Goal: Task Accomplishment & Management: Use online tool/utility

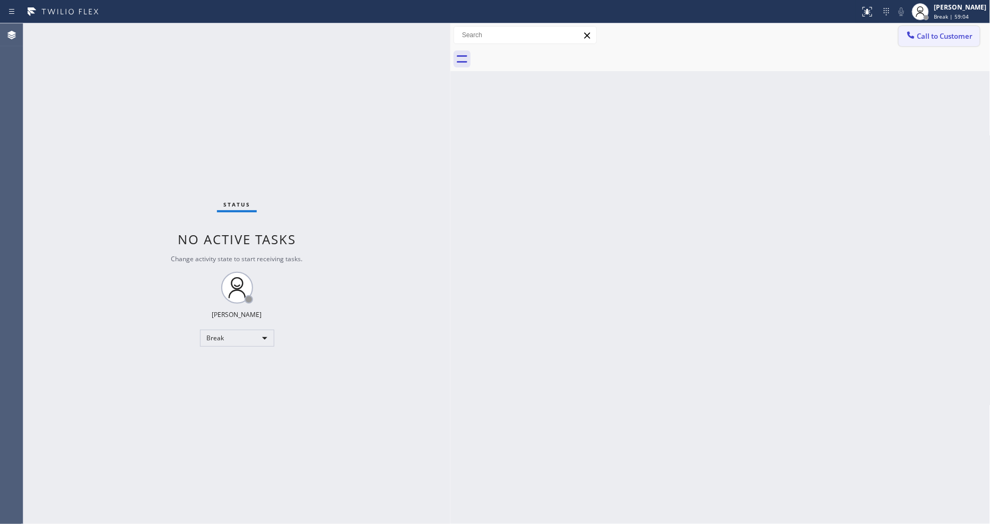
click at [937, 37] on span "Call to Customer" at bounding box center [946, 36] width 56 height 10
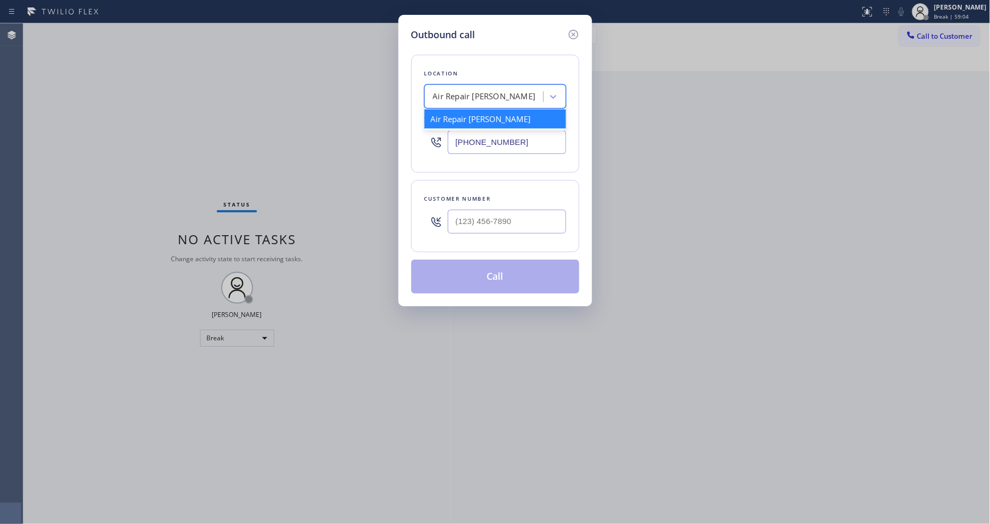
click at [474, 99] on div "Air Repair [PERSON_NAME]" at bounding box center [486, 97] width 116 height 19
paste input "PrimeTime Appliance Pros"
type input "PrimeTime Appliance Pros"
click at [471, 118] on div "PrimeTime Appliance Pros" at bounding box center [496, 118] width 142 height 19
type input "[PHONE_NUMBER]"
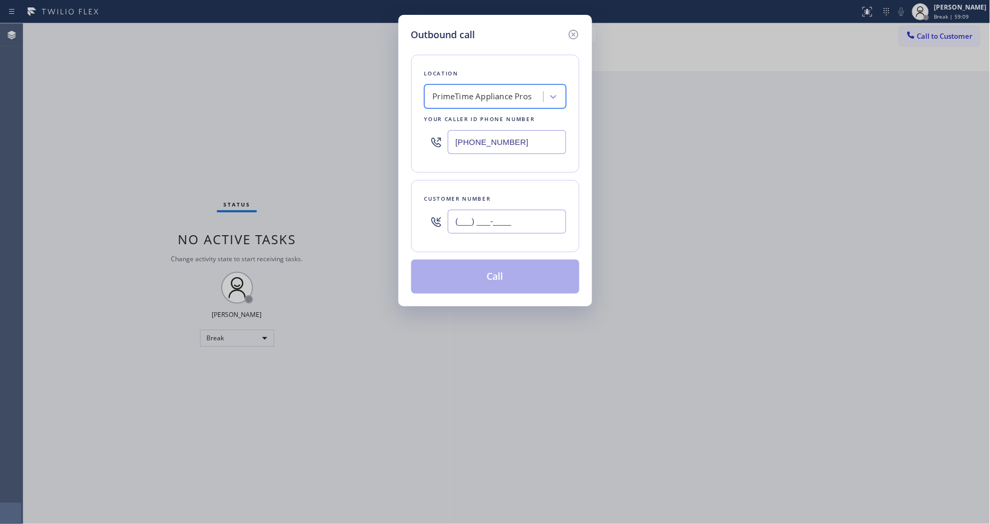
click at [460, 227] on input "(___) ___-____" at bounding box center [507, 222] width 118 height 24
paste input "408) 202-9026"
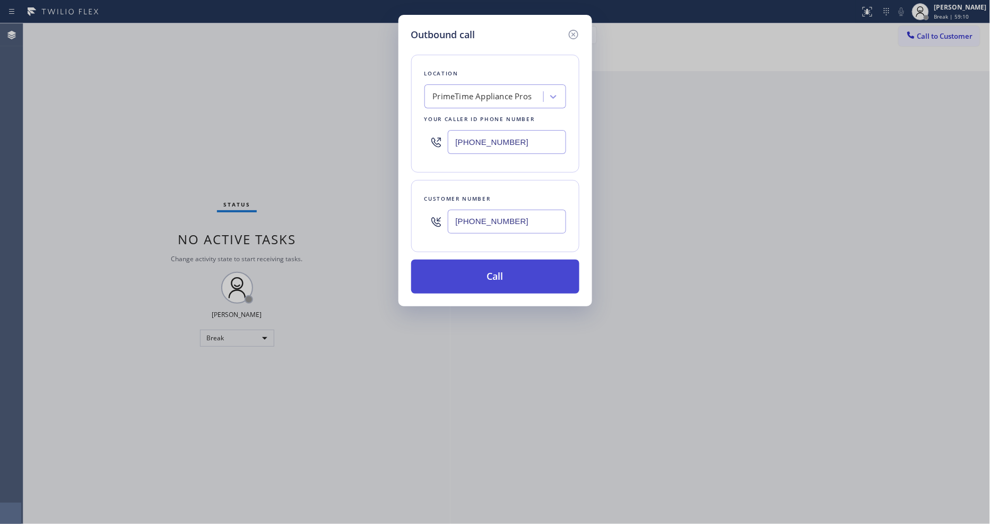
type input "[PHONE_NUMBER]"
click at [447, 271] on button "Call" at bounding box center [495, 277] width 168 height 34
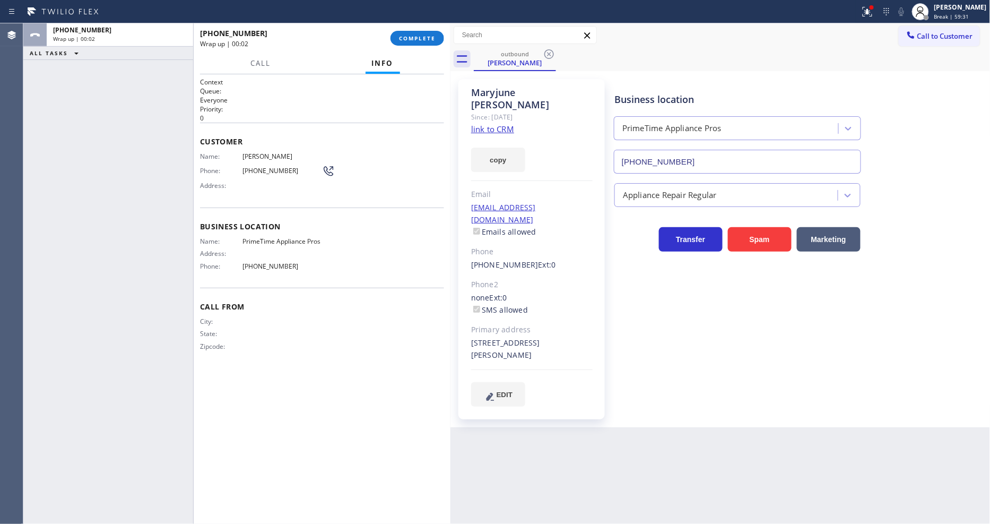
type input "[PHONE_NUMBER]"
click at [423, 35] on span "COMPLETE" at bounding box center [417, 37] width 37 height 7
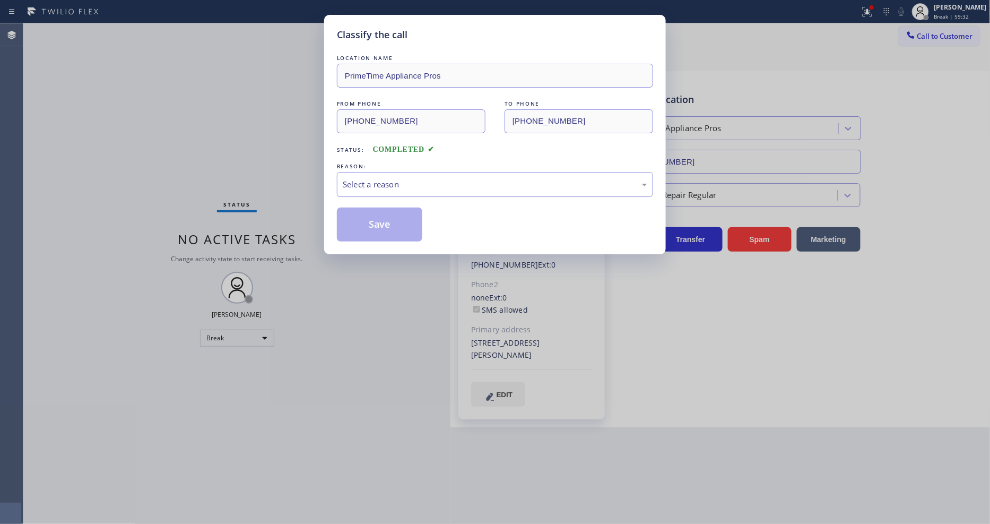
click at [378, 178] on div "Select a reason" at bounding box center [495, 184] width 305 height 12
click at [382, 217] on button "Save" at bounding box center [379, 224] width 85 height 34
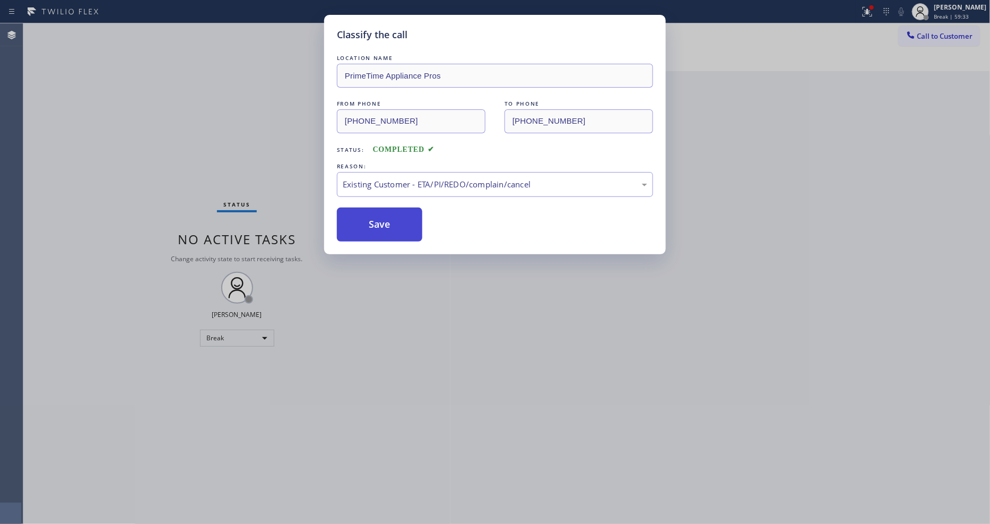
click at [382, 217] on button "Save" at bounding box center [379, 224] width 85 height 34
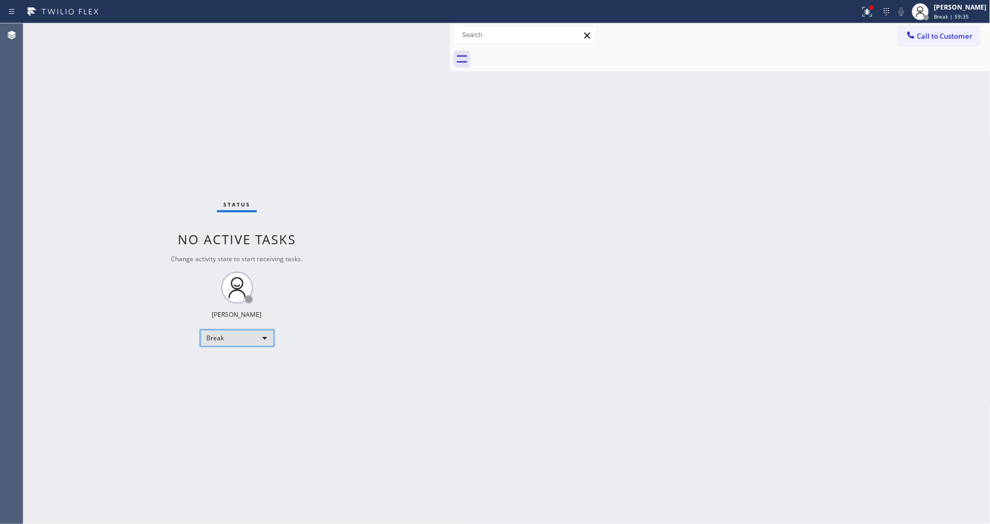
click at [244, 343] on div "Break" at bounding box center [237, 338] width 74 height 17
click at [241, 365] on li "Available" at bounding box center [236, 366] width 72 height 13
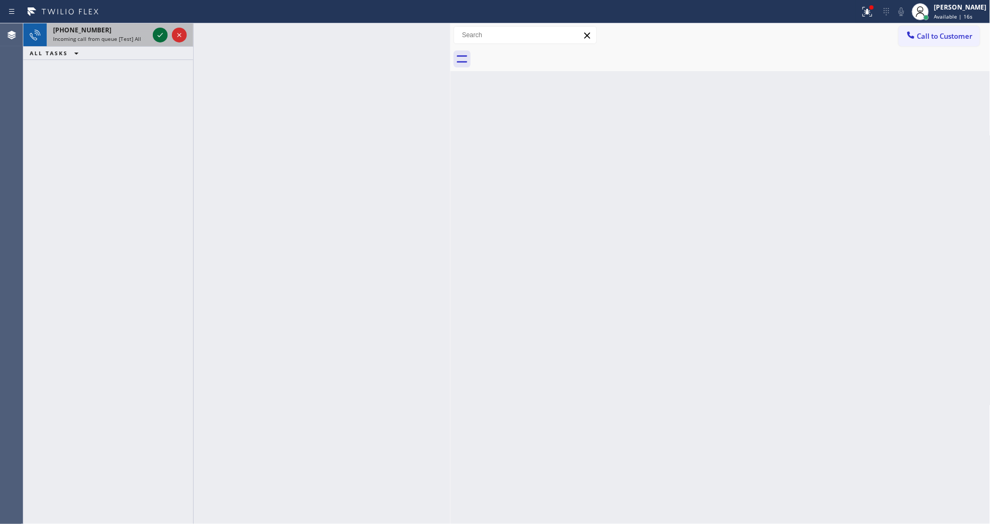
click at [155, 31] on icon at bounding box center [160, 35] width 13 height 13
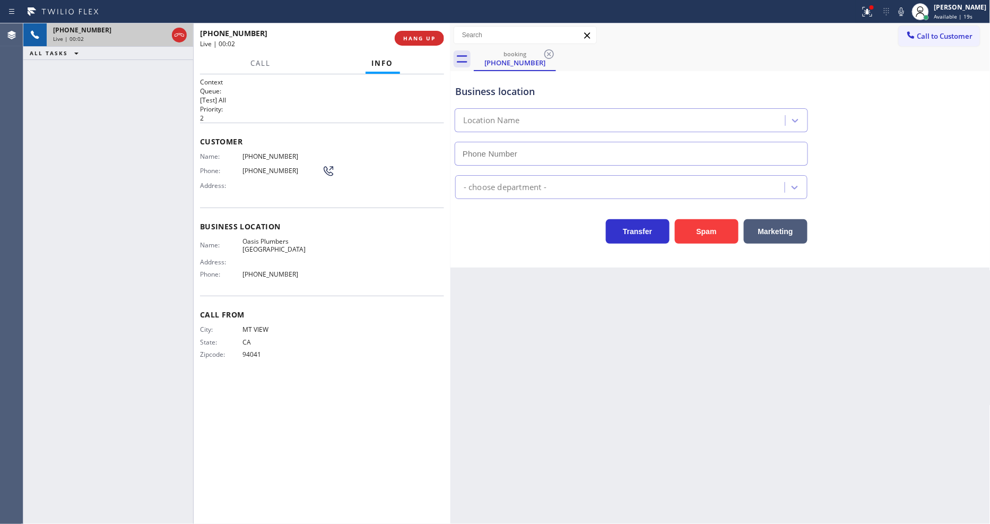
type input "[PHONE_NUMBER]"
click at [423, 34] on span "HANG UP" at bounding box center [419, 37] width 32 height 7
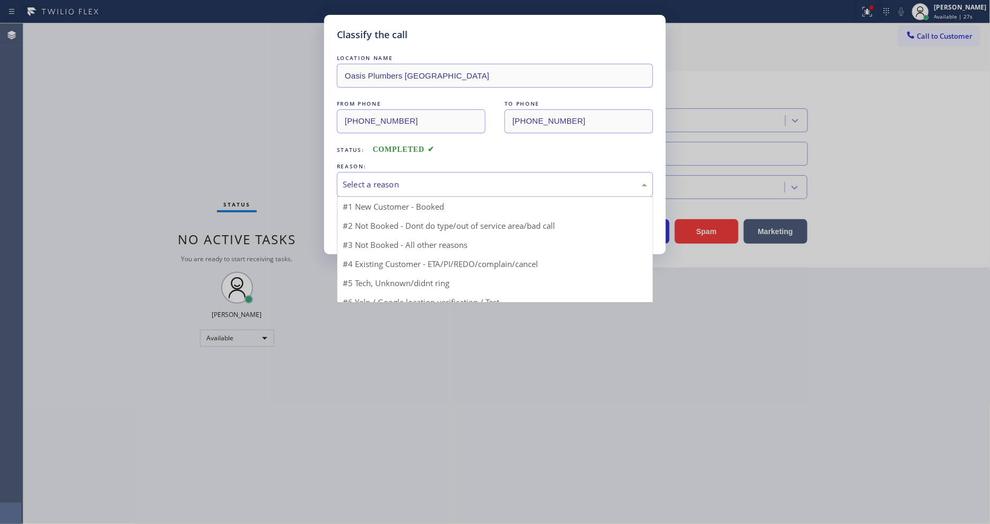
click at [429, 181] on div "Select a reason" at bounding box center [495, 184] width 305 height 12
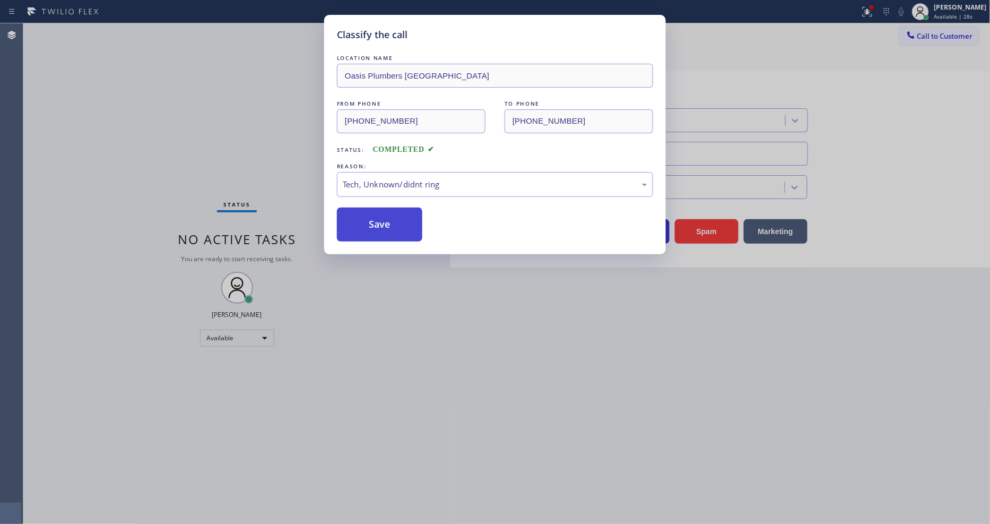
drag, startPoint x: 416, startPoint y: 255, endPoint x: 409, endPoint y: 227, distance: 28.8
drag, startPoint x: 409, startPoint y: 227, endPoint x: 409, endPoint y: 237, distance: 10.1
click at [409, 237] on button "Save" at bounding box center [379, 224] width 85 height 34
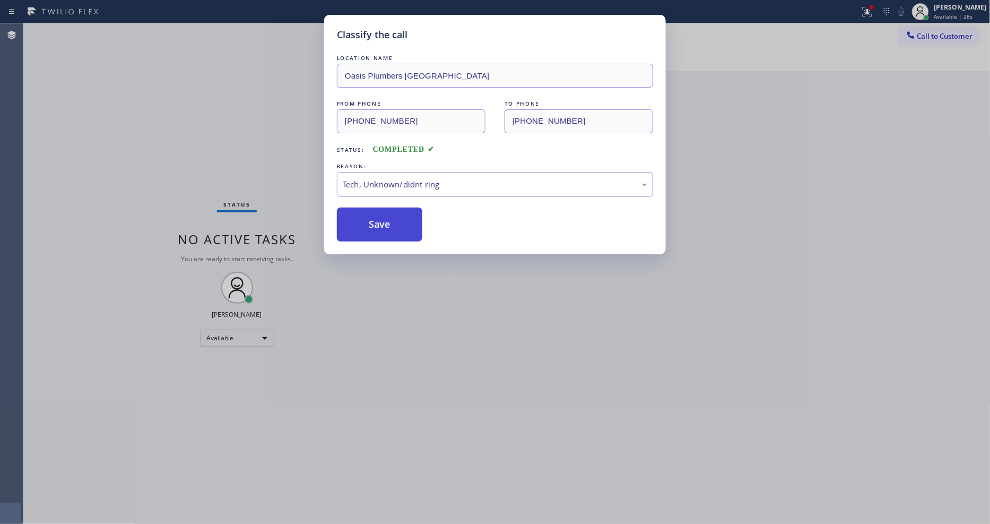
click at [409, 223] on button "Save" at bounding box center [379, 224] width 85 height 34
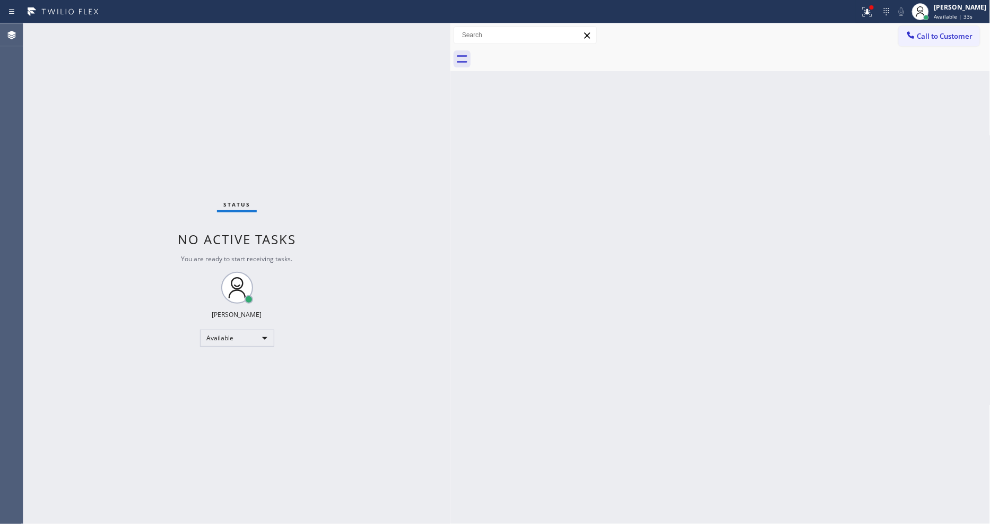
drag, startPoint x: 182, startPoint y: 277, endPoint x: 292, endPoint y: 431, distance: 189.4
click at [182, 276] on div "Status No active tasks You are ready to start receiving tasks. [PERSON_NAME] Av…" at bounding box center [236, 273] width 427 height 500
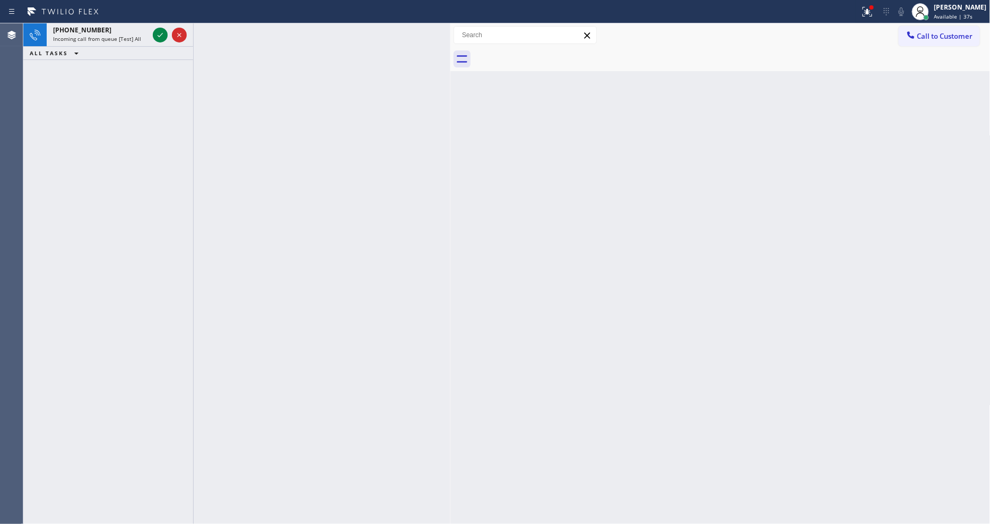
drag, startPoint x: 158, startPoint y: 33, endPoint x: 43, endPoint y: 523, distance: 503.2
click at [158, 32] on icon at bounding box center [160, 35] width 13 height 13
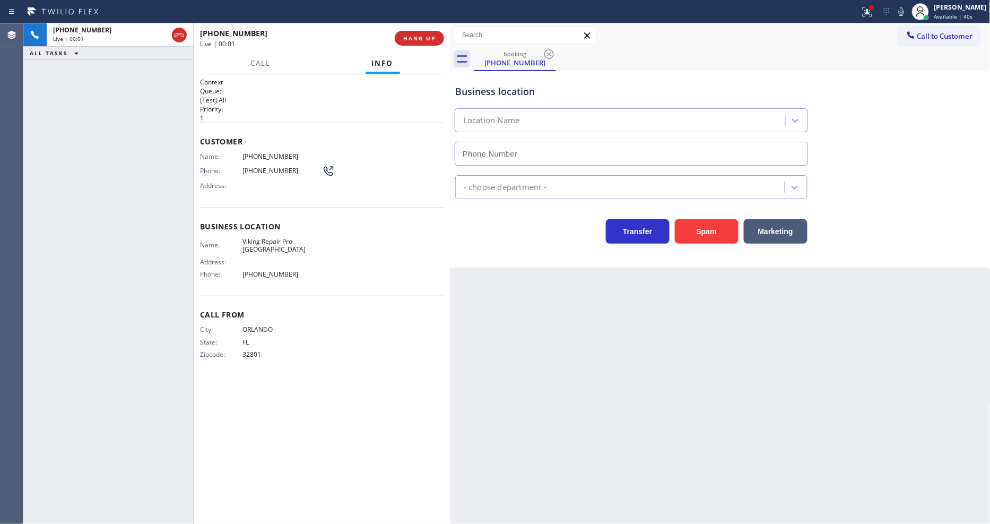
type input "[PHONE_NUMBER]"
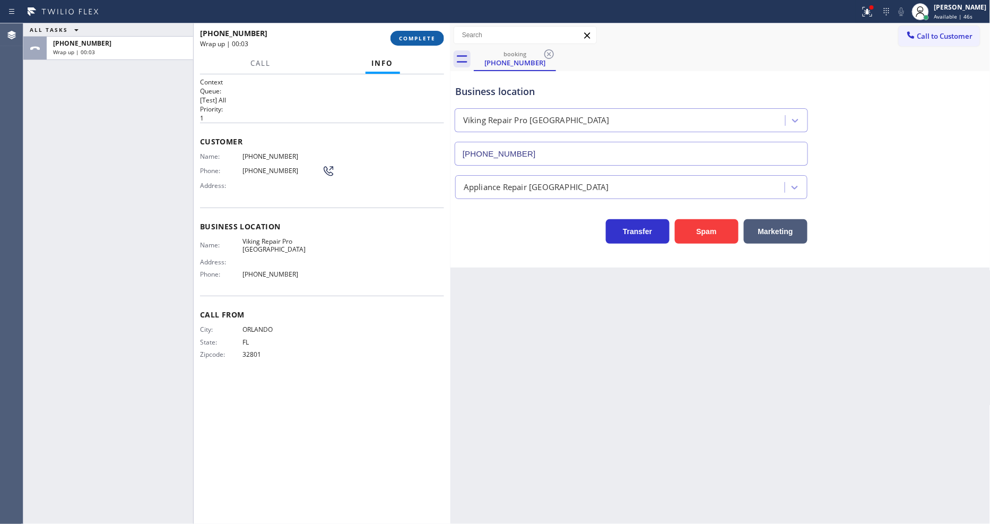
click at [416, 35] on span "COMPLETE" at bounding box center [417, 37] width 37 height 7
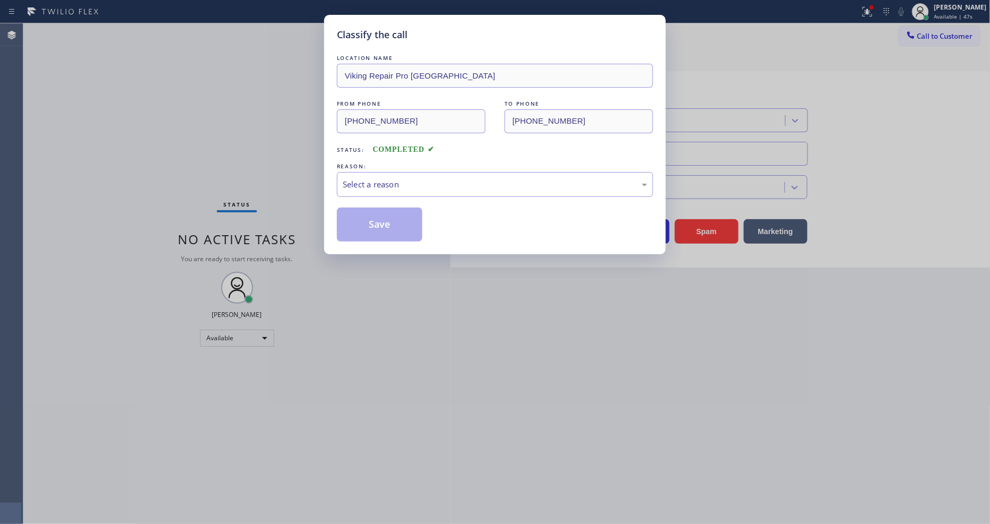
click at [379, 179] on div "Select a reason" at bounding box center [495, 184] width 305 height 12
click at [381, 230] on button "Save" at bounding box center [379, 224] width 85 height 34
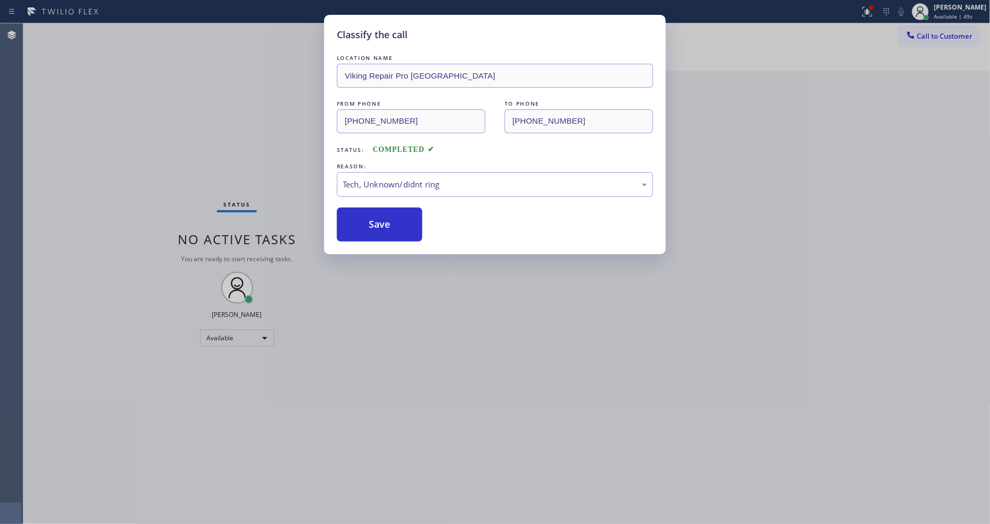
click at [871, 12] on div "Classify the call LOCATION NAME Viking Repair Pro [GEOGRAPHIC_DATA] FROM PHONE …" at bounding box center [495, 262] width 990 height 524
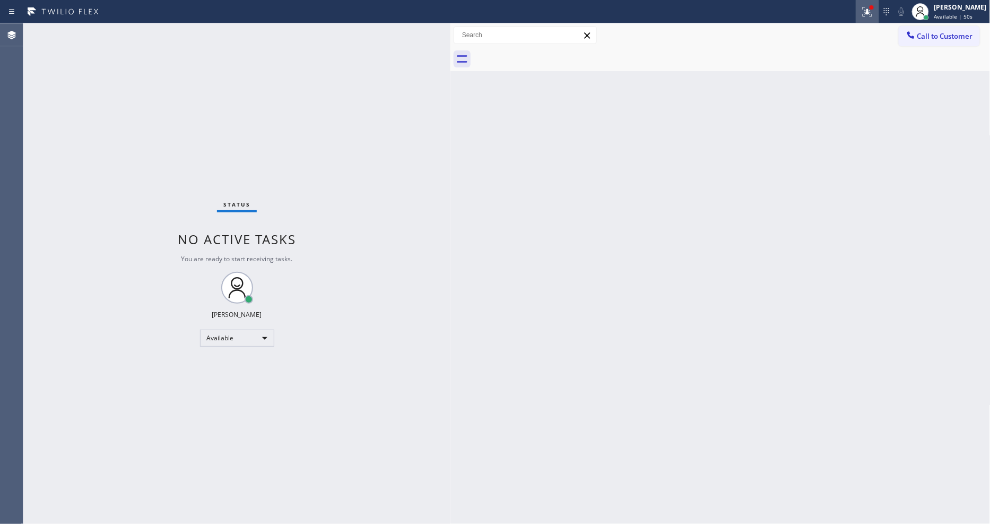
click at [871, 8] on icon at bounding box center [867, 10] width 6 height 4
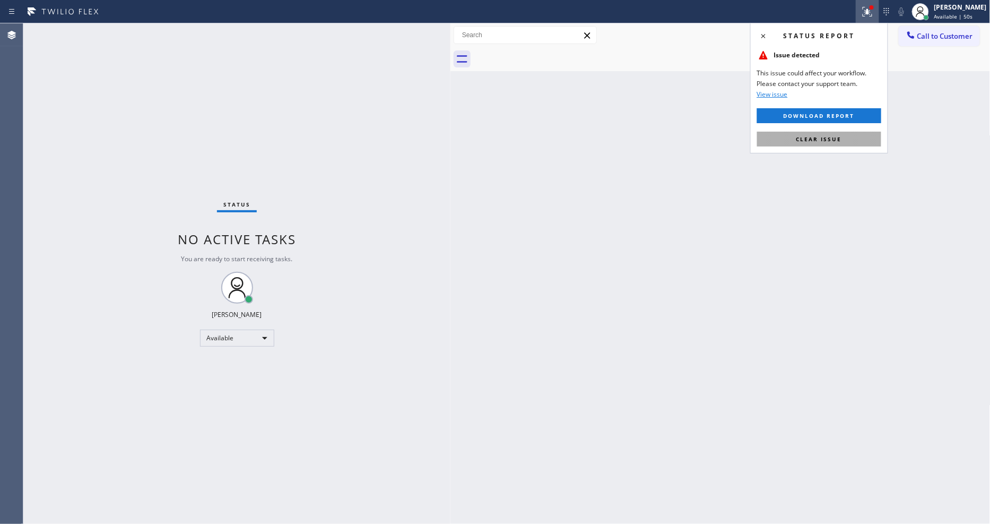
click at [849, 140] on button "Clear issue" at bounding box center [819, 139] width 124 height 15
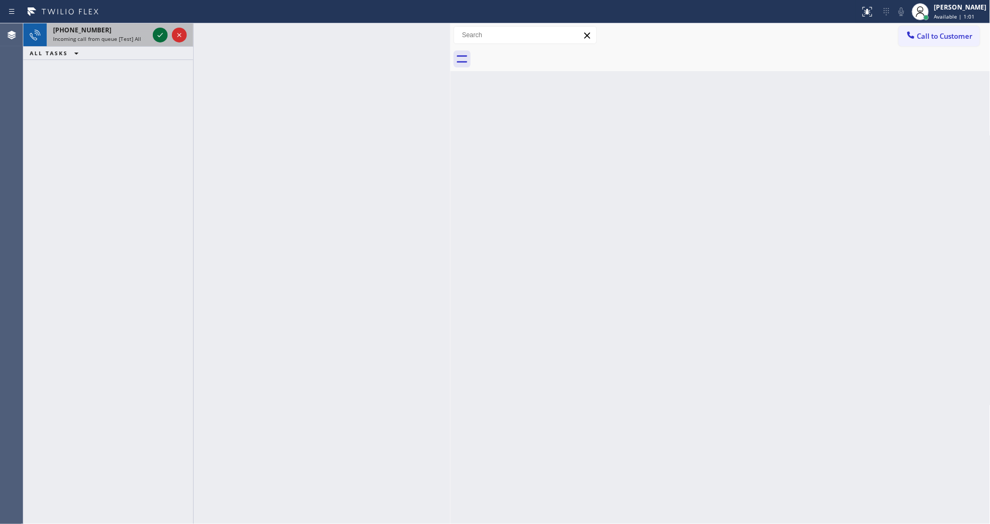
click at [159, 36] on icon at bounding box center [160, 35] width 13 height 13
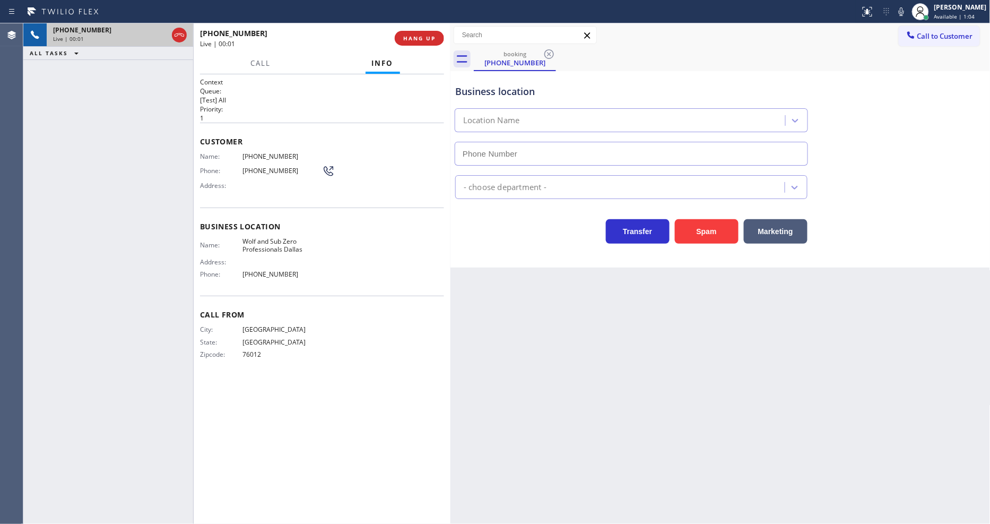
type input "[PHONE_NUMBER]"
click at [629, 374] on div "Back to Dashboard Change Sender ID Customers Technicians Select a contact Outbo…" at bounding box center [721, 273] width 540 height 500
click at [276, 241] on span "Wolf and Sub Zero Professionals Dallas" at bounding box center [283, 245] width 80 height 16
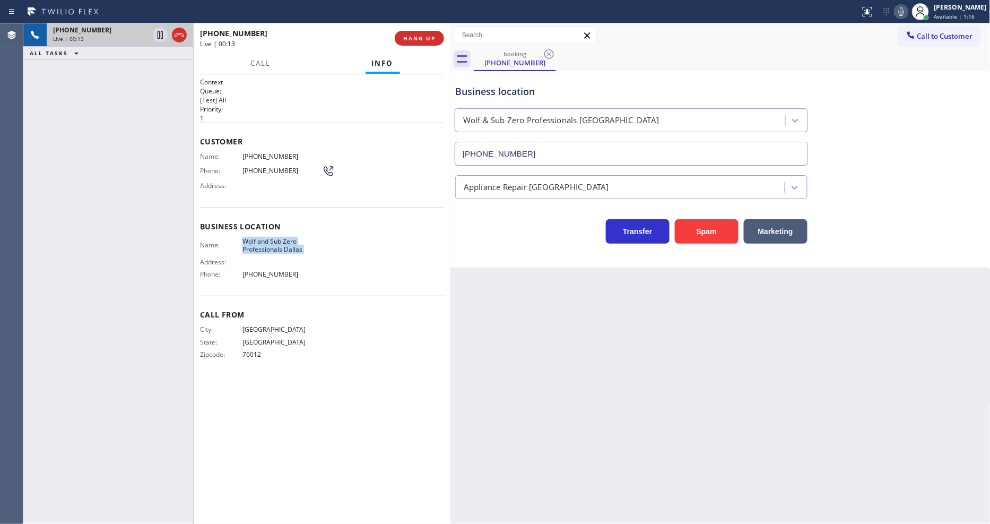
click at [908, 9] on icon at bounding box center [901, 11] width 13 height 13
click at [333, 325] on div "City: [GEOGRAPHIC_DATA]: [US_STATE] Zipcode: 76012" at bounding box center [322, 343] width 244 height 37
click at [286, 241] on span "Wolf and Sub Zero Professionals Dallas" at bounding box center [283, 245] width 80 height 16
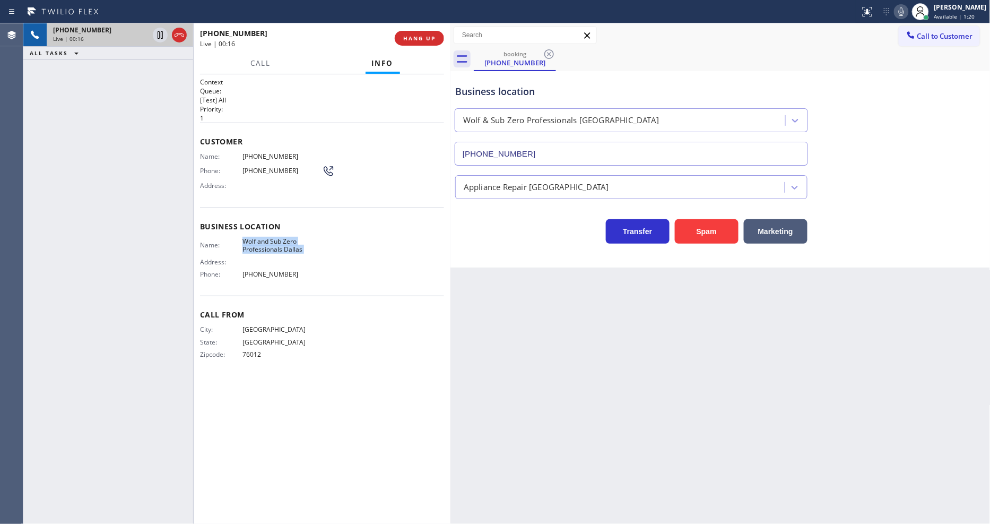
click at [286, 241] on span "Wolf and Sub Zero Professionals Dallas" at bounding box center [283, 245] width 80 height 16
copy span "Wolf and Sub Zero Professionals Dallas"
click at [420, 38] on span "HANG UP" at bounding box center [419, 37] width 32 height 7
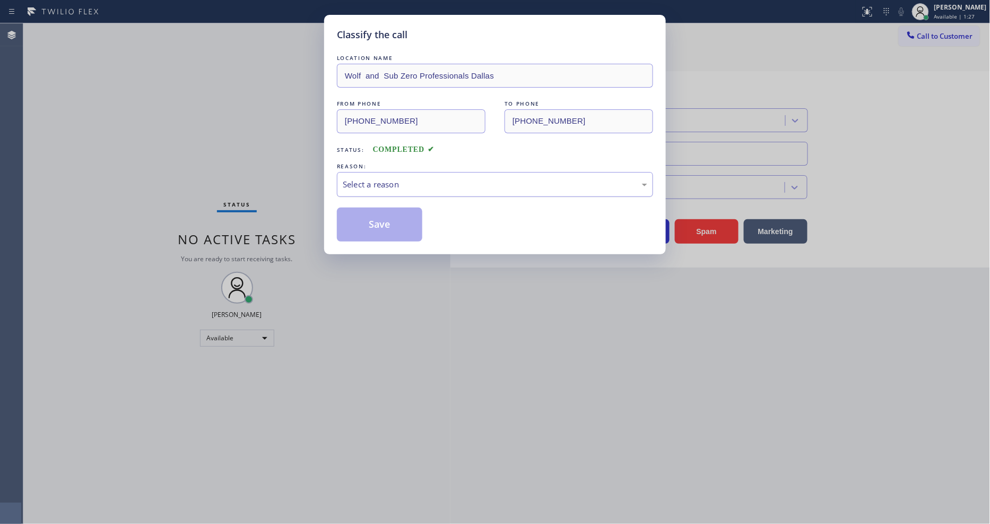
click at [375, 178] on div "Select a reason" at bounding box center [495, 184] width 305 height 12
click at [374, 226] on button "Save" at bounding box center [379, 224] width 85 height 34
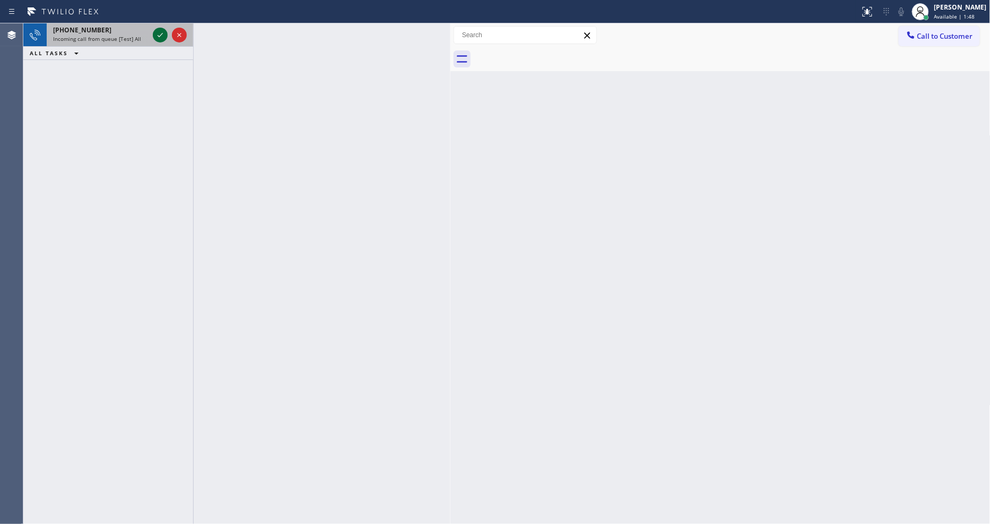
click at [162, 32] on icon at bounding box center [160, 35] width 13 height 13
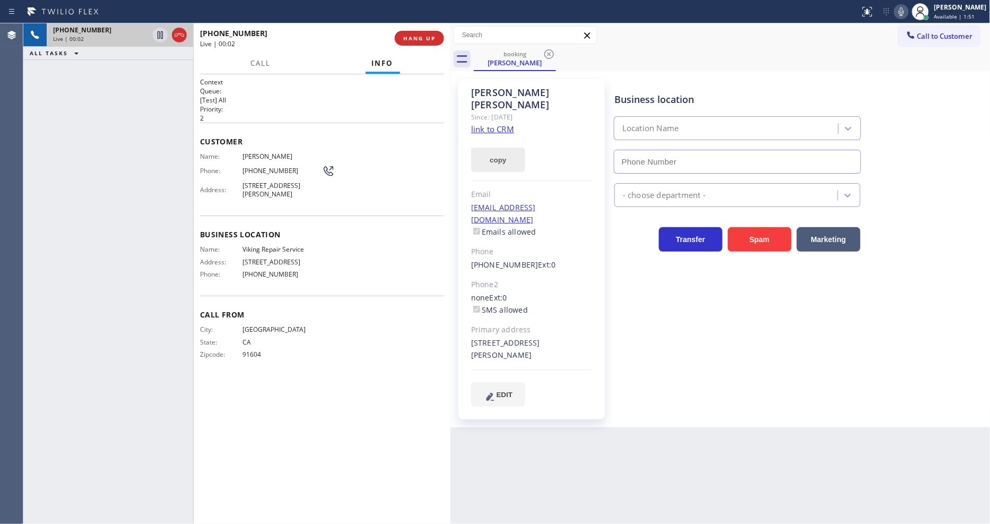
type input "[PHONE_NUMBER]"
click at [490, 124] on link "link to CRM" at bounding box center [492, 129] width 43 height 11
click at [160, 32] on icon at bounding box center [160, 35] width 13 height 13
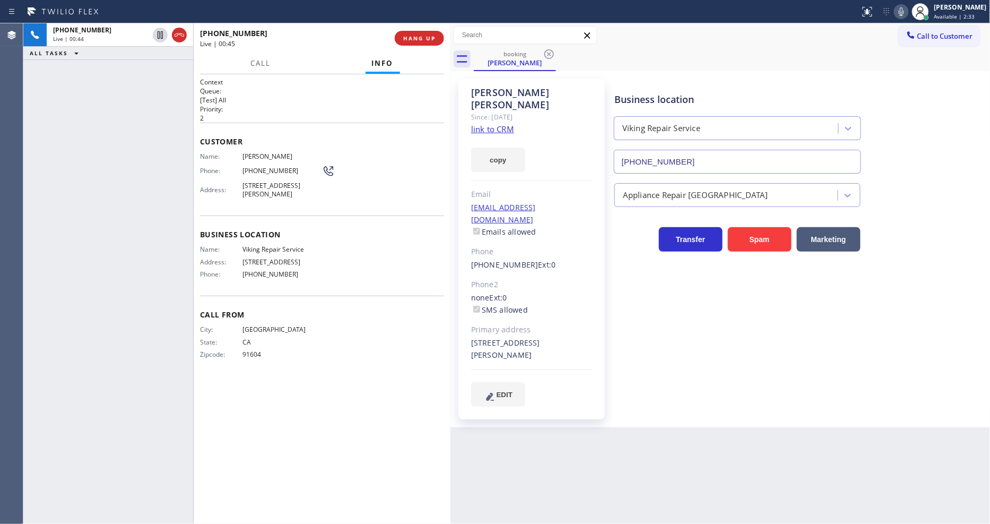
click at [908, 12] on icon at bounding box center [901, 11] width 13 height 13
drag, startPoint x: 161, startPoint y: 34, endPoint x: 170, endPoint y: 34, distance: 9.0
click at [161, 34] on icon at bounding box center [160, 34] width 7 height 7
click at [908, 11] on icon at bounding box center [901, 11] width 13 height 13
click at [416, 38] on span "HANG UP" at bounding box center [419, 37] width 32 height 7
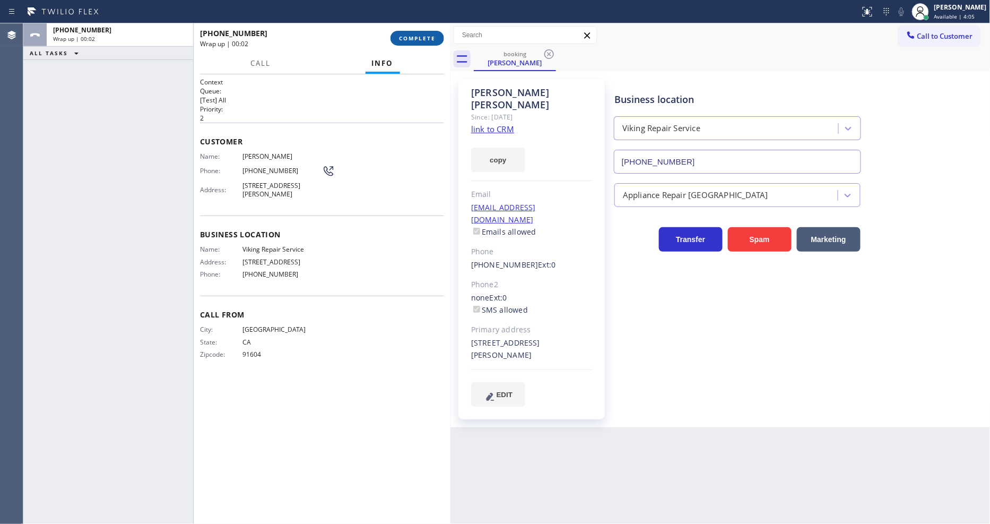
click at [416, 38] on span "COMPLETE" at bounding box center [417, 37] width 37 height 7
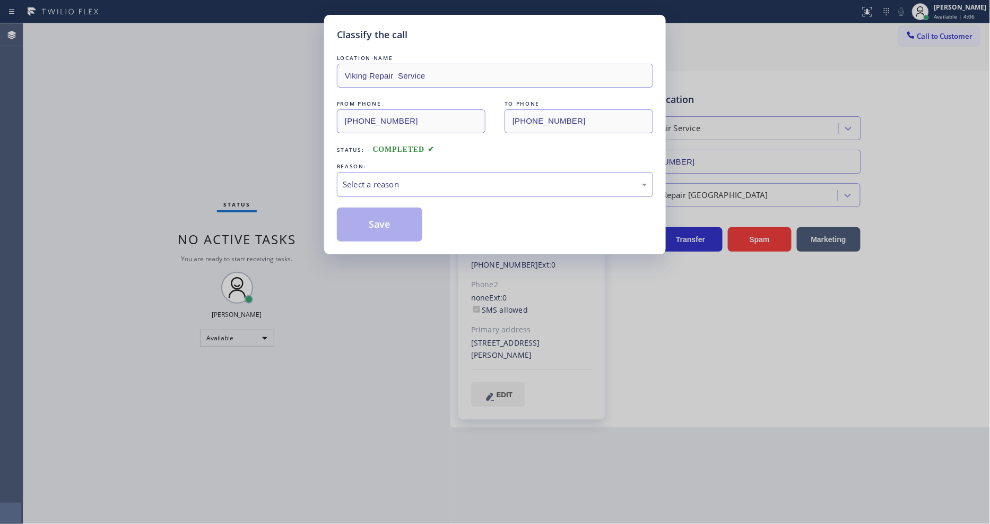
click at [390, 178] on div "Select a reason" at bounding box center [495, 184] width 305 height 12
click at [385, 223] on button "Save" at bounding box center [379, 224] width 85 height 34
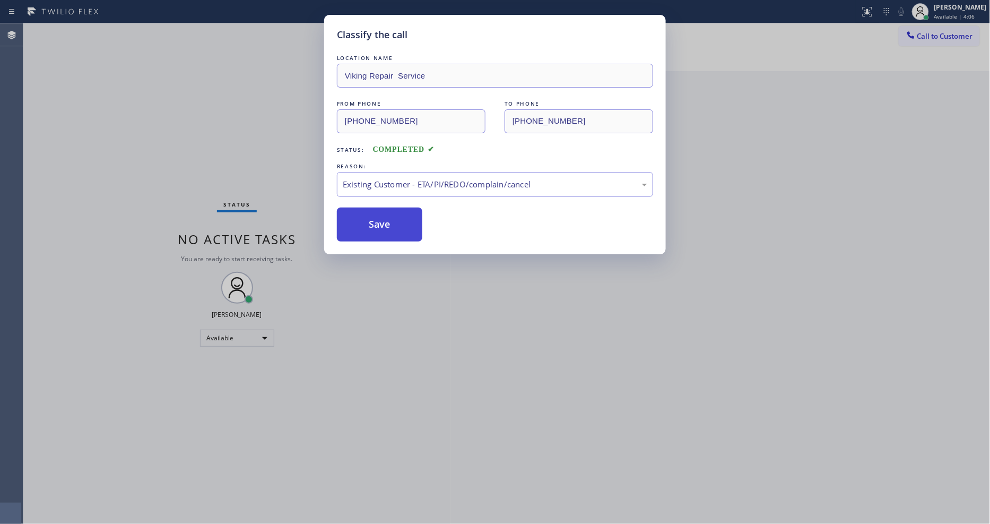
click at [385, 223] on button "Save" at bounding box center [379, 224] width 85 height 34
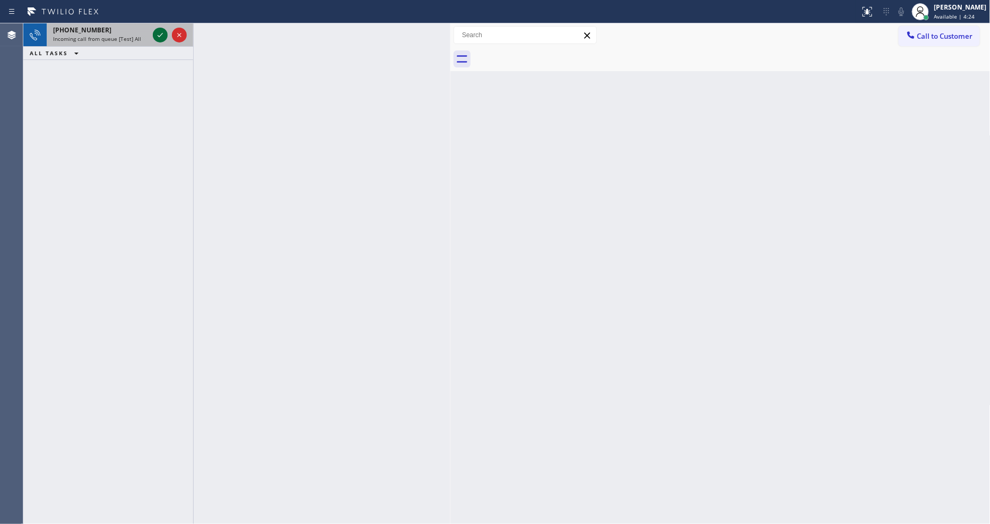
click at [160, 32] on icon at bounding box center [160, 35] width 13 height 13
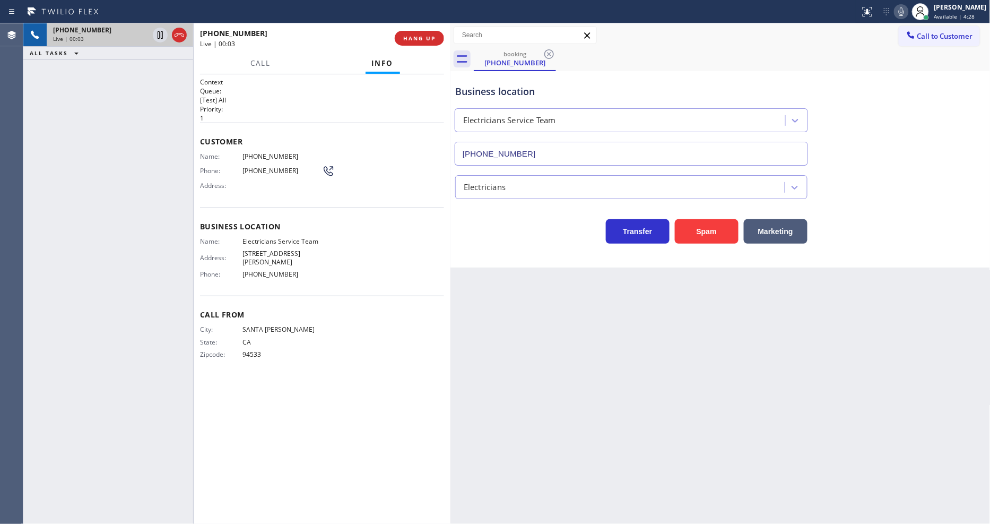
type input "[PHONE_NUMBER]"
click at [287, 237] on span "Electricians Service Team" at bounding box center [283, 241] width 80 height 8
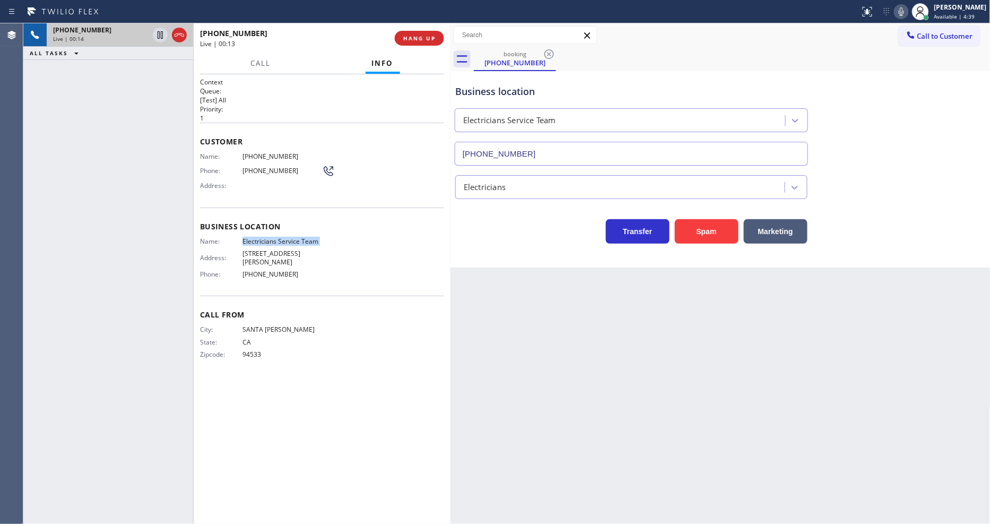
copy span "Electricians Service Team"
click at [262, 152] on span "[PHONE_NUMBER]" at bounding box center [283, 156] width 80 height 8
copy span "[PHONE_NUMBER]"
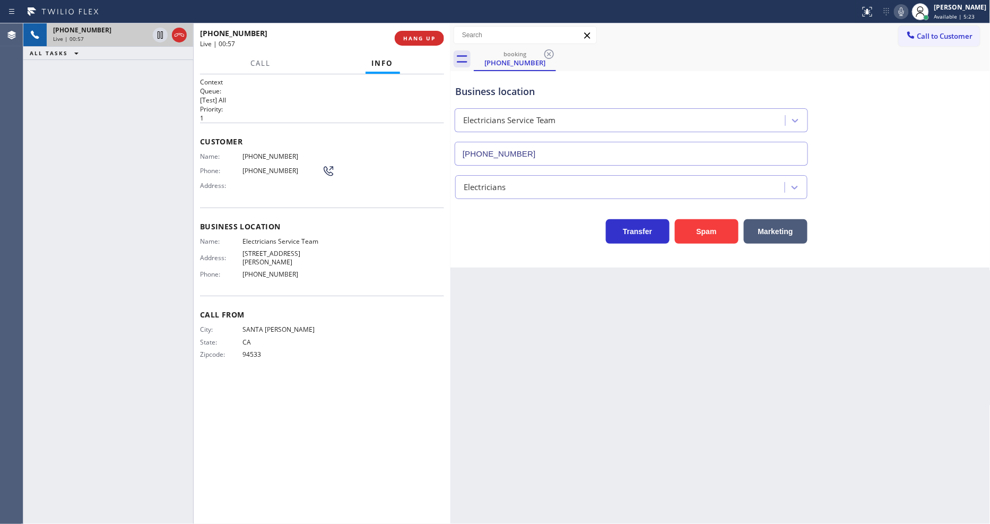
drag, startPoint x: 695, startPoint y: 393, endPoint x: 728, endPoint y: 293, distance: 105.6
click at [695, 393] on div "Back to Dashboard Change Sender ID Customers Technicians Select a contact Outbo…" at bounding box center [721, 273] width 540 height 500
click at [696, 383] on div "Back to Dashboard Change Sender ID Customers Technicians Select a contact Outbo…" at bounding box center [721, 273] width 540 height 500
click at [157, 29] on icon at bounding box center [160, 35] width 13 height 13
click at [903, 10] on div at bounding box center [901, 11] width 15 height 13
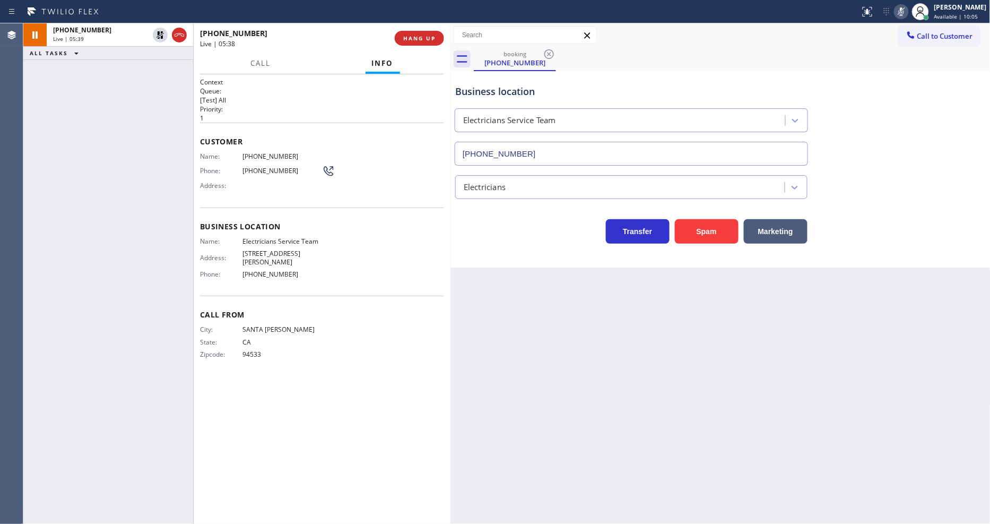
drag, startPoint x: 157, startPoint y: 33, endPoint x: 624, endPoint y: 33, distance: 467.0
click at [157, 33] on icon at bounding box center [160, 35] width 13 height 13
click at [906, 9] on icon at bounding box center [901, 11] width 13 height 13
drag, startPoint x: 580, startPoint y: 402, endPoint x: 567, endPoint y: 402, distance: 12.7
click at [580, 402] on div "Back to Dashboard Change Sender ID Customers Technicians Select a contact Outbo…" at bounding box center [721, 273] width 540 height 500
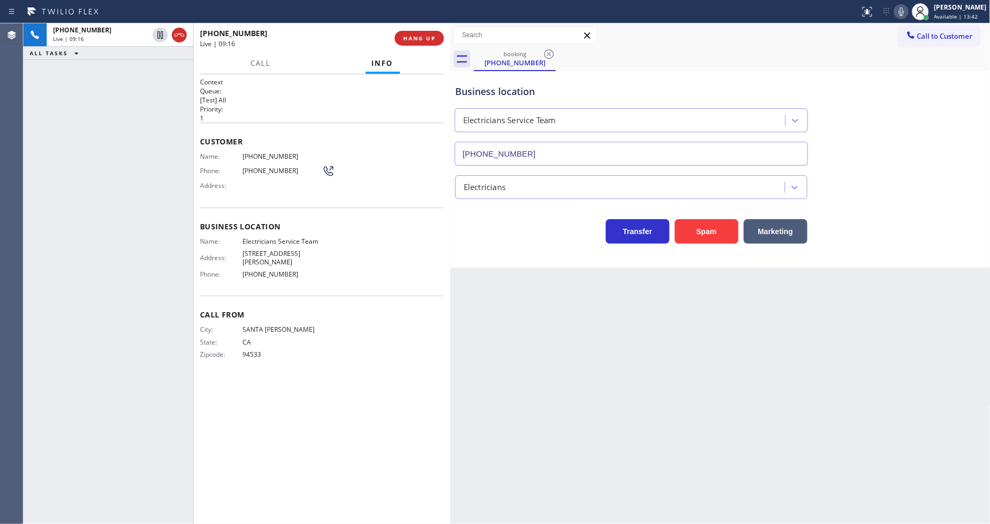
drag, startPoint x: 688, startPoint y: 390, endPoint x: 454, endPoint y: 521, distance: 269.0
click at [684, 391] on div "Back to Dashboard Change Sender ID Customers Technicians Select a contact Outbo…" at bounding box center [721, 273] width 540 height 500
click at [907, 11] on icon at bounding box center [901, 11] width 13 height 13
click at [412, 38] on span "HANG UP" at bounding box center [419, 37] width 32 height 7
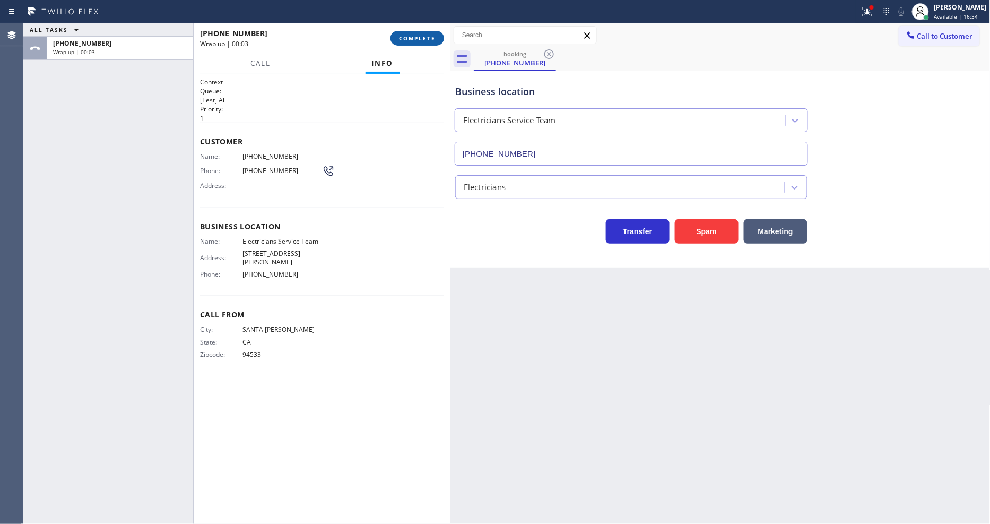
click at [414, 40] on span "COMPLETE" at bounding box center [417, 37] width 37 height 7
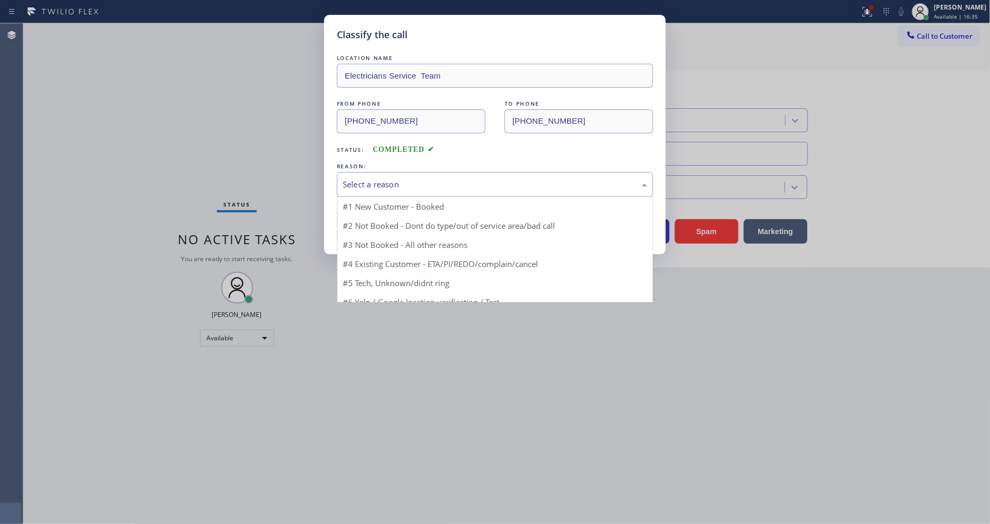
click at [380, 192] on div "Select a reason" at bounding box center [495, 184] width 316 height 25
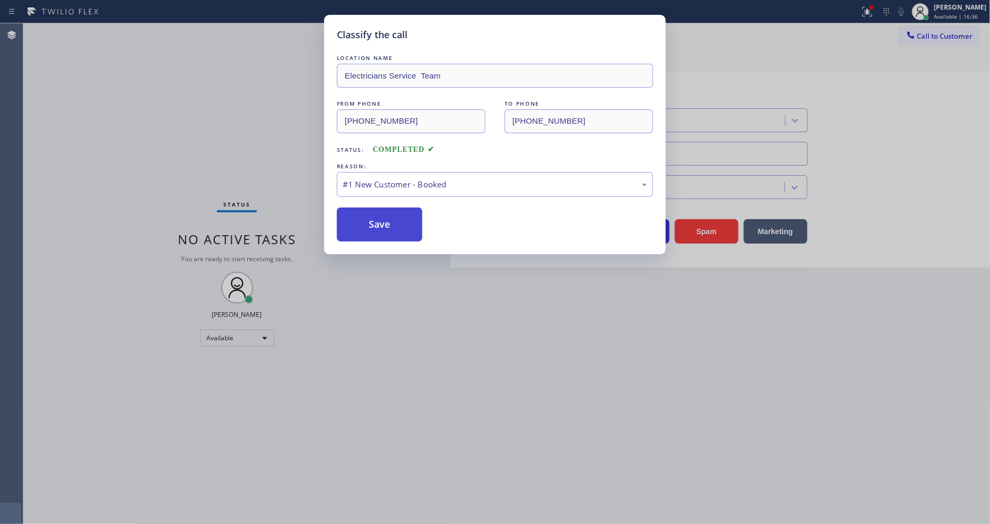
click at [373, 221] on button "Save" at bounding box center [379, 224] width 85 height 34
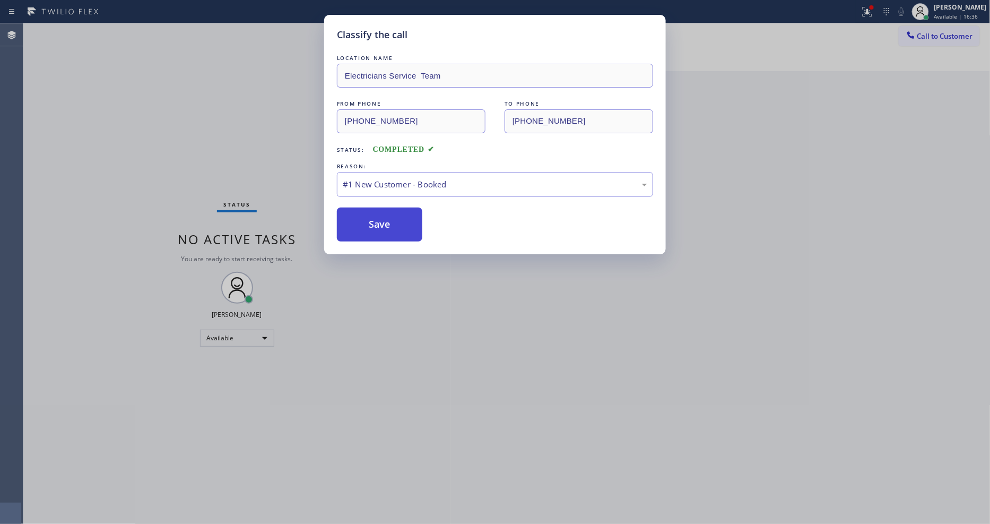
click at [373, 221] on button "Save" at bounding box center [379, 224] width 85 height 34
drag, startPoint x: 373, startPoint y: 221, endPoint x: 403, endPoint y: 208, distance: 33.5
click at [374, 221] on button "Save" at bounding box center [379, 224] width 85 height 34
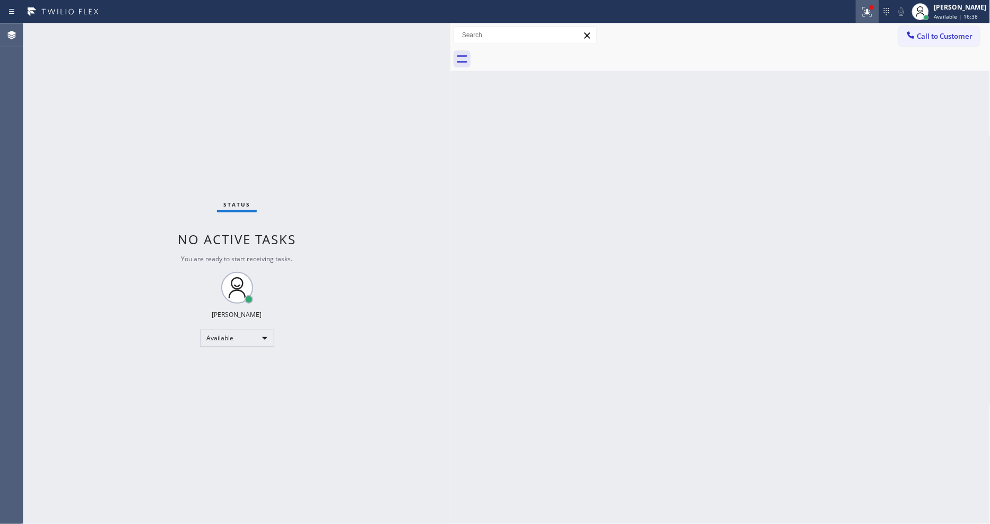
click at [873, 18] on icon at bounding box center [867, 11] width 13 height 13
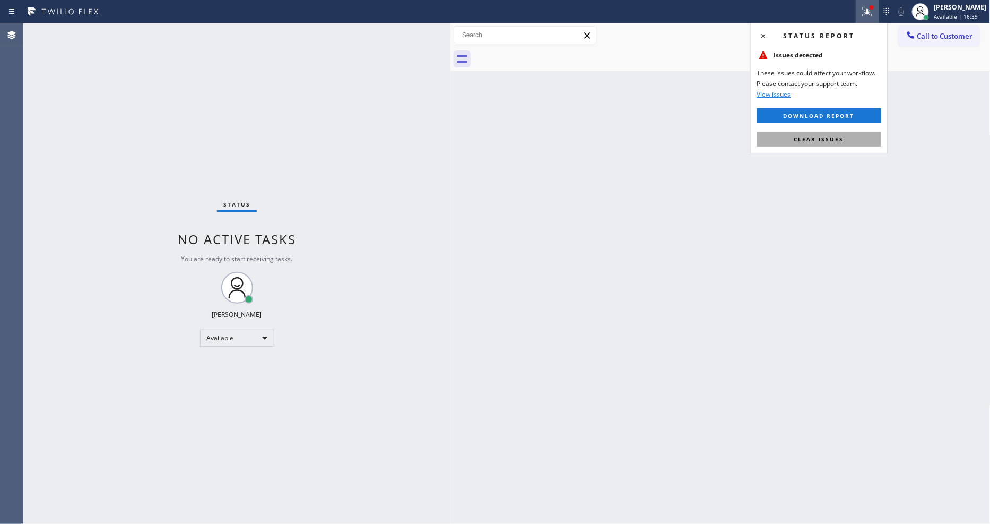
click at [820, 144] on button "Clear issues" at bounding box center [819, 139] width 124 height 15
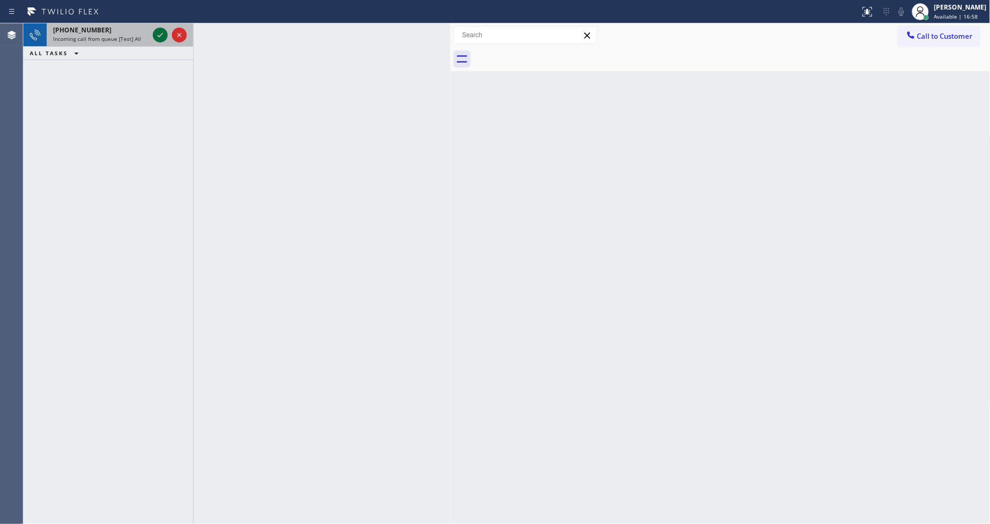
click at [161, 35] on icon at bounding box center [160, 35] width 13 height 13
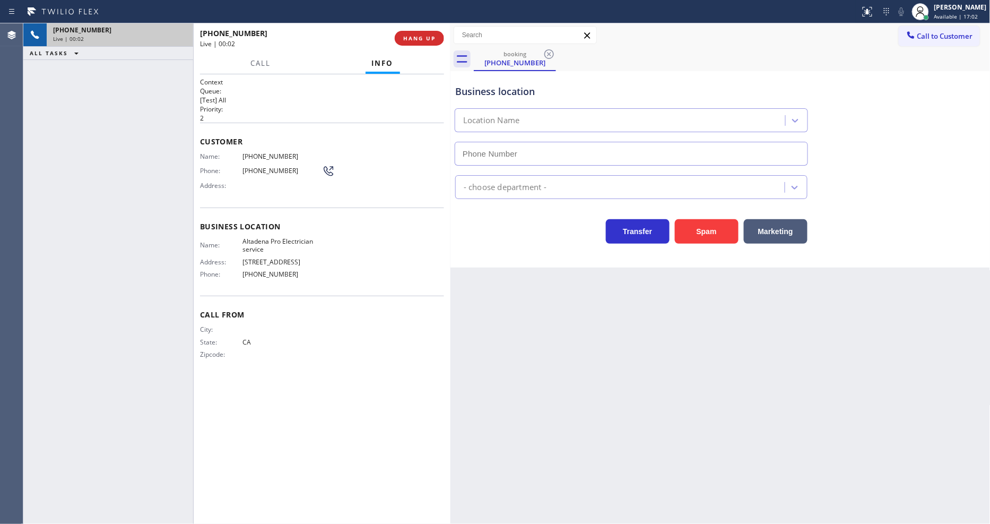
type input "[PHONE_NUMBER]"
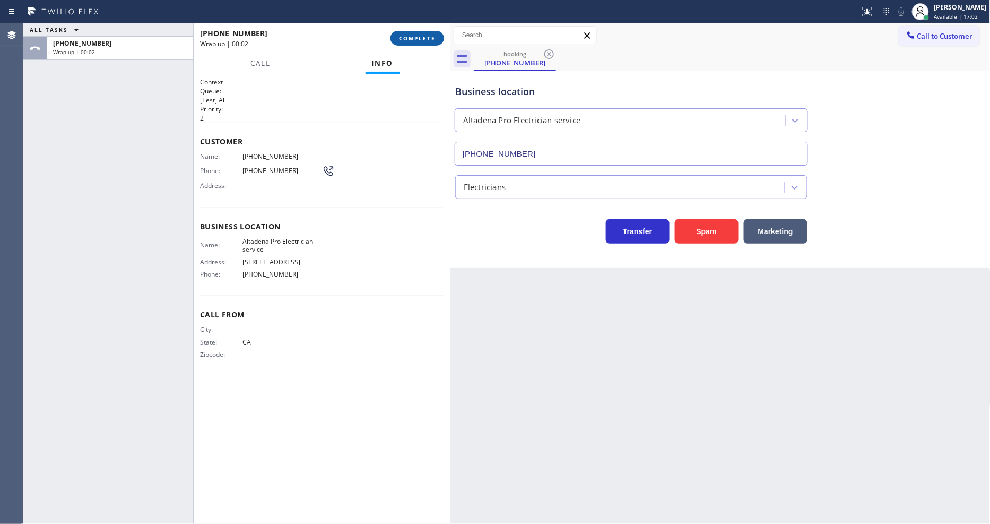
click at [432, 37] on span "COMPLETE" at bounding box center [417, 37] width 37 height 7
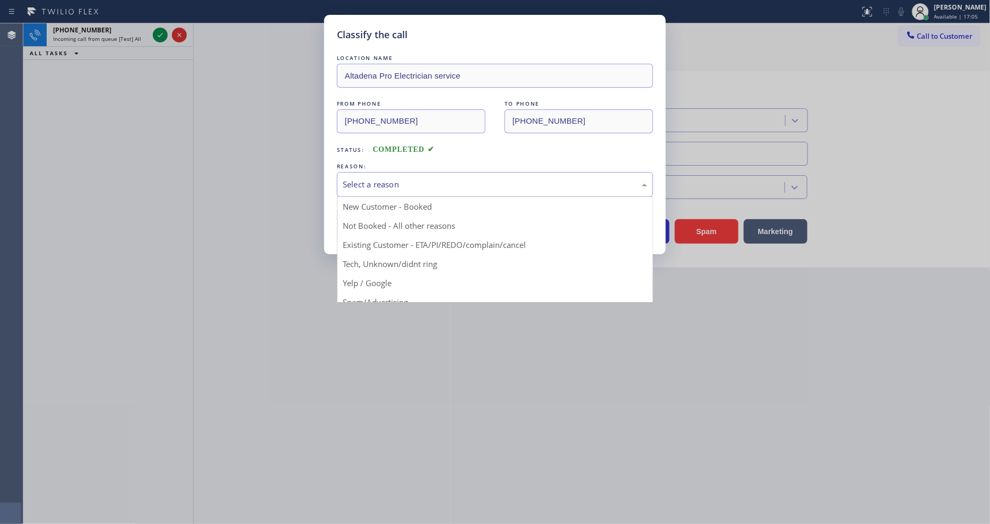
click at [410, 178] on div "Select a reason" at bounding box center [495, 184] width 305 height 12
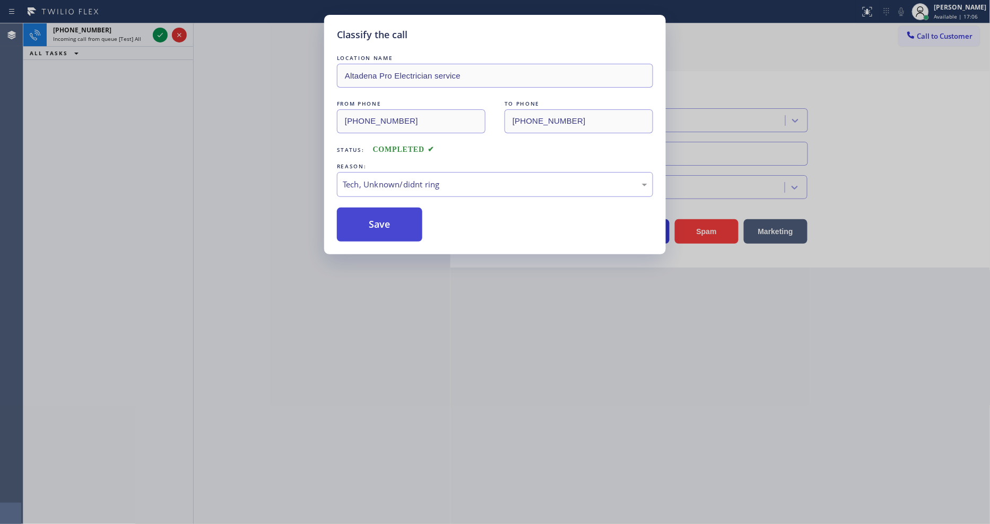
click at [402, 216] on button "Save" at bounding box center [379, 224] width 85 height 34
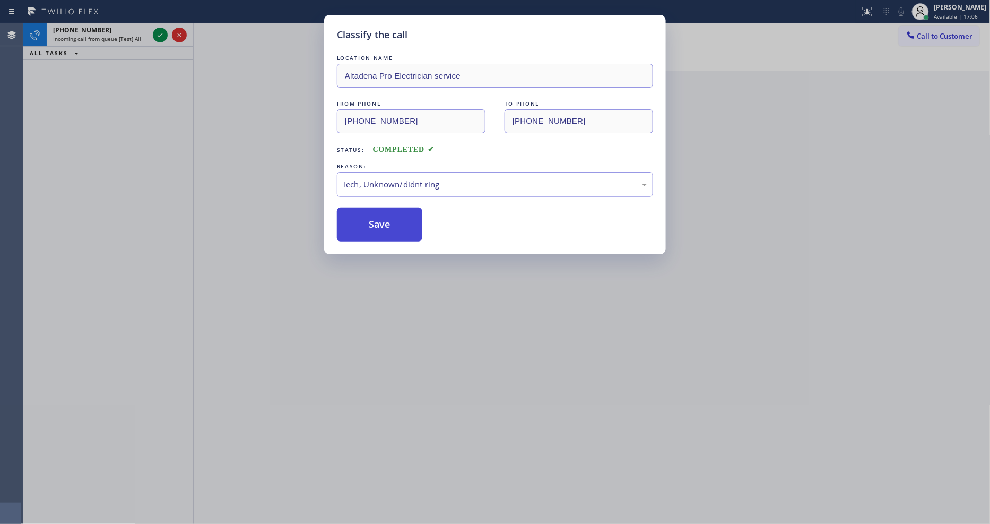
drag, startPoint x: 402, startPoint y: 216, endPoint x: 379, endPoint y: 126, distance: 93.1
click at [402, 215] on button "Save" at bounding box center [379, 224] width 85 height 34
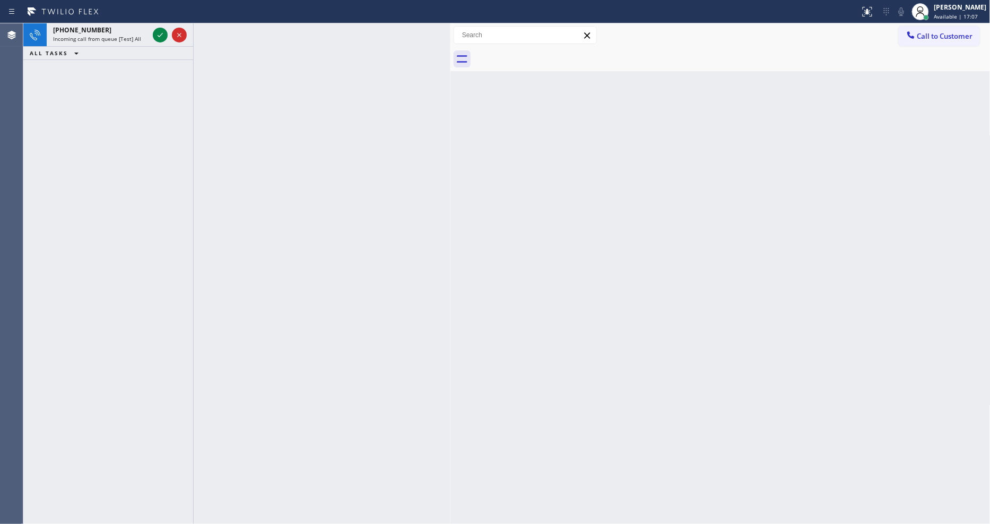
click at [162, 34] on icon at bounding box center [160, 35] width 13 height 13
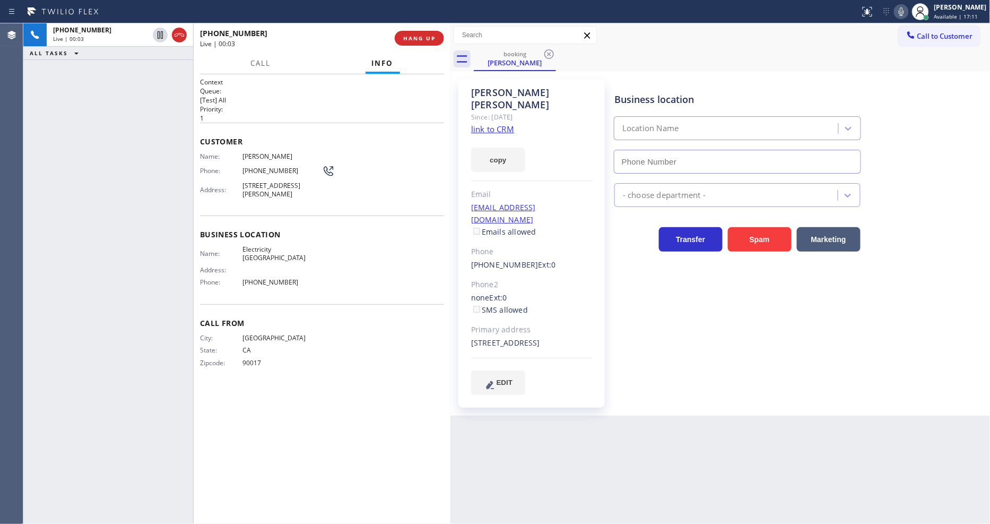
type input "[PHONE_NUMBER]"
click at [608, 312] on div "[PERSON_NAME] Since: [DATE] link to CRM copy Email [EMAIL_ADDRESS][DOMAIN_NAME]…" at bounding box center [532, 243] width 159 height 339
click at [499, 124] on link "link to CRM" at bounding box center [492, 129] width 43 height 11
click at [158, 32] on icon at bounding box center [160, 34] width 5 height 7
click at [904, 11] on icon at bounding box center [901, 11] width 5 height 8
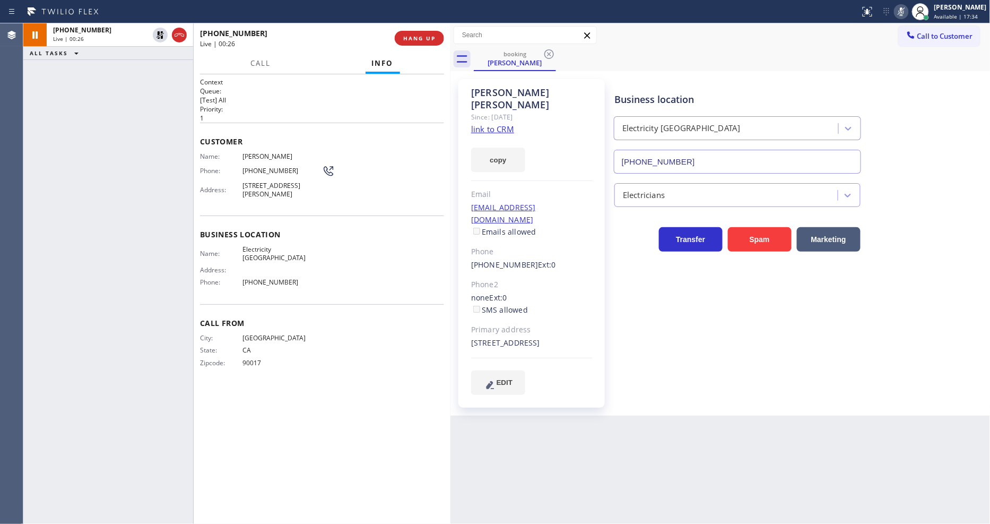
drag, startPoint x: 209, startPoint y: 203, endPoint x: 209, endPoint y: 193, distance: 9.6
click at [209, 202] on div "Customer Name: [PERSON_NAME] Phone: [PHONE_NUMBER] Address: [STREET_ADDRESS][PE…" at bounding box center [322, 169] width 244 height 93
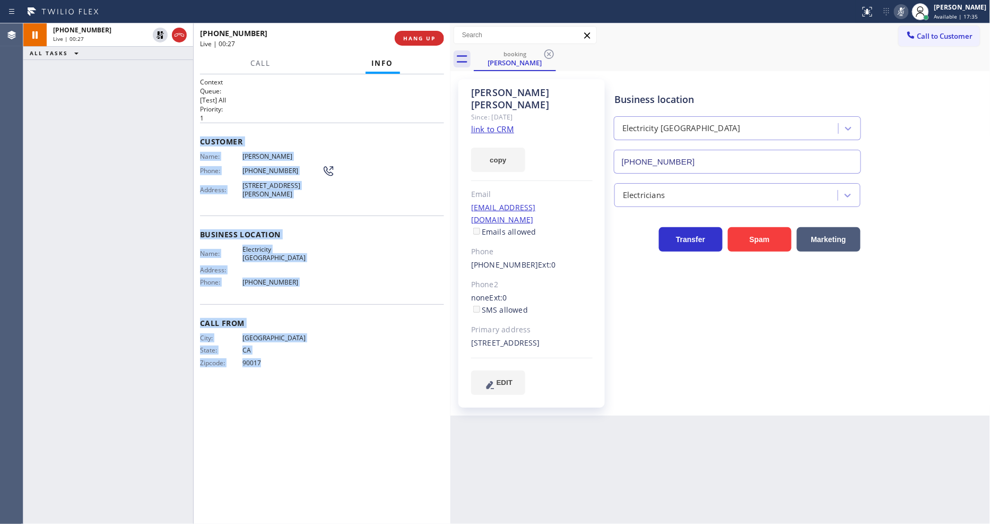
drag, startPoint x: 202, startPoint y: 133, endPoint x: 352, endPoint y: 547, distance: 440.8
click at [352, 523] on html "Status report No issues detected If you experience an issue, please download th…" at bounding box center [495, 262] width 990 height 524
copy div "Customer Name: [PERSON_NAME] Phone: [PHONE_NUMBER] Address: [STREET_ADDRESS][PE…"
click at [333, 491] on div "Context Queue: [Test] All Priority: 1 Customer Name: [PERSON_NAME] Phone: [PHON…" at bounding box center [322, 298] width 244 height 443
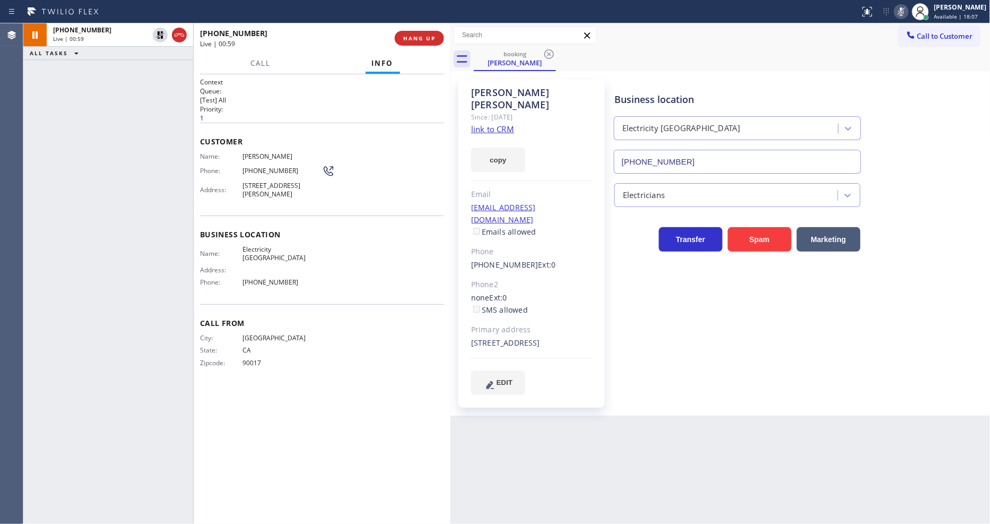
click at [729, 91] on div "Business location Electricity [GEOGRAPHIC_DATA] [PHONE_NUMBER]" at bounding box center [737, 128] width 250 height 92
click at [262, 63] on span "Call" at bounding box center [260, 63] width 20 height 10
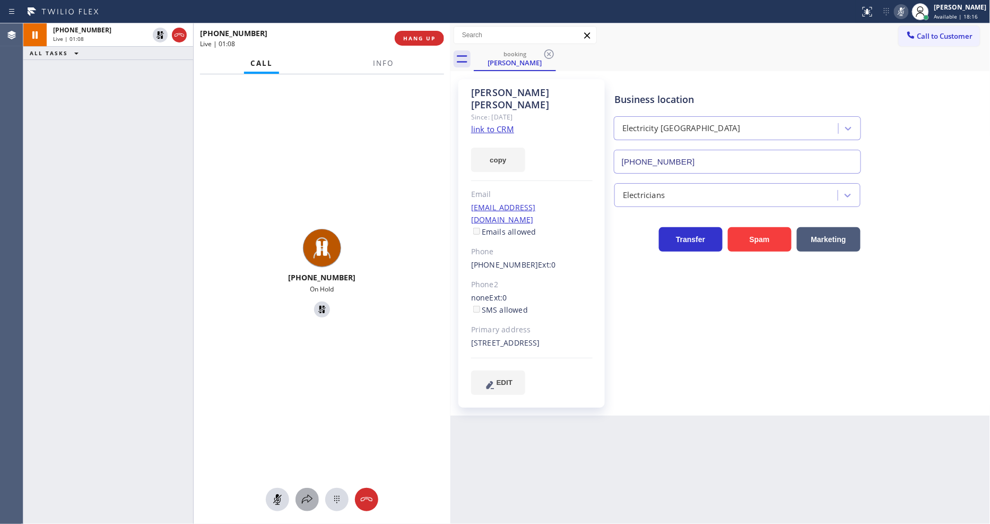
click at [306, 504] on icon at bounding box center [307, 499] width 13 height 13
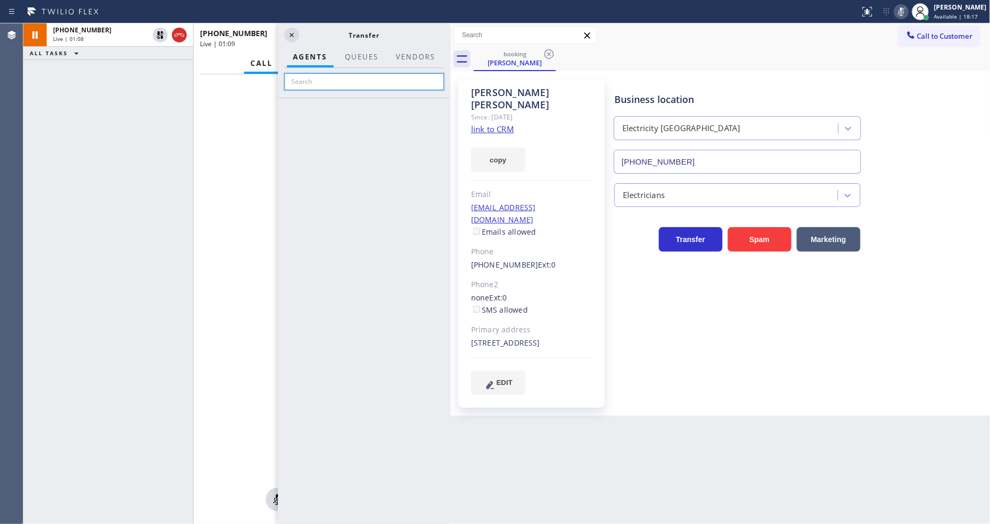
click at [387, 82] on input "text" at bounding box center [364, 81] width 160 height 17
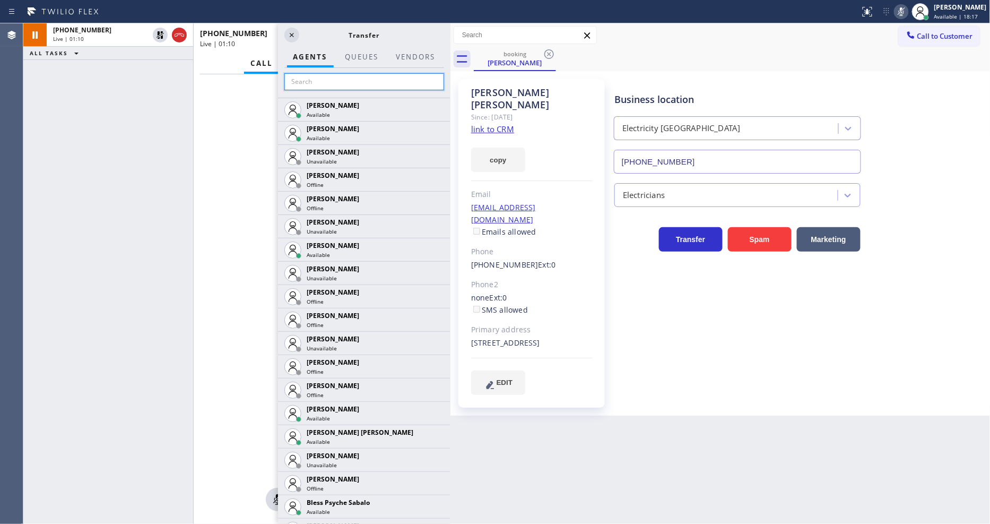
click at [384, 78] on input "text" at bounding box center [364, 81] width 160 height 17
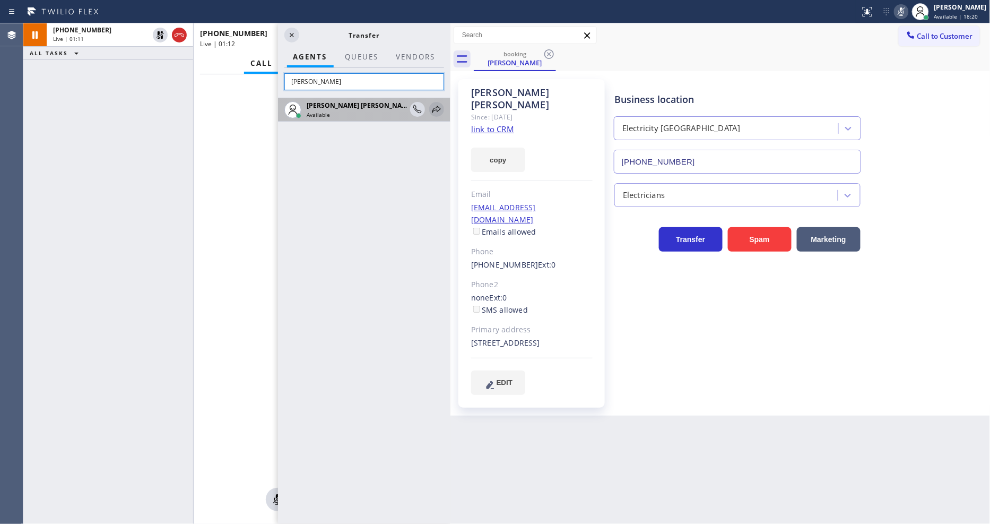
type input "[PERSON_NAME]"
click at [436, 106] on icon at bounding box center [436, 109] width 13 height 13
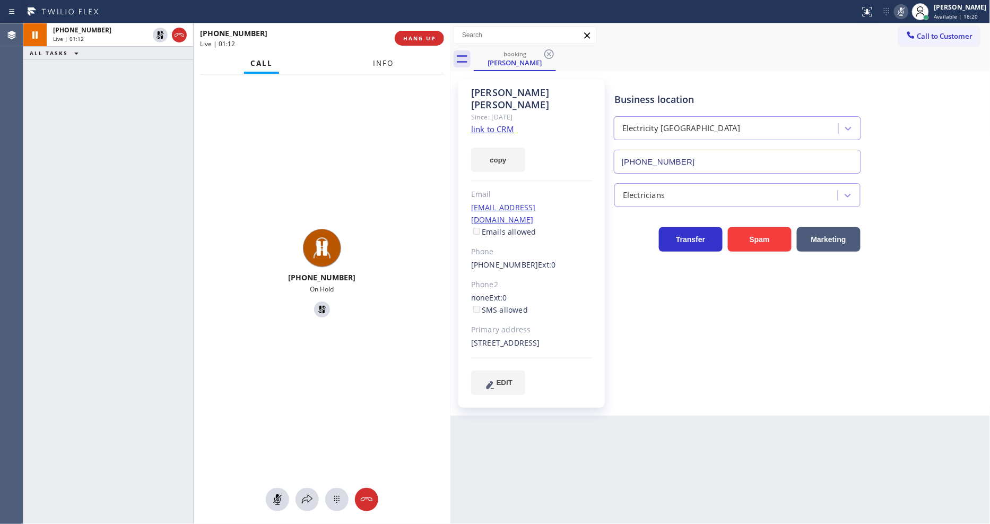
drag, startPoint x: 382, startPoint y: 65, endPoint x: 320, endPoint y: 11, distance: 82.0
click at [382, 64] on span "Info" at bounding box center [383, 63] width 21 height 10
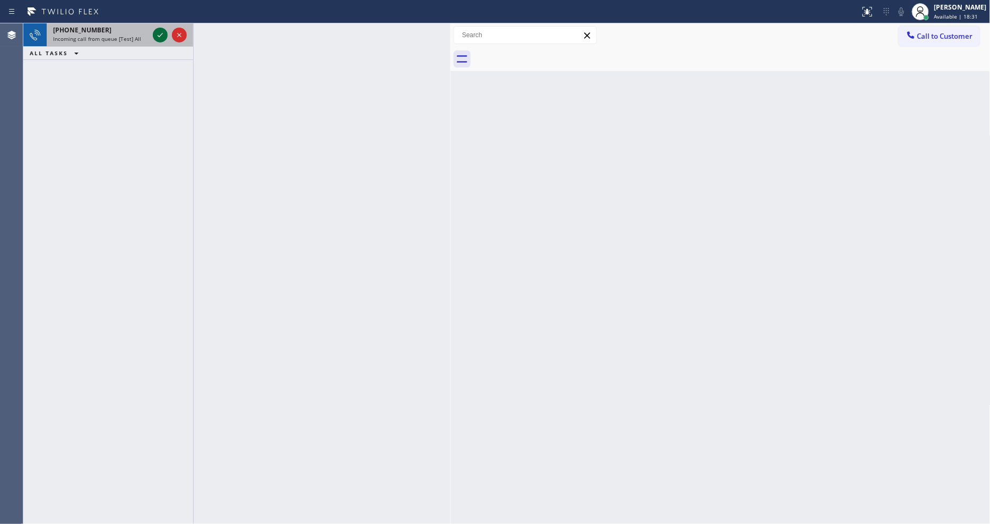
click at [158, 32] on icon at bounding box center [160, 35] width 13 height 13
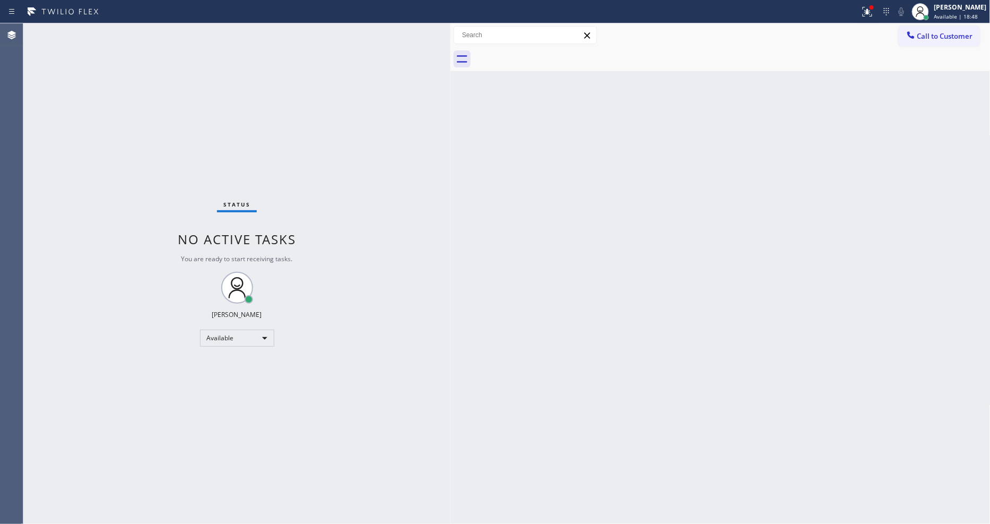
drag, startPoint x: 702, startPoint y: 278, endPoint x: 897, endPoint y: 157, distance: 229.3
click at [702, 278] on div "Back to Dashboard Change Sender ID Customers Technicians Select a contact Outbo…" at bounding box center [721, 273] width 540 height 500
click at [874, 18] on icon at bounding box center [867, 11] width 13 height 13
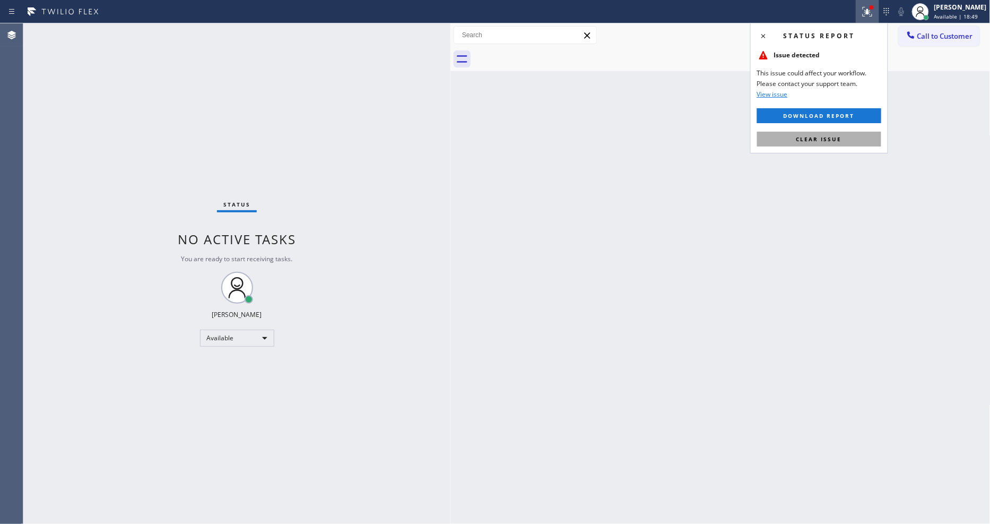
click at [853, 136] on button "Clear issue" at bounding box center [819, 139] width 124 height 15
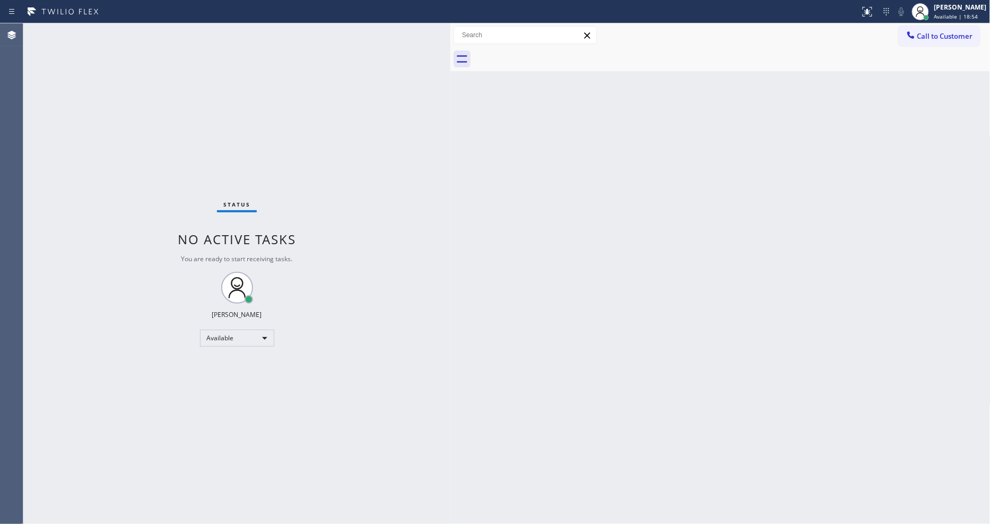
click at [659, 350] on div "Back to Dashboard Change Sender ID Customers Technicians Select a contact Outbo…" at bounding box center [721, 273] width 540 height 500
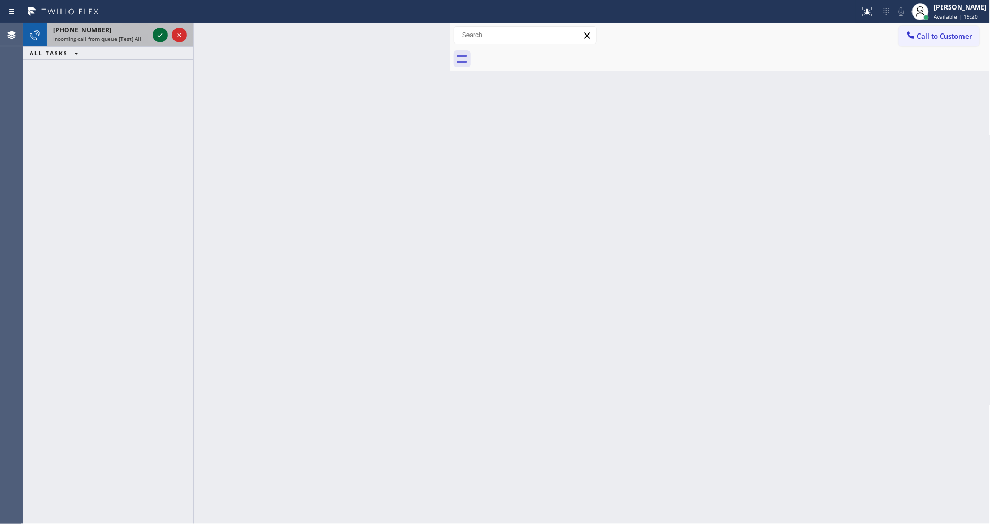
click at [163, 29] on div at bounding box center [170, 34] width 38 height 23
click at [155, 40] on icon at bounding box center [160, 35] width 13 height 13
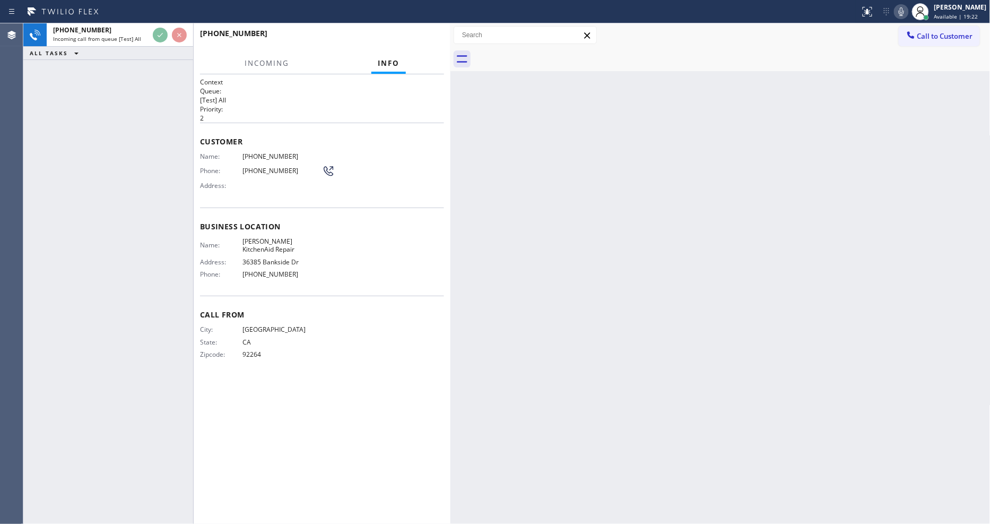
click at [446, 385] on div "Context Queue: [Test] All Priority: 2 Customer Name: [PHONE_NUMBER] Phone: [PHO…" at bounding box center [322, 298] width 257 height 449
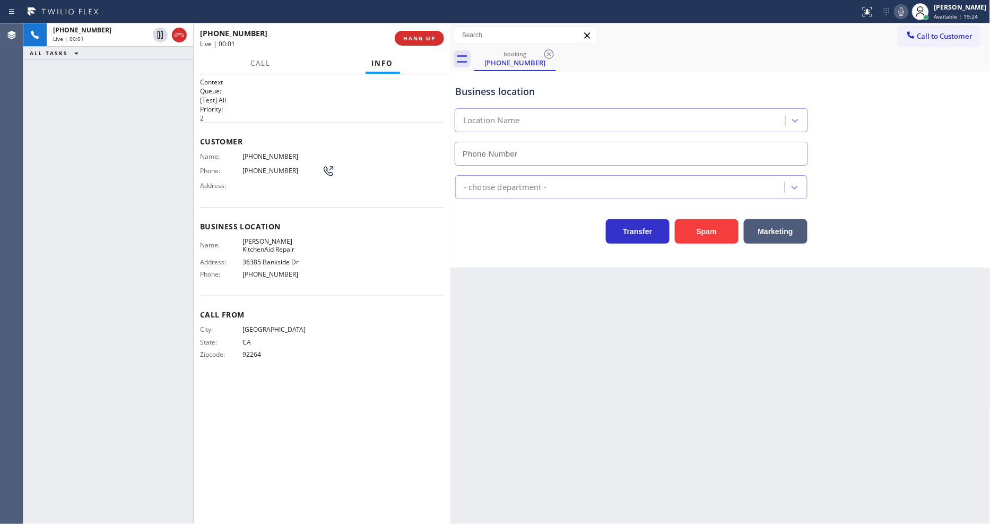
type input "[PHONE_NUMBER]"
click at [277, 238] on span "[PERSON_NAME] KitchenAid Repair" at bounding box center [283, 245] width 80 height 16
copy span "[PERSON_NAME] KitchenAid Repair"
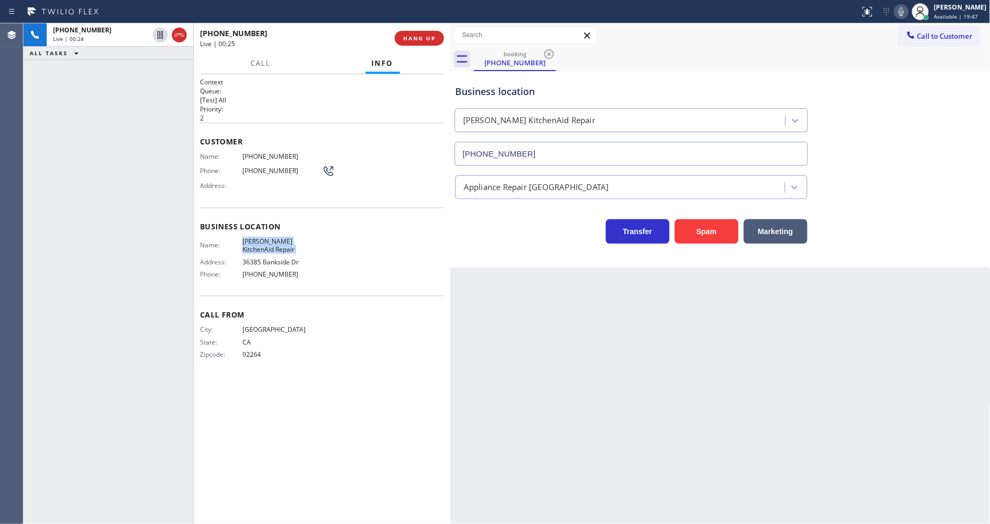
drag, startPoint x: 165, startPoint y: 241, endPoint x: 149, endPoint y: 352, distance: 111.4
click at [165, 241] on div "[PHONE_NUMBER] Live | 00:24 ALL TASKS ALL TASKS ACTIVE TASKS TASKS IN WRAP UP" at bounding box center [108, 273] width 170 height 500
click at [418, 38] on span "HANG UP" at bounding box center [419, 37] width 32 height 7
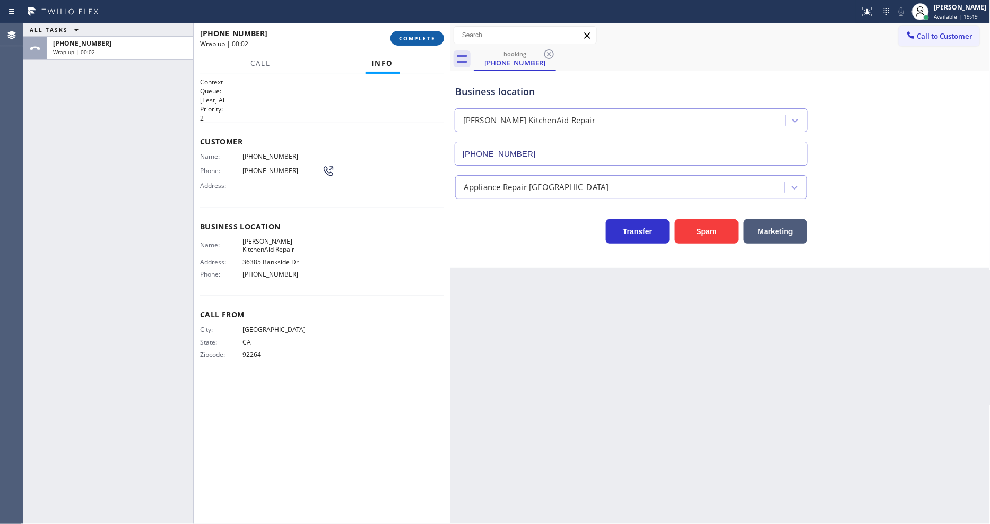
click at [418, 38] on span "COMPLETE" at bounding box center [417, 37] width 37 height 7
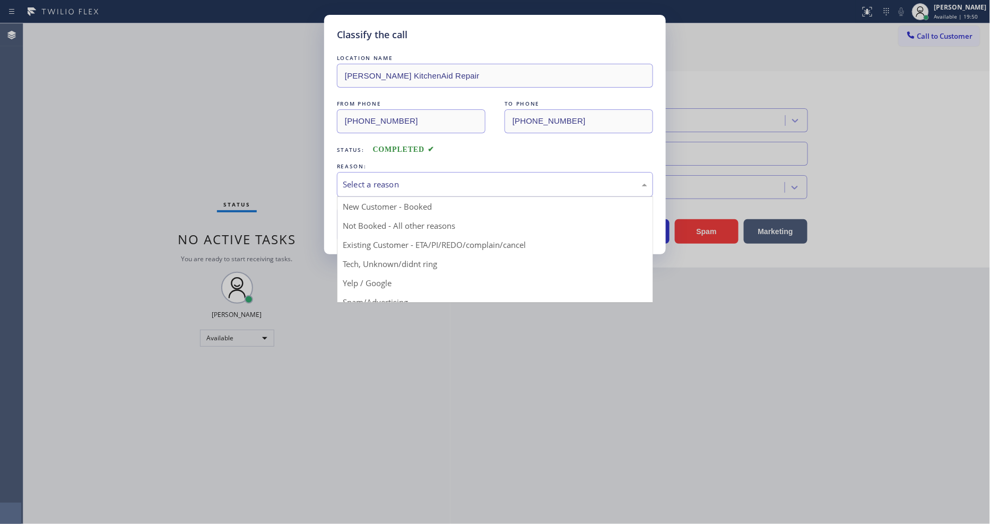
click at [370, 172] on div "Select a reason" at bounding box center [495, 184] width 316 height 25
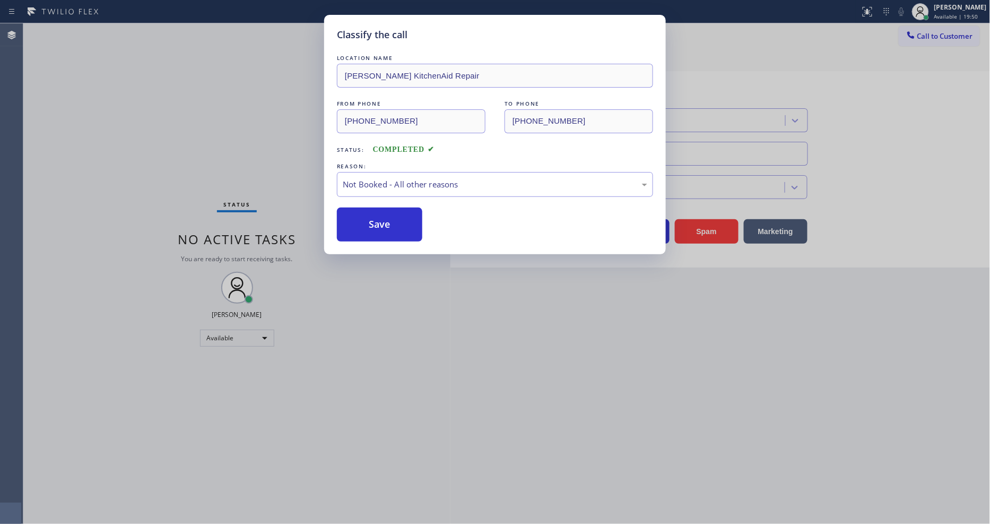
click at [360, 219] on button "Save" at bounding box center [379, 224] width 85 height 34
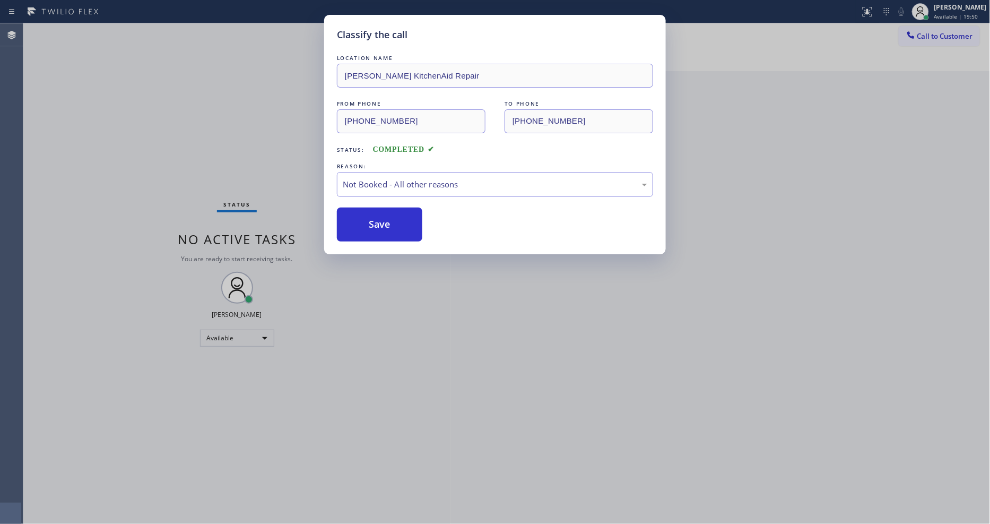
click at [360, 219] on button "Save" at bounding box center [379, 224] width 85 height 34
drag, startPoint x: 360, startPoint y: 219, endPoint x: 365, endPoint y: 422, distance: 202.8
click at [361, 219] on button "Save" at bounding box center [379, 224] width 85 height 34
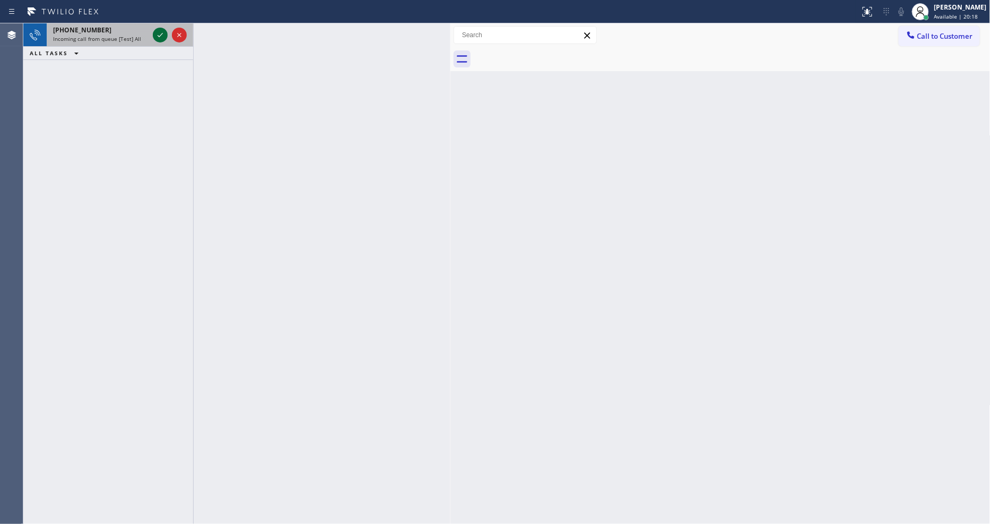
click at [156, 33] on icon at bounding box center [160, 35] width 13 height 13
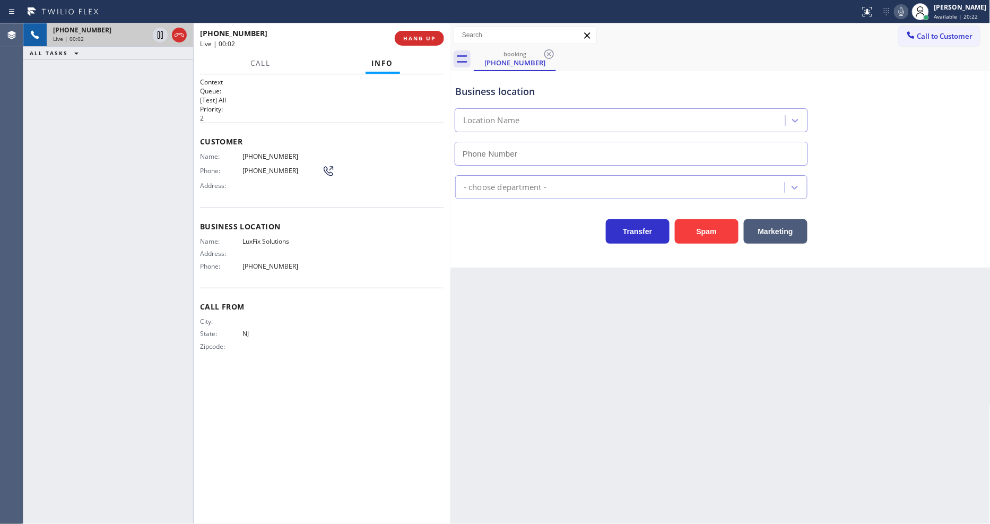
type input "[PHONE_NUMBER]"
click at [428, 36] on span "HANG UP" at bounding box center [419, 37] width 32 height 7
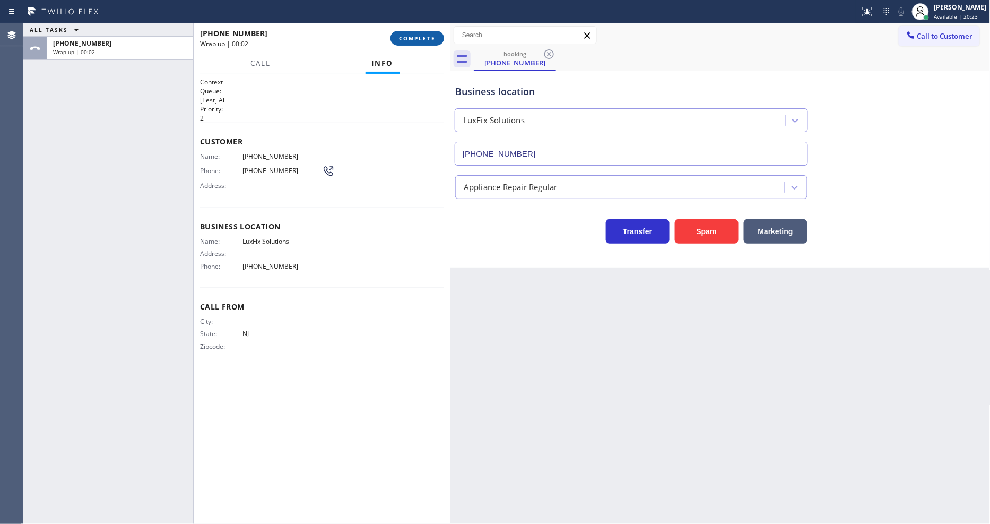
click at [428, 36] on span "COMPLETE" at bounding box center [417, 37] width 37 height 7
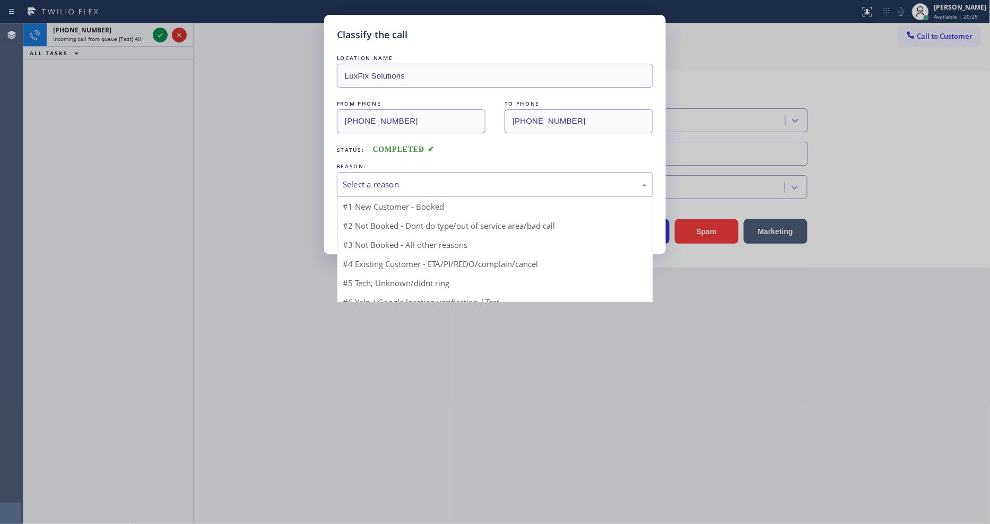
click at [418, 172] on div "Select a reason" at bounding box center [495, 184] width 316 height 25
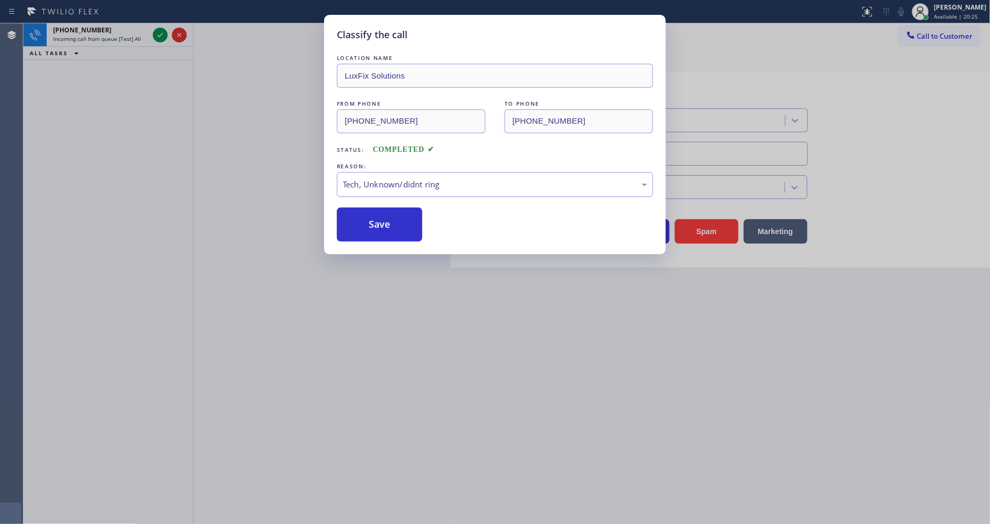
click at [416, 183] on div "Tech, Unknown/didnt ring" at bounding box center [495, 184] width 305 height 12
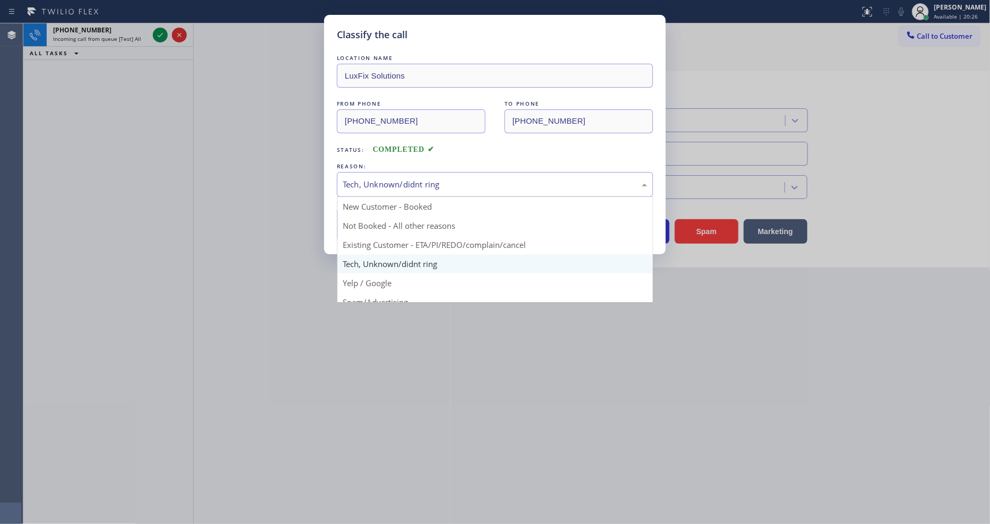
drag, startPoint x: 392, startPoint y: 280, endPoint x: 395, endPoint y: 230, distance: 50.5
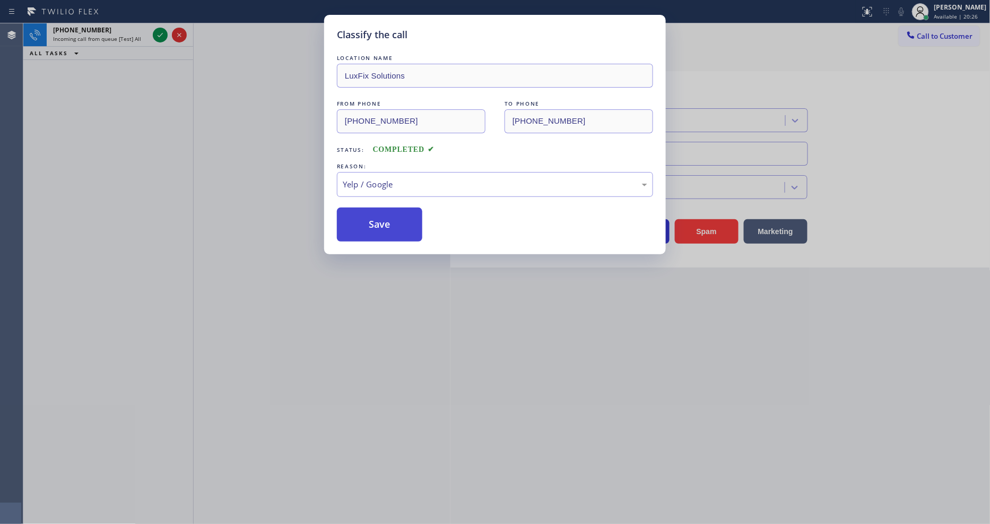
click at [395, 218] on button "Save" at bounding box center [379, 224] width 85 height 34
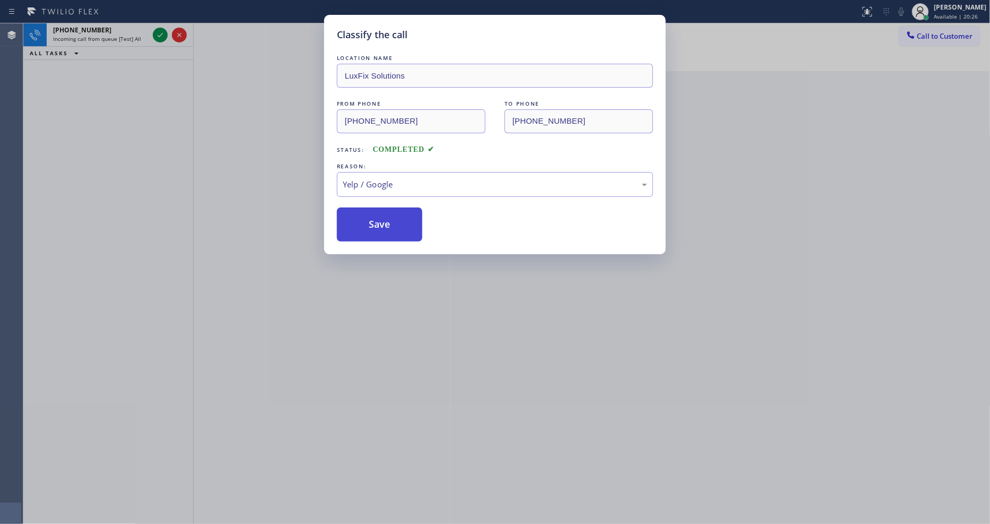
click at [395, 218] on button "Save" at bounding box center [379, 224] width 85 height 34
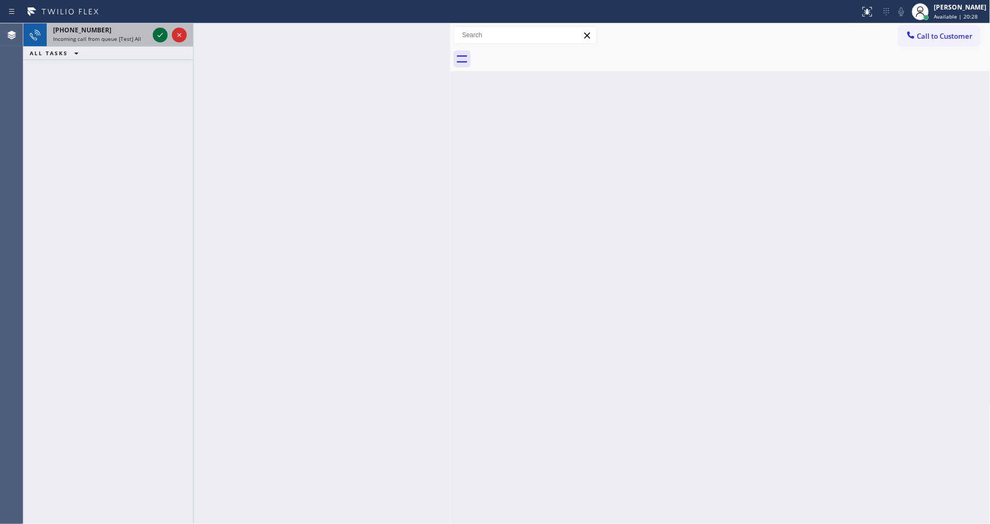
click at [157, 34] on icon at bounding box center [160, 35] width 13 height 13
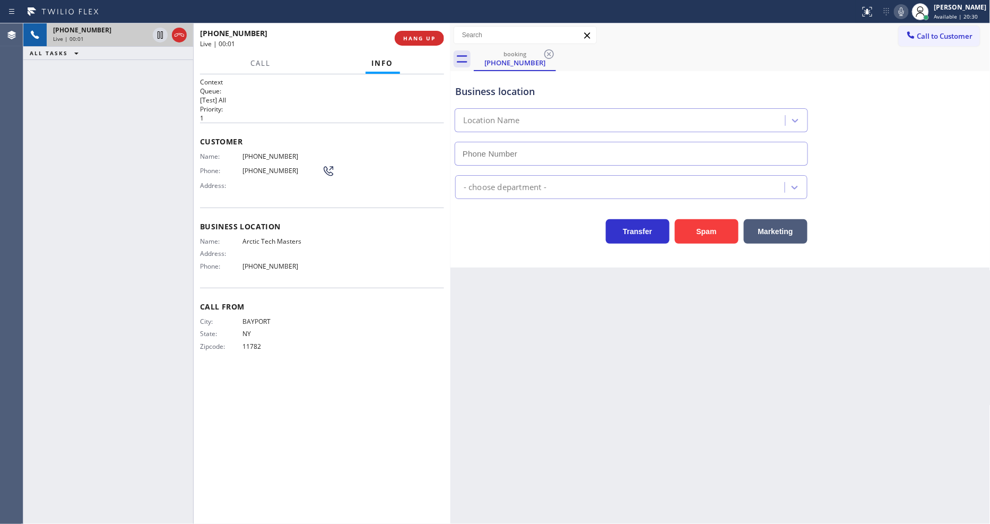
click at [428, 34] on span "HANG UP" at bounding box center [419, 37] width 32 height 7
type input "[PHONE_NUMBER]"
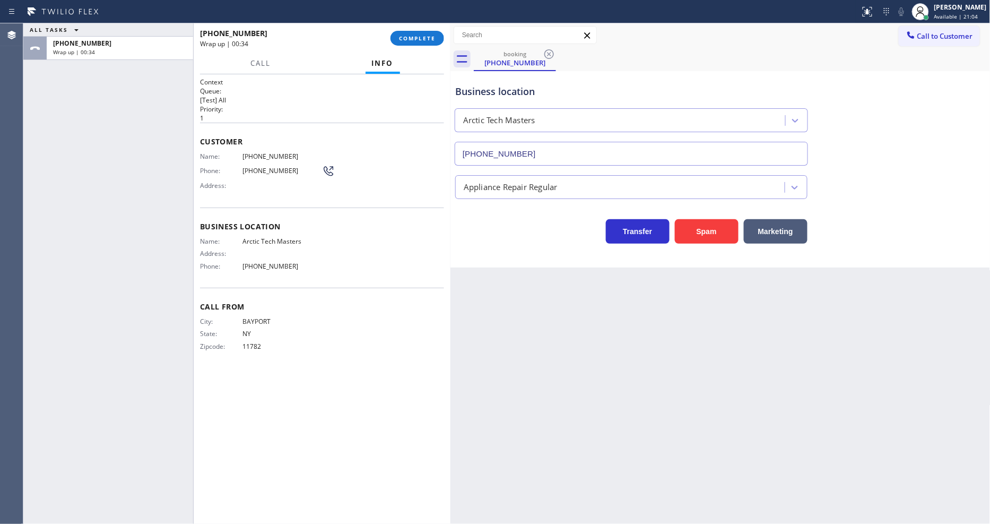
drag, startPoint x: 837, startPoint y: 359, endPoint x: 794, endPoint y: 325, distance: 55.2
click at [837, 357] on div "Back to Dashboard Change Sender ID Customers Technicians Select a contact Outbo…" at bounding box center [721, 273] width 540 height 500
click at [423, 38] on span "COMPLETE" at bounding box center [417, 37] width 37 height 7
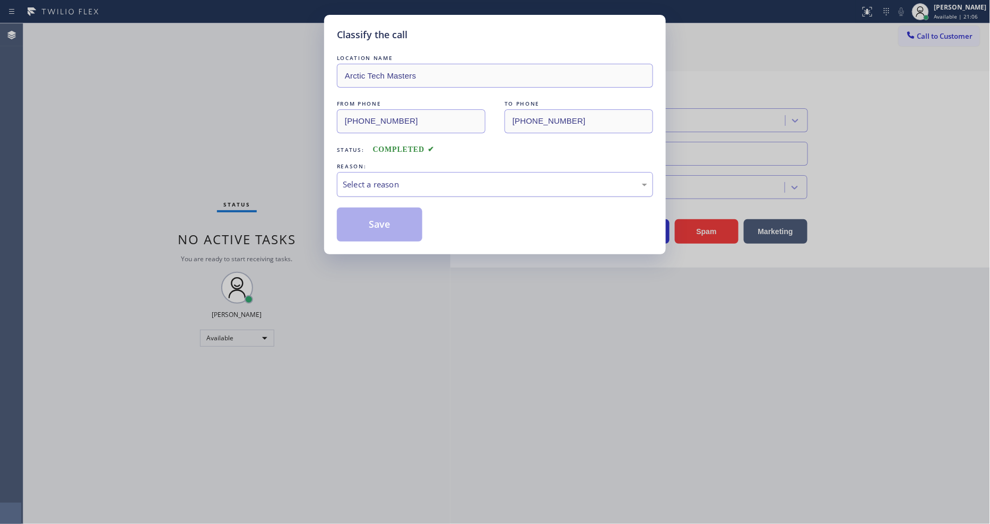
click at [403, 185] on div "Select a reason" at bounding box center [495, 184] width 305 height 12
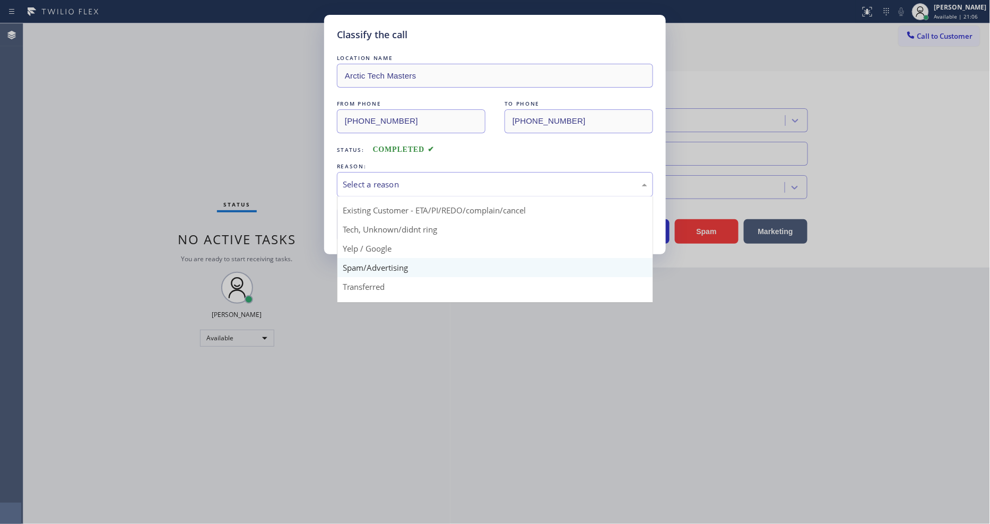
scroll to position [66, 0]
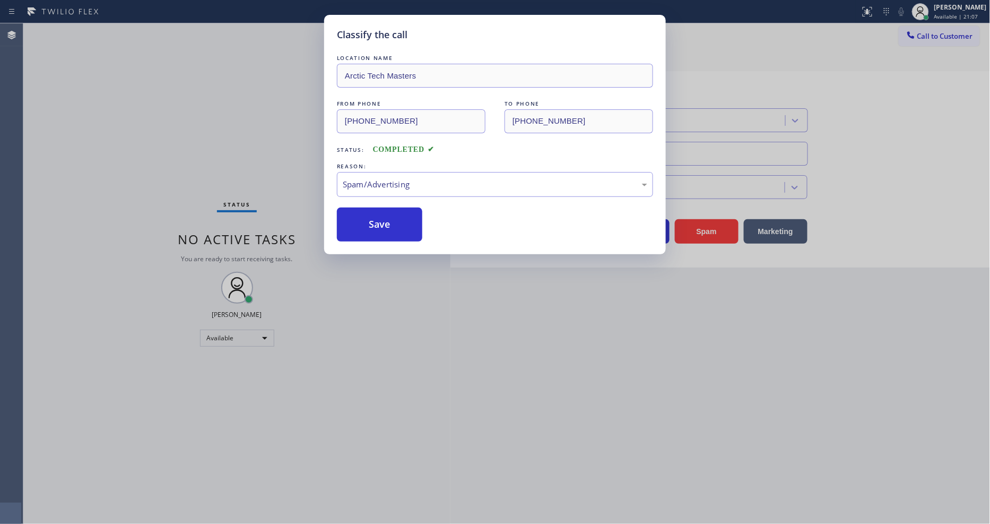
click at [393, 229] on button "Save" at bounding box center [379, 224] width 85 height 34
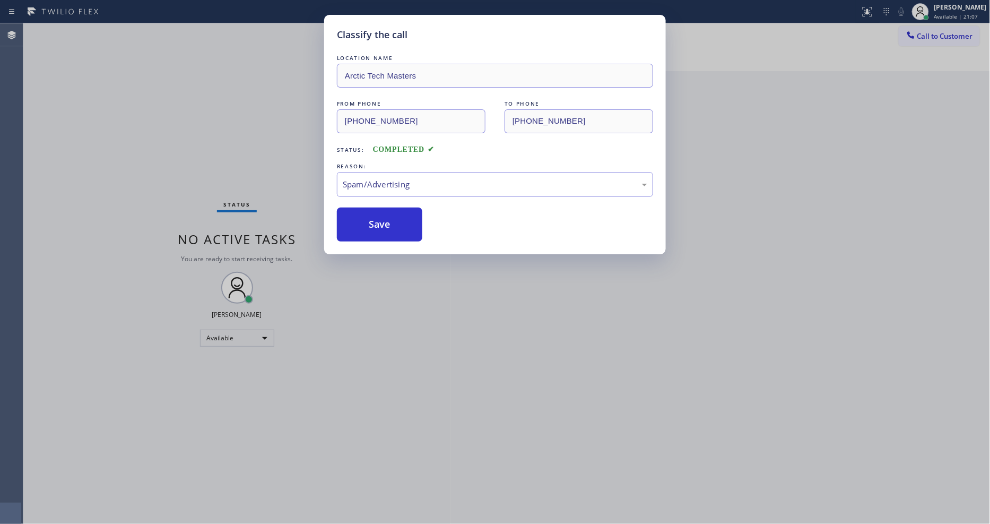
click at [393, 229] on button "Save" at bounding box center [379, 224] width 85 height 34
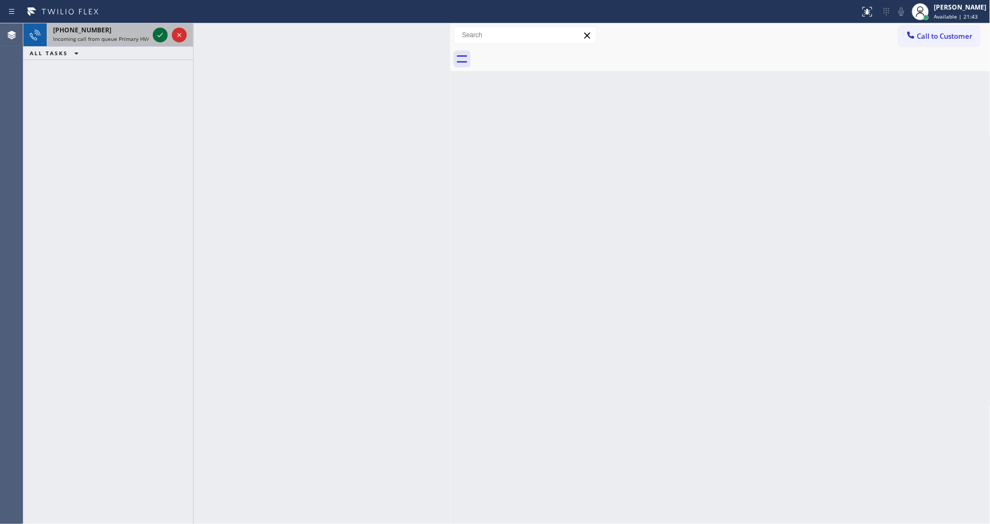
click at [158, 33] on icon at bounding box center [160, 35] width 13 height 13
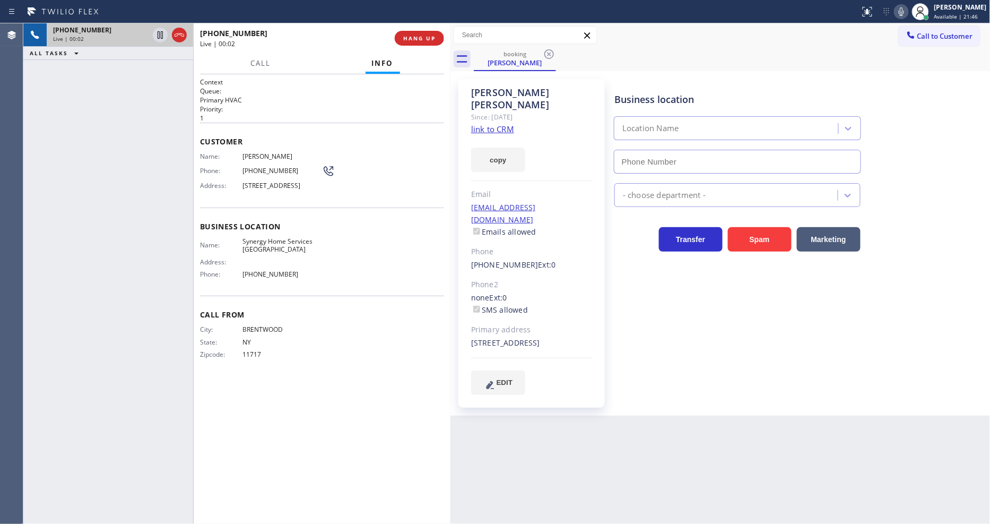
type input "[PHONE_NUMBER]"
click at [501, 124] on link "link to CRM" at bounding box center [492, 129] width 43 height 11
click at [420, 33] on button "HANG UP" at bounding box center [419, 38] width 49 height 15
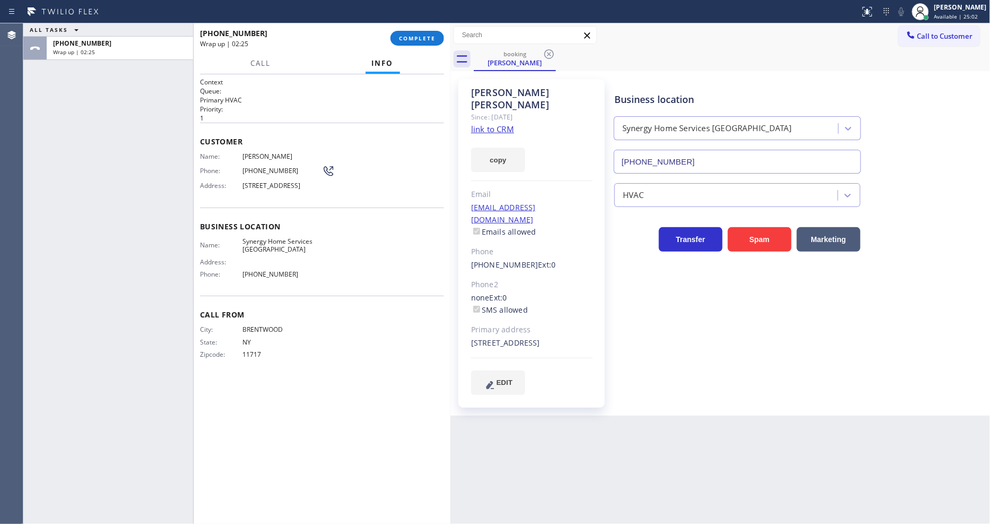
click at [124, 237] on div "ALL TASKS ALL TASKS ACTIVE TASKS TASKS IN WRAP UP [PHONE_NUMBER] Wrap up | 02:25" at bounding box center [108, 273] width 170 height 500
click at [433, 28] on div "[PHONE_NUMBER] Wrap up | 02:26 COMPLETE" at bounding box center [322, 38] width 244 height 28
click at [428, 39] on span "COMPLETE" at bounding box center [417, 37] width 37 height 7
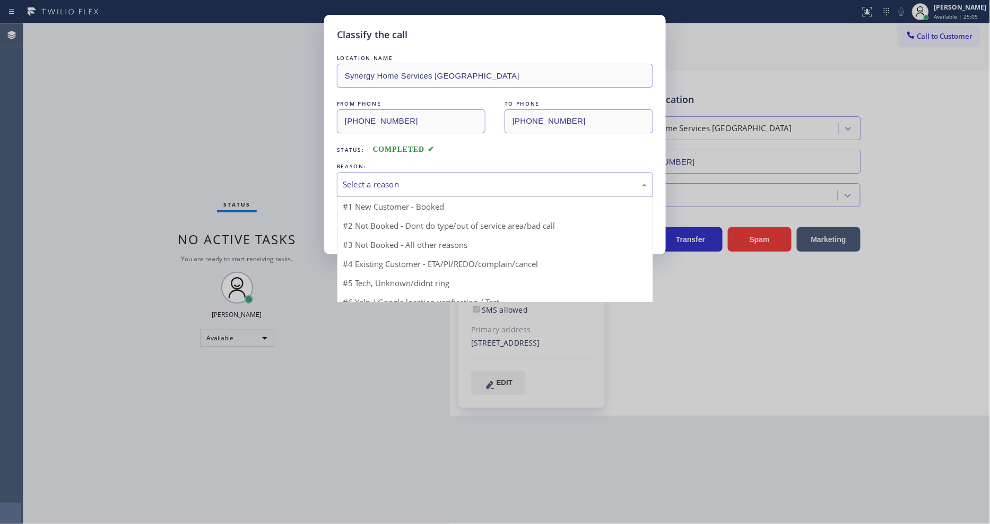
click at [411, 179] on div "Select a reason" at bounding box center [495, 184] width 305 height 12
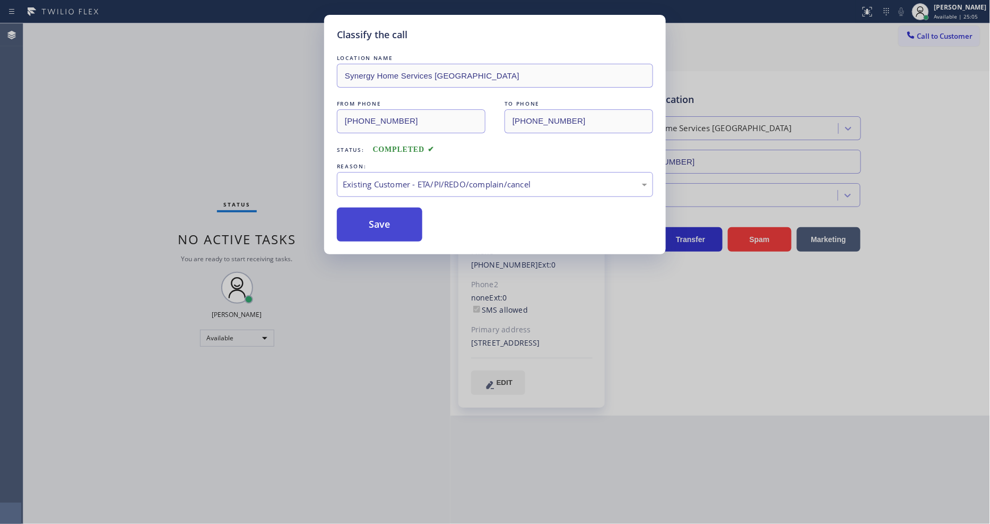
click at [400, 220] on button "Save" at bounding box center [379, 224] width 85 height 34
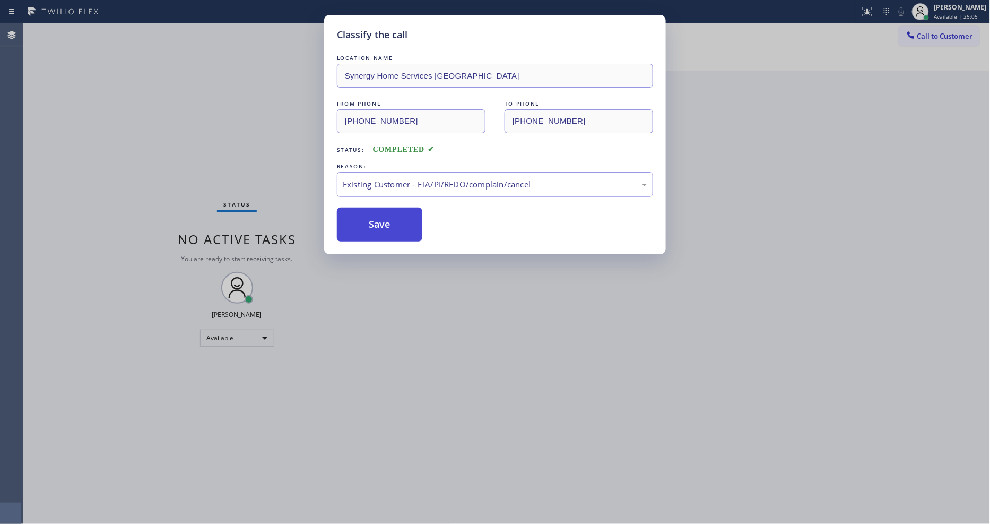
click at [400, 220] on button "Save" at bounding box center [379, 224] width 85 height 34
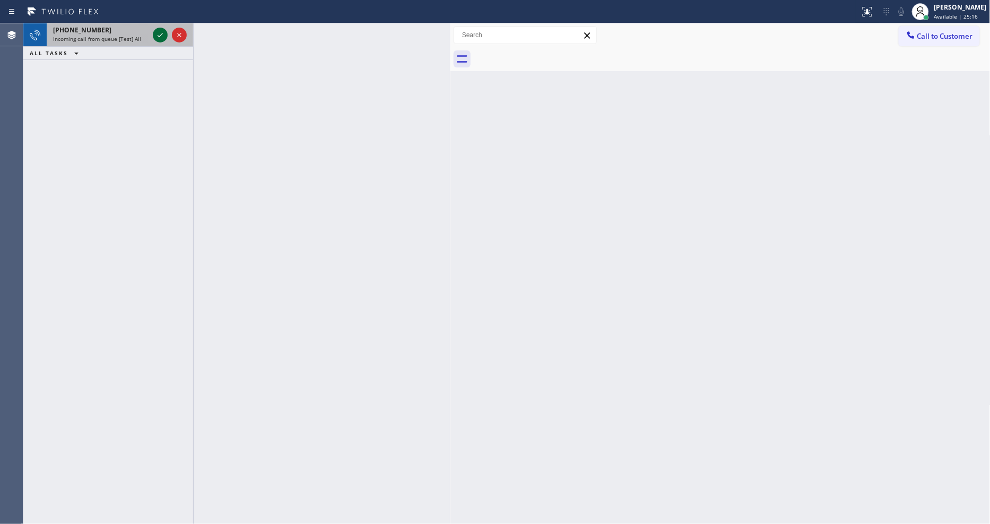
click at [163, 33] on icon at bounding box center [160, 35] width 13 height 13
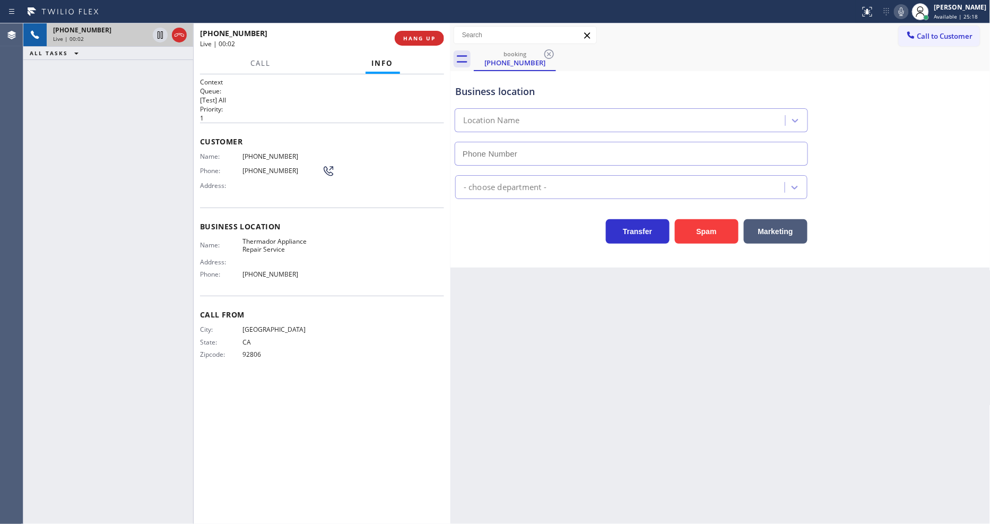
type input "[PHONE_NUMBER]"
click at [279, 237] on span "Thermador Appliance Repair Service" at bounding box center [283, 245] width 80 height 16
copy span "Thermador Appliance Repair Service"
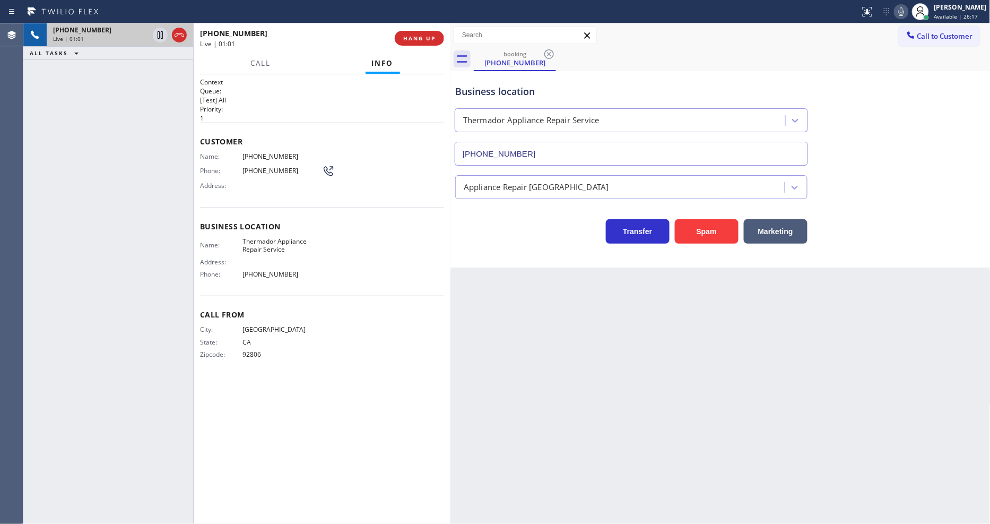
click at [268, 152] on span "[PHONE_NUMBER]" at bounding box center [283, 156] width 80 height 8
copy span "[PHONE_NUMBER]"
click at [159, 36] on icon at bounding box center [160, 35] width 13 height 13
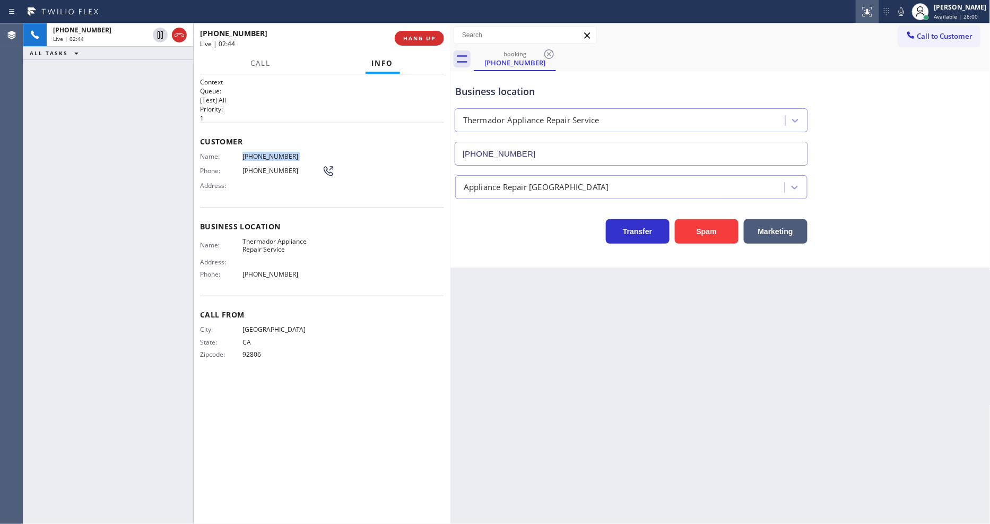
drag, startPoint x: 905, startPoint y: 12, endPoint x: 883, endPoint y: 22, distance: 24.7
click at [906, 12] on icon at bounding box center [901, 11] width 13 height 13
drag, startPoint x: 162, startPoint y: 33, endPoint x: 264, endPoint y: 59, distance: 104.5
click at [161, 32] on icon at bounding box center [160, 35] width 13 height 13
click at [905, 11] on rect at bounding box center [901, 10] width 7 height 7
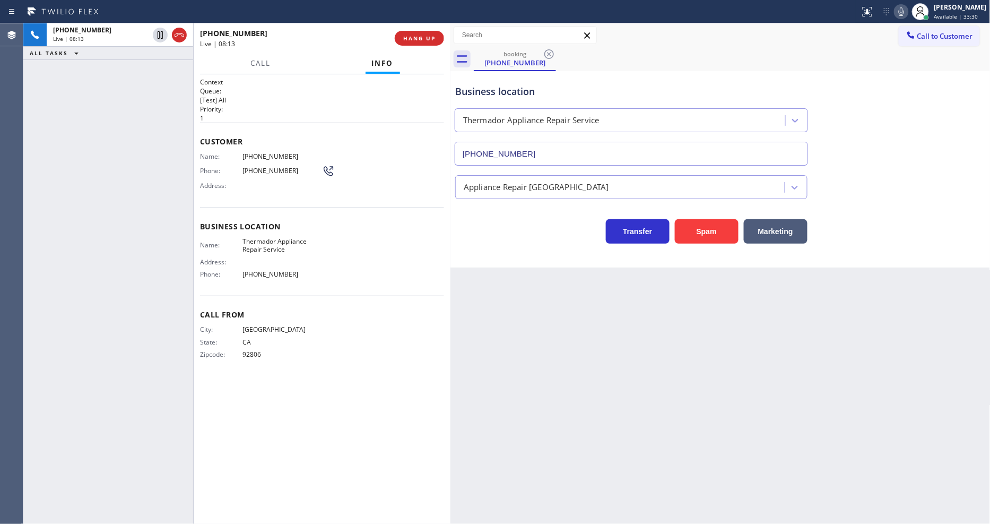
click at [275, 271] on span "[PHONE_NUMBER]" at bounding box center [283, 274] width 80 height 8
click at [274, 271] on span "[PHONE_NUMBER]" at bounding box center [283, 274] width 80 height 8
copy span "[PHONE_NUMBER]"
click at [359, 217] on div "Business location Name: Thermador Appliance Repair Service Address: Phone: [PHO…" at bounding box center [322, 251] width 244 height 89
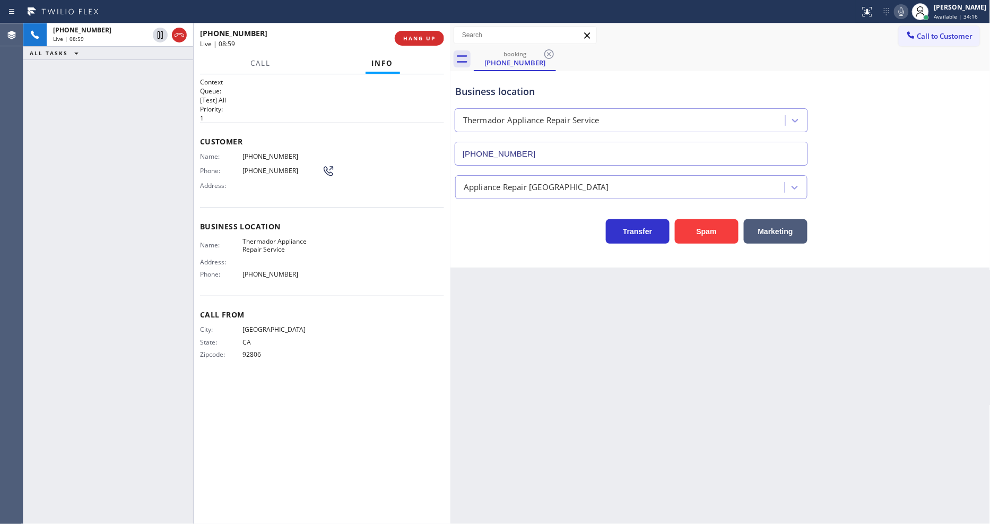
click at [289, 300] on div "Call From City: [GEOGRAPHIC_DATA]: [US_STATE] Zipcode: 92806" at bounding box center [322, 336] width 244 height 80
click at [560, 353] on div "Back to Dashboard Change Sender ID Customers Technicians Select a contact Outbo…" at bounding box center [721, 273] width 540 height 500
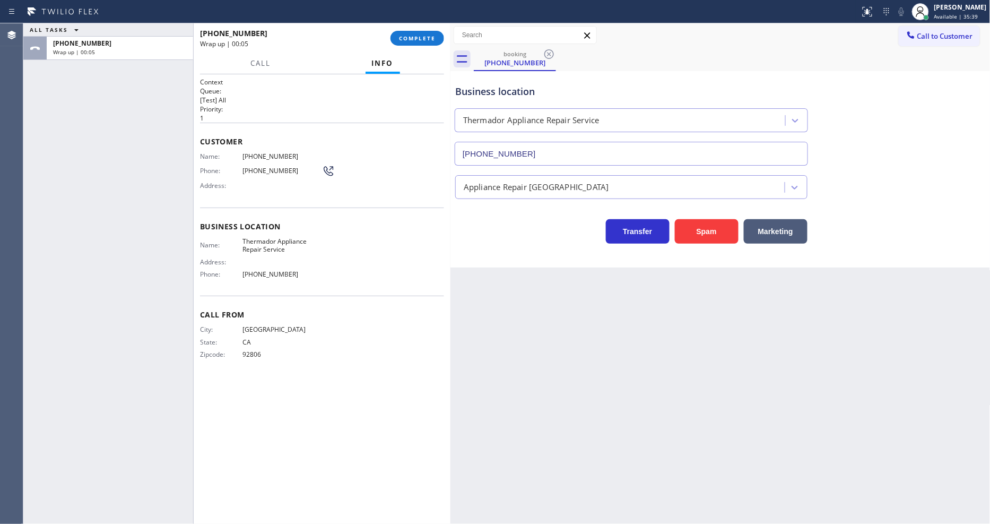
drag, startPoint x: 419, startPoint y: 35, endPoint x: 359, endPoint y: 410, distance: 379.5
click at [419, 35] on span "COMPLETE" at bounding box center [417, 37] width 37 height 7
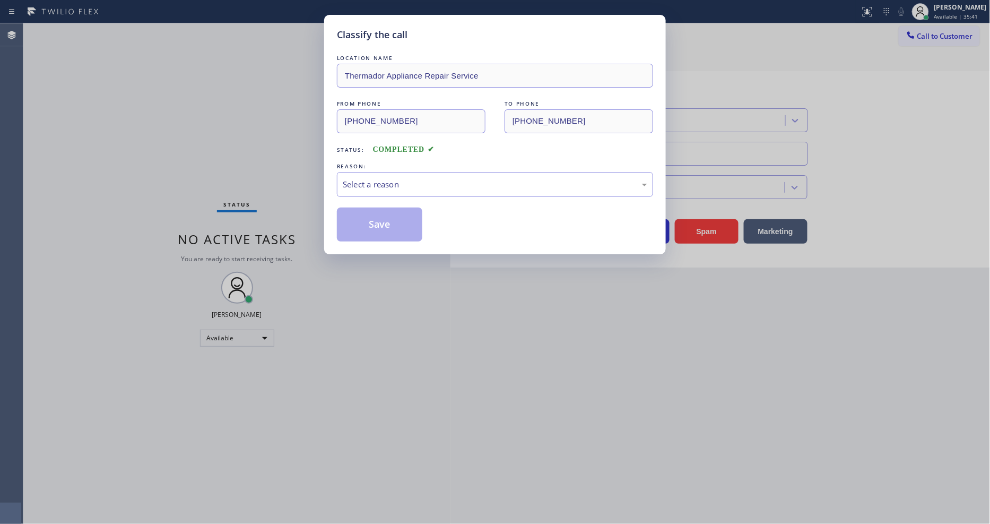
click at [373, 178] on div "Select a reason" at bounding box center [495, 184] width 305 height 12
click at [374, 221] on button "Save" at bounding box center [379, 224] width 85 height 34
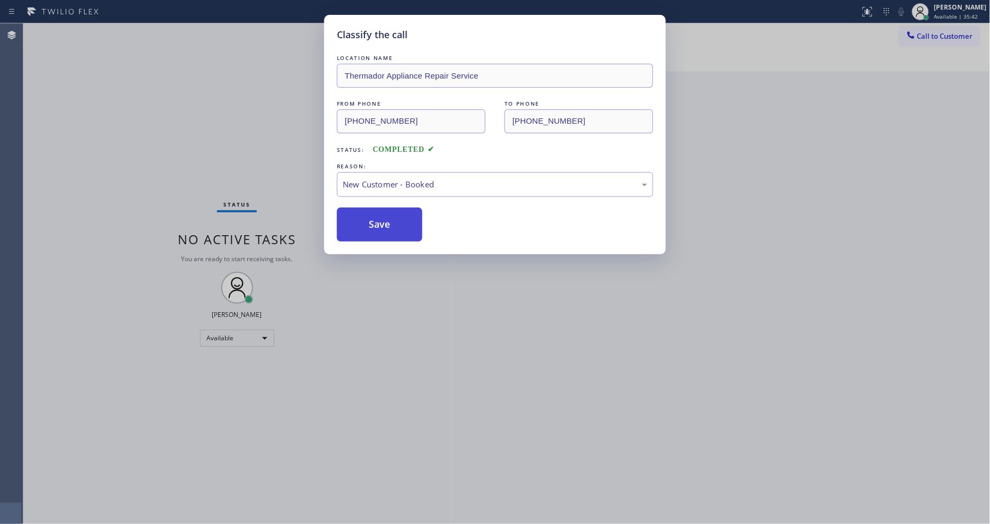
click at [374, 221] on button "Save" at bounding box center [379, 224] width 85 height 34
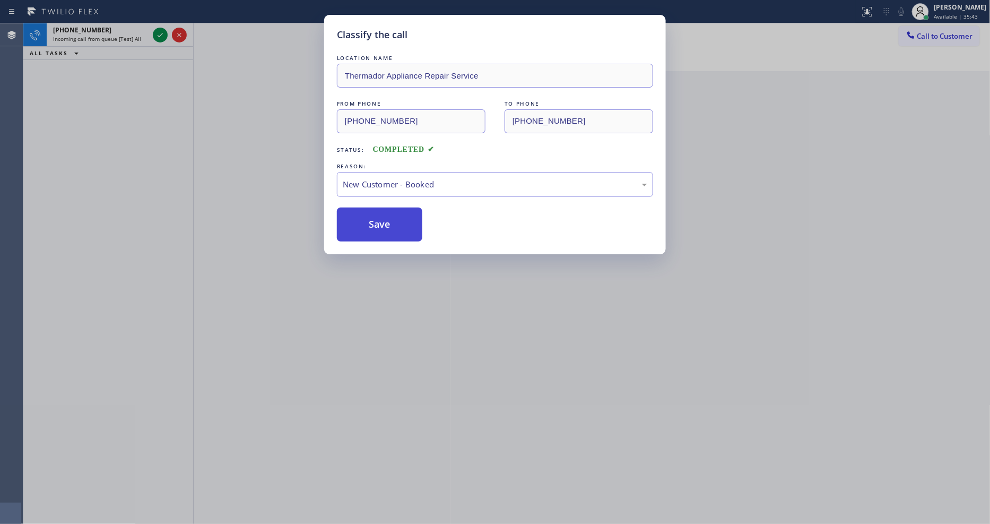
click at [374, 221] on button "Save" at bounding box center [379, 224] width 85 height 34
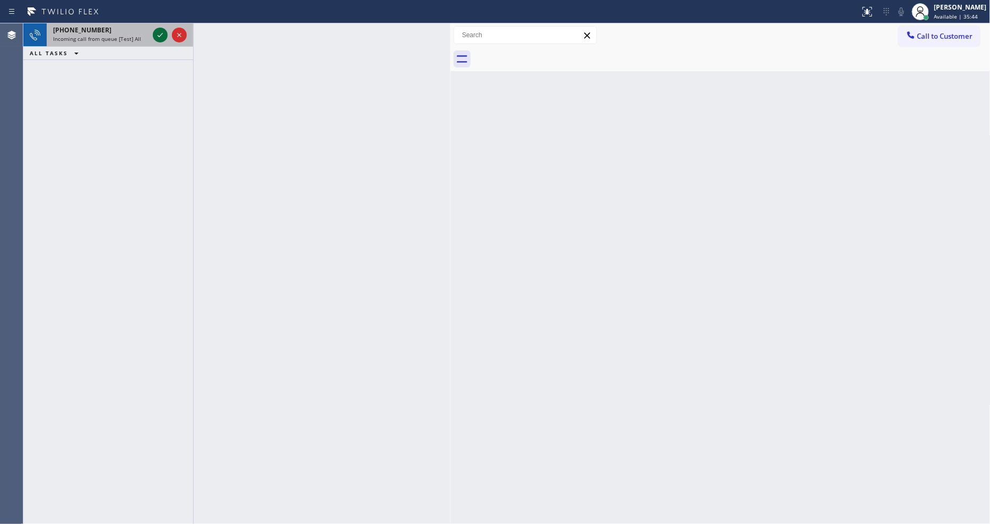
click at [158, 34] on icon at bounding box center [160, 35] width 13 height 13
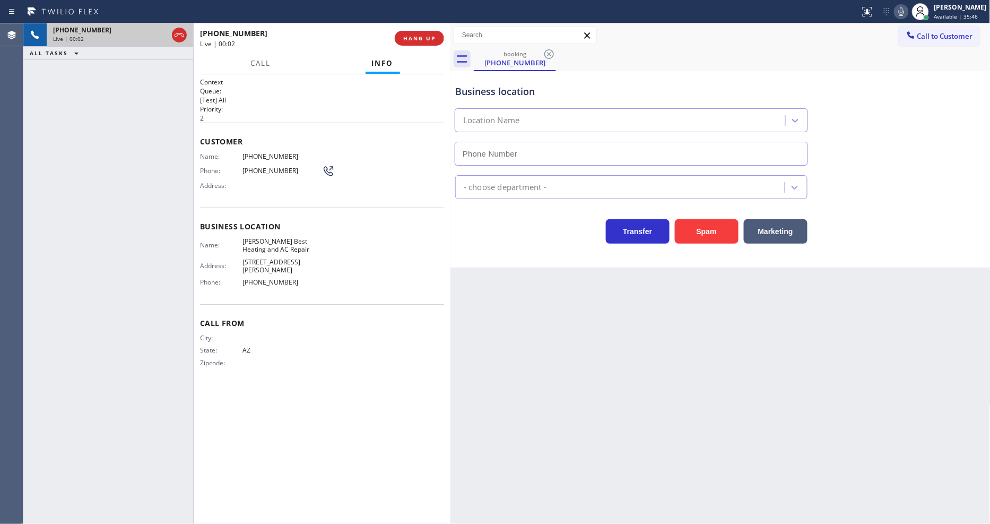
type input "[PHONE_NUMBER]"
click at [414, 36] on span "HANG UP" at bounding box center [419, 37] width 32 height 7
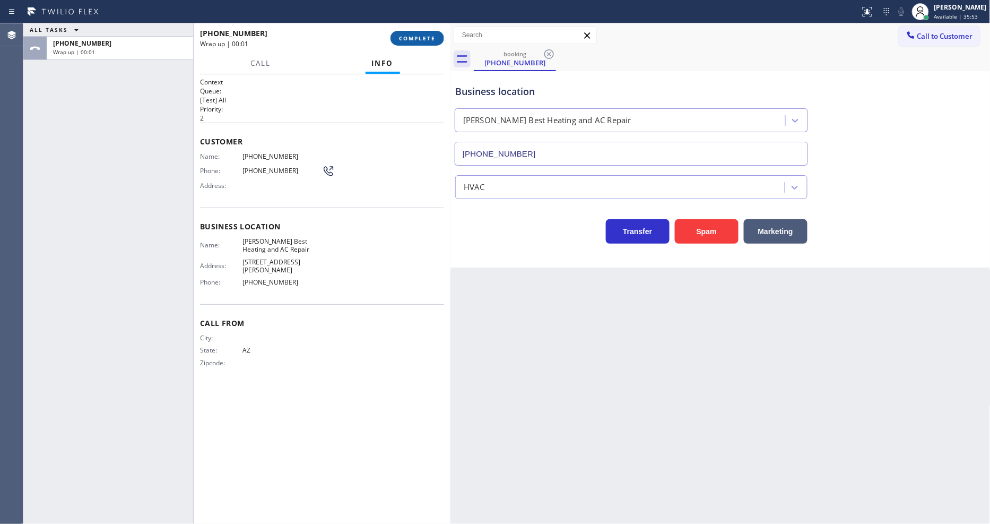
click at [414, 36] on span "COMPLETE" at bounding box center [417, 37] width 37 height 7
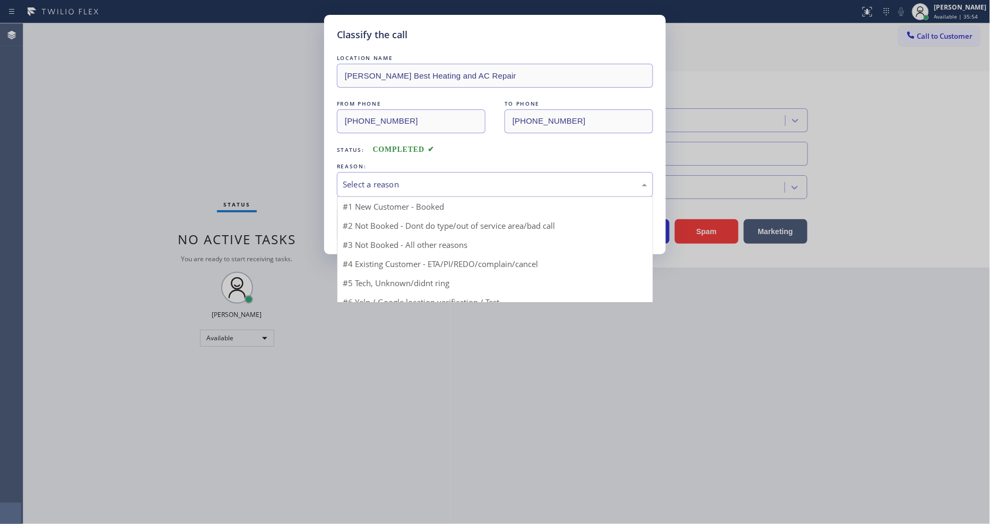
click at [380, 181] on div "Select a reason" at bounding box center [495, 184] width 305 height 12
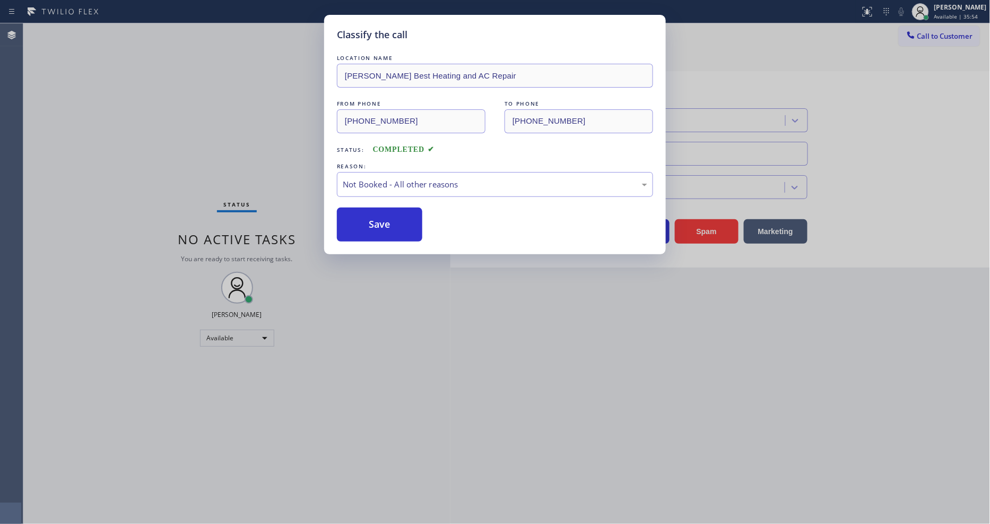
click at [373, 225] on button "Save" at bounding box center [379, 224] width 85 height 34
click at [373, 224] on button "Save" at bounding box center [379, 224] width 85 height 34
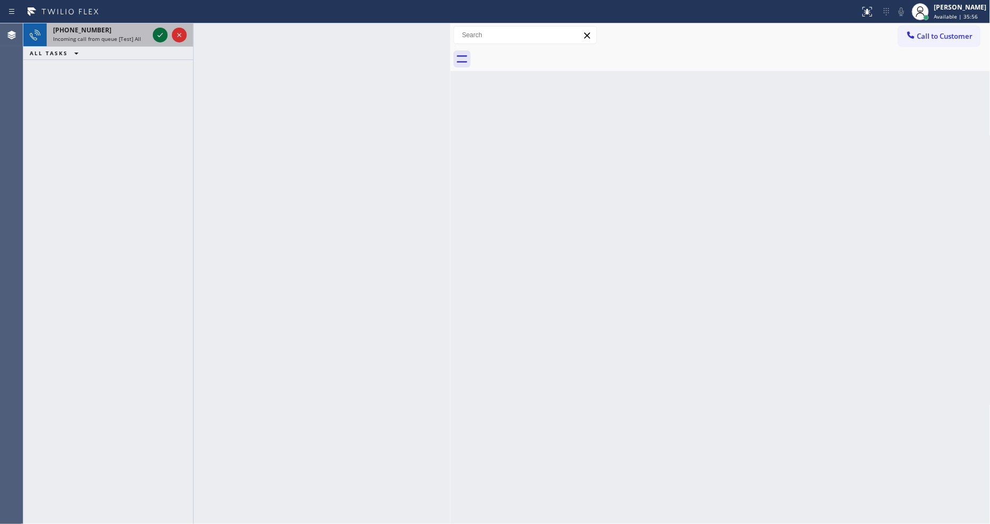
click at [162, 33] on icon at bounding box center [160, 35] width 13 height 13
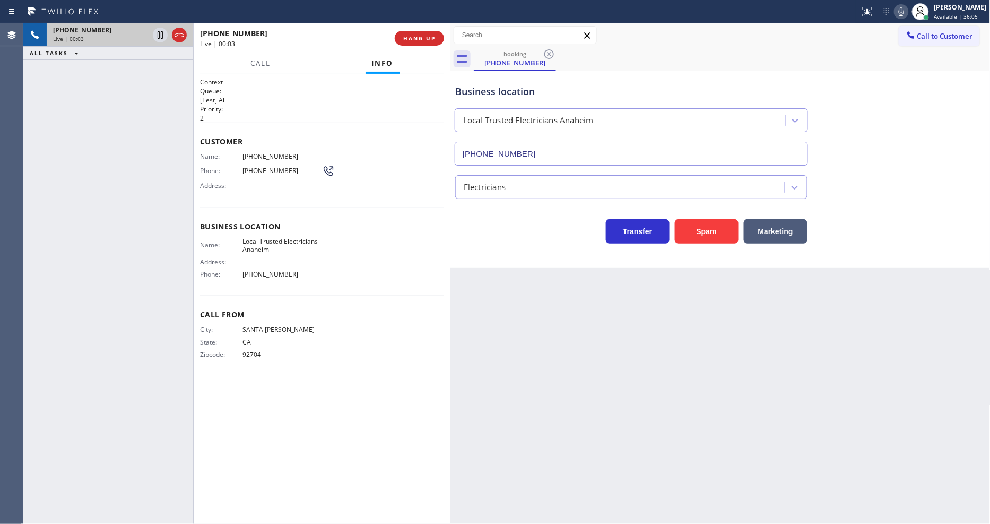
type input "[PHONE_NUMBER]"
click at [676, 409] on div "Back to Dashboard Change Sender ID Customers Technicians Select a contact Outbo…" at bounding box center [721, 273] width 540 height 500
click at [288, 338] on span "CA" at bounding box center [283, 342] width 80 height 8
click at [418, 34] on span "HANG UP" at bounding box center [419, 37] width 32 height 7
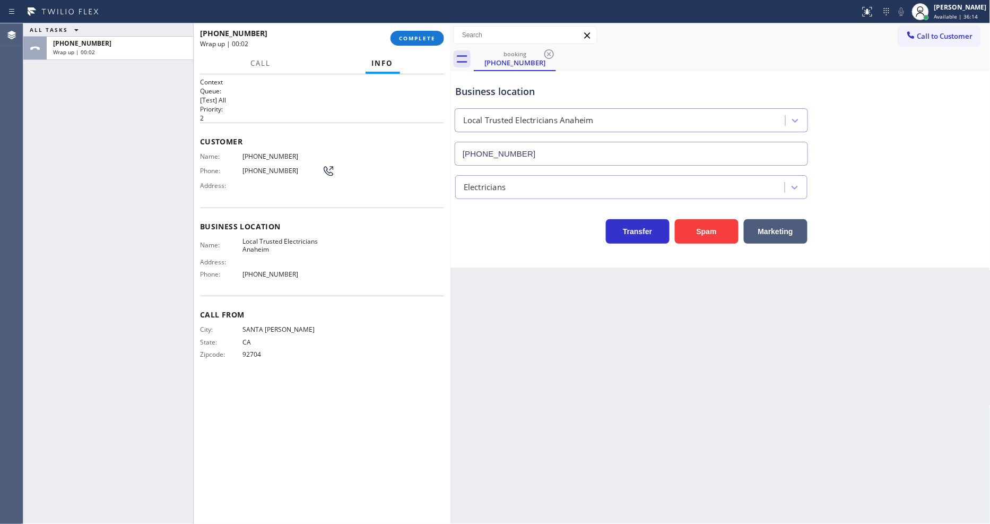
click at [352, 523] on div "Context Queue: [Test] All Priority: 2 Customer Name: [PHONE_NUMBER] Phone: [PHO…" at bounding box center [322, 298] width 257 height 449
drag, startPoint x: 259, startPoint y: 379, endPoint x: 330, endPoint y: 468, distance: 114.0
click at [259, 379] on div "Context Queue: [Test] All Priority: 2 Customer Name: [PHONE_NUMBER] Phone: [PHO…" at bounding box center [322, 298] width 244 height 443
drag, startPoint x: 442, startPoint y: 40, endPoint x: 442, endPoint y: 49, distance: 8.5
click at [442, 40] on button "COMPLETE" at bounding box center [418, 38] width 54 height 15
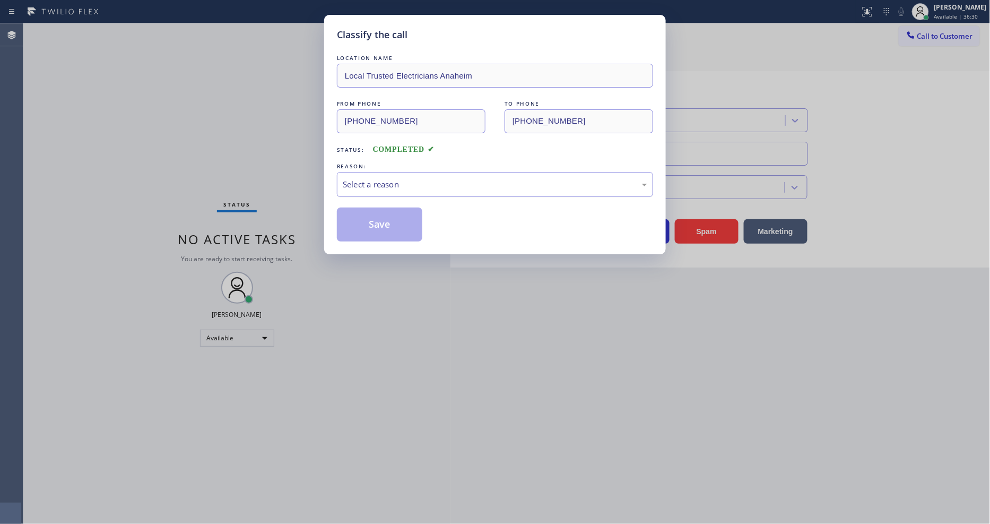
click at [384, 172] on div "Select a reason" at bounding box center [495, 184] width 316 height 25
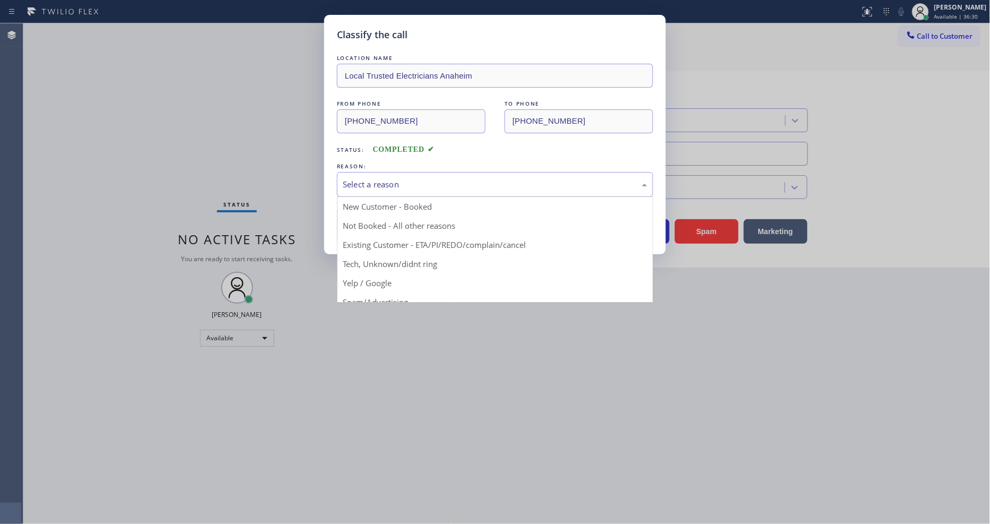
drag, startPoint x: 384, startPoint y: 261, endPoint x: 384, endPoint y: 252, distance: 8.5
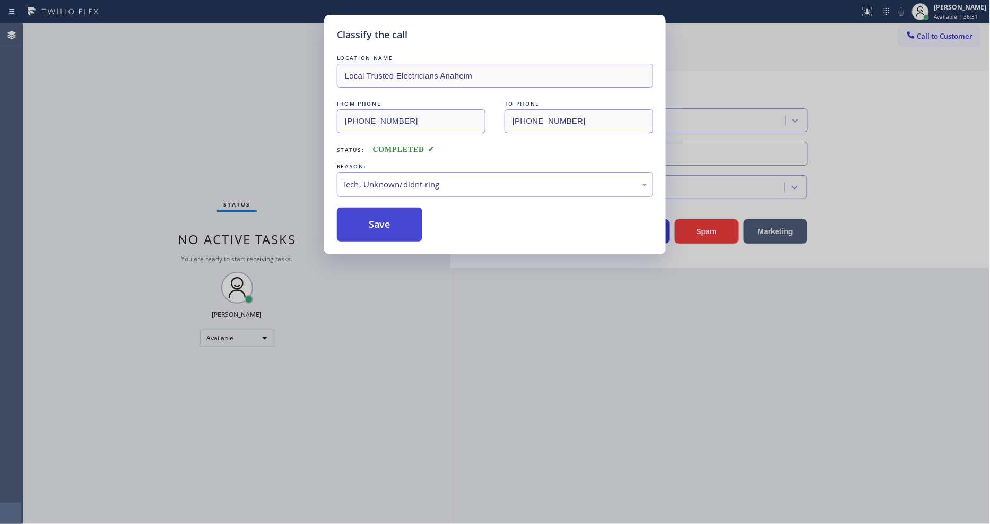
click at [391, 218] on button "Save" at bounding box center [379, 224] width 85 height 34
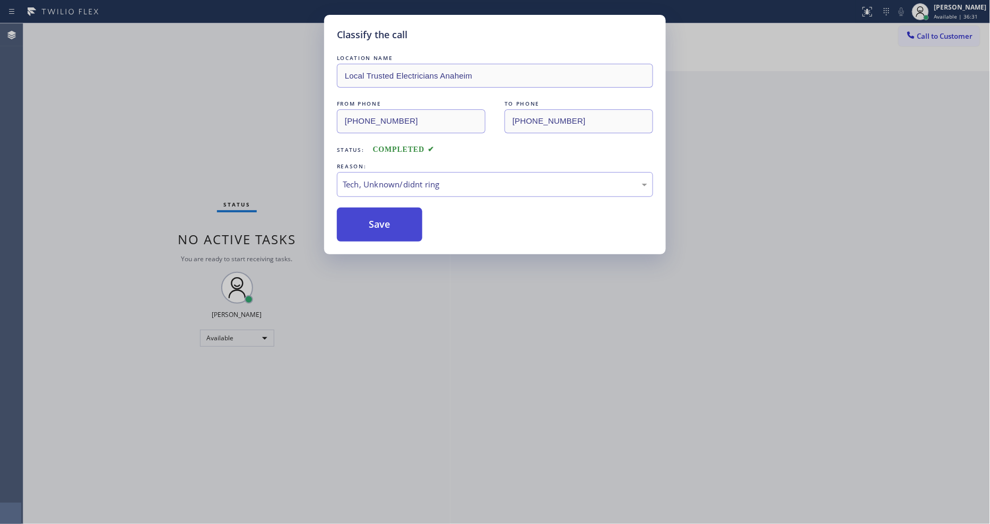
click at [391, 218] on button "Save" at bounding box center [379, 224] width 85 height 34
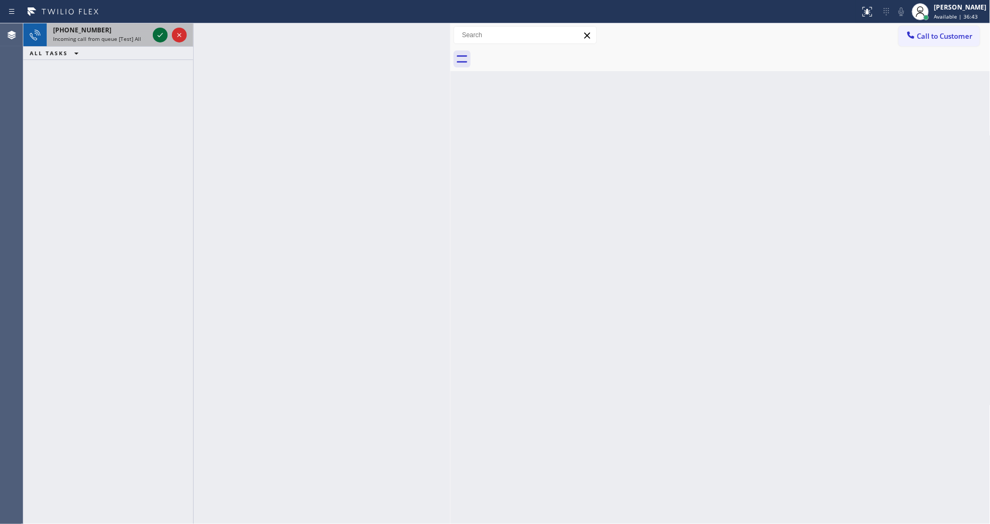
click at [155, 32] on icon at bounding box center [160, 35] width 13 height 13
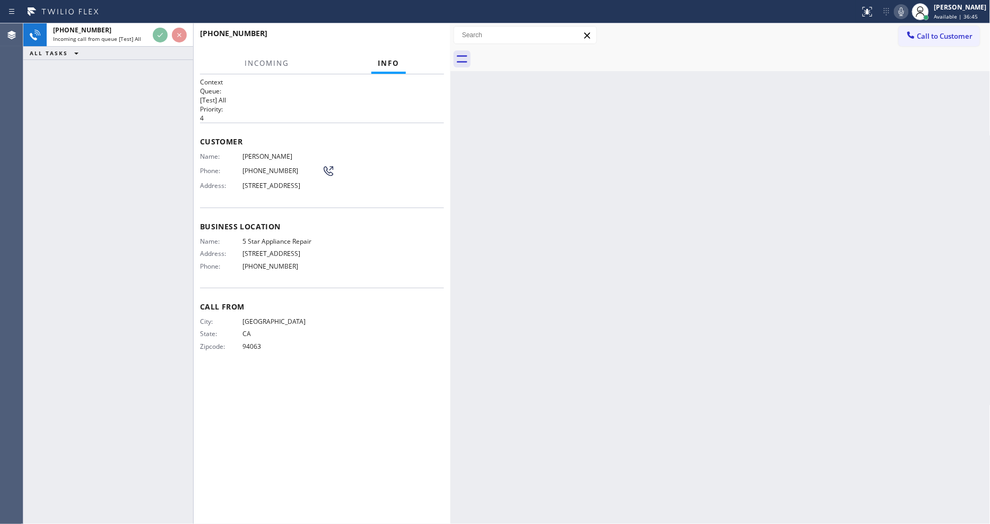
click at [423, 36] on div "[PHONE_NUMBER]" at bounding box center [318, 33] width 237 height 10
click at [423, 36] on span "HANG UP" at bounding box center [419, 37] width 32 height 7
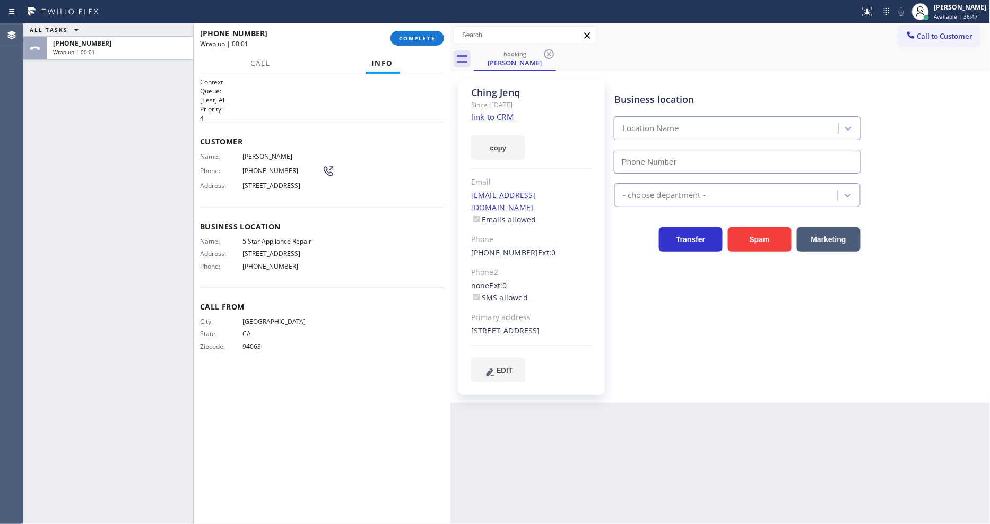
type input "[PHONE_NUMBER]"
click at [504, 115] on link "link to CRM" at bounding box center [492, 116] width 43 height 11
click at [425, 39] on span "COMPLETE" at bounding box center [417, 37] width 37 height 7
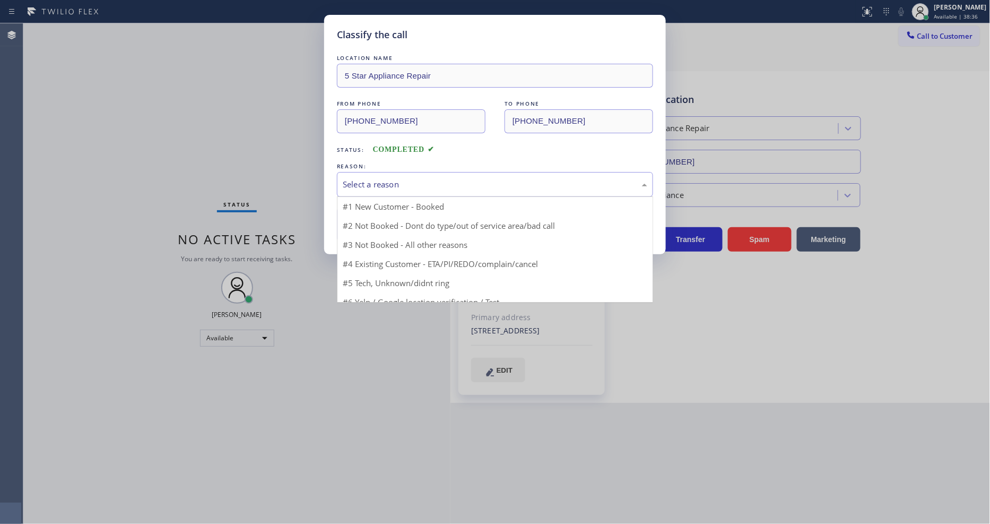
click at [371, 182] on div "Select a reason" at bounding box center [495, 184] width 305 height 12
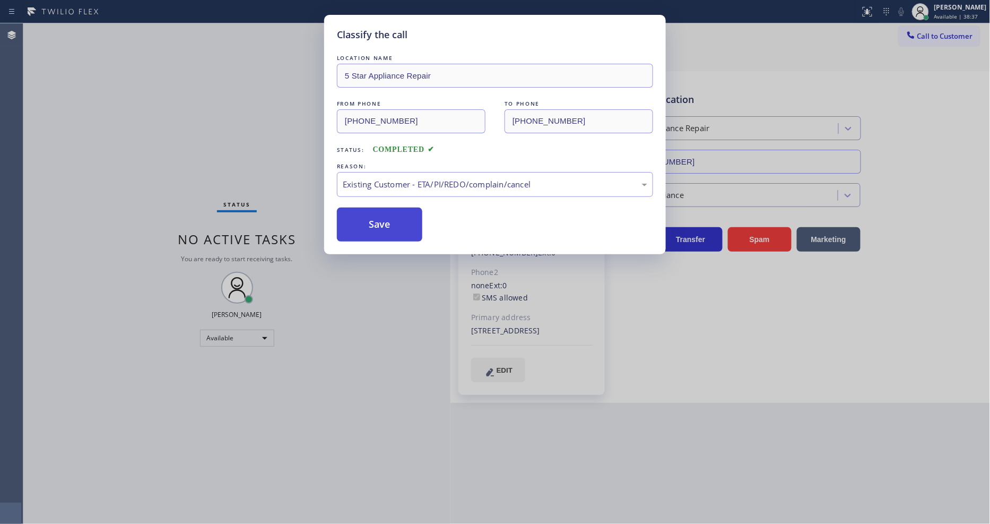
click at [370, 220] on button "Save" at bounding box center [379, 224] width 85 height 34
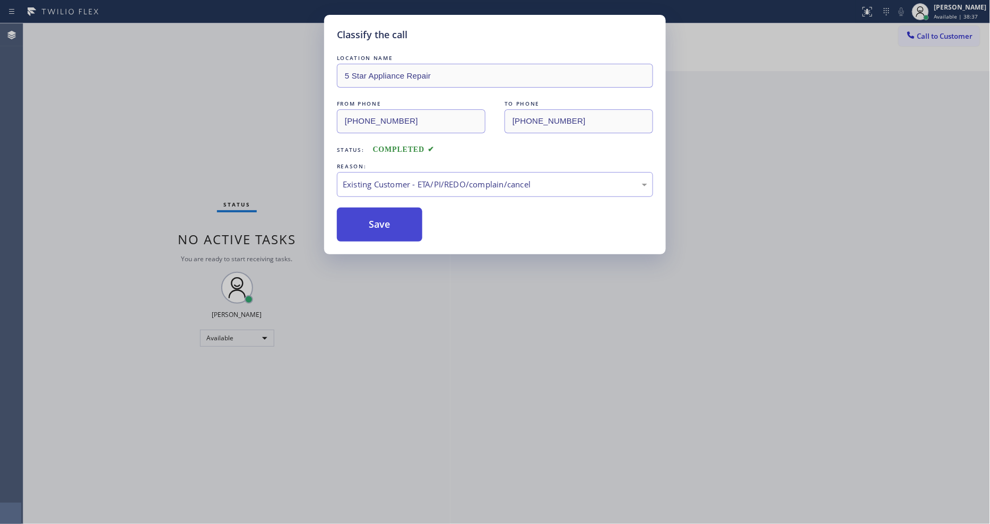
click at [370, 220] on button "Save" at bounding box center [379, 224] width 85 height 34
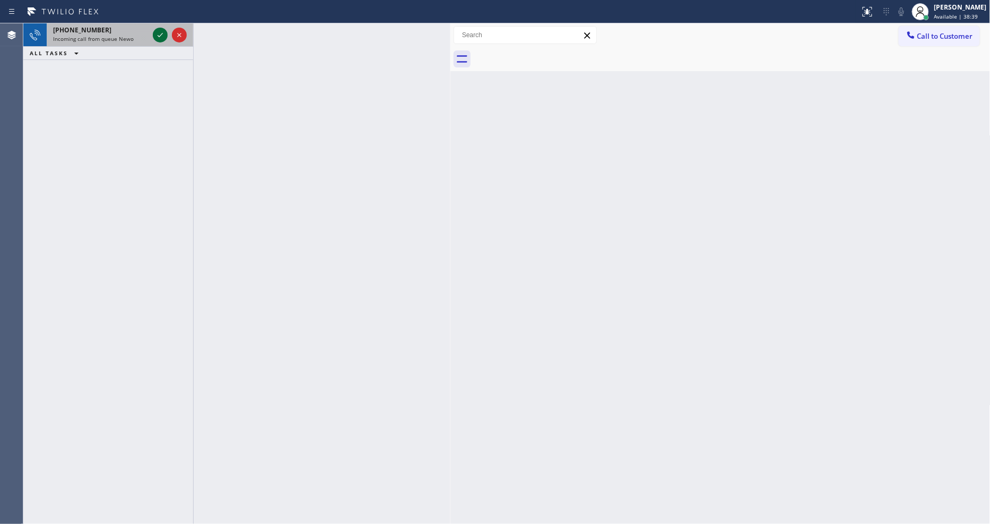
click at [162, 34] on icon at bounding box center [160, 35] width 5 height 4
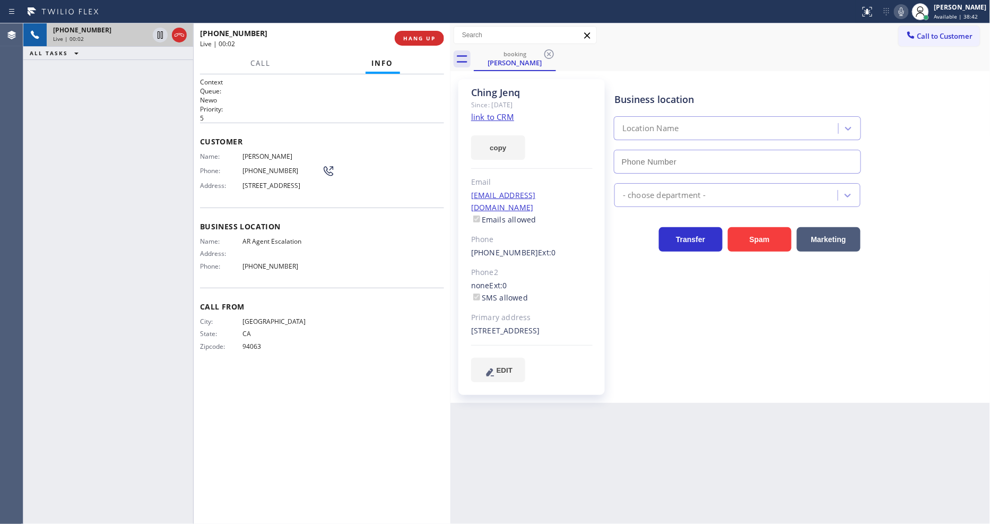
type input "[PHONE_NUMBER]"
click at [421, 39] on span "HANG UP" at bounding box center [419, 37] width 32 height 7
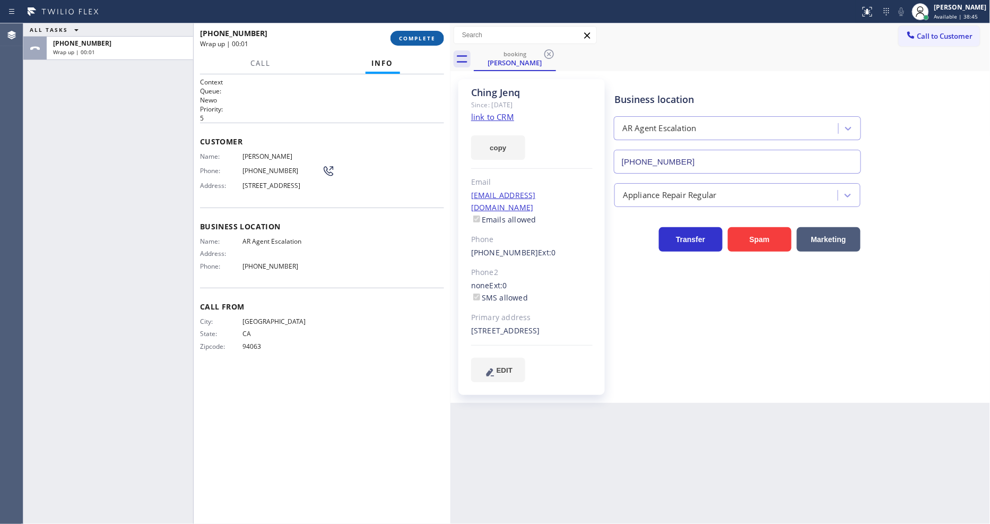
click at [421, 39] on span "COMPLETE" at bounding box center [417, 37] width 37 height 7
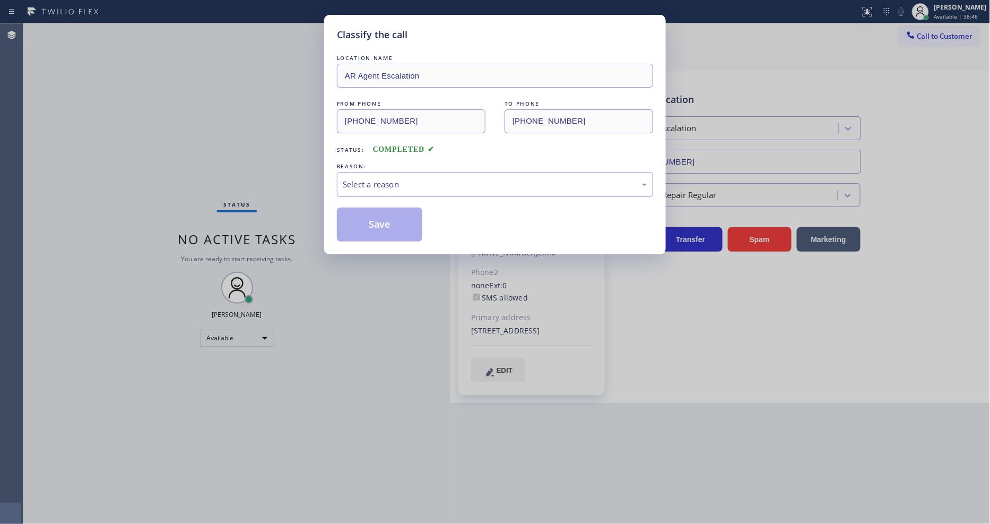
click at [402, 172] on div "Select a reason" at bounding box center [495, 184] width 316 height 25
click at [400, 215] on button "Save" at bounding box center [379, 224] width 85 height 34
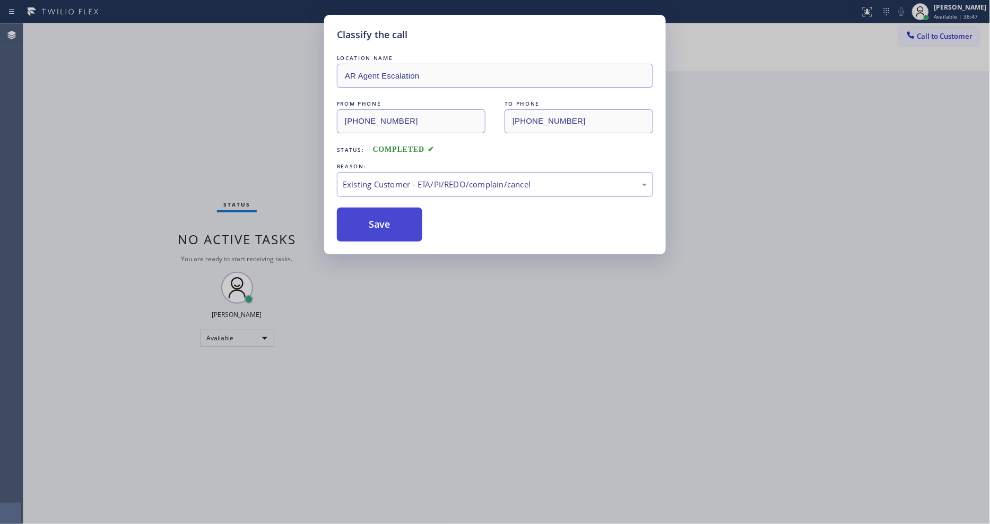
click at [400, 215] on button "Save" at bounding box center [379, 224] width 85 height 34
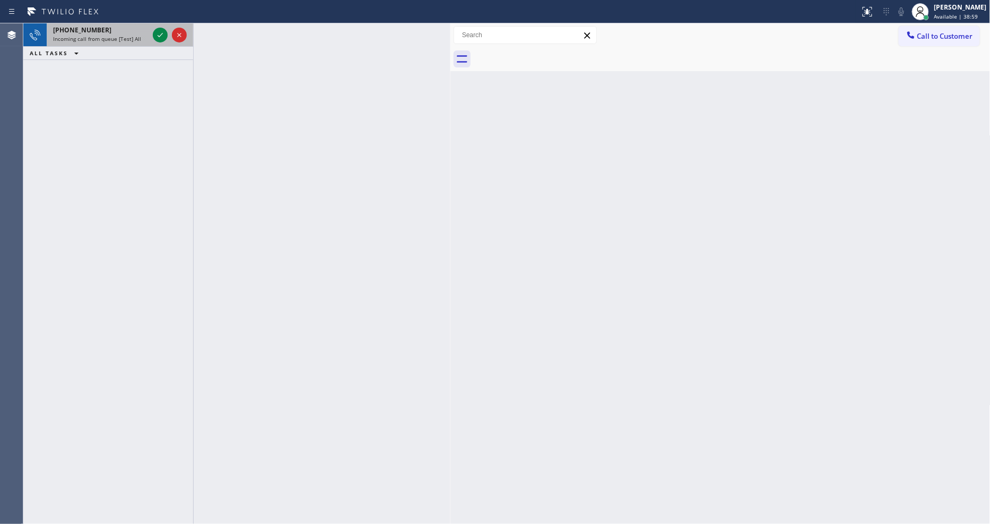
click at [139, 45] on div "[PHONE_NUMBER] Incoming call from queue [Test] All" at bounding box center [99, 34] width 104 height 23
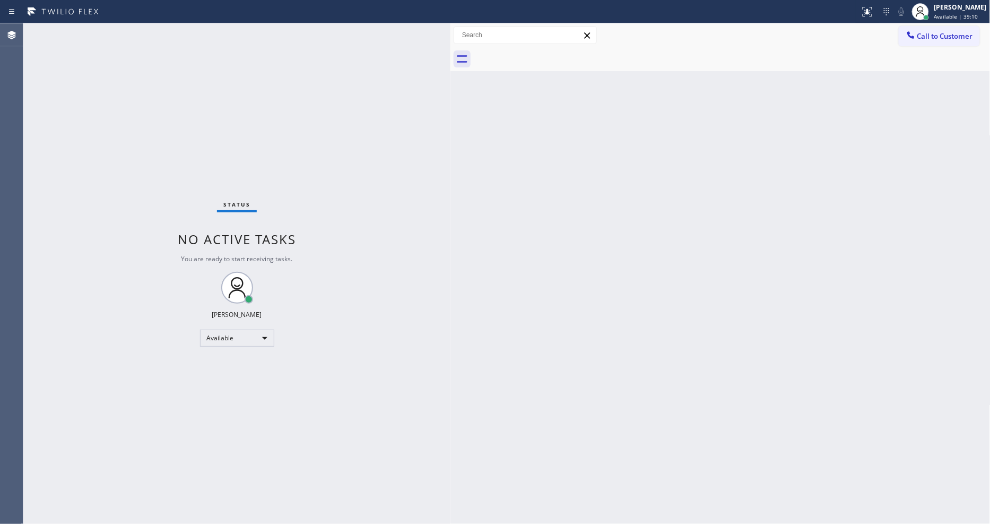
click at [216, 207] on div "Status No active tasks You are ready to start receiving tasks. [PERSON_NAME] Av…" at bounding box center [236, 273] width 427 height 500
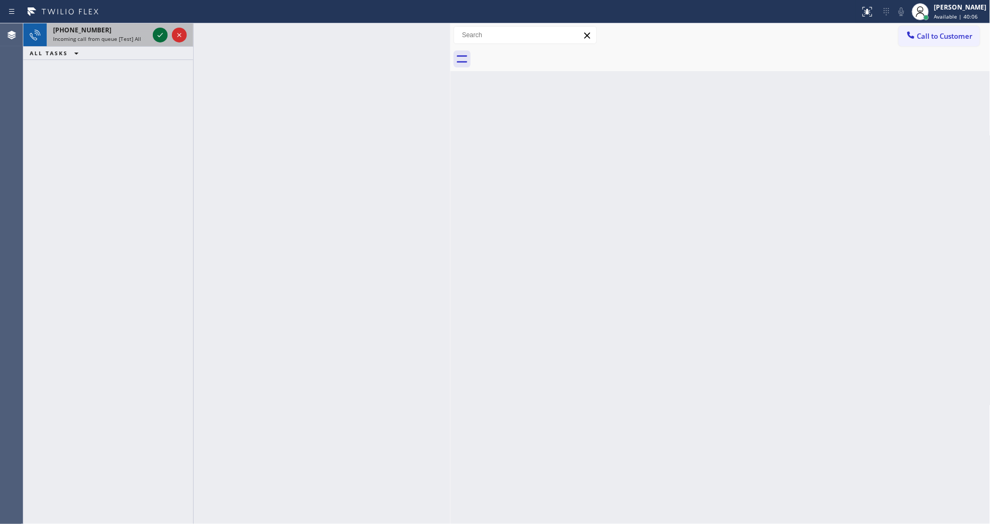
click at [154, 34] on icon at bounding box center [160, 35] width 13 height 13
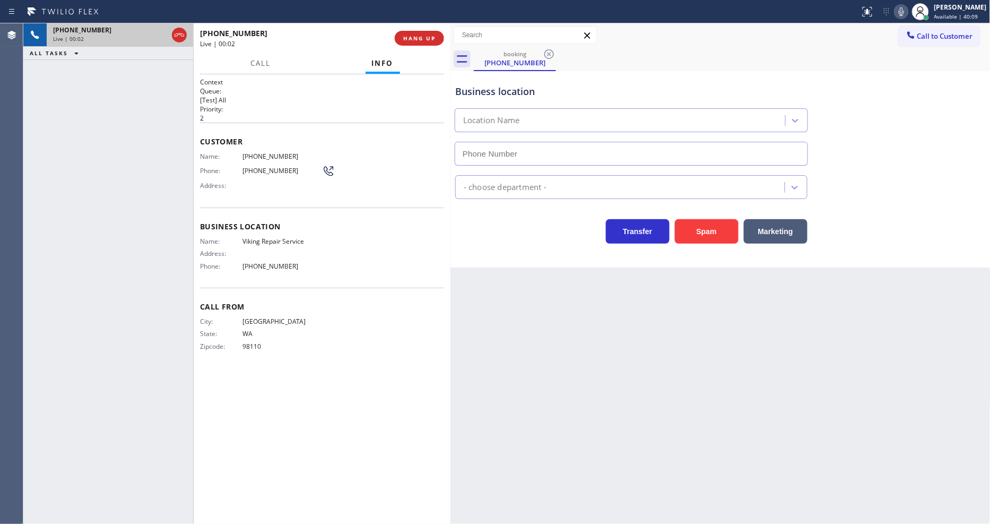
type input "[PHONE_NUMBER]"
click at [275, 237] on span "Viking Repair Service" at bounding box center [283, 241] width 80 height 8
copy span "Viking Repair Service"
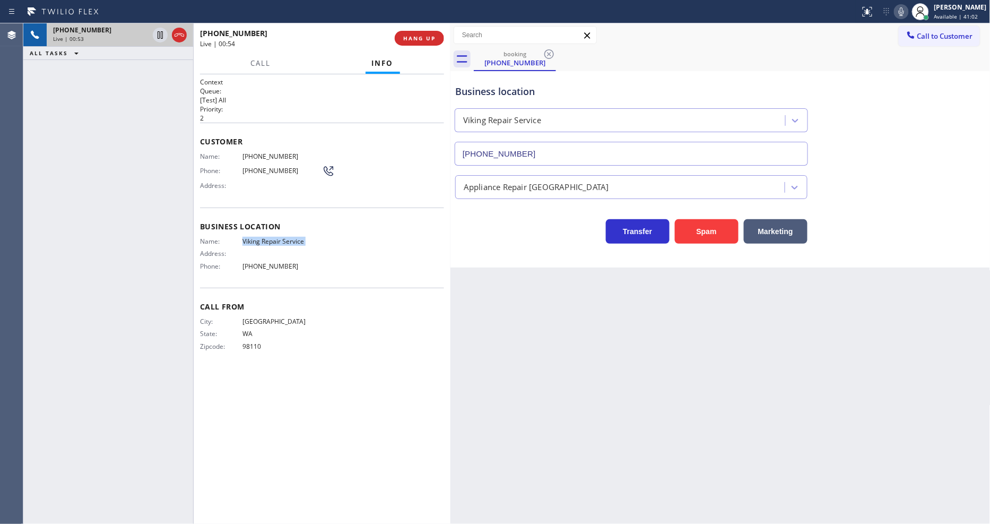
click at [251, 260] on div "Name: Viking Repair Service Address: Phone: [PHONE_NUMBER]" at bounding box center [261, 255] width 122 height 37
click at [251, 262] on span "[PHONE_NUMBER]" at bounding box center [283, 266] width 80 height 8
copy span "[PHONE_NUMBER]"
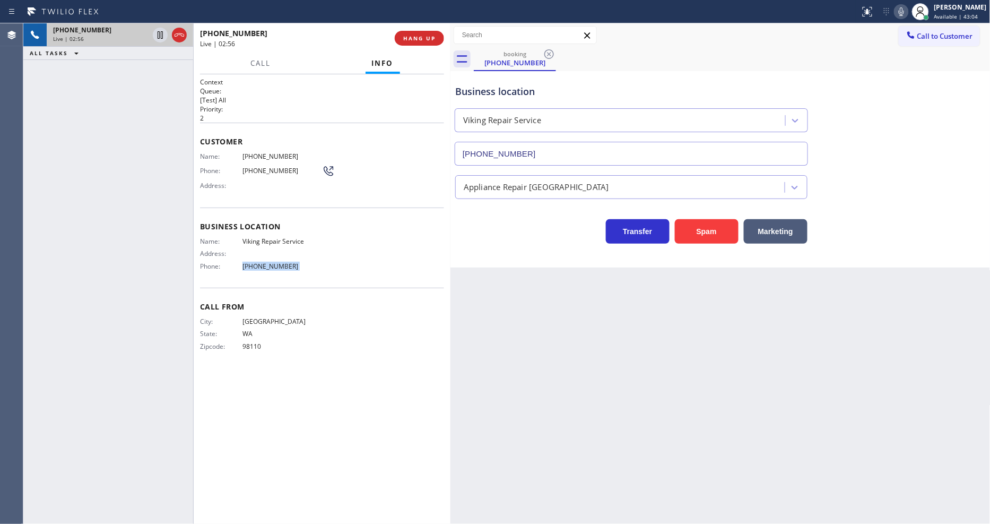
click at [170, 155] on div "[PHONE_NUMBER] Live | 02:56 ALL TASKS ALL TASKS ACTIVE TASKS TASKS IN WRAP UP" at bounding box center [108, 273] width 170 height 500
click at [417, 38] on span "HANG UP" at bounding box center [419, 37] width 32 height 7
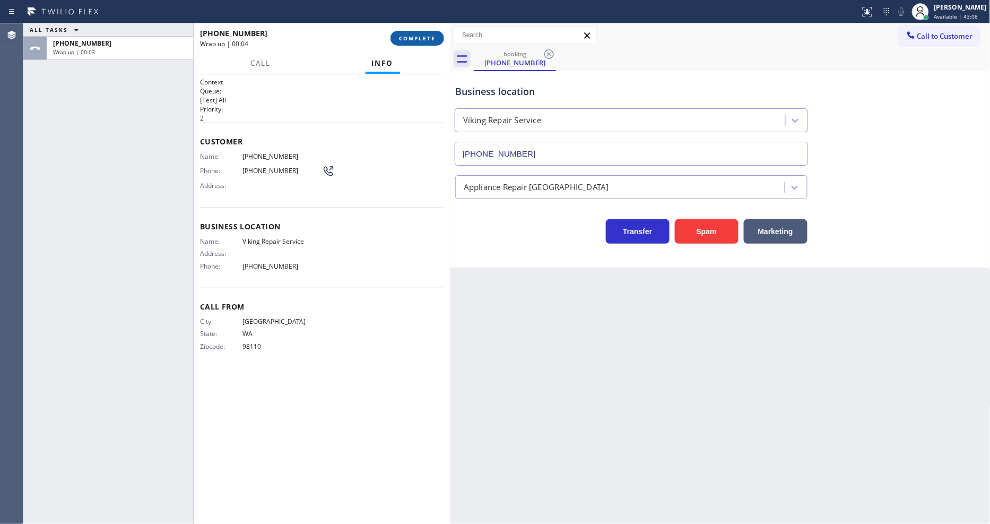
click at [417, 38] on span "COMPLETE" at bounding box center [417, 37] width 37 height 7
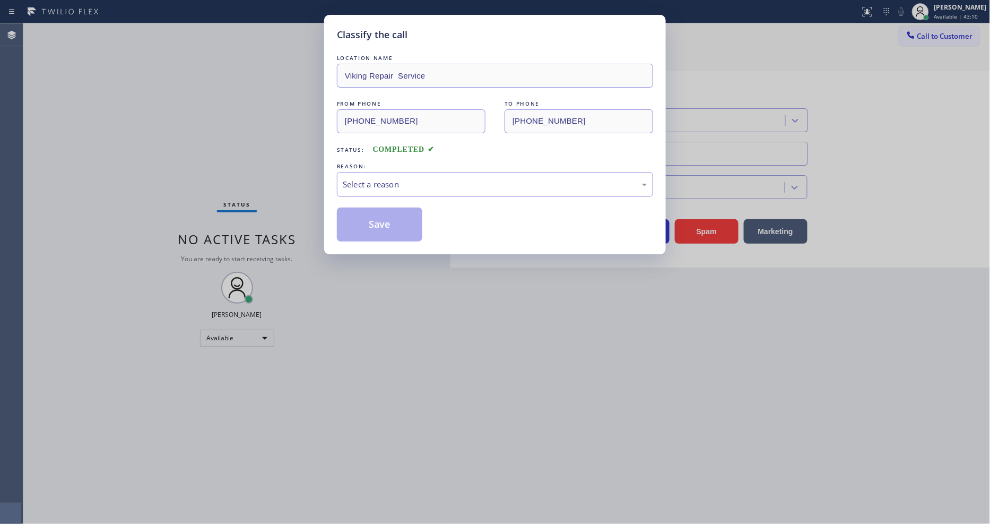
click at [384, 178] on div "Select a reason" at bounding box center [495, 184] width 305 height 12
click at [375, 221] on button "Save" at bounding box center [379, 224] width 85 height 34
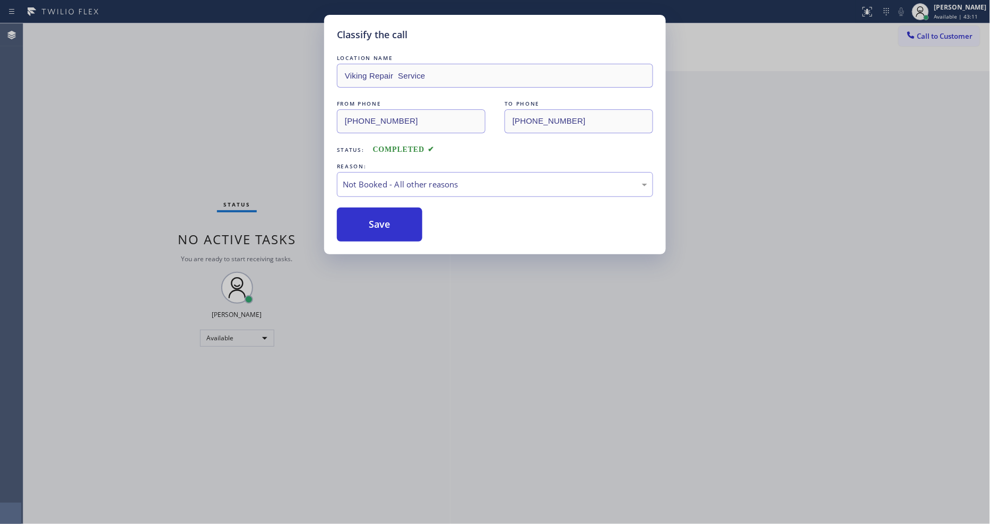
click at [375, 221] on button "Save" at bounding box center [379, 224] width 85 height 34
click at [374, 221] on button "Save" at bounding box center [379, 224] width 85 height 34
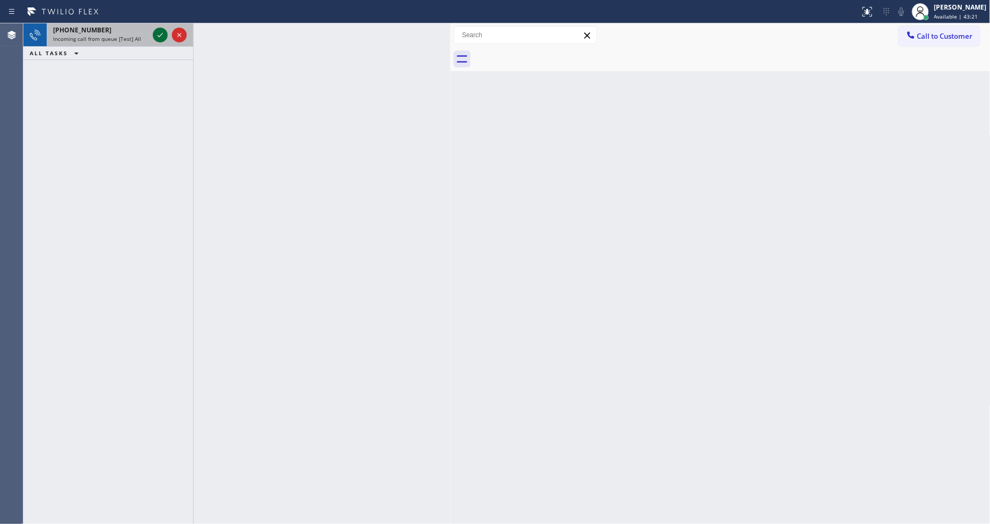
click at [155, 34] on icon at bounding box center [160, 35] width 13 height 13
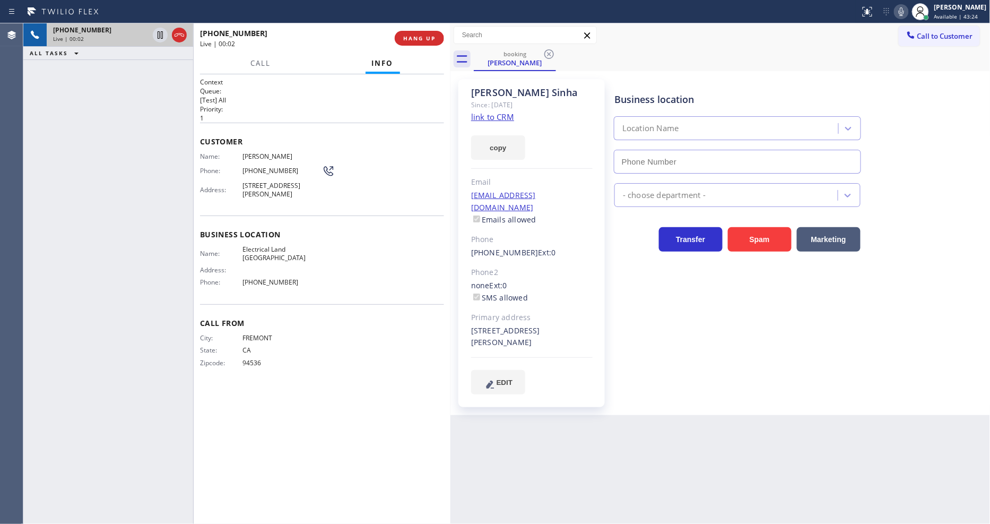
type input "[PHONE_NUMBER]"
click at [483, 115] on link "link to CRM" at bounding box center [492, 116] width 43 height 11
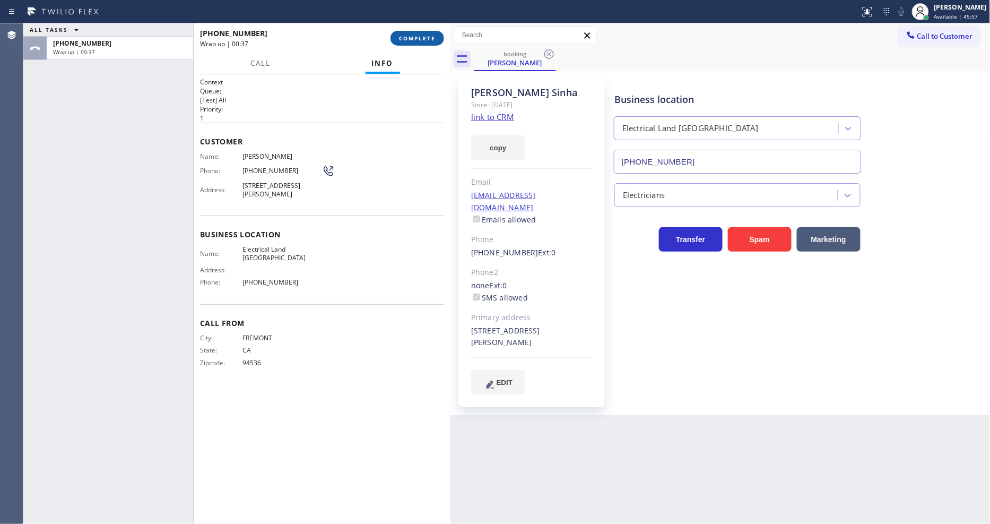
click at [423, 41] on span "COMPLETE" at bounding box center [417, 37] width 37 height 7
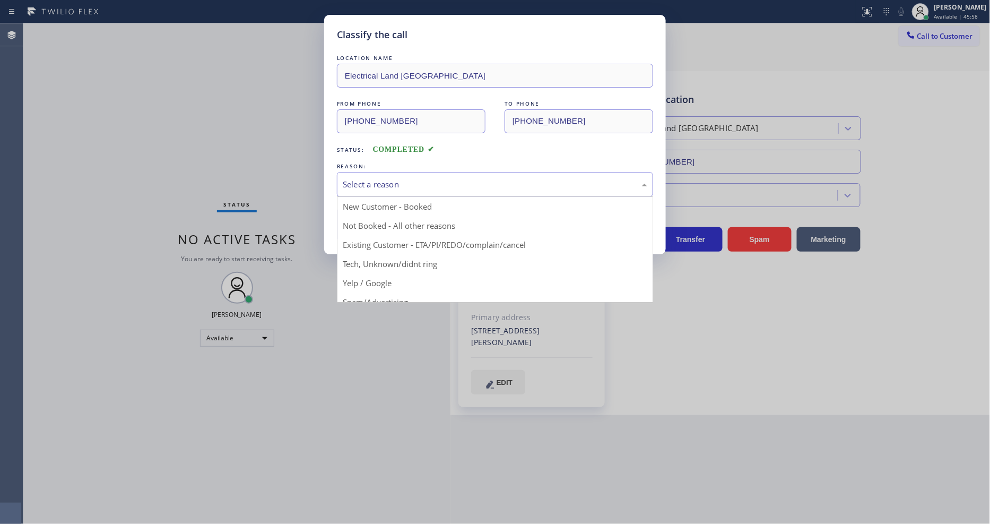
click at [386, 178] on div "Select a reason" at bounding box center [495, 184] width 305 height 12
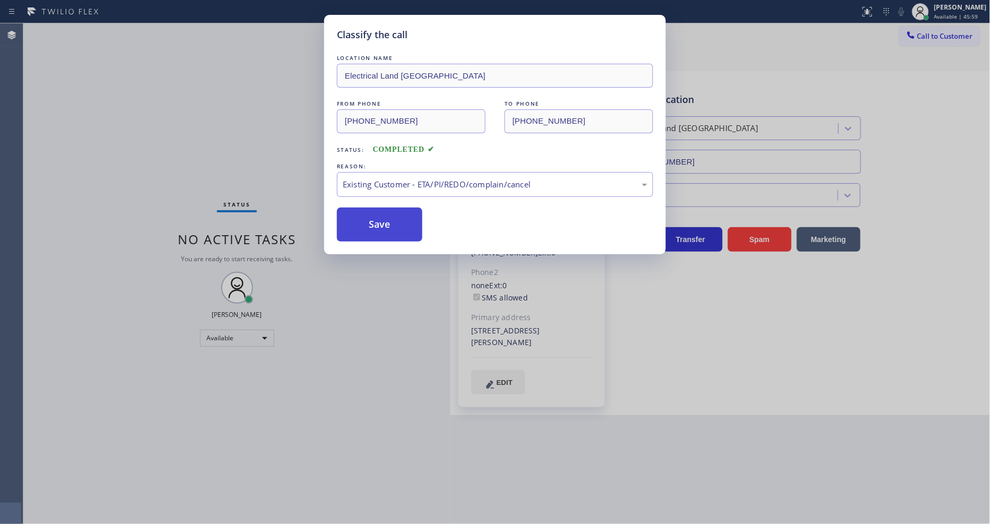
click at [380, 211] on button "Save" at bounding box center [379, 224] width 85 height 34
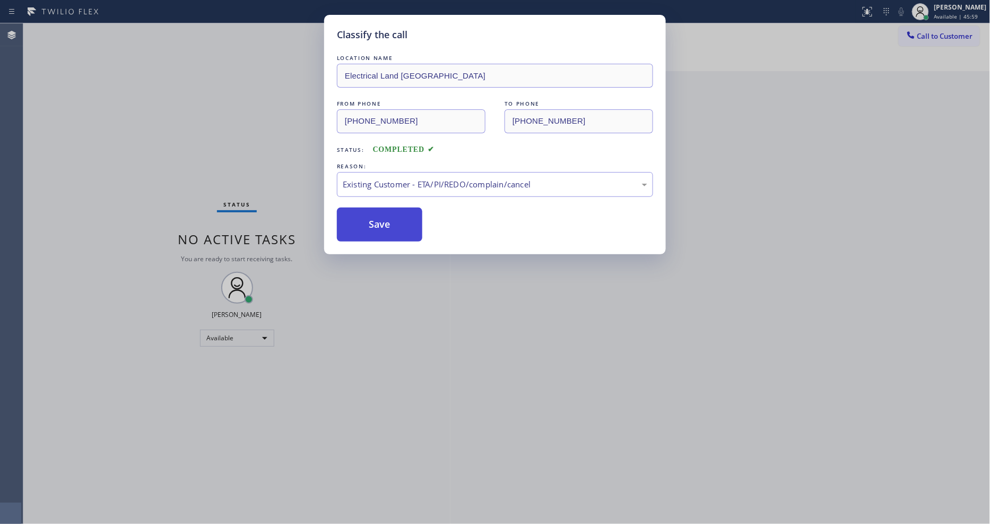
drag, startPoint x: 380, startPoint y: 211, endPoint x: 385, endPoint y: 207, distance: 5.7
click at [380, 212] on button "Save" at bounding box center [379, 224] width 85 height 34
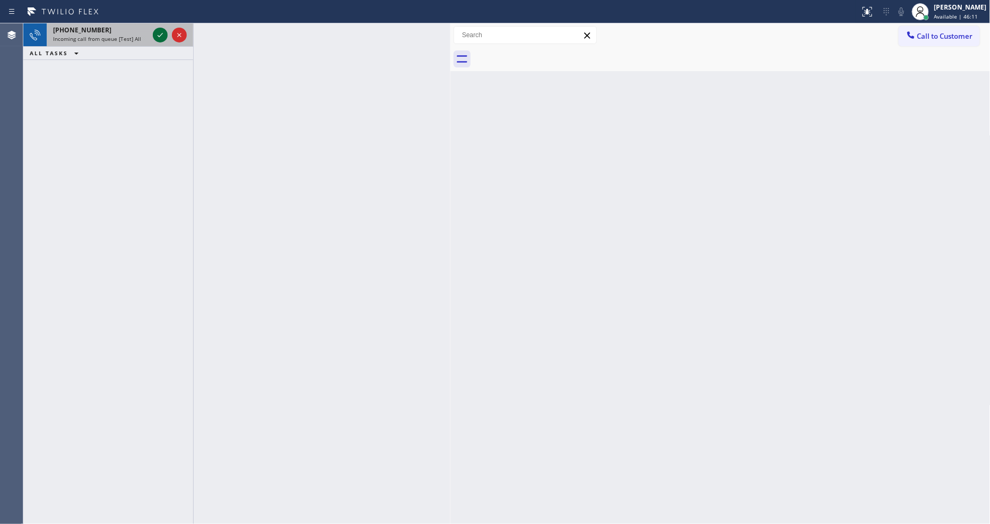
click at [163, 30] on icon at bounding box center [160, 35] width 13 height 13
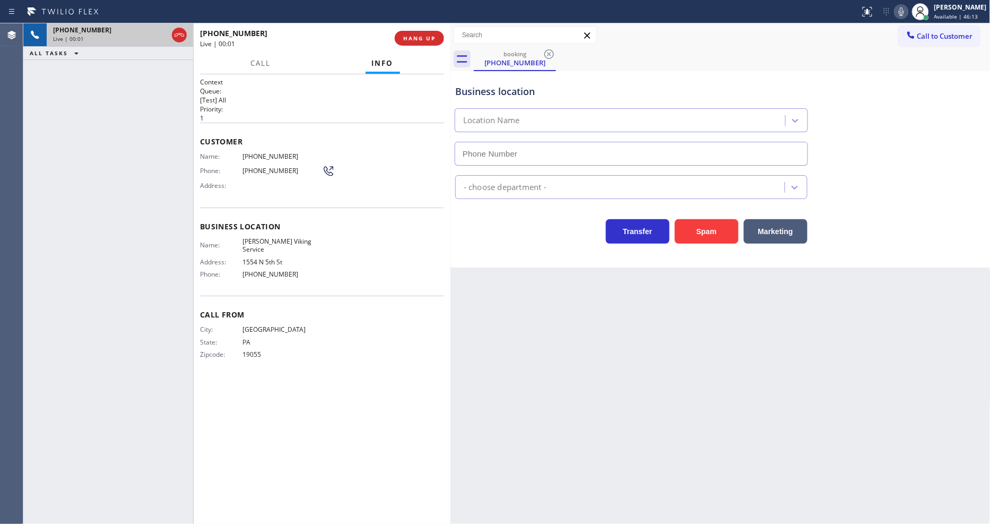
type input "[PHONE_NUMBER]"
click at [428, 39] on span "HANG UP" at bounding box center [419, 37] width 32 height 7
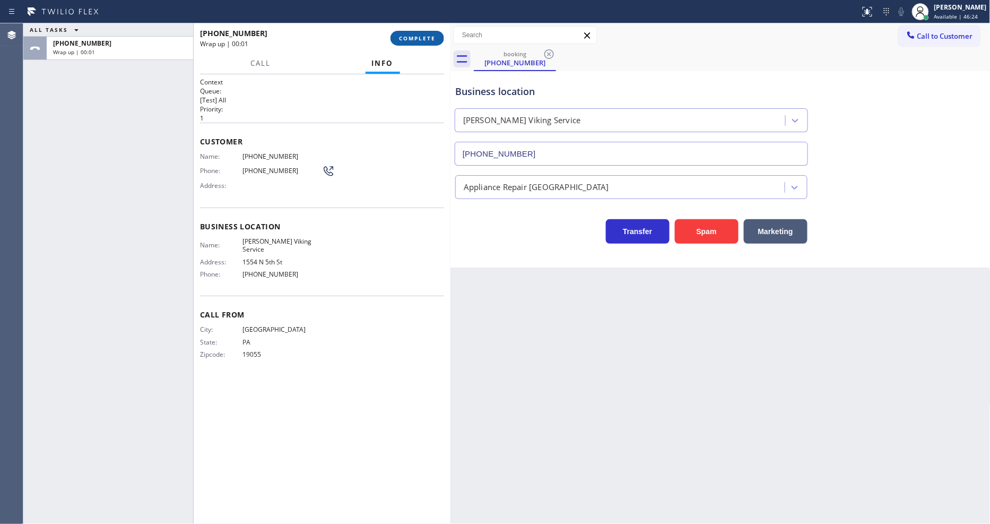
click at [428, 39] on span "COMPLETE" at bounding box center [417, 37] width 37 height 7
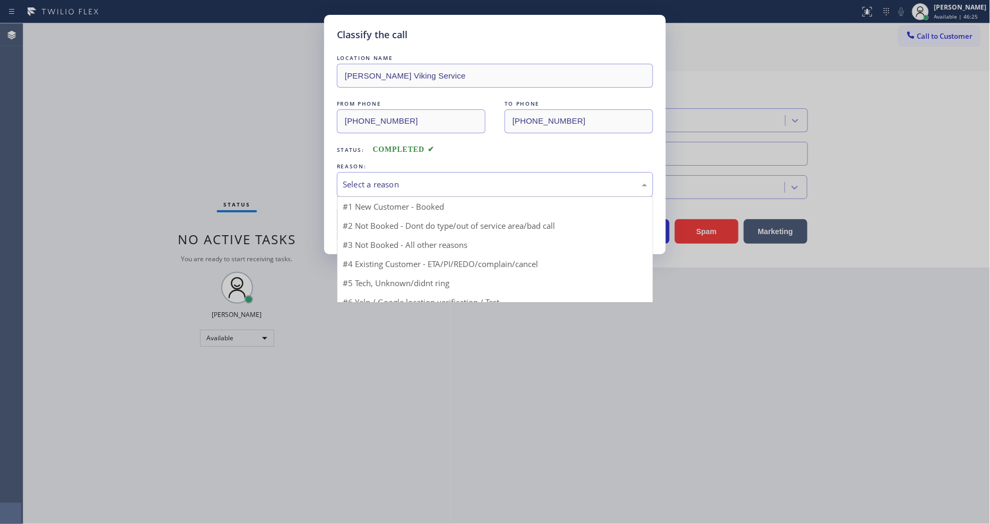
click at [412, 179] on div "Select a reason" at bounding box center [495, 184] width 305 height 12
drag, startPoint x: 388, startPoint y: 257, endPoint x: 388, endPoint y: 224, distance: 32.4
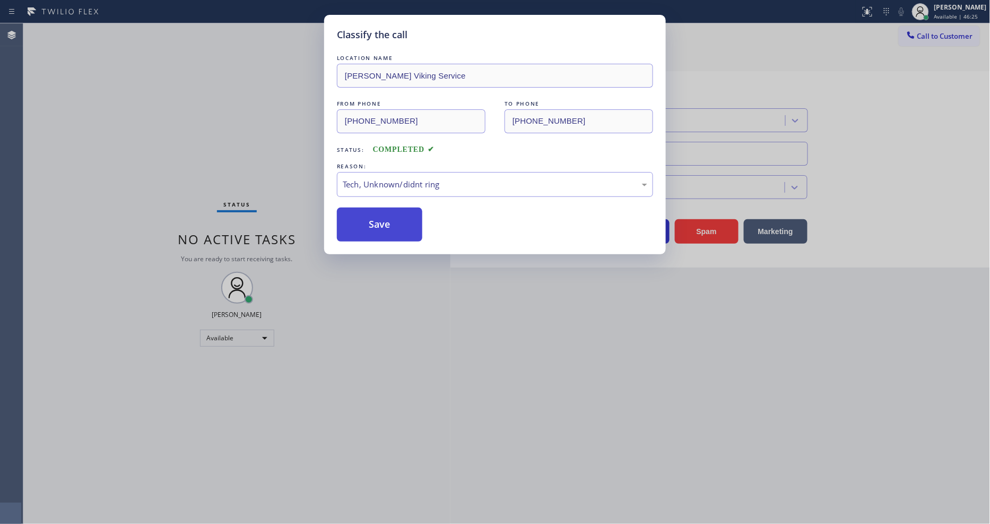
click at [388, 219] on button "Save" at bounding box center [379, 224] width 85 height 34
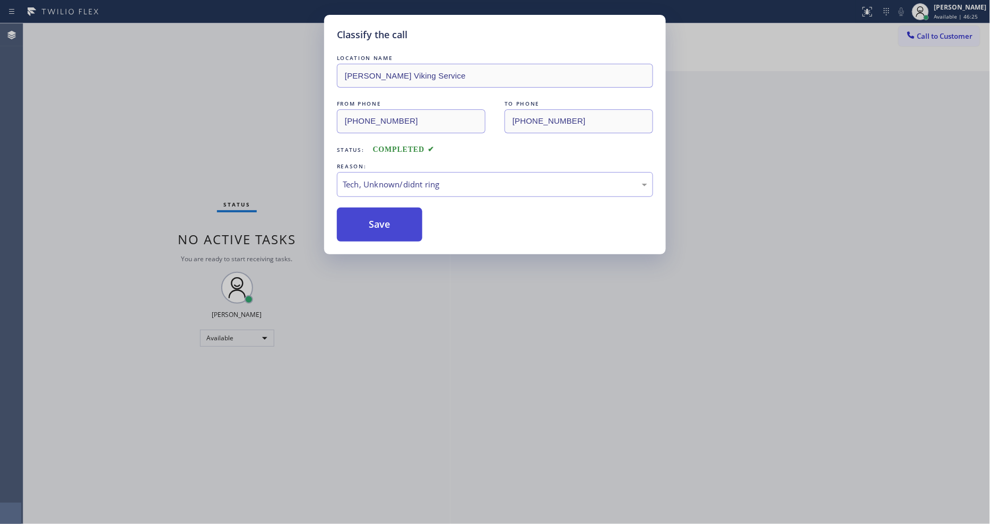
click at [388, 219] on button "Save" at bounding box center [379, 224] width 85 height 34
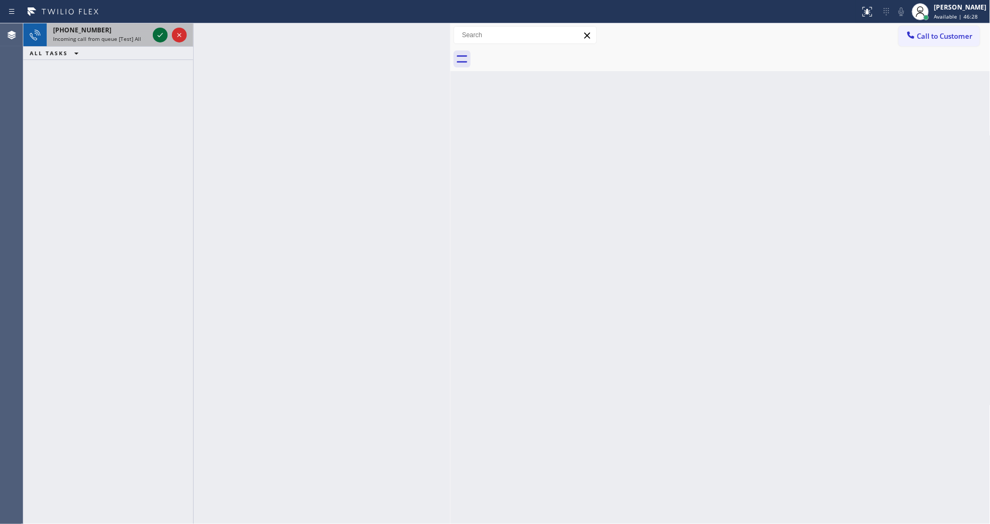
click at [156, 33] on icon at bounding box center [160, 35] width 13 height 13
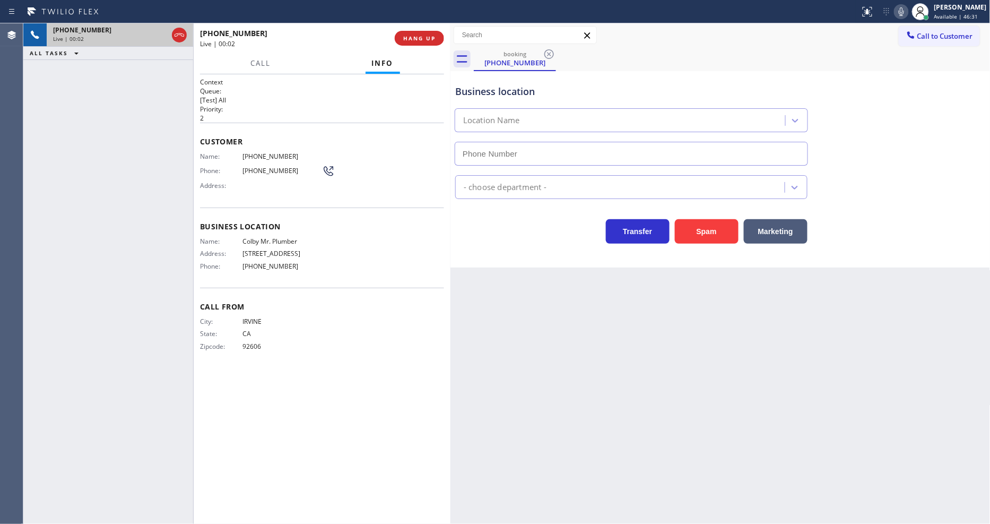
type input "[PHONE_NUMBER]"
click at [421, 38] on span "HANG UP" at bounding box center [419, 37] width 32 height 7
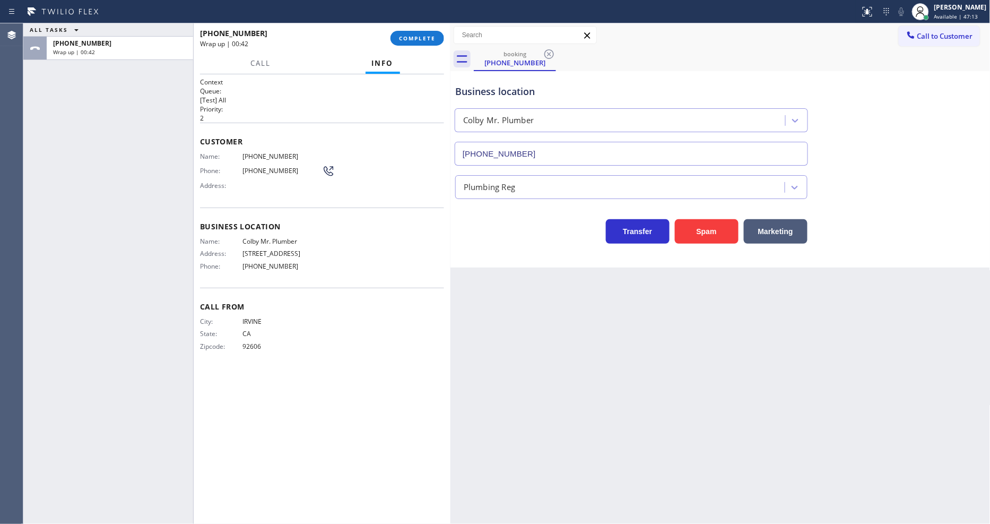
click at [225, 105] on h2 "Priority:" at bounding box center [322, 109] width 244 height 9
click at [399, 40] on span "COMPLETE" at bounding box center [417, 37] width 37 height 7
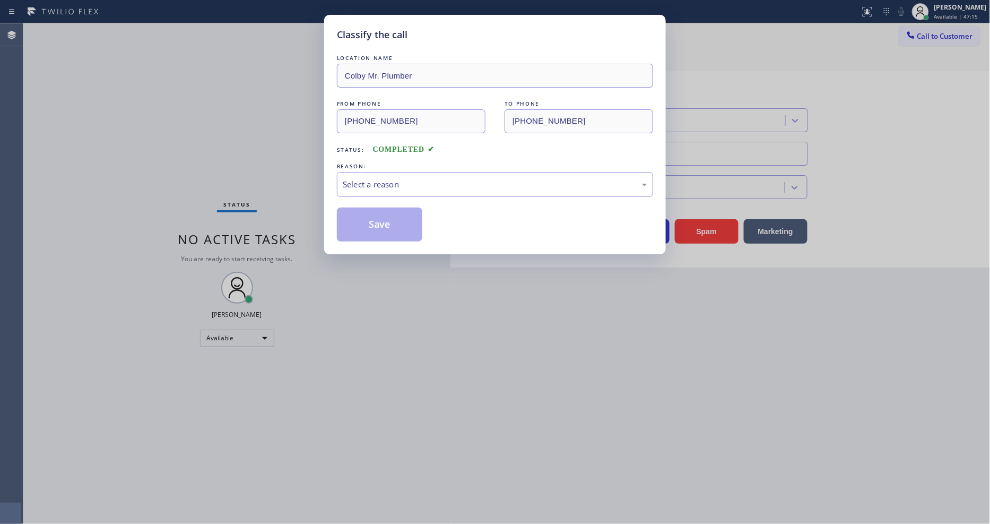
click at [356, 163] on div "REASON:" at bounding box center [495, 166] width 316 height 11
click at [356, 181] on div "Select a reason" at bounding box center [495, 184] width 305 height 12
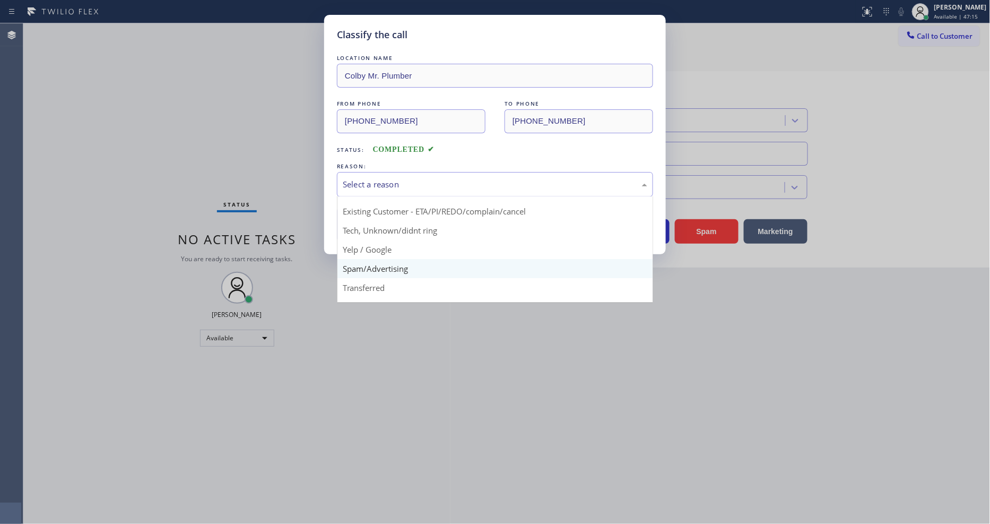
scroll to position [66, 0]
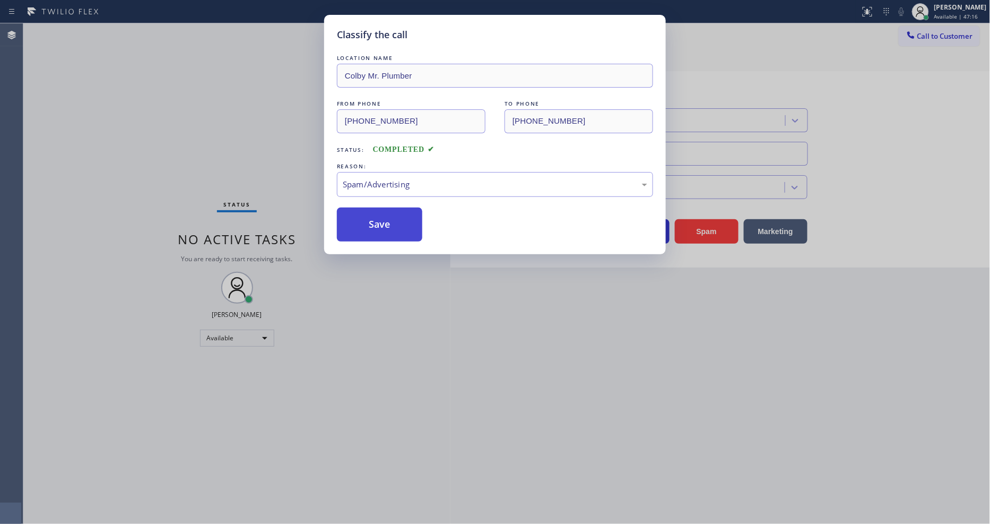
click at [377, 226] on button "Save" at bounding box center [379, 224] width 85 height 34
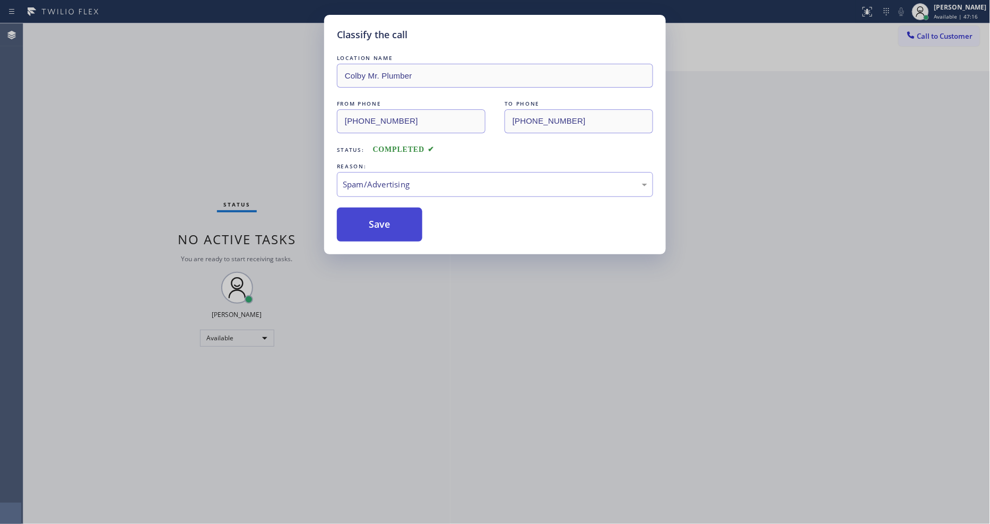
click at [377, 226] on button "Save" at bounding box center [379, 224] width 85 height 34
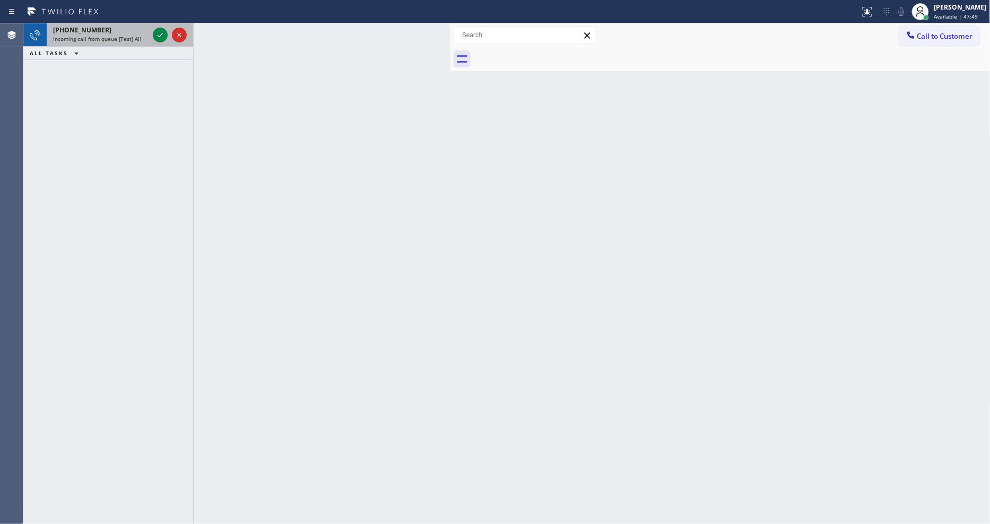
drag, startPoint x: 156, startPoint y: 32, endPoint x: 156, endPoint y: 46, distance: 13.8
click at [156, 32] on icon at bounding box center [160, 35] width 13 height 13
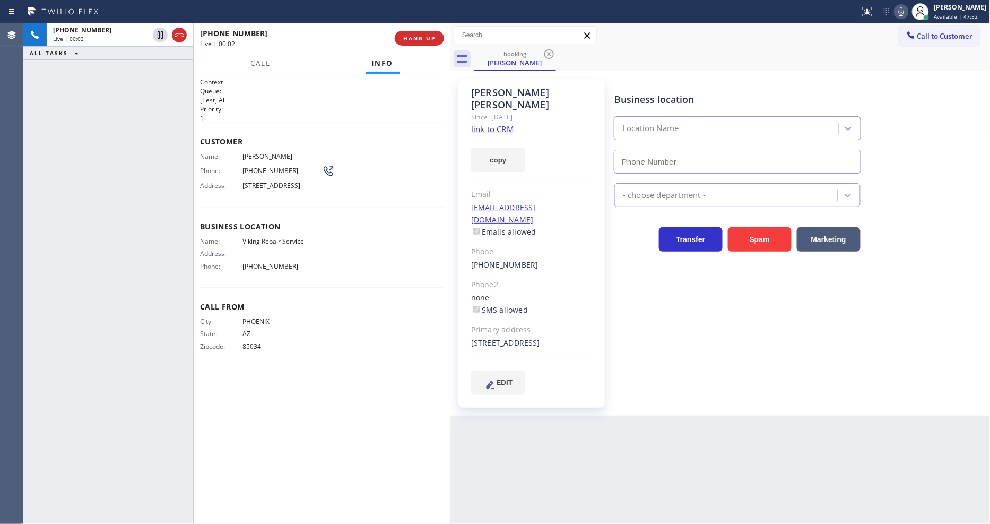
type input "[PHONE_NUMBER]"
click at [506, 124] on link "link to CRM" at bounding box center [492, 129] width 43 height 11
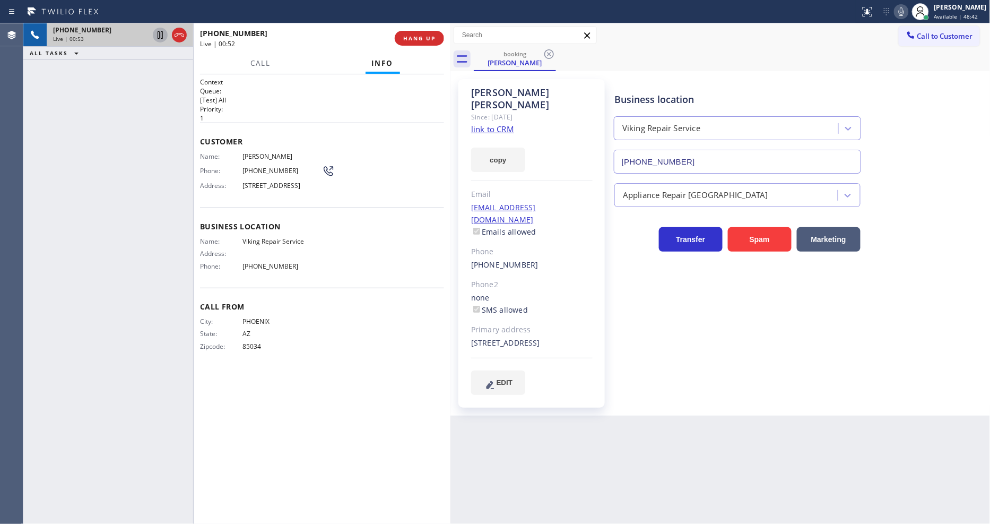
click at [161, 32] on icon at bounding box center [160, 35] width 13 height 13
click at [904, 13] on icon at bounding box center [901, 11] width 5 height 8
click at [157, 33] on icon at bounding box center [160, 35] width 13 height 13
click at [907, 7] on icon at bounding box center [901, 11] width 13 height 13
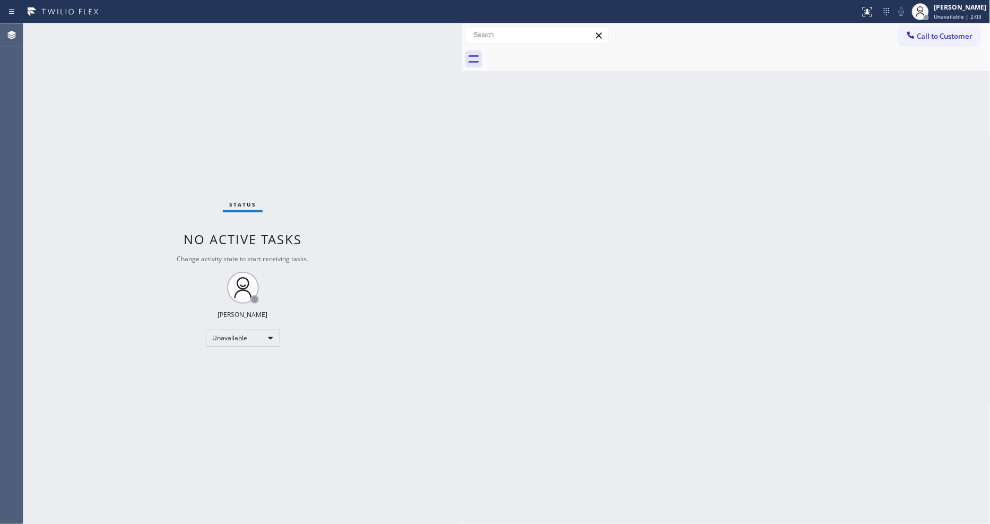
drag, startPoint x: 172, startPoint y: 79, endPoint x: 458, endPoint y: 100, distance: 286.3
click at [462, 98] on div at bounding box center [462, 273] width 0 height 500
click at [977, 14] on span "Unavailable | 2:52" at bounding box center [959, 16] width 48 height 7
click at [918, 57] on button "Available" at bounding box center [938, 56] width 106 height 14
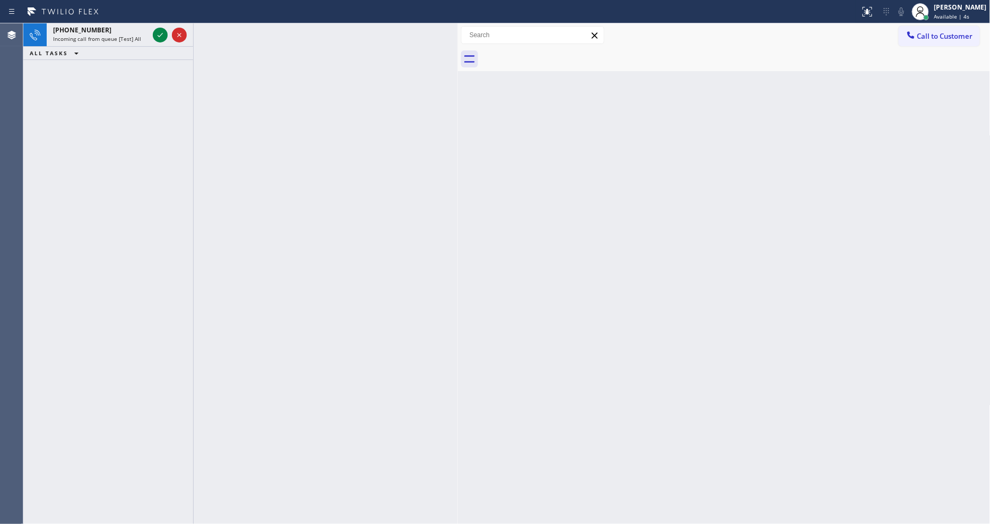
click at [157, 33] on icon at bounding box center [160, 35] width 13 height 13
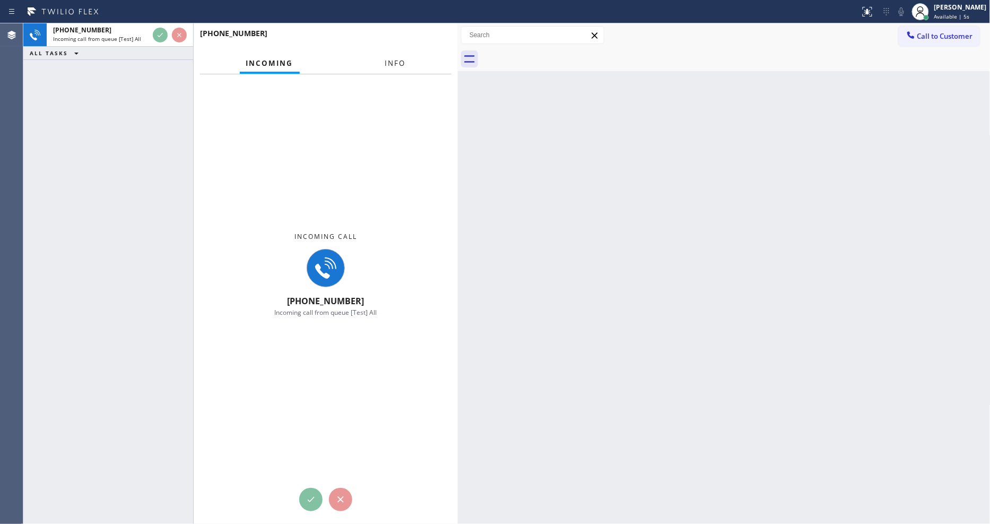
click at [387, 61] on span "Info" at bounding box center [395, 63] width 21 height 10
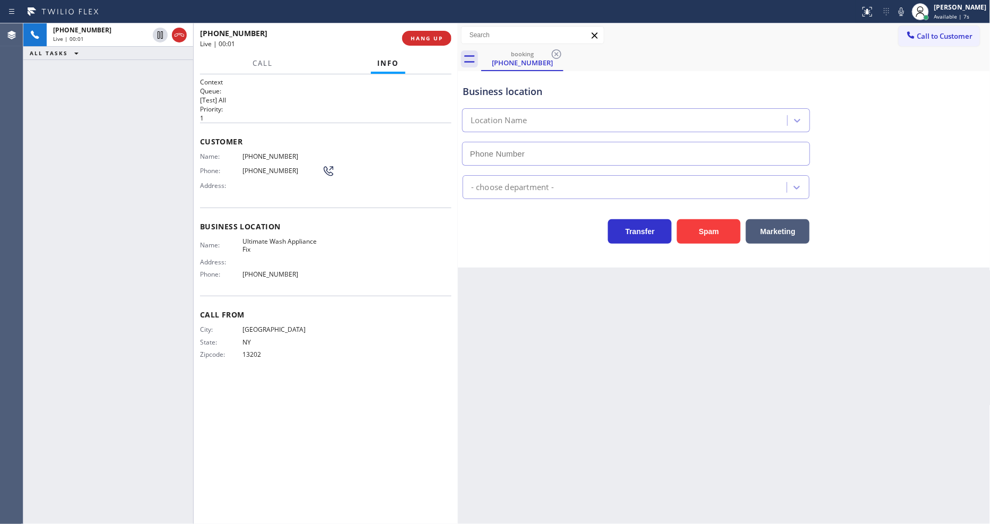
type input "(914) 867-4155"
click at [420, 37] on span "HANG UP" at bounding box center [427, 37] width 32 height 7
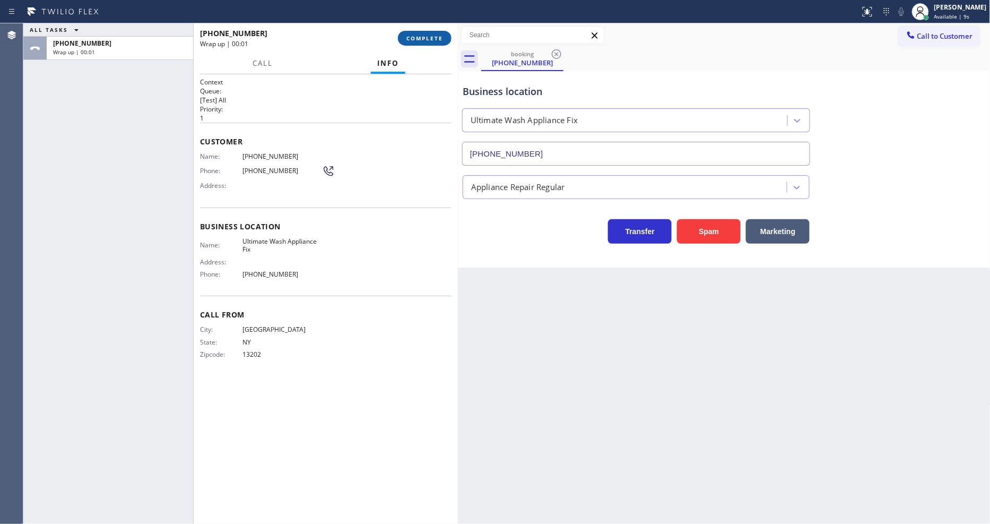
click at [420, 37] on span "COMPLETE" at bounding box center [425, 37] width 37 height 7
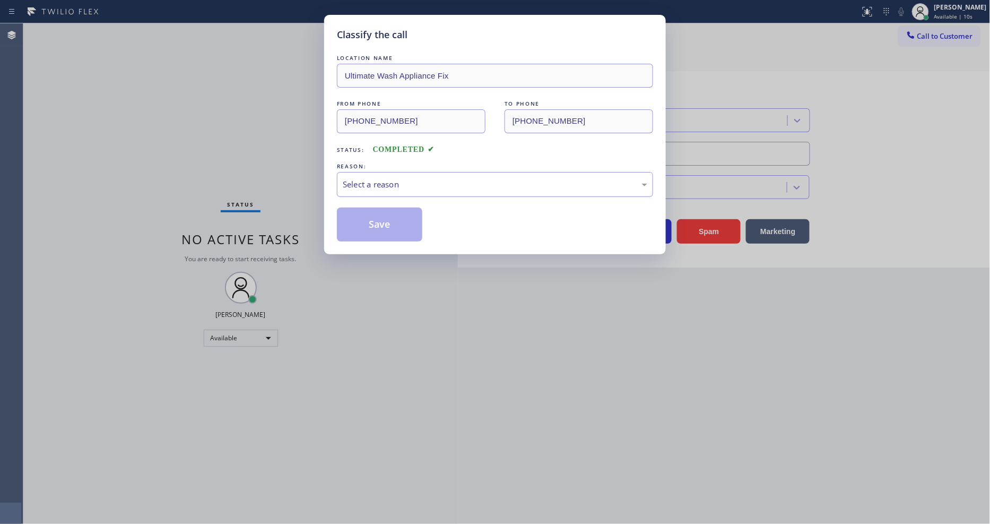
drag, startPoint x: 400, startPoint y: 181, endPoint x: 397, endPoint y: 188, distance: 7.9
click at [399, 180] on div "Select a reason" at bounding box center [495, 184] width 305 height 12
click at [375, 220] on button "Save" at bounding box center [379, 224] width 85 height 34
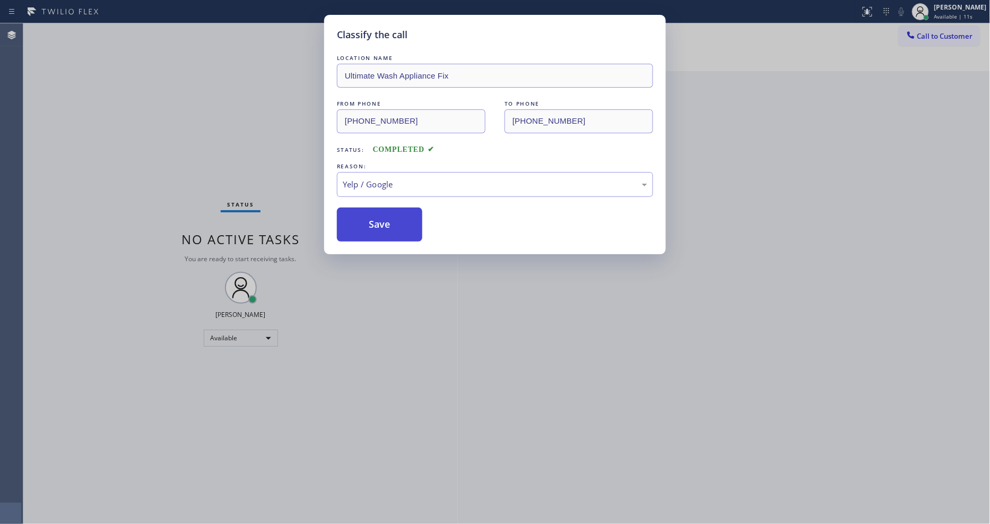
click at [375, 220] on button "Save" at bounding box center [379, 224] width 85 height 34
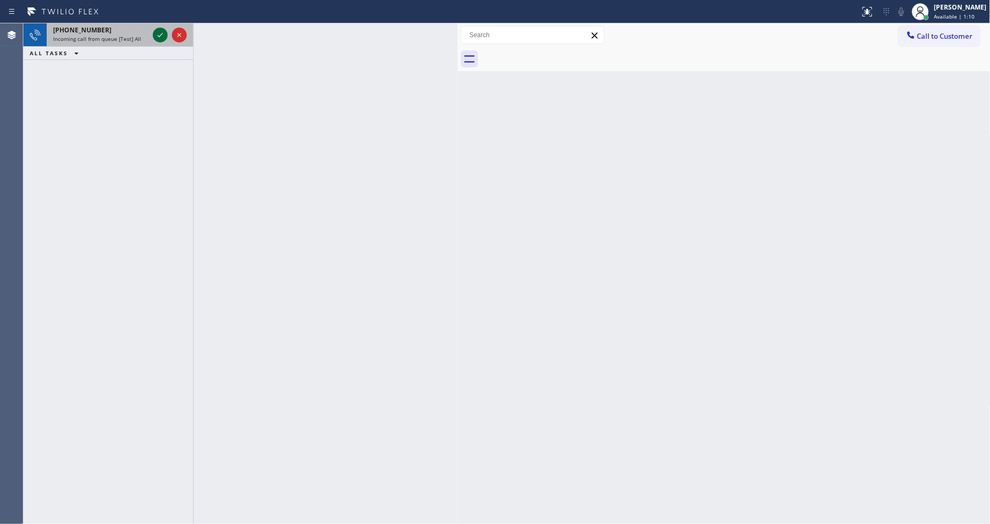
click at [160, 33] on icon at bounding box center [160, 35] width 13 height 13
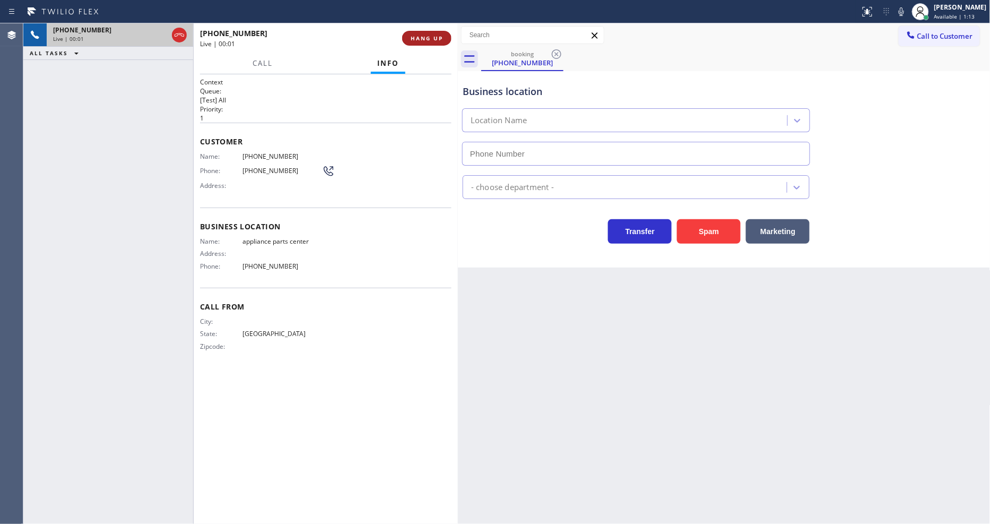
type input "(817) 482-5346"
click at [412, 36] on span "HANG UP" at bounding box center [427, 37] width 32 height 7
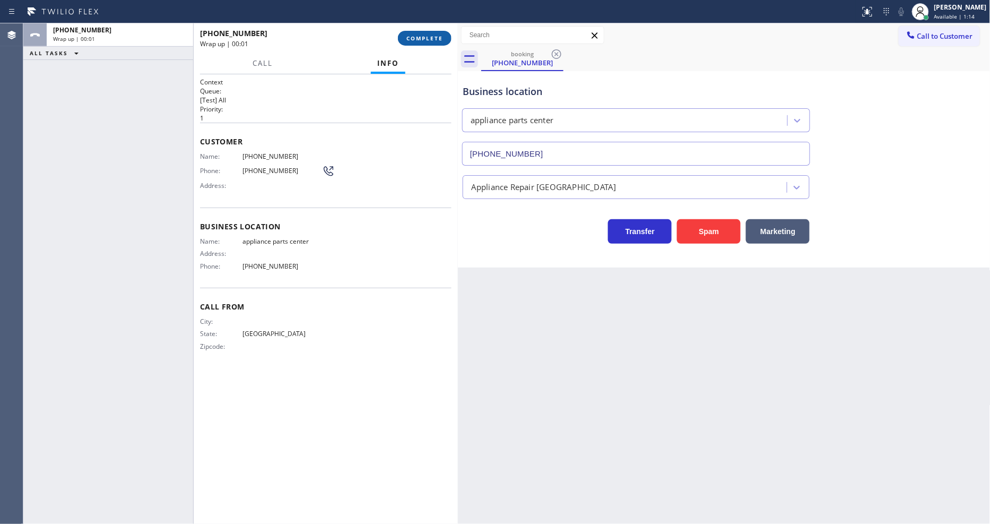
click at [412, 36] on span "COMPLETE" at bounding box center [425, 37] width 37 height 7
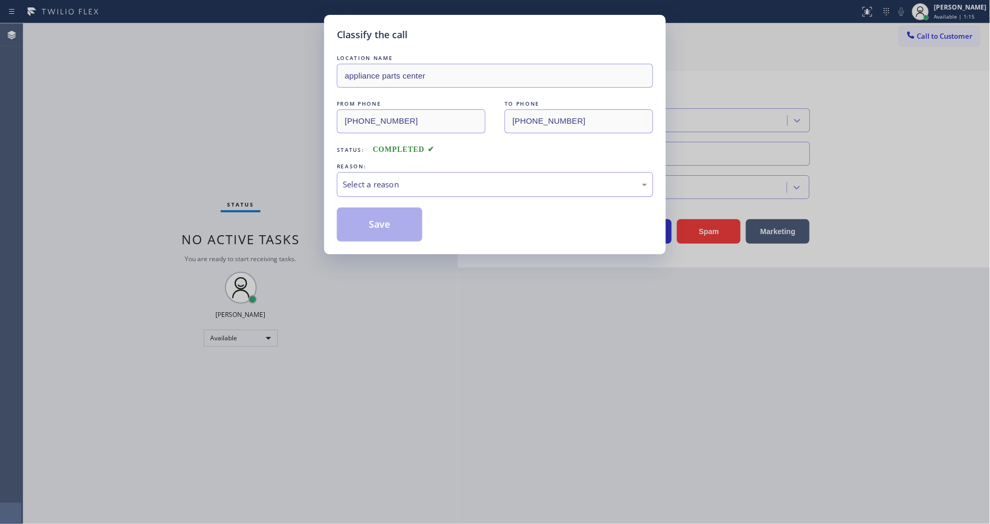
click at [383, 180] on div "Select a reason" at bounding box center [495, 184] width 305 height 12
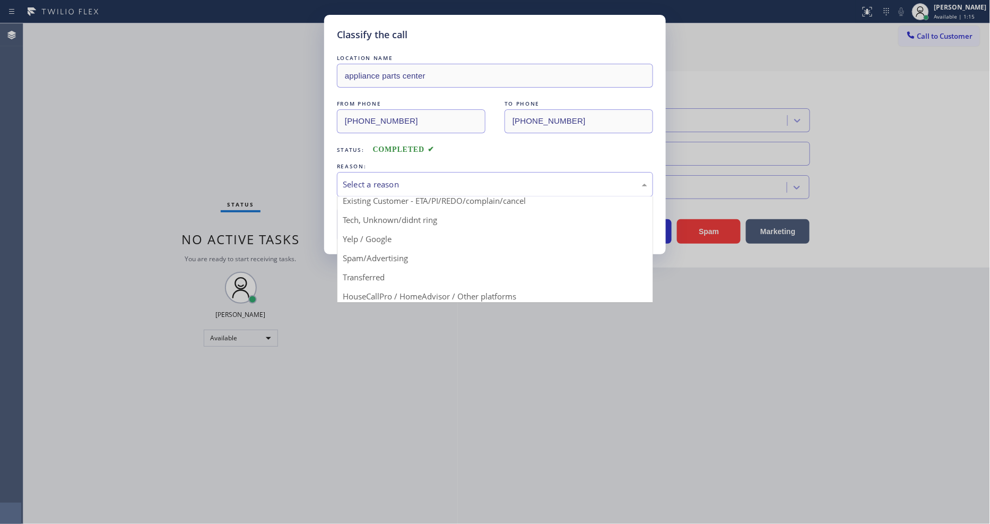
scroll to position [66, 0]
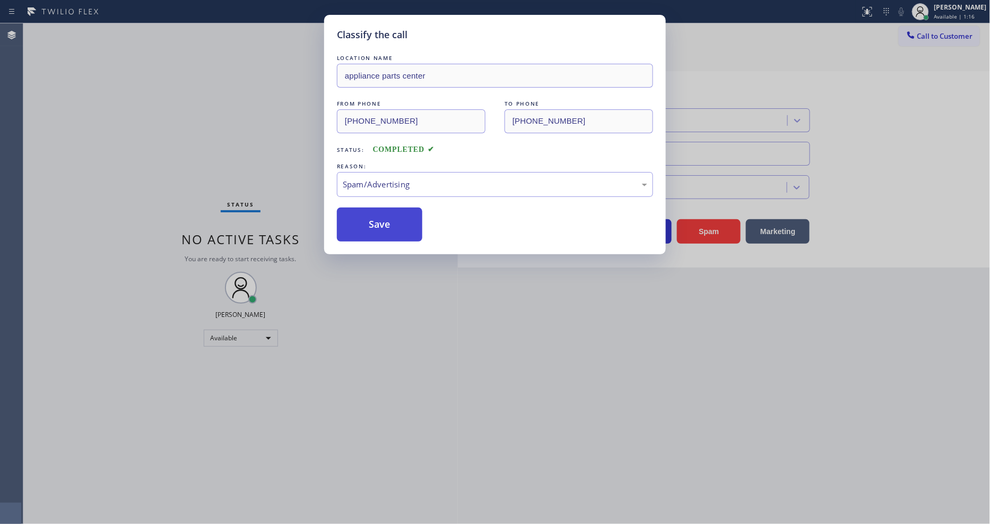
click at [388, 221] on button "Save" at bounding box center [379, 224] width 85 height 34
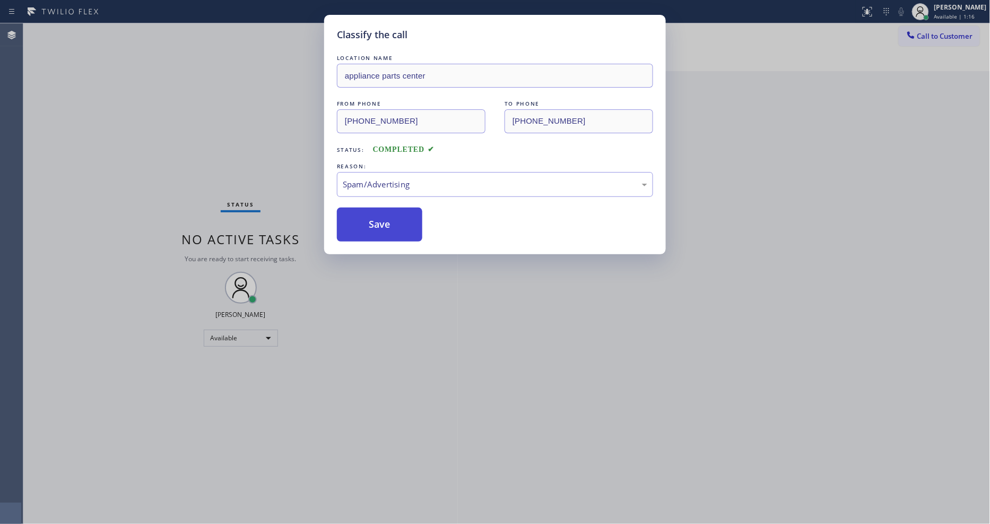
click at [388, 221] on button "Save" at bounding box center [379, 224] width 85 height 34
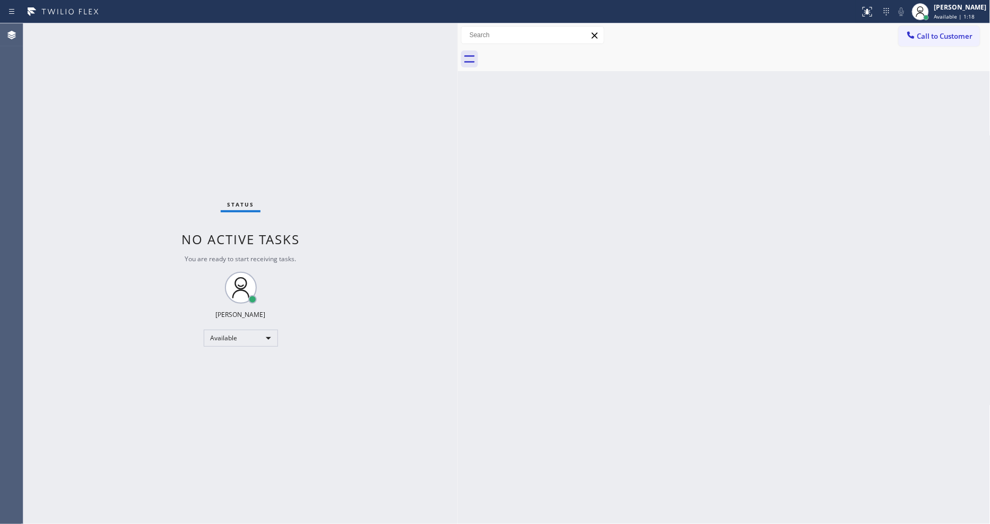
click at [388, 221] on div "Status No active tasks You are ready to start receiving tasks. [PERSON_NAME] Av…" at bounding box center [240, 273] width 435 height 500
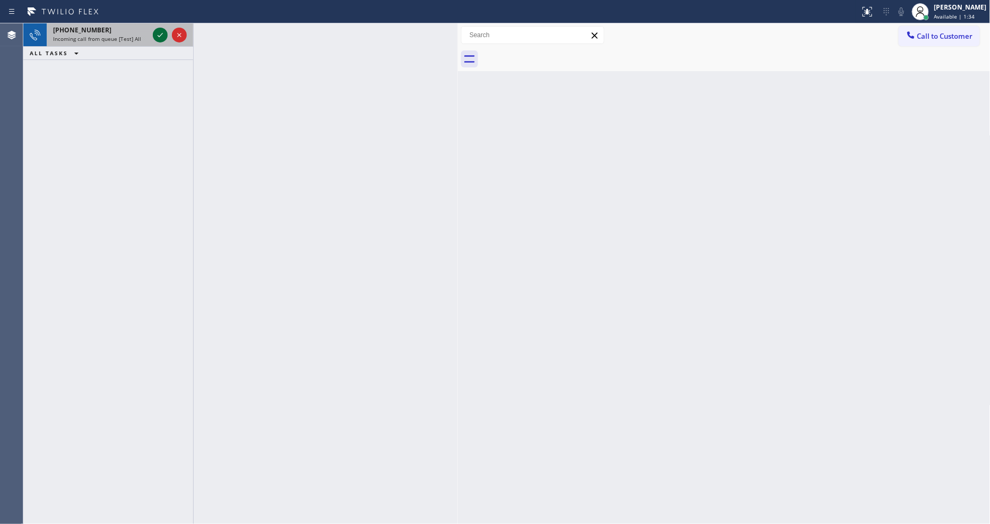
click at [158, 35] on icon at bounding box center [160, 35] width 5 height 4
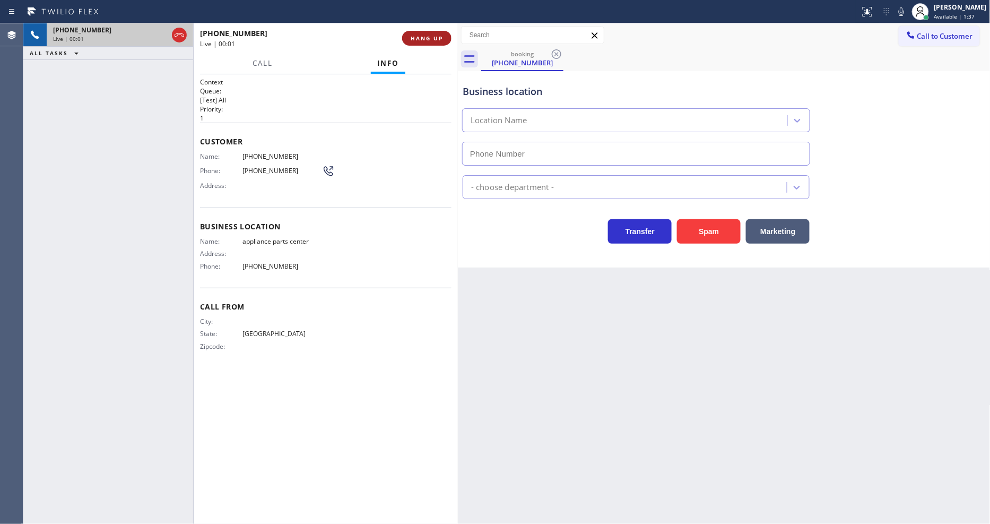
type input "(817) 482-5346"
click at [416, 39] on span "HANG UP" at bounding box center [427, 37] width 32 height 7
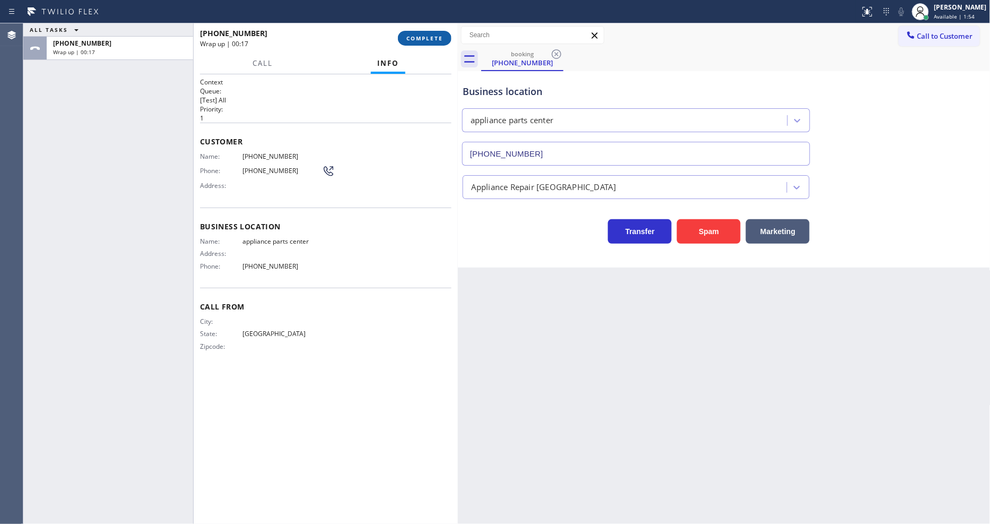
click at [423, 38] on span "COMPLETE" at bounding box center [425, 37] width 37 height 7
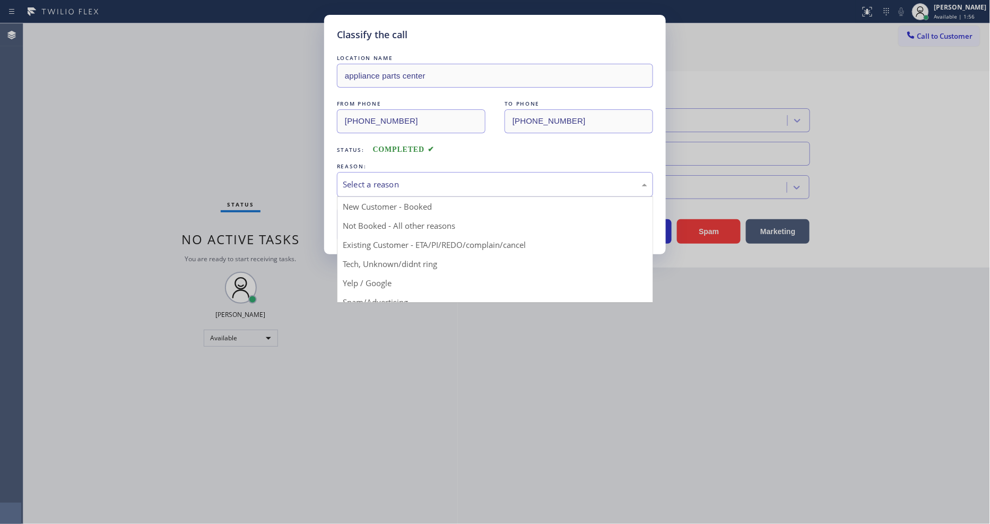
click at [386, 178] on div "Select a reason" at bounding box center [495, 184] width 305 height 12
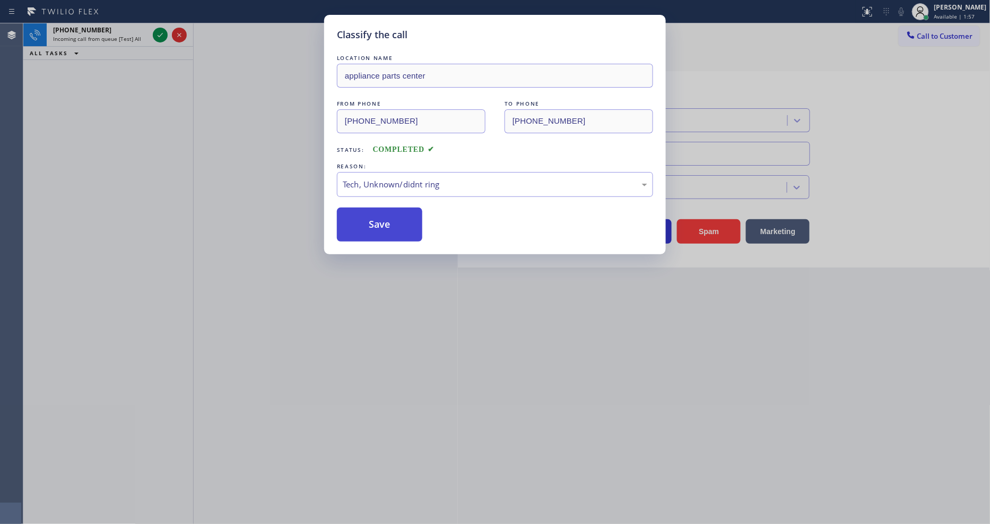
click at [394, 219] on button "Save" at bounding box center [379, 224] width 85 height 34
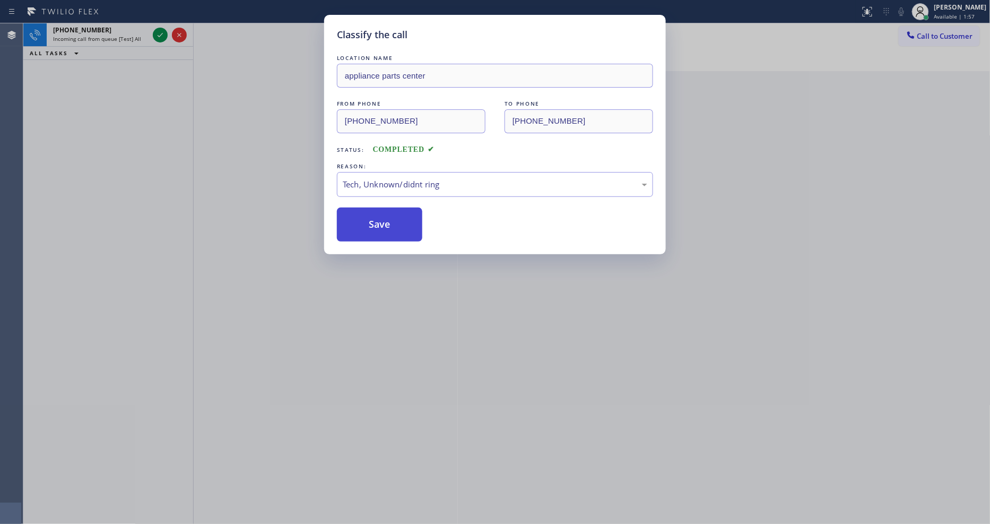
click at [394, 218] on button "Save" at bounding box center [379, 224] width 85 height 34
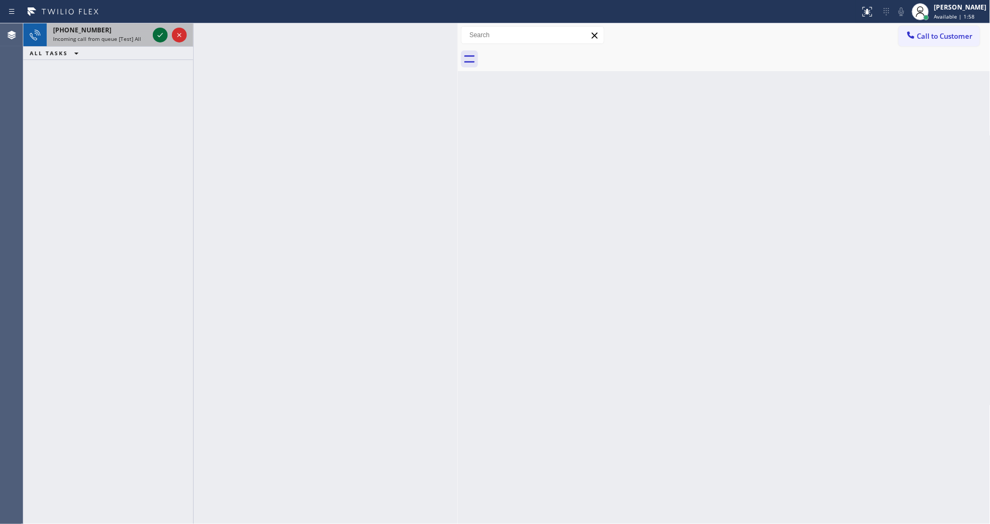
click at [159, 33] on icon at bounding box center [160, 35] width 13 height 13
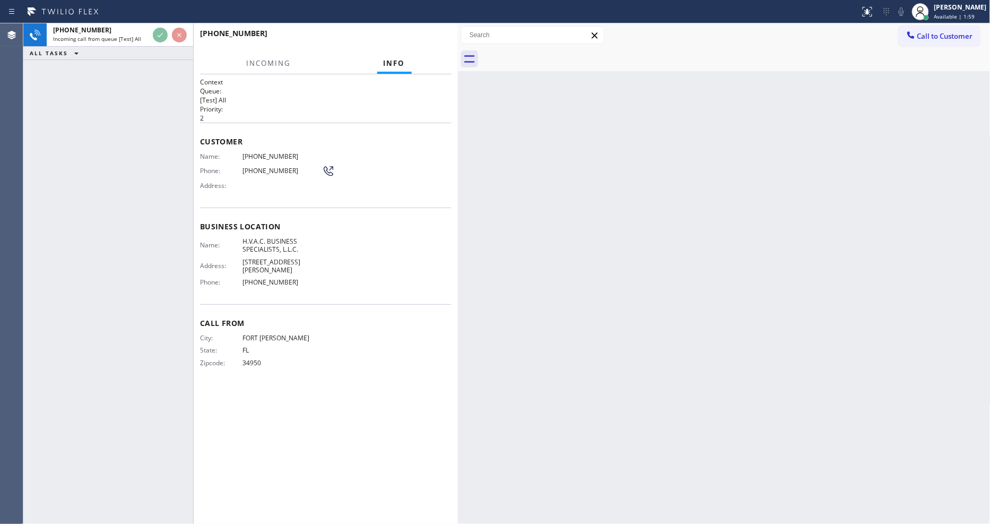
click at [149, 109] on div "+17722052133 Incoming call from queue [Test] All ALL TASKS ALL TASKS ACTIVE TAS…" at bounding box center [108, 273] width 170 height 500
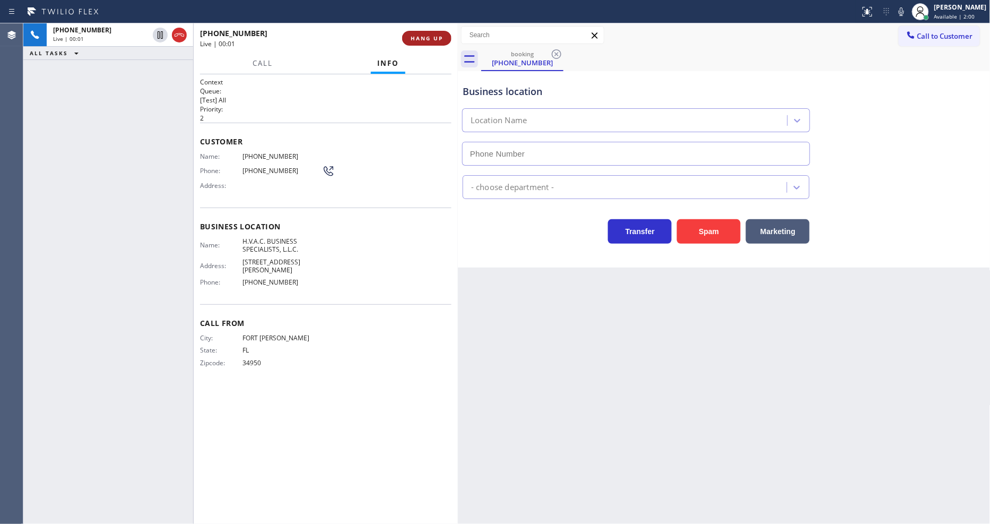
click at [416, 34] on span "HANG UP" at bounding box center [427, 37] width 32 height 7
type input "(772) 279-4931"
click at [416, 34] on span "HANG UP" at bounding box center [427, 37] width 32 height 7
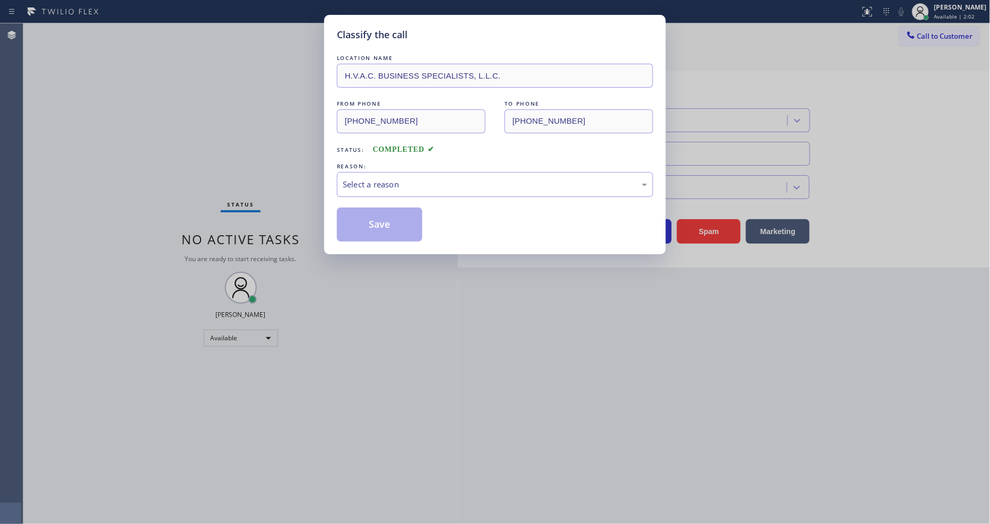
click at [398, 178] on div "Select a reason" at bounding box center [495, 184] width 305 height 12
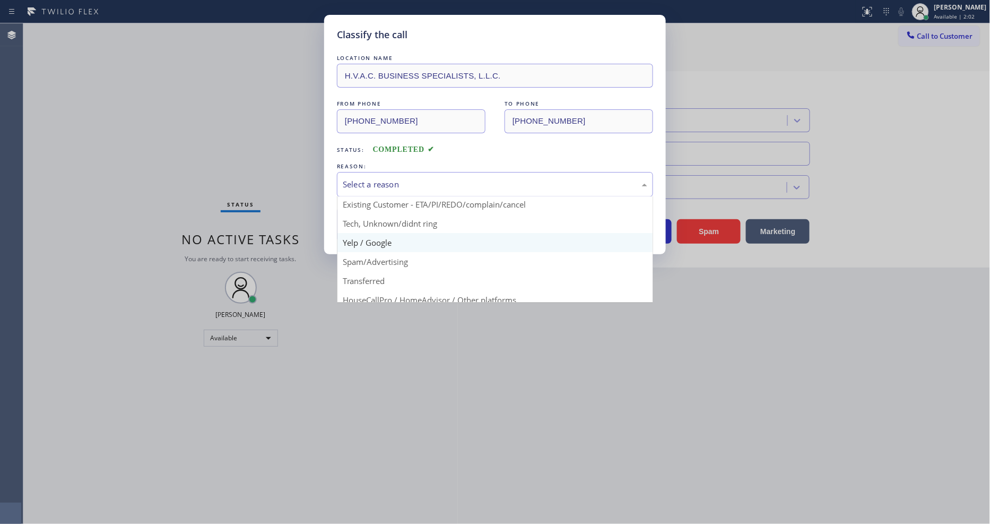
scroll to position [66, 0]
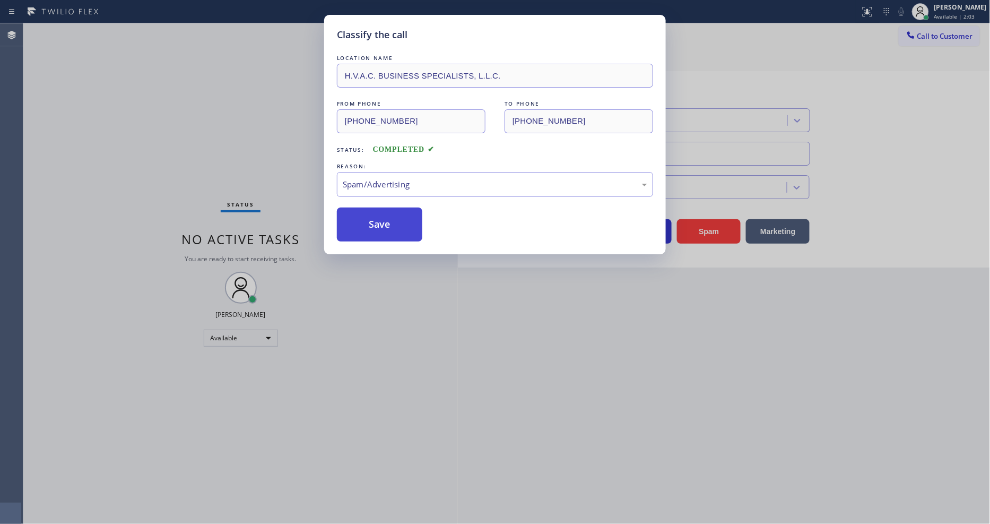
click at [397, 212] on button "Save" at bounding box center [379, 224] width 85 height 34
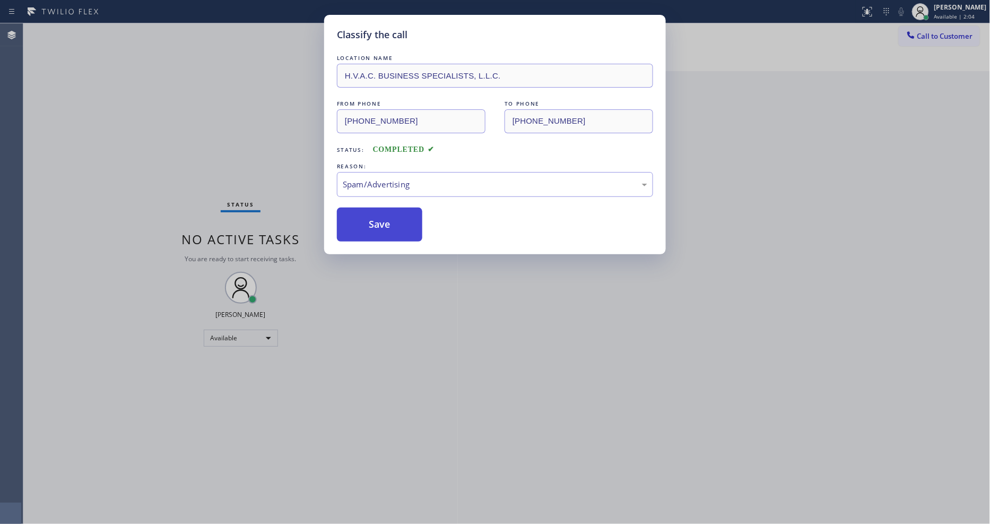
click at [397, 212] on button "Save" at bounding box center [379, 224] width 85 height 34
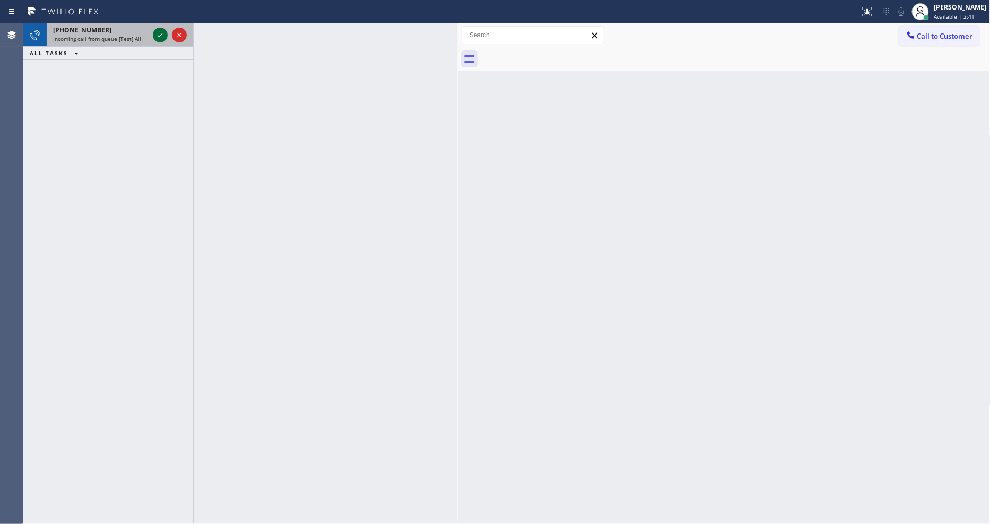
click at [162, 36] on icon at bounding box center [160, 35] width 13 height 13
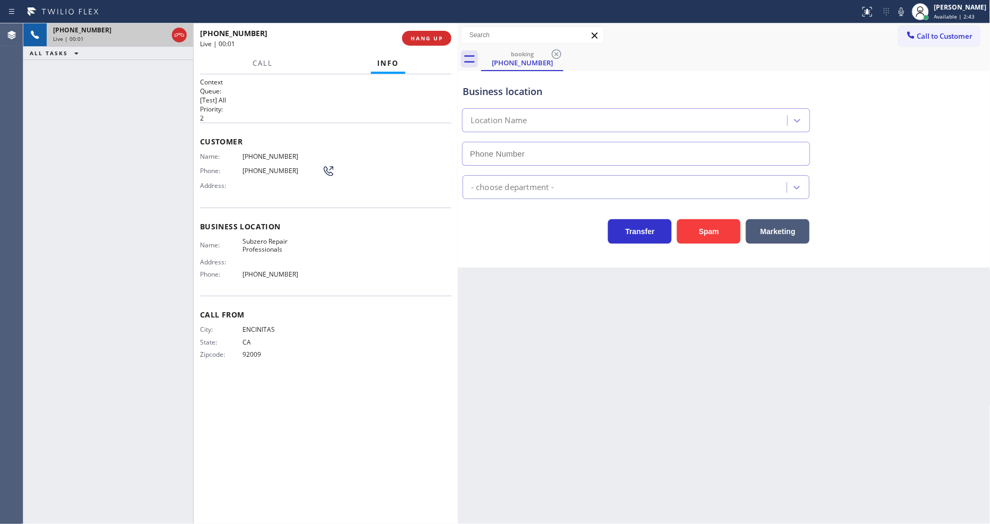
type input "(760) 389-4155"
click at [267, 241] on span "Subzero Repair Professionals" at bounding box center [283, 245] width 80 height 16
copy span "Subzero Repair Professionals"
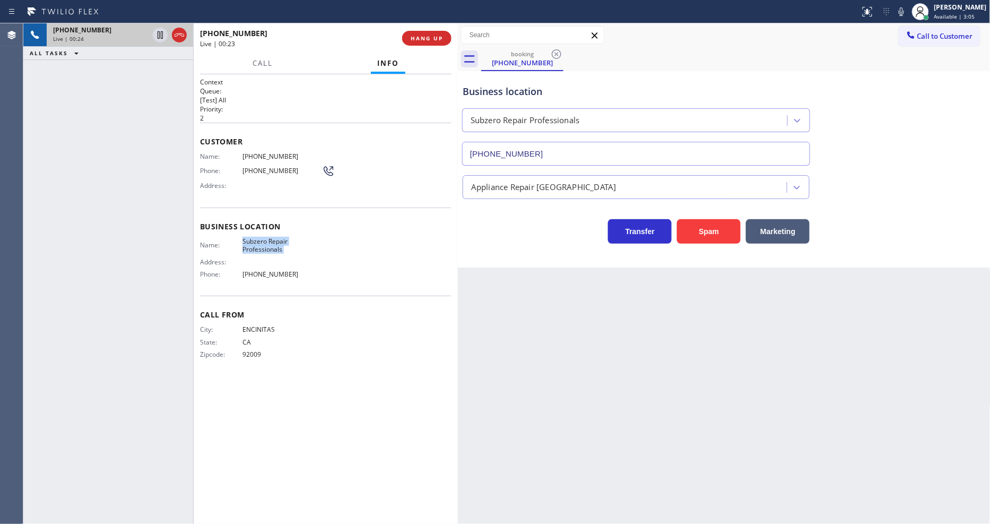
drag, startPoint x: 608, startPoint y: 349, endPoint x: 608, endPoint y: 341, distance: 8.0
click at [608, 349] on div "Back to Dashboard Change Sender ID Customers Technicians Select a contact Outbo…" at bounding box center [724, 273] width 533 height 500
click at [436, 41] on span "HANG UP" at bounding box center [427, 37] width 32 height 7
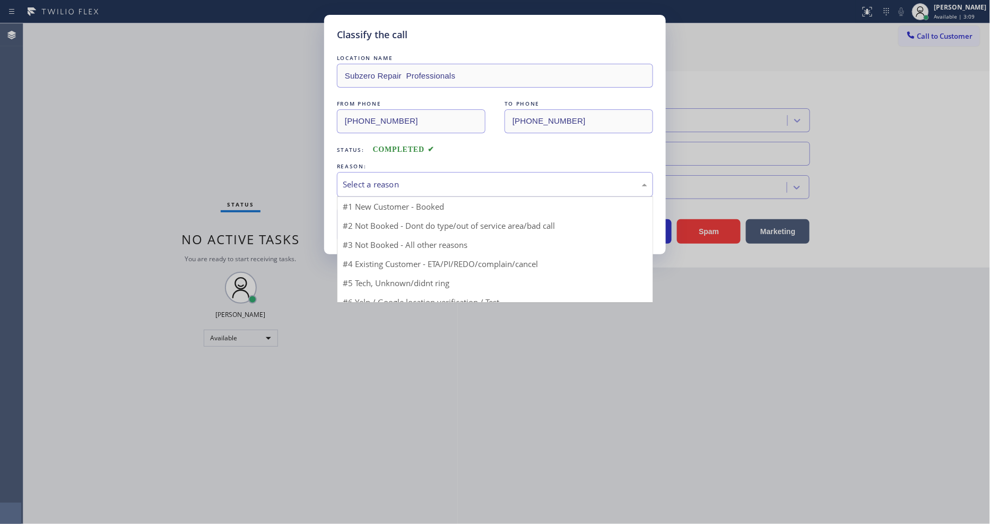
click at [392, 183] on div "Select a reason" at bounding box center [495, 184] width 305 height 12
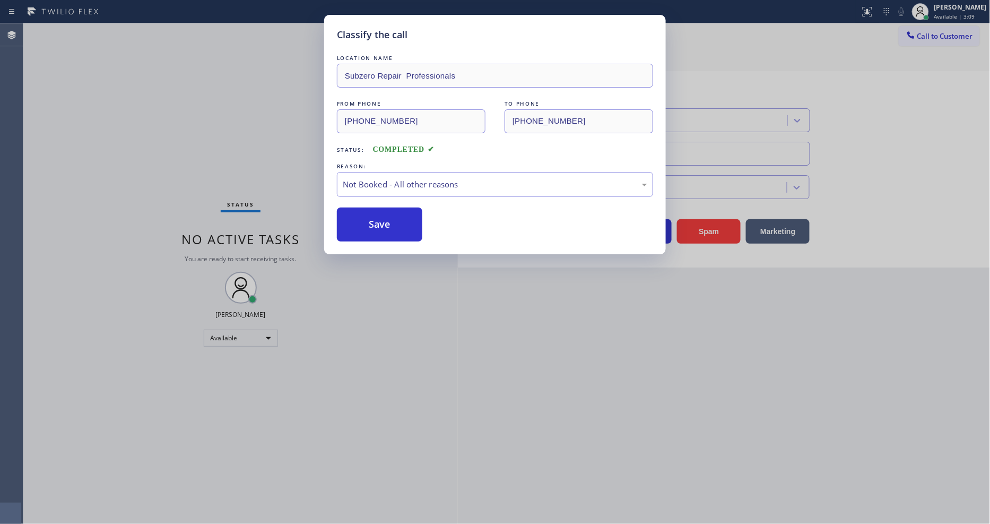
click at [382, 222] on button "Save" at bounding box center [379, 224] width 85 height 34
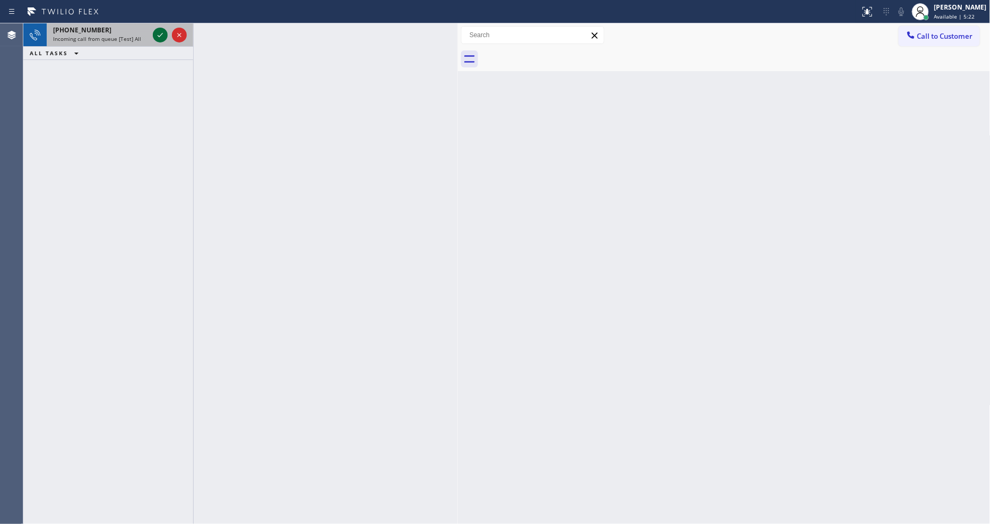
drag, startPoint x: 154, startPoint y: 37, endPoint x: 162, endPoint y: 36, distance: 8.6
click at [154, 37] on icon at bounding box center [160, 35] width 13 height 13
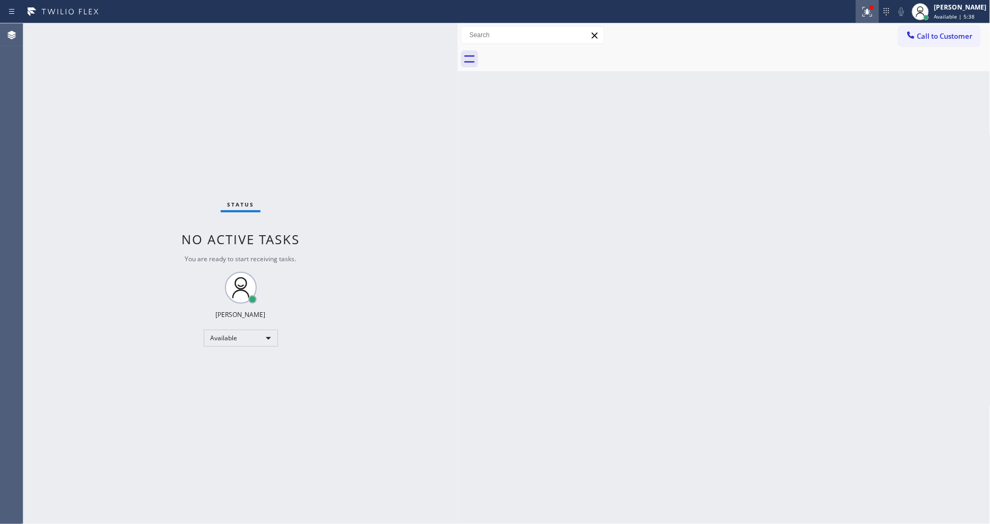
click at [879, 15] on div at bounding box center [867, 11] width 23 height 13
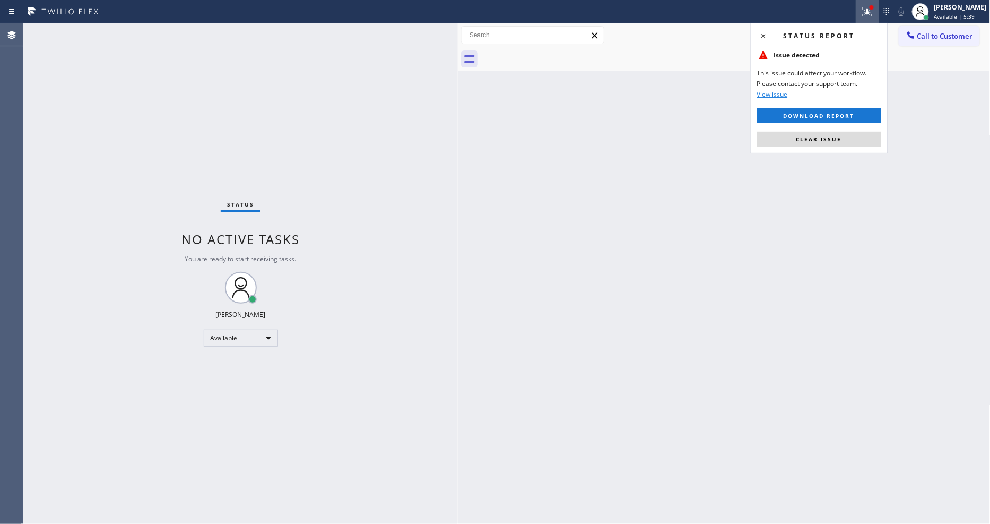
click at [855, 139] on button "Clear issue" at bounding box center [819, 139] width 124 height 15
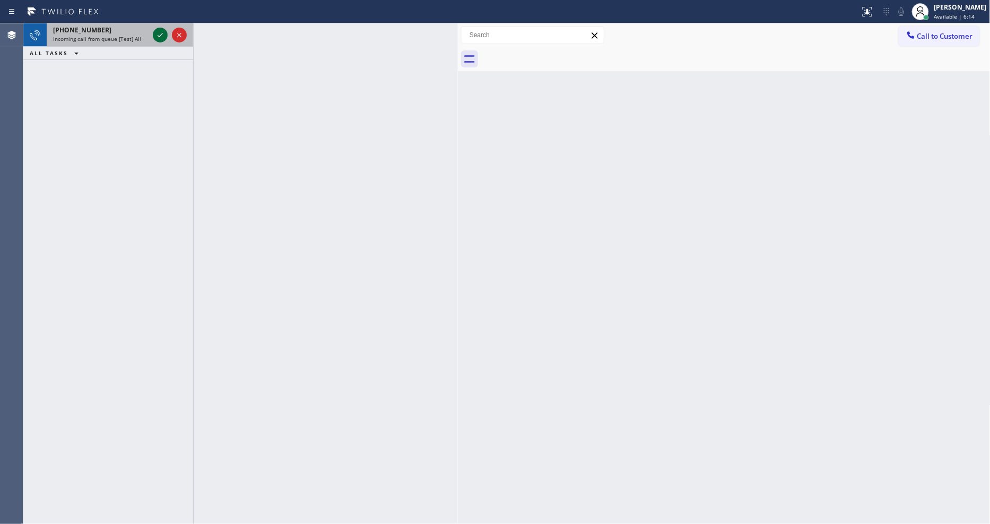
click at [161, 30] on icon at bounding box center [160, 35] width 13 height 13
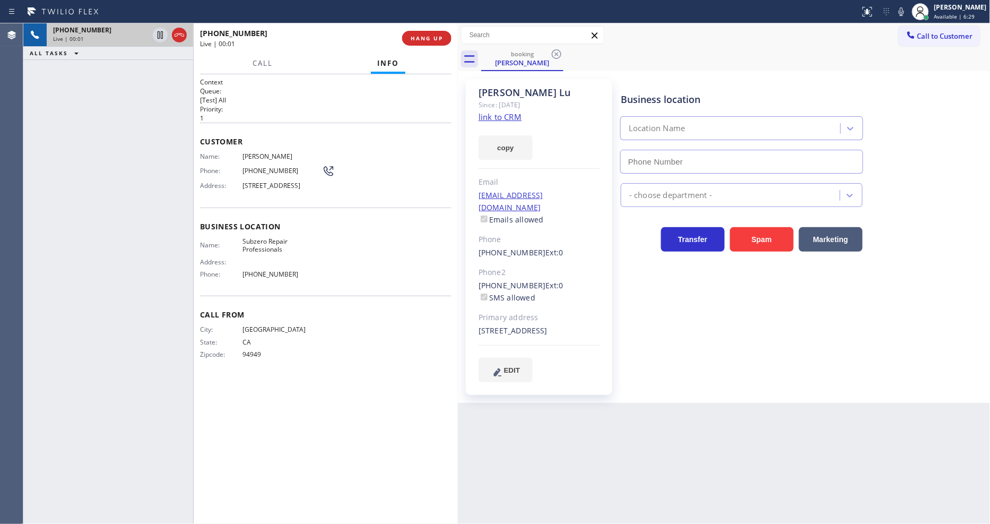
click at [560, 312] on div "Primary address" at bounding box center [540, 318] width 122 height 12
type input "(415) 914-8003"
click at [514, 112] on link "link to CRM" at bounding box center [500, 116] width 43 height 11
drag, startPoint x: 161, startPoint y: 34, endPoint x: 168, endPoint y: 34, distance: 6.9
click at [161, 34] on icon at bounding box center [160, 35] width 13 height 13
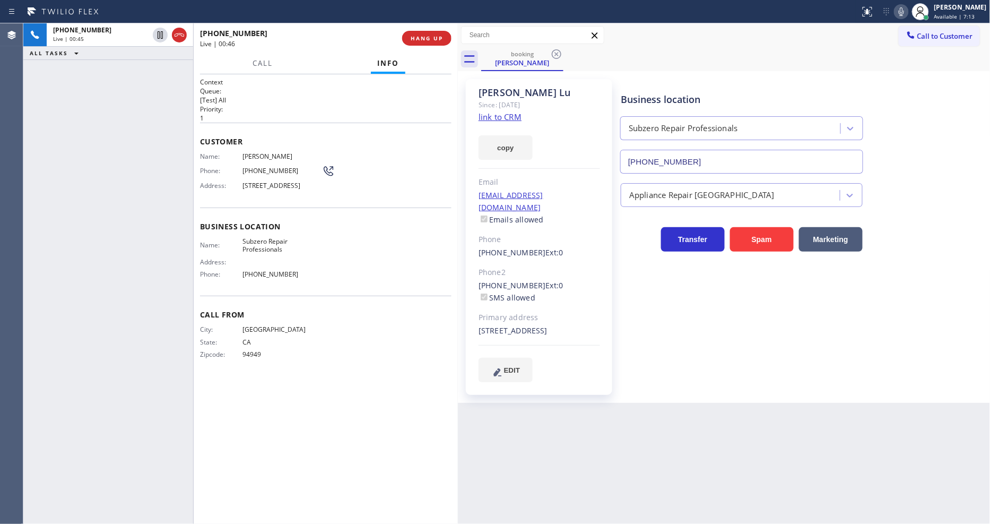
click at [905, 11] on icon at bounding box center [901, 11] width 13 height 13
click at [624, 293] on div "Business location Subzero Repair Professionals (415) 914-8003 Appliance Repair …" at bounding box center [803, 230] width 369 height 297
drag, startPoint x: 471, startPoint y: 317, endPoint x: 520, endPoint y: 316, distance: 49.4
click at [520, 316] on div "Linda Lu Since: 20 may 2020 link to CRM copy Email ludolci@aol.com Emails allow…" at bounding box center [539, 237] width 146 height 316
copy div "78 Idlewood"
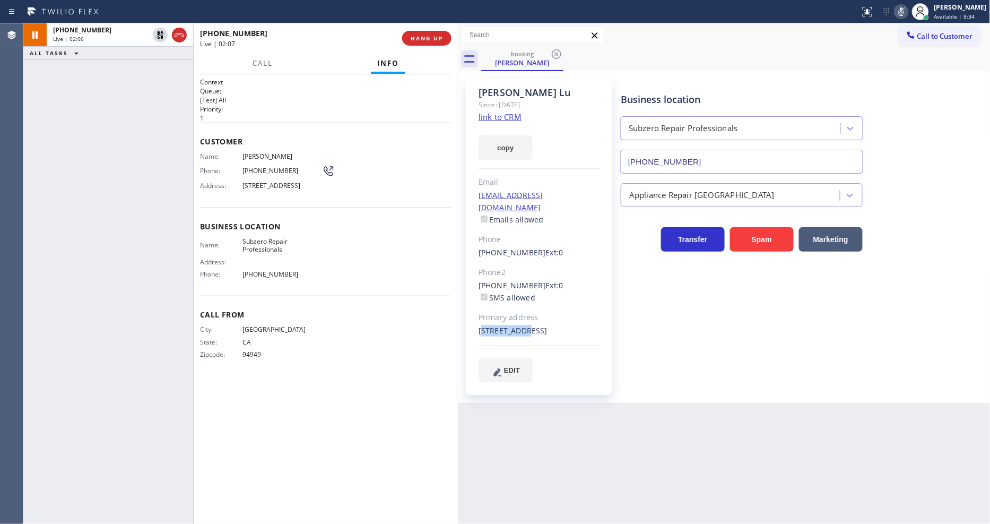
click at [666, 354] on div "Business location Subzero Repair Professionals (415) 914-8003 Appliance Repair …" at bounding box center [803, 230] width 369 height 297
click at [162, 30] on icon at bounding box center [160, 35] width 13 height 13
click at [908, 11] on icon at bounding box center [901, 11] width 13 height 13
click at [276, 306] on div "Call From City: SAN FRANCISCO State: CA Zipcode: 94949" at bounding box center [326, 336] width 252 height 80
click at [316, 250] on span "Subzero Repair Professionals" at bounding box center [283, 245] width 80 height 16
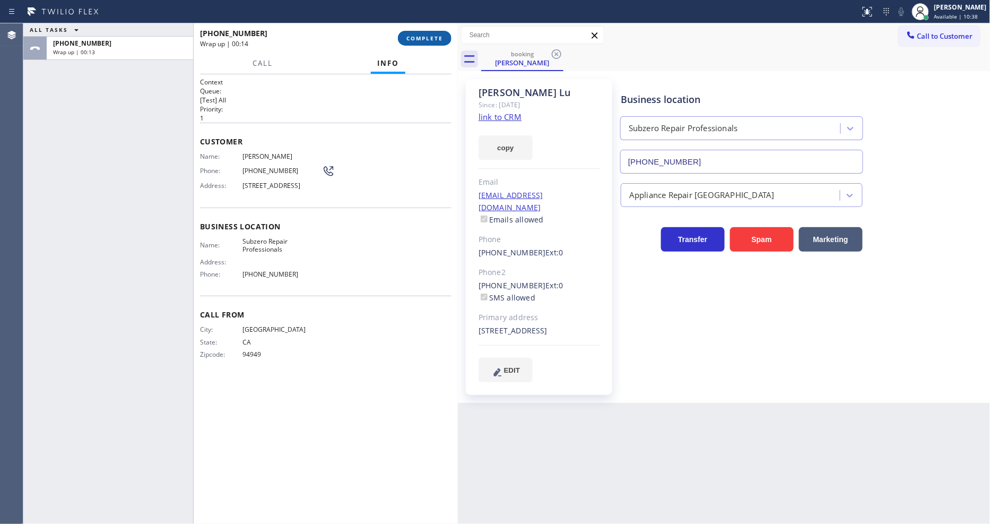
click at [418, 38] on span "COMPLETE" at bounding box center [425, 37] width 37 height 7
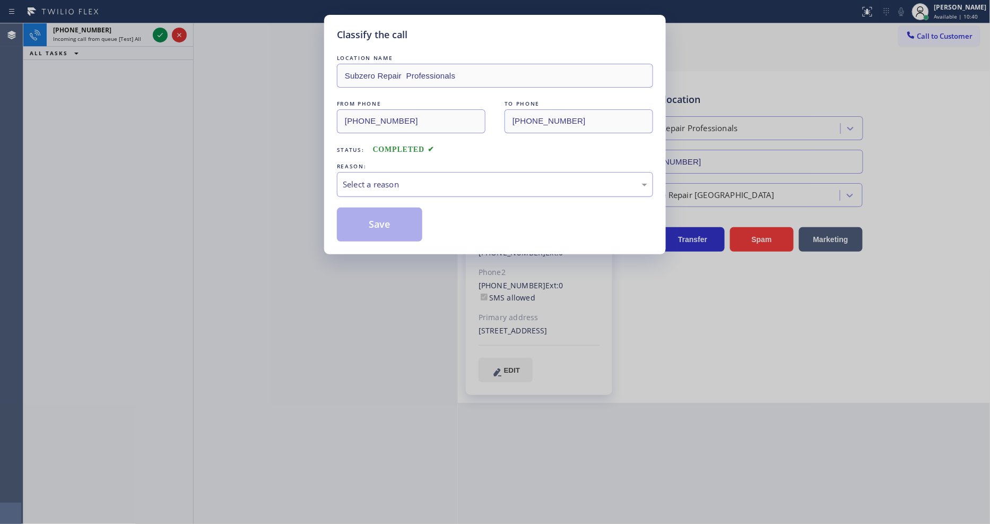
click at [383, 178] on div "Select a reason" at bounding box center [495, 184] width 305 height 12
click at [379, 219] on button "Save" at bounding box center [379, 224] width 85 height 34
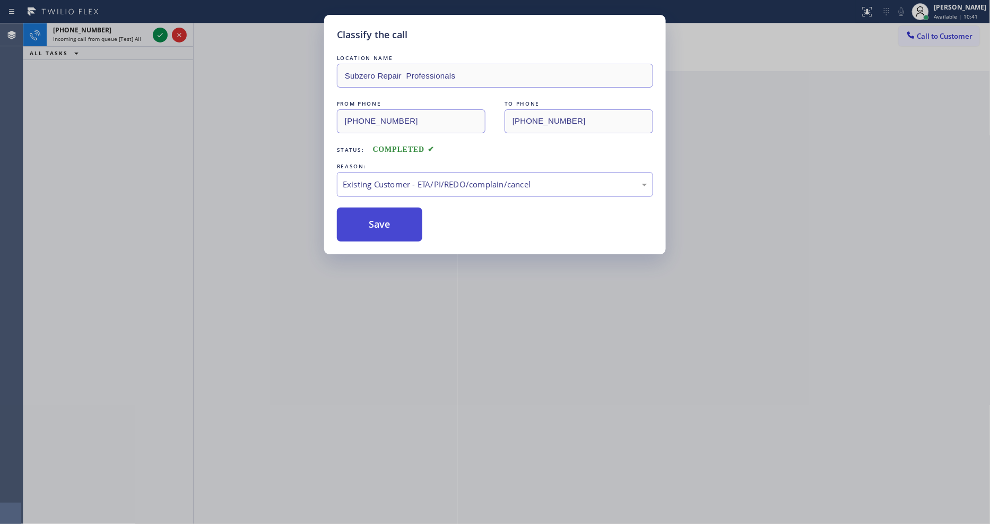
click at [379, 219] on button "Save" at bounding box center [379, 224] width 85 height 34
click at [380, 219] on button "Save" at bounding box center [379, 224] width 85 height 34
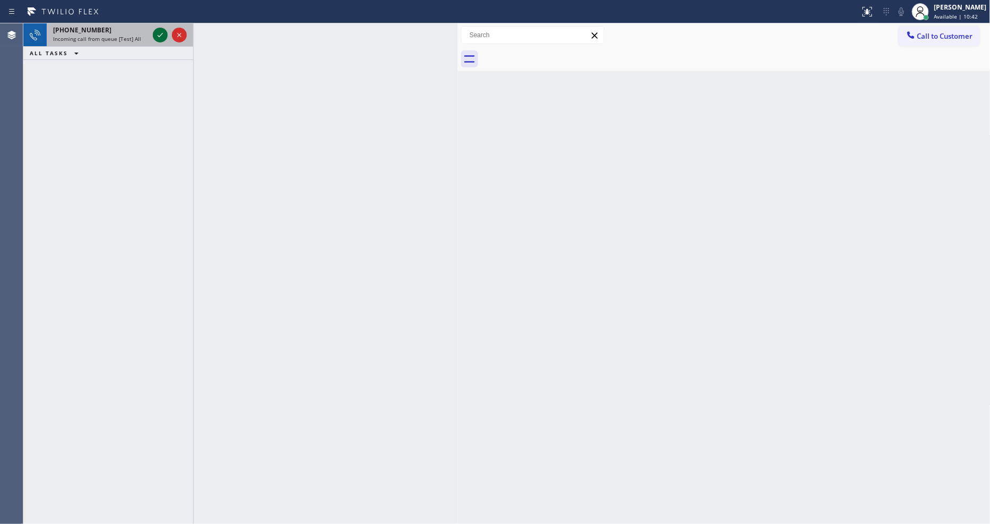
click at [162, 38] on icon at bounding box center [160, 35] width 13 height 13
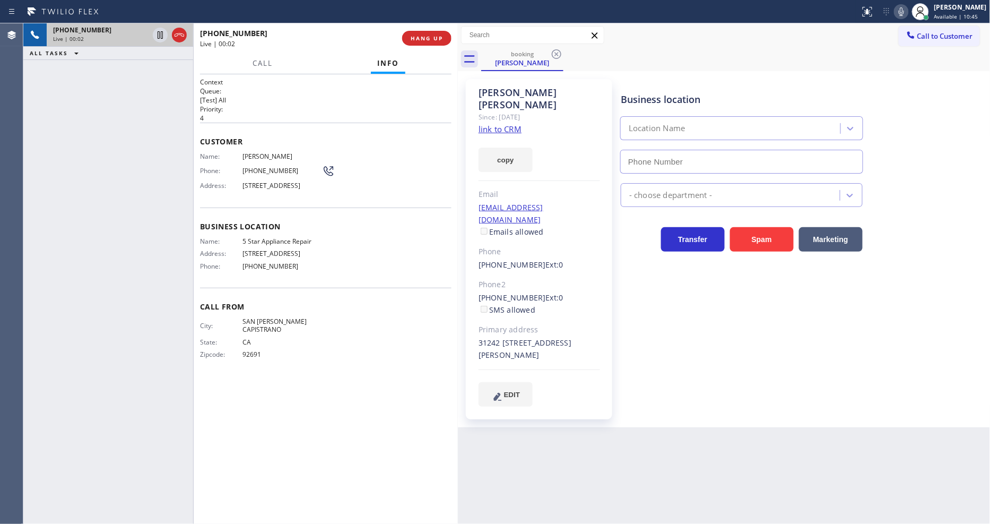
type input "[PHONE_NUMBER]"
click at [495, 124] on link "link to CRM" at bounding box center [500, 129] width 43 height 11
click at [161, 36] on icon at bounding box center [160, 34] width 5 height 7
click at [908, 12] on icon at bounding box center [901, 11] width 13 height 13
drag, startPoint x: 161, startPoint y: 34, endPoint x: 231, endPoint y: 39, distance: 70.2
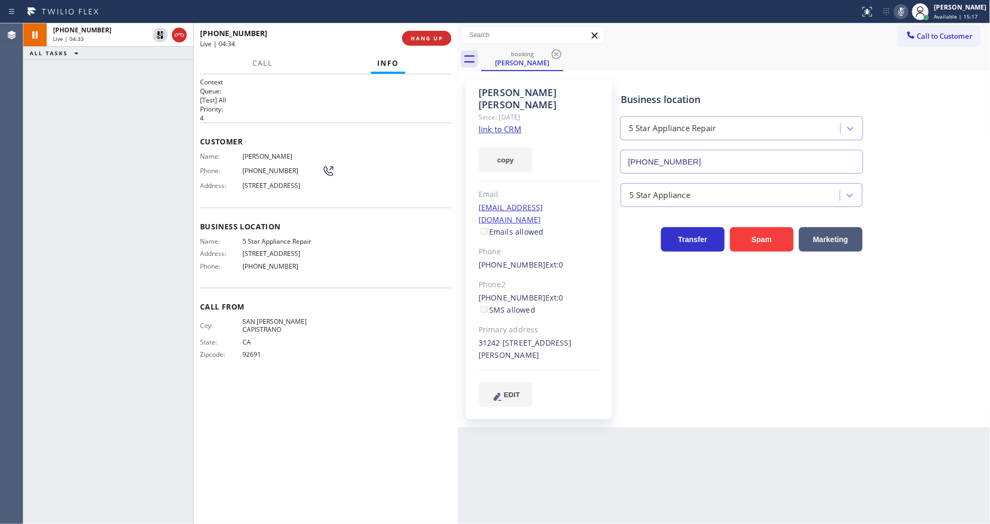
click at [161, 33] on icon at bounding box center [160, 35] width 13 height 13
click at [908, 10] on icon at bounding box center [901, 11] width 13 height 13
click at [709, 347] on div "Business location 5 Star Appliance Repair (855) 731-4952 5 Star Appliance Trans…" at bounding box center [803, 243] width 369 height 322
click at [258, 171] on span "(949) 842-0502" at bounding box center [283, 171] width 80 height 8
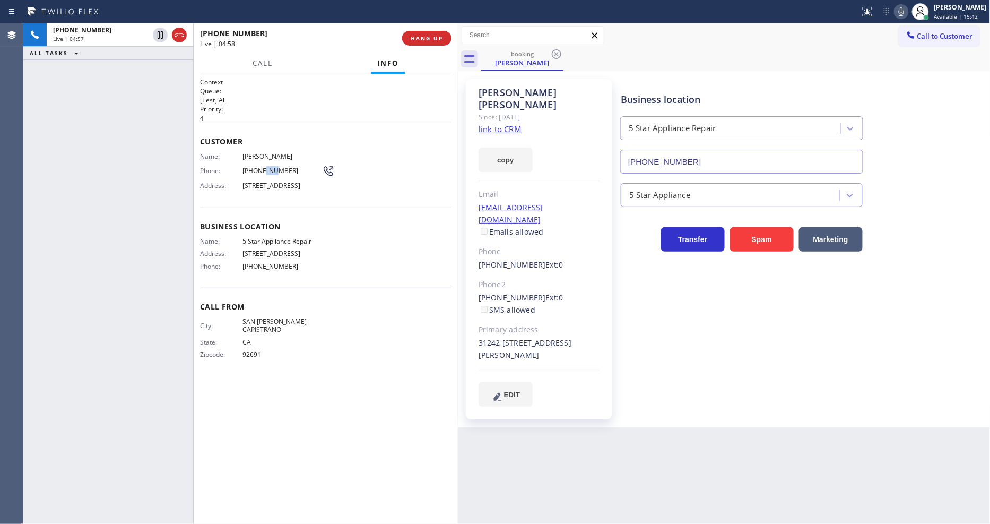
click at [258, 171] on span "(949) 842-0502" at bounding box center [283, 171] width 80 height 8
copy div "(949) 842-0502"
click at [434, 39] on span "HANG UP" at bounding box center [427, 37] width 32 height 7
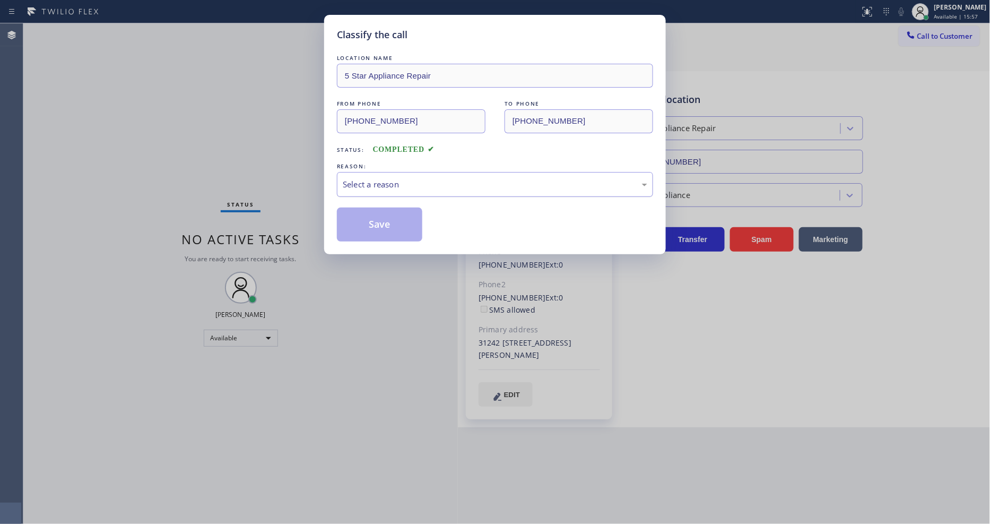
click at [375, 179] on div "Select a reason" at bounding box center [495, 184] width 305 height 12
click at [369, 222] on button "Save" at bounding box center [379, 224] width 85 height 34
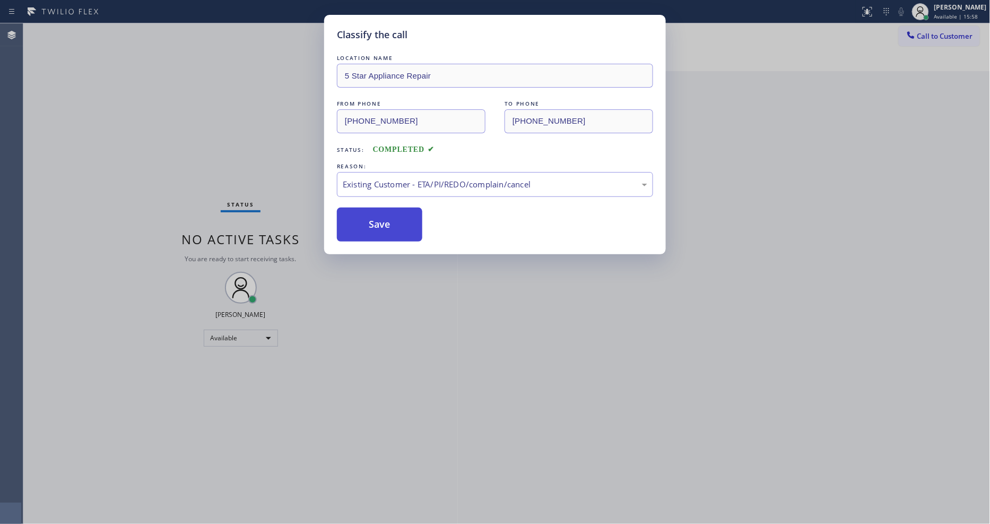
click at [369, 222] on button "Save" at bounding box center [379, 224] width 85 height 34
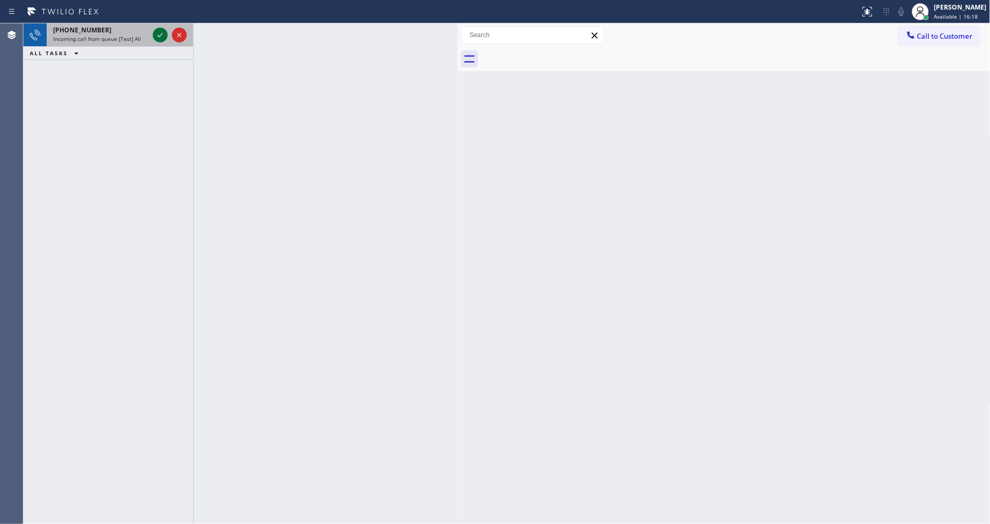
click at [157, 32] on icon at bounding box center [160, 35] width 13 height 13
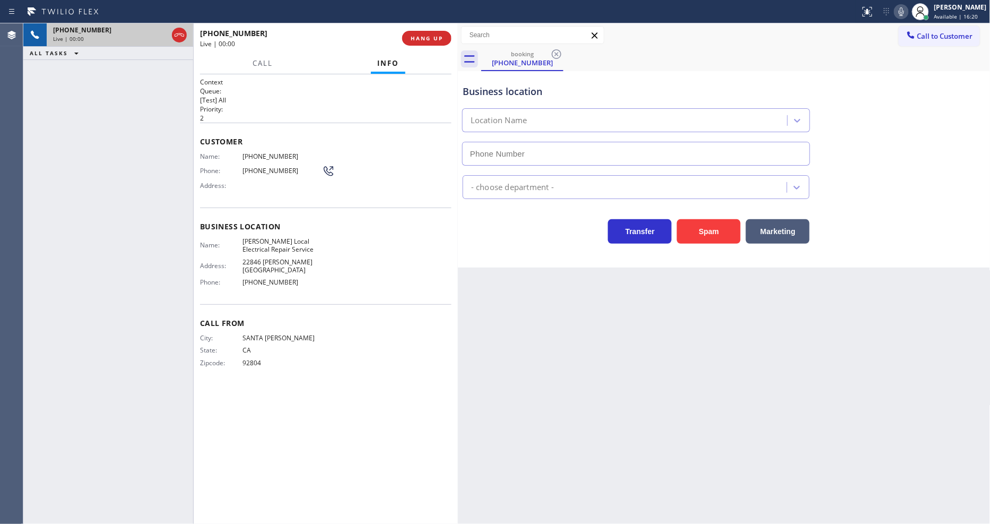
type input "(714) 294-2340"
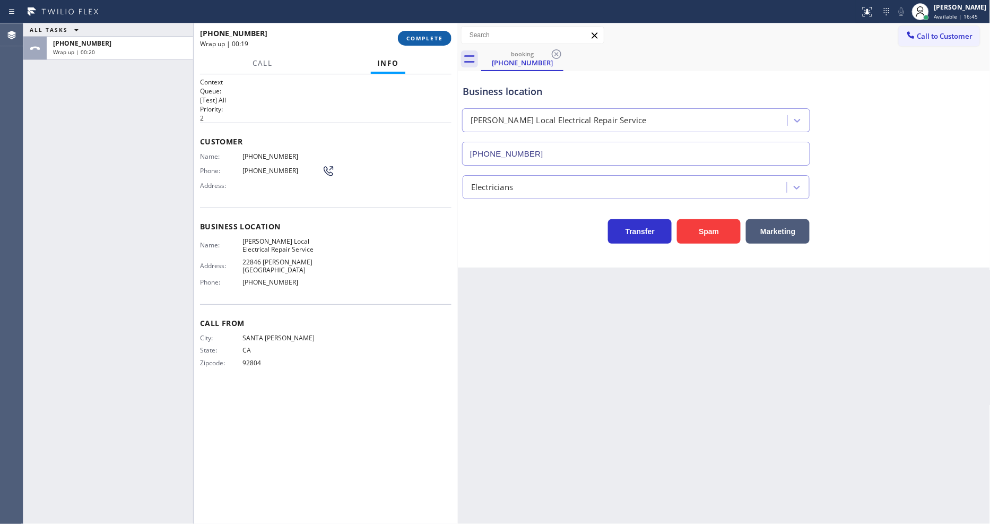
click at [431, 34] on span "COMPLETE" at bounding box center [425, 37] width 37 height 7
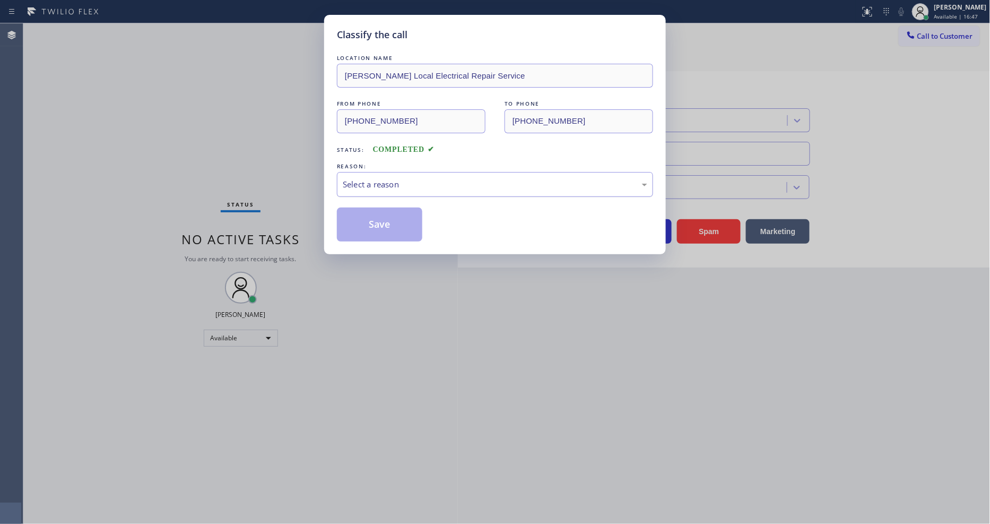
click at [393, 178] on div "Select a reason" at bounding box center [495, 184] width 305 height 12
click at [388, 211] on button "Save" at bounding box center [379, 224] width 85 height 34
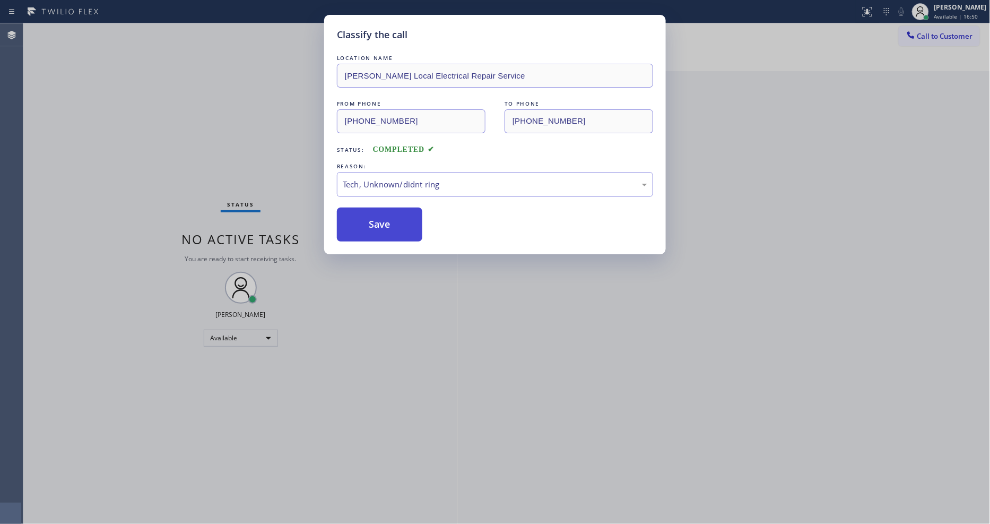
click at [388, 211] on button "Save" at bounding box center [379, 224] width 85 height 34
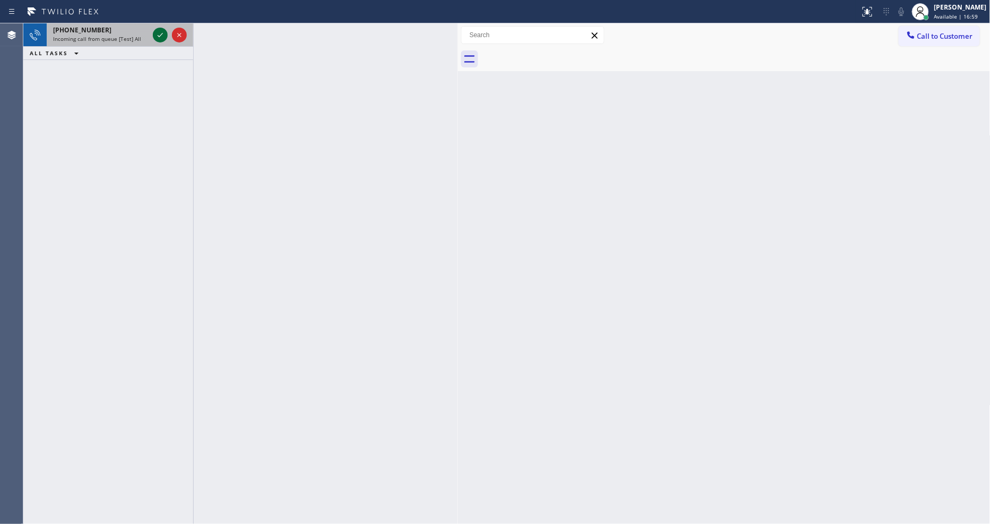
click at [156, 34] on icon at bounding box center [160, 35] width 13 height 13
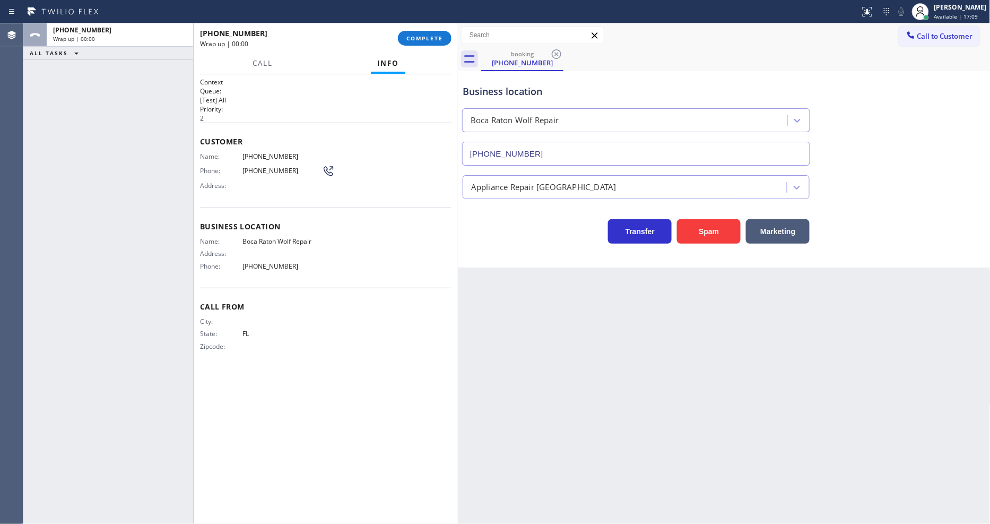
type input "(561) 566-5793"
click at [423, 40] on span "COMPLETE" at bounding box center [425, 37] width 37 height 7
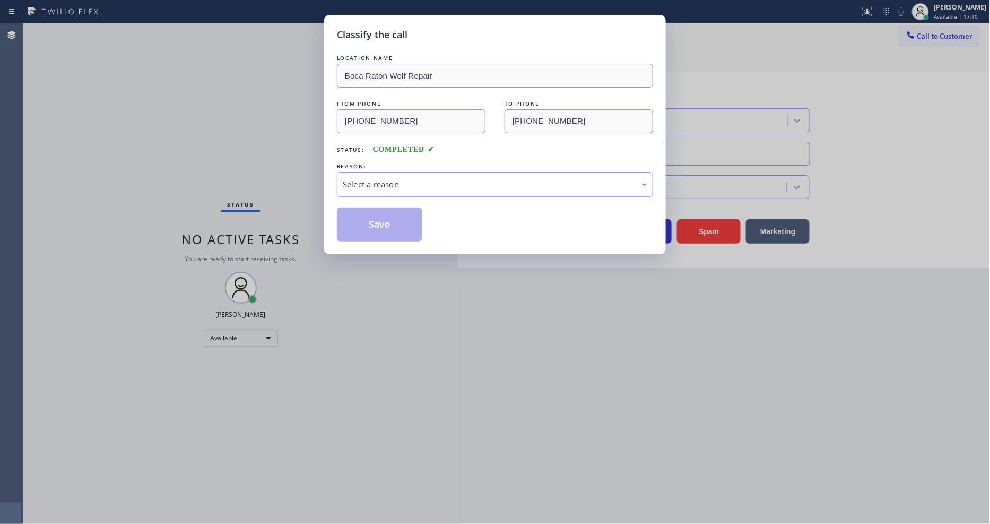
click at [435, 181] on div "Select a reason" at bounding box center [495, 184] width 305 height 12
click at [405, 224] on button "Save" at bounding box center [379, 224] width 85 height 34
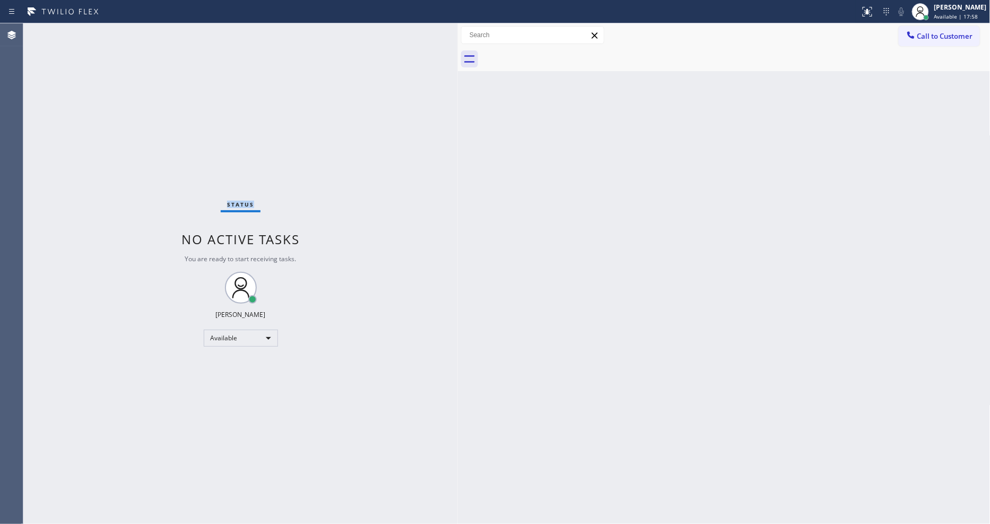
click at [129, 24] on div "Status No active tasks You are ready to start receiving tasks. [PERSON_NAME] Av…" at bounding box center [240, 273] width 435 height 500
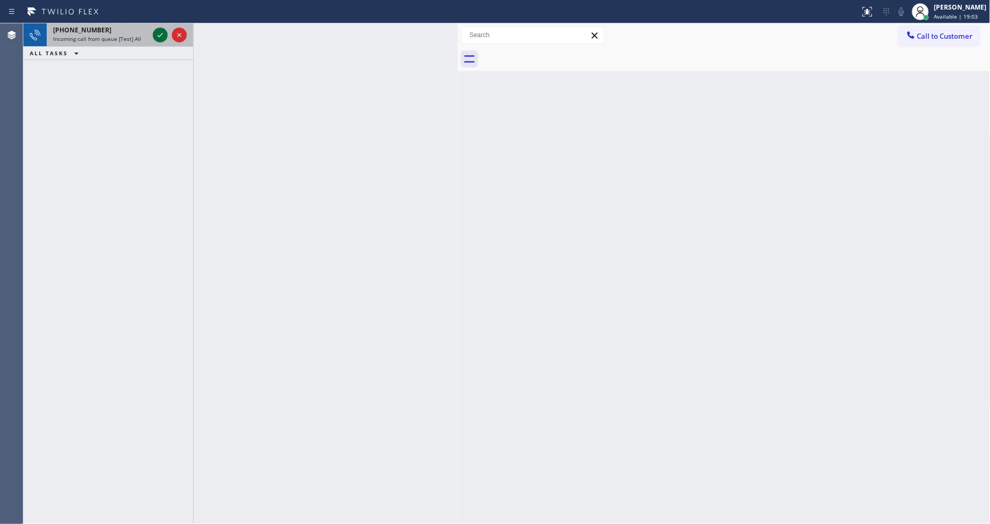
click at [159, 31] on icon at bounding box center [160, 35] width 13 height 13
click at [161, 33] on icon at bounding box center [160, 35] width 13 height 13
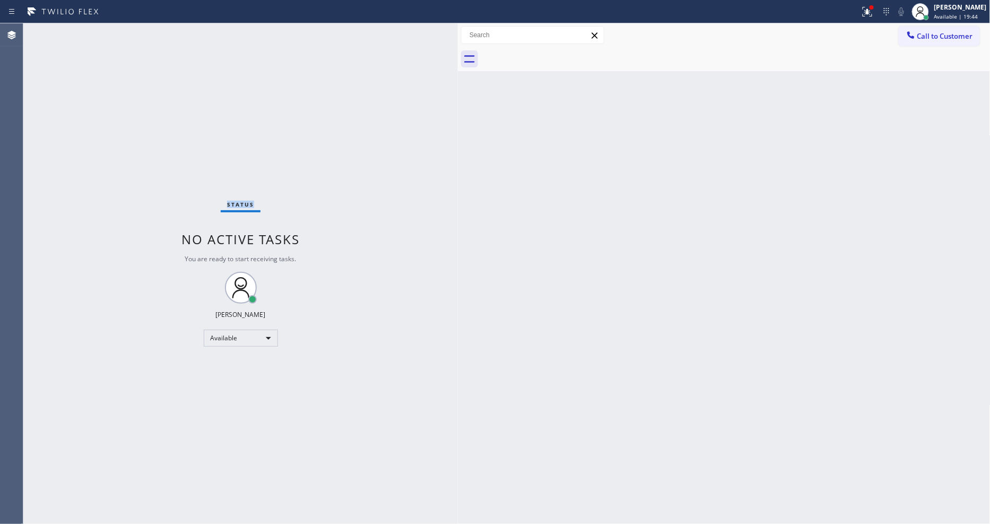
click at [142, 34] on div "Status No active tasks You are ready to start receiving tasks. [PERSON_NAME] Av…" at bounding box center [240, 273] width 435 height 500
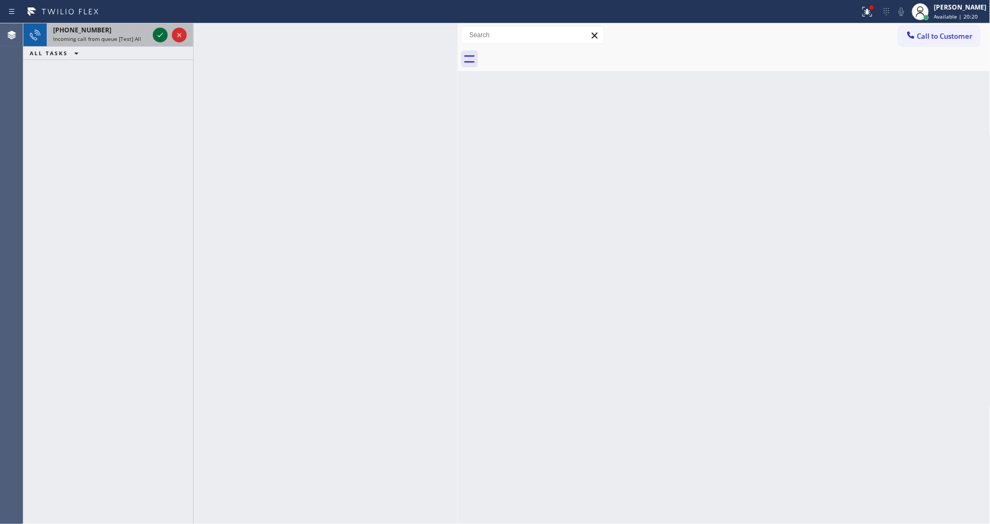
click at [157, 33] on icon at bounding box center [160, 35] width 13 height 13
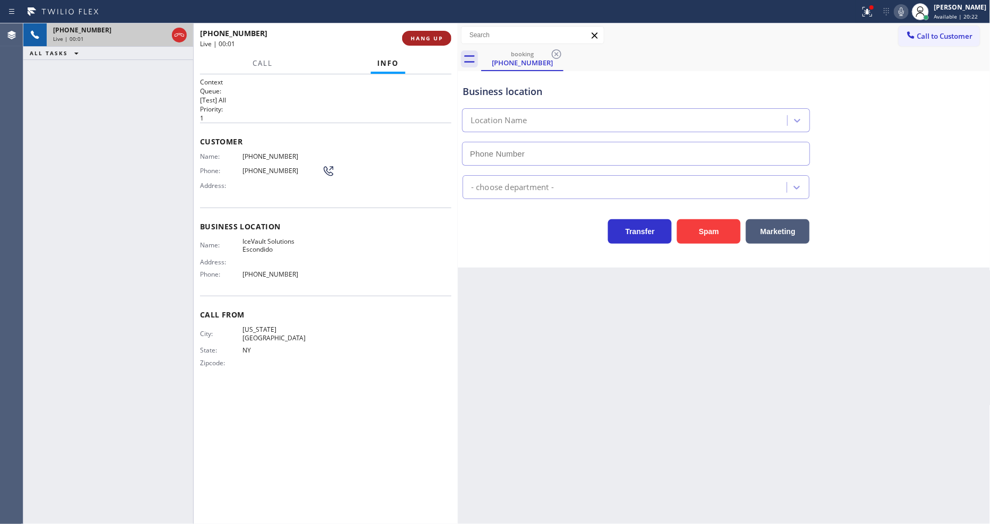
type input "(760) 606-3437"
click at [437, 36] on span "HANG UP" at bounding box center [427, 37] width 32 height 7
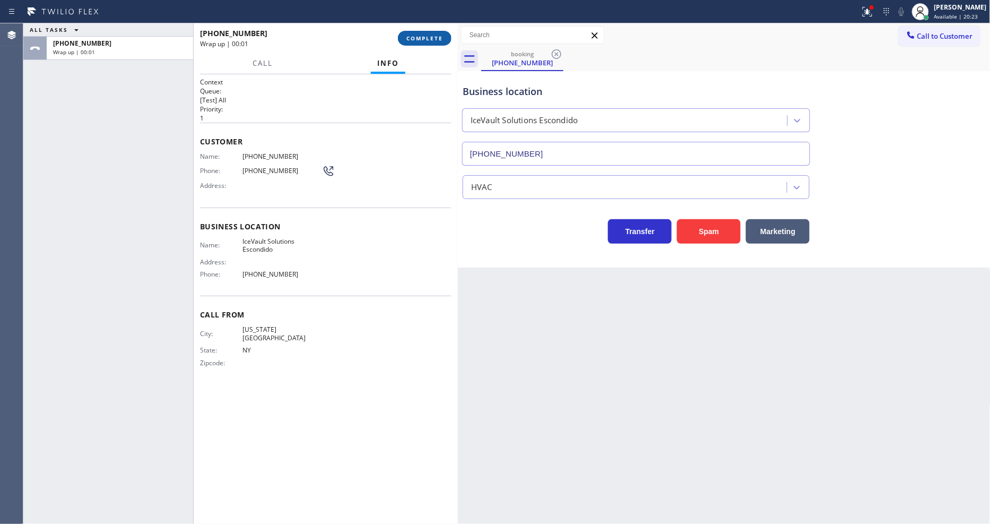
click at [437, 36] on span "COMPLETE" at bounding box center [425, 37] width 37 height 7
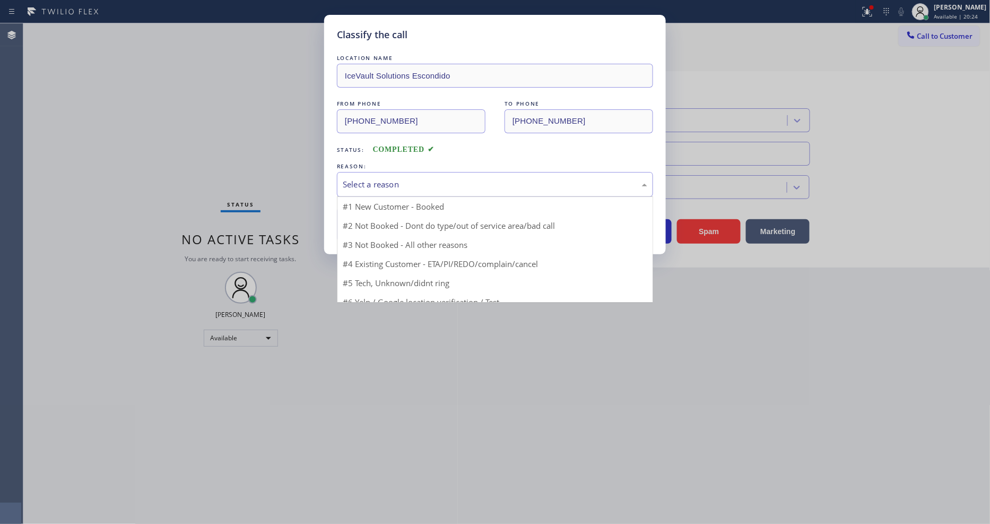
click at [384, 178] on div "Select a reason" at bounding box center [495, 184] width 305 height 12
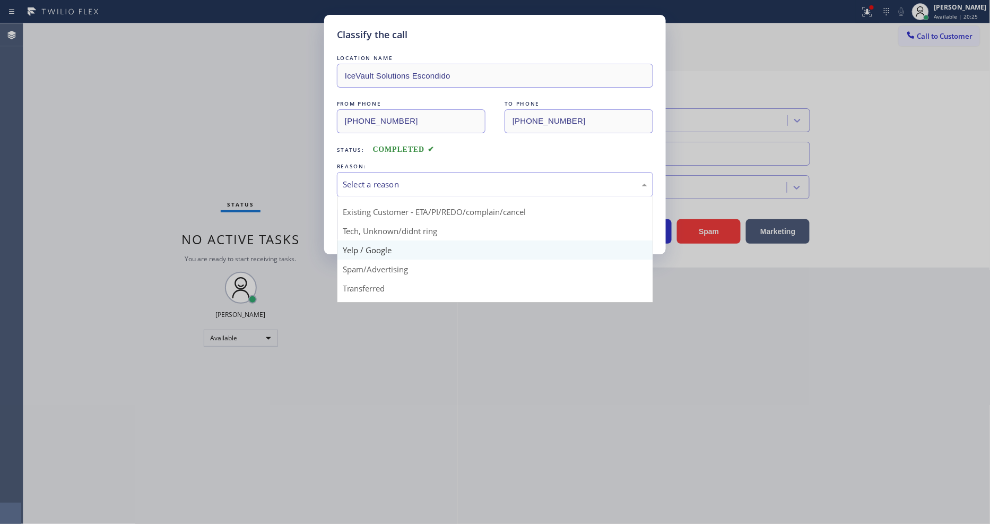
scroll to position [66, 0]
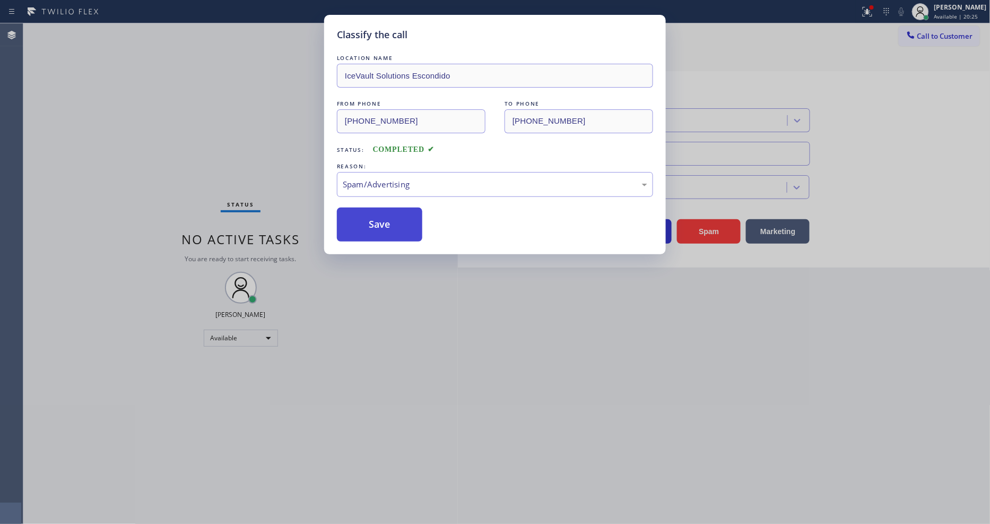
click at [393, 220] on button "Save" at bounding box center [379, 224] width 85 height 34
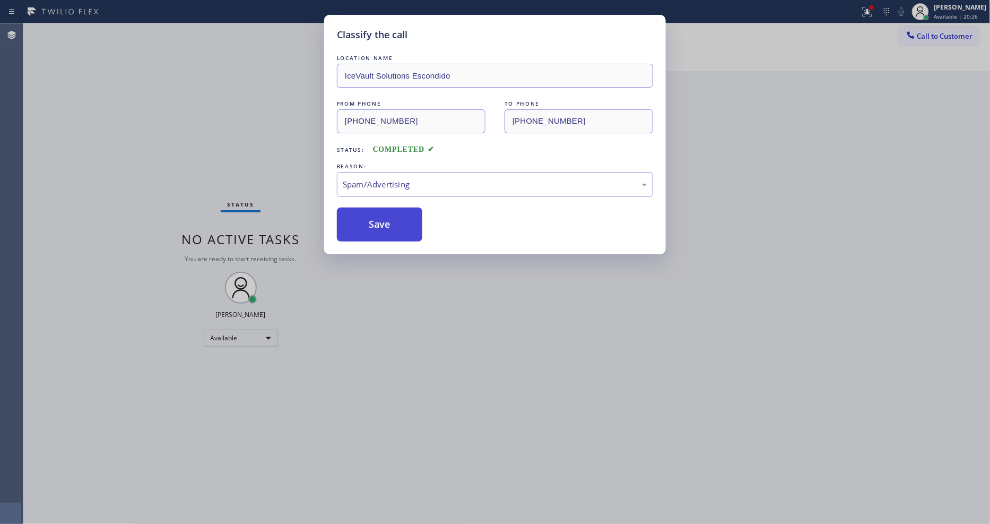
click at [393, 220] on button "Save" at bounding box center [379, 224] width 85 height 34
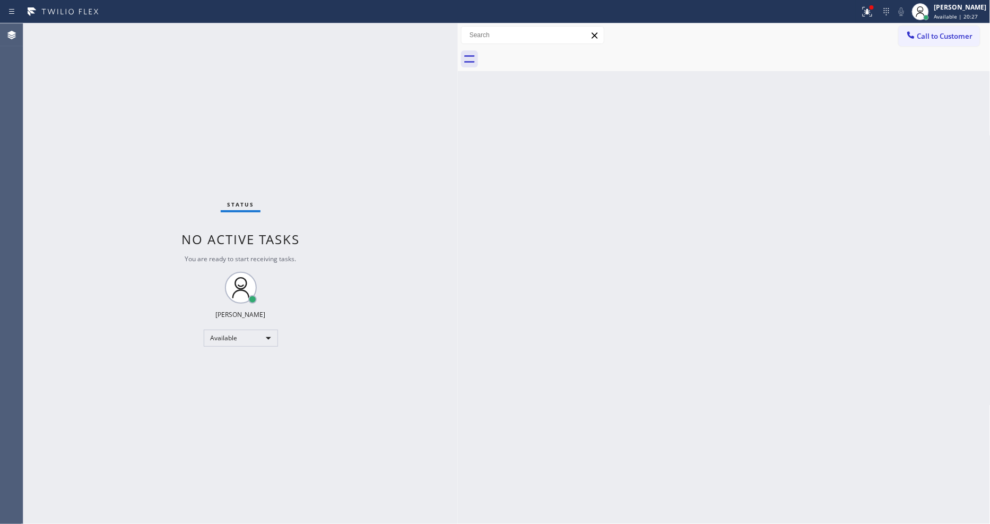
click at [155, 30] on div "Status No active tasks You are ready to start receiving tasks. [PERSON_NAME] Av…" at bounding box center [240, 273] width 435 height 500
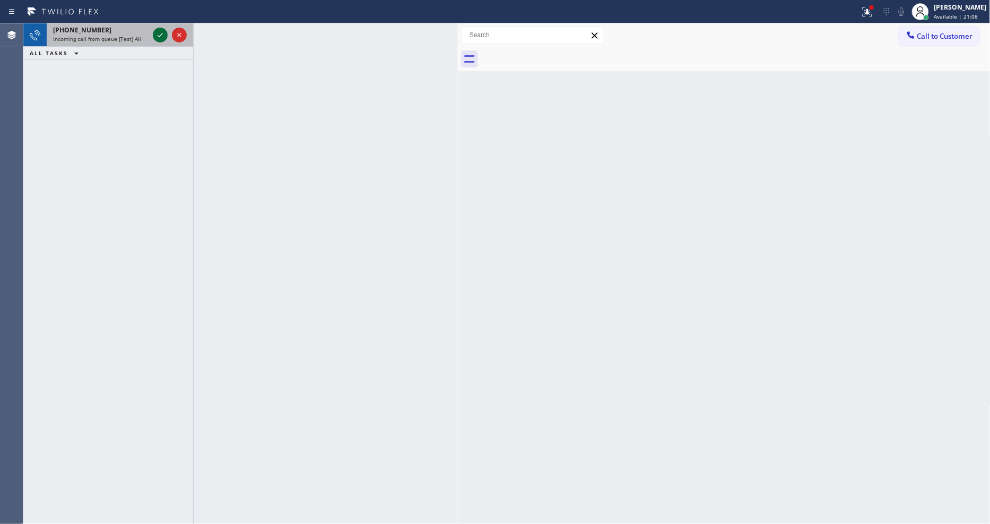
click at [160, 32] on icon at bounding box center [160, 35] width 13 height 13
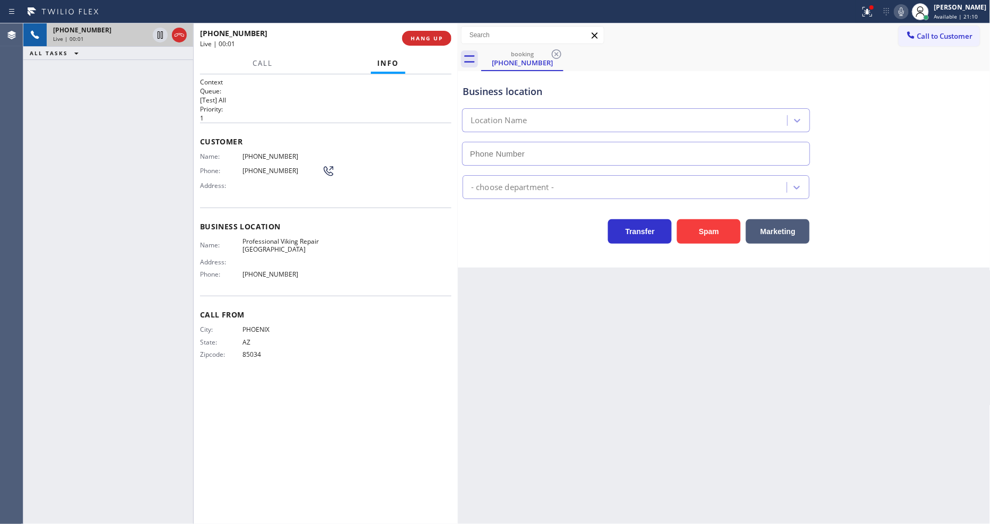
type input "(619) 492-4236"
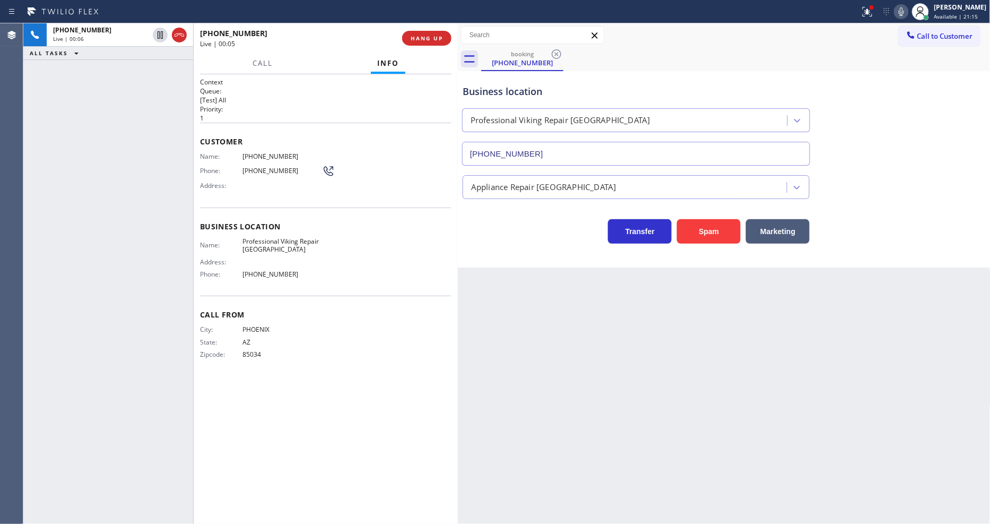
drag, startPoint x: 643, startPoint y: 274, endPoint x: 635, endPoint y: 253, distance: 22.9
click at [643, 274] on div "Back to Dashboard Change Sender ID Customers Technicians Select a contact Outbo…" at bounding box center [724, 273] width 533 height 500
click at [430, 44] on button "HANG UP" at bounding box center [426, 38] width 49 height 15
click at [430, 42] on button "HANG UP" at bounding box center [426, 38] width 49 height 15
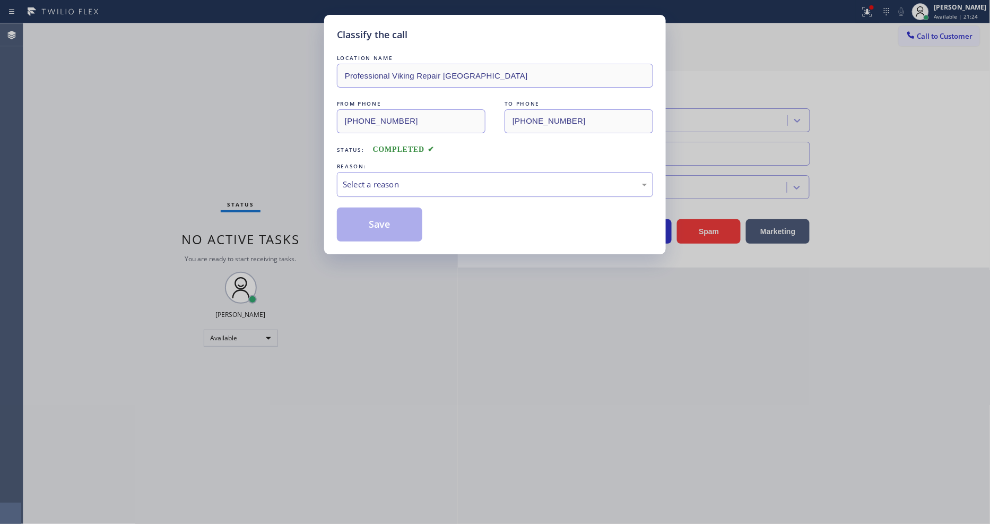
click at [407, 179] on div "Select a reason" at bounding box center [495, 184] width 305 height 12
click at [384, 224] on button "Save" at bounding box center [379, 224] width 85 height 34
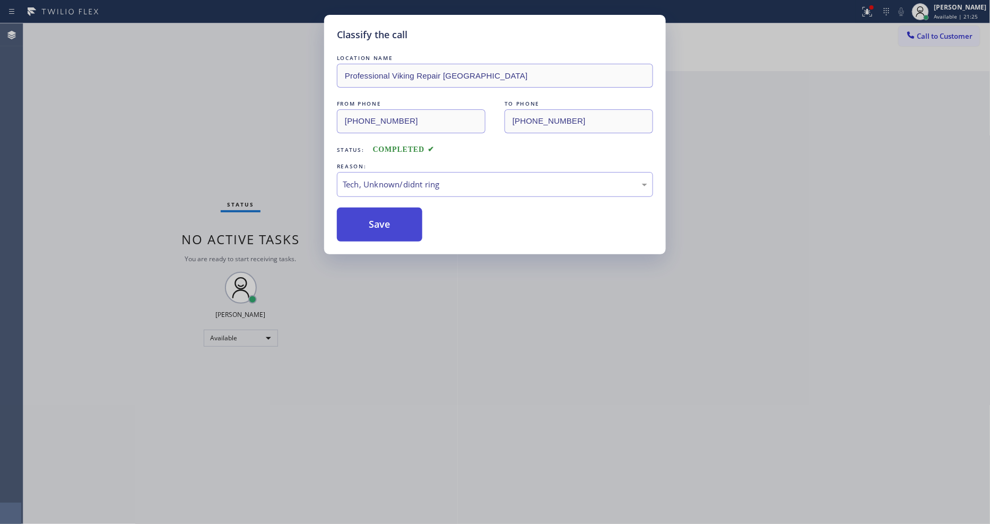
click at [384, 224] on button "Save" at bounding box center [379, 224] width 85 height 34
drag, startPoint x: 384, startPoint y: 224, endPoint x: 226, endPoint y: 69, distance: 221.4
click at [384, 223] on button "Save" at bounding box center [379, 224] width 85 height 34
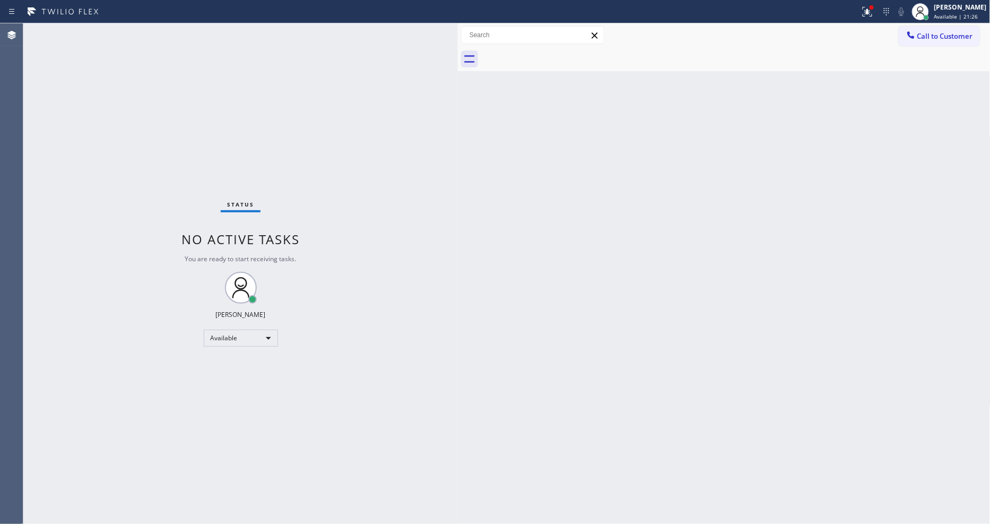
click at [145, 31] on div "Status No active tasks You are ready to start receiving tasks. [PERSON_NAME] Av…" at bounding box center [240, 273] width 435 height 500
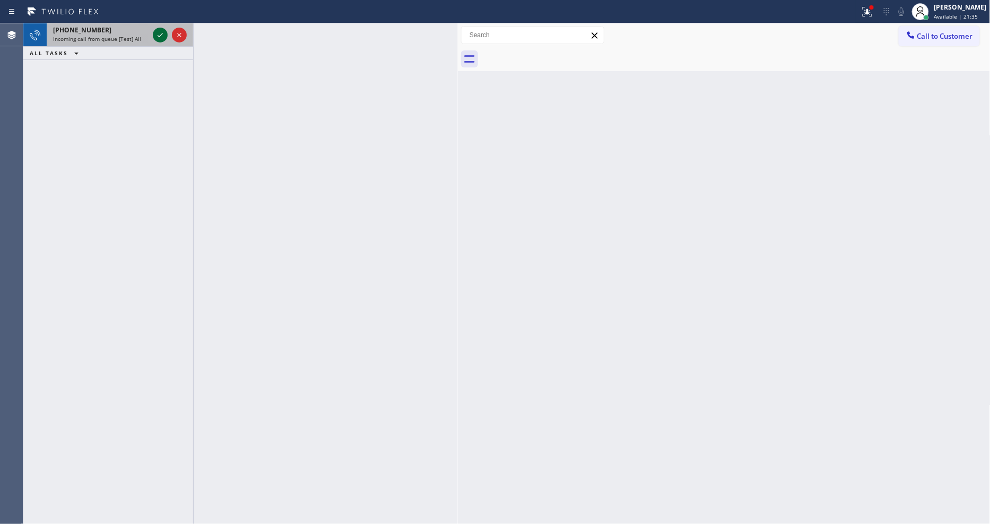
click at [160, 33] on icon at bounding box center [160, 35] width 13 height 13
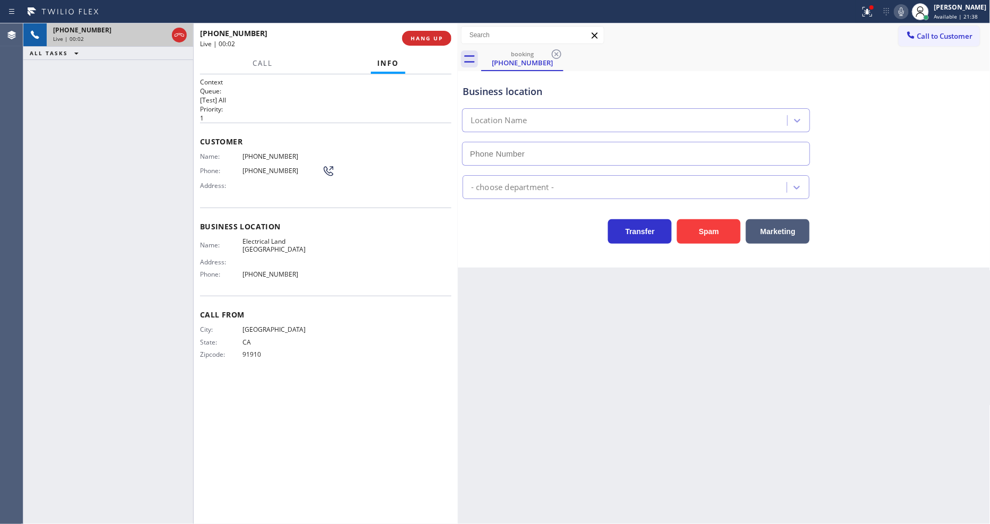
type input "(323) 900-0745"
drag, startPoint x: 656, startPoint y: 382, endPoint x: 542, endPoint y: 383, distance: 114.1
click at [656, 382] on div "Back to Dashboard Change Sender ID Customers Technicians Select a contact Outbo…" at bounding box center [724, 273] width 533 height 500
click at [287, 239] on span "Electrical Land Los Angeles" at bounding box center [283, 245] width 80 height 16
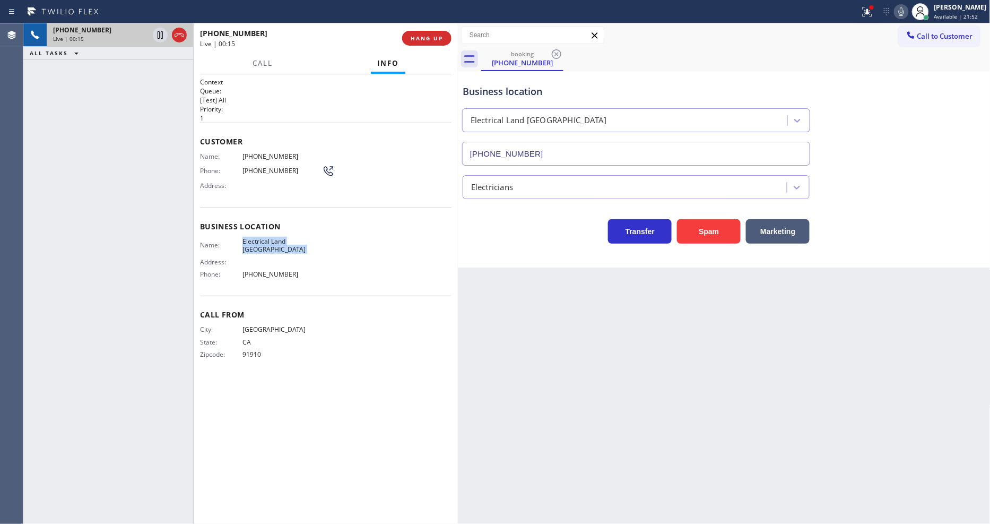
click at [287, 239] on span "Electrical Land Los Angeles" at bounding box center [283, 245] width 80 height 16
copy span "Electrical Land Los Angeles"
drag, startPoint x: 270, startPoint y: 158, endPoint x: 306, endPoint y: 123, distance: 50.3
click at [270, 158] on div "Name: (619) 850-1105 Phone: (619) 850-1105 Address:" at bounding box center [267, 173] width 135 height 42
click at [425, 36] on span "HANG UP" at bounding box center [427, 37] width 32 height 7
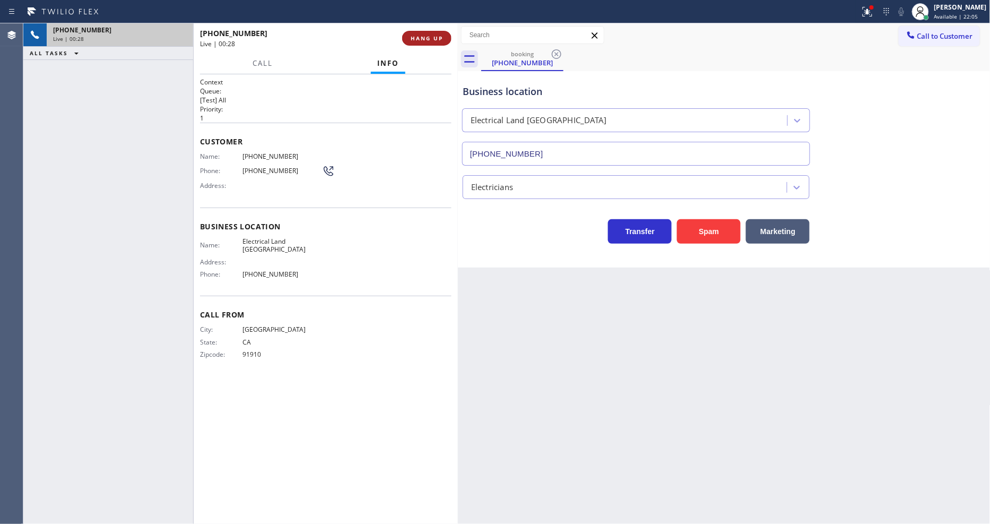
click at [425, 36] on span "HANG UP" at bounding box center [427, 37] width 32 height 7
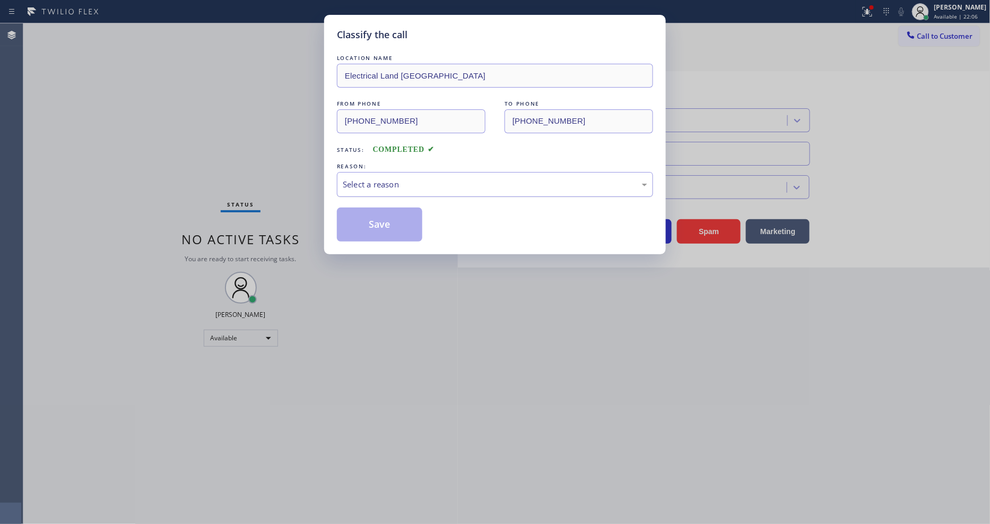
click at [374, 180] on div "Select a reason" at bounding box center [495, 184] width 305 height 12
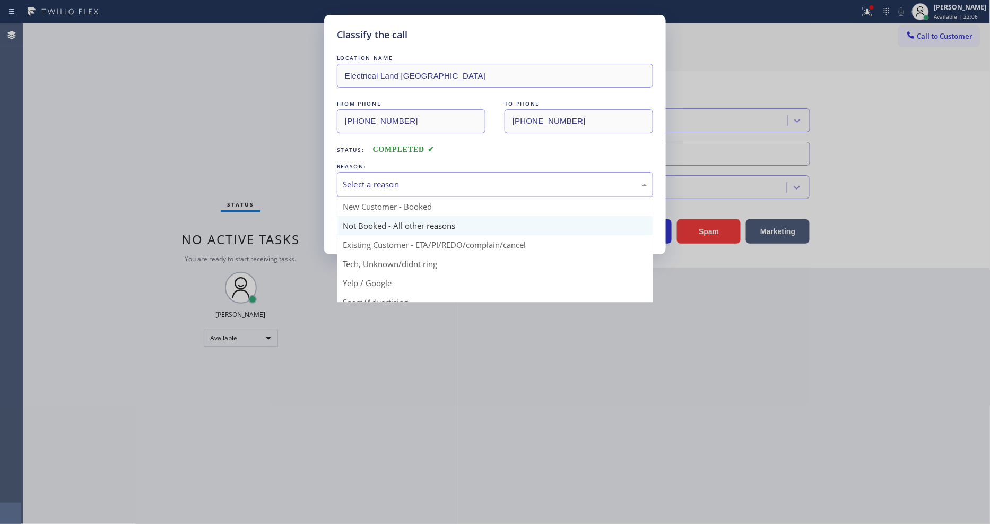
click at [369, 221] on button "Save" at bounding box center [379, 224] width 85 height 34
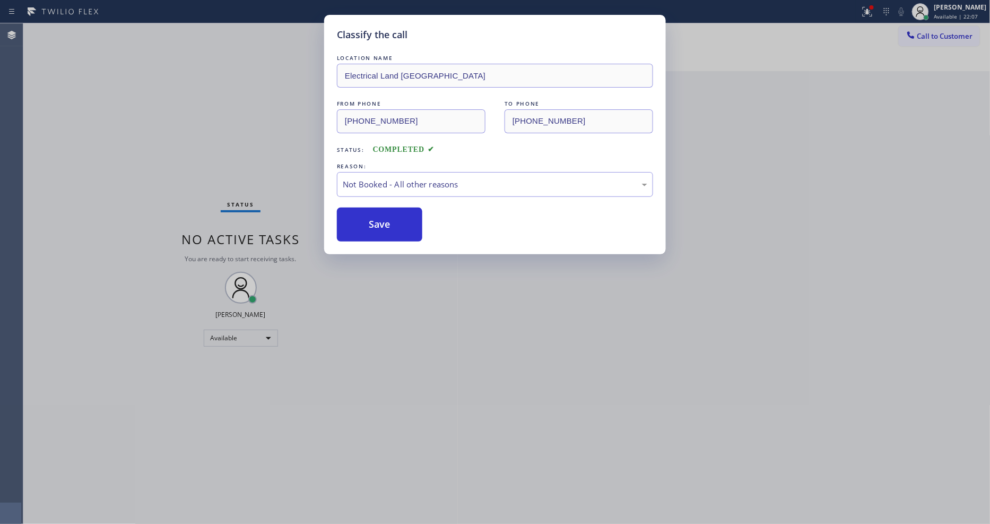
click at [369, 221] on button "Save" at bounding box center [379, 224] width 85 height 34
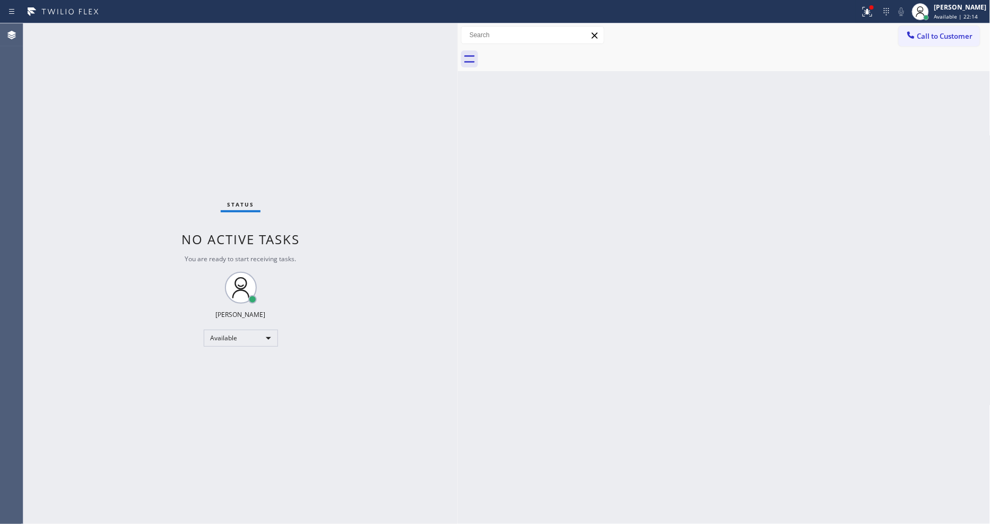
click at [127, 31] on div "Status No active tasks You are ready to start receiving tasks. [PERSON_NAME] Av…" at bounding box center [240, 273] width 435 height 500
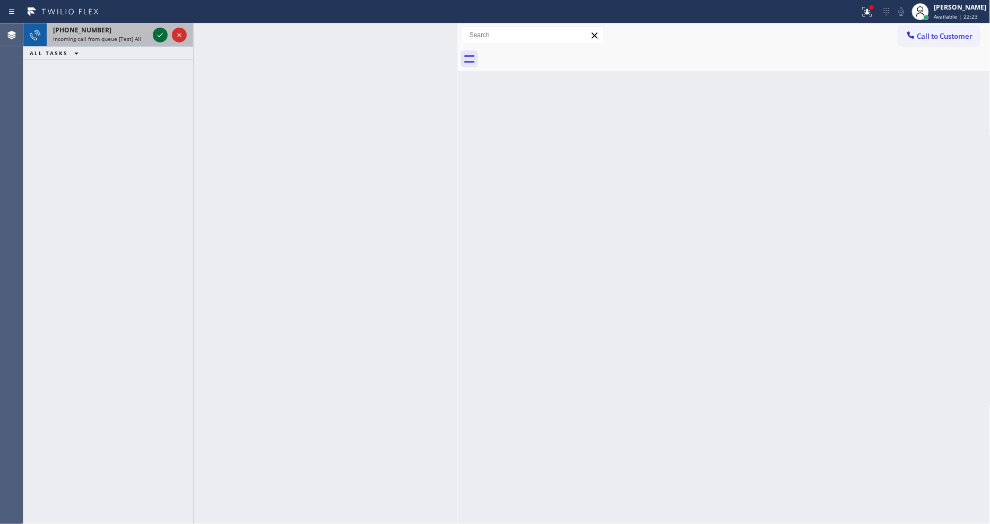
click at [159, 32] on icon at bounding box center [160, 35] width 13 height 13
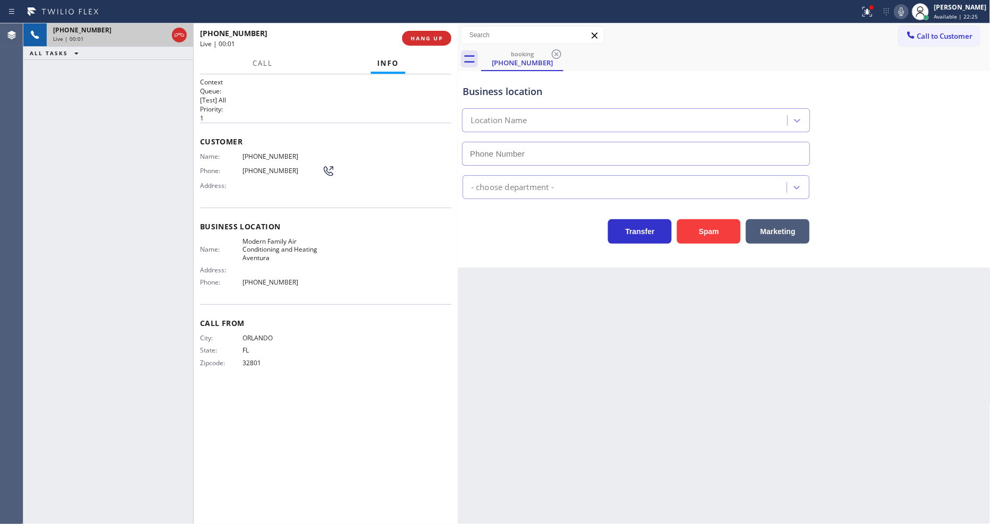
type input "(786) 305-6433"
click at [425, 37] on span "HANG UP" at bounding box center [427, 37] width 32 height 7
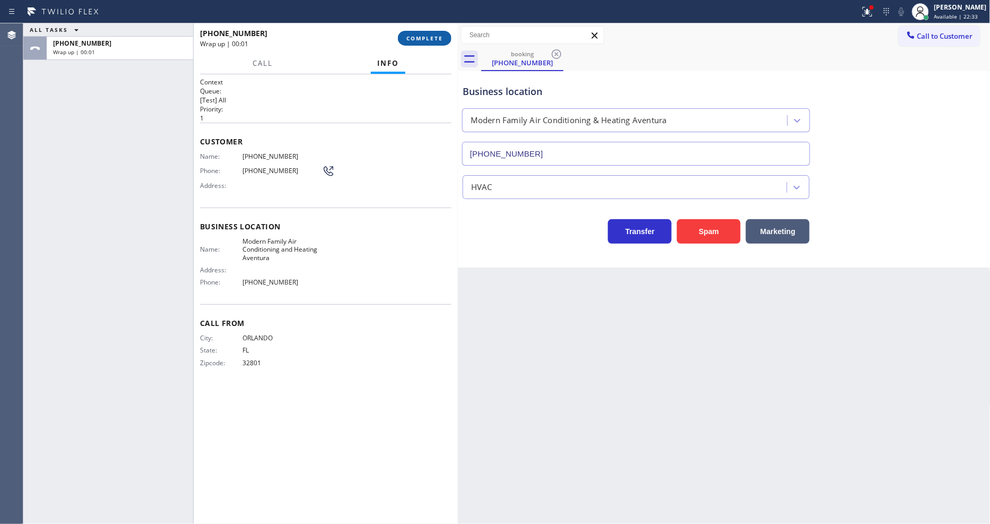
click at [425, 37] on span "COMPLETE" at bounding box center [425, 37] width 37 height 7
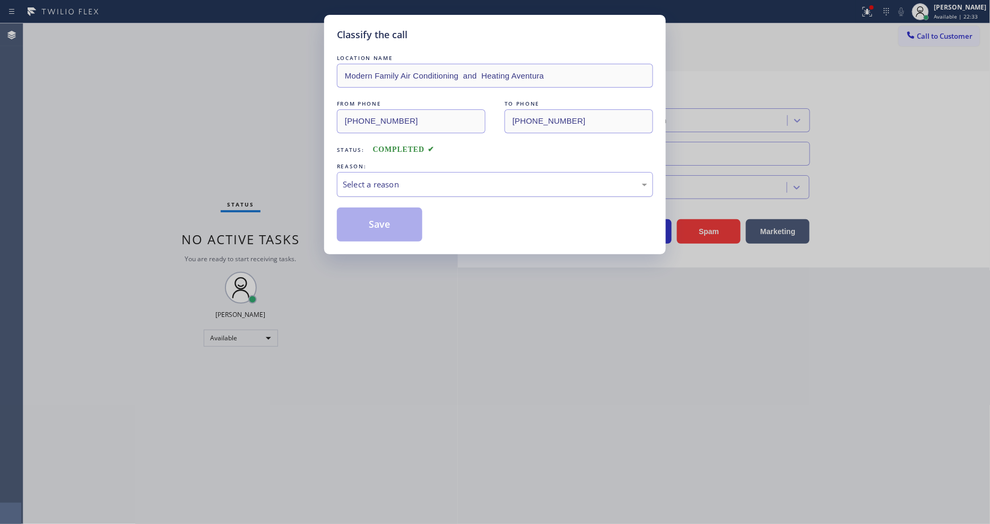
click at [383, 183] on div "Select a reason" at bounding box center [495, 184] width 305 height 12
click at [392, 232] on button "Save" at bounding box center [379, 224] width 85 height 34
click at [393, 231] on button "Save" at bounding box center [379, 224] width 85 height 34
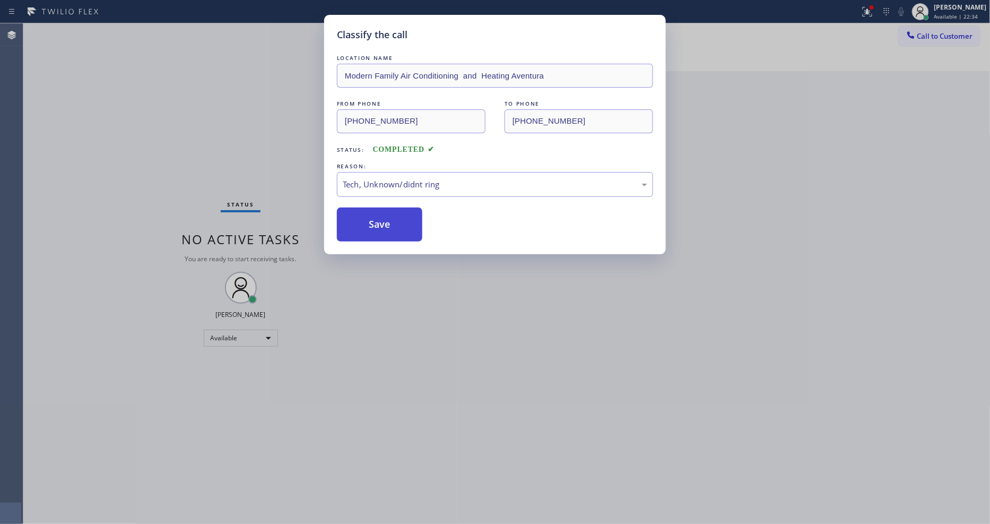
click at [393, 230] on button "Save" at bounding box center [379, 224] width 85 height 34
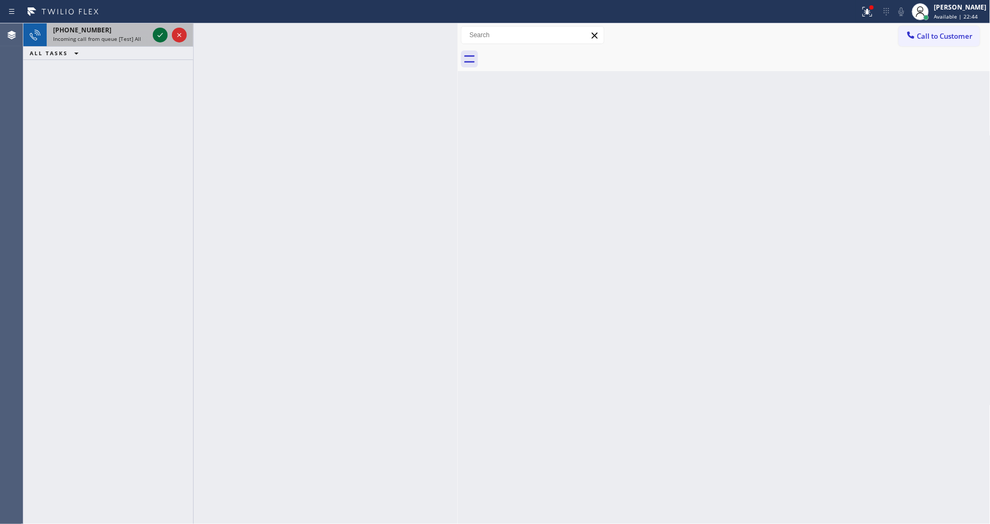
click at [157, 34] on icon at bounding box center [160, 35] width 13 height 13
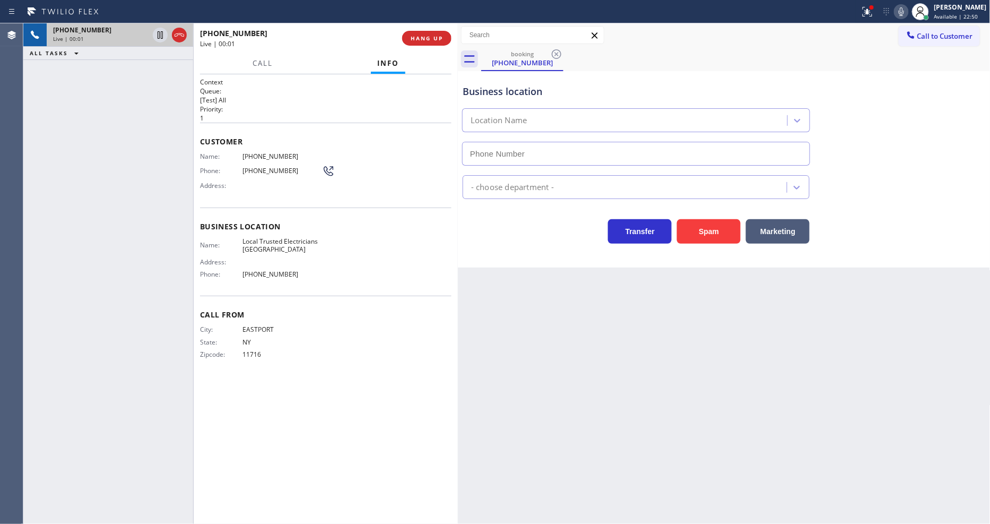
type input "(562) 276-2419"
click at [430, 39] on span "HANG UP" at bounding box center [427, 37] width 32 height 7
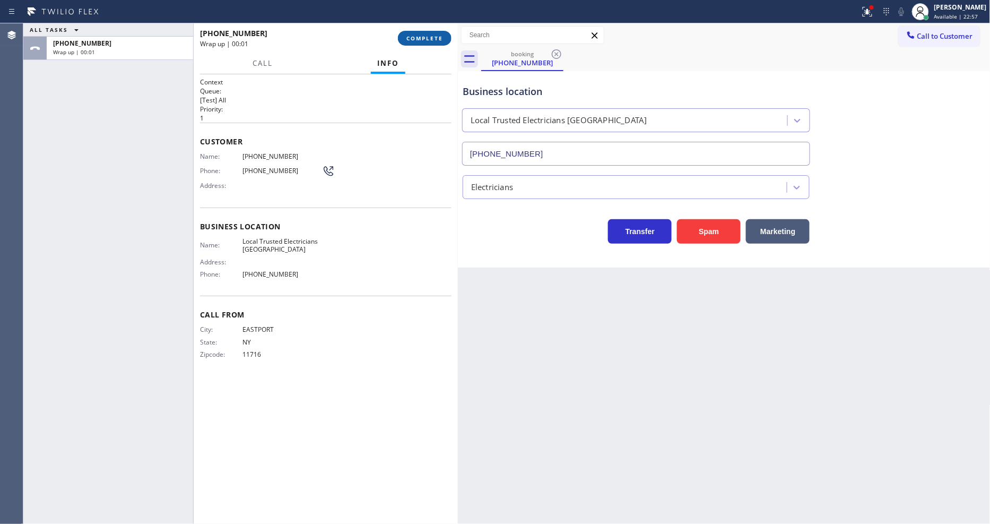
click at [428, 38] on span "COMPLETE" at bounding box center [425, 37] width 37 height 7
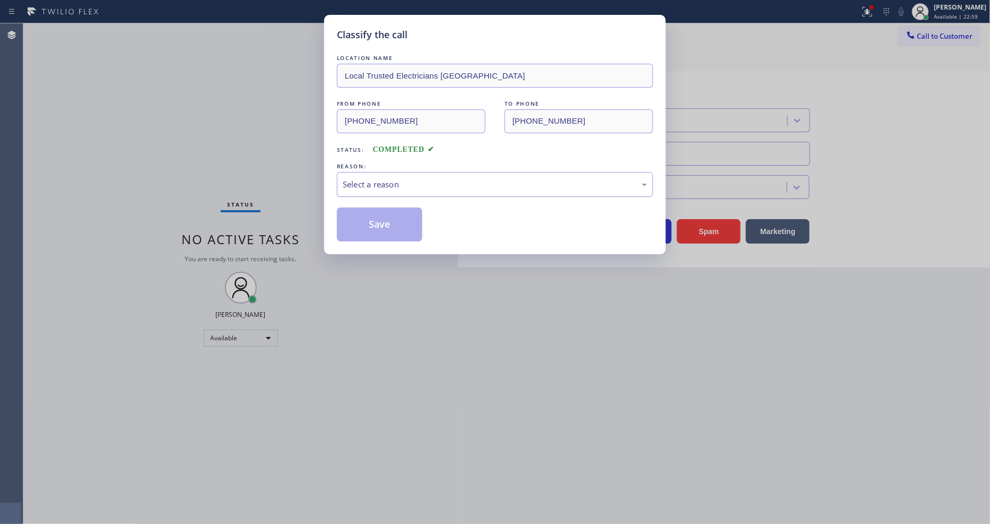
click at [408, 178] on div "Select a reason" at bounding box center [495, 184] width 305 height 12
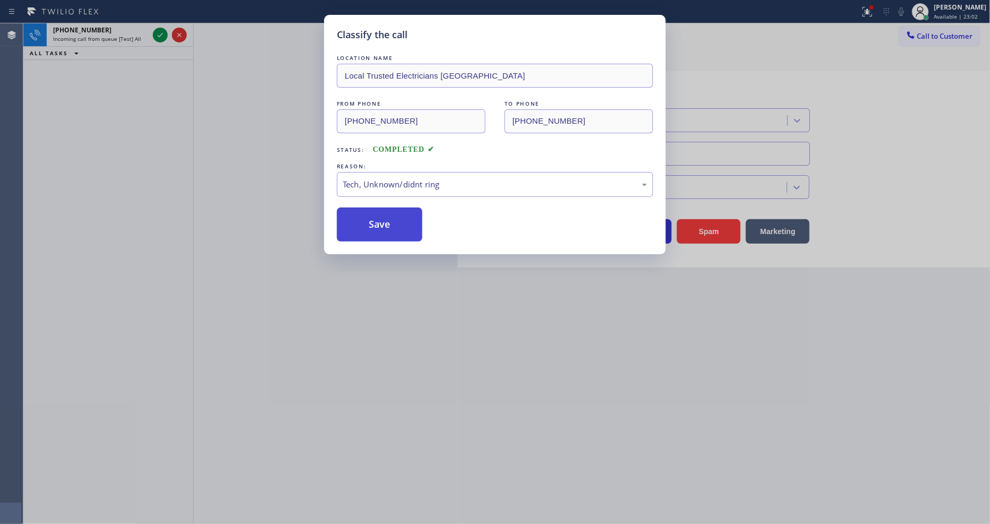
click at [382, 227] on button "Save" at bounding box center [379, 224] width 85 height 34
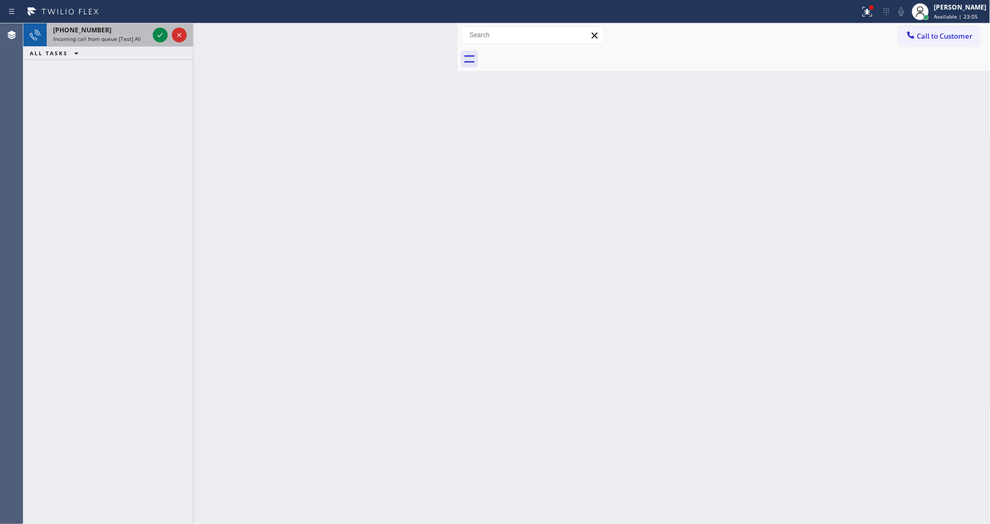
drag, startPoint x: 150, startPoint y: 25, endPoint x: 149, endPoint y: 34, distance: 8.6
click at [149, 28] on div "+18058838551 Incoming call from queue [Test] All" at bounding box center [99, 34] width 104 height 23
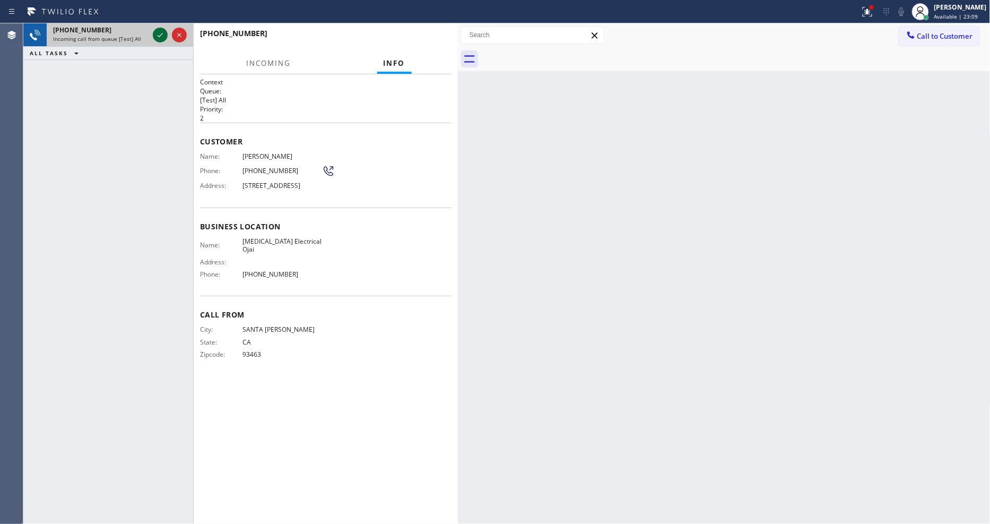
click at [158, 39] on icon at bounding box center [160, 35] width 13 height 13
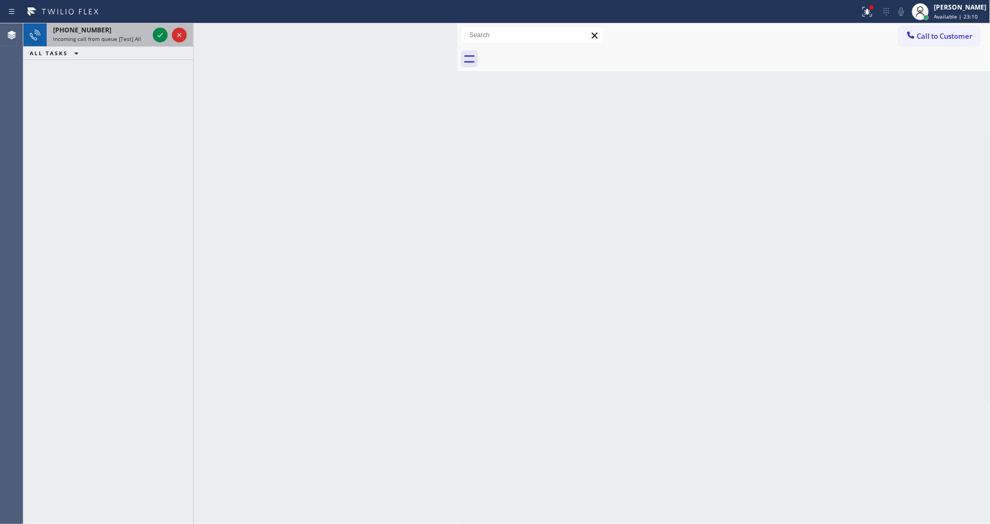
click at [140, 35] on div "Incoming call from queue [Test] All" at bounding box center [101, 38] width 96 height 7
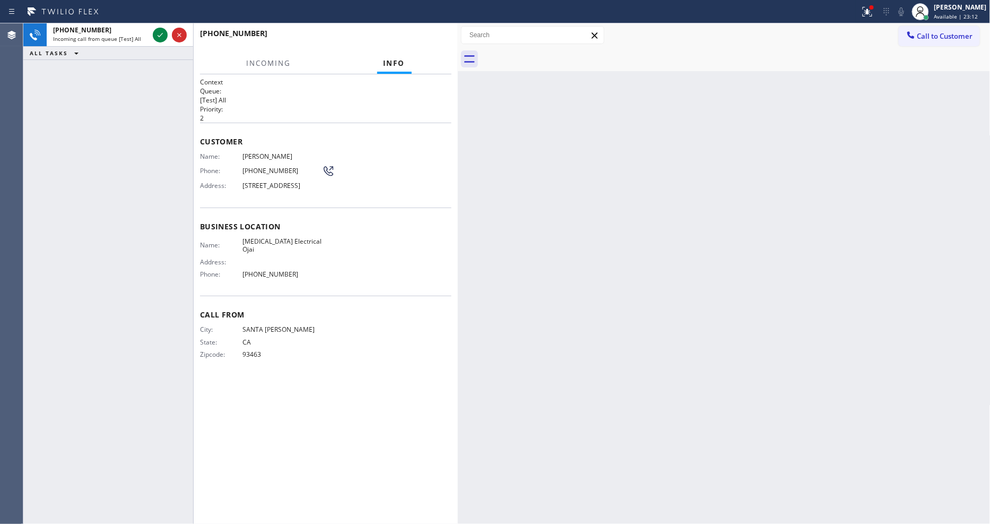
click at [143, 71] on div "+18058838551 Incoming call from queue [Test] All ALL TASKS ALL TASKS ACTIVE TAS…" at bounding box center [108, 273] width 170 height 500
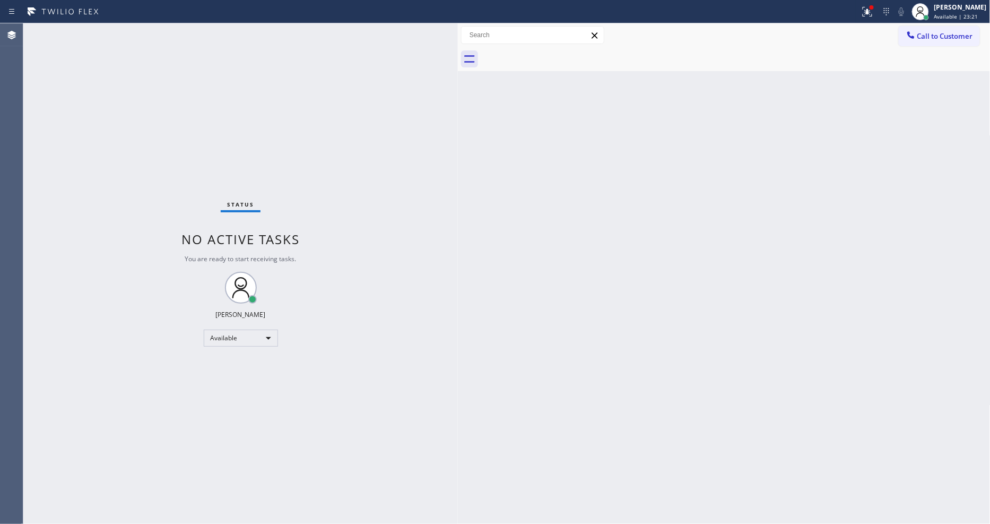
click at [461, 426] on div "Back to Dashboard Change Sender ID Customers Technicians Select a contact Outbo…" at bounding box center [724, 273] width 533 height 500
click at [139, 33] on div "Status No active tasks You are ready to start receiving tasks. [PERSON_NAME] Av…" at bounding box center [240, 273] width 435 height 500
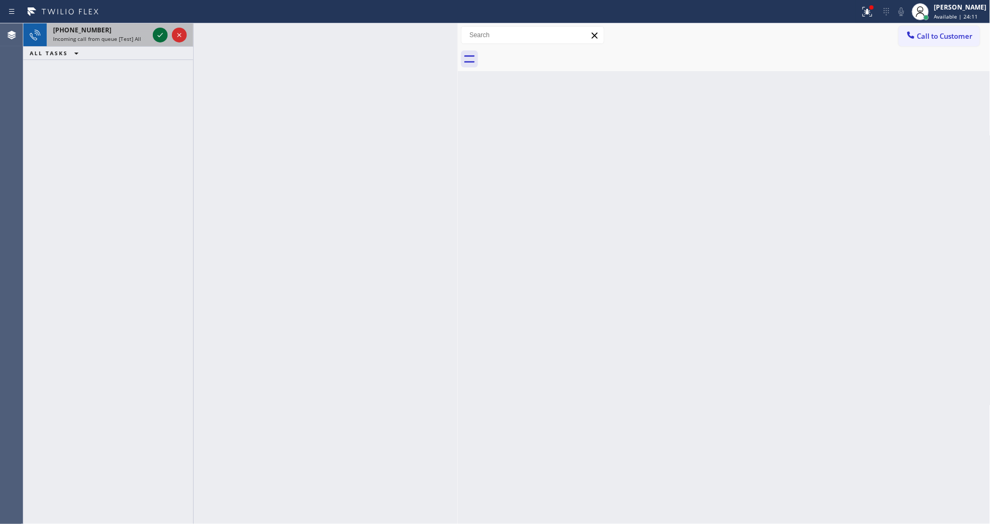
click at [159, 32] on icon at bounding box center [160, 35] width 13 height 13
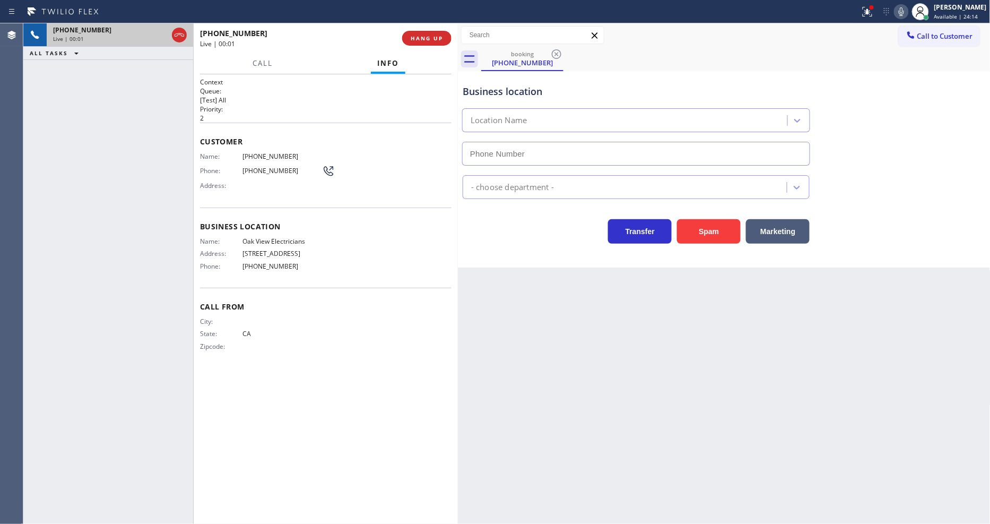
type input "(562) 278-0652"
click at [431, 34] on span "HANG UP" at bounding box center [427, 37] width 32 height 7
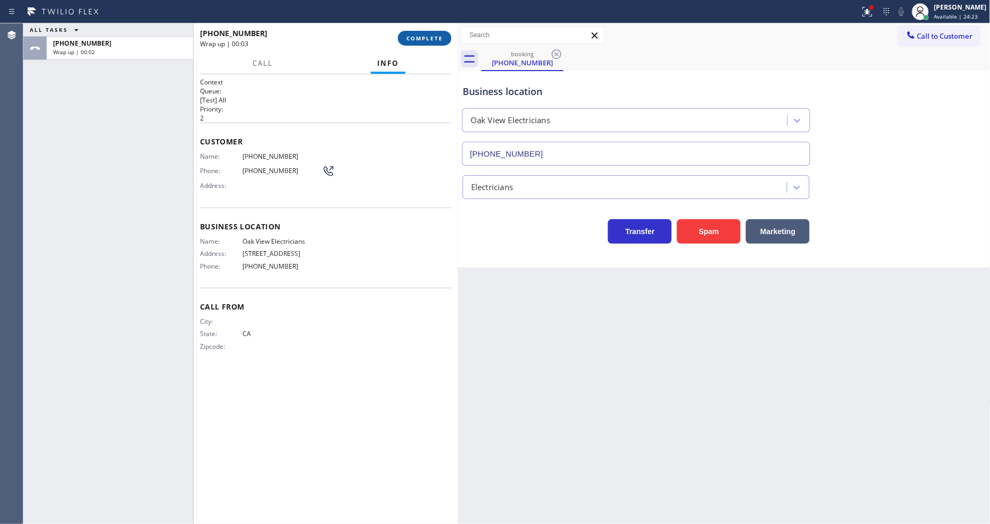
click at [425, 41] on span "COMPLETE" at bounding box center [425, 37] width 37 height 7
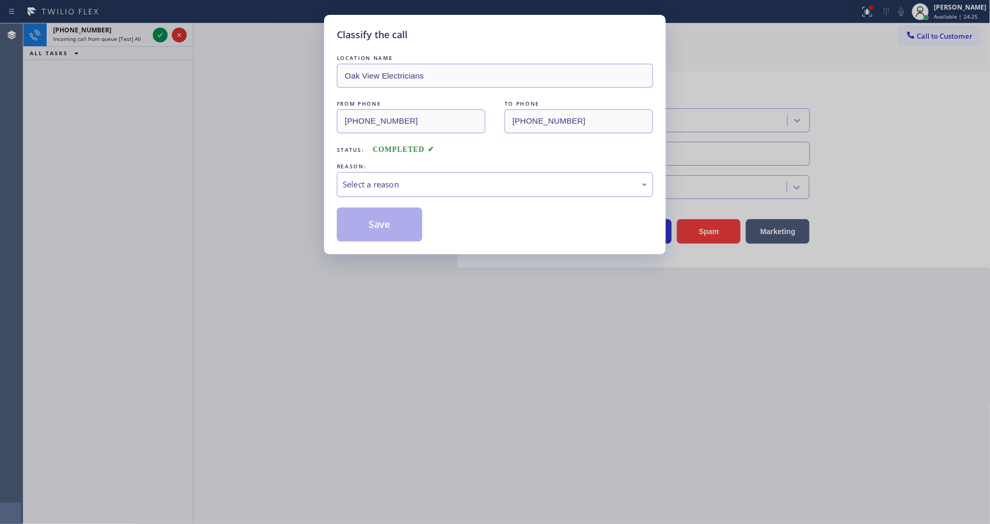
drag, startPoint x: 402, startPoint y: 178, endPoint x: 402, endPoint y: 189, distance: 10.6
click at [402, 179] on div "Select a reason" at bounding box center [495, 184] width 305 height 12
click at [400, 219] on button "Save" at bounding box center [379, 224] width 85 height 34
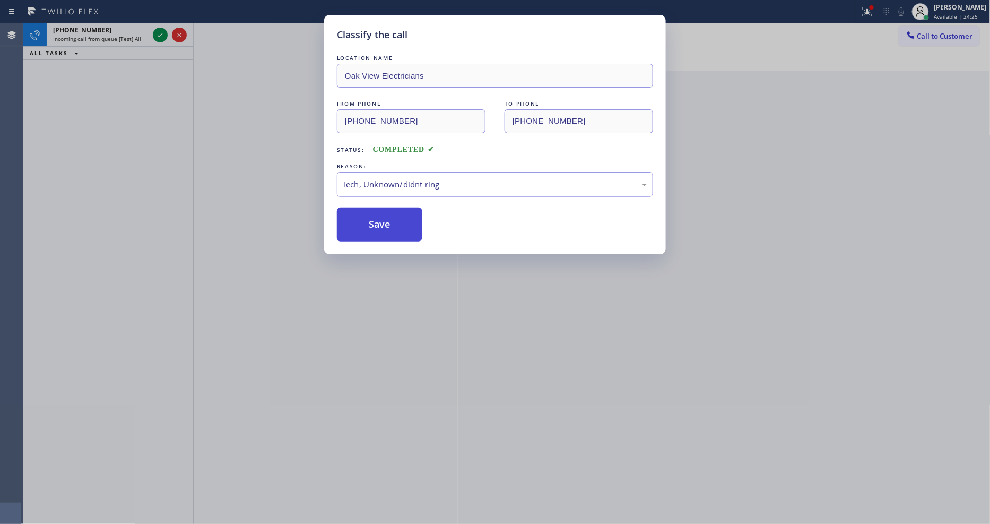
click at [400, 219] on button "Save" at bounding box center [379, 224] width 85 height 34
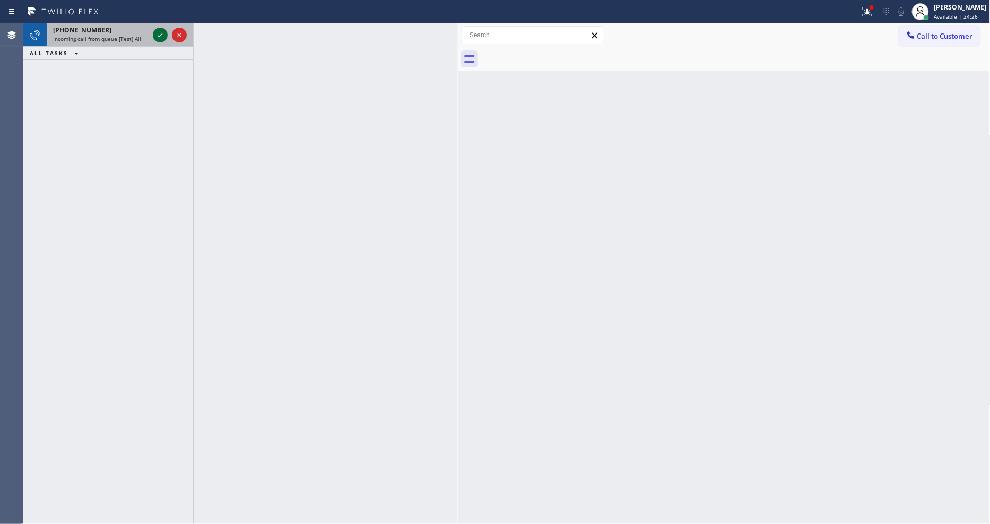
click at [162, 36] on icon at bounding box center [160, 35] width 13 height 13
click at [159, 33] on icon at bounding box center [160, 35] width 13 height 13
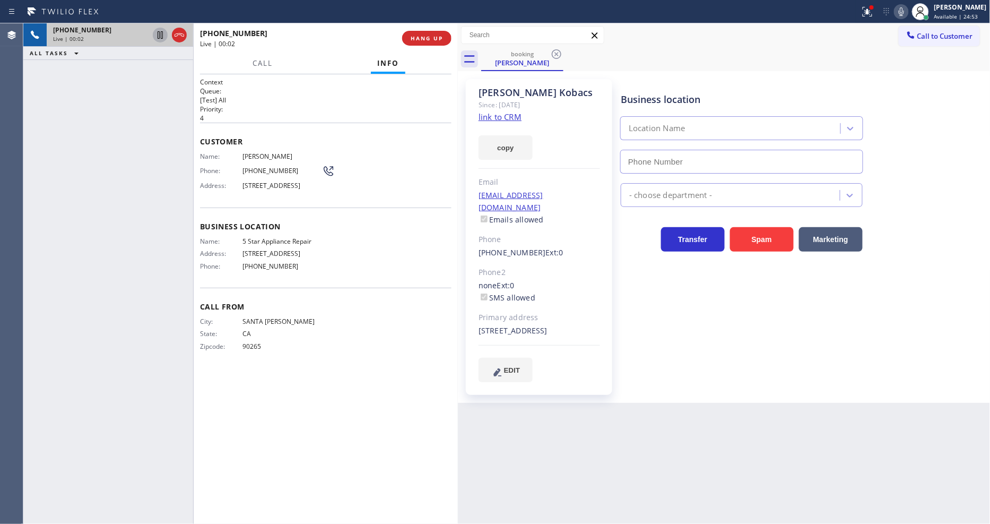
type input "[PHONE_NUMBER]"
click at [490, 115] on link "link to CRM" at bounding box center [500, 116] width 43 height 11
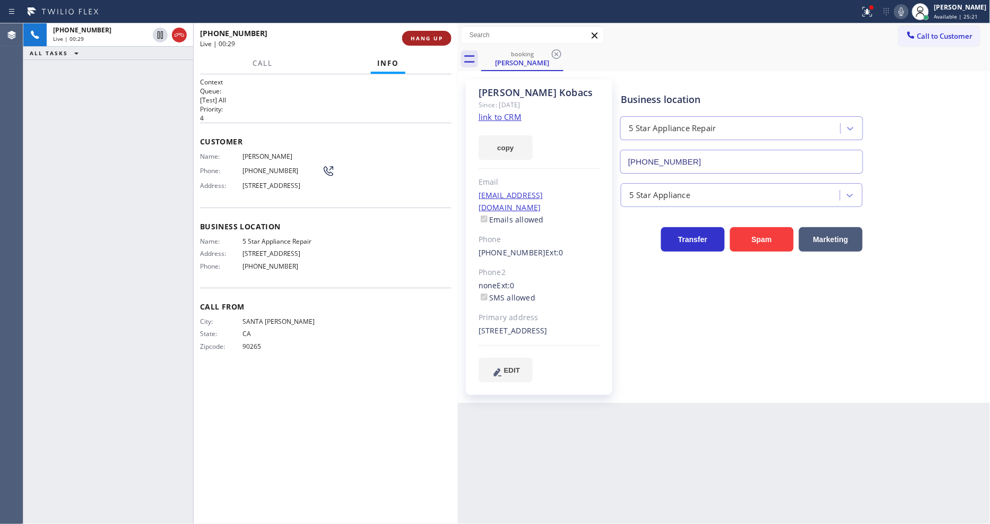
drag, startPoint x: 157, startPoint y: 32, endPoint x: 433, endPoint y: 45, distance: 276.8
click at [157, 32] on icon at bounding box center [160, 35] width 13 height 13
click at [908, 10] on icon at bounding box center [901, 11] width 13 height 13
drag, startPoint x: 422, startPoint y: 444, endPoint x: 365, endPoint y: 496, distance: 77.0
click at [418, 444] on div "Context Queue: [Test] All Priority: 4 Customer Name: Rob Kobacs Phone: (310) 79…" at bounding box center [326, 298] width 252 height 443
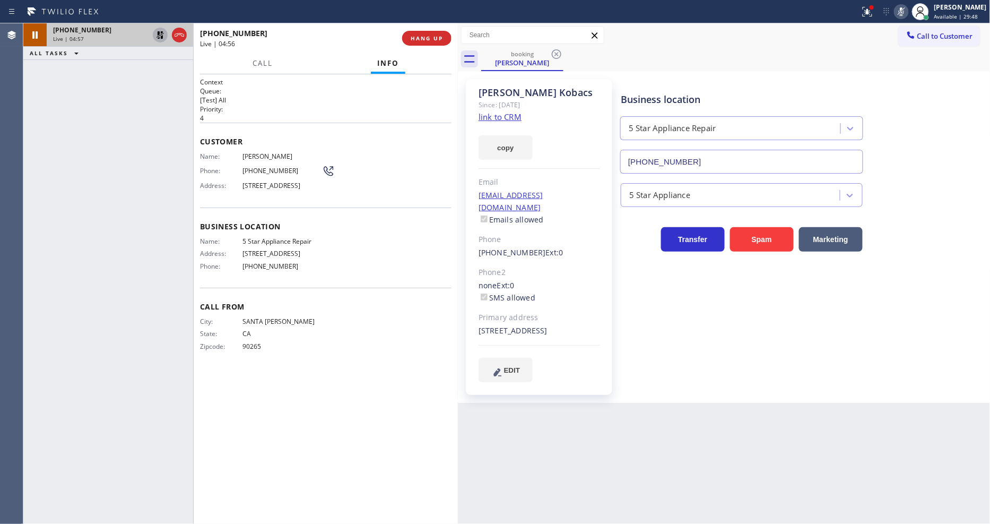
click at [162, 33] on icon at bounding box center [160, 34] width 7 height 7
click at [908, 13] on icon at bounding box center [901, 11] width 13 height 13
click at [868, 14] on div at bounding box center [867, 11] width 23 height 13
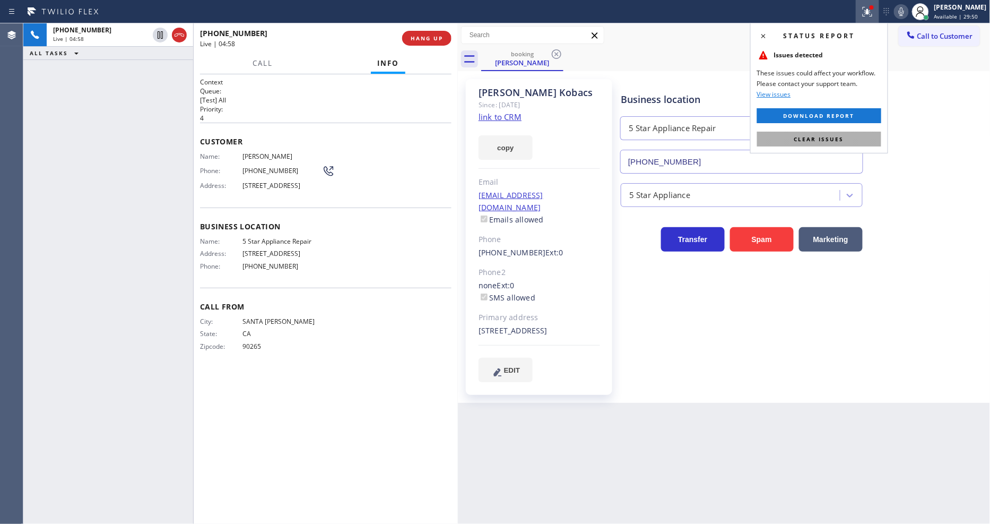
click at [845, 137] on button "Clear issues" at bounding box center [819, 139] width 124 height 15
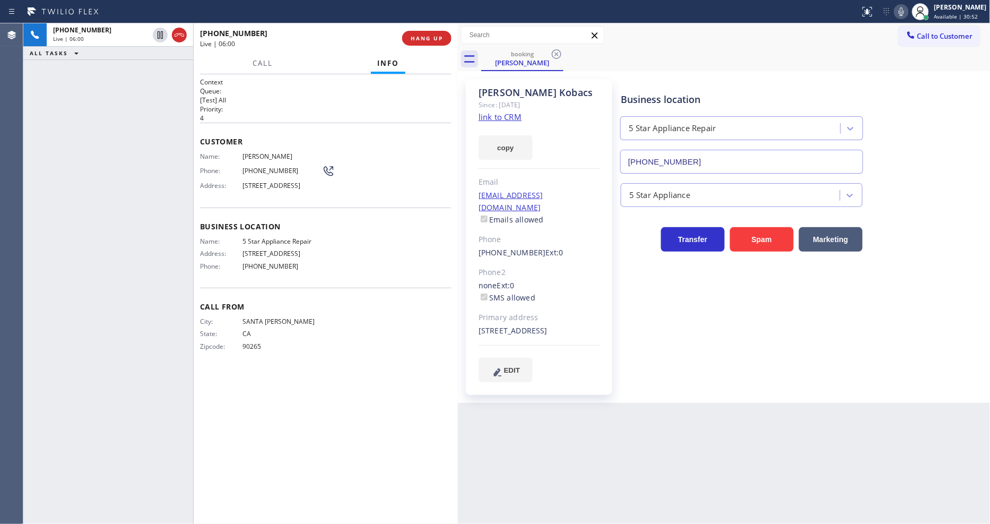
drag, startPoint x: 674, startPoint y: 378, endPoint x: 407, endPoint y: 407, distance: 268.5
click at [674, 378] on div "Business location 5 Star Appliance Repair (855) 731-4952 5 Star Appliance Trans…" at bounding box center [803, 230] width 369 height 297
click at [309, 436] on div "Context Queue: [Test] All Priority: 4 Customer Name: Rob Kobacs Phone: (310) 79…" at bounding box center [326, 298] width 252 height 443
click at [615, 386] on div "Rob Kobacs Since: 20 may 2020 link to CRM copy Email jagcat1@hotmail.com Emails…" at bounding box center [540, 237] width 158 height 326
click at [336, 361] on div "Call From City: SANTA MONICA State: CA Zipcode: 90265" at bounding box center [326, 328] width 252 height 80
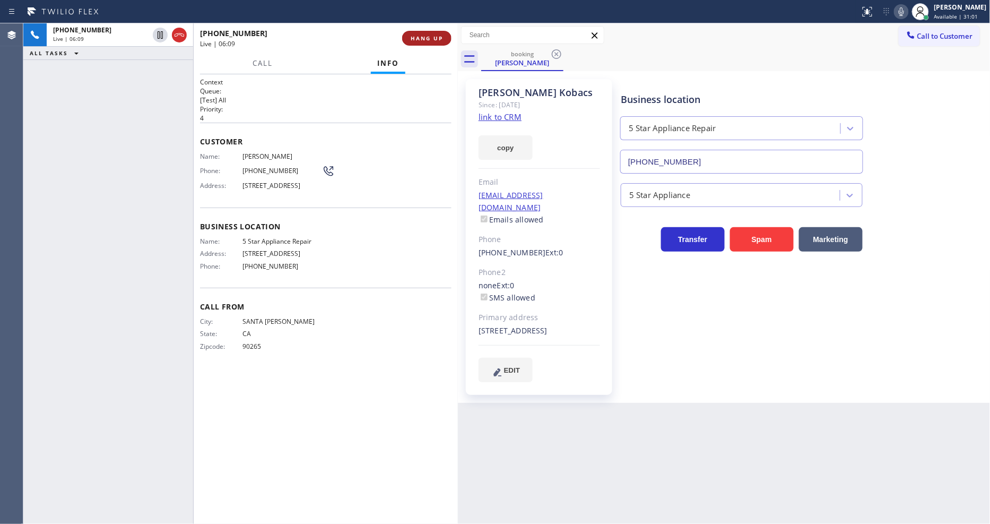
click at [431, 38] on span "HANG UP" at bounding box center [427, 37] width 32 height 7
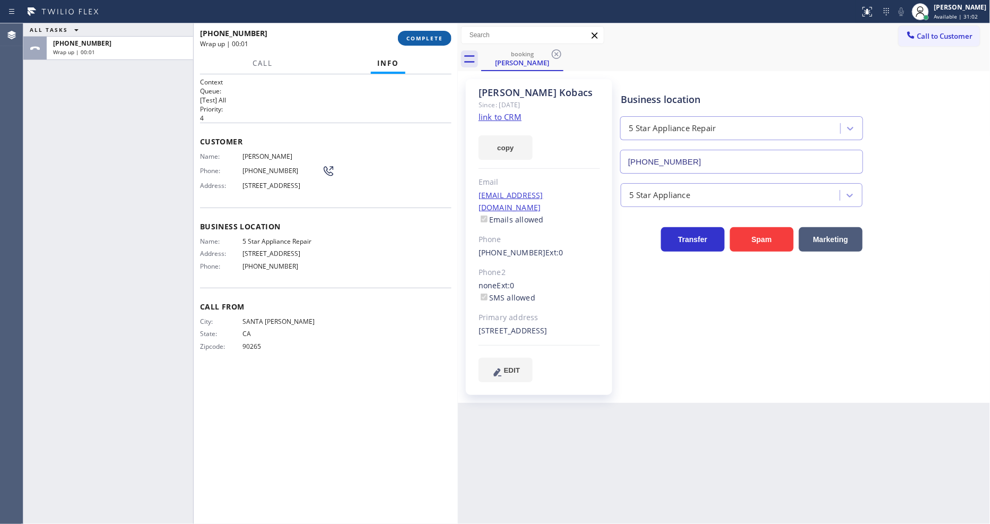
click at [431, 38] on span "COMPLETE" at bounding box center [425, 37] width 37 height 7
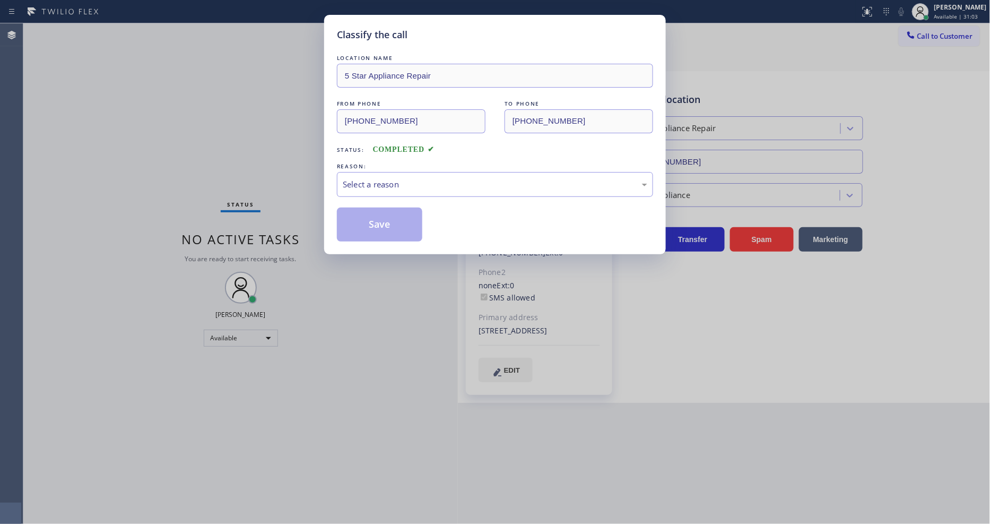
click at [367, 187] on div "Select a reason" at bounding box center [495, 184] width 316 height 25
click at [364, 219] on button "Save" at bounding box center [379, 224] width 85 height 34
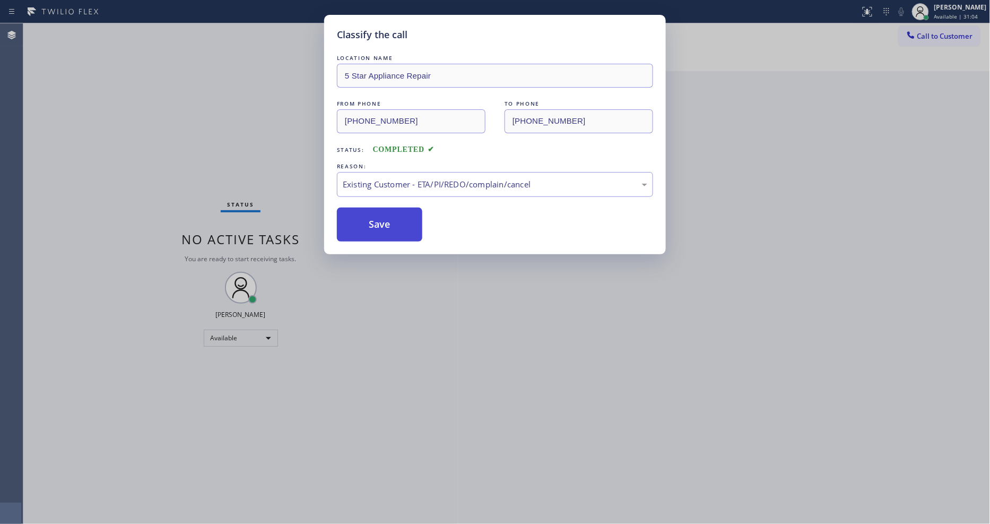
click at [364, 219] on button "Save" at bounding box center [379, 224] width 85 height 34
drag, startPoint x: 364, startPoint y: 219, endPoint x: 340, endPoint y: 145, distance: 77.4
click at [364, 217] on button "Save" at bounding box center [379, 224] width 85 height 34
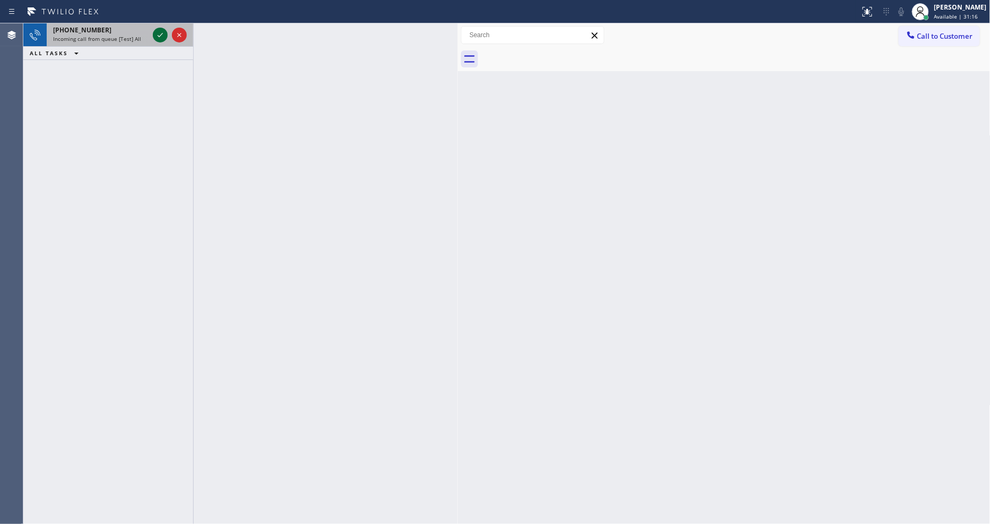
click at [157, 32] on icon at bounding box center [160, 35] width 13 height 13
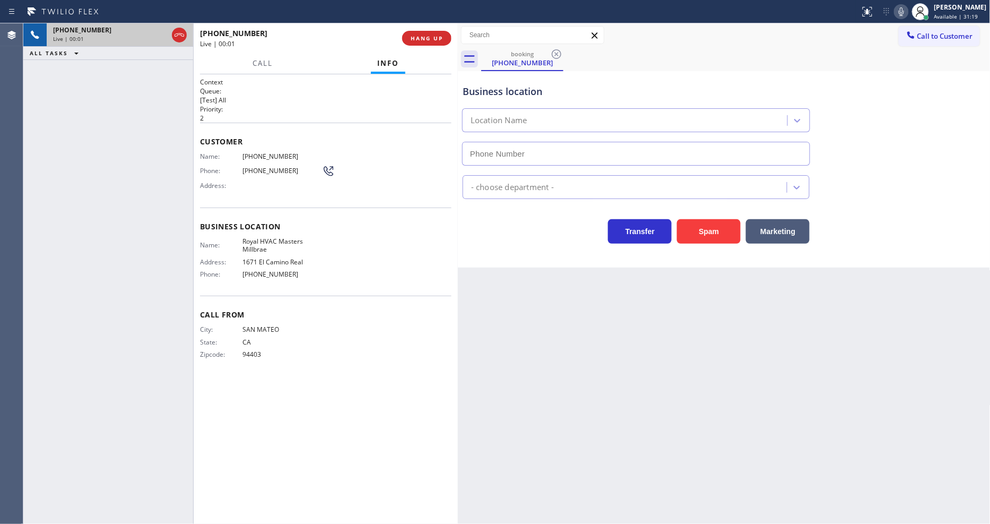
type input "(650) 490-2382"
click at [431, 38] on span "HANG UP" at bounding box center [427, 37] width 32 height 7
click at [435, 35] on span "HANG UP" at bounding box center [427, 37] width 32 height 7
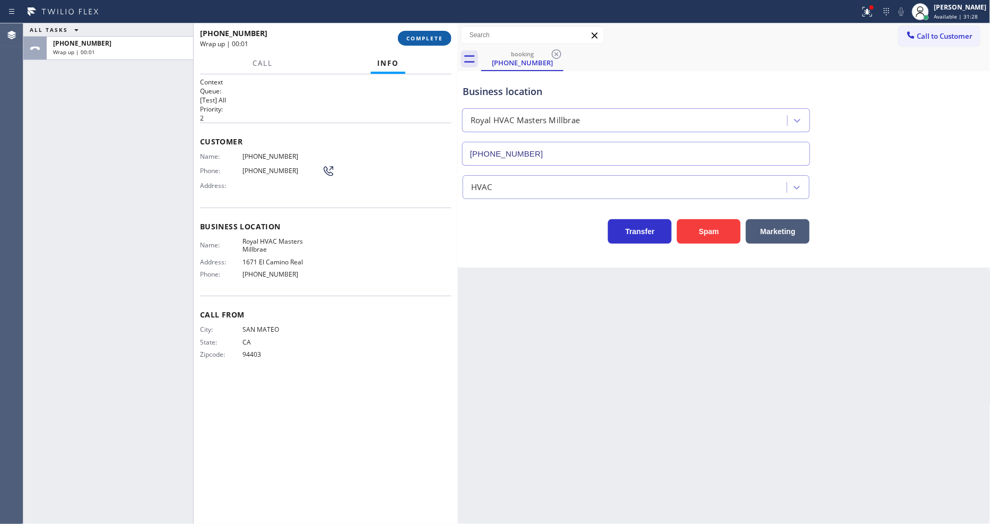
click at [425, 33] on button "COMPLETE" at bounding box center [425, 38] width 54 height 15
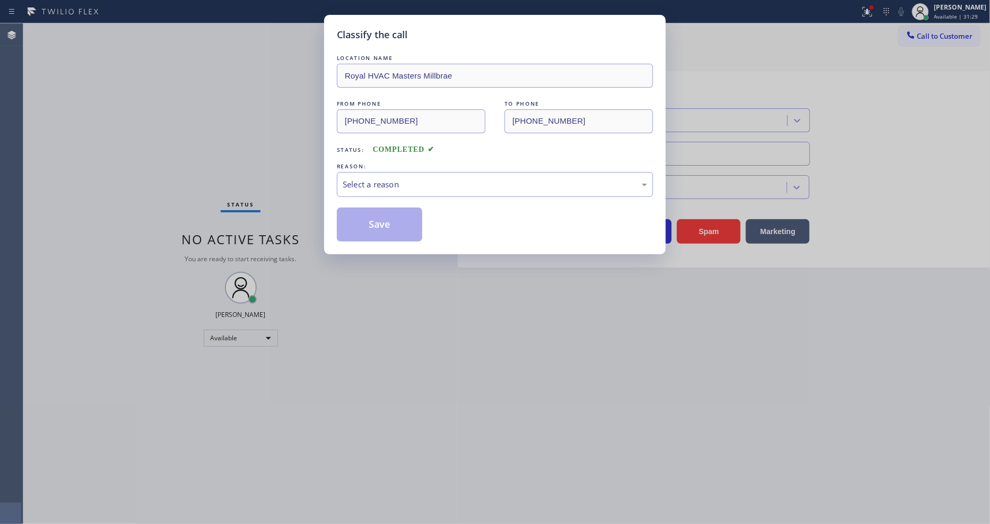
click at [388, 178] on div "Select a reason" at bounding box center [495, 184] width 305 height 12
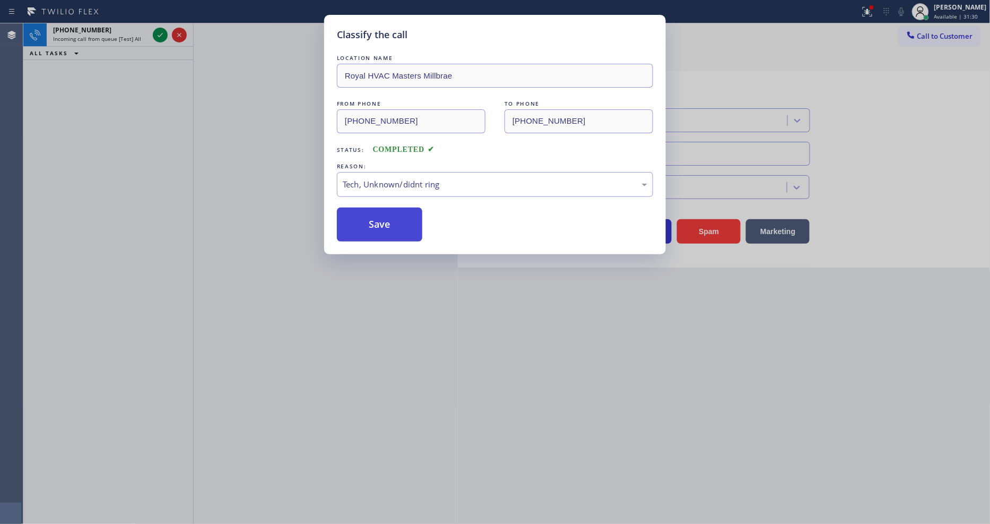
click at [393, 215] on button "Save" at bounding box center [379, 224] width 85 height 34
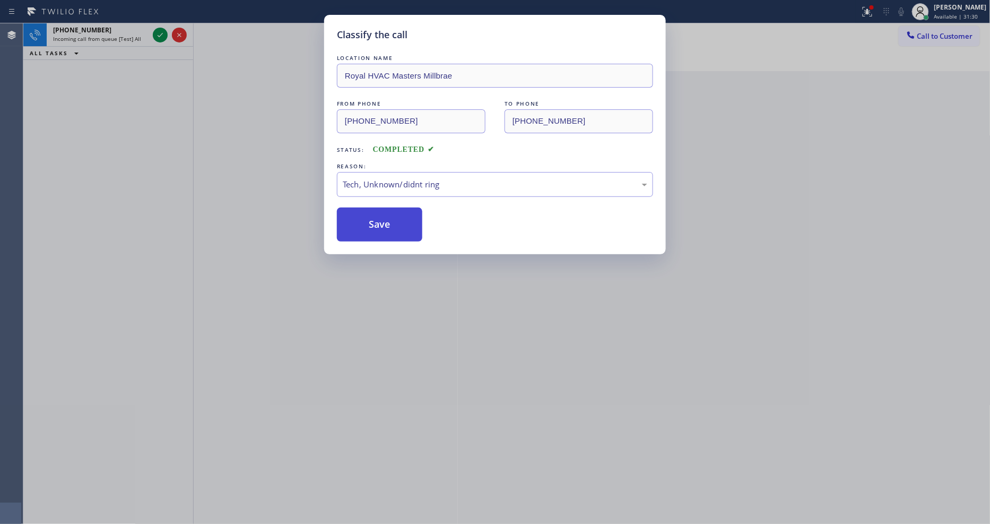
click at [393, 215] on button "Save" at bounding box center [379, 224] width 85 height 34
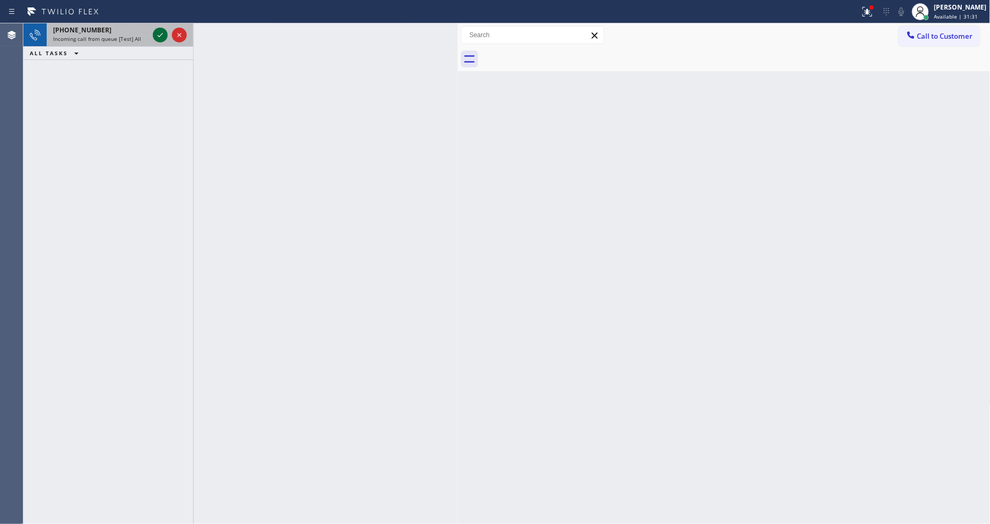
click at [157, 34] on icon at bounding box center [160, 35] width 13 height 13
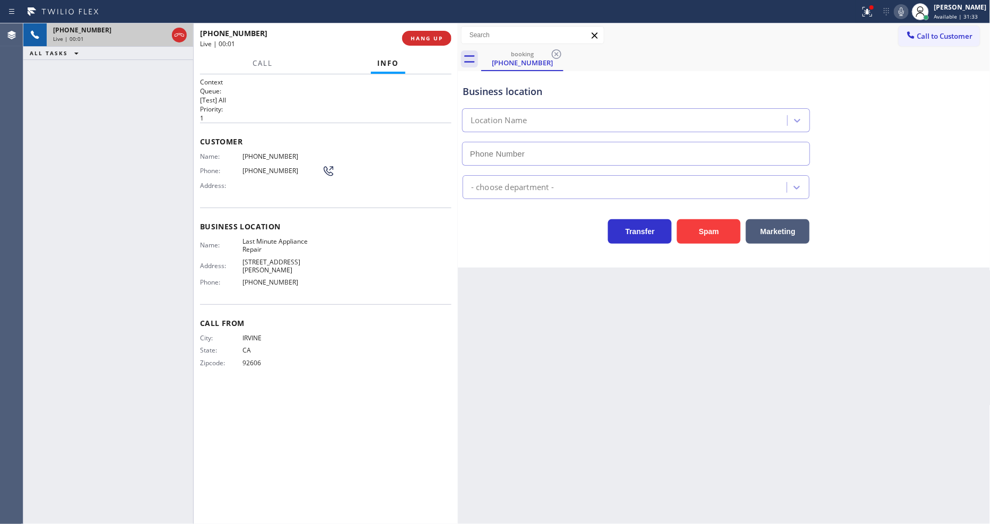
type input "(855) 203-2893"
click at [723, 204] on div "Transfer Spam Marketing" at bounding box center [724, 221] width 527 height 45
click at [433, 40] on span "HANG UP" at bounding box center [427, 37] width 32 height 7
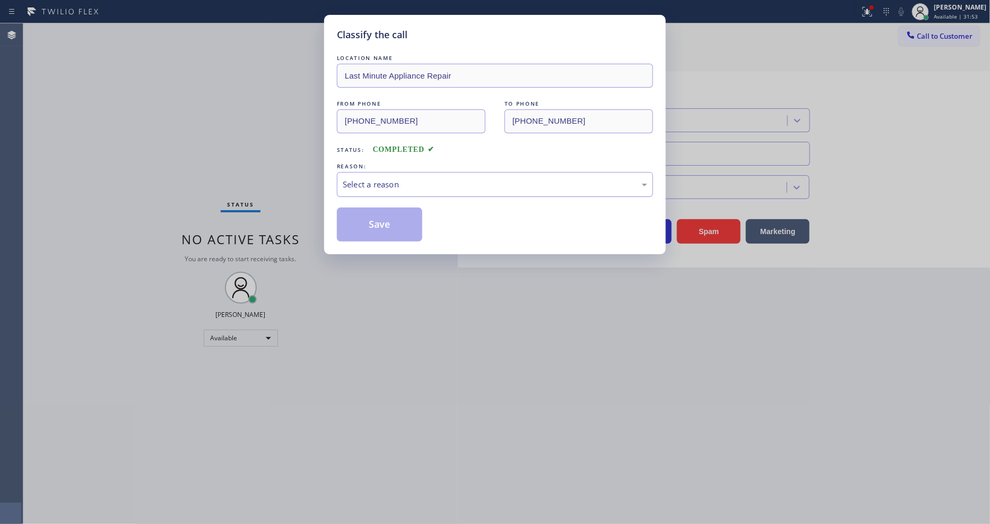
click at [393, 181] on div "Select a reason" at bounding box center [495, 184] width 305 height 12
click at [390, 221] on button "Save" at bounding box center [379, 224] width 85 height 34
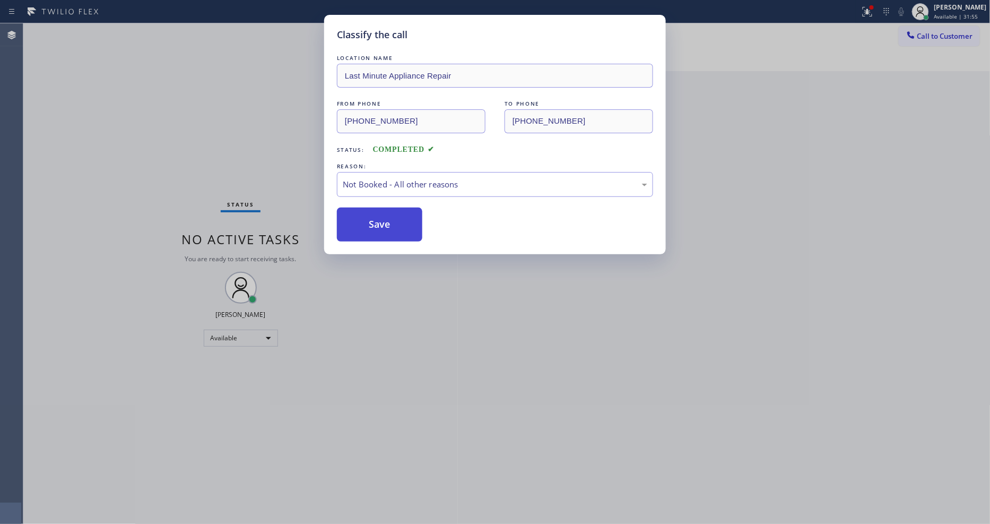
click at [390, 221] on button "Save" at bounding box center [379, 224] width 85 height 34
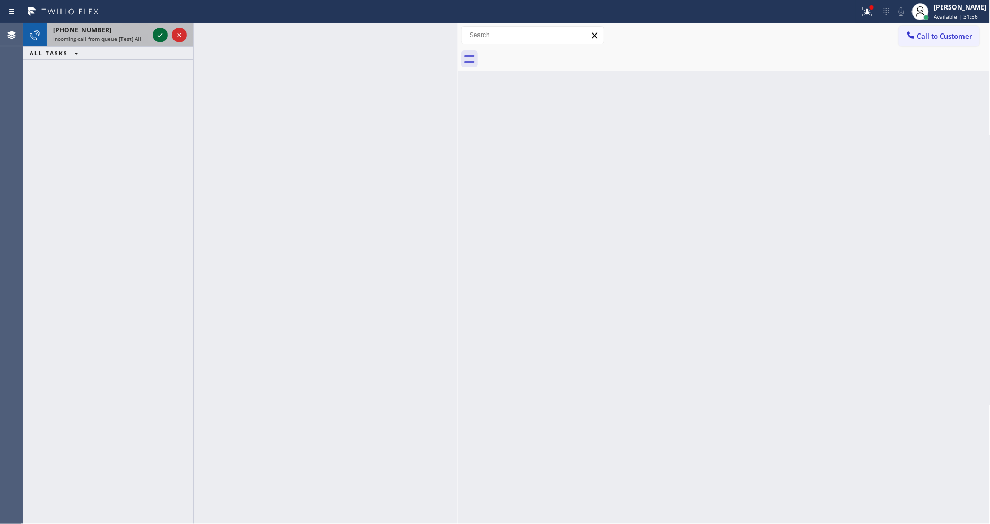
click at [161, 33] on icon at bounding box center [160, 35] width 13 height 13
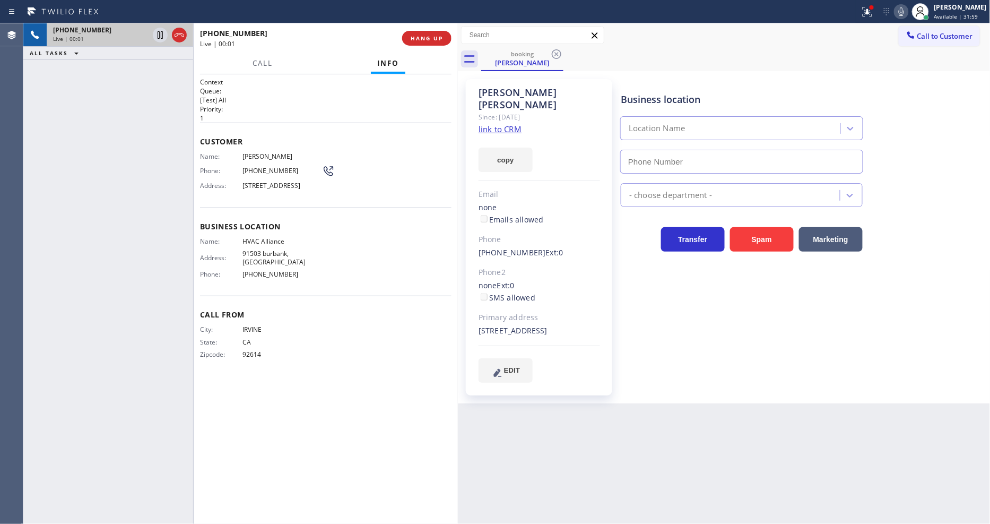
type input "(800) 452-7197"
click at [499, 124] on link "link to CRM" at bounding box center [500, 129] width 43 height 11
click at [818, 393] on div "Business location HVAC Alliance (800) 452-7197 HVAC Transfer Spam Marketing" at bounding box center [803, 241] width 369 height 319
click at [430, 42] on button "HANG UP" at bounding box center [426, 38] width 49 height 15
click at [430, 41] on span "HANG UP" at bounding box center [427, 37] width 32 height 7
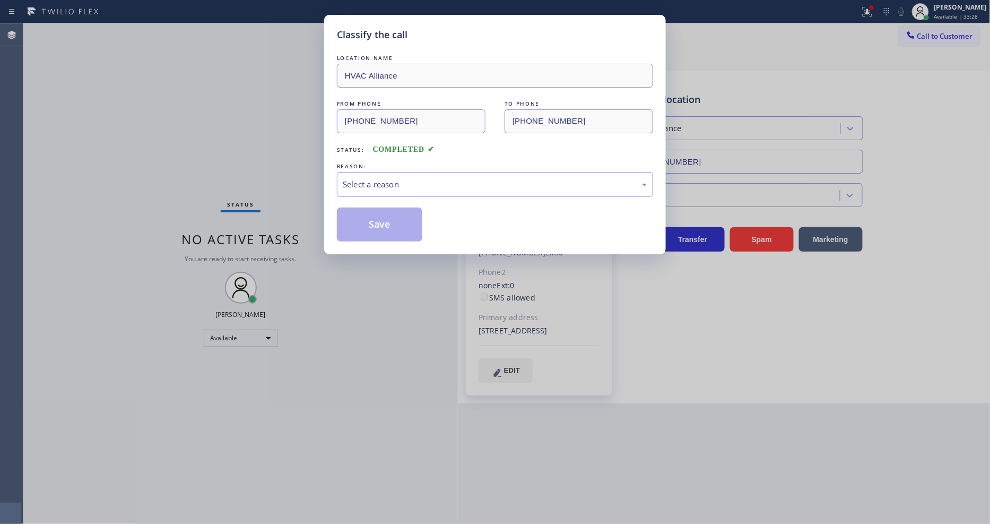
click at [374, 190] on div "Select a reason" at bounding box center [495, 184] width 316 height 25
click at [376, 220] on button "Save" at bounding box center [379, 224] width 85 height 34
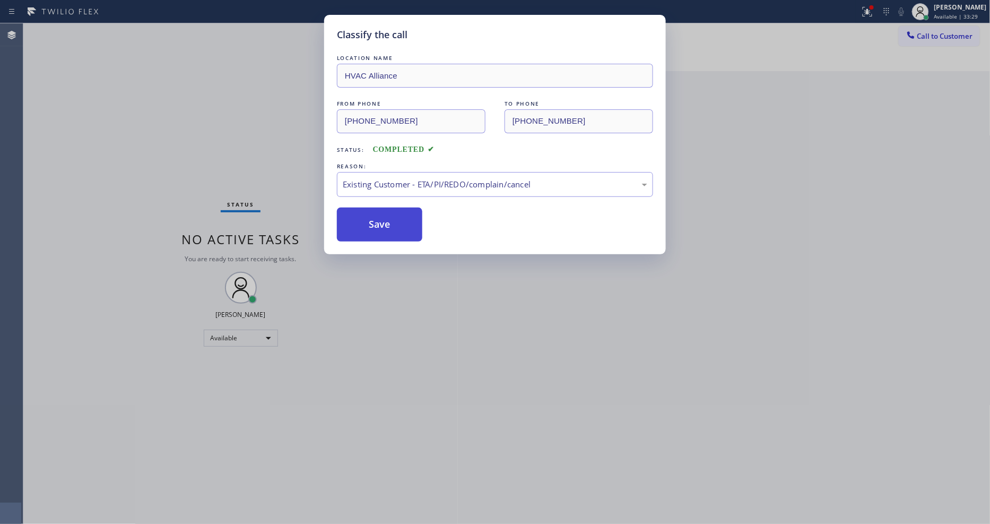
click at [376, 220] on button "Save" at bounding box center [379, 224] width 85 height 34
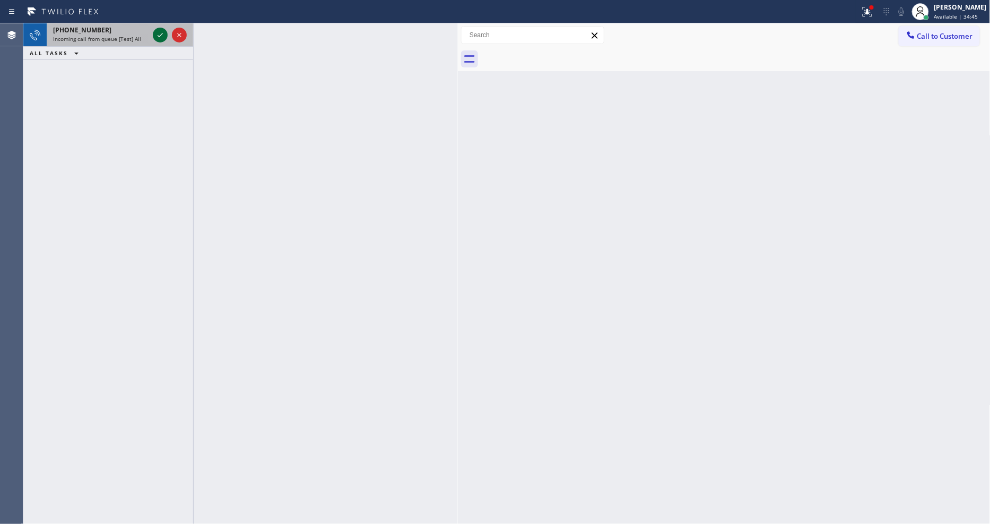
click at [157, 34] on icon at bounding box center [160, 35] width 13 height 13
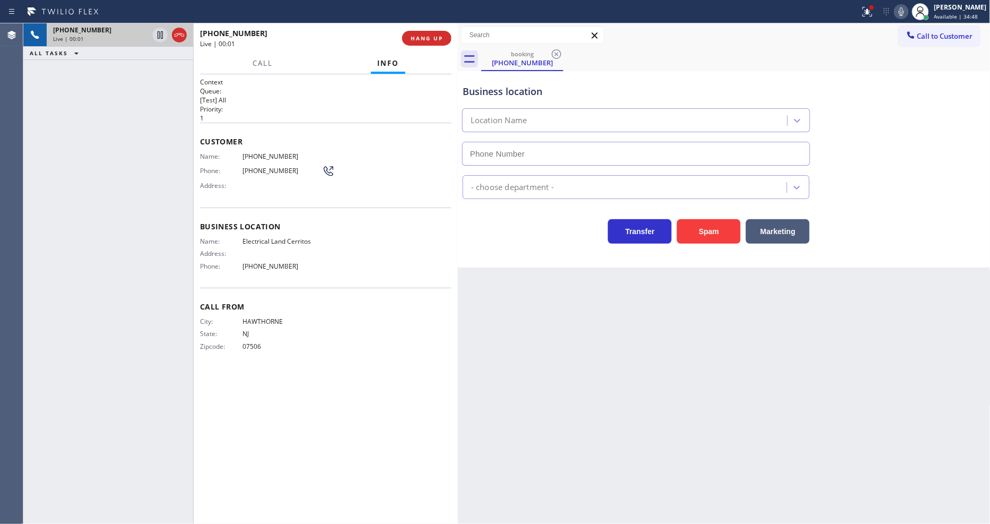
type input "(562) 358-5911"
click at [431, 37] on span "HANG UP" at bounding box center [427, 37] width 32 height 7
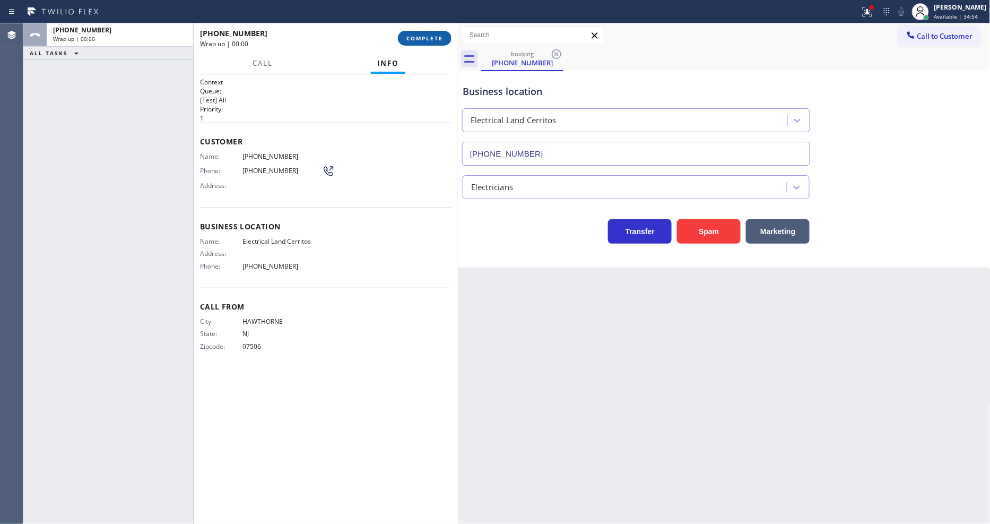
drag, startPoint x: 431, startPoint y: 36, endPoint x: 436, endPoint y: 44, distance: 9.6
click at [430, 36] on span "COMPLETE" at bounding box center [425, 37] width 37 height 7
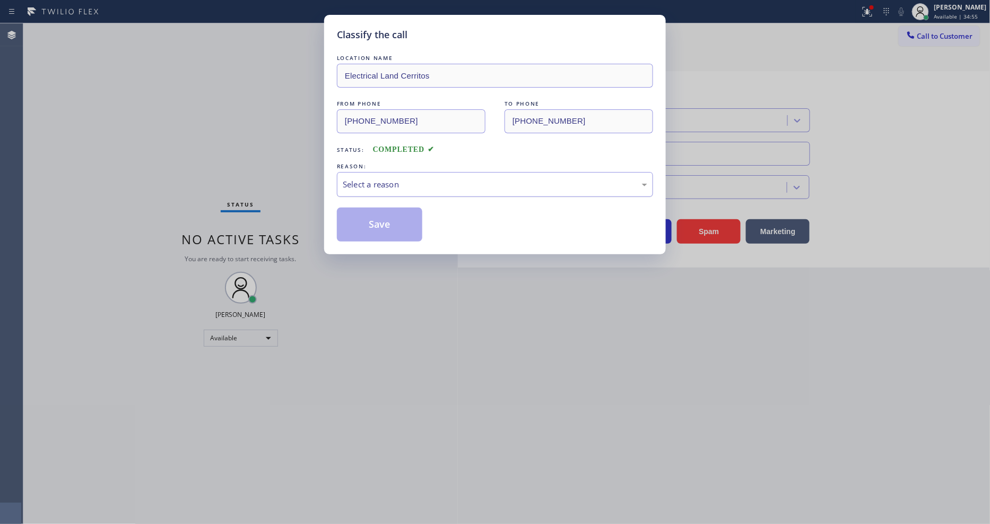
click at [378, 178] on div "Select a reason" at bounding box center [495, 184] width 305 height 12
click at [389, 227] on button "Save" at bounding box center [379, 224] width 85 height 34
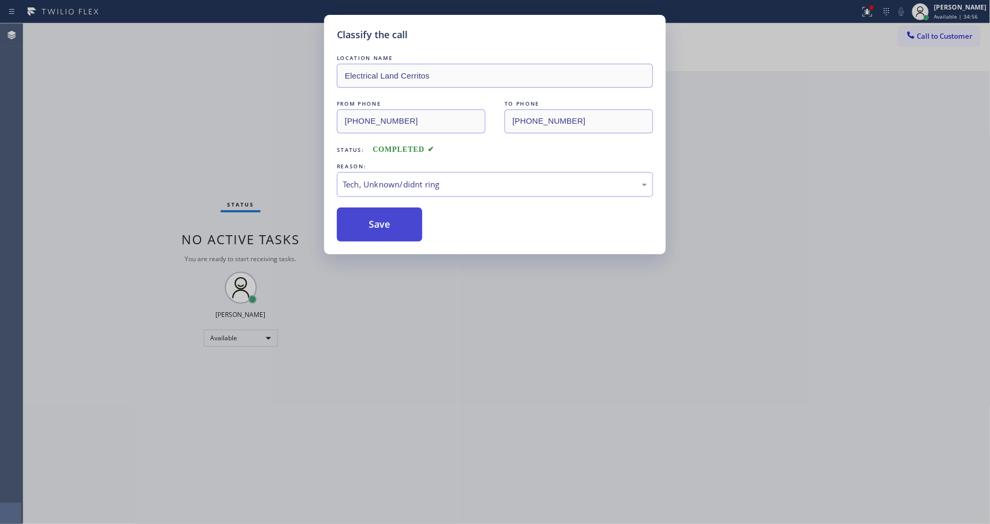
click at [389, 226] on button "Save" at bounding box center [379, 224] width 85 height 34
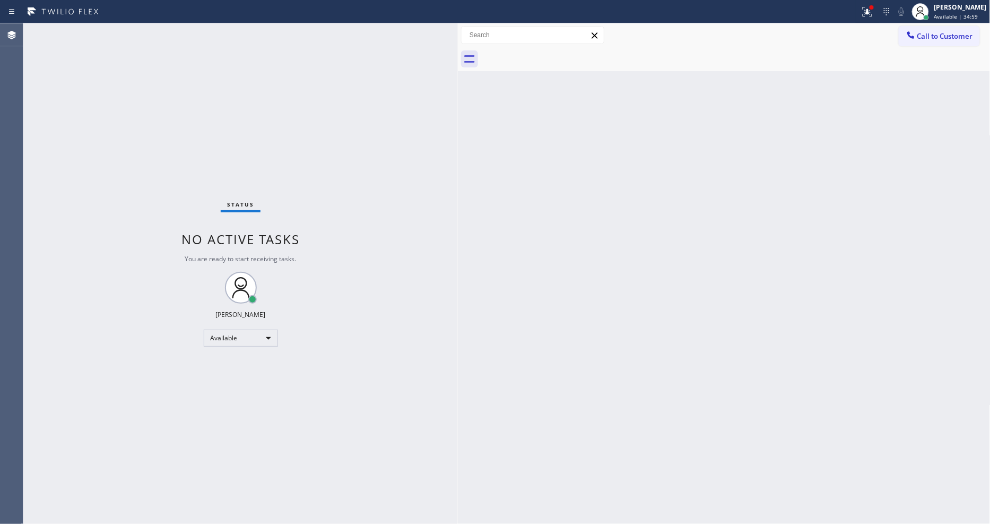
click at [141, 28] on div "Status No active tasks You are ready to start receiving tasks. [PERSON_NAME] Av…" at bounding box center [240, 273] width 435 height 500
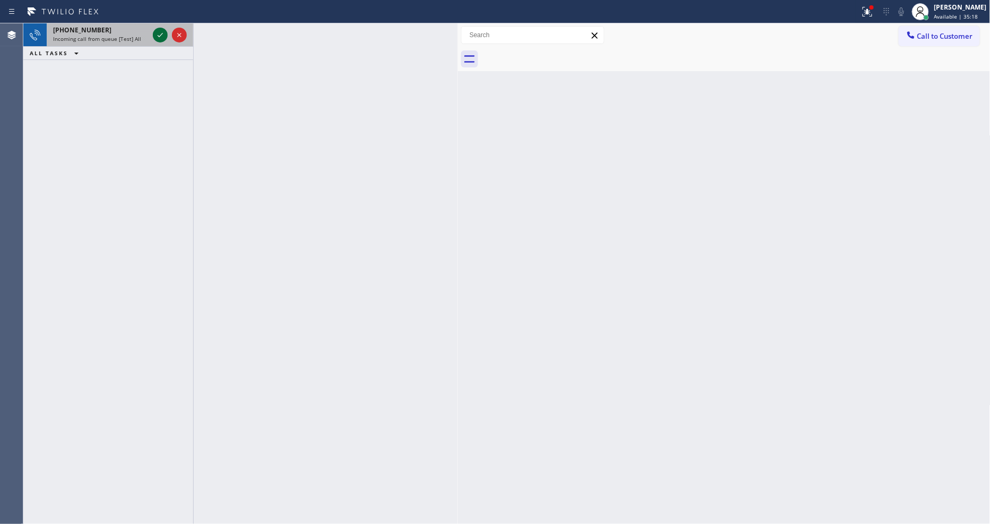
click at [157, 32] on icon at bounding box center [160, 35] width 13 height 13
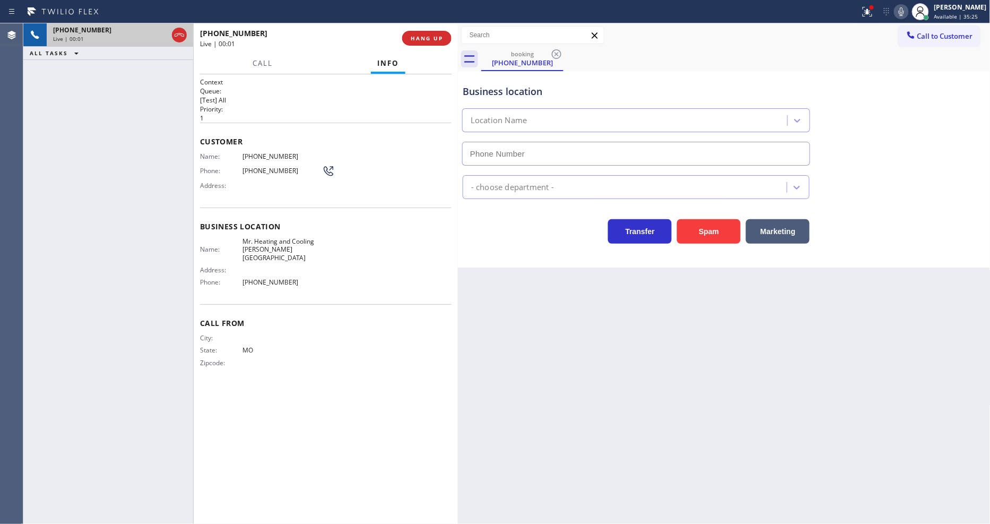
click at [435, 29] on div "+16362133969 Live | 00:01 HANG UP" at bounding box center [326, 38] width 252 height 28
type input "(347) 835-5348"
click at [434, 33] on button "HANG UP" at bounding box center [426, 38] width 49 height 15
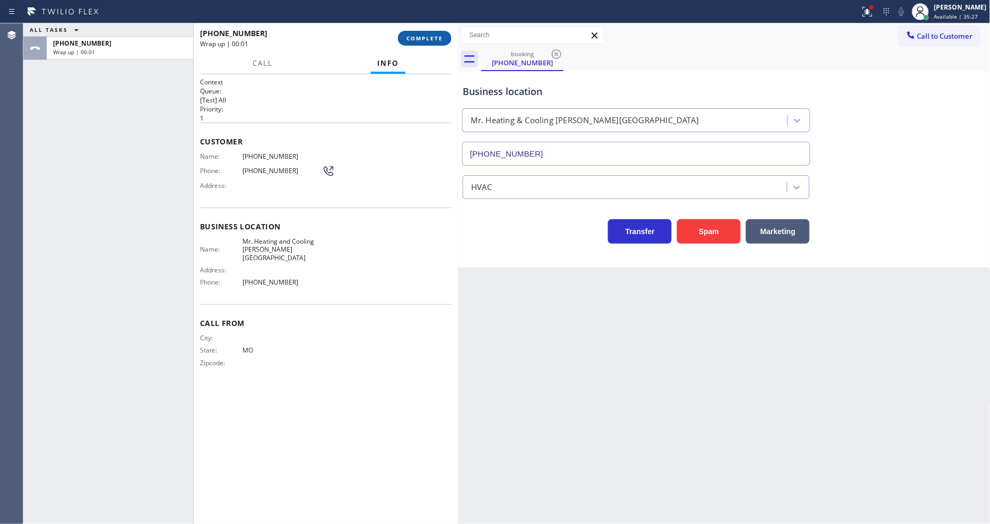
click at [434, 34] on span "COMPLETE" at bounding box center [425, 37] width 37 height 7
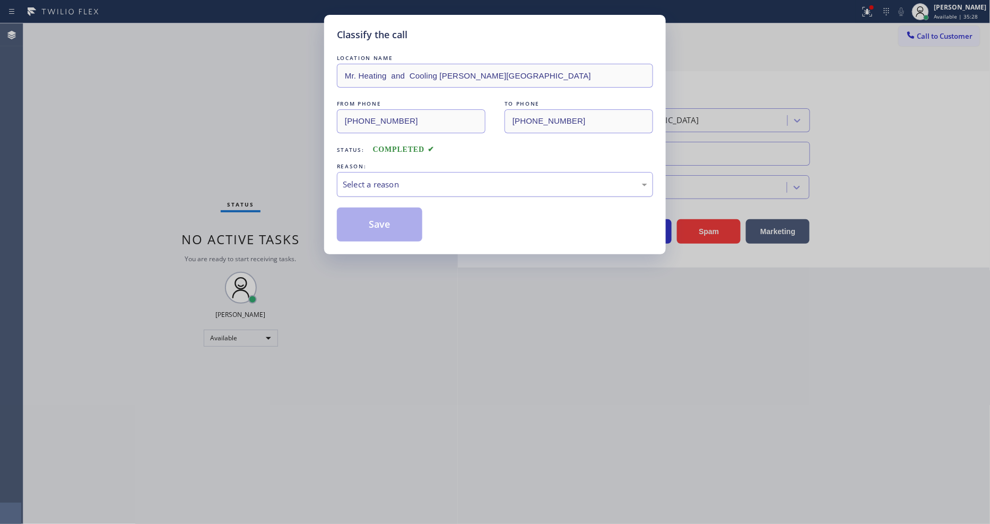
click at [408, 178] on div "Select a reason" at bounding box center [495, 184] width 305 height 12
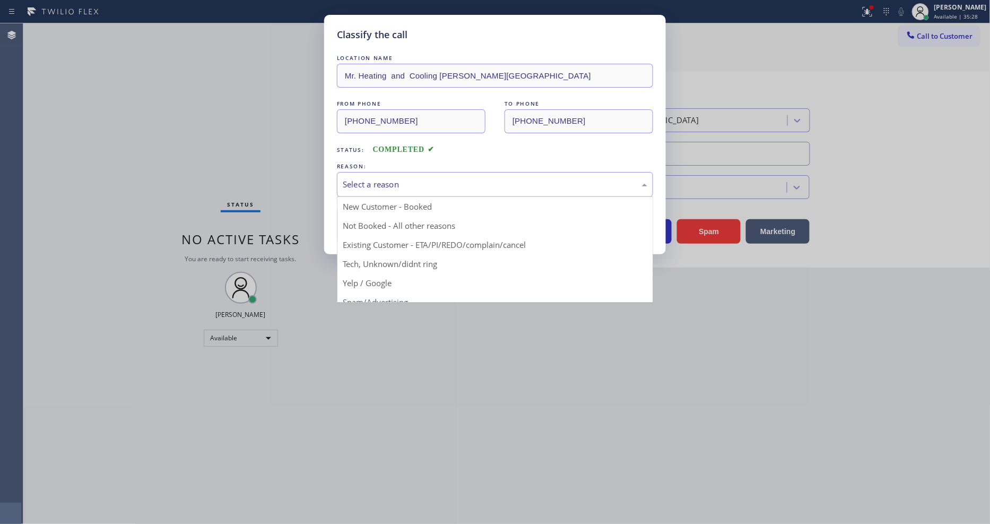
drag, startPoint x: 403, startPoint y: 257, endPoint x: 388, endPoint y: 218, distance: 42.2
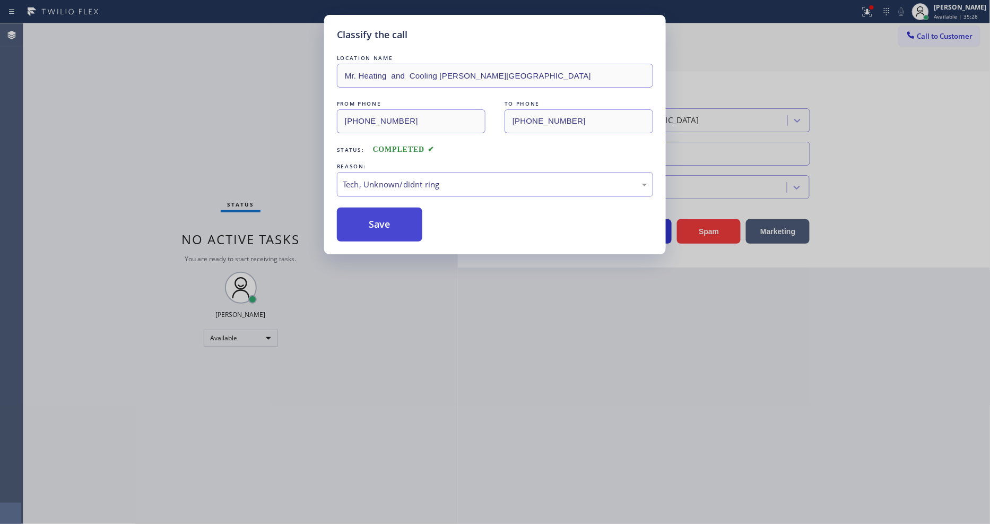
click at [388, 217] on button "Save" at bounding box center [379, 224] width 85 height 34
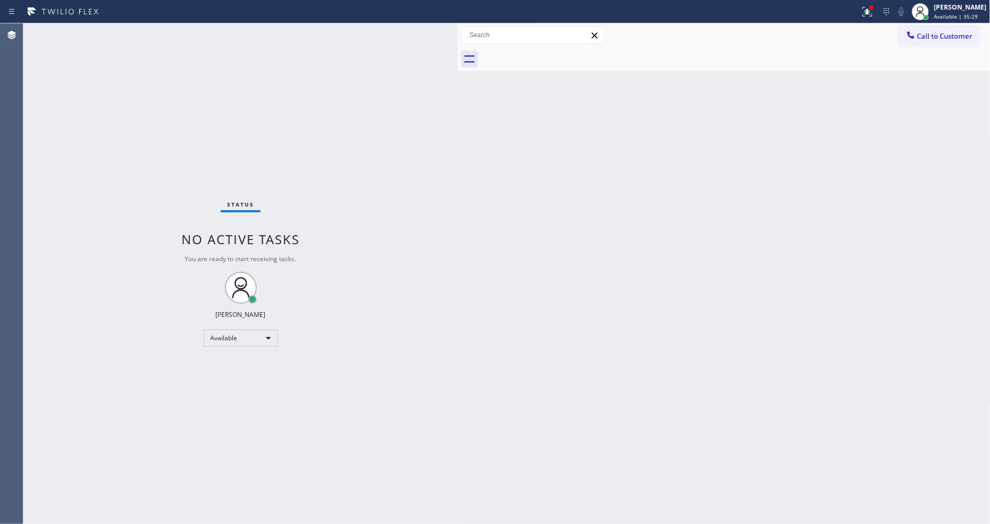
click at [150, 27] on div "Status No active tasks You are ready to start receiving tasks. [PERSON_NAME] Av…" at bounding box center [240, 273] width 435 height 500
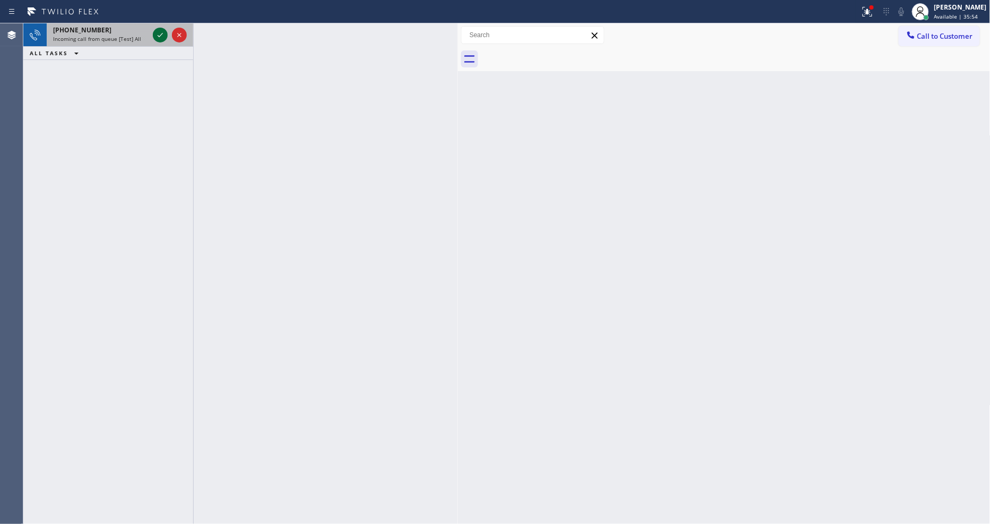
click at [153, 34] on div at bounding box center [160, 35] width 15 height 13
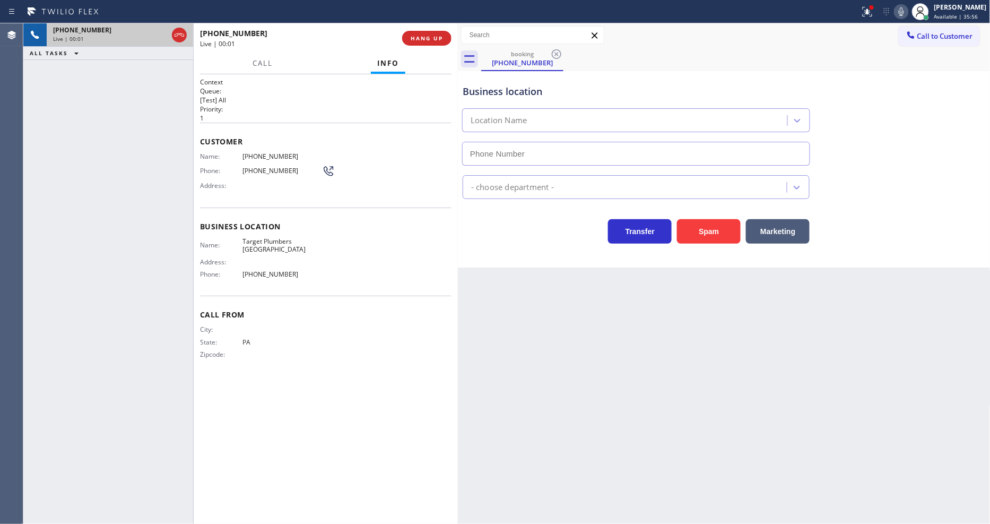
type input "(562) 242-3929"
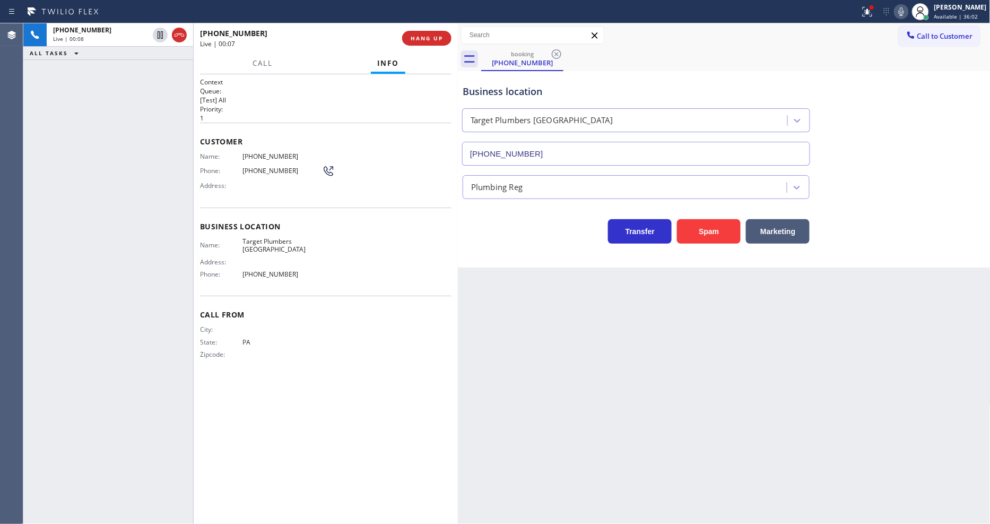
click at [438, 30] on div "+18783336103 Live | 00:07 HANG UP" at bounding box center [326, 38] width 252 height 28
click at [437, 31] on button "HANG UP" at bounding box center [426, 38] width 49 height 15
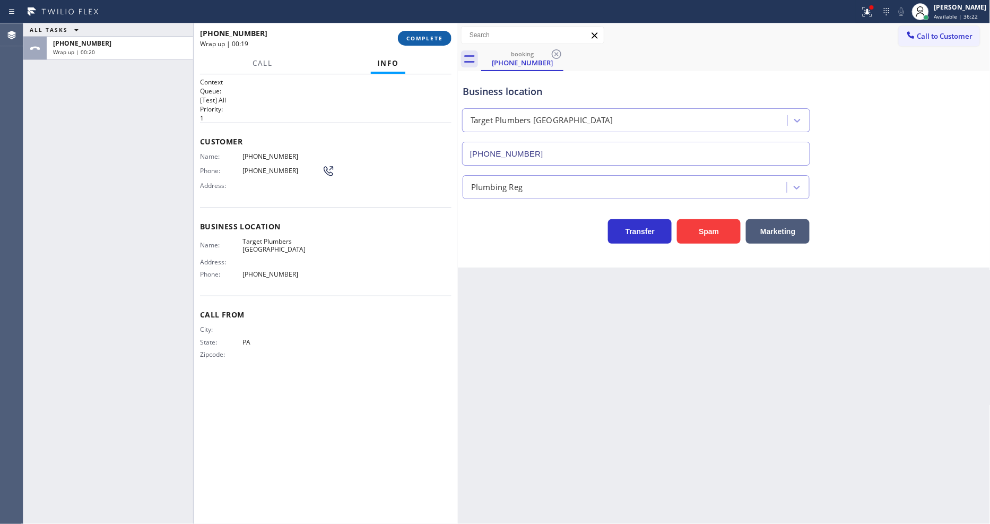
click at [430, 35] on span "COMPLETE" at bounding box center [425, 37] width 37 height 7
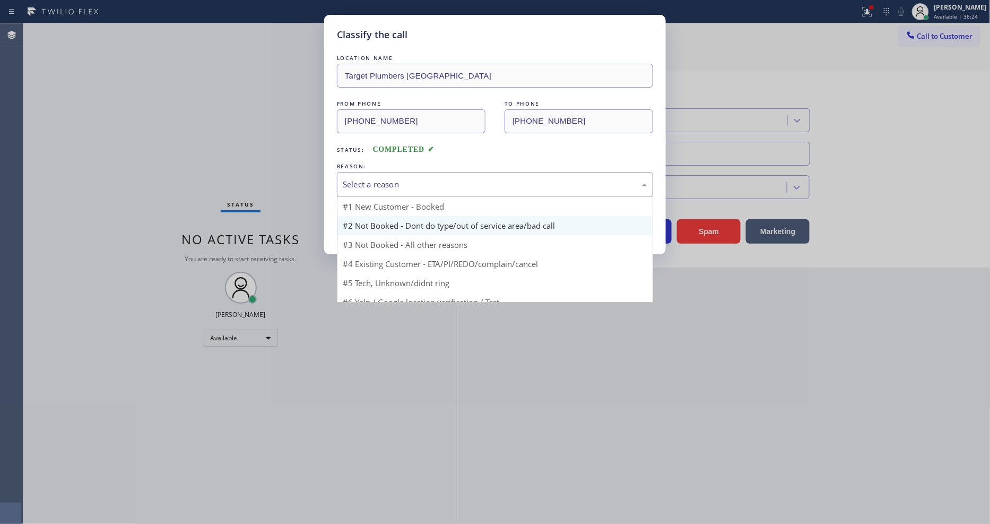
drag, startPoint x: 406, startPoint y: 169, endPoint x: 387, endPoint y: 222, distance: 56.2
click at [405, 172] on div "Select a reason" at bounding box center [495, 184] width 316 height 25
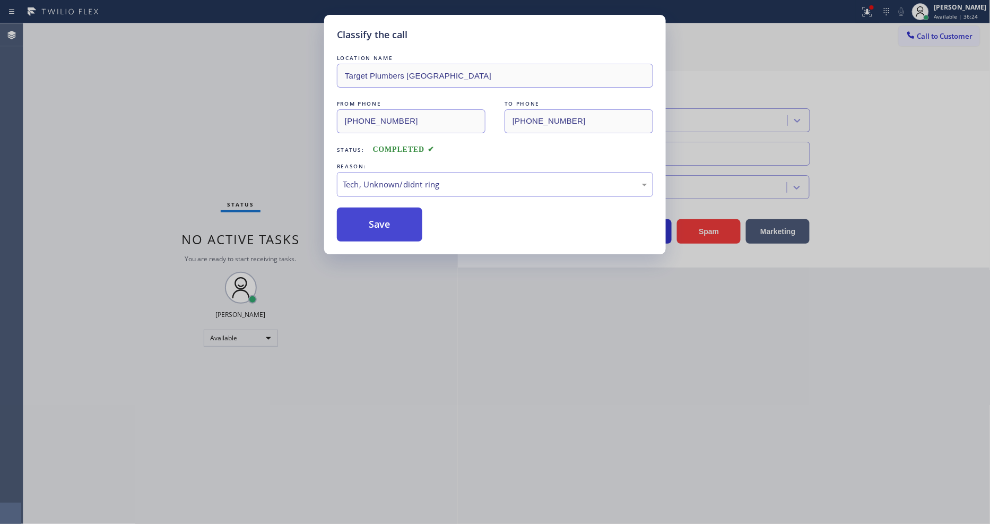
click at [395, 220] on button "Save" at bounding box center [379, 224] width 85 height 34
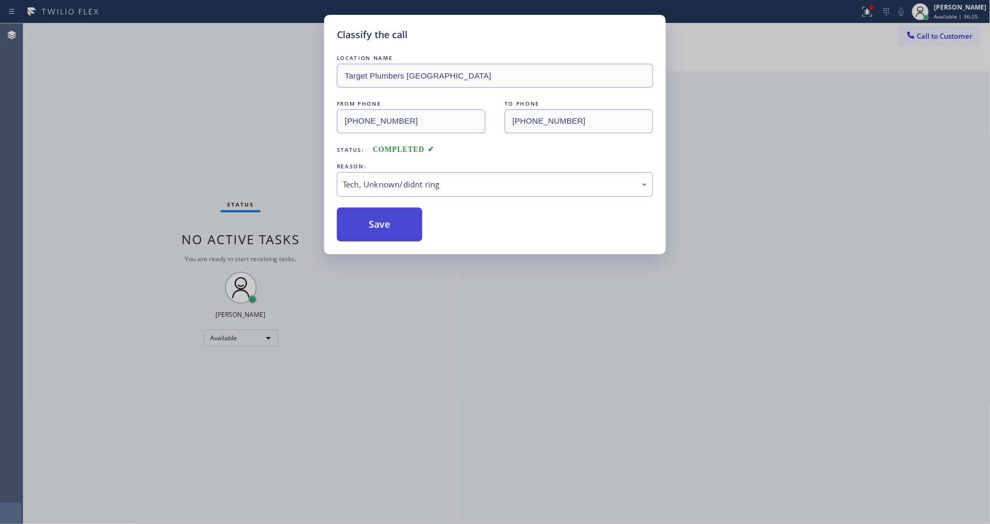
click at [395, 220] on button "Save" at bounding box center [379, 224] width 85 height 34
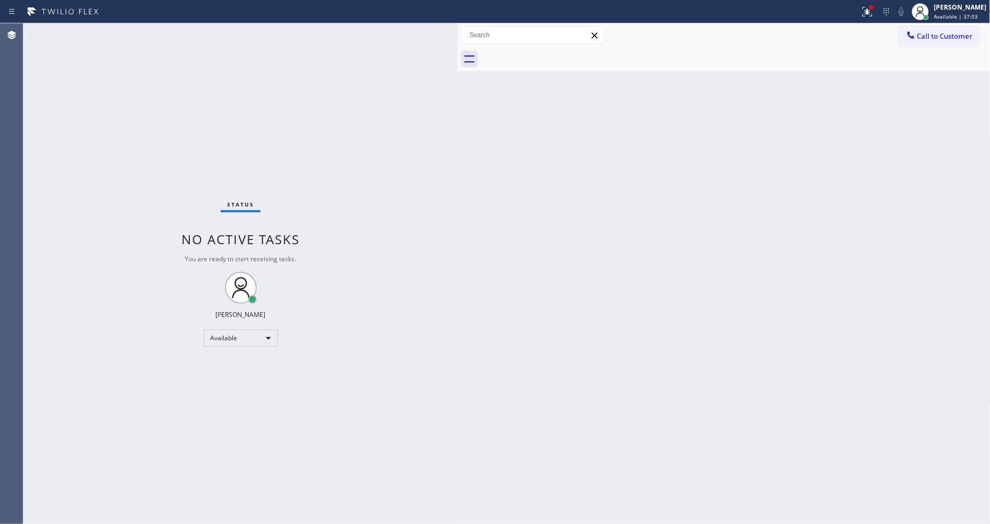
click at [139, 27] on div "Status No active tasks You are ready to start receiving tasks. [PERSON_NAME] Av…" at bounding box center [240, 273] width 435 height 500
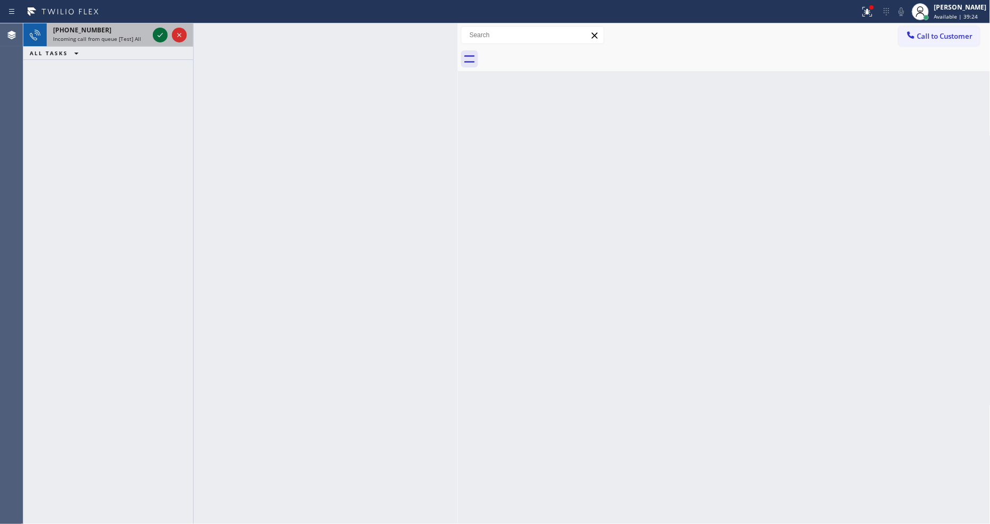
click at [156, 34] on icon at bounding box center [160, 35] width 13 height 13
click at [165, 34] on icon at bounding box center [160, 35] width 13 height 13
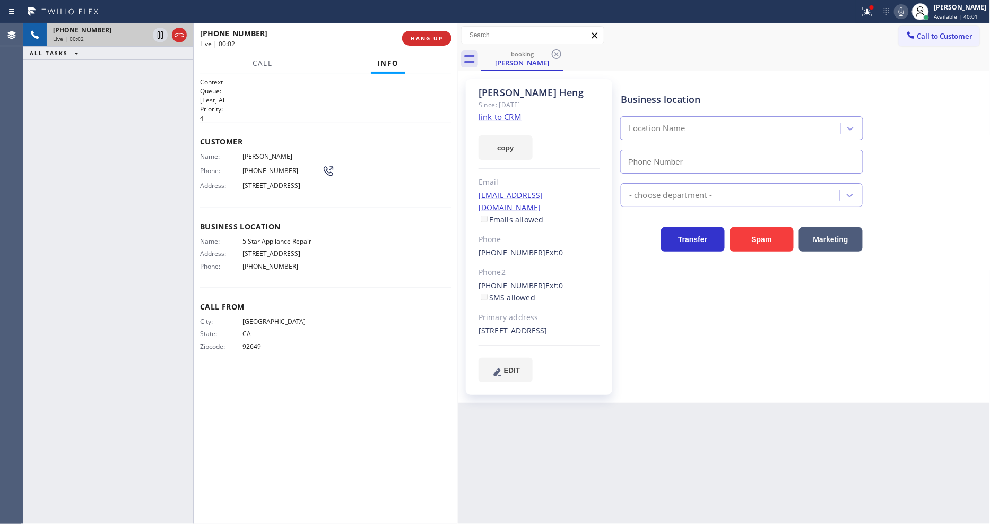
click at [505, 115] on link "link to CRM" at bounding box center [500, 116] width 43 height 11
type input "[PHONE_NUMBER]"
click at [420, 38] on span "HANG UP" at bounding box center [427, 37] width 32 height 7
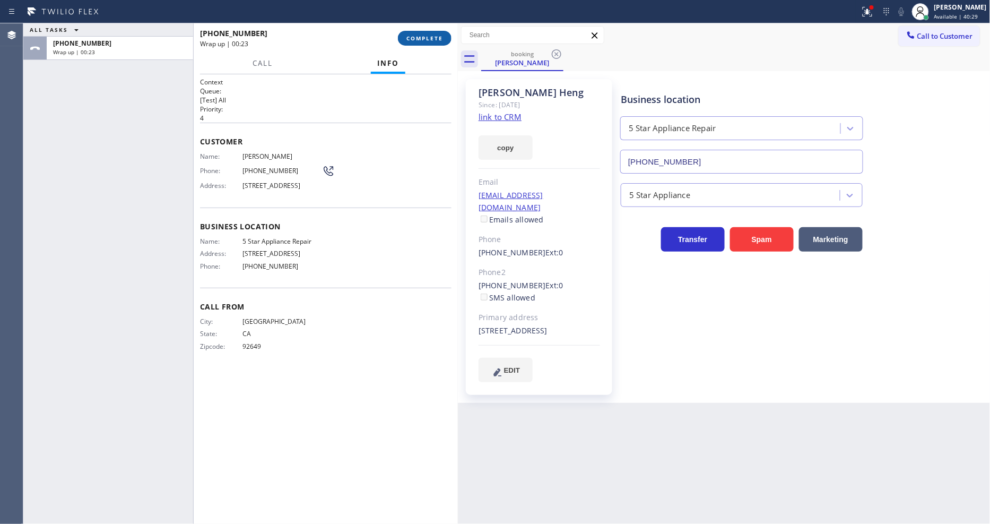
click at [431, 35] on span "COMPLETE" at bounding box center [425, 37] width 37 height 7
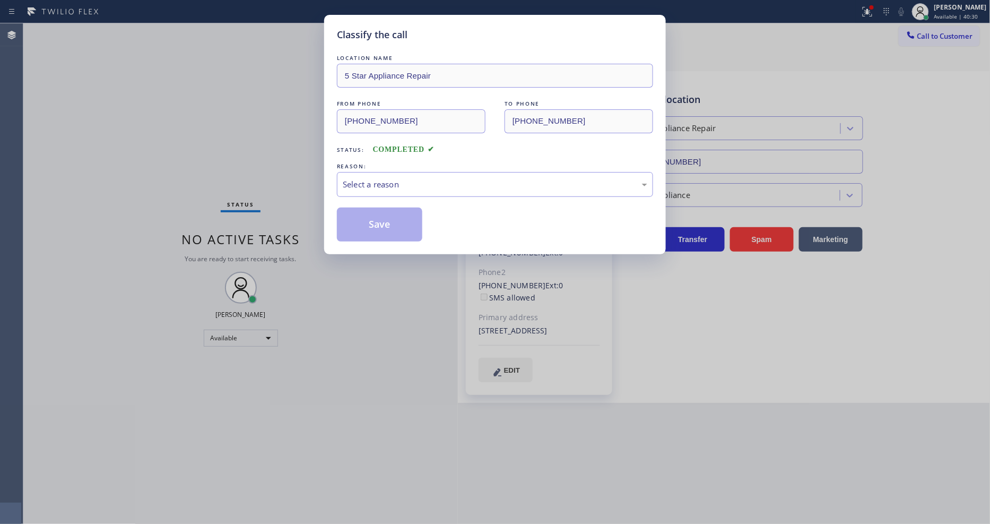
click at [371, 172] on div "Select a reason" at bounding box center [495, 184] width 316 height 25
click at [370, 227] on button "Save" at bounding box center [379, 224] width 85 height 34
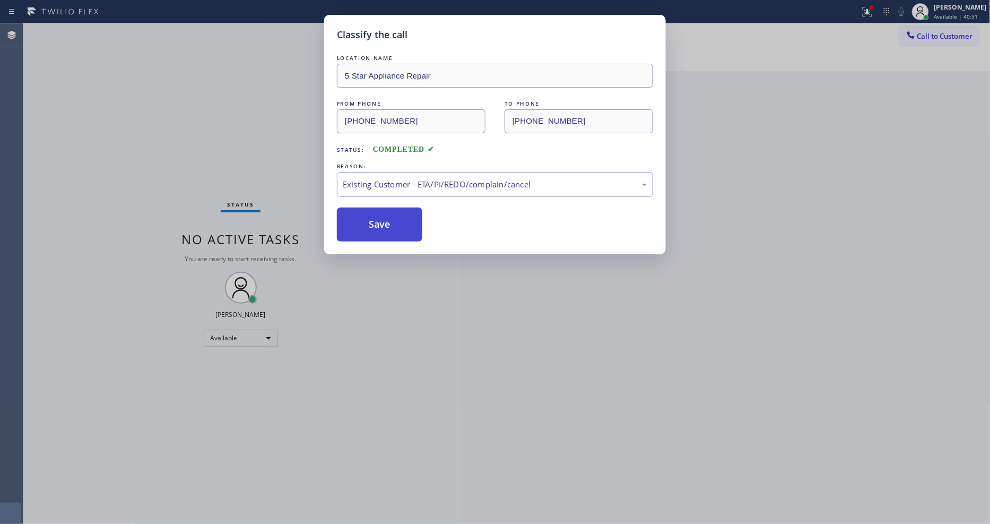
click at [370, 227] on button "Save" at bounding box center [379, 224] width 85 height 34
click at [139, 31] on div "Status No active tasks You are ready to start receiving tasks. [PERSON_NAME] Av…" at bounding box center [240, 273] width 435 height 500
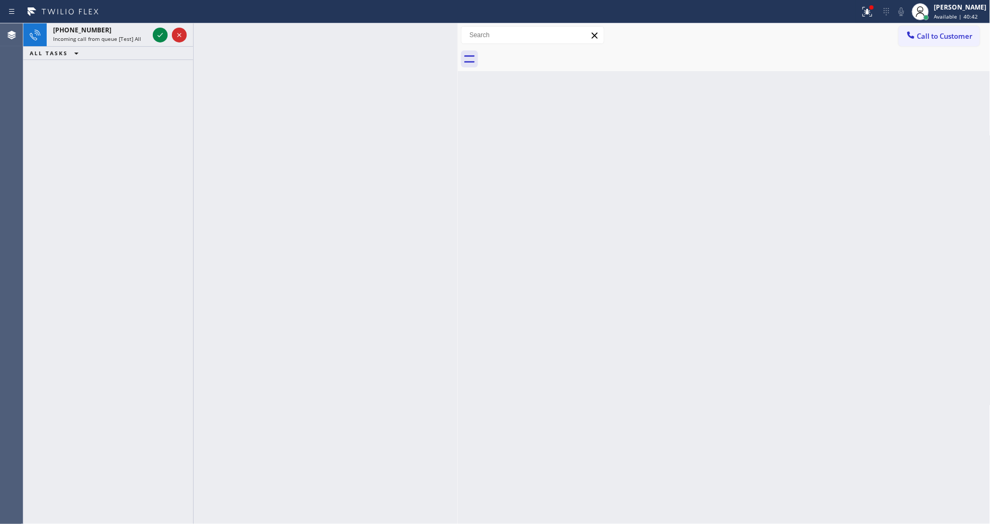
click at [136, 31] on div "+13052903544" at bounding box center [101, 29] width 96 height 9
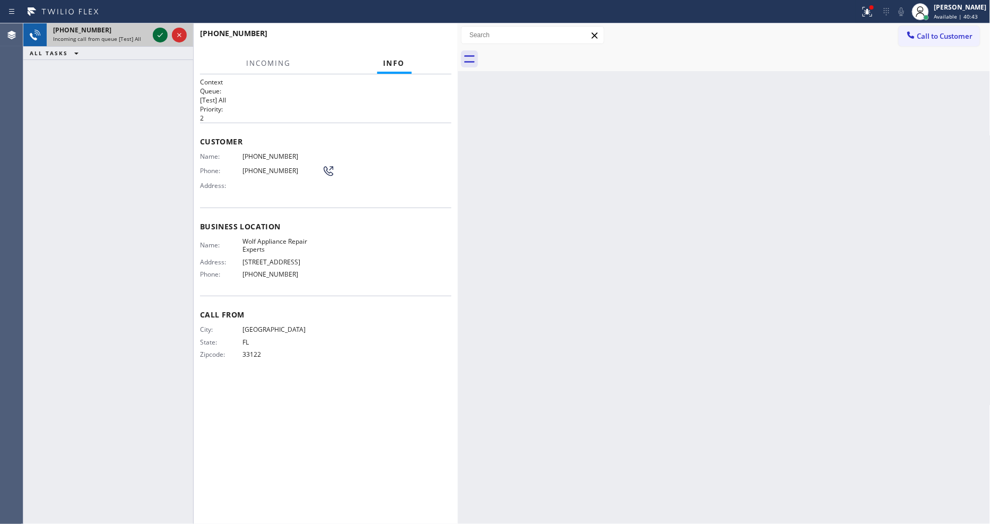
click at [158, 33] on icon at bounding box center [160, 35] width 13 height 13
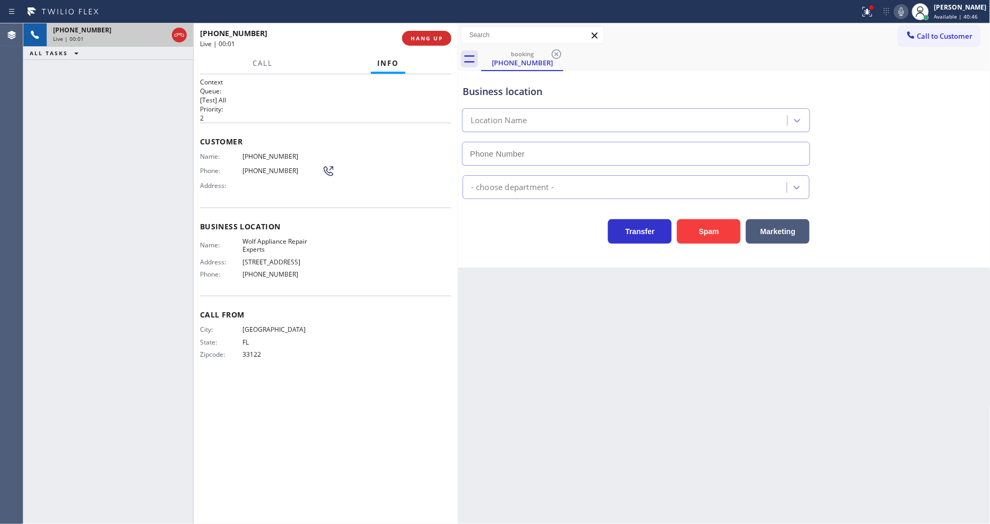
type input "(305) 747-7090"
drag, startPoint x: 436, startPoint y: 50, endPoint x: 435, endPoint y: 43, distance: 6.9
click at [436, 49] on div "+13052903544 Live | 00:09 HANG UP" at bounding box center [326, 38] width 252 height 28
click at [435, 42] on button "HANG UP" at bounding box center [426, 38] width 49 height 15
click at [431, 40] on button "HANG UP" at bounding box center [426, 38] width 49 height 15
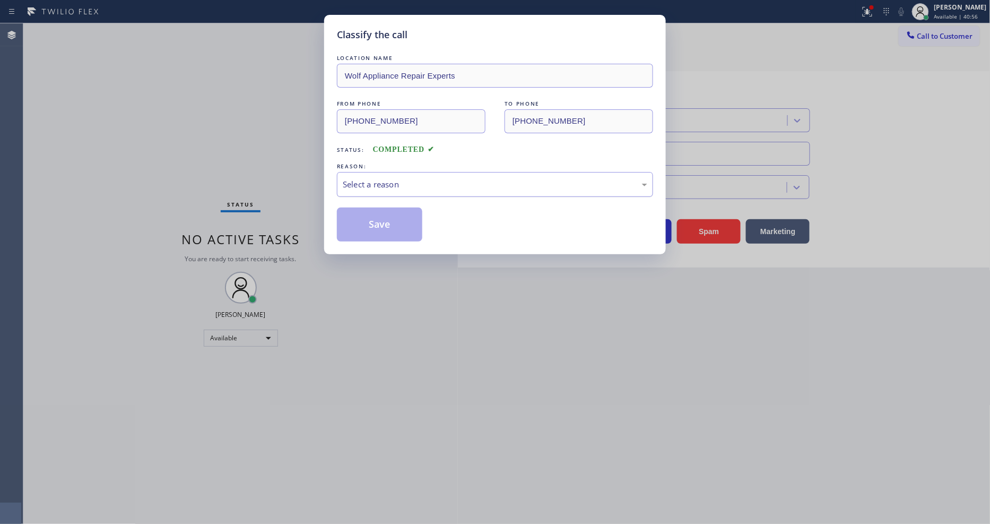
click at [420, 178] on div "Select a reason" at bounding box center [495, 184] width 305 height 12
click at [402, 221] on button "Save" at bounding box center [379, 224] width 85 height 34
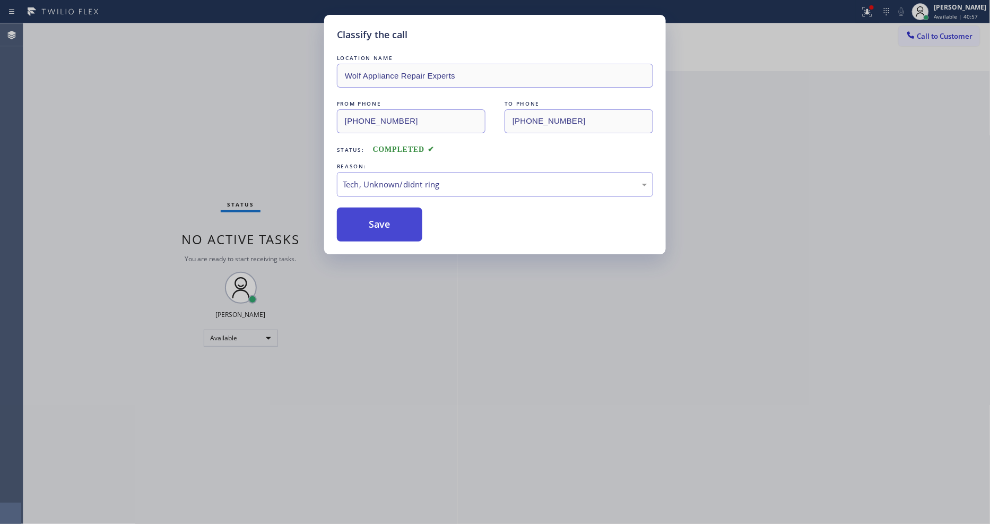
click at [402, 220] on button "Save" at bounding box center [379, 224] width 85 height 34
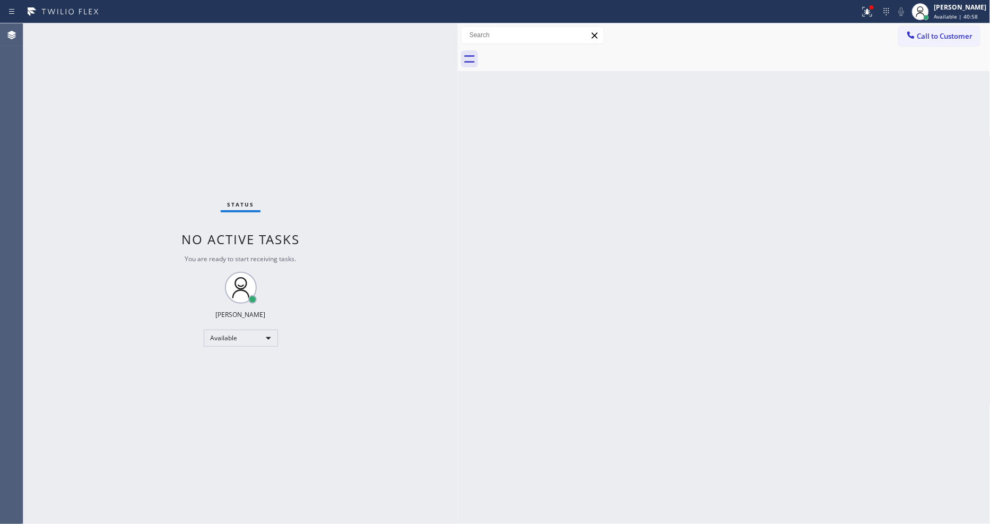
click at [149, 27] on div "Status No active tasks You are ready to start receiving tasks. [PERSON_NAME] Av…" at bounding box center [240, 273] width 435 height 500
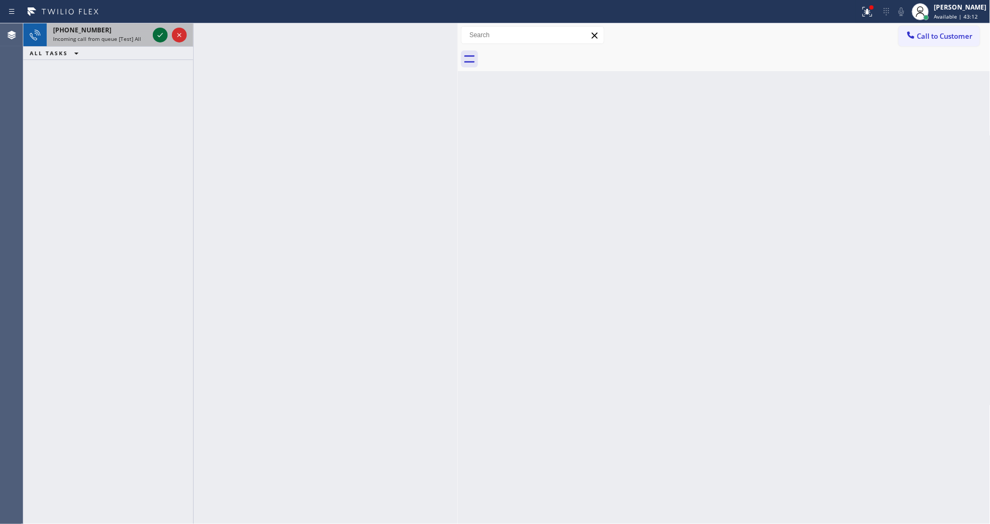
click at [155, 34] on icon at bounding box center [160, 35] width 13 height 13
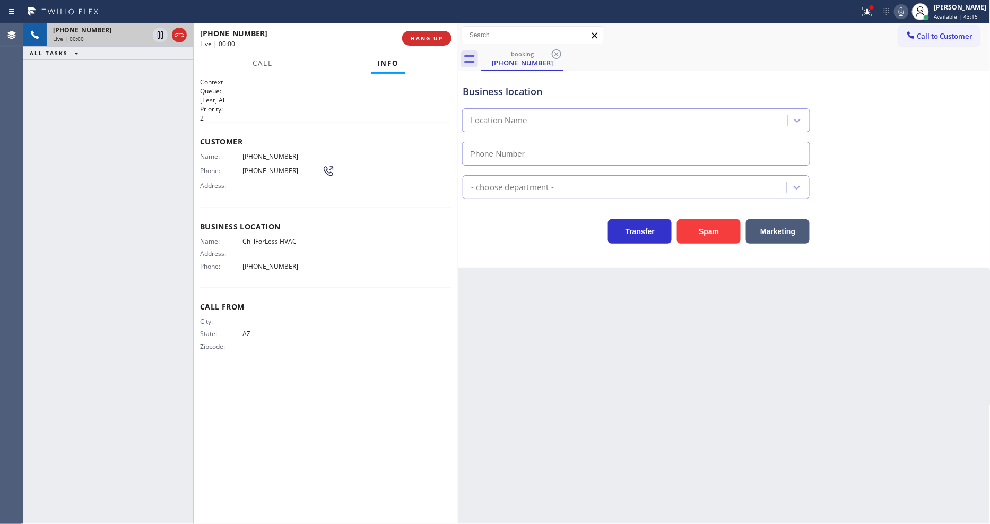
type input "(602) 878-6735"
click at [451, 30] on div "+16026988584 Live | 00:01 HANG UP" at bounding box center [326, 38] width 252 height 28
click at [435, 33] on button "HANG UP" at bounding box center [426, 38] width 49 height 15
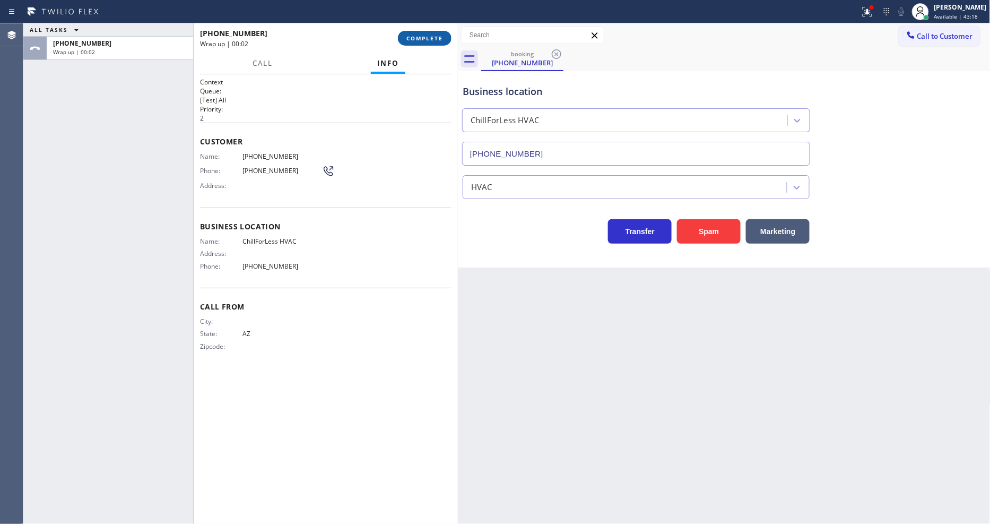
click at [436, 33] on button "COMPLETE" at bounding box center [425, 38] width 54 height 15
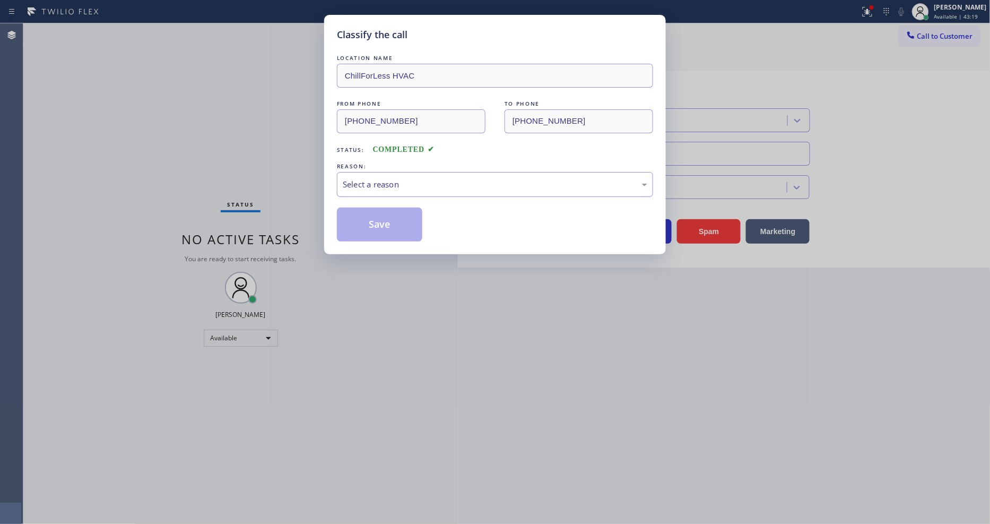
drag, startPoint x: 423, startPoint y: 165, endPoint x: 430, endPoint y: 193, distance: 29.0
click at [423, 165] on div "REASON:" at bounding box center [495, 166] width 316 height 11
click at [432, 182] on div "Select a reason" at bounding box center [495, 184] width 305 height 12
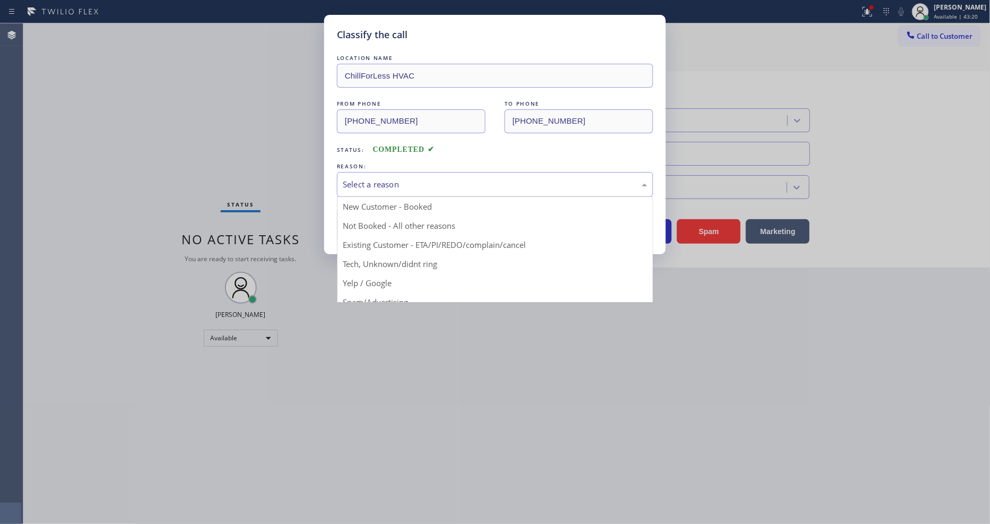
drag, startPoint x: 423, startPoint y: 266, endPoint x: 423, endPoint y: 256, distance: 9.6
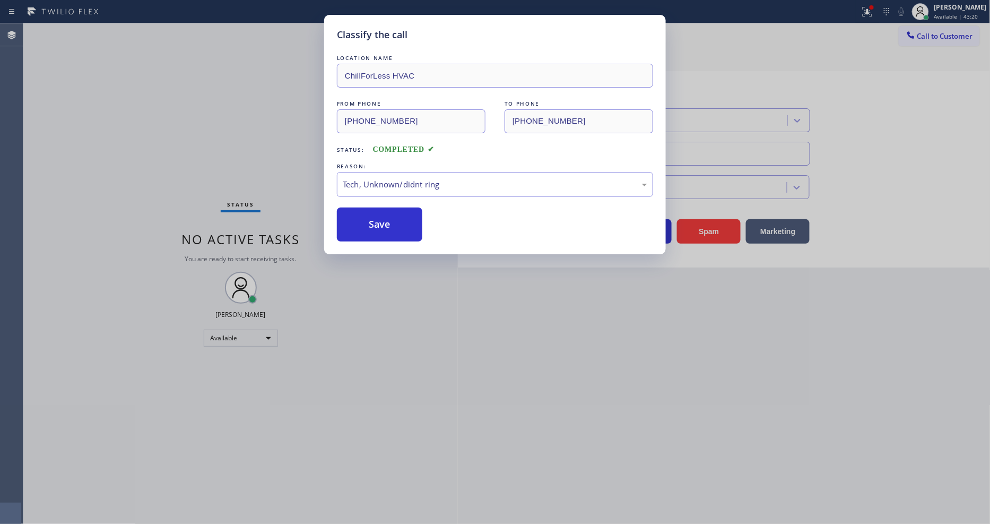
click at [423, 235] on div "Save" at bounding box center [495, 224] width 316 height 34
click at [420, 231] on button "Save" at bounding box center [379, 224] width 85 height 34
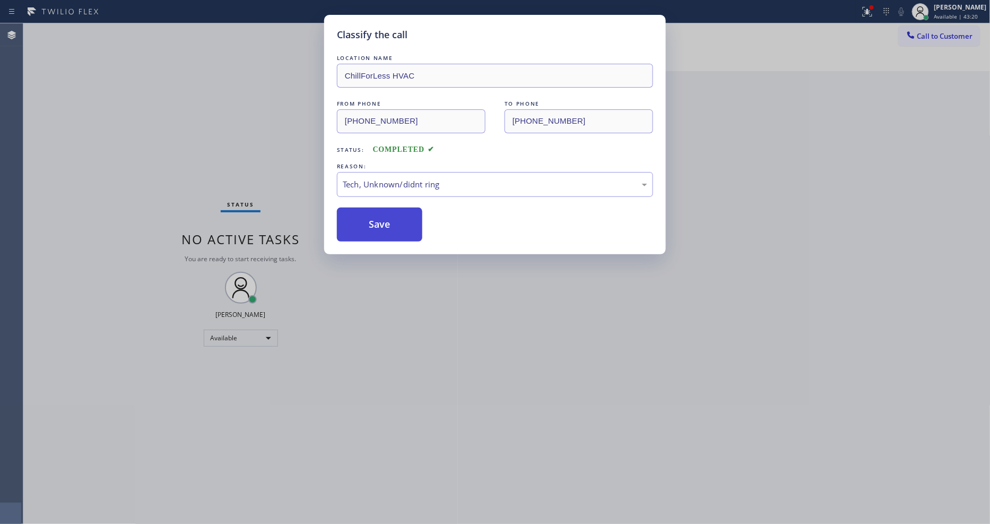
click at [420, 231] on button "Save" at bounding box center [379, 224] width 85 height 34
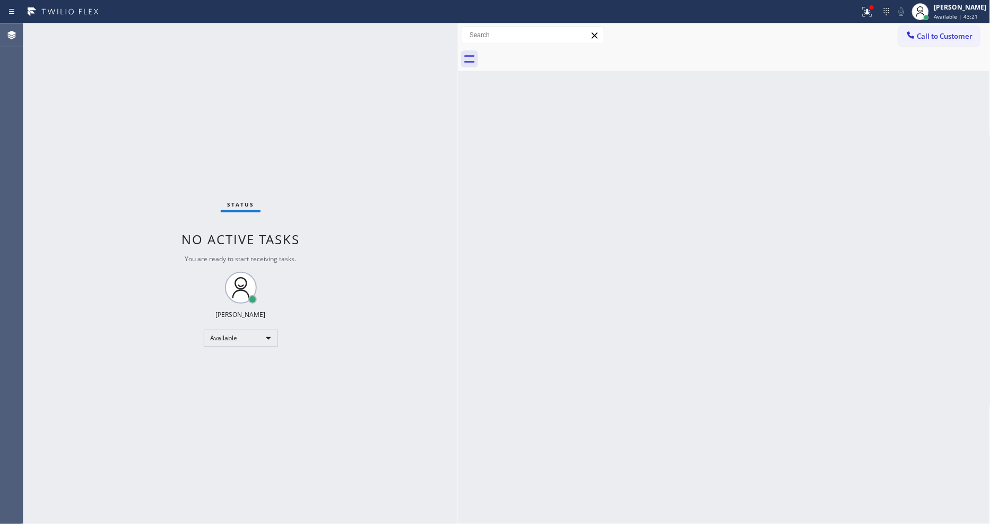
click at [146, 29] on div "Status No active tasks You are ready to start receiving tasks. [PERSON_NAME] Av…" at bounding box center [240, 273] width 435 height 500
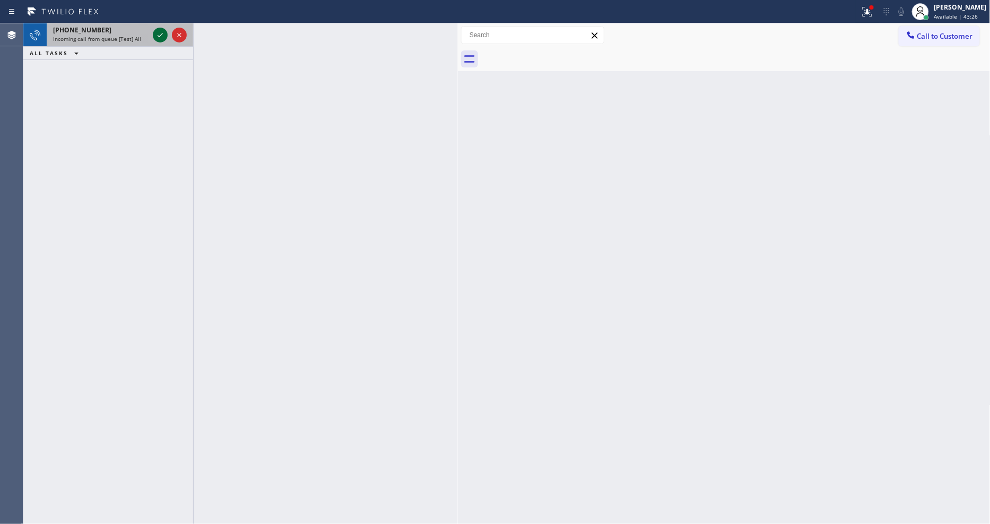
click at [157, 33] on icon at bounding box center [160, 35] width 13 height 13
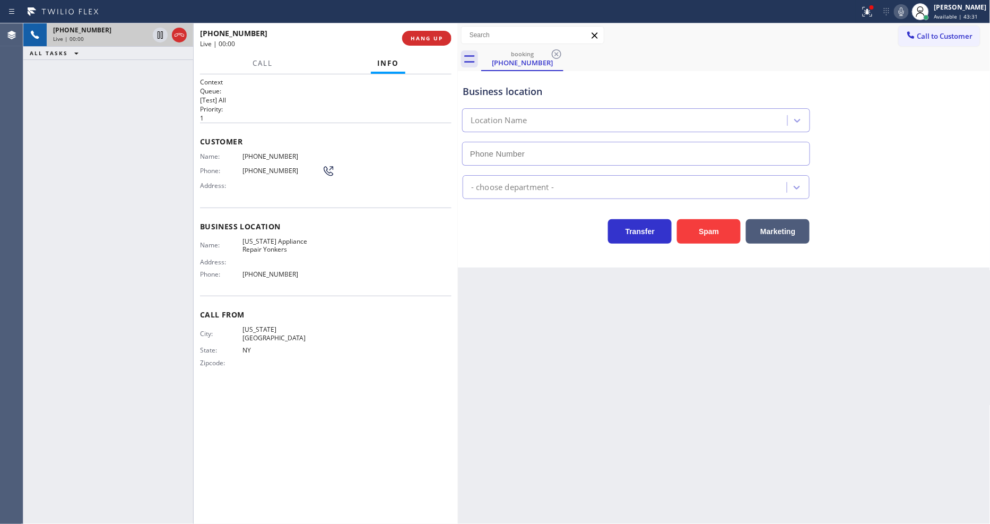
type input "(914) 873-0795"
click at [289, 240] on span "New York Appliance Repair Yonkers" at bounding box center [283, 245] width 80 height 16
copy span "New York Appliance Repair Yonkers"
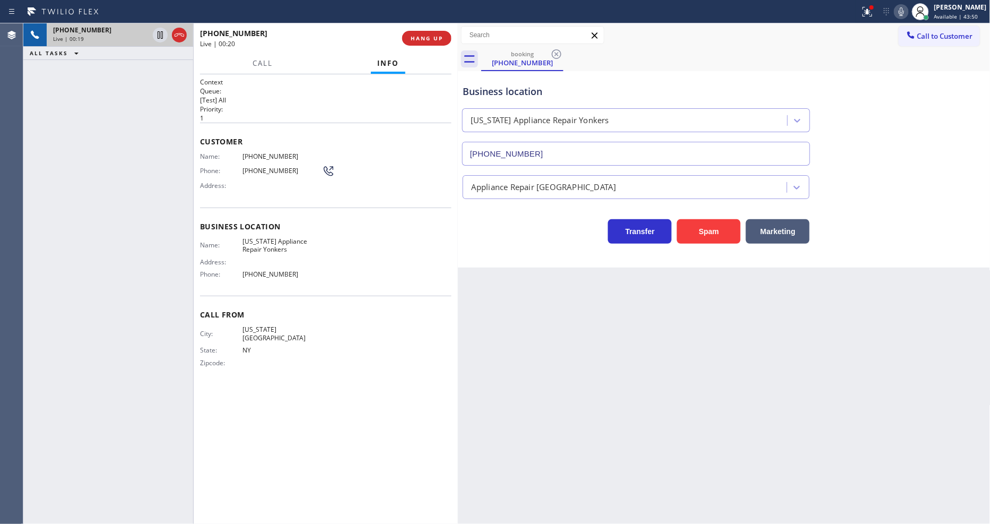
click at [269, 152] on span "(929) 354-4781" at bounding box center [283, 156] width 80 height 8
copy span "(929) 354-4781"
click at [874, 13] on icon at bounding box center [867, 11] width 13 height 13
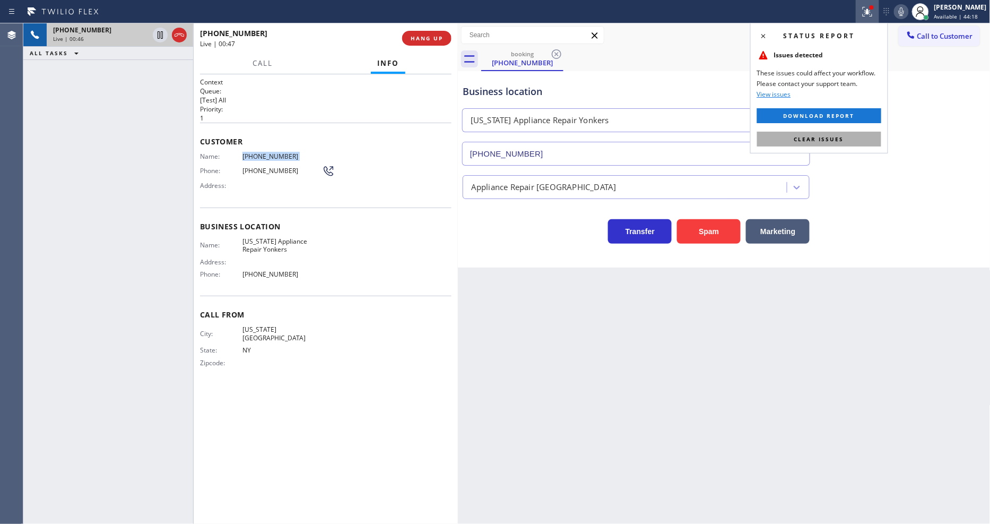
click at [842, 134] on button "Clear issues" at bounding box center [819, 139] width 124 height 15
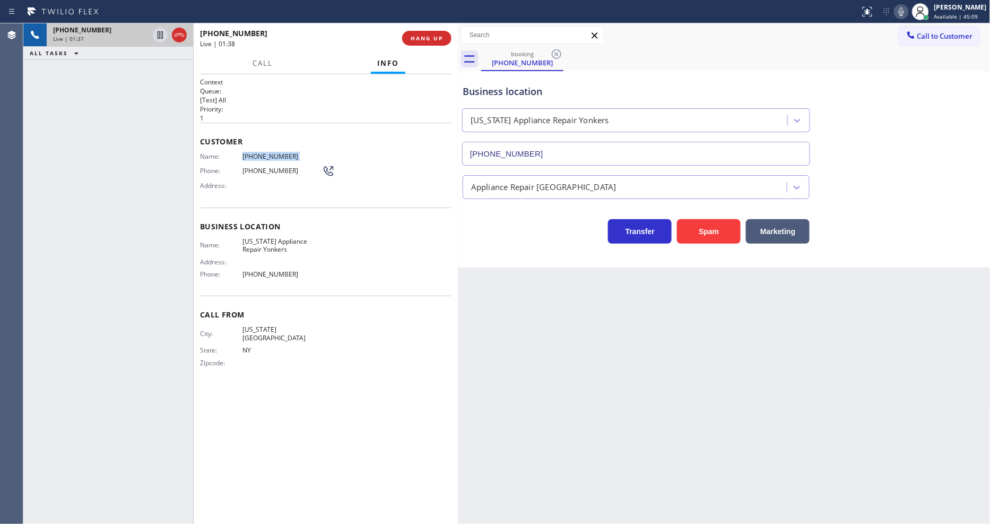
drag, startPoint x: 161, startPoint y: 34, endPoint x: 170, endPoint y: 33, distance: 8.5
click at [161, 34] on icon at bounding box center [160, 35] width 13 height 13
click at [908, 12] on icon at bounding box center [901, 11] width 13 height 13
click at [794, 348] on div "Back to Dashboard Change Sender ID Customers Technicians Select a contact Outbo…" at bounding box center [724, 273] width 533 height 500
click at [159, 33] on icon at bounding box center [160, 35] width 13 height 13
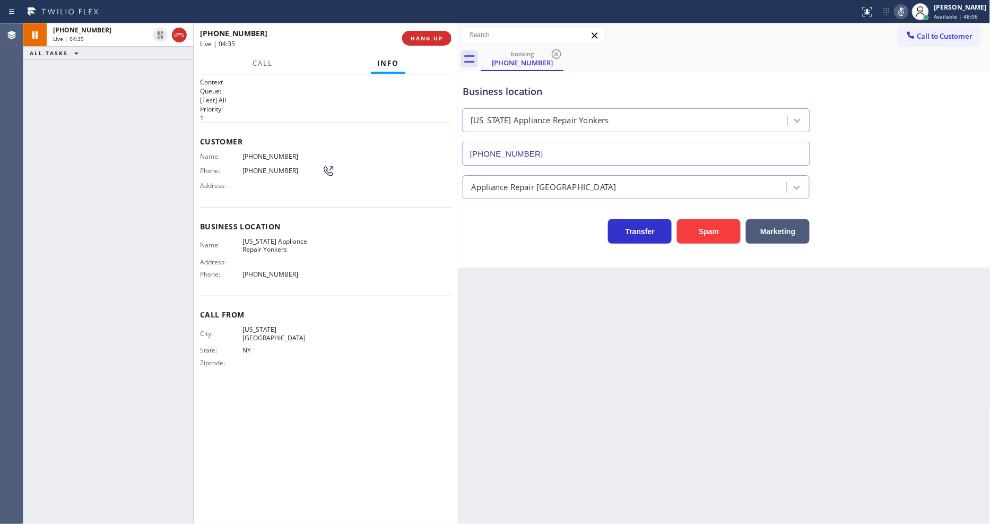
click at [905, 11] on rect at bounding box center [901, 10] width 7 height 7
click at [750, 327] on div "Back to Dashboard Change Sender ID Customers Technicians Select a contact Outbo…" at bounding box center [724, 273] width 533 height 500
click at [874, 14] on icon at bounding box center [867, 11] width 13 height 13
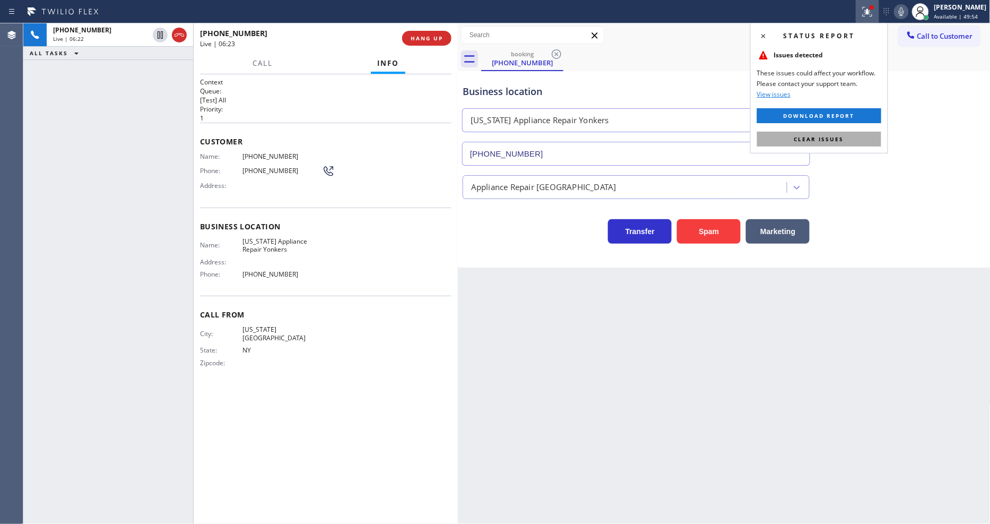
click at [867, 143] on button "Clear issues" at bounding box center [819, 139] width 124 height 15
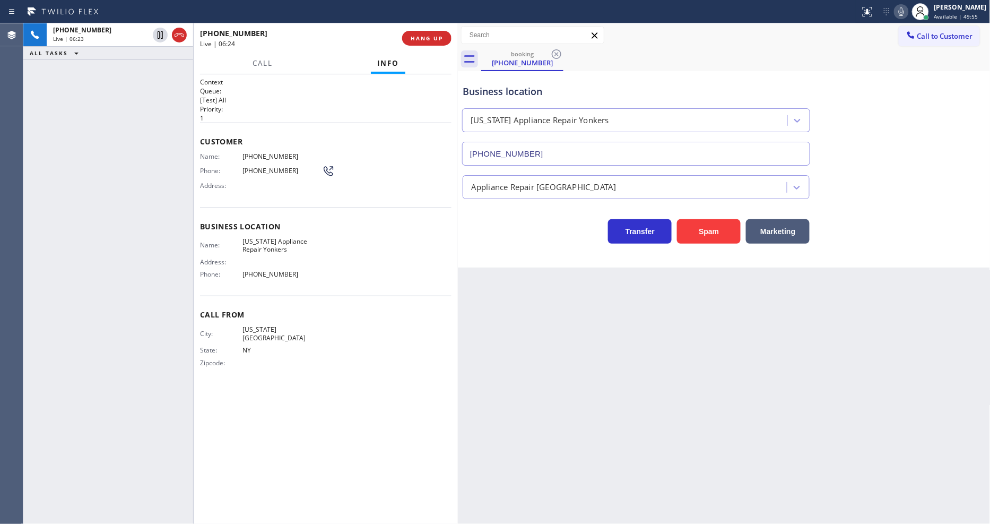
click at [908, 9] on icon at bounding box center [901, 11] width 13 height 13
click at [908, 11] on icon at bounding box center [901, 11] width 13 height 13
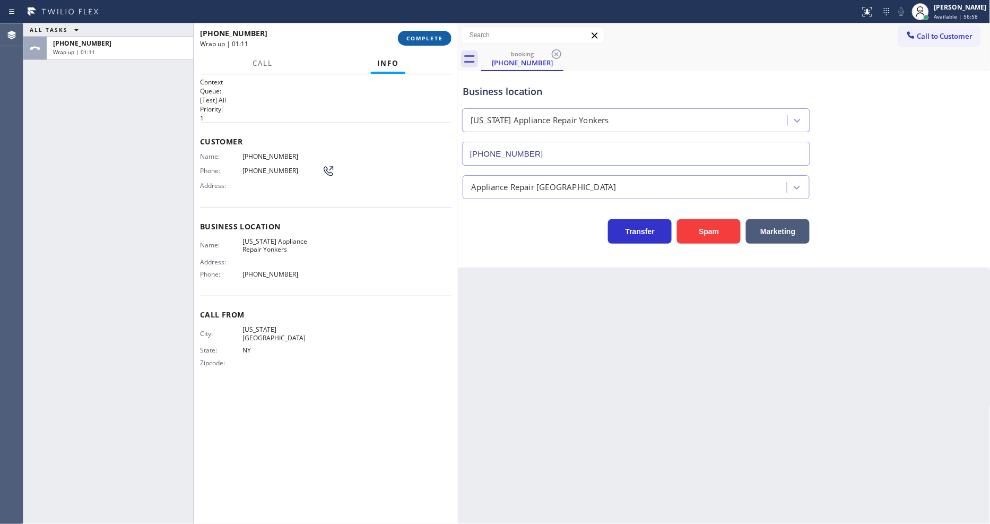
click at [413, 39] on span "COMPLETE" at bounding box center [425, 37] width 37 height 7
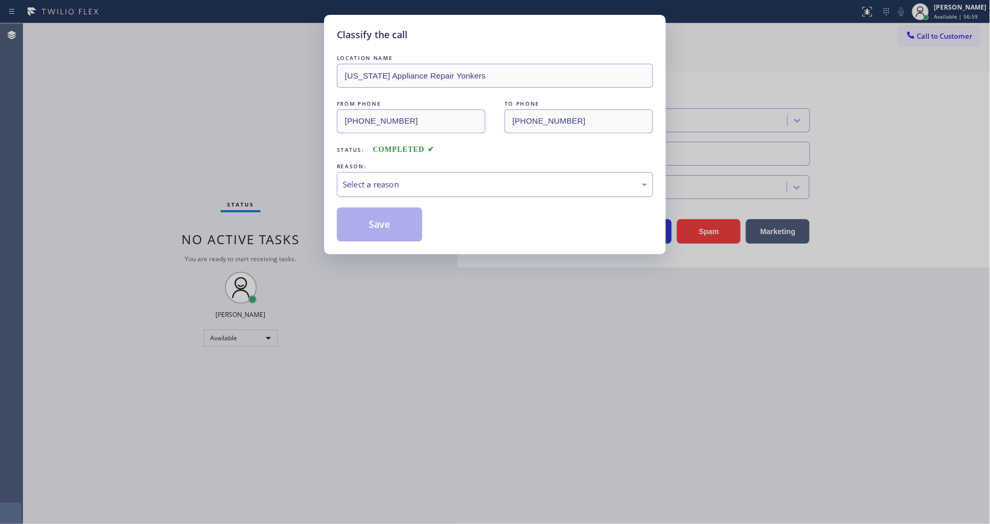
click at [379, 185] on div "Select a reason" at bounding box center [495, 184] width 305 height 12
click at [370, 222] on button "Save" at bounding box center [379, 224] width 85 height 34
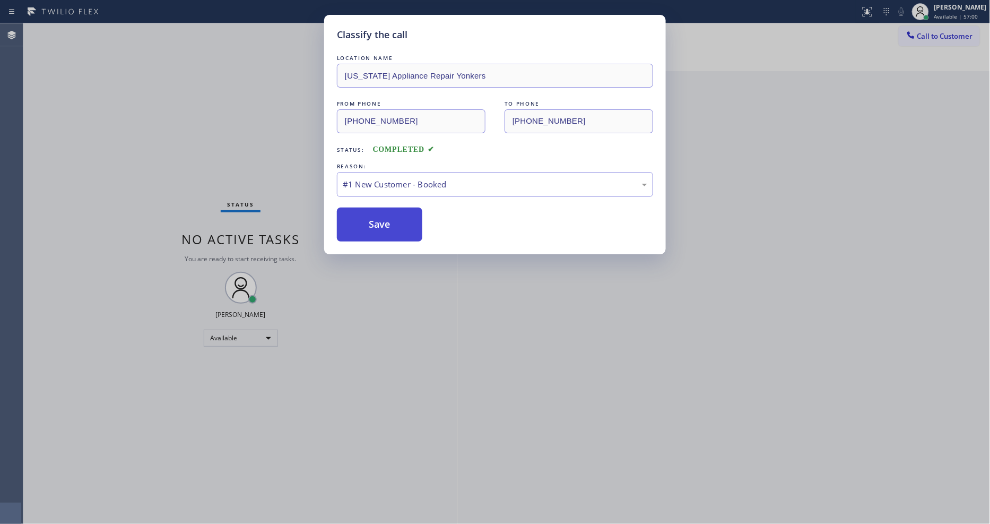
click at [370, 222] on button "Save" at bounding box center [379, 224] width 85 height 34
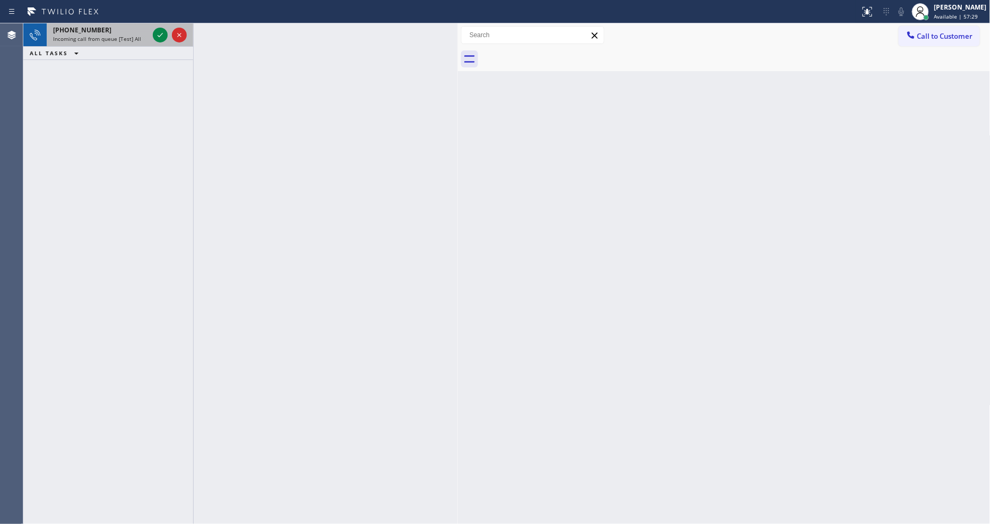
click at [142, 41] on div "Incoming call from queue [Test] All" at bounding box center [101, 38] width 96 height 7
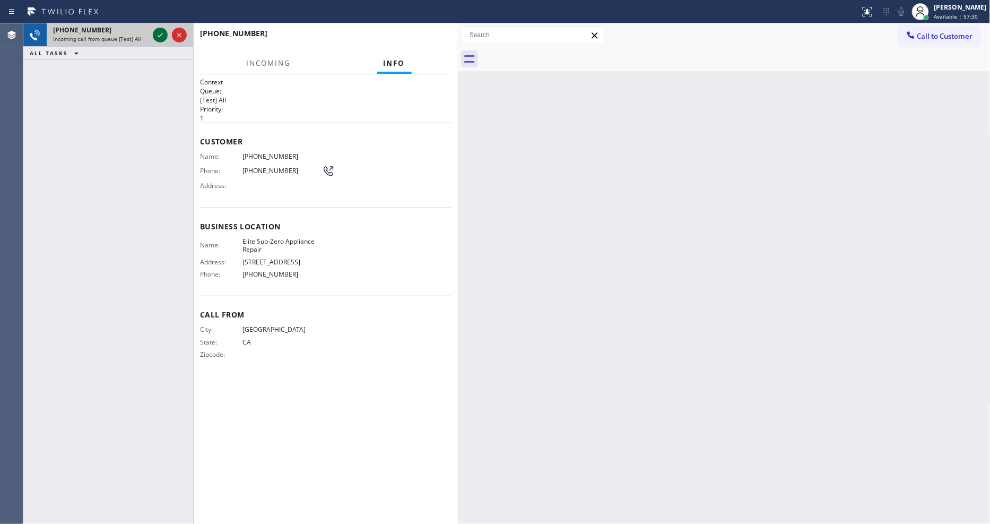
click at [153, 34] on div at bounding box center [160, 35] width 15 height 13
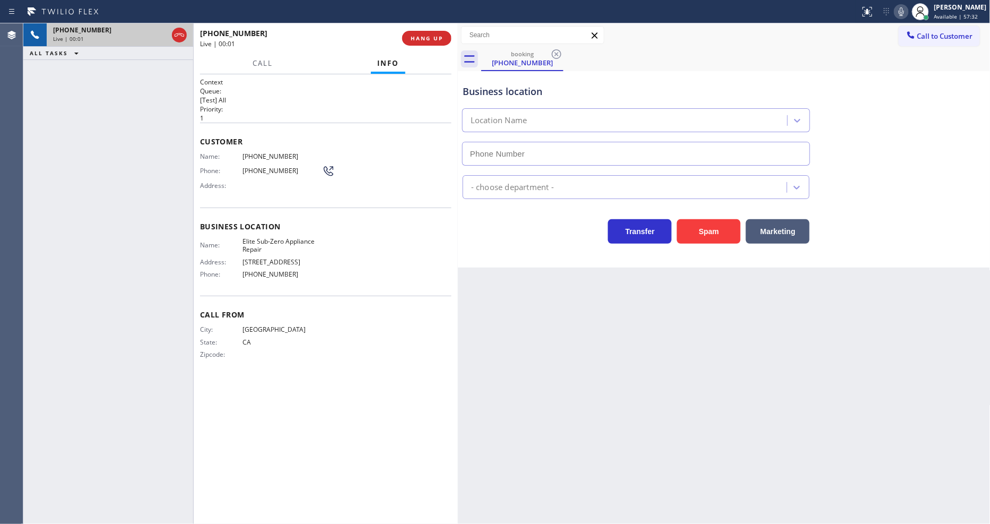
type input "(415) 965-3694"
click at [710, 336] on div "Back to Dashboard Change Sender ID Customers Technicians Select a contact Outbo…" at bounding box center [724, 273] width 533 height 500
drag, startPoint x: 237, startPoint y: 106, endPoint x: 405, endPoint y: 51, distance: 176.4
click at [237, 105] on h2 "Priority:" at bounding box center [326, 109] width 252 height 9
click at [417, 38] on span "HANG UP" at bounding box center [427, 37] width 32 height 7
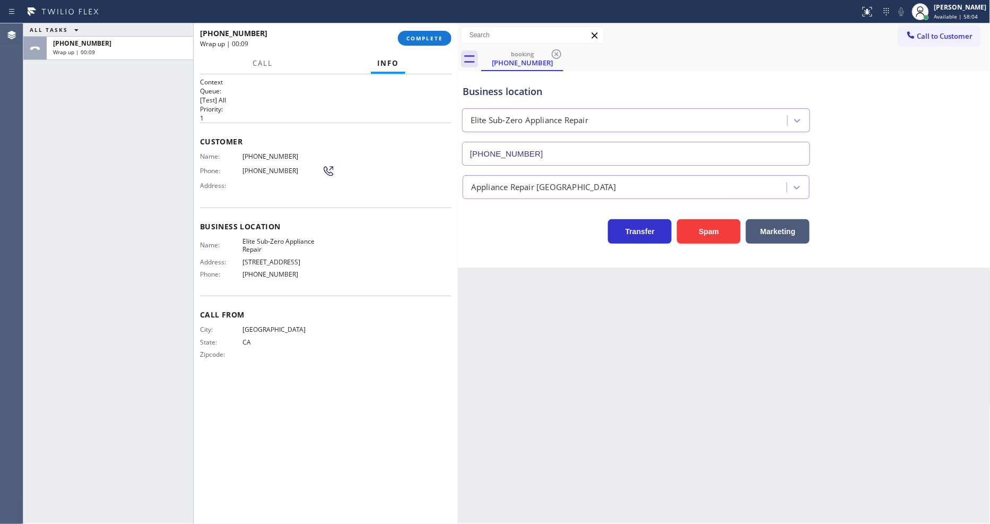
drag, startPoint x: 221, startPoint y: 259, endPoint x: 473, endPoint y: 74, distance: 312.1
click at [221, 259] on span "Address:" at bounding box center [221, 262] width 42 height 8
click at [422, 37] on span "COMPLETE" at bounding box center [425, 37] width 37 height 7
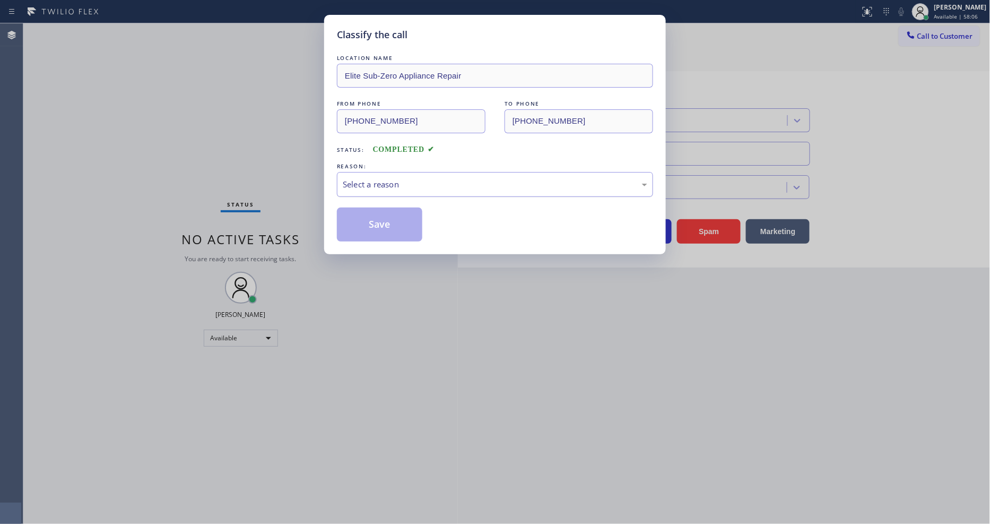
click at [408, 178] on div "Select a reason" at bounding box center [495, 184] width 305 height 12
click at [375, 227] on button "Save" at bounding box center [379, 224] width 85 height 34
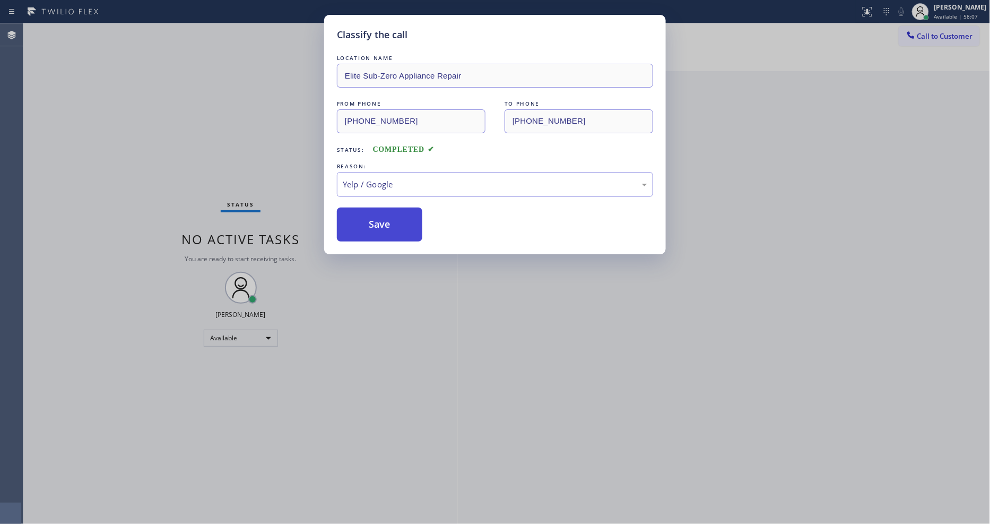
click at [375, 226] on button "Save" at bounding box center [379, 224] width 85 height 34
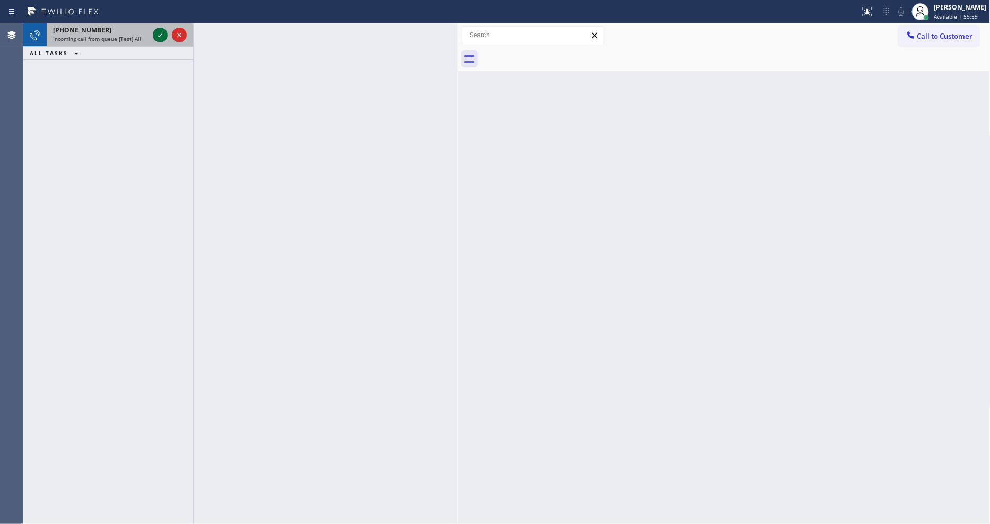
click at [158, 29] on icon at bounding box center [160, 35] width 13 height 13
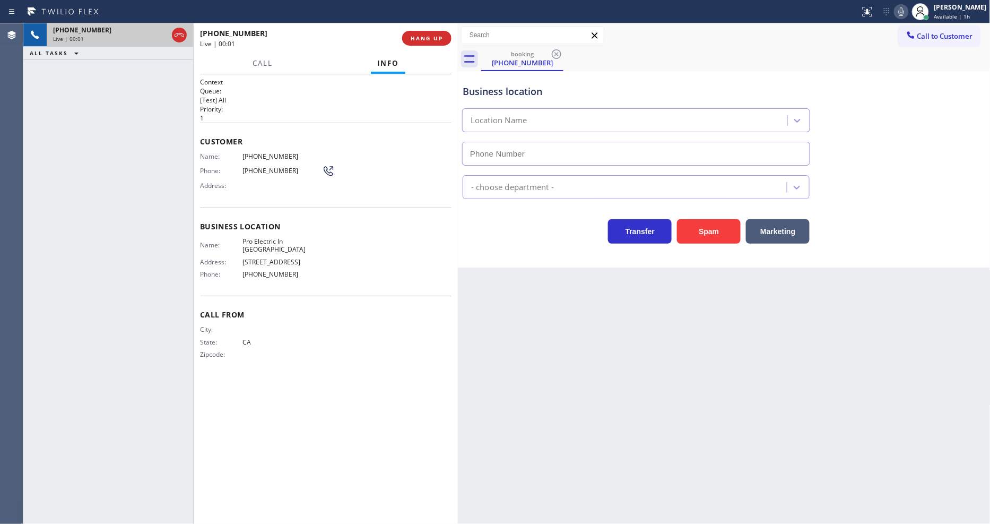
type input "(909) 740-3110"
click at [367, 114] on p "1" at bounding box center [326, 118] width 252 height 9
click at [254, 237] on span "Pro Electric In Malibu" at bounding box center [283, 245] width 80 height 16
click at [255, 237] on span "Pro Electric In Malibu" at bounding box center [283, 245] width 80 height 16
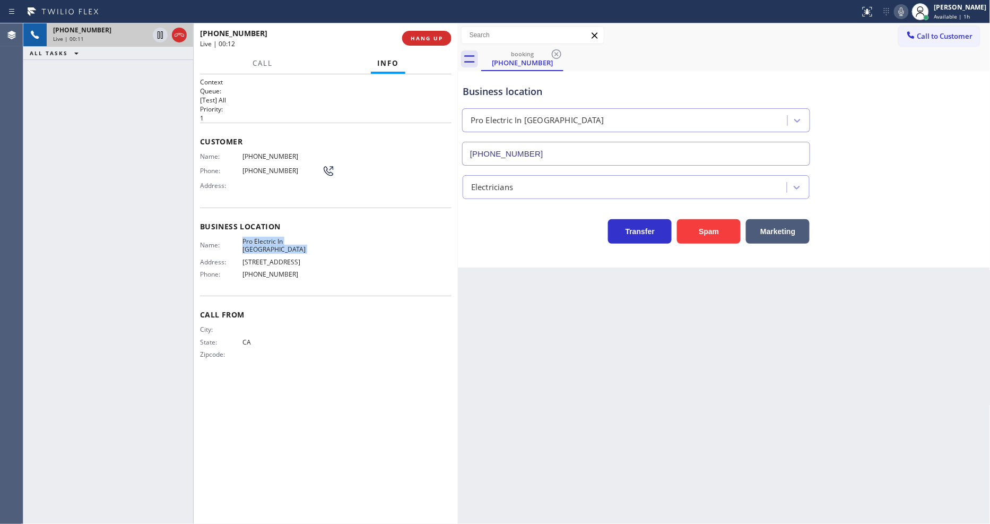
copy span "Pro Electric In Malibu"
click at [92, 110] on div "+12138556399 Live | 00:18 ALL TASKS ALL TASKS ACTIVE TASKS TASKS IN WRAP UP" at bounding box center [108, 273] width 170 height 500
click at [416, 40] on span "HANG UP" at bounding box center [427, 37] width 32 height 7
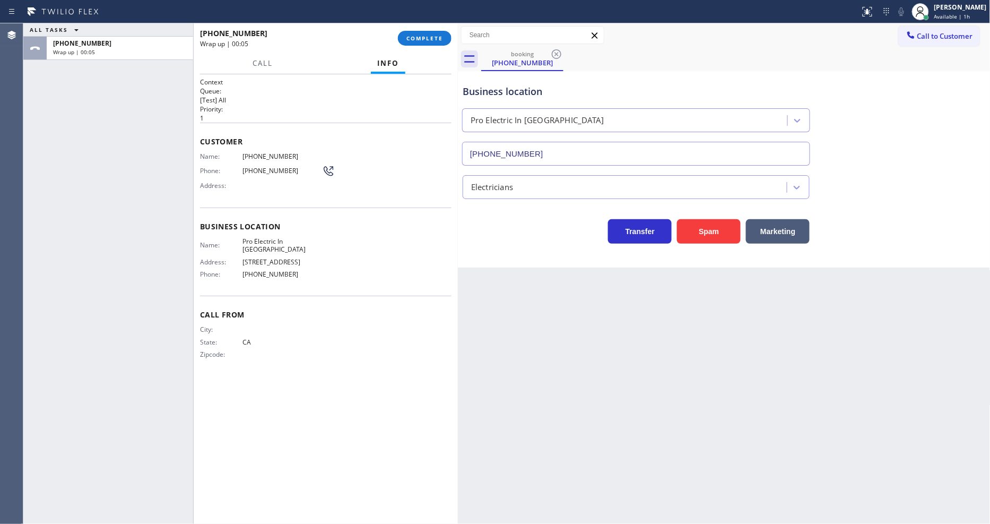
drag, startPoint x: 213, startPoint y: 180, endPoint x: 224, endPoint y: 226, distance: 47.0
click at [212, 181] on span "Address:" at bounding box center [221, 185] width 42 height 8
click at [963, 11] on div "[PERSON_NAME]" at bounding box center [961, 7] width 53 height 9
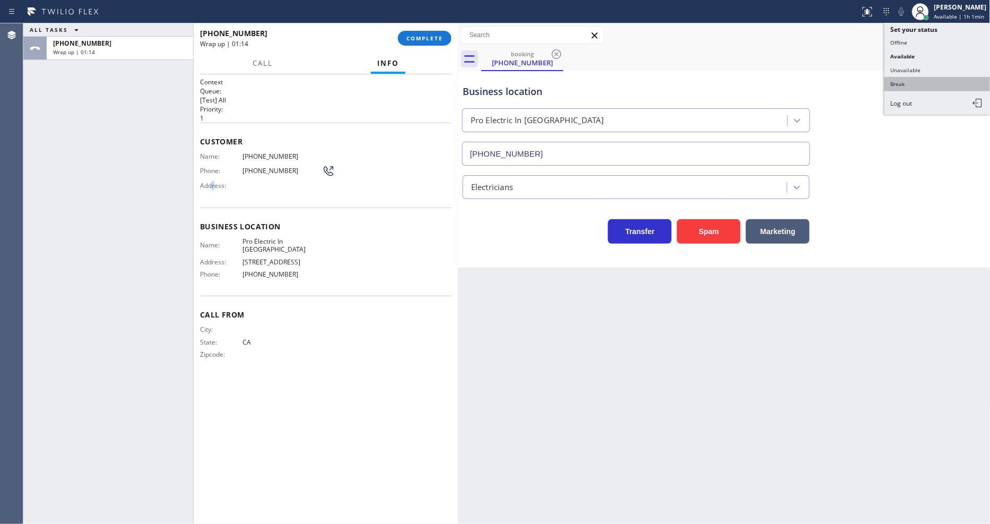
click at [921, 87] on button "Break" at bounding box center [938, 84] width 106 height 14
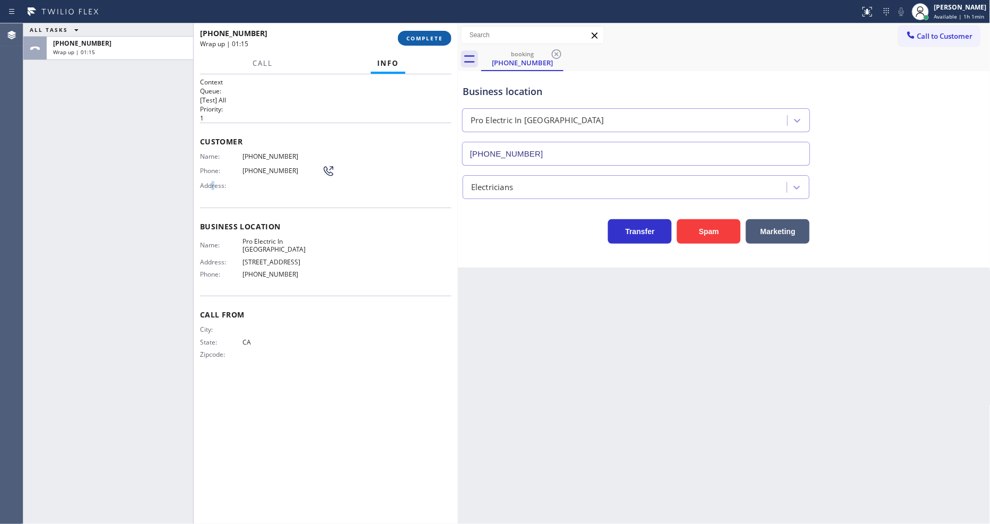
click at [429, 35] on span "COMPLETE" at bounding box center [425, 37] width 37 height 7
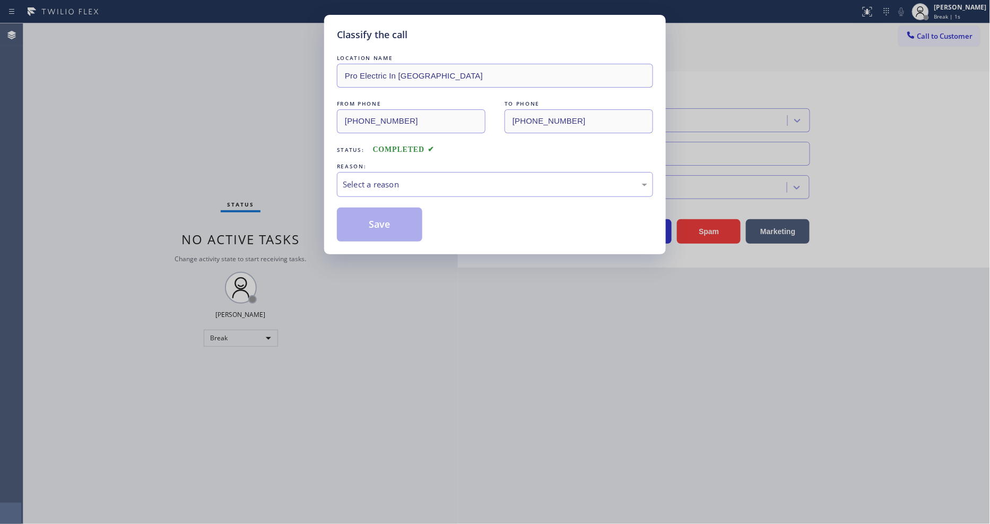
click at [386, 183] on div "Select a reason" at bounding box center [495, 184] width 305 height 12
click at [382, 183] on div "New Customer - Booked" at bounding box center [495, 184] width 305 height 12
click at [373, 215] on button "Save" at bounding box center [379, 224] width 85 height 34
drag, startPoint x: 373, startPoint y: 215, endPoint x: 267, endPoint y: 0, distance: 240.2
click at [373, 214] on button "Save" at bounding box center [379, 224] width 85 height 34
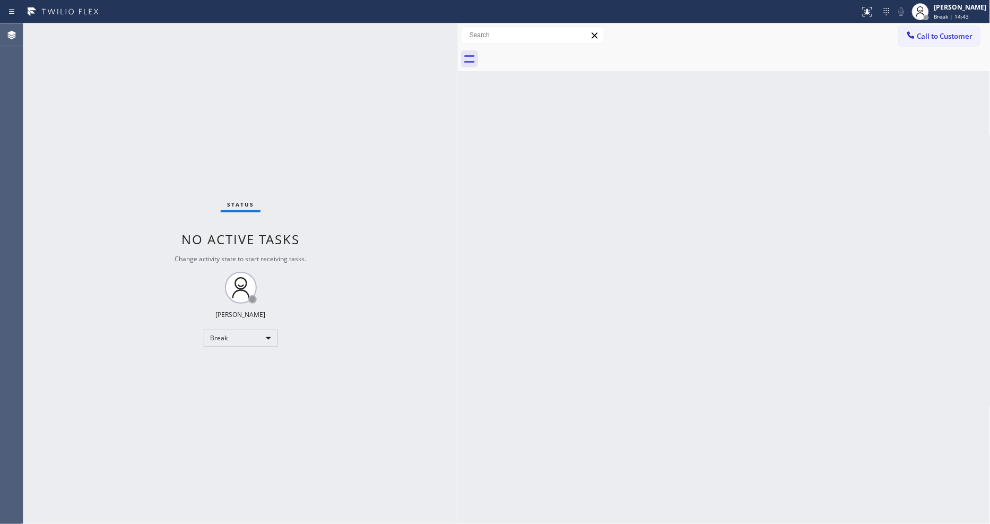
drag, startPoint x: 609, startPoint y: 296, endPoint x: 825, endPoint y: 201, distance: 235.5
click at [609, 296] on div "Back to Dashboard Change Sender ID Customers Technicians Select a contact Outbo…" at bounding box center [724, 273] width 533 height 500
click at [952, 12] on div "Lyka Montero Break | 14:44" at bounding box center [961, 11] width 58 height 19
click at [929, 73] on button "Unavailable" at bounding box center [938, 70] width 106 height 14
click at [593, 133] on div "Back to Dashboard Change Sender ID Customers Technicians Select a contact Outbo…" at bounding box center [724, 273] width 533 height 500
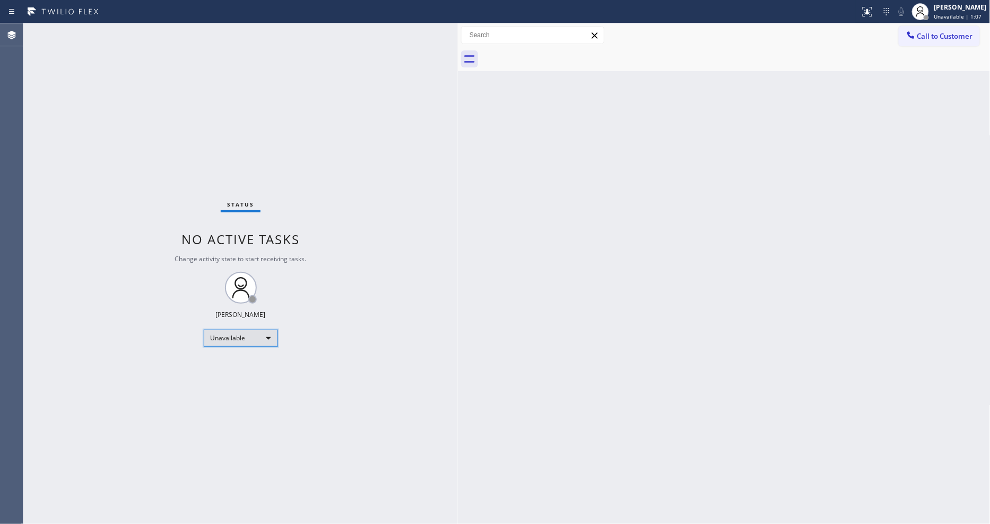
click at [237, 331] on div "Unavailable" at bounding box center [241, 338] width 74 height 17
click at [232, 365] on li "Available" at bounding box center [240, 366] width 72 height 13
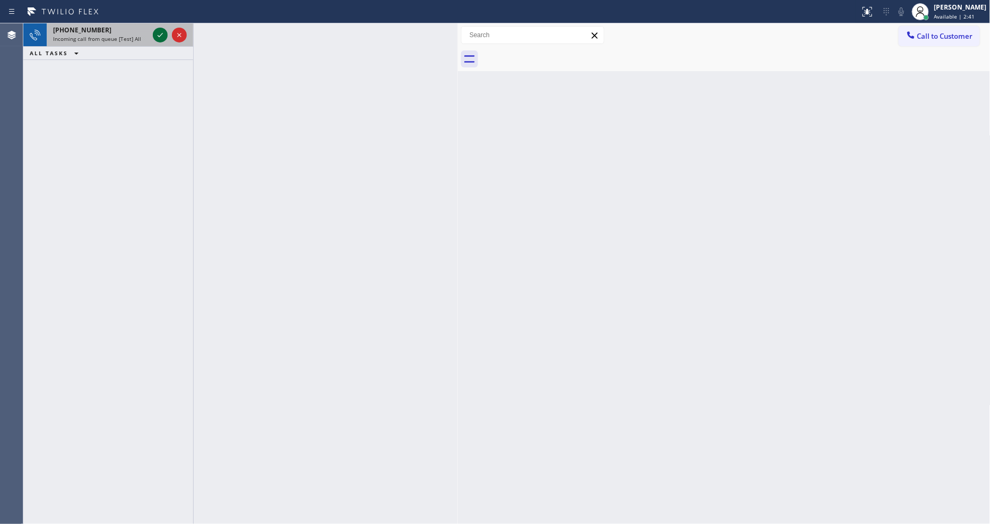
click at [159, 32] on icon at bounding box center [160, 35] width 13 height 13
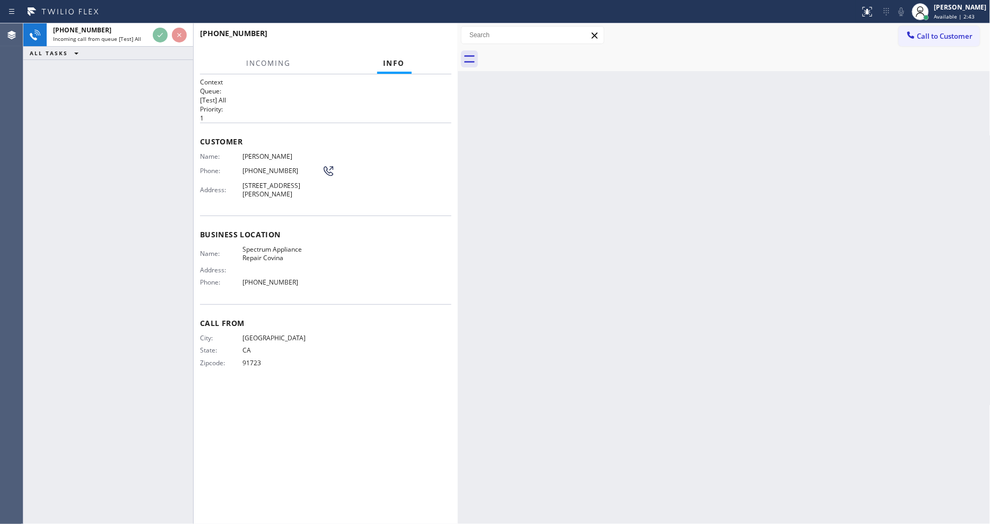
click at [391, 171] on div "Name: Brady Heidenrich Phone: (626) 392-2067 Address: 1034 N Bender Ave, Covina…" at bounding box center [326, 177] width 252 height 50
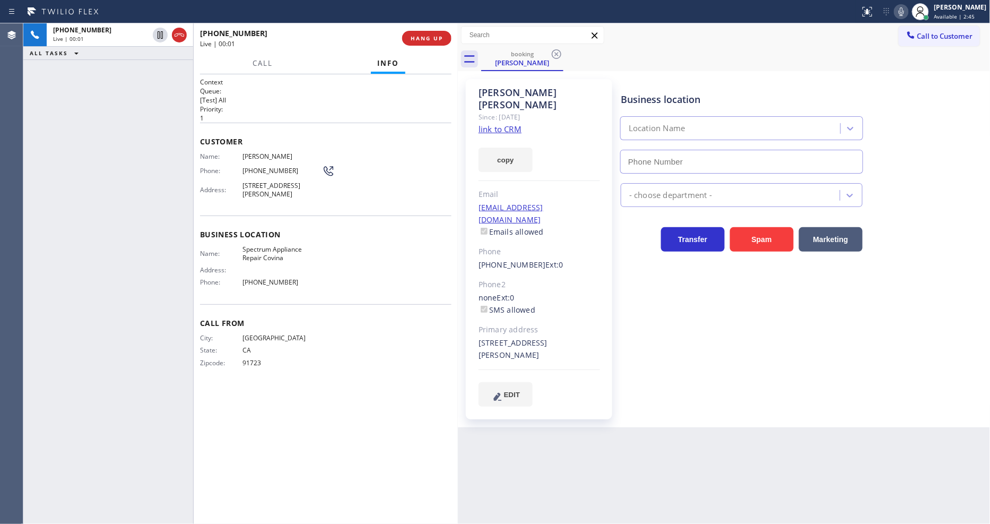
type input "(626) 602-2926"
click at [485, 124] on link "link to CRM" at bounding box center [500, 129] width 43 height 11
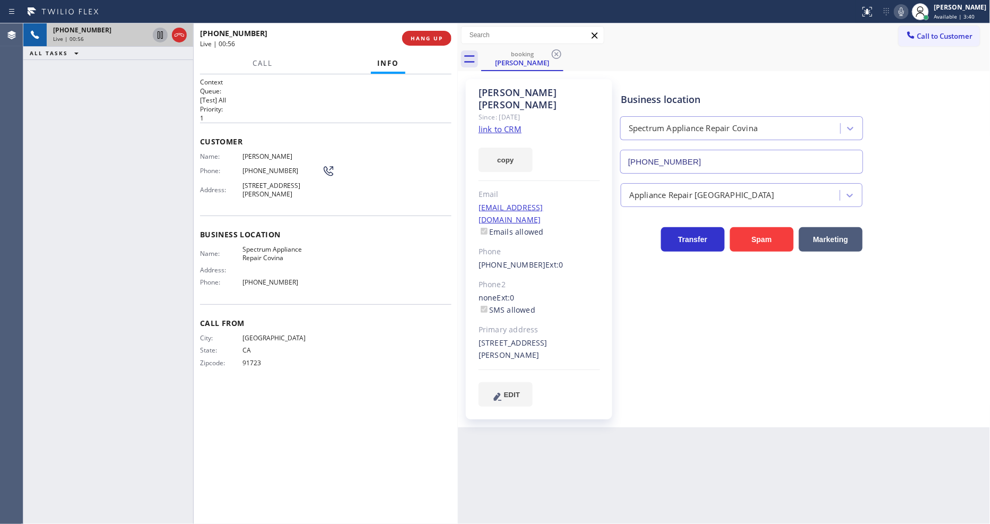
click at [158, 36] on icon at bounding box center [160, 34] width 5 height 7
click at [908, 8] on icon at bounding box center [901, 11] width 13 height 13
drag, startPoint x: 160, startPoint y: 34, endPoint x: 207, endPoint y: 34, distance: 47.8
click at [159, 34] on icon at bounding box center [160, 35] width 13 height 13
click at [906, 13] on icon at bounding box center [901, 11] width 13 height 13
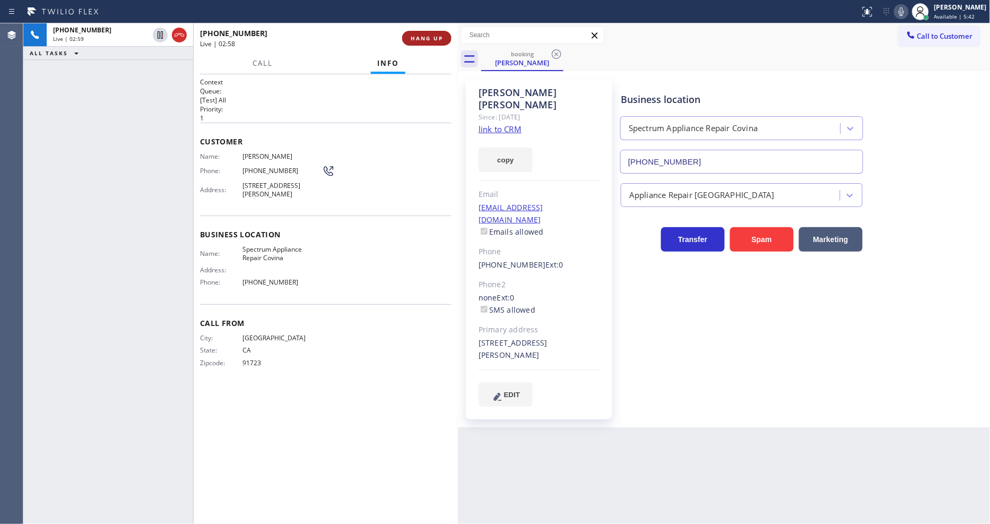
click at [434, 39] on span "HANG UP" at bounding box center [427, 37] width 32 height 7
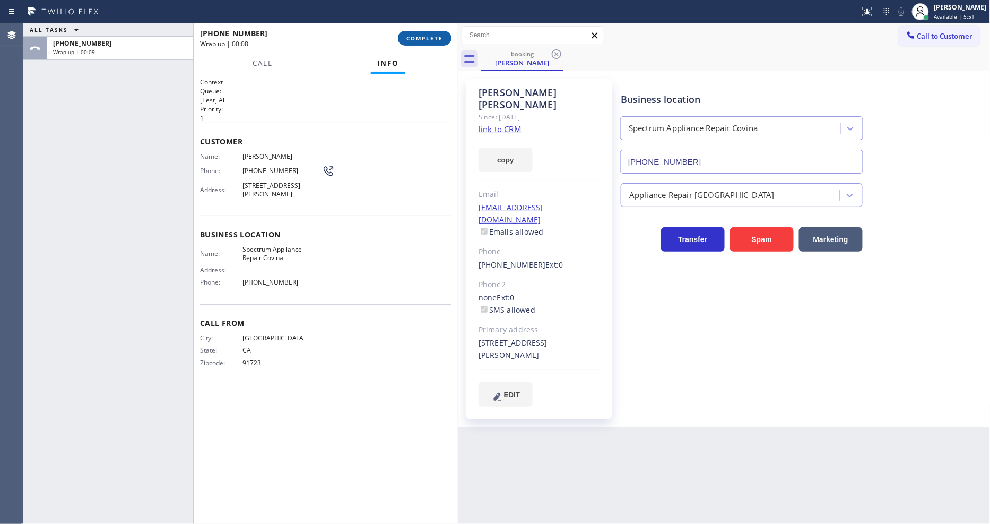
click at [422, 40] on span "COMPLETE" at bounding box center [425, 37] width 37 height 7
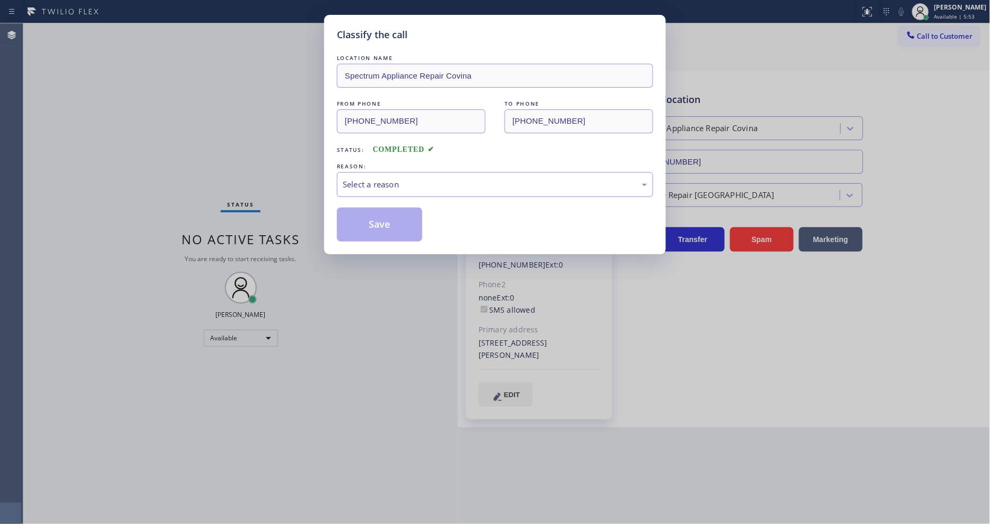
click at [364, 180] on div "Select a reason" at bounding box center [495, 184] width 305 height 12
click at [362, 227] on button "Save" at bounding box center [379, 224] width 85 height 34
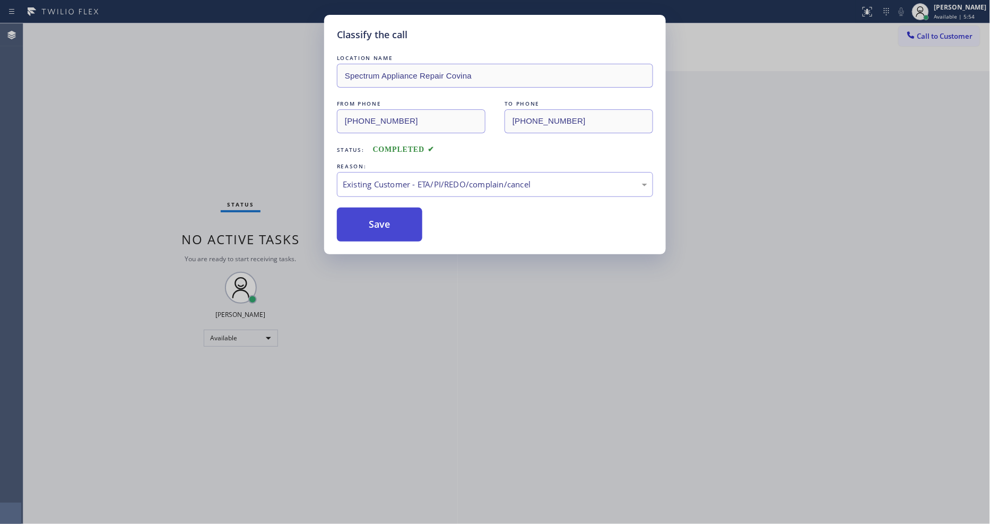
click at [362, 227] on button "Save" at bounding box center [379, 224] width 85 height 34
click at [362, 226] on div "Classify the call LOCATION NAME Ultimate Wash Appliance Fix FROM PHONE (315) 20…" at bounding box center [506, 273] width 967 height 500
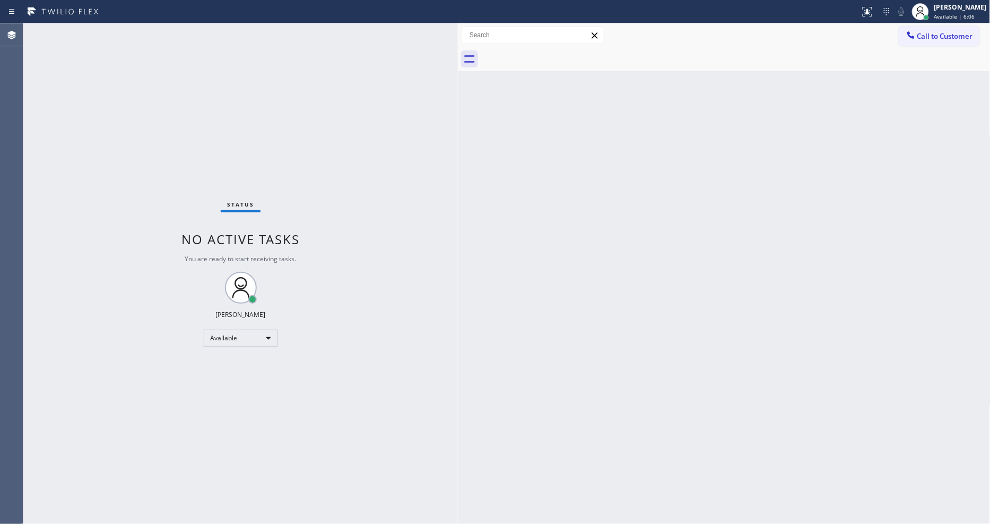
click at [160, 34] on div "Status No active tasks You are ready to start receiving tasks. [PERSON_NAME] Av…" at bounding box center [240, 273] width 435 height 500
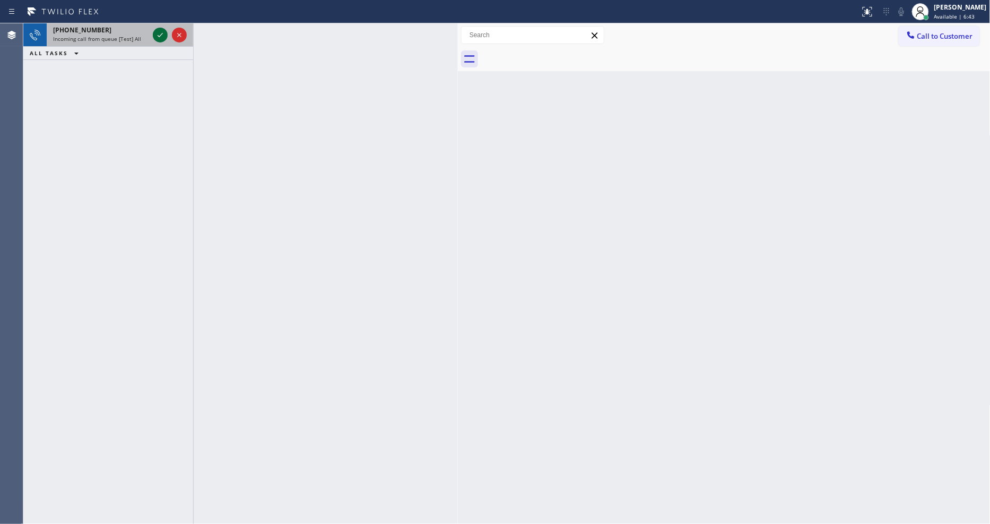
click at [160, 34] on icon at bounding box center [160, 35] width 13 height 13
click at [161, 33] on icon at bounding box center [160, 35] width 13 height 13
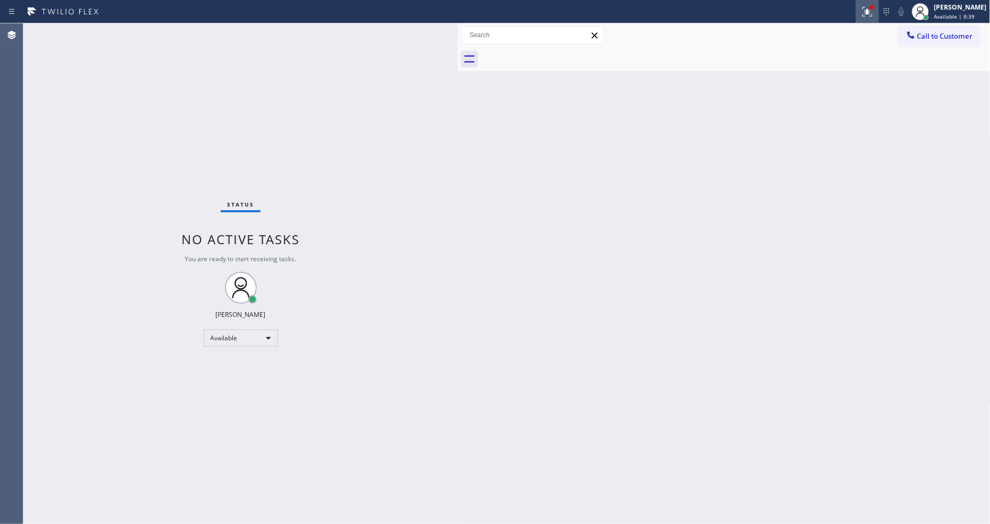
click at [871, 12] on icon at bounding box center [867, 11] width 13 height 13
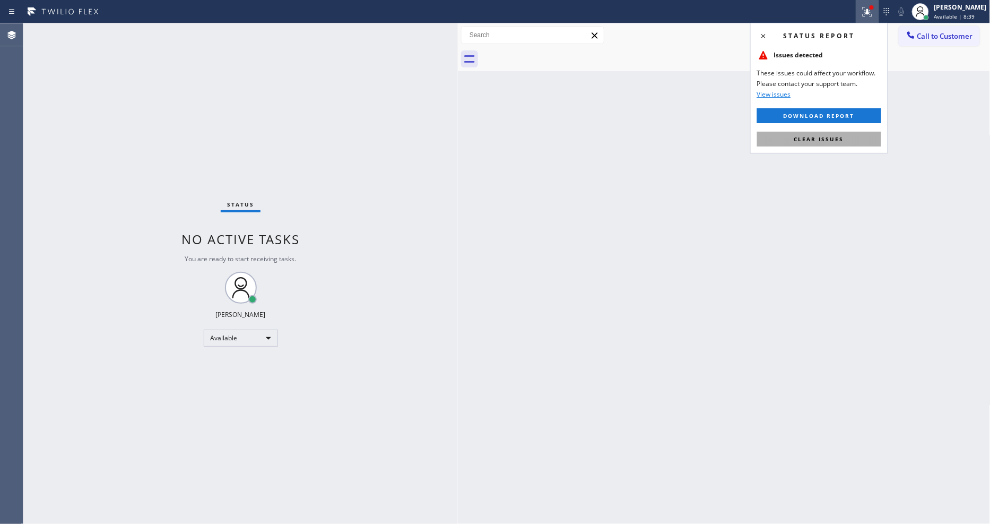
click at [847, 137] on button "Clear issues" at bounding box center [819, 139] width 124 height 15
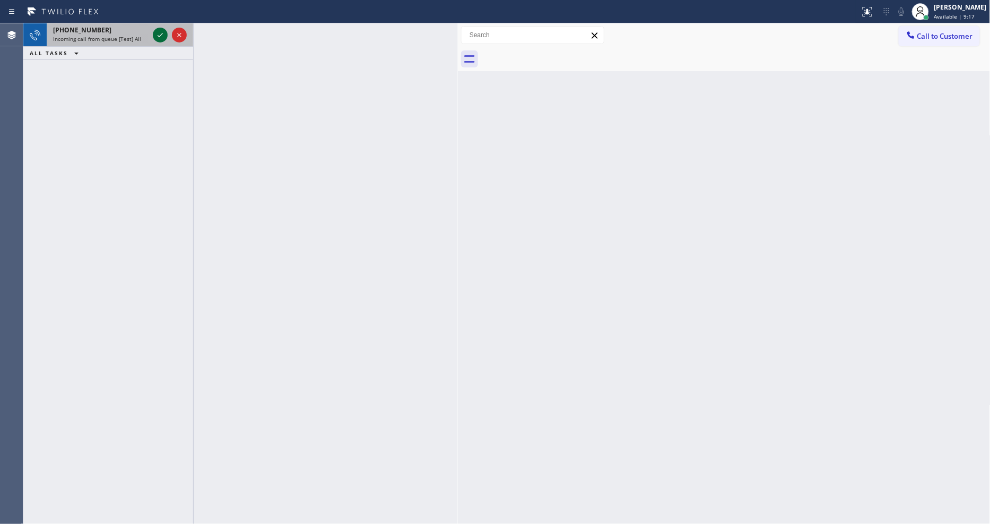
click at [158, 32] on icon at bounding box center [160, 35] width 13 height 13
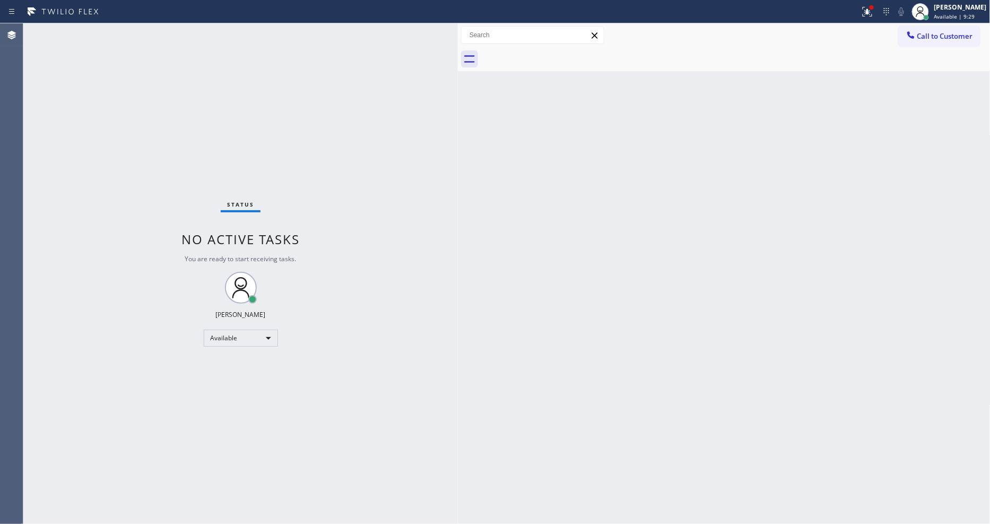
click at [154, 28] on div "Status No active tasks You are ready to start receiving tasks. [PERSON_NAME] Av…" at bounding box center [240, 273] width 435 height 500
click at [158, 28] on div "Status No active tasks You are ready to start receiving tasks. [PERSON_NAME] Av…" at bounding box center [240, 273] width 435 height 500
click at [146, 30] on div "Status No active tasks You are ready to start receiving tasks. [PERSON_NAME] Av…" at bounding box center [240, 273] width 435 height 500
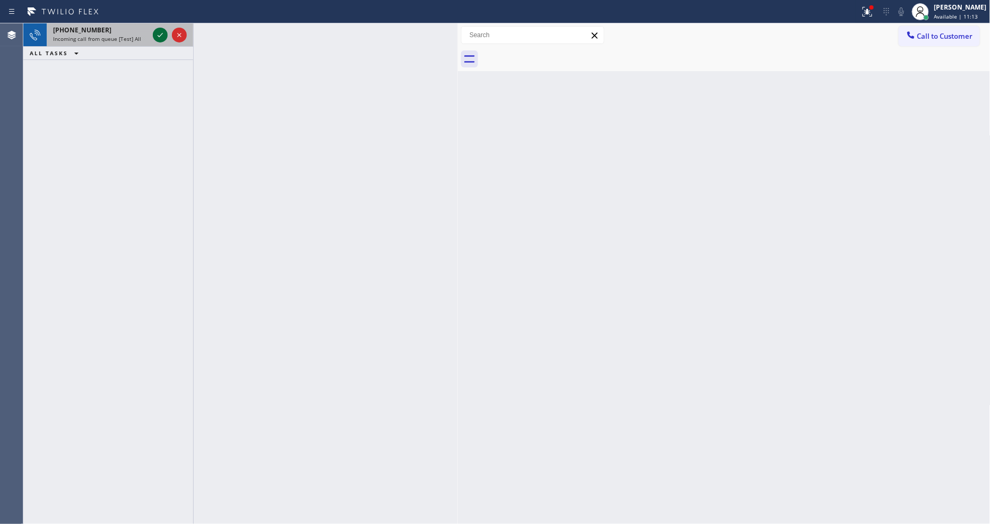
click at [160, 36] on icon at bounding box center [160, 35] width 13 height 13
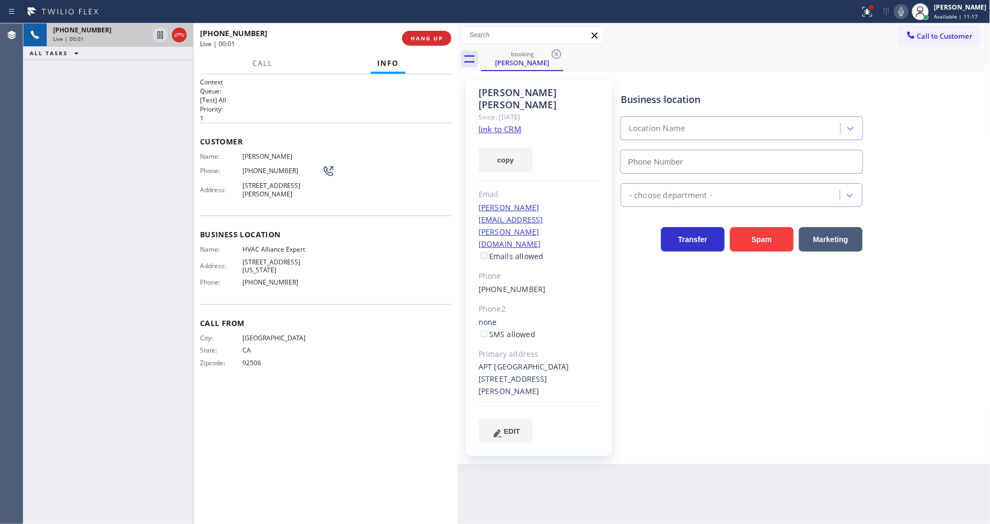
type input "(855) 999-4417"
click at [512, 124] on link "link to CRM" at bounding box center [500, 129] width 43 height 11
click at [284, 253] on span "HVAC Alliance Expert" at bounding box center [283, 249] width 80 height 8
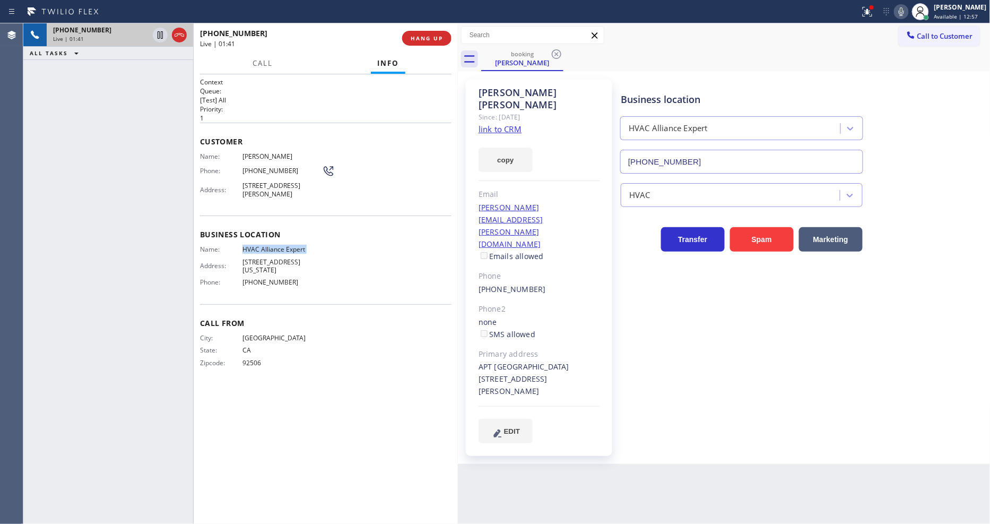
copy span "HVAC Alliance Expert"
drag, startPoint x: 159, startPoint y: 36, endPoint x: 261, endPoint y: 23, distance: 102.8
click at [158, 36] on icon at bounding box center [160, 35] width 13 height 13
click at [907, 8] on icon at bounding box center [901, 11] width 13 height 13
click at [158, 33] on icon at bounding box center [160, 34] width 7 height 7
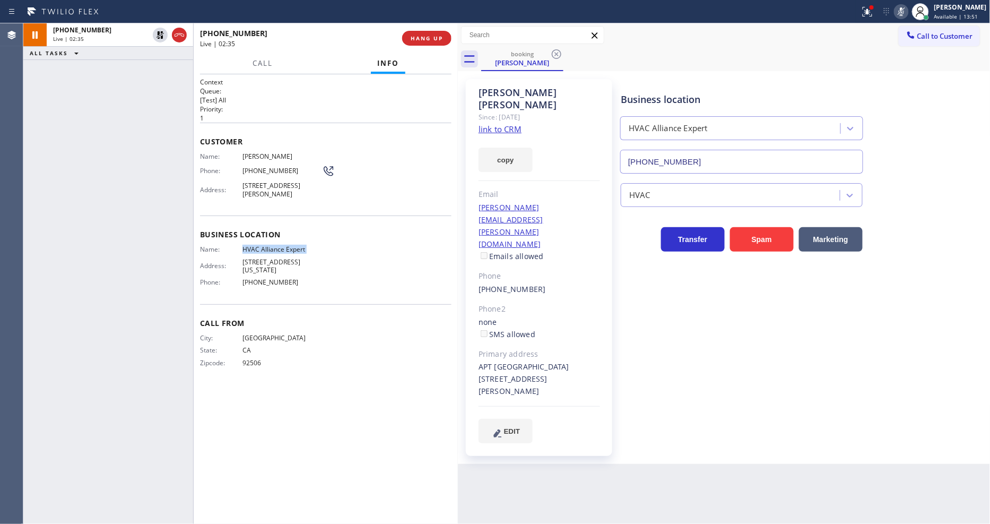
drag, startPoint x: 914, startPoint y: 7, endPoint x: 903, endPoint y: 7, distance: 11.2
click at [908, 7] on icon at bounding box center [901, 11] width 13 height 13
click at [875, 8] on div at bounding box center [872, 7] width 6 height 6
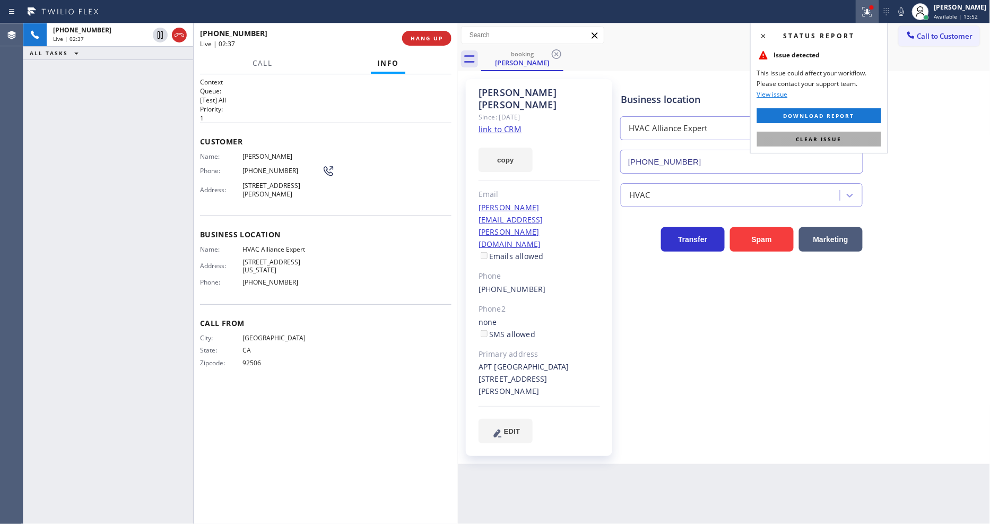
click at [849, 133] on button "Clear issue" at bounding box center [819, 139] width 124 height 15
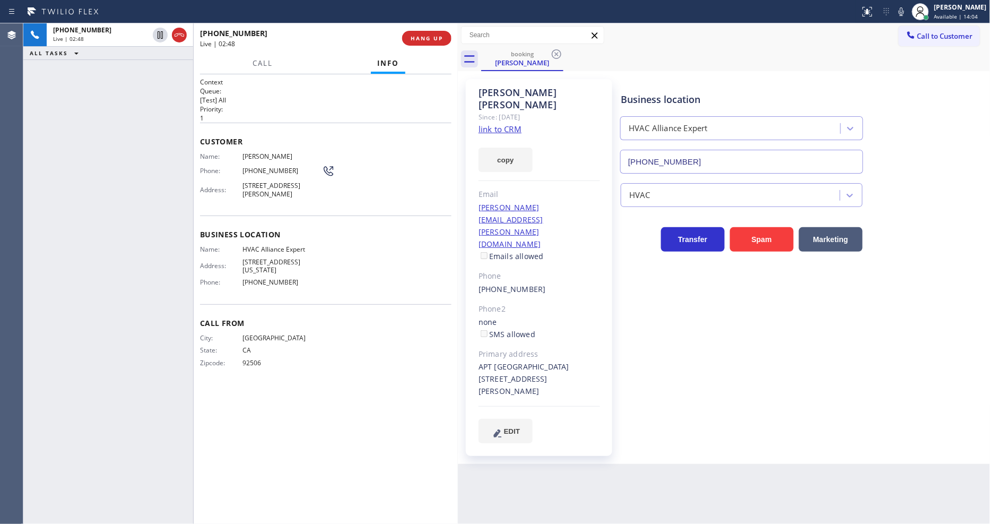
drag, startPoint x: 656, startPoint y: 364, endPoint x: 646, endPoint y: 252, distance: 111.9
click at [656, 364] on div "Business location HVAC Alliance Expert (855) 999-4417 HVAC Transfer Spam Market…" at bounding box center [803, 261] width 369 height 358
click at [439, 34] on span "HANG UP" at bounding box center [427, 37] width 32 height 7
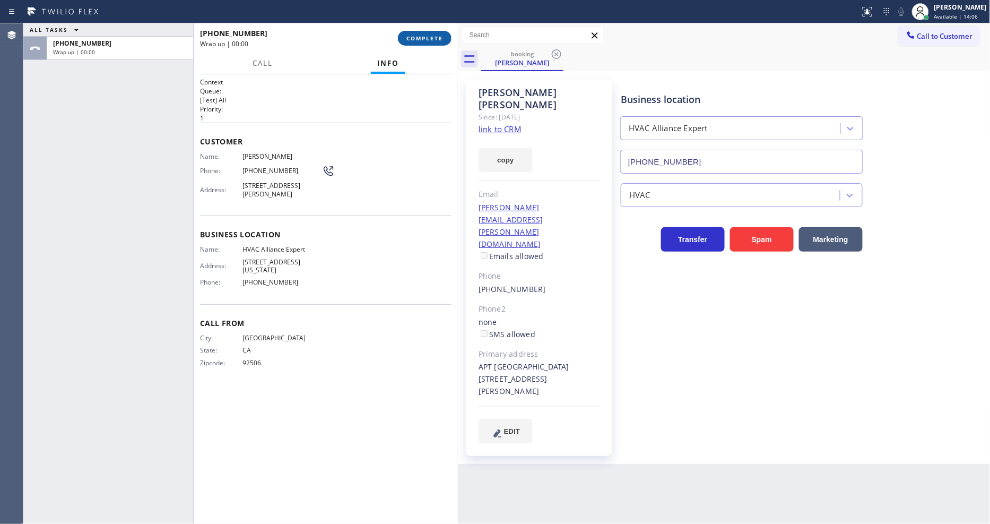
click at [438, 38] on span "COMPLETE" at bounding box center [425, 37] width 37 height 7
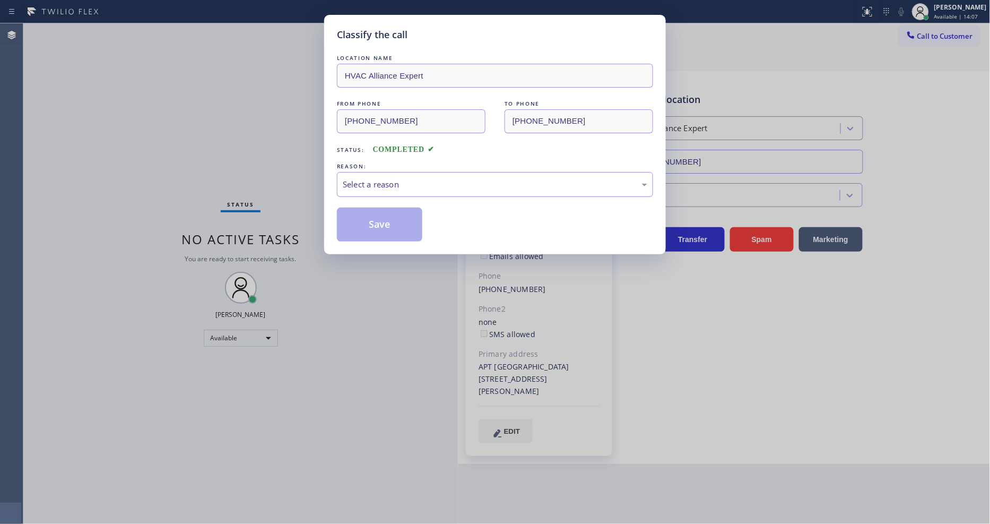
click at [391, 180] on div "Select a reason" at bounding box center [495, 184] width 305 height 12
drag, startPoint x: 385, startPoint y: 249, endPoint x: 388, endPoint y: 220, distance: 29.3
click at [388, 220] on button "Save" at bounding box center [379, 224] width 85 height 34
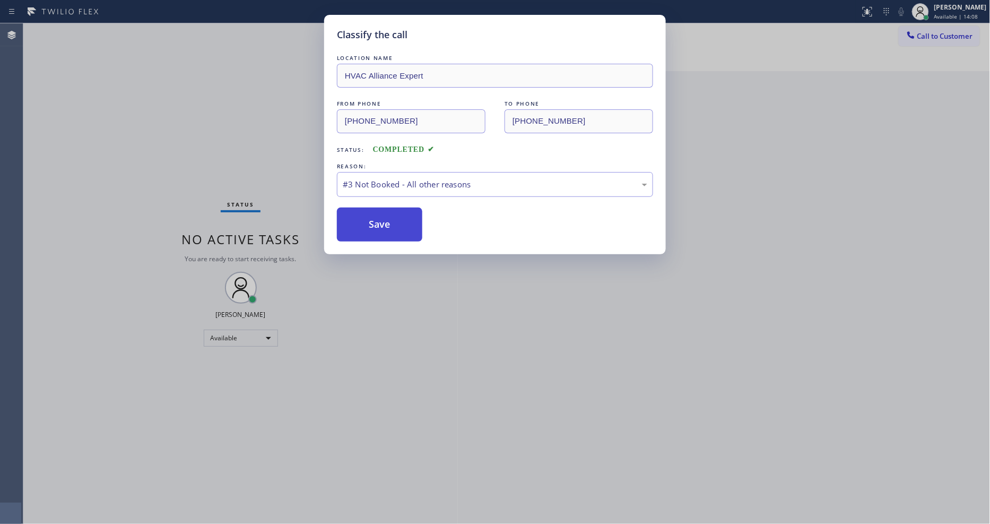
click at [388, 220] on button "Save" at bounding box center [379, 224] width 85 height 34
drag, startPoint x: 388, startPoint y: 220, endPoint x: 375, endPoint y: 178, distance: 44.0
click at [388, 219] on button "Save" at bounding box center [379, 224] width 85 height 34
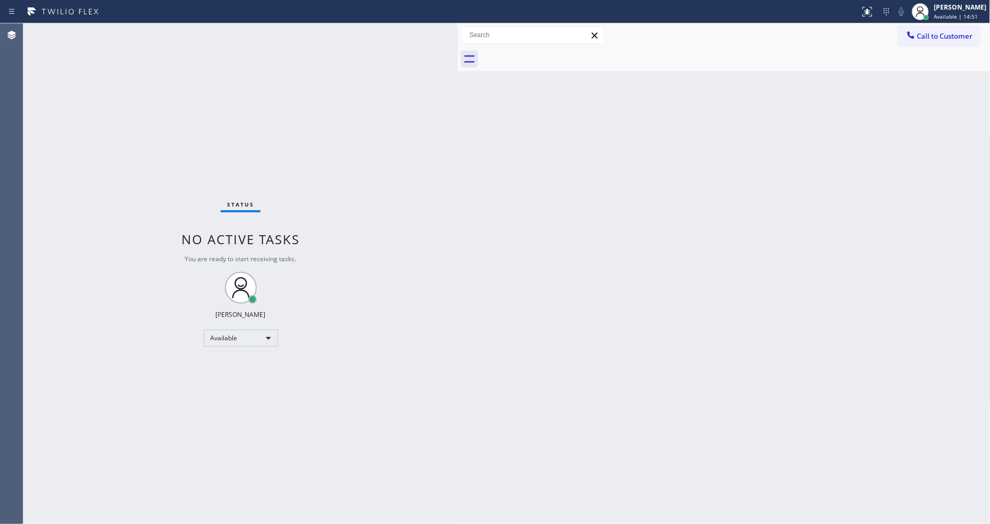
click at [131, 29] on div "Status No active tasks You are ready to start receiving tasks. [PERSON_NAME] Av…" at bounding box center [240, 273] width 435 height 500
click at [142, 24] on div "Status No active tasks You are ready to start receiving tasks. [PERSON_NAME] Av…" at bounding box center [240, 273] width 435 height 500
click at [136, 32] on div "Status No active tasks You are ready to start receiving tasks. [PERSON_NAME] Av…" at bounding box center [240, 273] width 435 height 500
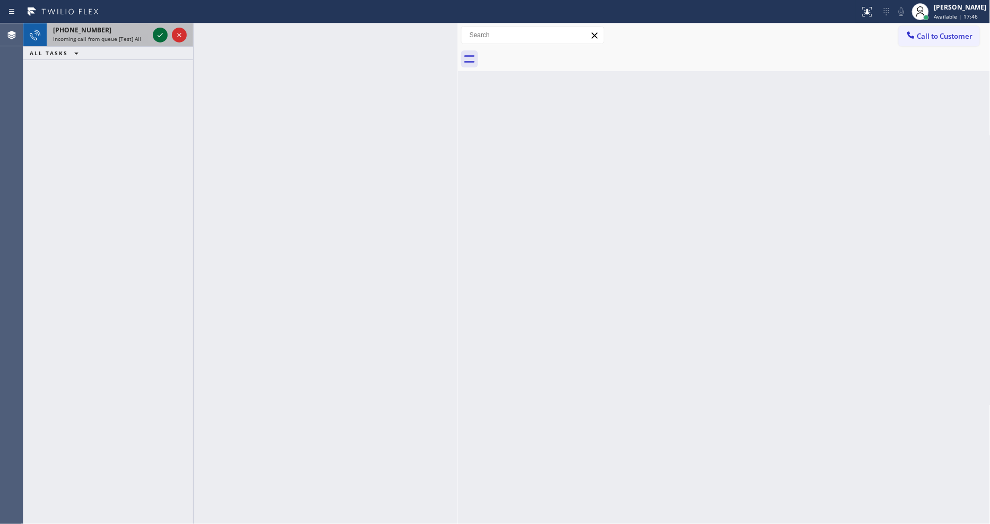
drag, startPoint x: 155, startPoint y: 35, endPoint x: 163, endPoint y: 33, distance: 8.1
click at [157, 35] on icon at bounding box center [160, 35] width 13 height 13
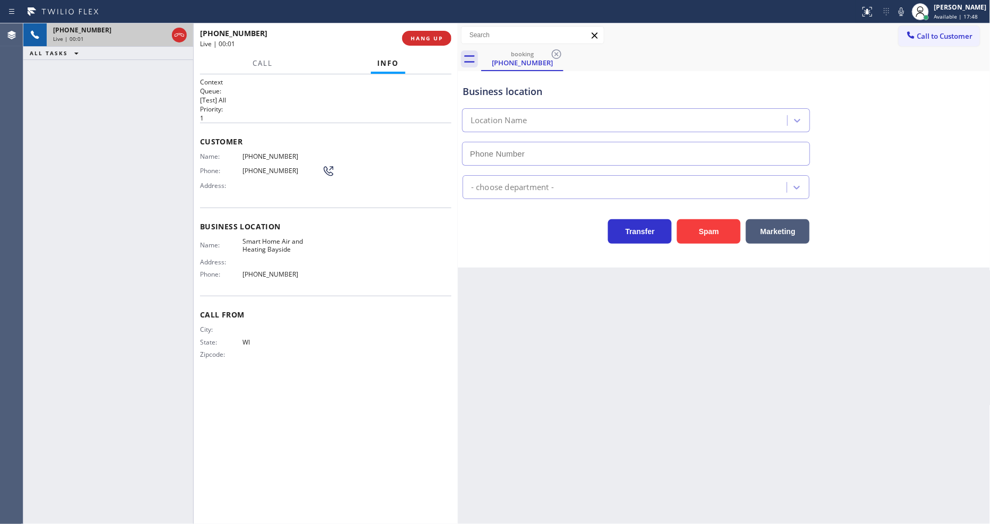
type input "(347) 229-9498"
click at [421, 38] on span "HANG UP" at bounding box center [427, 37] width 32 height 7
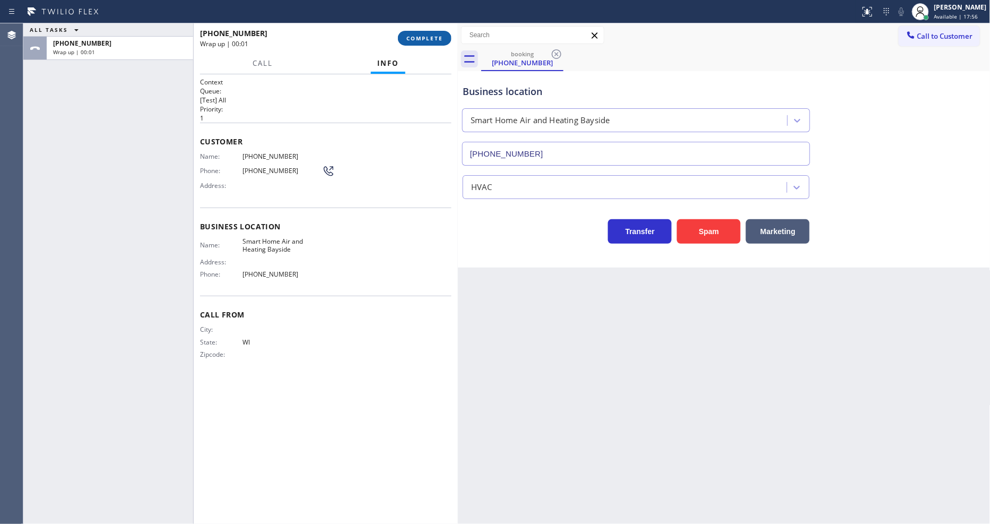
click at [421, 38] on span "COMPLETE" at bounding box center [425, 37] width 37 height 7
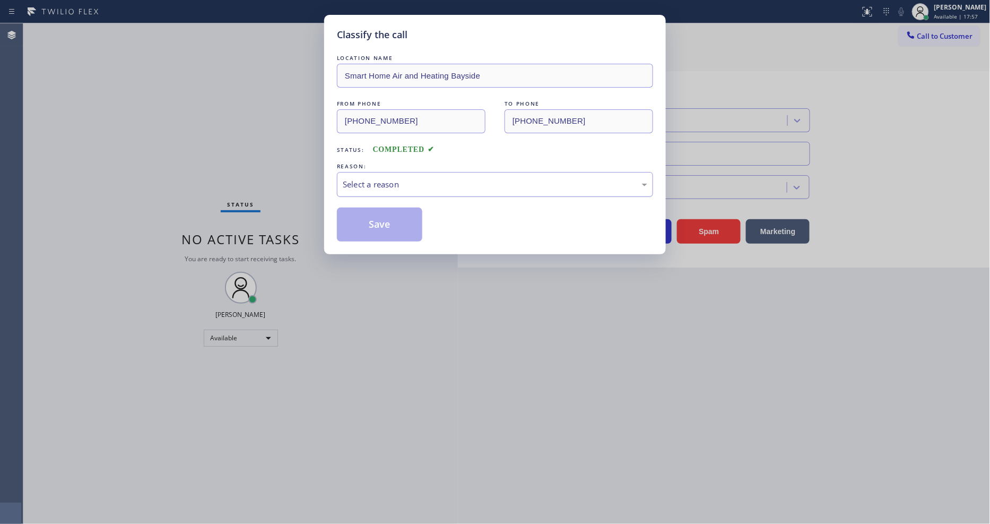
click at [379, 181] on div "Select a reason" at bounding box center [495, 184] width 305 height 12
click at [385, 215] on button "Save" at bounding box center [379, 224] width 85 height 34
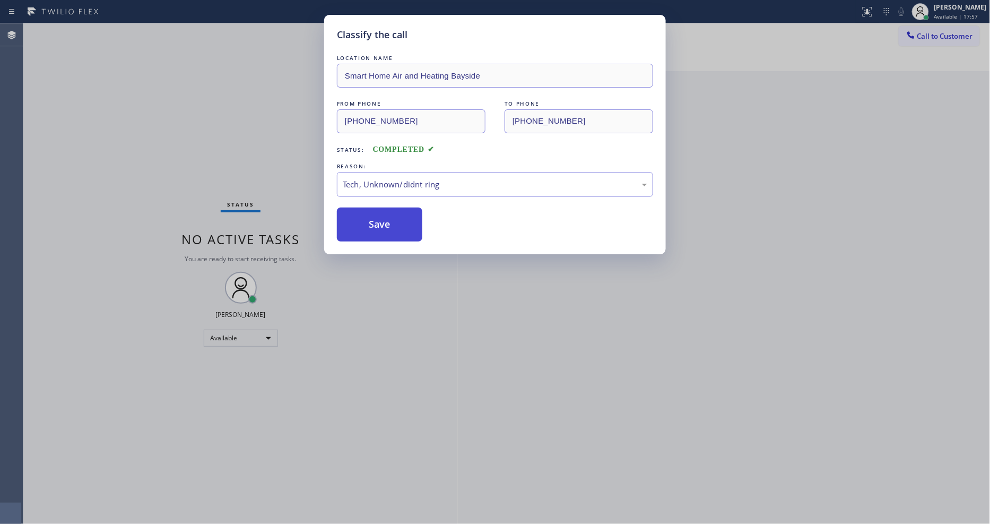
click at [385, 214] on button "Save" at bounding box center [379, 224] width 85 height 34
click at [385, 212] on button "Save" at bounding box center [379, 224] width 85 height 34
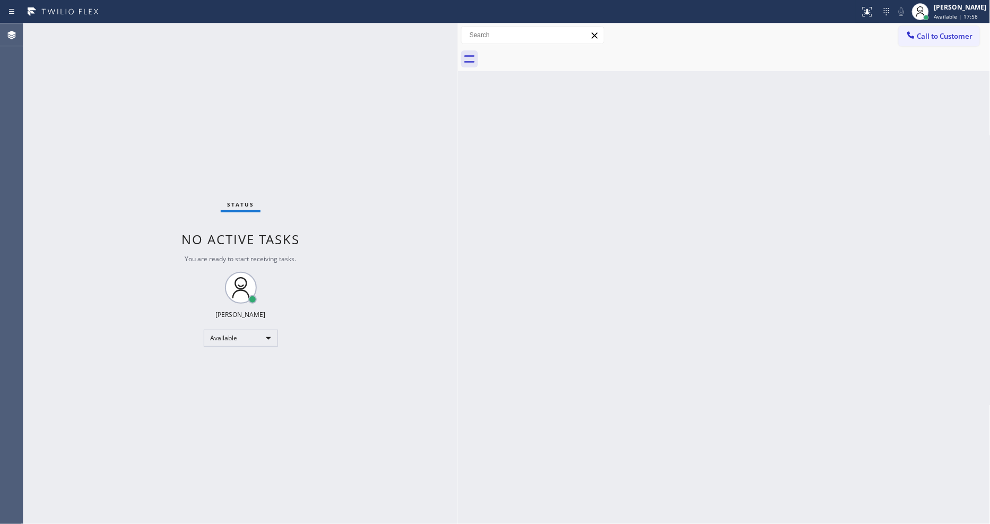
click at [139, 32] on div "Status No active tasks You are ready to start receiving tasks. [PERSON_NAME] Av…" at bounding box center [240, 273] width 435 height 500
click at [132, 29] on div "Status No active tasks You are ready to start receiving tasks. [PERSON_NAME] Av…" at bounding box center [240, 273] width 435 height 500
click at [149, 28] on div "Status No active tasks You are ready to start receiving tasks. [PERSON_NAME] Av…" at bounding box center [240, 273] width 435 height 500
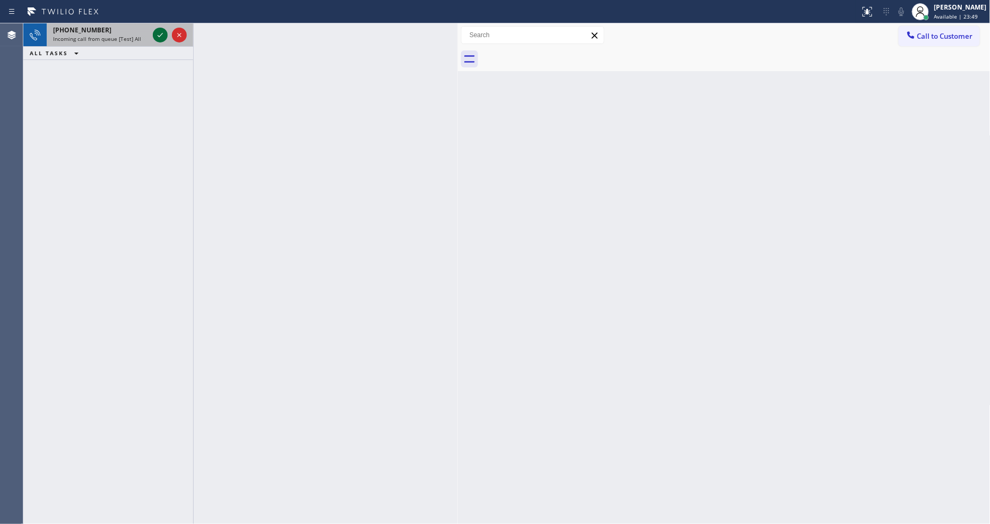
click at [158, 32] on icon at bounding box center [160, 35] width 13 height 13
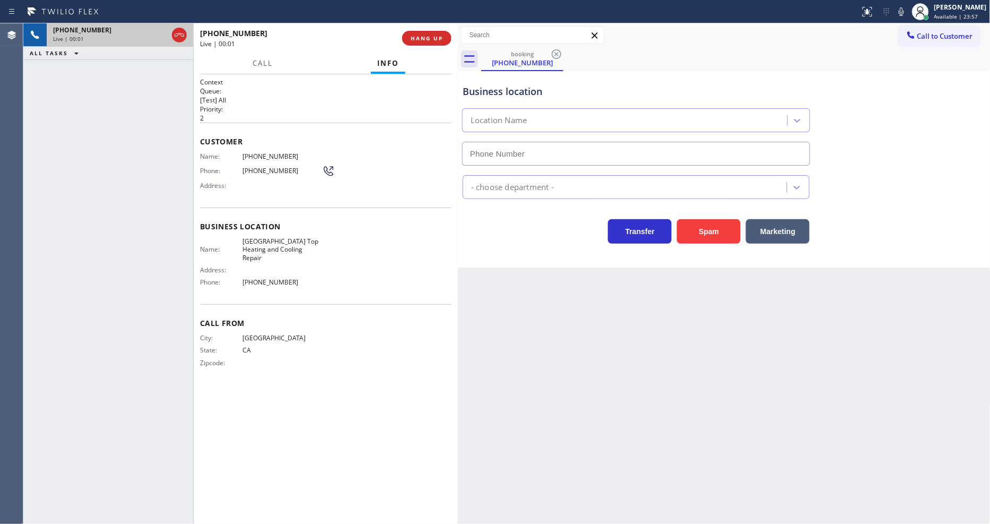
click at [565, 320] on div "Back to Dashboard Change Sender ID Customers Technicians Select a contact Outbo…" at bounding box center [724, 273] width 533 height 500
type input "(628) 214-2913"
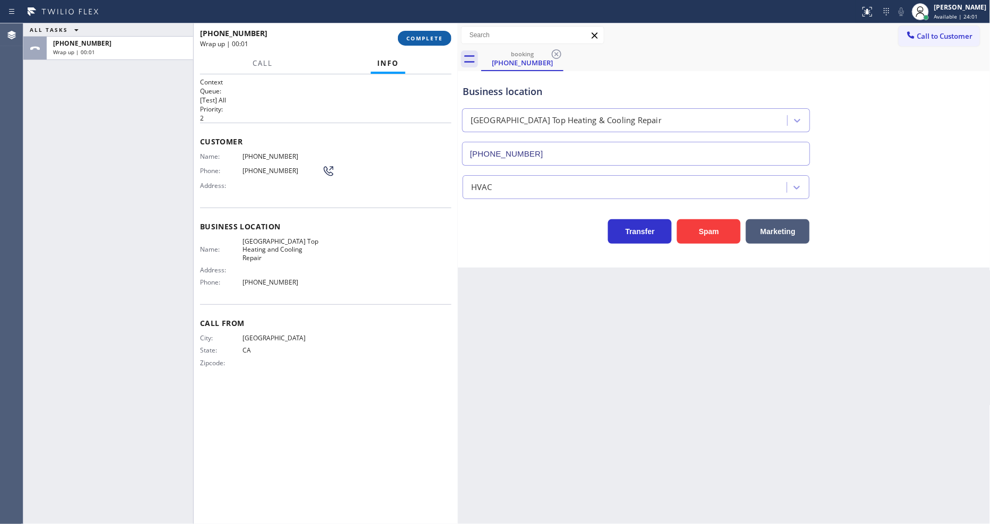
click at [437, 34] on span "COMPLETE" at bounding box center [425, 37] width 37 height 7
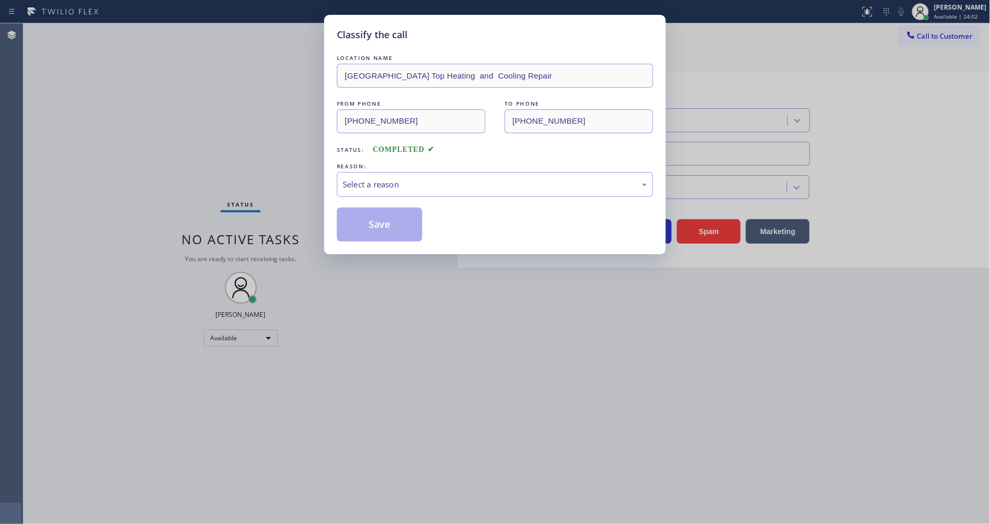
click at [401, 178] on div "Select a reason" at bounding box center [495, 184] width 305 height 12
click at [403, 222] on button "Save" at bounding box center [379, 224] width 85 height 34
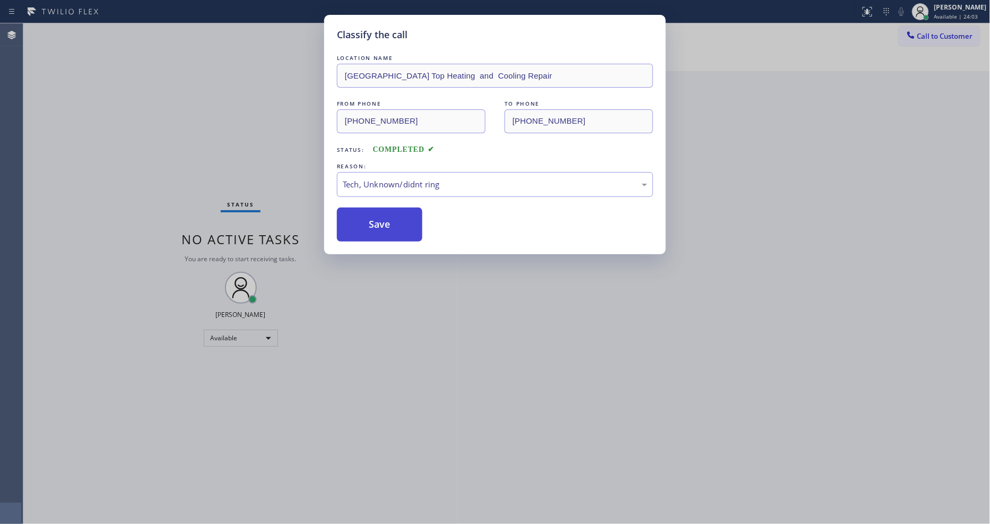
click at [403, 222] on button "Save" at bounding box center [379, 224] width 85 height 34
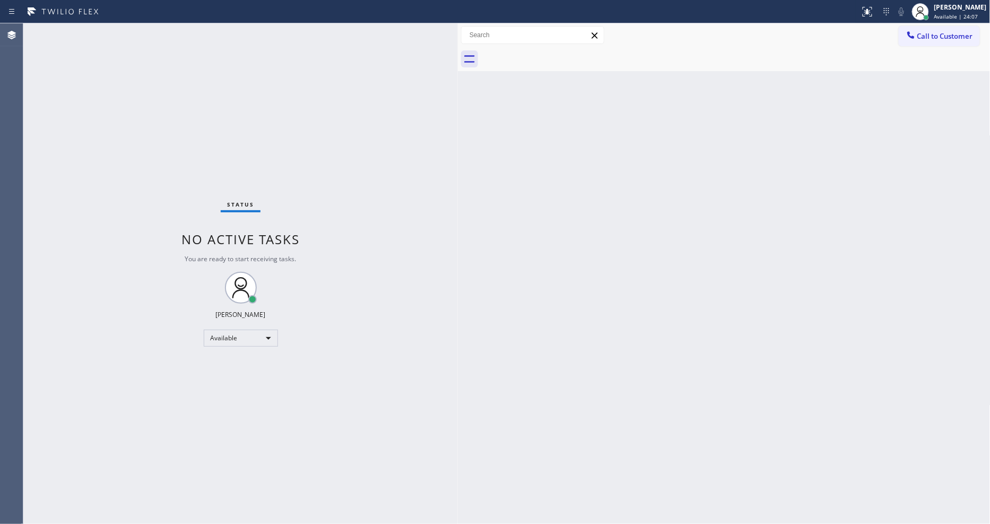
click at [129, 29] on div "Status No active tasks You are ready to start receiving tasks. [PERSON_NAME] Av…" at bounding box center [240, 273] width 435 height 500
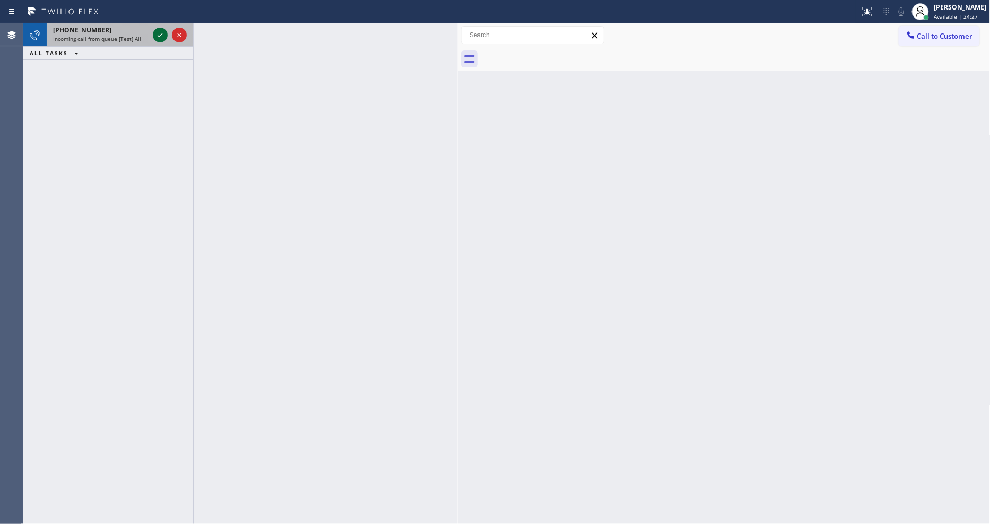
click at [157, 36] on icon at bounding box center [160, 35] width 13 height 13
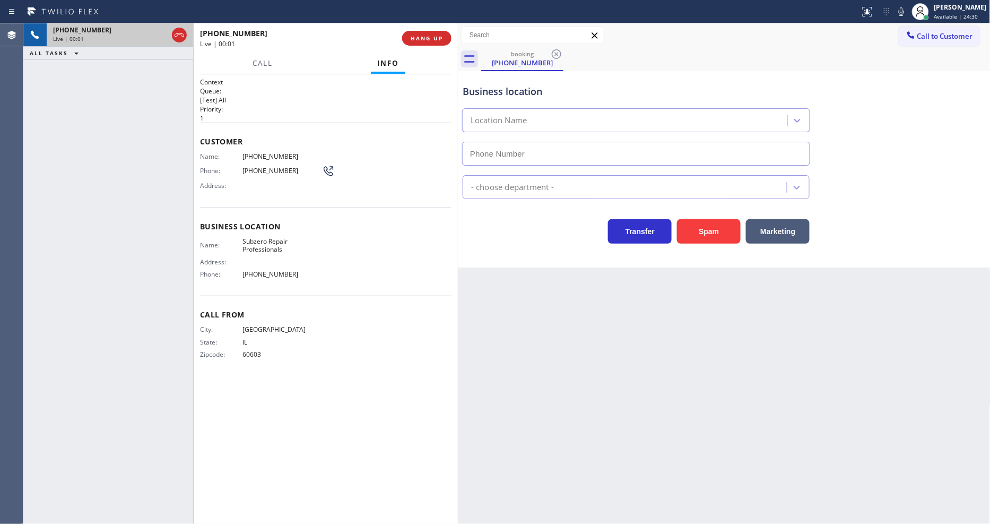
type input "(630) 394-6070"
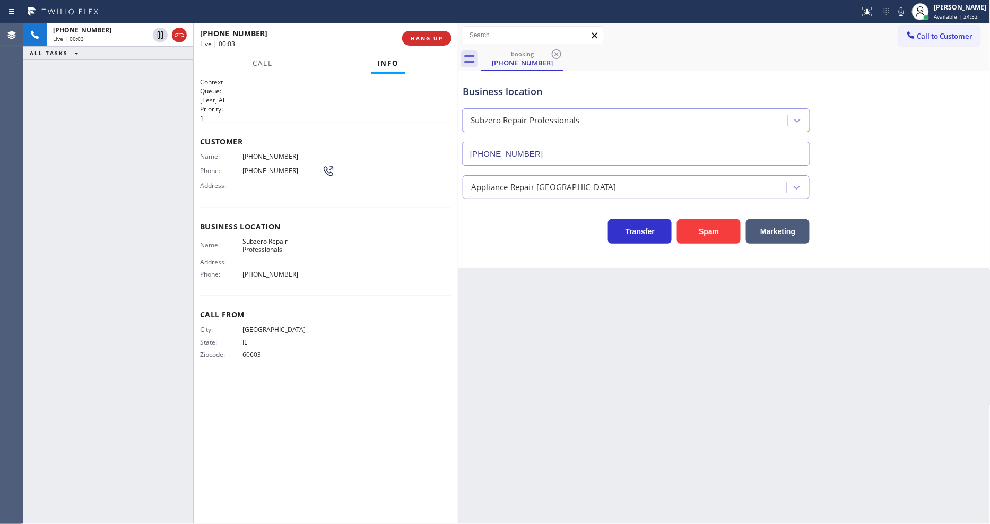
click at [258, 239] on span "Subzero Repair Professionals" at bounding box center [283, 245] width 80 height 16
click at [257, 240] on span "Subzero Repair Professionals" at bounding box center [283, 245] width 80 height 16
copy span "Subzero Repair Professionals"
click at [255, 155] on span "(773) 320-8969" at bounding box center [283, 156] width 80 height 8
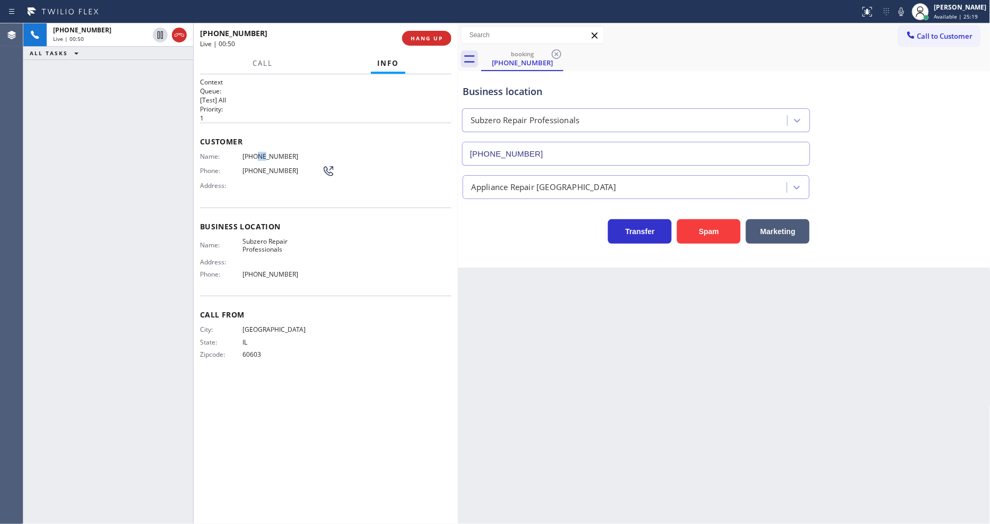
click at [255, 155] on span "(773) 320-8969" at bounding box center [283, 156] width 80 height 8
copy span "(773) 320-8969"
click at [815, 315] on div "Back to Dashboard Change Sender ID Customers Technicians Select a contact Outbo…" at bounding box center [724, 273] width 533 height 500
click at [160, 35] on icon at bounding box center [160, 35] width 13 height 13
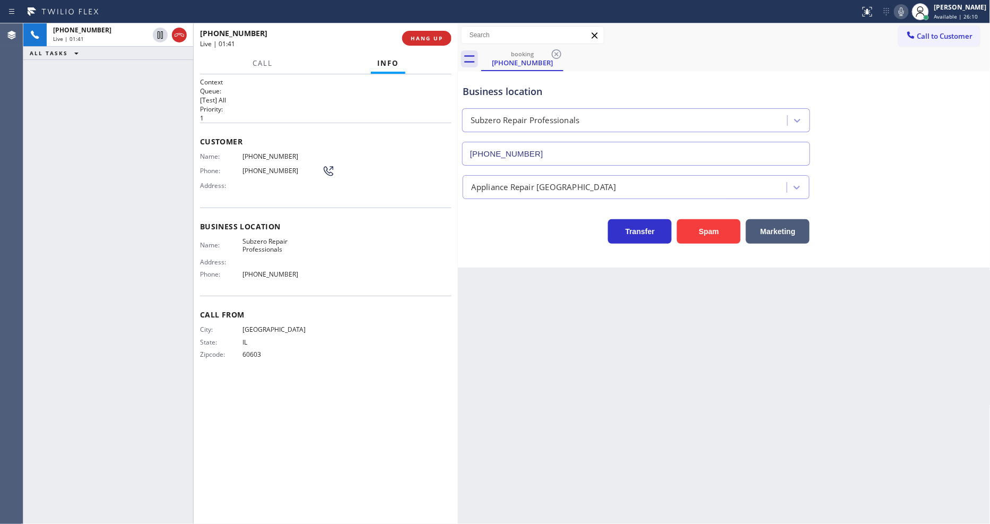
click at [908, 9] on icon at bounding box center [901, 11] width 13 height 13
click at [163, 32] on icon at bounding box center [160, 35] width 13 height 13
click at [908, 14] on icon at bounding box center [901, 11] width 13 height 13
click at [904, 11] on icon at bounding box center [901, 11] width 5 height 8
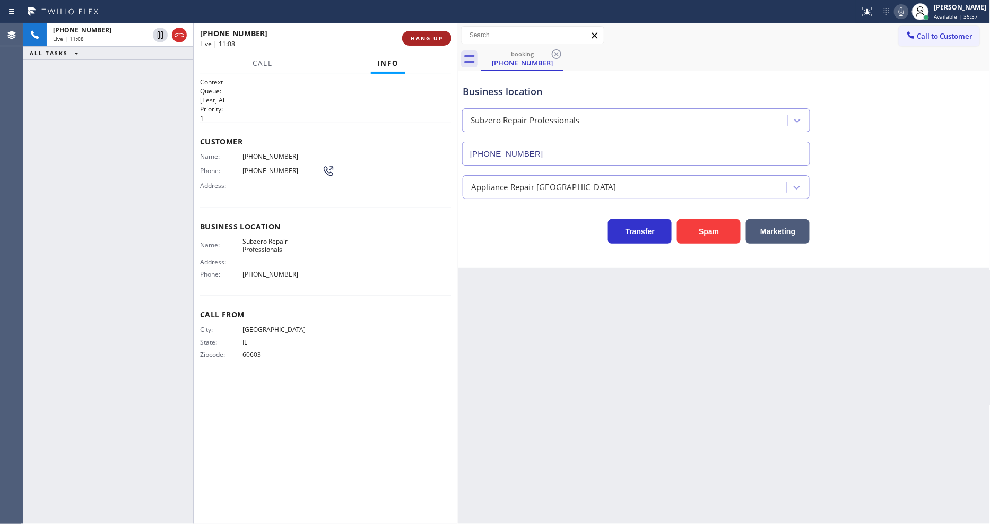
click at [429, 38] on span "HANG UP" at bounding box center [427, 37] width 32 height 7
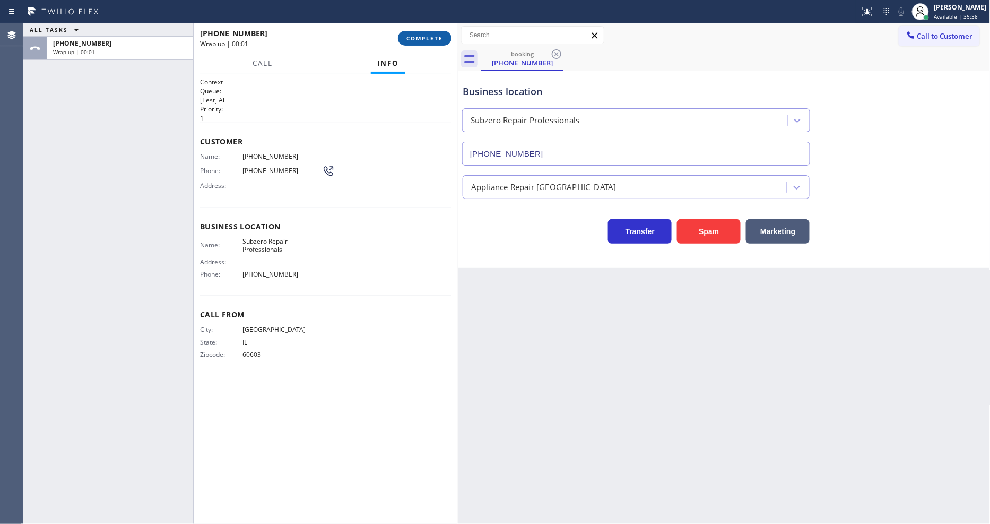
click at [429, 38] on span "COMPLETE" at bounding box center [425, 37] width 37 height 7
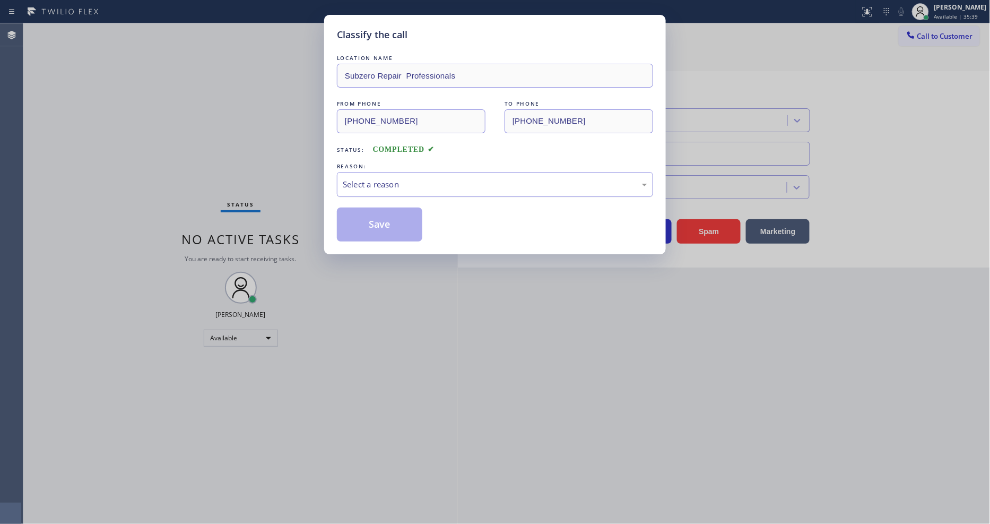
drag, startPoint x: 374, startPoint y: 183, endPoint x: 374, endPoint y: 189, distance: 5.9
click at [374, 188] on div "Select a reason" at bounding box center [495, 184] width 316 height 25
click at [372, 227] on button "Save" at bounding box center [379, 224] width 85 height 34
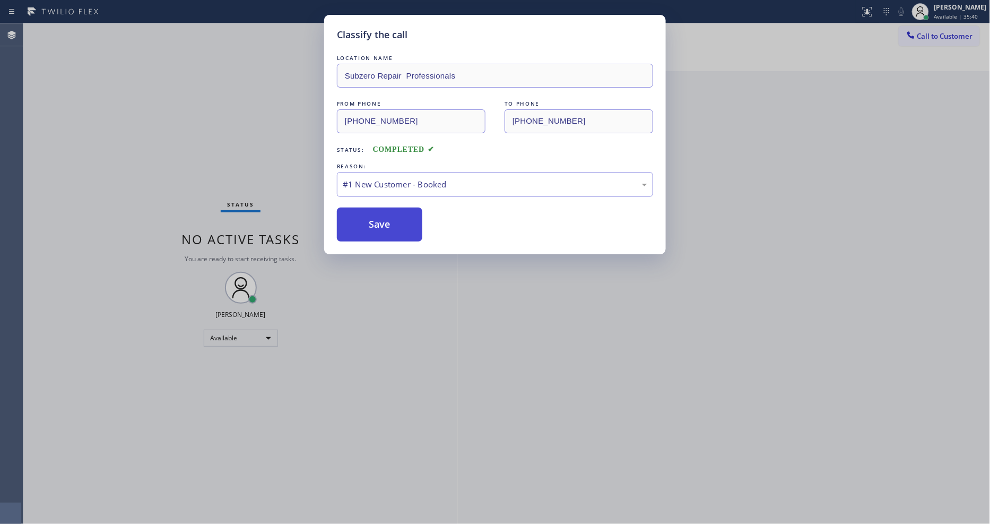
click at [372, 227] on button "Save" at bounding box center [379, 224] width 85 height 34
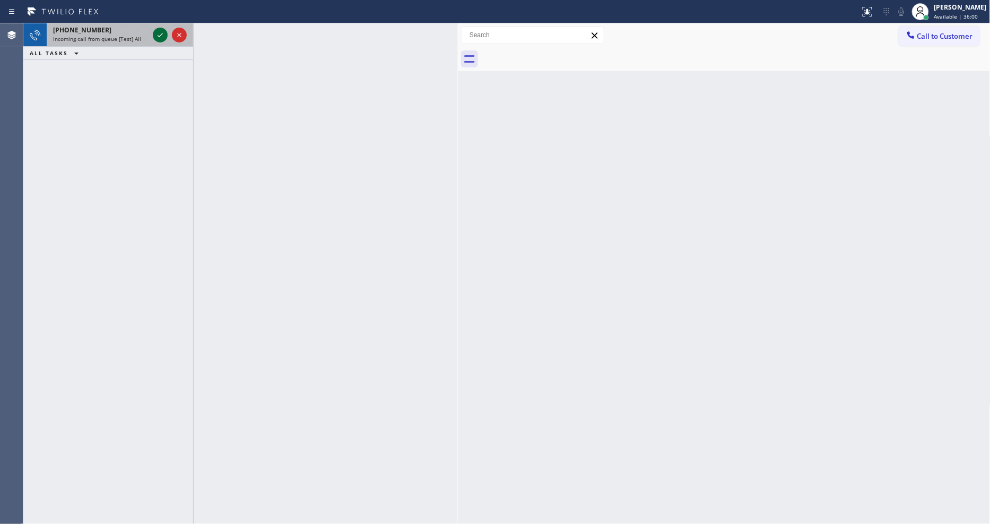
click at [155, 35] on icon at bounding box center [160, 35] width 13 height 13
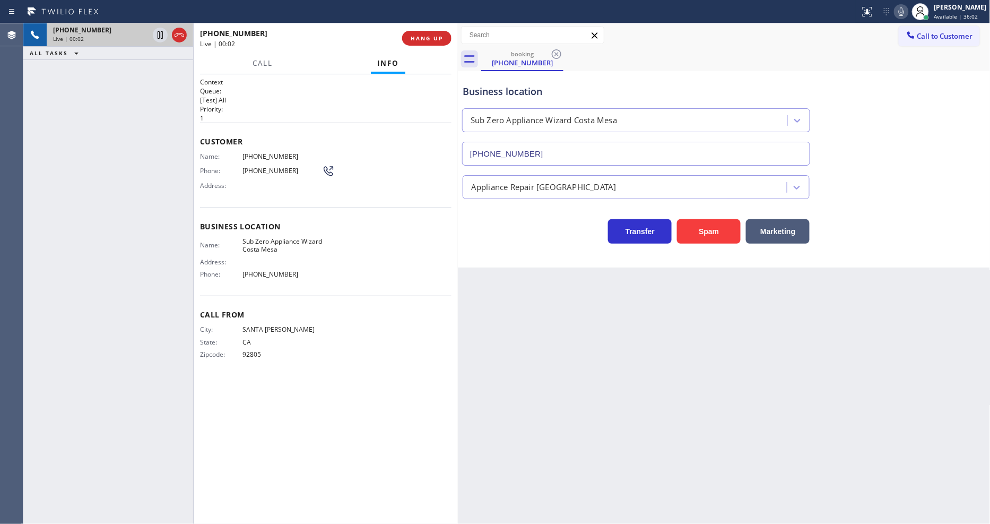
type input "[PHONE_NUMBER]"
click at [436, 37] on span "HANG UP" at bounding box center [427, 37] width 32 height 7
click at [435, 38] on span "COMPLETE" at bounding box center [425, 37] width 37 height 7
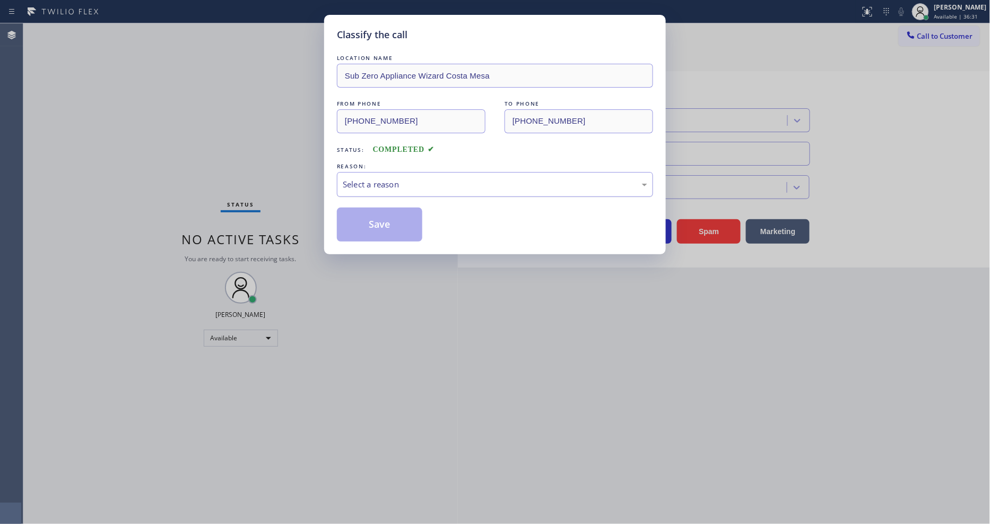
click at [382, 178] on div "Select a reason" at bounding box center [495, 184] width 305 height 12
click at [397, 223] on button "Save" at bounding box center [379, 224] width 85 height 34
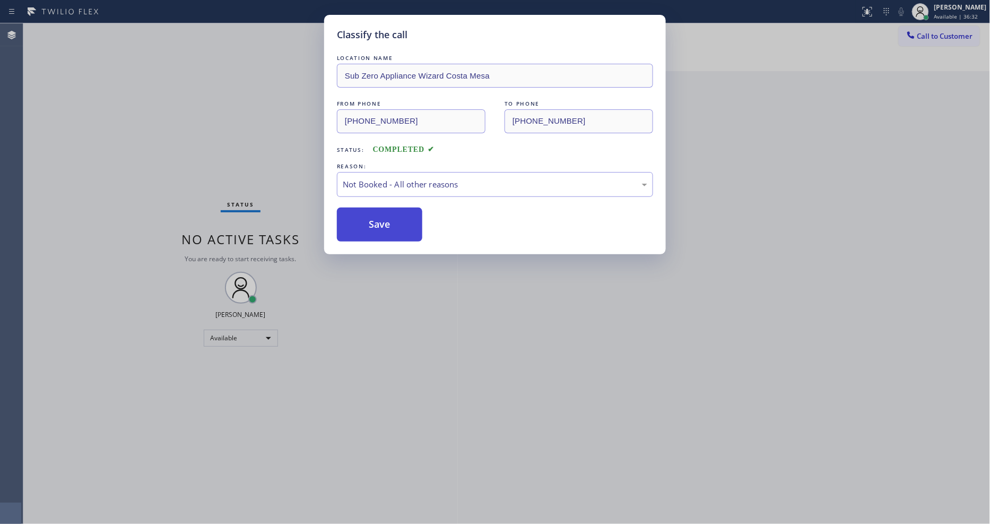
click at [397, 223] on button "Save" at bounding box center [379, 224] width 85 height 34
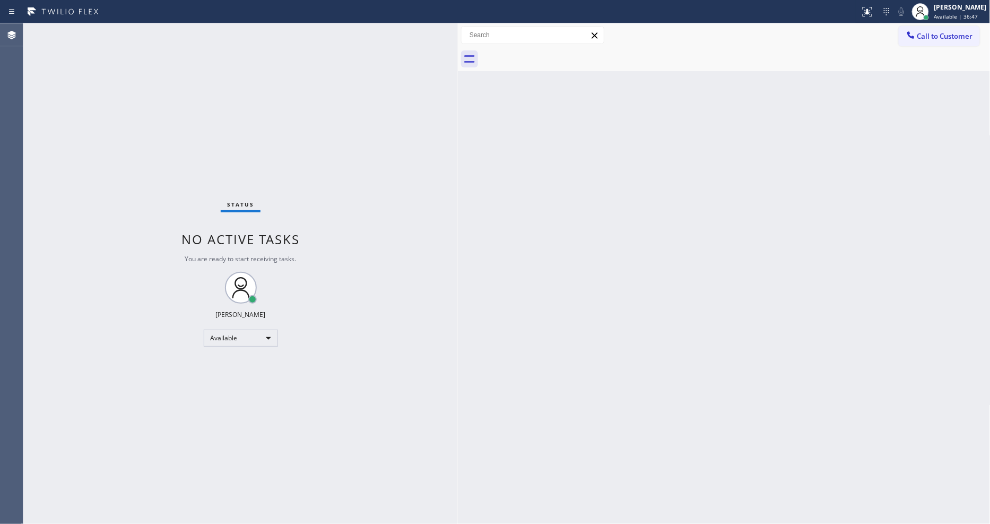
click at [292, 165] on div "Status No active tasks You are ready to start receiving tasks. [PERSON_NAME] Av…" at bounding box center [240, 273] width 435 height 500
click at [955, 16] on span "Available | 36:56" at bounding box center [957, 16] width 44 height 7
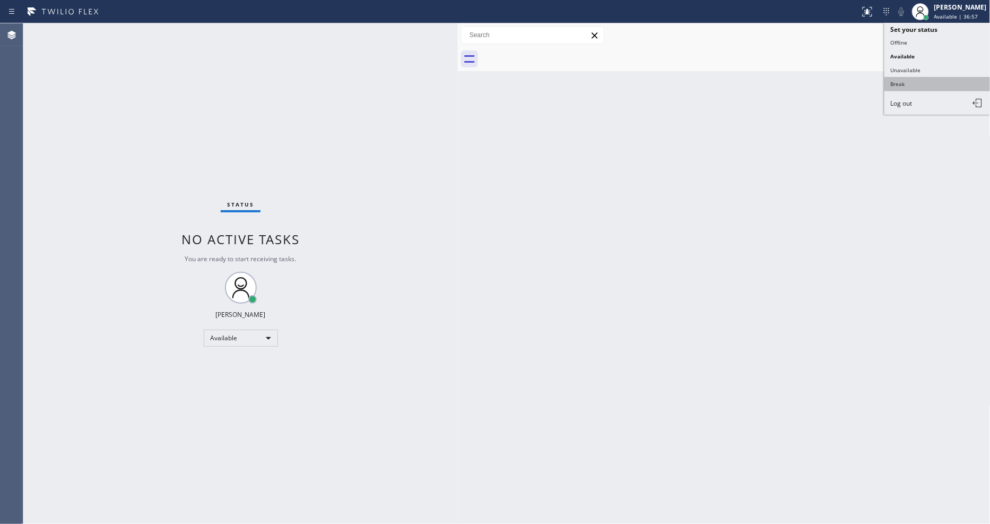
click at [934, 87] on button "Break" at bounding box center [938, 84] width 106 height 14
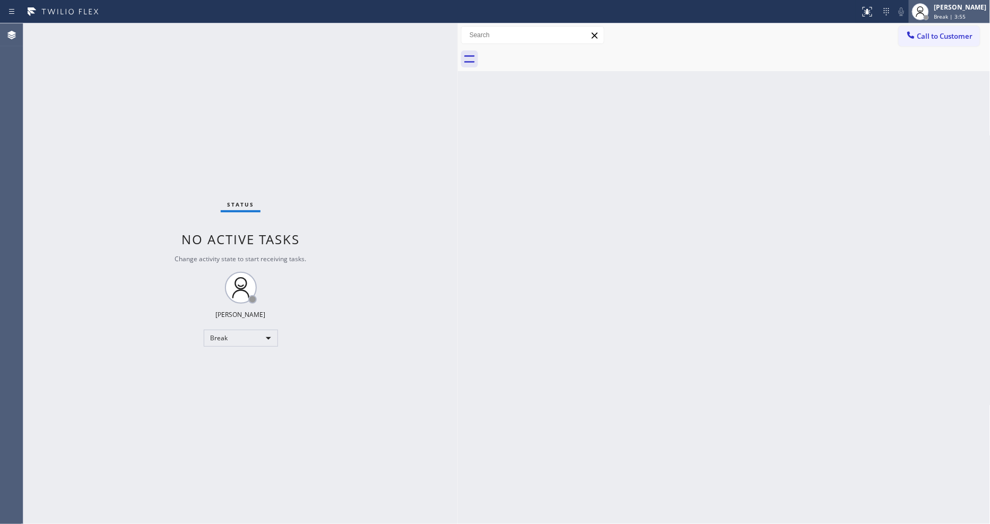
click at [962, 8] on div "[PERSON_NAME]" at bounding box center [961, 7] width 53 height 9
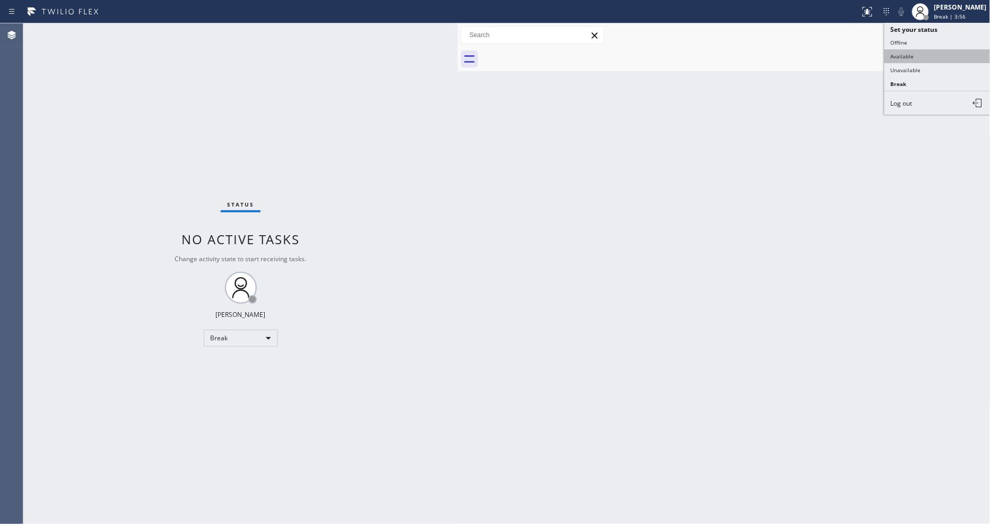
click at [920, 56] on button "Available" at bounding box center [938, 56] width 106 height 14
click at [117, 34] on div "Status No active tasks Change activity state to start receiving tasks. Lyka Mon…" at bounding box center [240, 273] width 435 height 500
click at [135, 28] on div "Status No active tasks You are ready to start receiving tasks. [PERSON_NAME] Av…" at bounding box center [240, 273] width 435 height 500
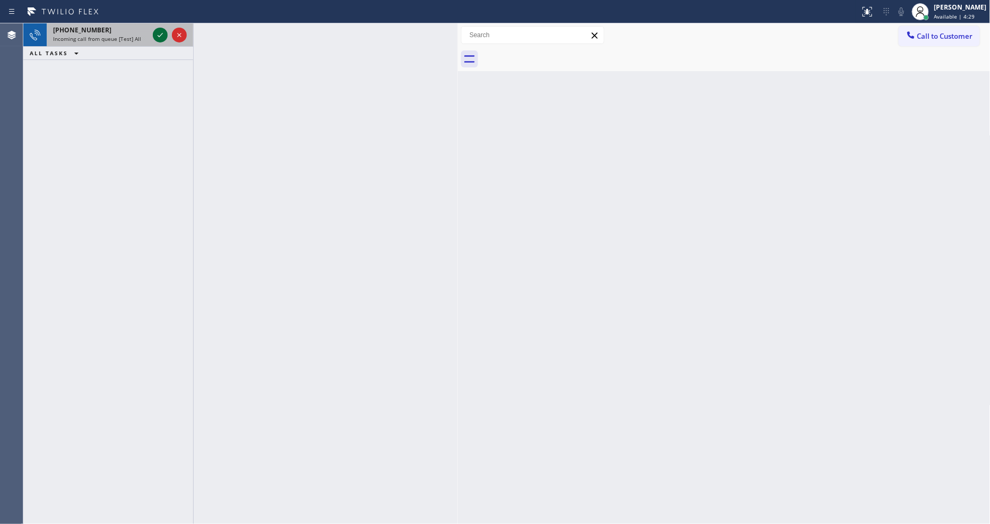
click at [160, 32] on icon at bounding box center [160, 35] width 13 height 13
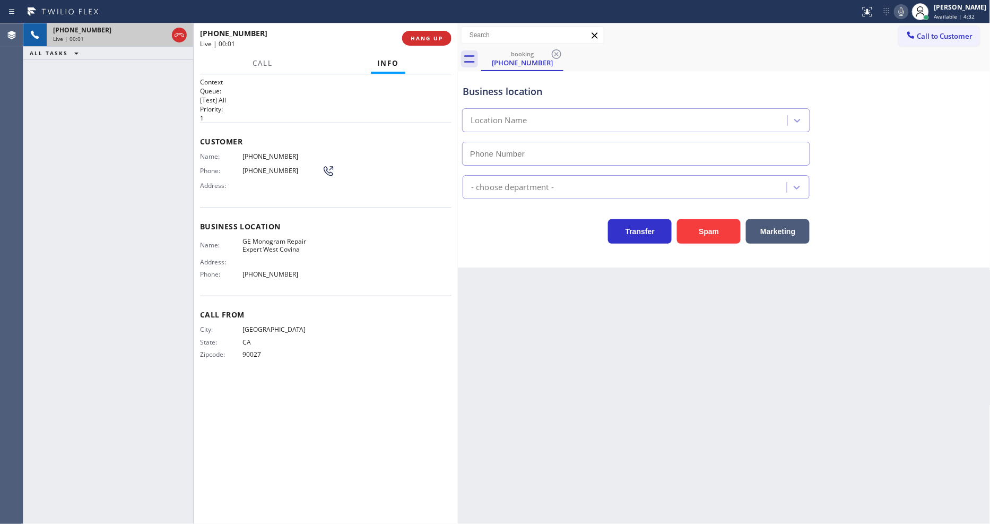
type input "(213) 855-3858"
click at [827, 332] on div "Back to Dashboard Change Sender ID Customers Technicians Select a contact Outbo…" at bounding box center [724, 273] width 533 height 500
click at [278, 244] on span "GE Monogram Repair Expert West Covina" at bounding box center [283, 245] width 80 height 16
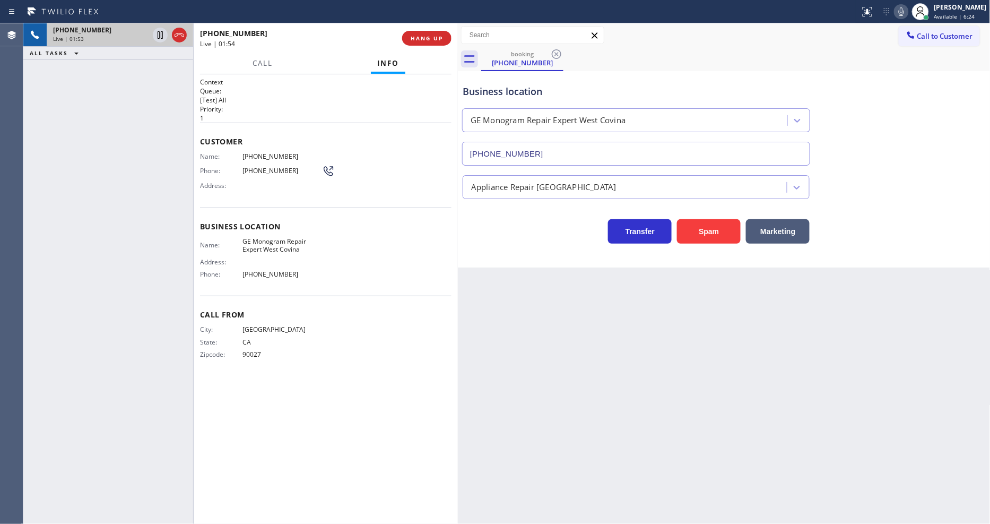
click at [265, 153] on span "(323) 210-9760" at bounding box center [283, 156] width 80 height 8
click at [265, 154] on span "(323) 210-9760" at bounding box center [283, 156] width 80 height 8
drag, startPoint x: 158, startPoint y: 34, endPoint x: 442, endPoint y: 30, distance: 283.4
click at [158, 34] on icon at bounding box center [160, 35] width 13 height 13
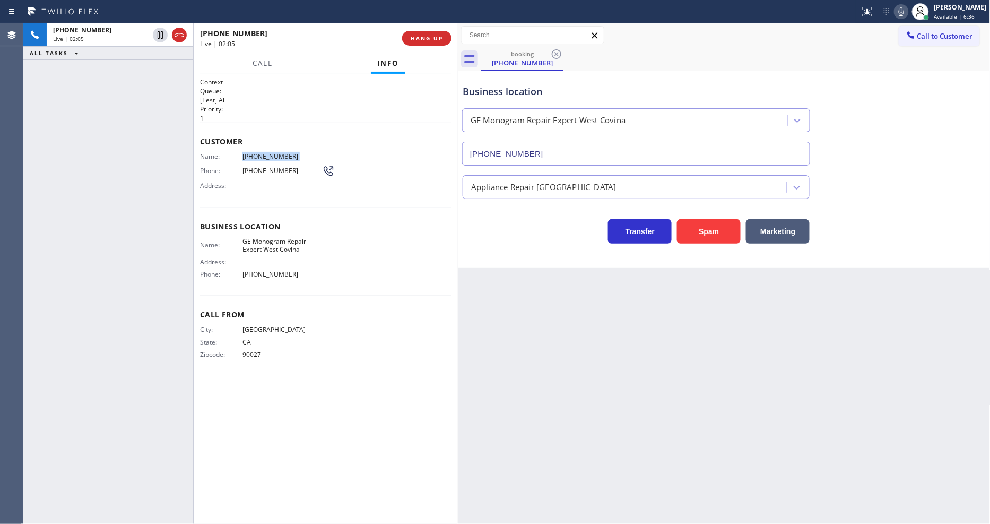
click at [906, 13] on icon at bounding box center [901, 11] width 13 height 13
click at [155, 32] on icon at bounding box center [160, 35] width 13 height 13
click at [908, 11] on icon at bounding box center [901, 11] width 13 height 13
click at [274, 153] on span "(323) 210-9760" at bounding box center [283, 156] width 80 height 8
click at [273, 153] on span "(323) 210-9760" at bounding box center [283, 156] width 80 height 8
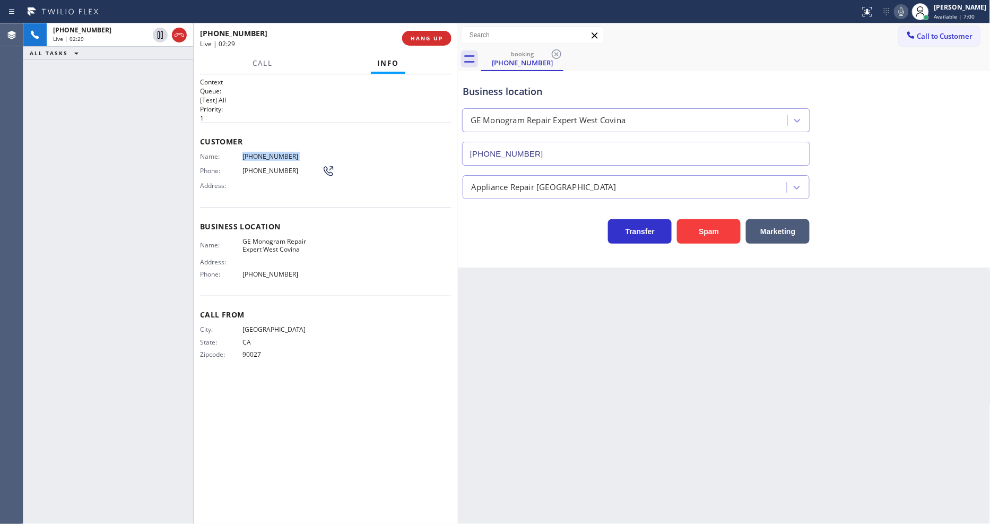
click at [273, 153] on span "(323) 210-9760" at bounding box center [283, 156] width 80 height 8
click at [422, 36] on span "HANG UP" at bounding box center [427, 37] width 32 height 7
click at [422, 36] on span "COMPLETE" at bounding box center [425, 37] width 37 height 7
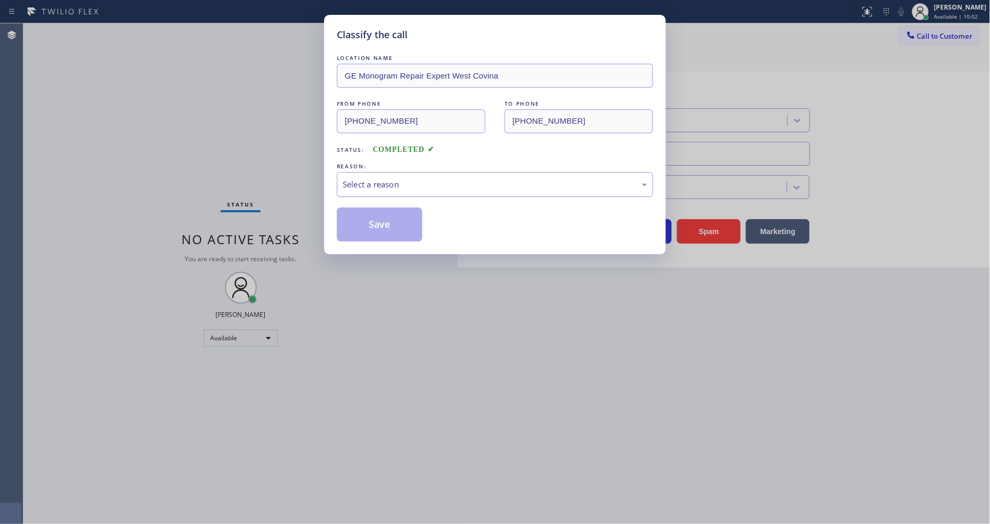
click at [361, 183] on div "Select a reason" at bounding box center [495, 184] width 305 height 12
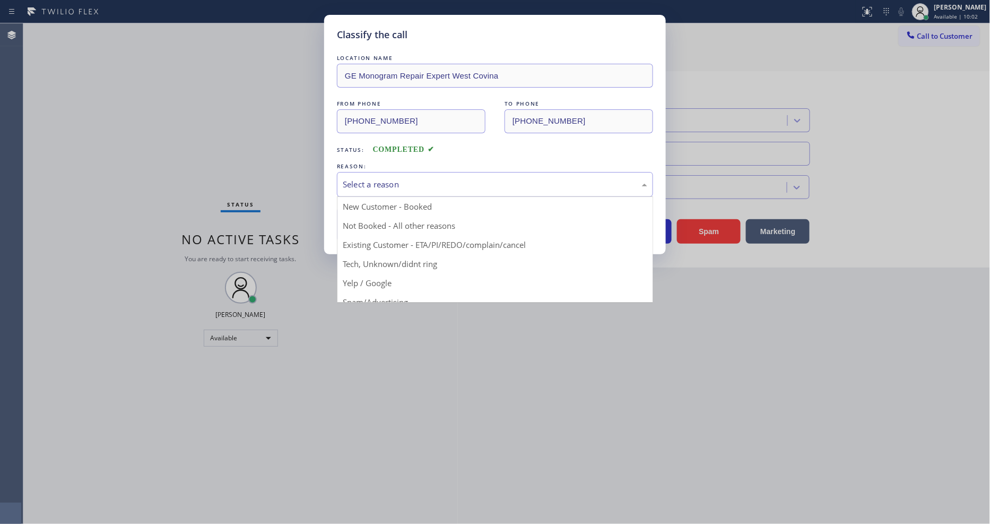
drag, startPoint x: 358, startPoint y: 188, endPoint x: 358, endPoint y: 211, distance: 22.8
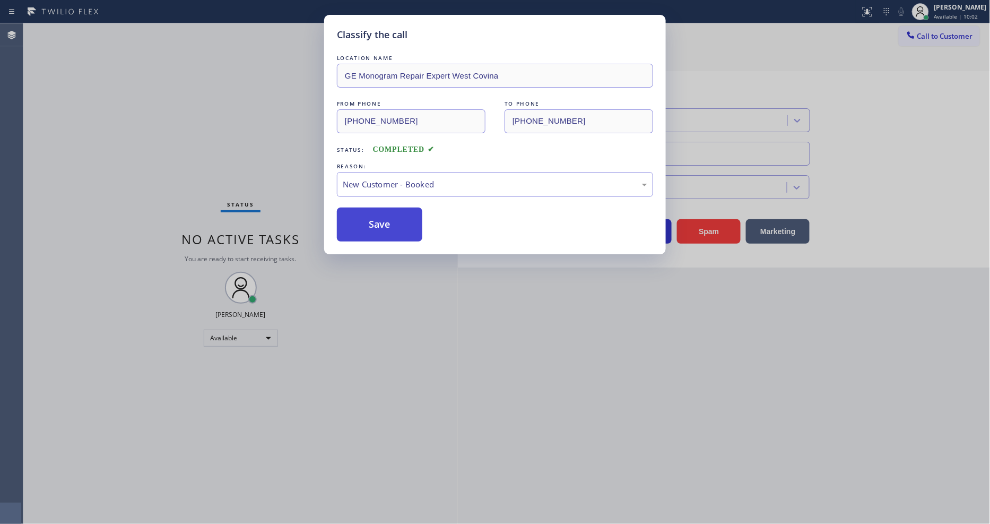
click at [362, 219] on button "Save" at bounding box center [379, 224] width 85 height 34
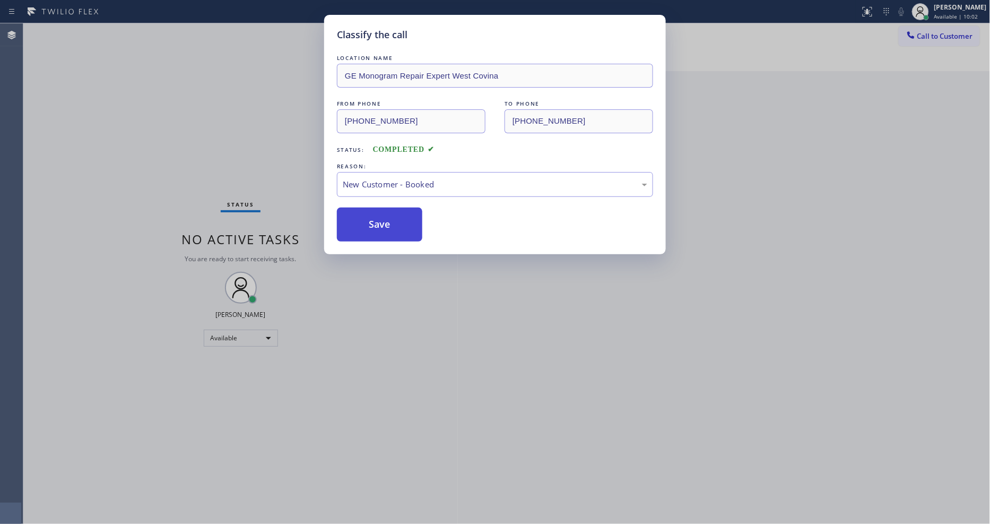
click at [362, 219] on button "Save" at bounding box center [379, 224] width 85 height 34
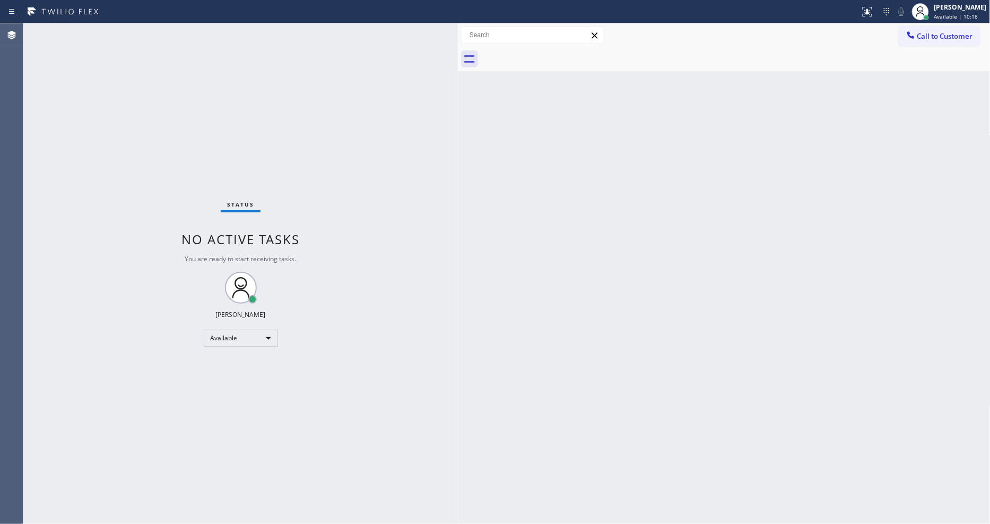
click at [690, 369] on div "Back to Dashboard Change Sender ID Customers Technicians Select a contact Outbo…" at bounding box center [724, 273] width 533 height 500
drag, startPoint x: 608, startPoint y: 423, endPoint x: 505, endPoint y: 449, distance: 106.1
click at [607, 423] on div "Back to Dashboard Change Sender ID Customers Technicians Select a contact Outbo…" at bounding box center [724, 273] width 533 height 500
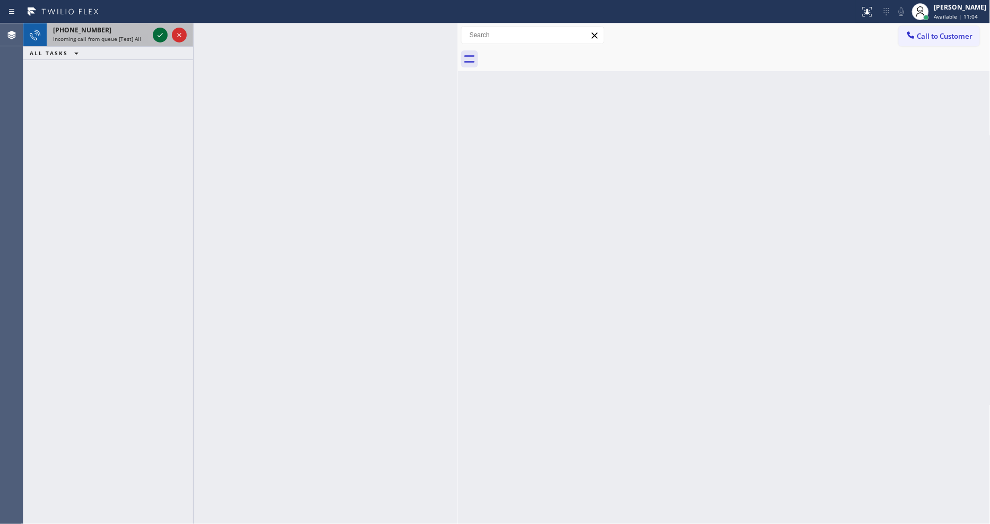
click at [158, 36] on icon at bounding box center [160, 35] width 13 height 13
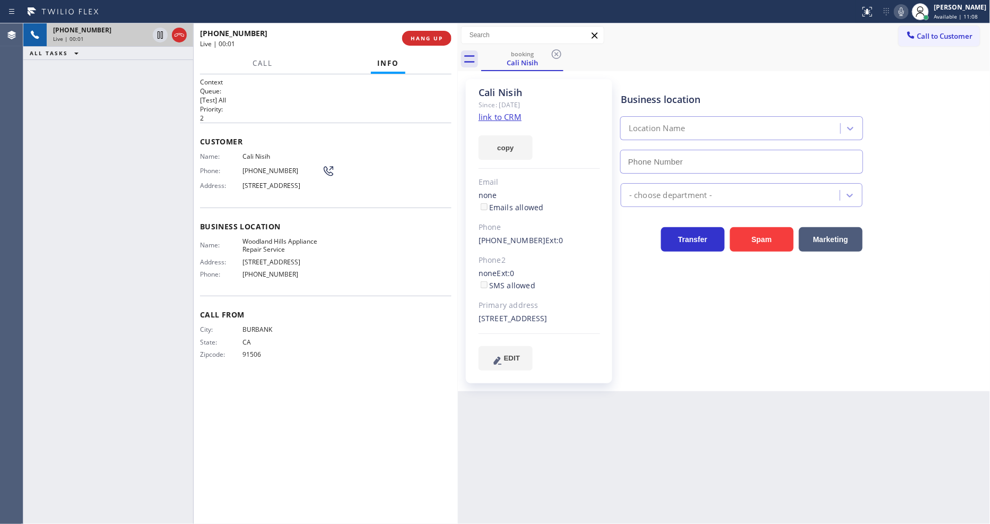
type input "(818) 926-4987"
click at [502, 115] on link "link to CRM" at bounding box center [500, 116] width 43 height 11
click at [271, 189] on span "22603 Clarendon St, Woodland Hills, CA 91367, USA" at bounding box center [283, 185] width 80 height 8
click at [275, 184] on span "22603 Clarendon St, Woodland Hills, CA 91367, USA" at bounding box center [283, 185] width 80 height 8
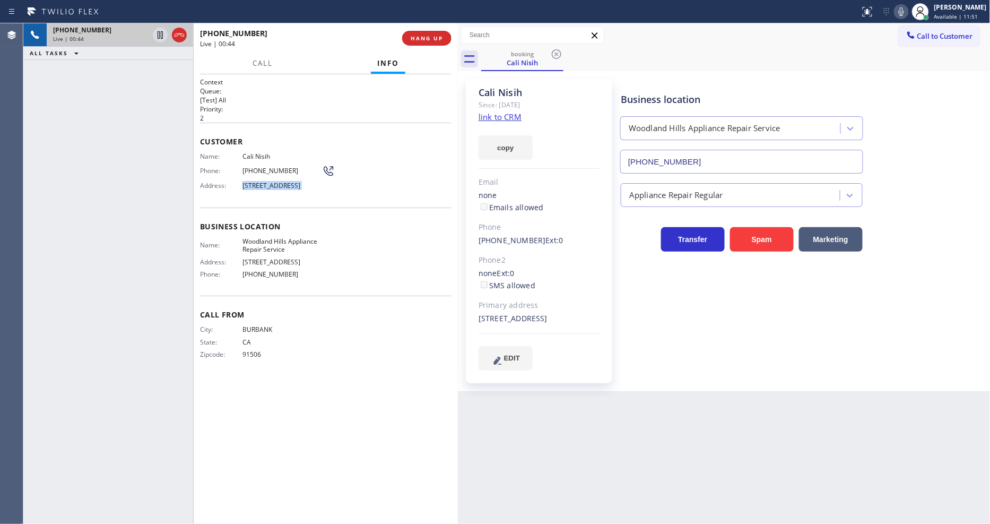
click at [275, 184] on span "22603 Clarendon St, Woodland Hills, CA 91367, USA" at bounding box center [283, 185] width 80 height 8
click at [256, 254] on span "Woodland Hills Appliance Repair Service" at bounding box center [283, 245] width 80 height 16
click at [230, 266] on span "Address:" at bounding box center [221, 262] width 42 height 8
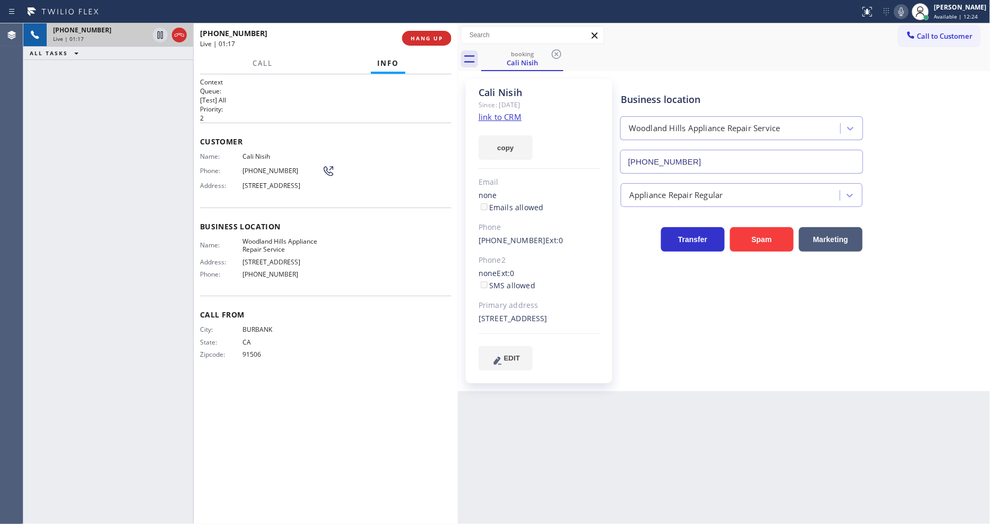
drag, startPoint x: 300, startPoint y: 189, endPoint x: 317, endPoint y: 189, distance: 17.5
click at [317, 189] on span "22603 Clarendon St, Woodland Hills, CA 91367, USA" at bounding box center [283, 185] width 80 height 8
click at [160, 36] on icon at bounding box center [160, 35] width 13 height 13
click at [908, 10] on icon at bounding box center [901, 11] width 13 height 13
click at [260, 152] on span "Cali Nisih" at bounding box center [283, 156] width 80 height 8
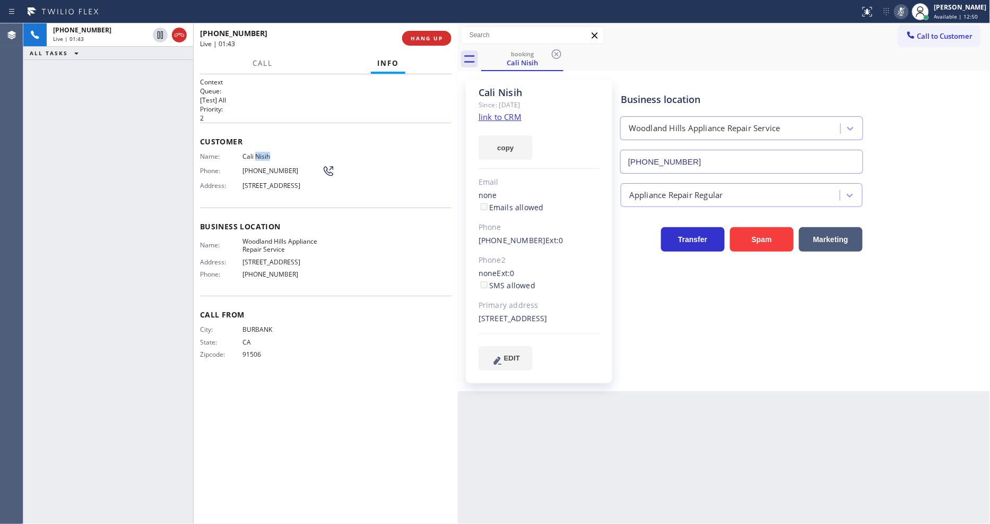
click at [260, 152] on span "Cali Nisih" at bounding box center [283, 156] width 80 height 8
click at [264, 167] on span "(818) 445-9606" at bounding box center [283, 171] width 80 height 8
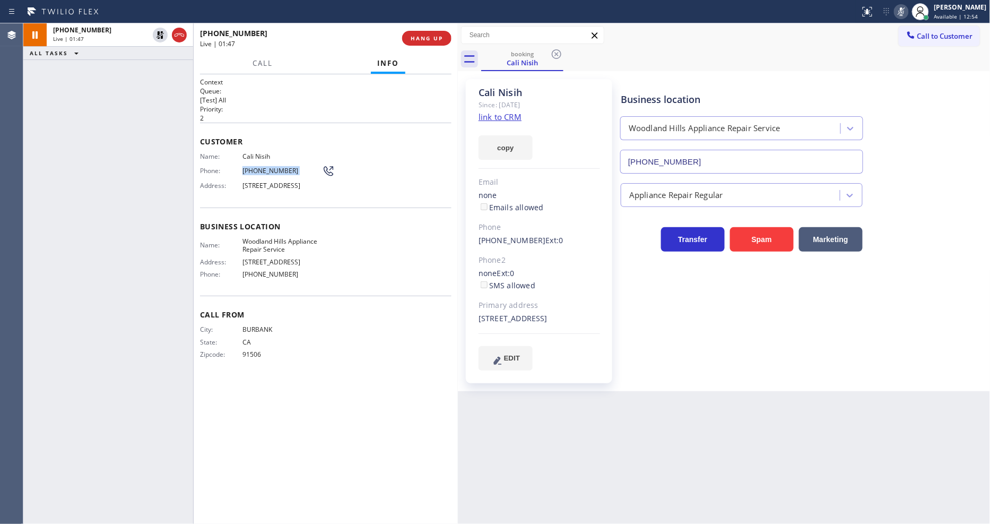
click at [209, 231] on span "Business location" at bounding box center [326, 226] width 252 height 10
click at [157, 33] on icon at bounding box center [160, 35] width 13 height 13
click at [906, 13] on icon at bounding box center [901, 11] width 13 height 13
drag, startPoint x: 691, startPoint y: 374, endPoint x: 582, endPoint y: 254, distance: 162.3
click at [691, 367] on div "Business location Woodland Hills Appliance Repair Service (818) 926-4987 Applia…" at bounding box center [803, 225] width 369 height 286
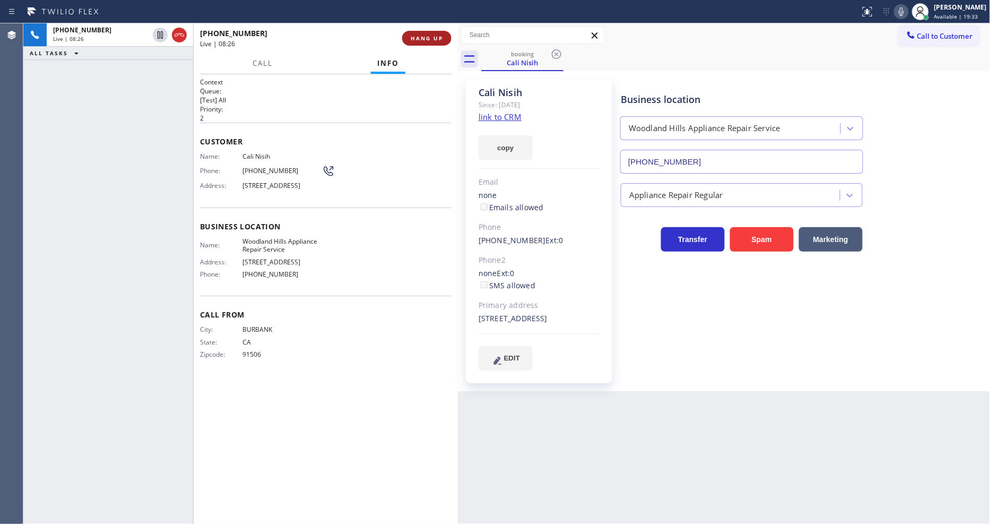
click at [422, 32] on button "HANG UP" at bounding box center [426, 38] width 49 height 15
click at [422, 39] on span "HANG UP" at bounding box center [427, 37] width 32 height 7
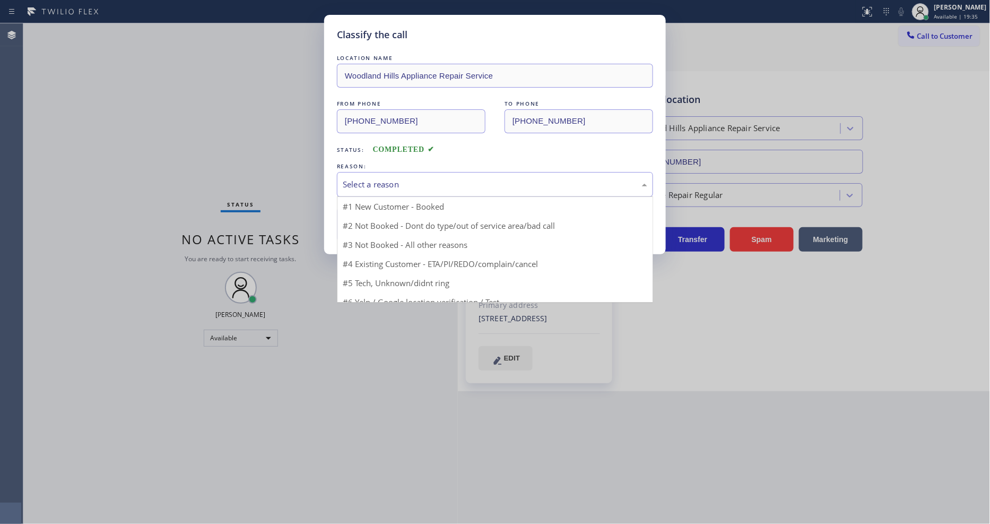
click at [396, 184] on div "Select a reason" at bounding box center [495, 184] width 305 height 12
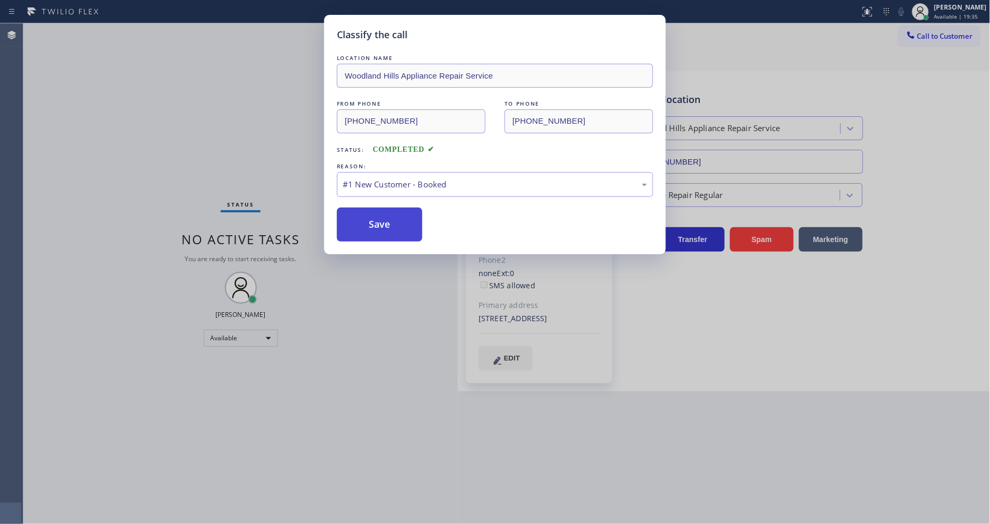
click at [391, 223] on button "Save" at bounding box center [379, 224] width 85 height 34
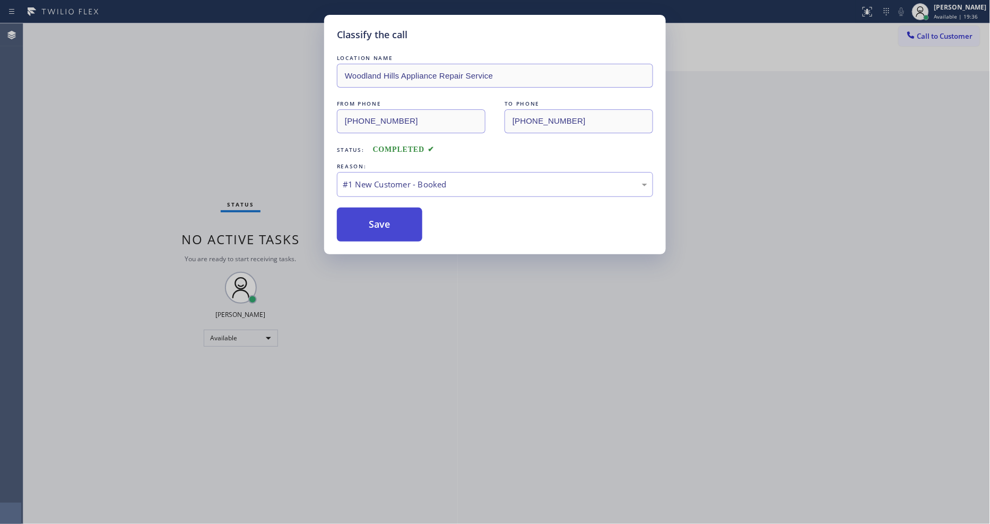
click at [391, 223] on button "Save" at bounding box center [379, 224] width 85 height 34
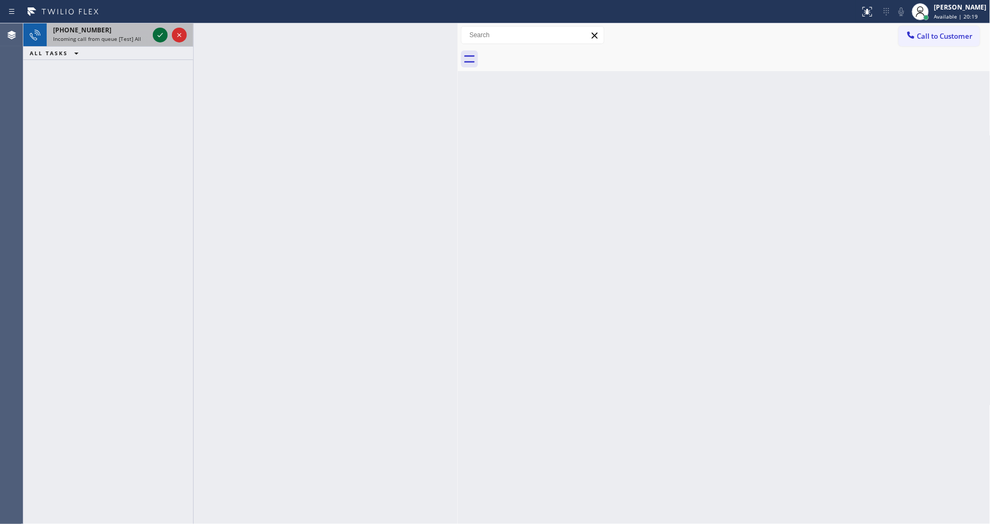
click at [158, 32] on icon at bounding box center [160, 35] width 13 height 13
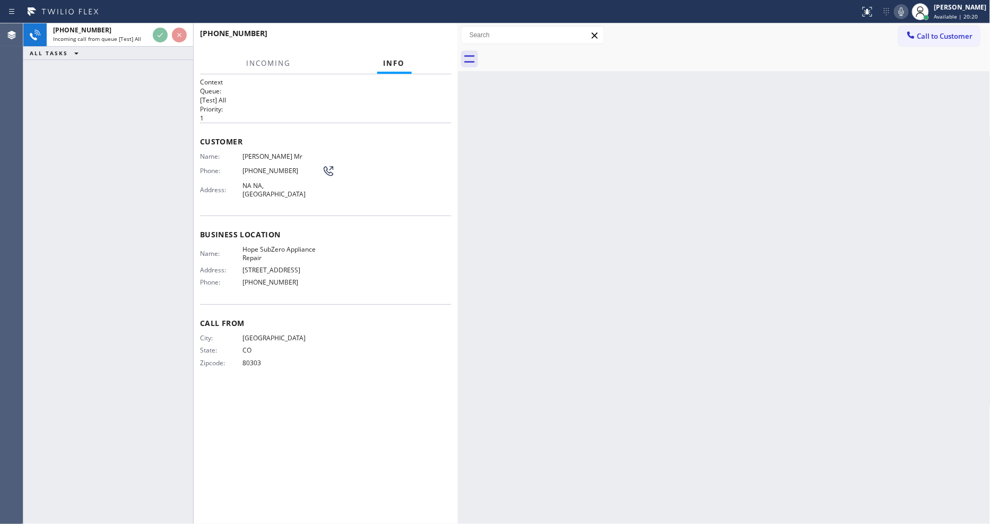
click at [401, 256] on div "Name: Hope SubZero Appliance Repair Address: 3900 S Broadway Phone: (719) 425-4…" at bounding box center [326, 268] width 252 height 46
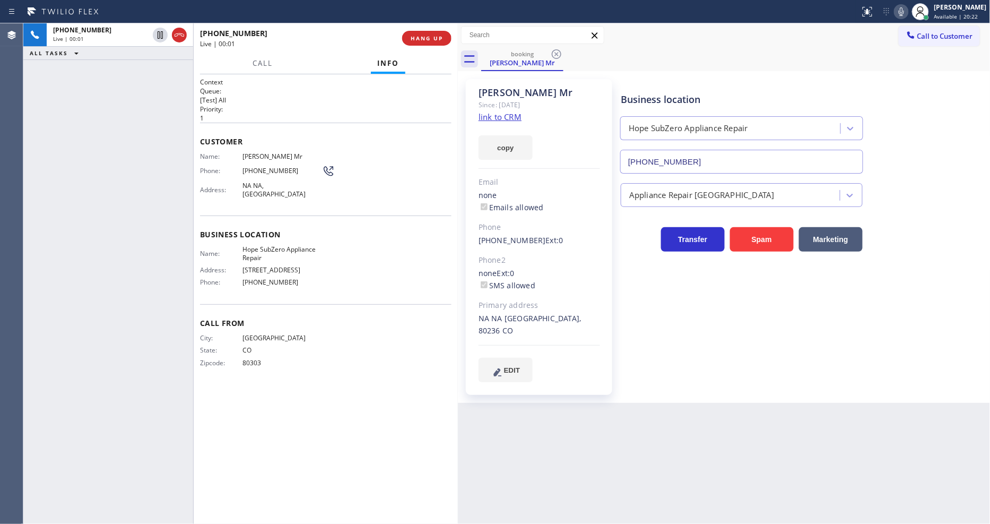
type input "(719) 425-4532"
click at [499, 114] on link "link to CRM" at bounding box center [500, 116] width 43 height 11
click at [431, 41] on span "HANG UP" at bounding box center [427, 37] width 32 height 7
click at [431, 40] on span "COMPLETE" at bounding box center [425, 37] width 37 height 7
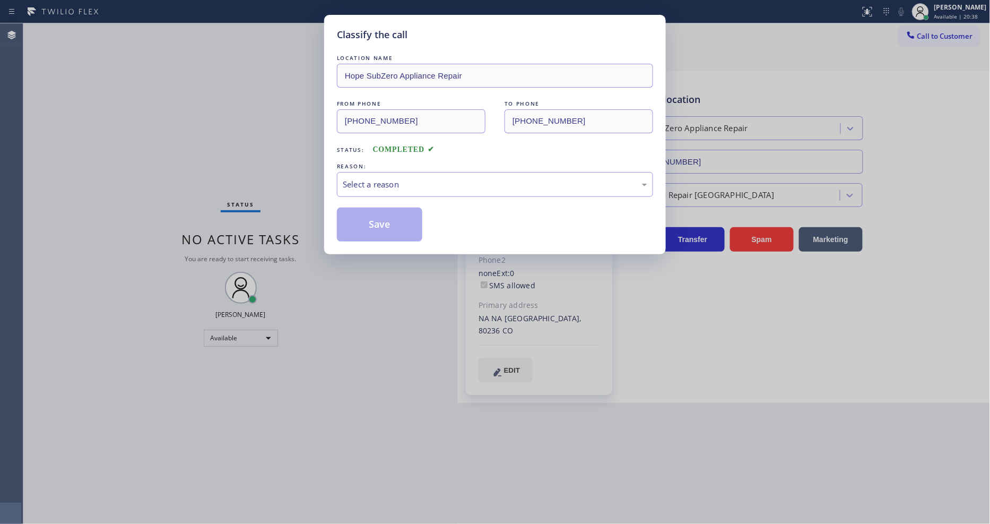
click at [401, 178] on div "Select a reason" at bounding box center [495, 184] width 305 height 12
click at [391, 216] on button "Save" at bounding box center [379, 224] width 85 height 34
click at [391, 215] on button "Save" at bounding box center [379, 224] width 85 height 34
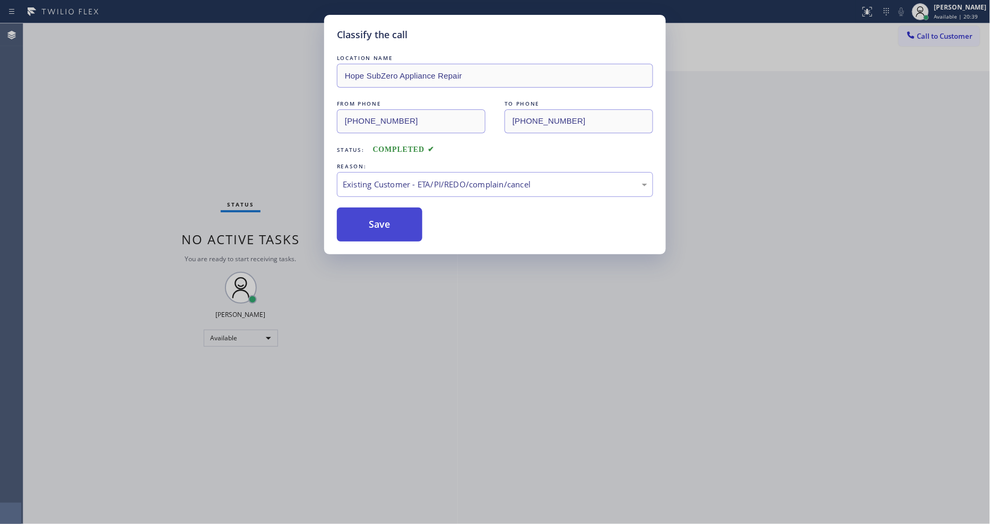
click at [391, 215] on button "Save" at bounding box center [379, 224] width 85 height 34
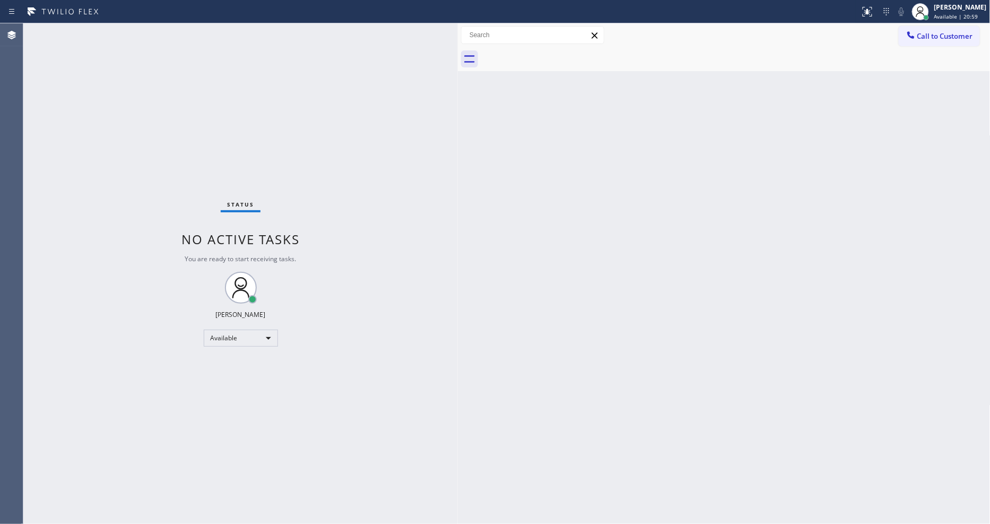
drag, startPoint x: 587, startPoint y: 386, endPoint x: 428, endPoint y: 454, distance: 172.8
click at [587, 386] on div "Back to Dashboard Change Sender ID Customers Technicians Select a contact Outbo…" at bounding box center [724, 273] width 533 height 500
click at [135, 27] on div "Status No active tasks You are ready to start receiving tasks. [PERSON_NAME] Av…" at bounding box center [240, 273] width 435 height 500
click at [161, 32] on div "Status No active tasks You are ready to start receiving tasks. [PERSON_NAME] Av…" at bounding box center [240, 273] width 435 height 500
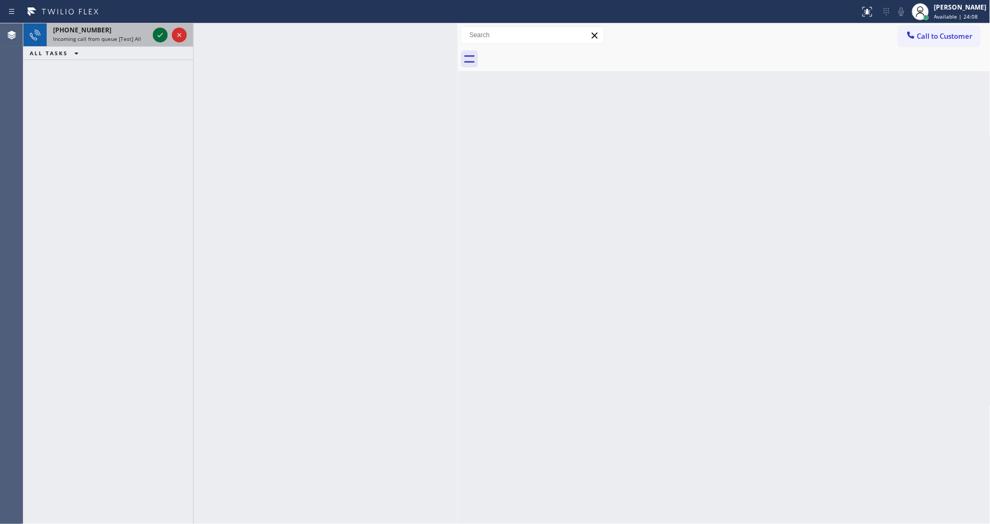
click at [160, 40] on icon at bounding box center [160, 35] width 13 height 13
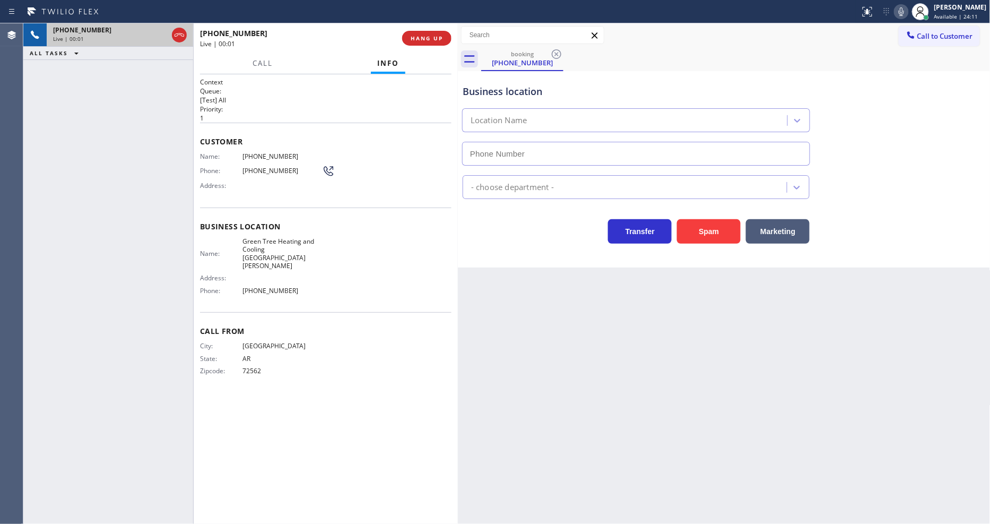
type input "(408) 676-2266"
click at [423, 34] on span "HANG UP" at bounding box center [427, 37] width 32 height 7
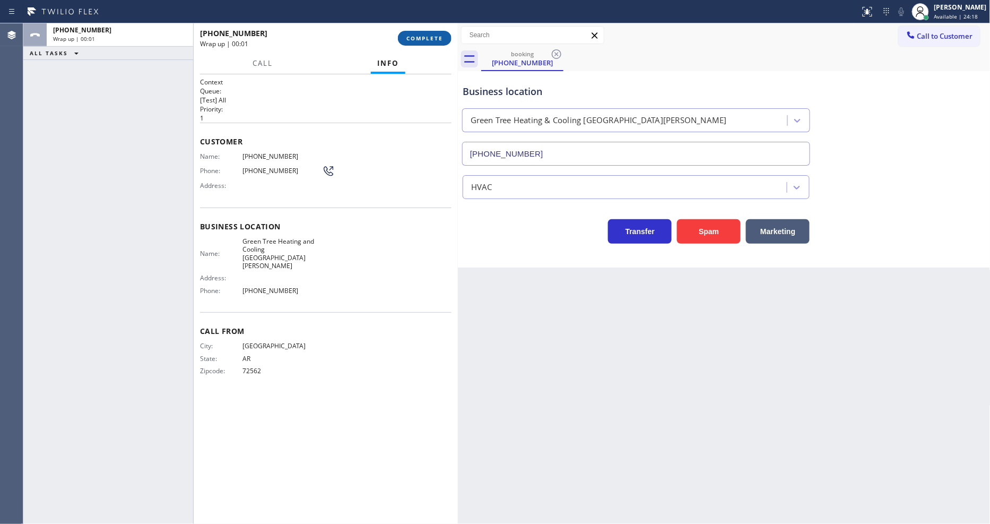
click at [423, 34] on span "COMPLETE" at bounding box center [425, 37] width 37 height 7
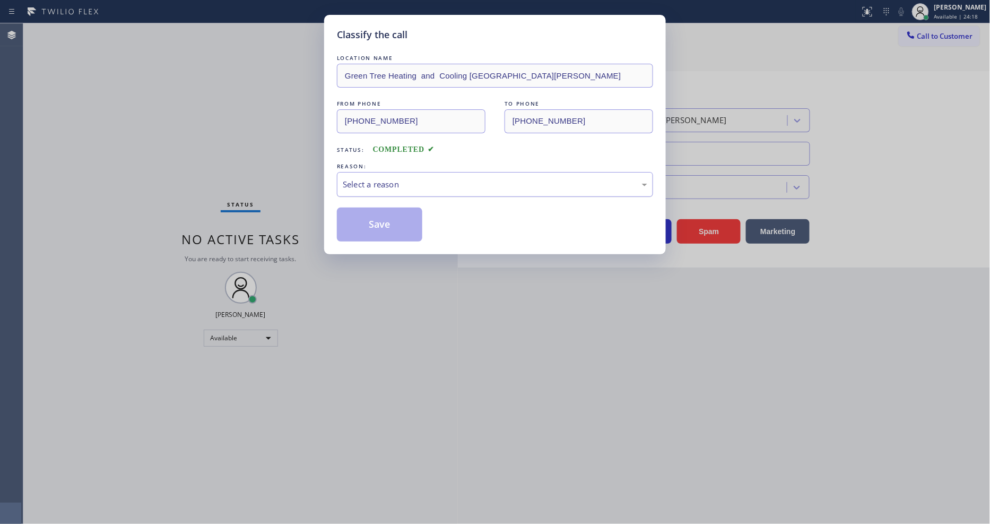
click at [459, 173] on div "Select a reason" at bounding box center [495, 184] width 316 height 25
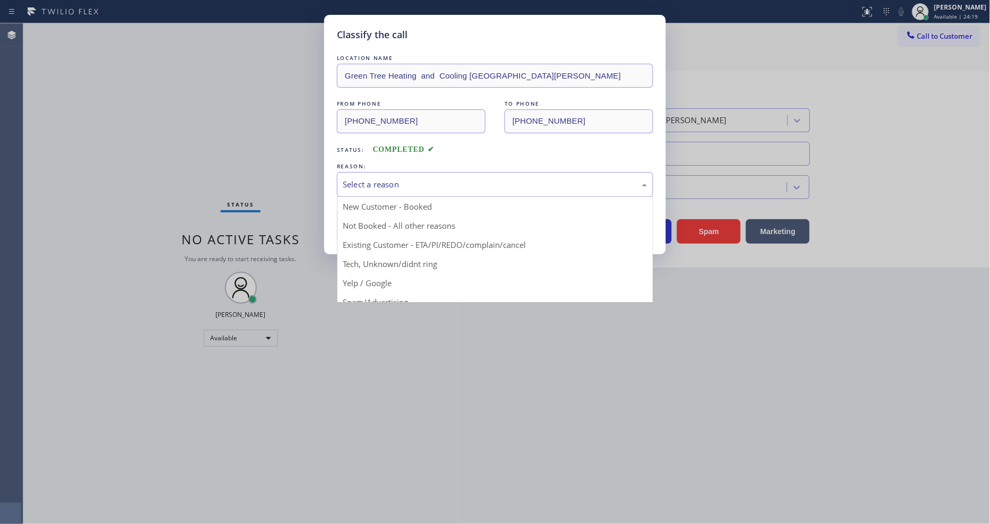
drag, startPoint x: 410, startPoint y: 260, endPoint x: 409, endPoint y: 248, distance: 12.3
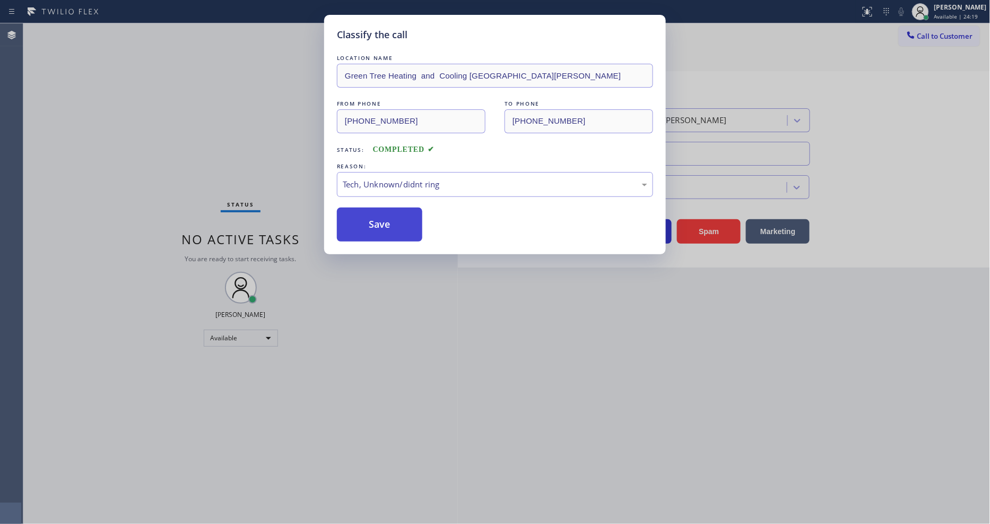
click at [405, 217] on button "Save" at bounding box center [379, 224] width 85 height 34
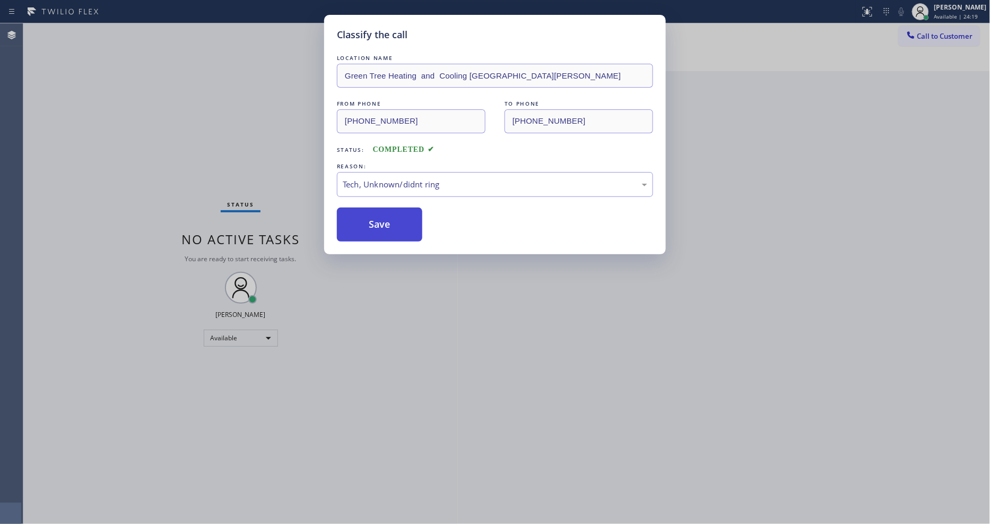
click at [405, 217] on button "Save" at bounding box center [379, 224] width 85 height 34
drag, startPoint x: 405, startPoint y: 217, endPoint x: 373, endPoint y: 167, distance: 59.2
click at [405, 213] on button "Save" at bounding box center [379, 224] width 85 height 34
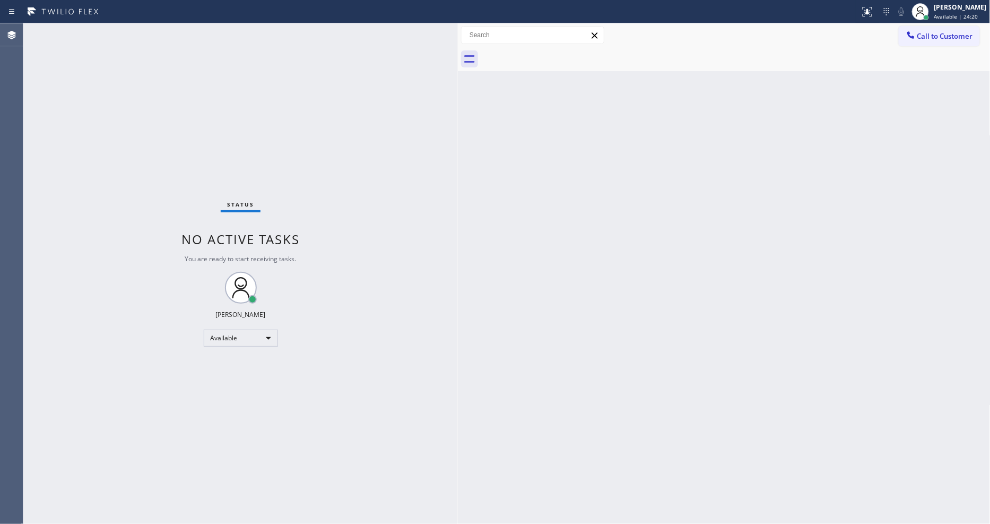
click at [144, 30] on div "Status No active tasks You are ready to start receiving tasks. [PERSON_NAME] Av…" at bounding box center [240, 273] width 435 height 500
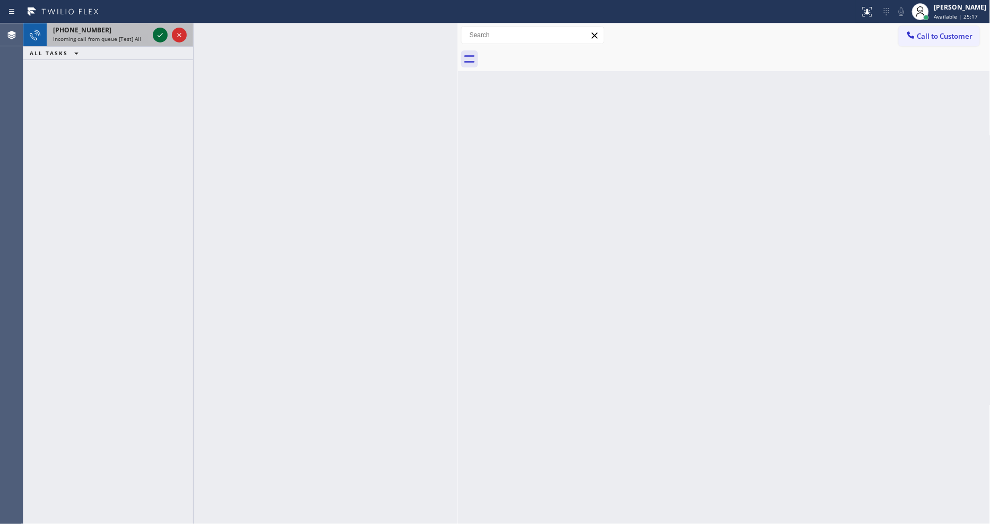
click at [159, 29] on icon at bounding box center [160, 35] width 13 height 13
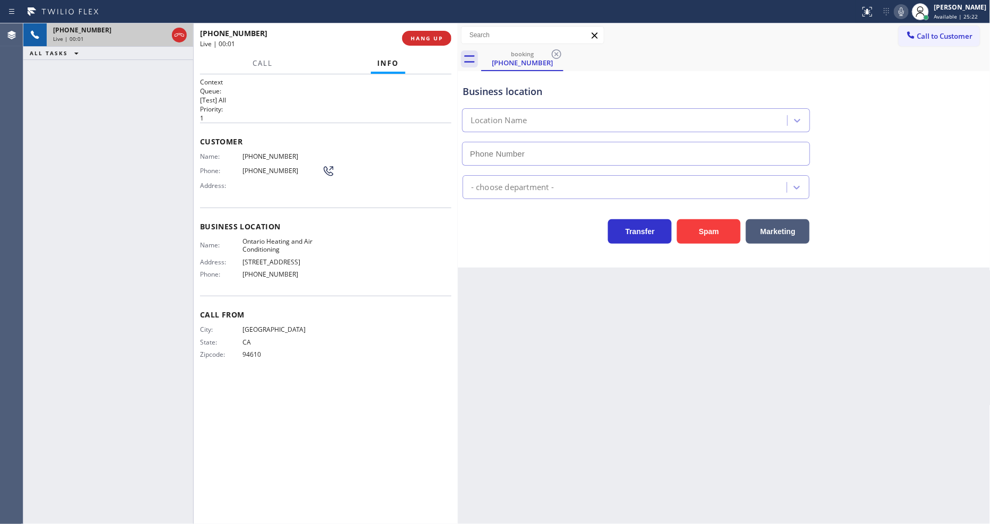
type input "(909) 341-1104"
click at [613, 325] on div "Back to Dashboard Change Sender ID Customers Technicians Select a contact Outbo…" at bounding box center [724, 273] width 533 height 500
click at [425, 37] on span "HANG UP" at bounding box center [427, 37] width 32 height 7
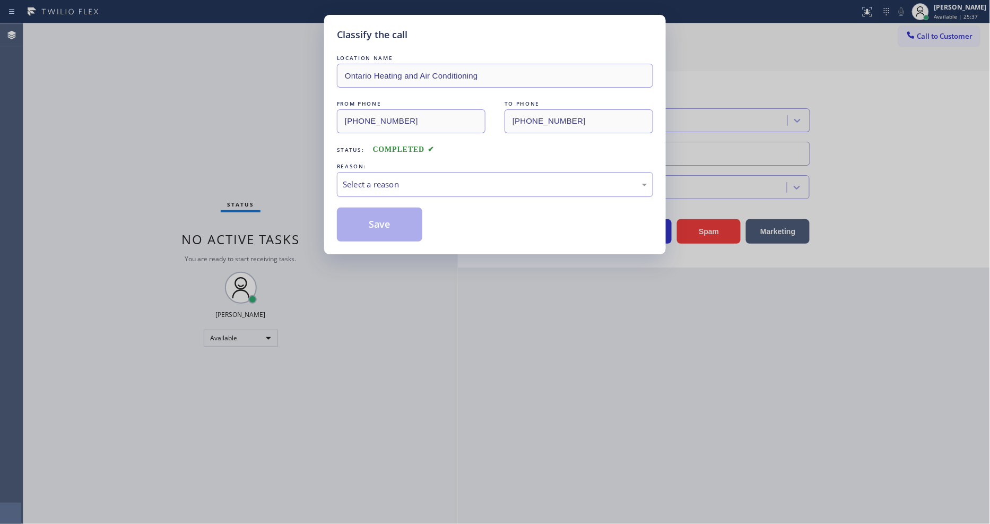
click at [380, 178] on div "Select a reason" at bounding box center [495, 184] width 305 height 12
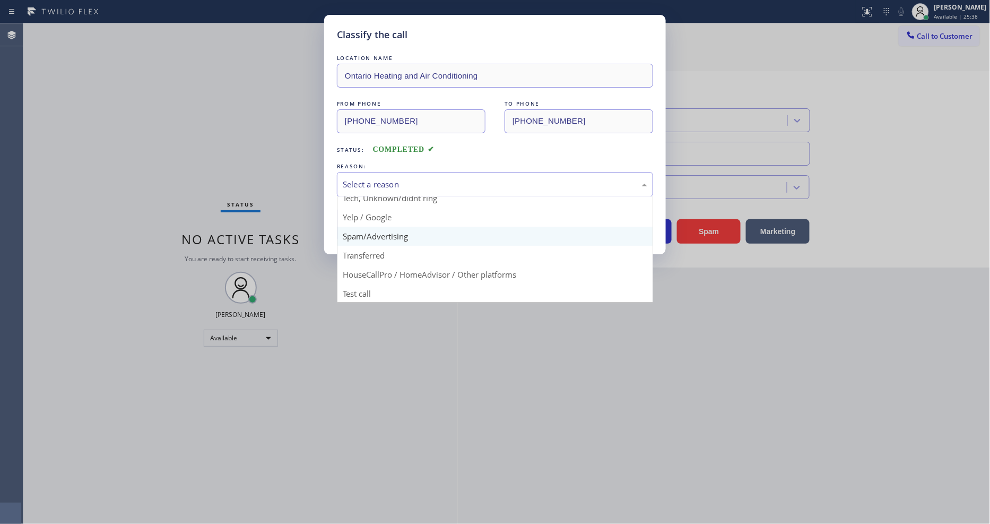
scroll to position [66, 0]
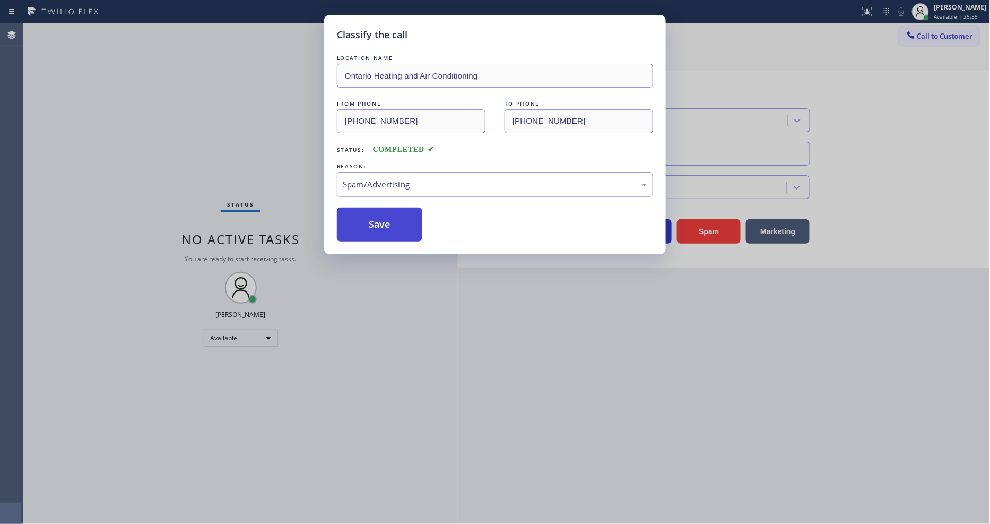
click at [390, 227] on button "Save" at bounding box center [379, 224] width 85 height 34
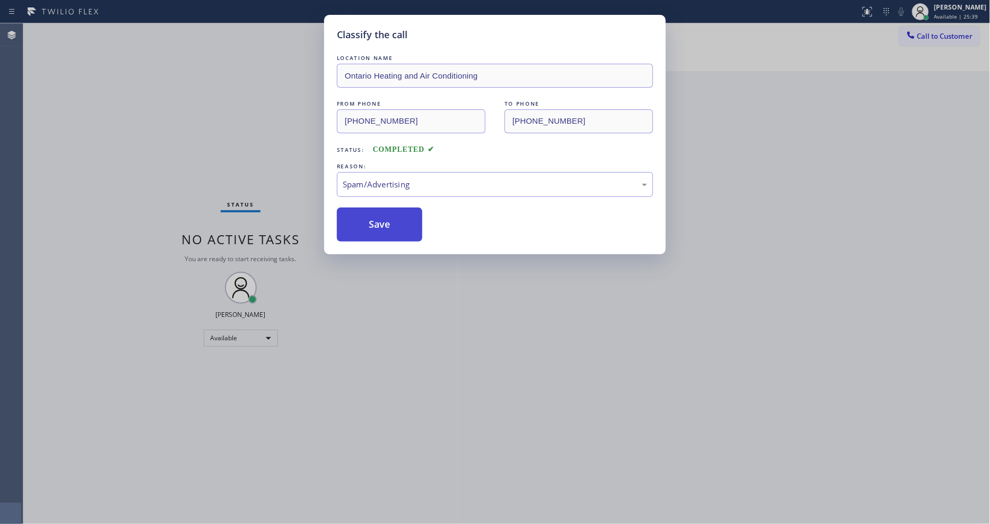
click at [390, 226] on button "Save" at bounding box center [379, 224] width 85 height 34
click at [391, 220] on button "Save" at bounding box center [379, 224] width 85 height 34
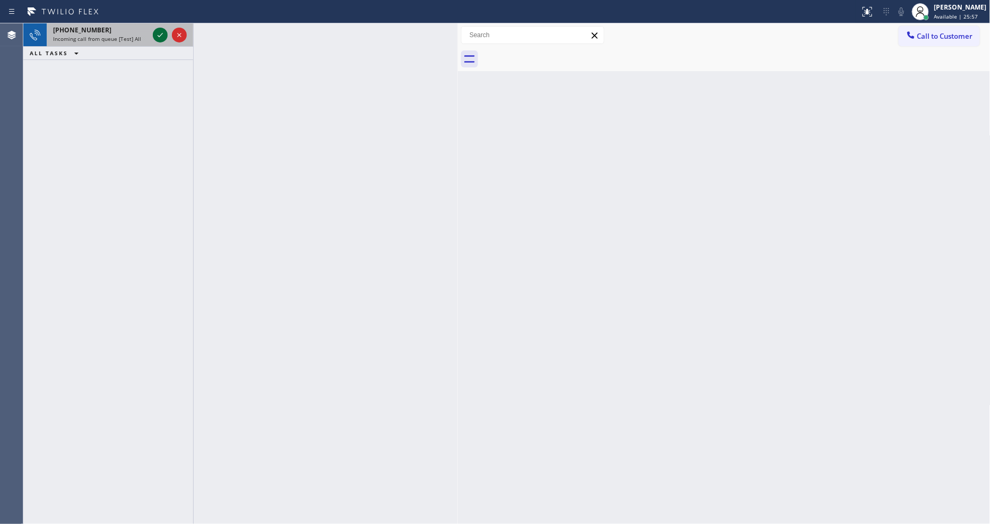
click at [161, 37] on icon at bounding box center [160, 35] width 13 height 13
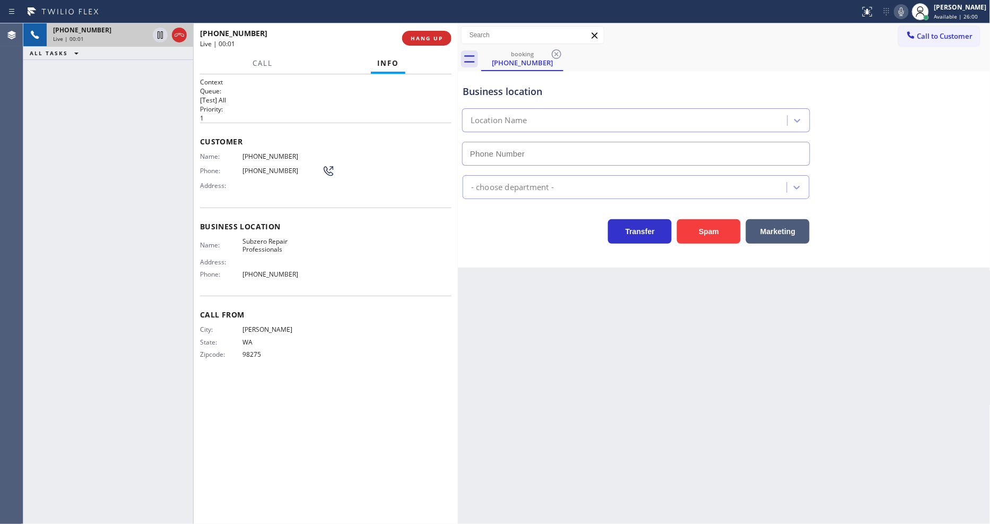
type input "(602) 691-7988"
click at [269, 242] on span "Subzero Repair Professionals" at bounding box center [283, 245] width 80 height 16
click at [268, 241] on span "Subzero Repair Professionals" at bounding box center [283, 245] width 80 height 16
drag, startPoint x: 650, startPoint y: 421, endPoint x: 410, endPoint y: 471, distance: 245.0
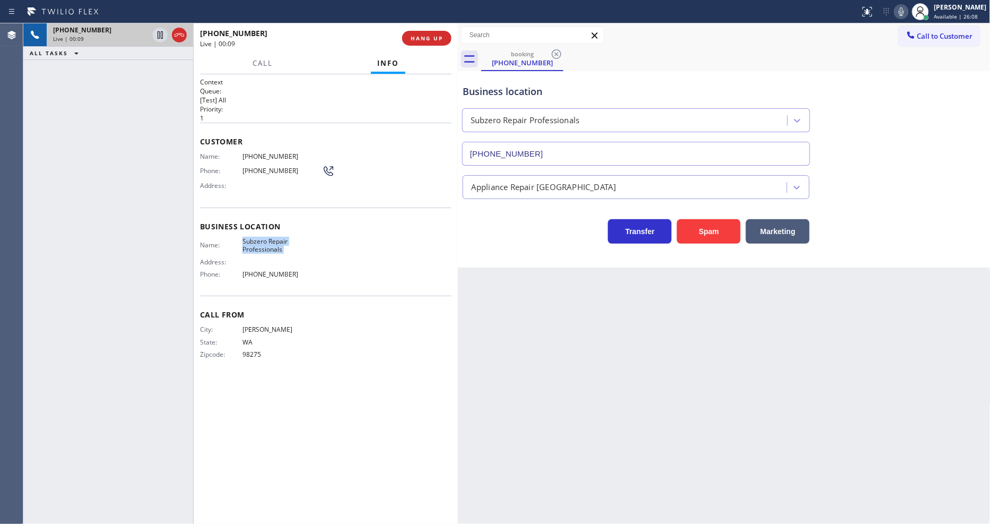
click at [650, 421] on div "Back to Dashboard Change Sender ID Customers Technicians Select a contact Outbo…" at bounding box center [724, 273] width 533 height 500
click at [179, 113] on div "+14252993209 Live | 00:57 ALL TASKS ALL TASKS ACTIVE TASKS TASKS IN WRAP UP" at bounding box center [108, 273] width 170 height 500
click at [430, 36] on span "HANG UP" at bounding box center [427, 37] width 32 height 7
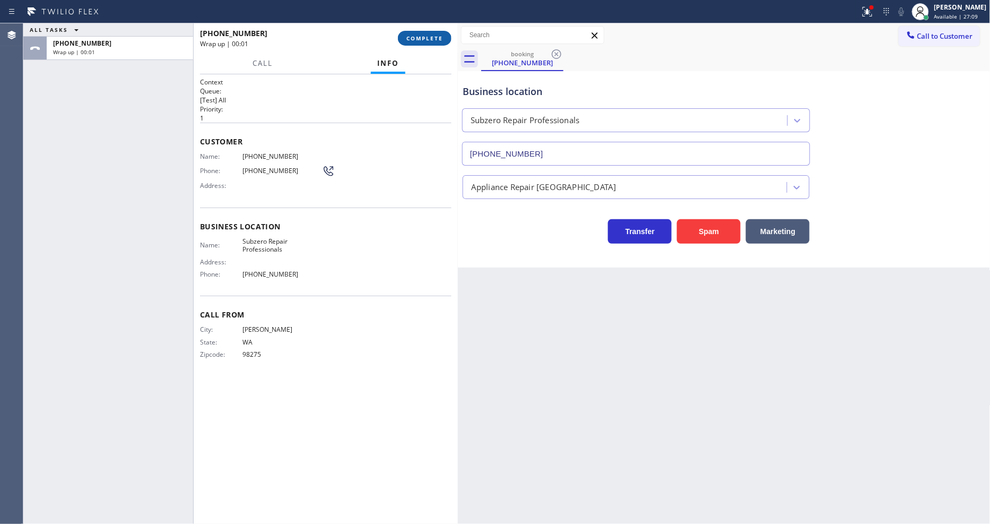
click at [432, 38] on span "COMPLETE" at bounding box center [425, 37] width 37 height 7
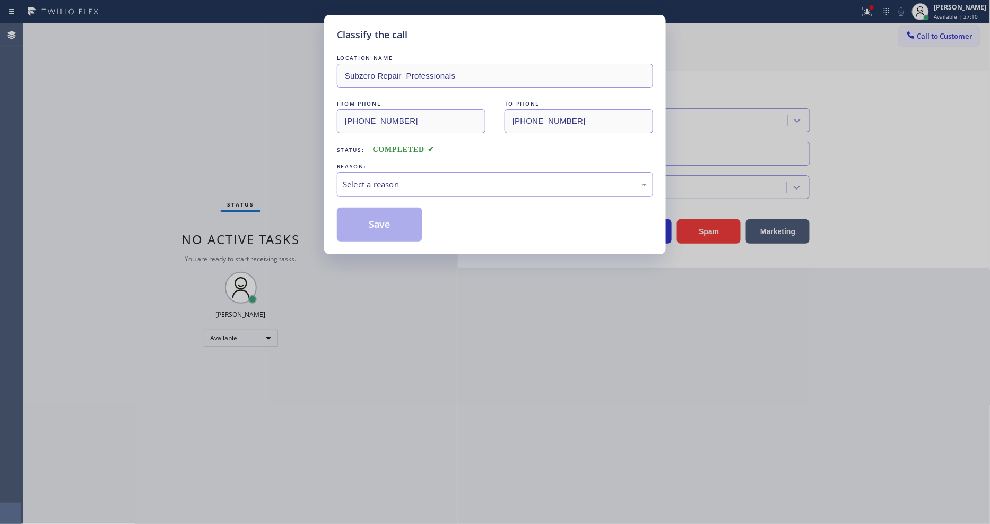
click at [374, 178] on div "Select a reason" at bounding box center [495, 184] width 305 height 12
click at [376, 220] on button "Save" at bounding box center [379, 224] width 85 height 34
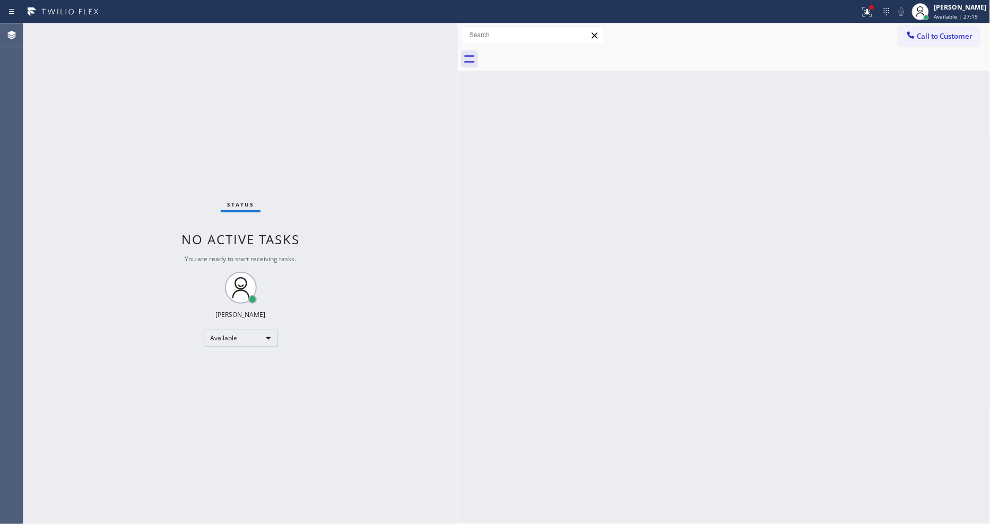
click at [133, 36] on div "Status No active tasks You are ready to start receiving tasks. [PERSON_NAME] Av…" at bounding box center [240, 273] width 435 height 500
click at [131, 34] on div "Status No active tasks You are ready to start receiving tasks. [PERSON_NAME] Av…" at bounding box center [240, 273] width 435 height 500
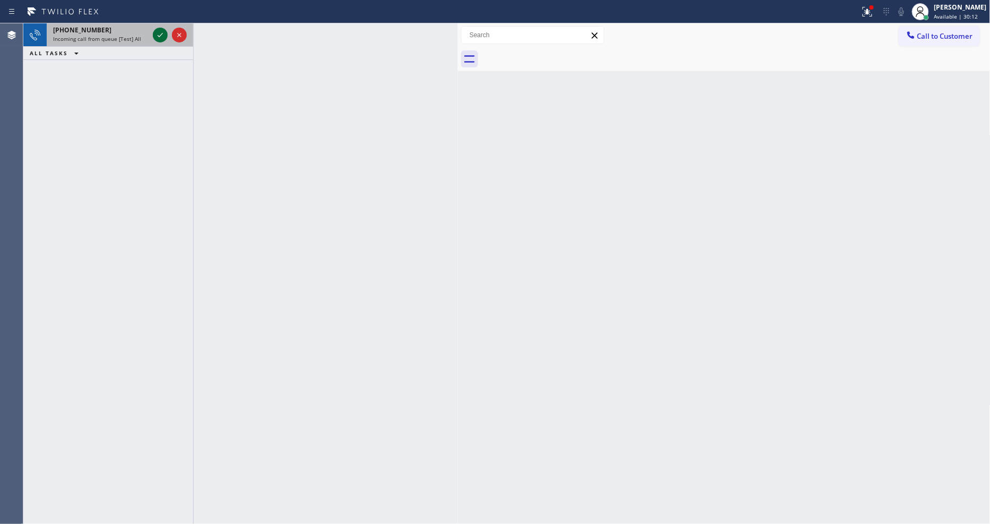
click at [159, 31] on icon at bounding box center [160, 35] width 13 height 13
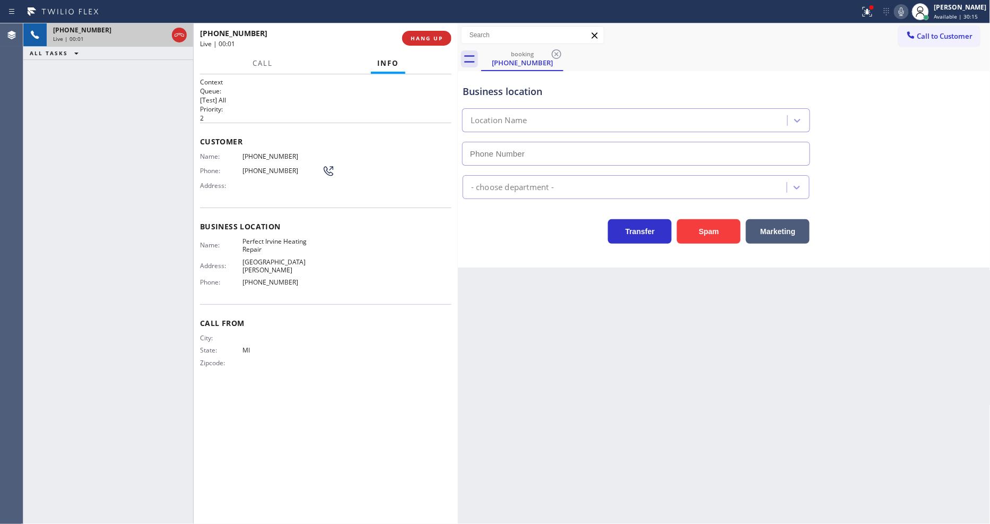
type input "(657) 236-3154"
click at [416, 34] on span "HANG UP" at bounding box center [427, 37] width 32 height 7
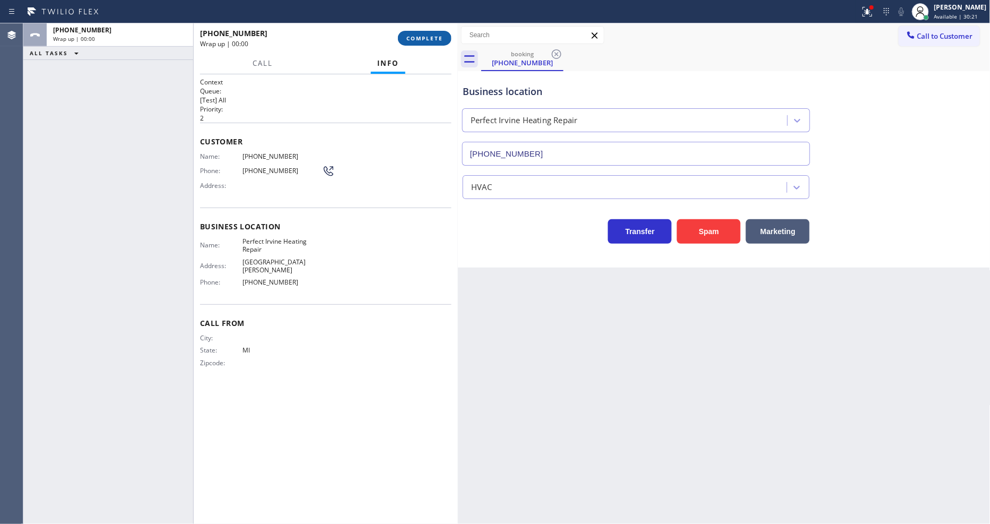
click at [416, 34] on span "COMPLETE" at bounding box center [425, 37] width 37 height 7
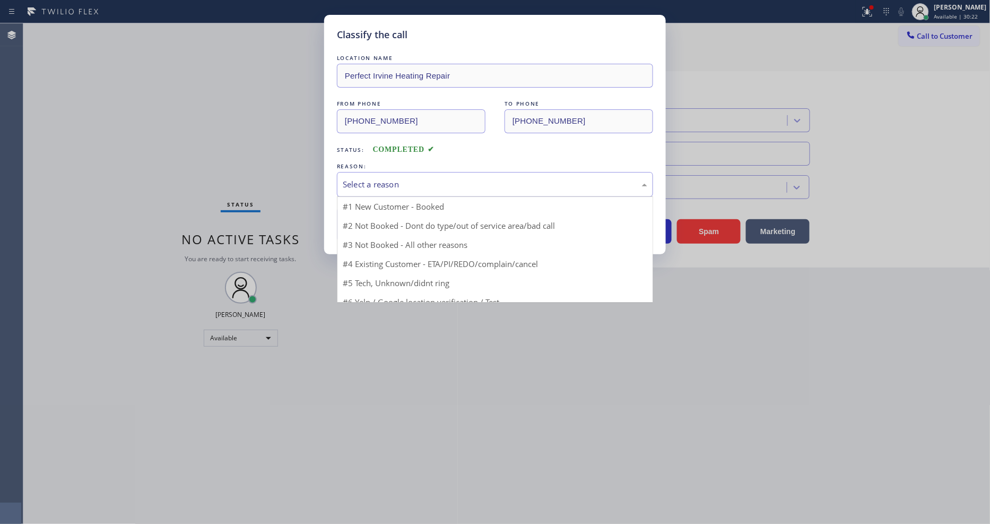
click at [397, 178] on div "Select a reason" at bounding box center [495, 184] width 305 height 12
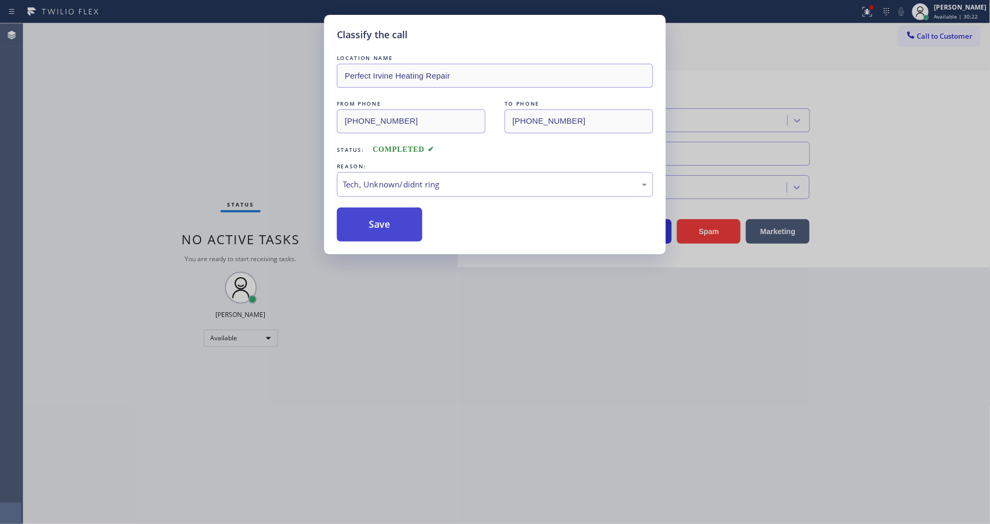
click at [380, 217] on button "Save" at bounding box center [379, 224] width 85 height 34
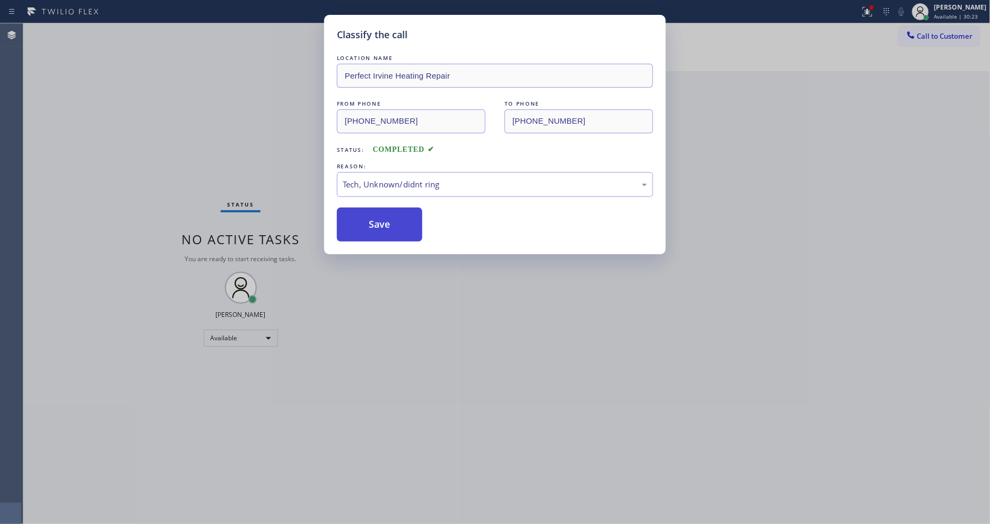
click at [380, 217] on button "Save" at bounding box center [379, 224] width 85 height 34
drag, startPoint x: 380, startPoint y: 213, endPoint x: 369, endPoint y: 201, distance: 16.6
click at [380, 210] on button "Save" at bounding box center [379, 224] width 85 height 34
click at [145, 33] on div "Status No active tasks You are ready to start receiving tasks. [PERSON_NAME] Av…" at bounding box center [240, 273] width 435 height 500
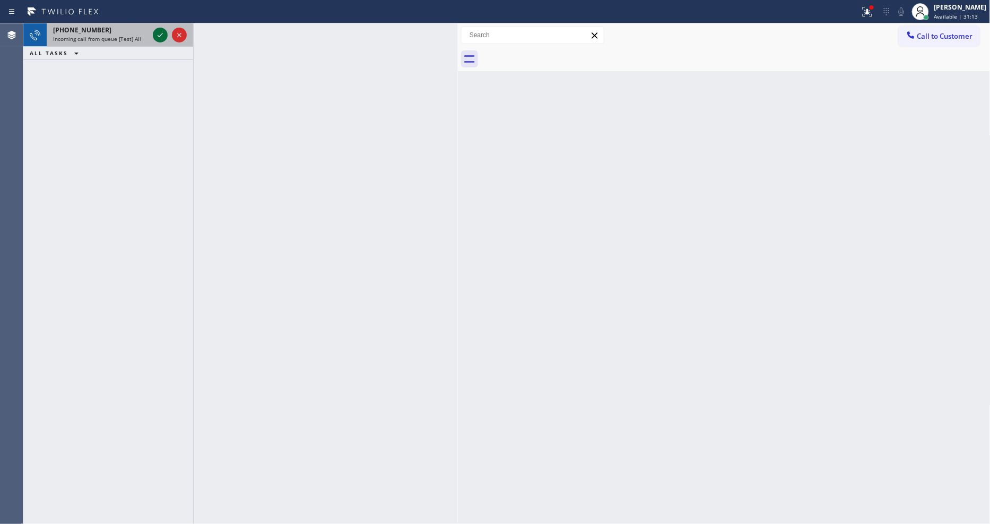
click at [157, 32] on icon at bounding box center [160, 35] width 13 height 13
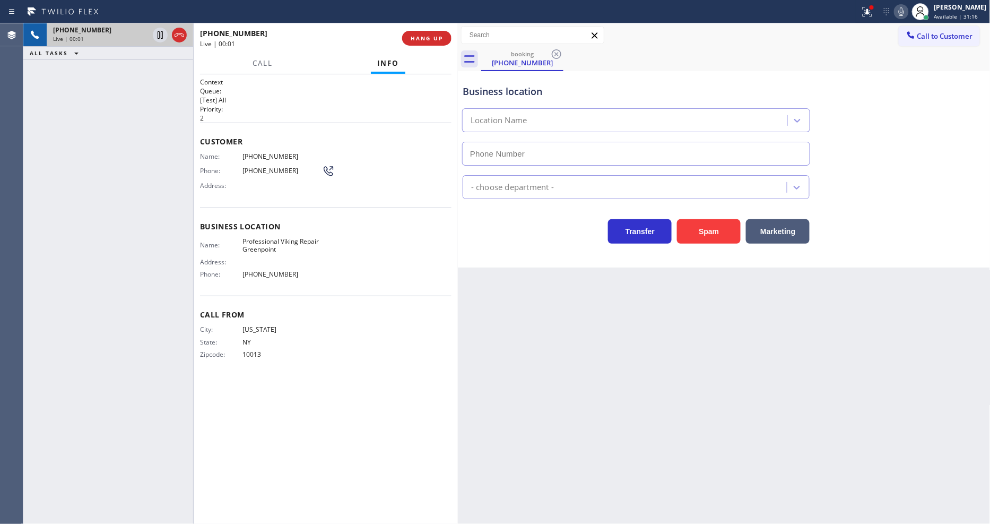
type input "(347) 851-8926"
click at [438, 40] on span "HANG UP" at bounding box center [427, 37] width 32 height 7
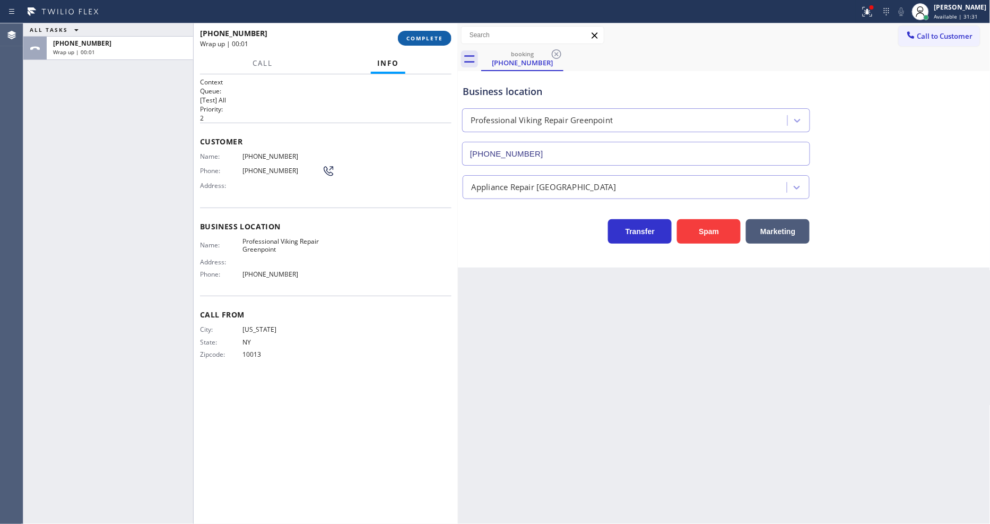
click at [438, 40] on span "COMPLETE" at bounding box center [425, 37] width 37 height 7
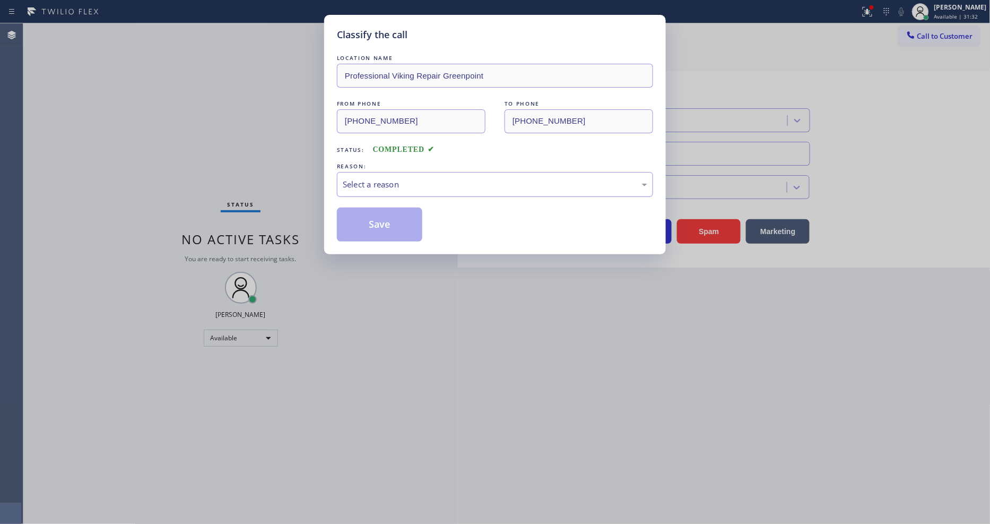
click at [370, 181] on div "Select a reason" at bounding box center [495, 184] width 305 height 12
click at [379, 221] on button "Save" at bounding box center [379, 224] width 85 height 34
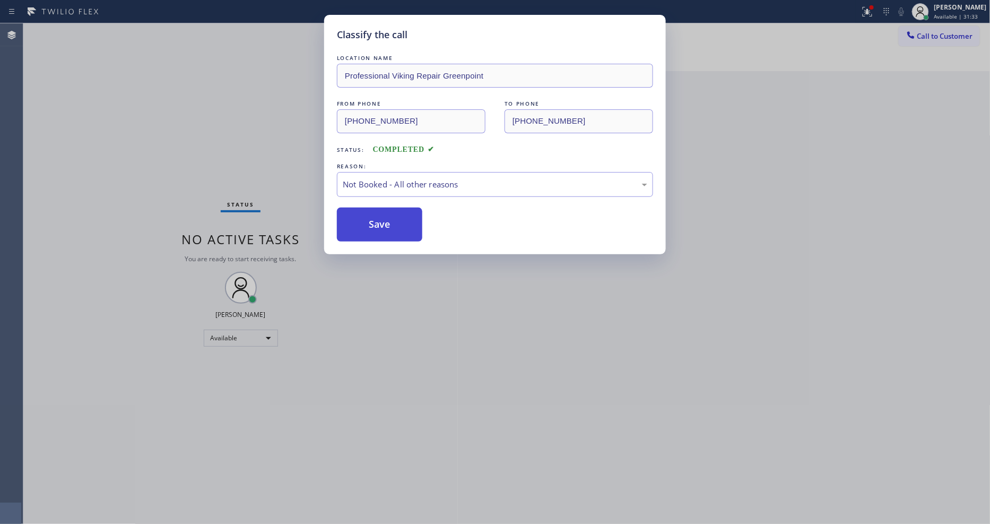
click at [379, 221] on button "Save" at bounding box center [379, 224] width 85 height 34
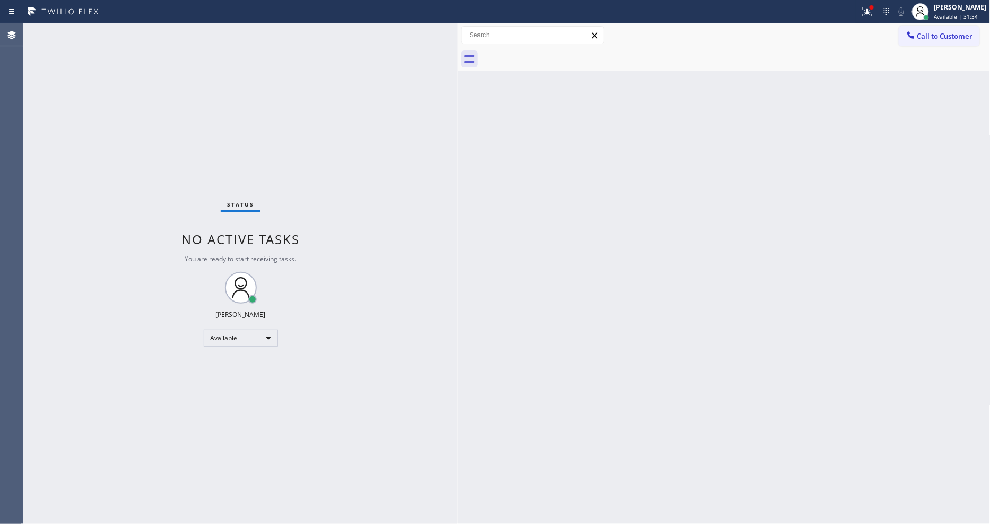
click at [134, 36] on div "Status No active tasks You are ready to start receiving tasks. [PERSON_NAME] Av…" at bounding box center [240, 273] width 435 height 500
click at [152, 30] on div "Status No active tasks You are ready to start receiving tasks. [PERSON_NAME] Av…" at bounding box center [240, 273] width 435 height 500
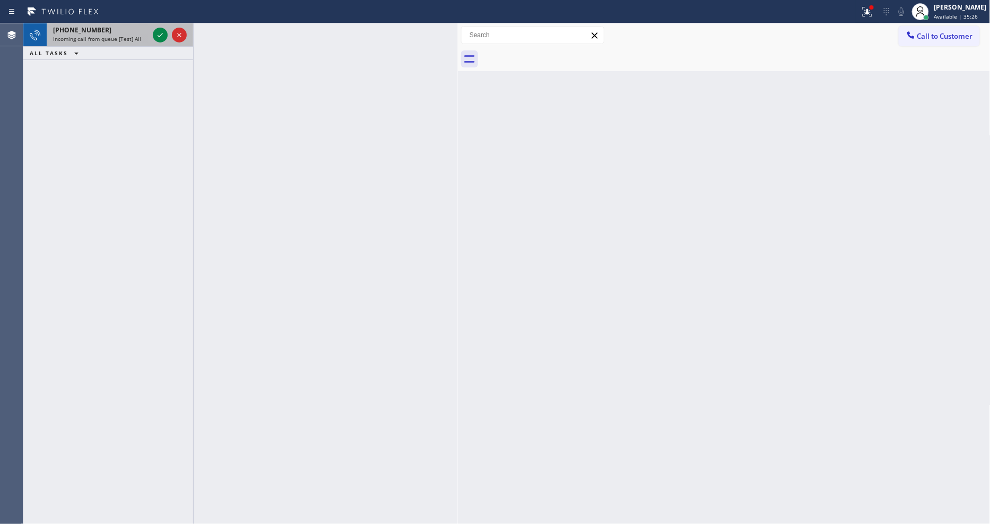
click at [162, 42] on div at bounding box center [170, 34] width 38 height 23
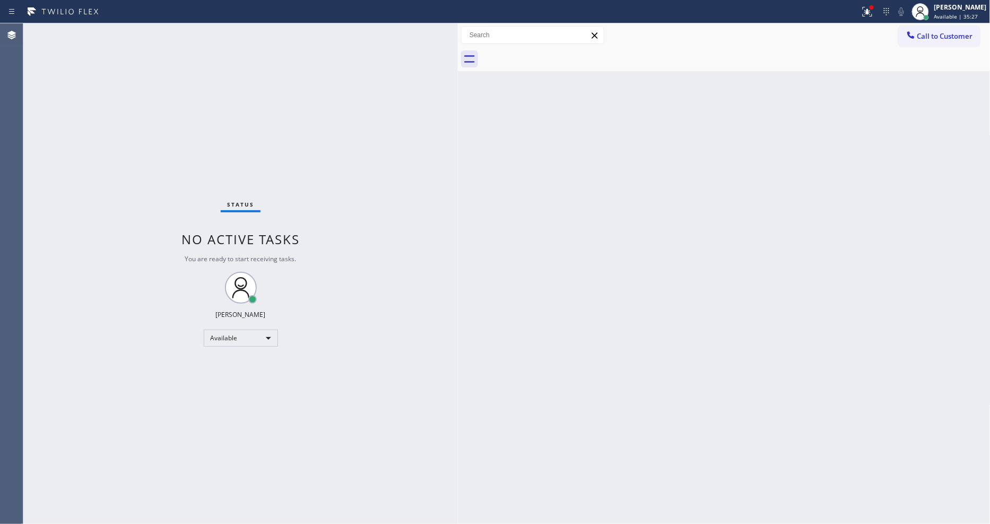
click at [161, 36] on div "Status No active tasks You are ready to start receiving tasks. [PERSON_NAME] Av…" at bounding box center [240, 273] width 435 height 500
click at [153, 25] on div "Status No active tasks You are ready to start receiving tasks. [PERSON_NAME] Av…" at bounding box center [240, 273] width 435 height 500
click at [146, 30] on div "Status No active tasks You are ready to start receiving tasks. [PERSON_NAME] Av…" at bounding box center [240, 273] width 435 height 500
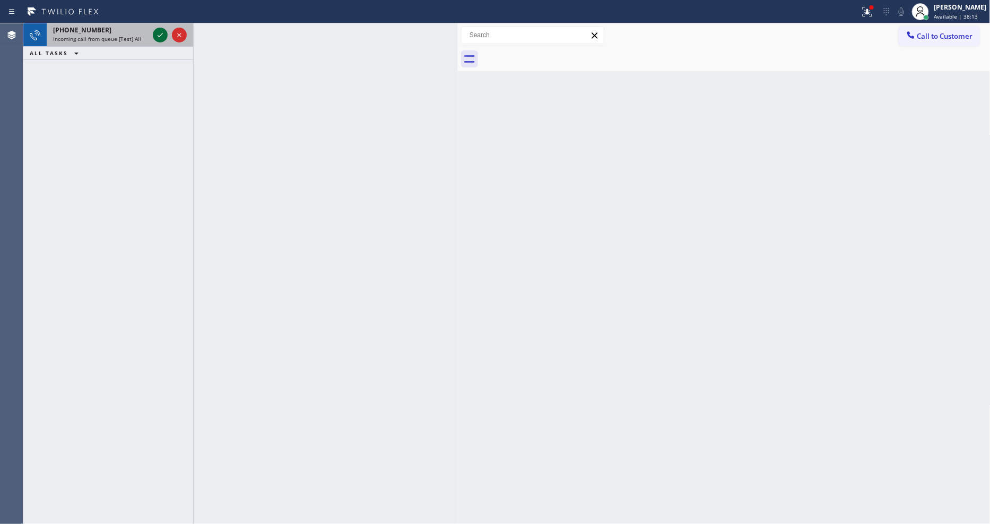
click at [160, 32] on icon at bounding box center [160, 35] width 13 height 13
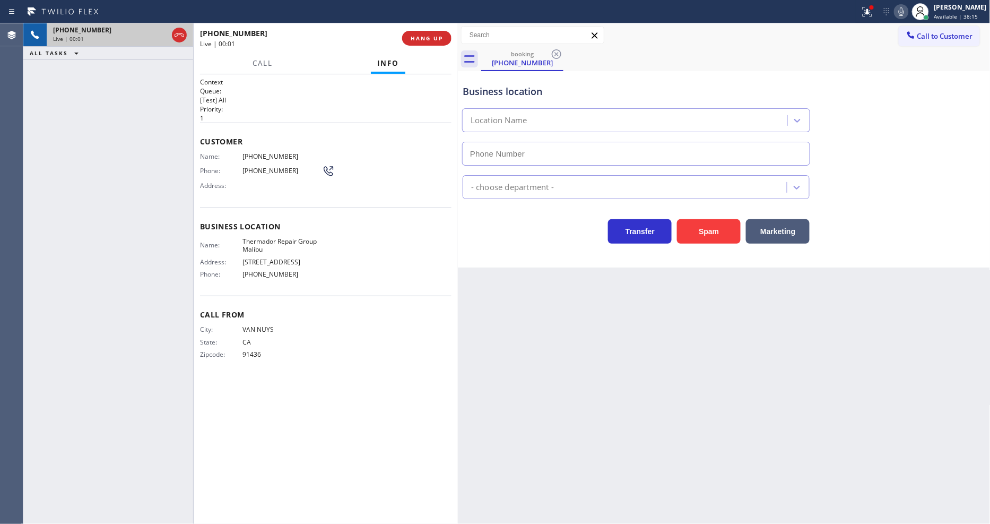
type input "(805) 464-3120"
click at [538, 352] on div "Back to Dashboard Change Sender ID Customers Technicians Select a contact Outbo…" at bounding box center [724, 273] width 533 height 500
click at [275, 237] on span "Thermador Repair Group Malibu" at bounding box center [283, 245] width 80 height 16
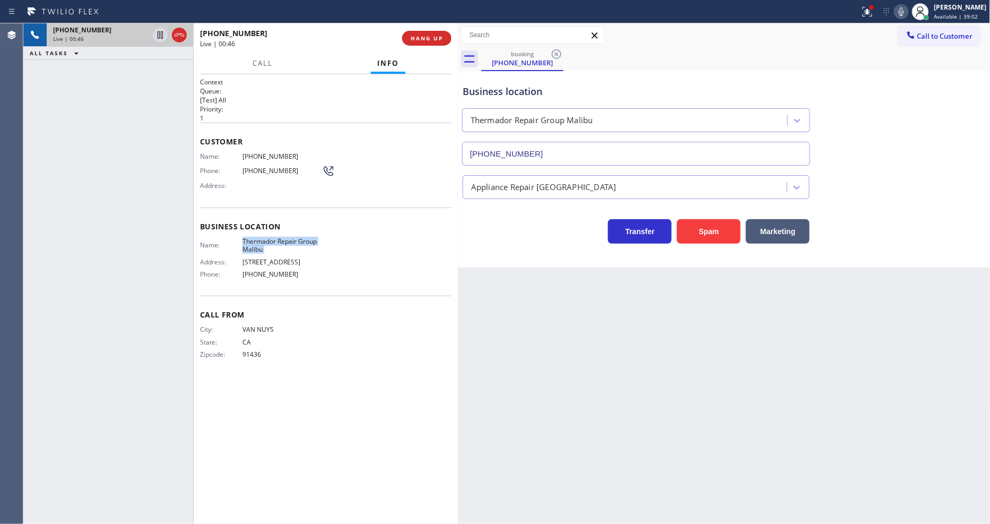
click at [817, 75] on div "Business location Thermador Repair Group Malibu (805) 464-3120" at bounding box center [724, 118] width 527 height 96
click at [872, 14] on icon at bounding box center [868, 12] width 10 height 10
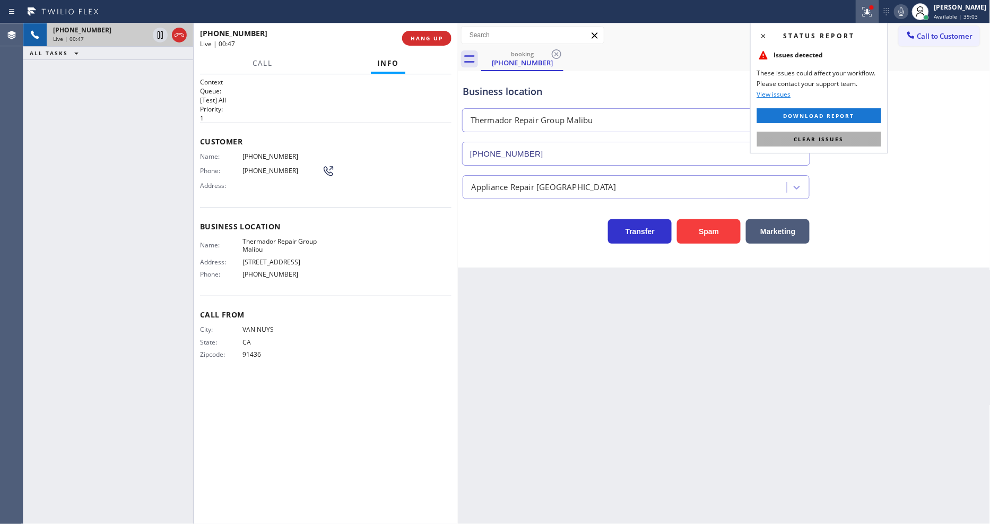
click at [844, 138] on button "Clear issues" at bounding box center [819, 139] width 124 height 15
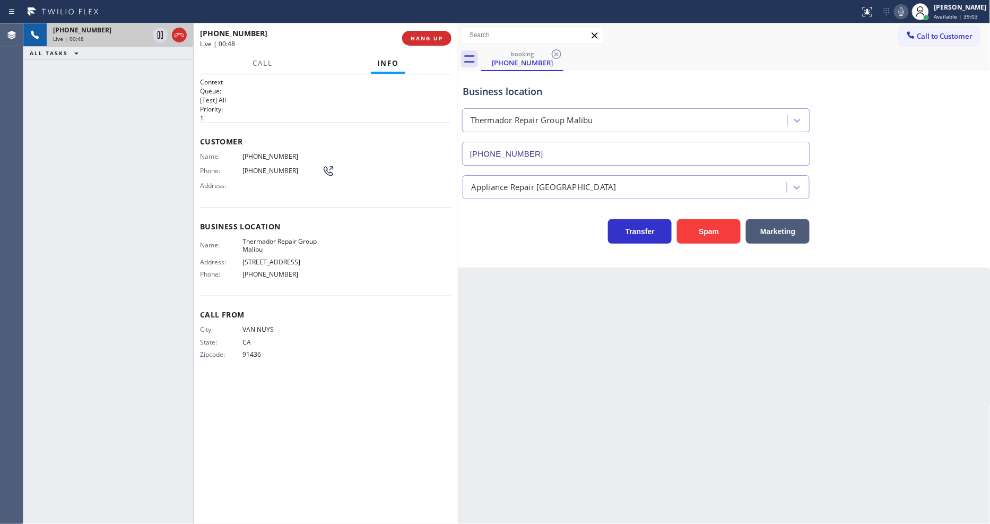
click at [359, 263] on div "Name: Thermador Repair Group Malibu Address: 22809 Pacific Coast Hwy Phone: (80…" at bounding box center [326, 260] width 252 height 46
click at [647, 309] on div "Back to Dashboard Change Sender ID Customers Technicians Select a contact Outbo…" at bounding box center [724, 273] width 533 height 500
click at [431, 38] on span "HANG UP" at bounding box center [427, 37] width 32 height 7
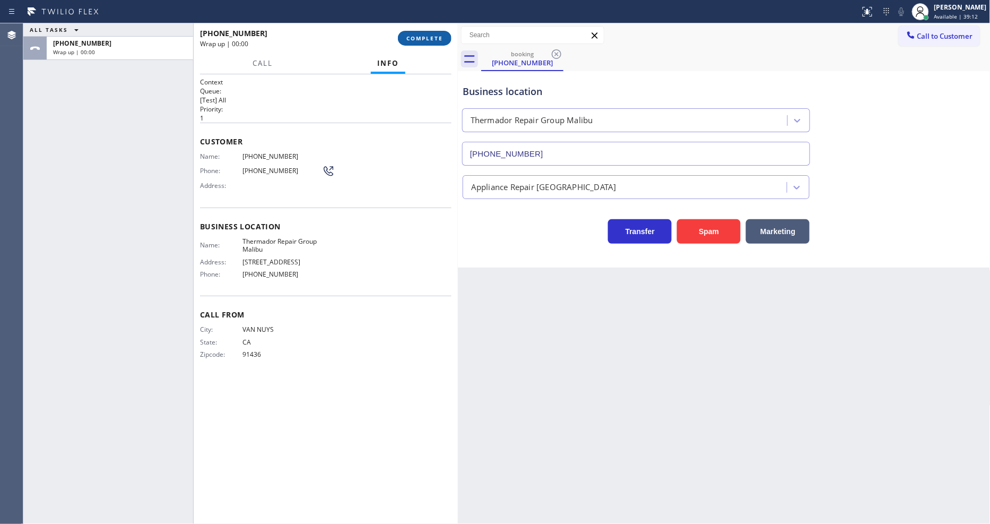
click at [431, 38] on span "COMPLETE" at bounding box center [425, 37] width 37 height 7
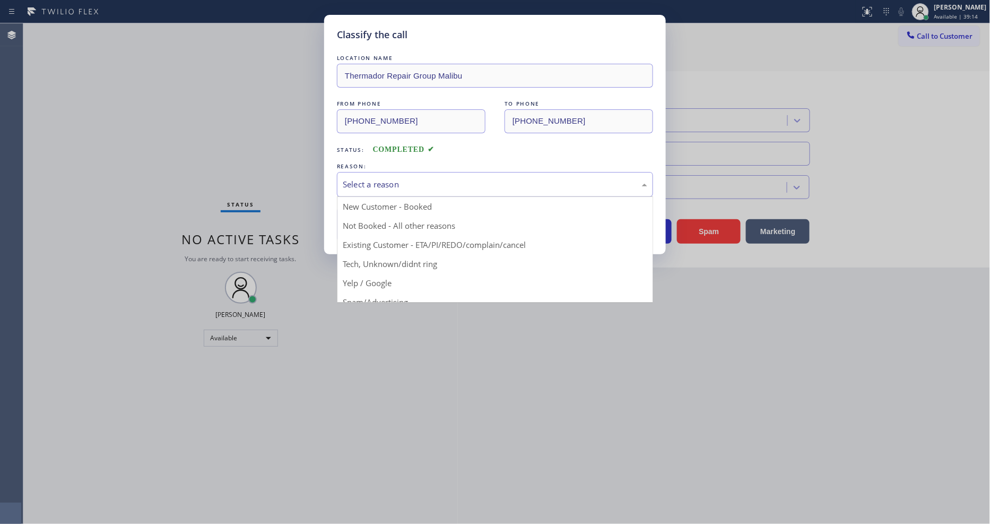
click at [369, 178] on div "Select a reason" at bounding box center [495, 184] width 305 height 12
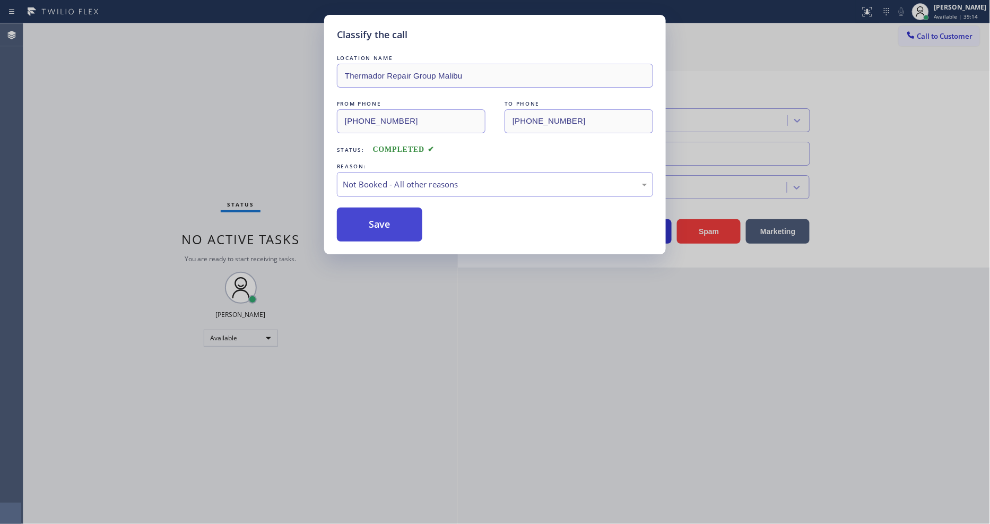
click at [345, 225] on button "Save" at bounding box center [379, 224] width 85 height 34
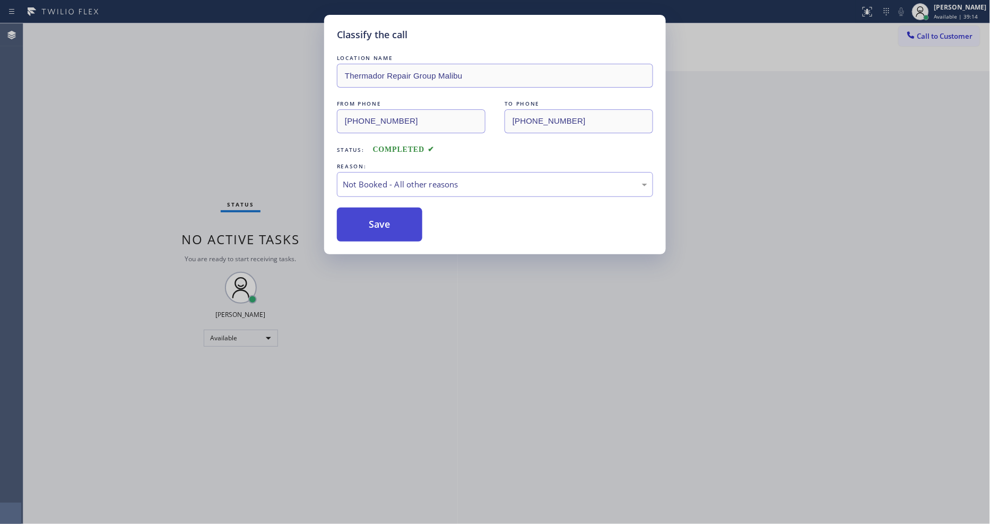
click at [347, 224] on button "Save" at bounding box center [379, 224] width 85 height 34
click at [348, 224] on button "Save" at bounding box center [379, 224] width 85 height 34
click at [349, 224] on button "Save" at bounding box center [379, 224] width 85 height 34
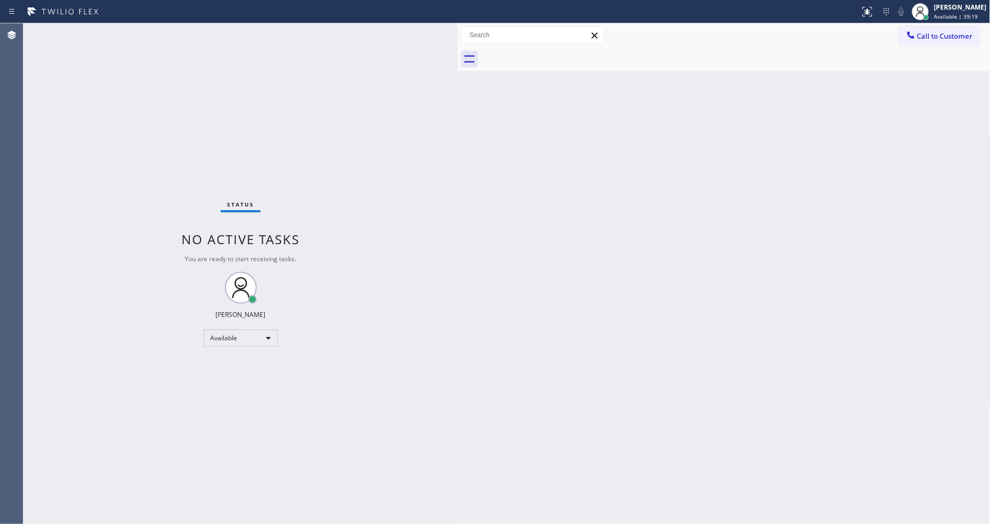
click at [136, 30] on div "Status No active tasks You are ready to start receiving tasks. [PERSON_NAME] Av…" at bounding box center [240, 273] width 435 height 500
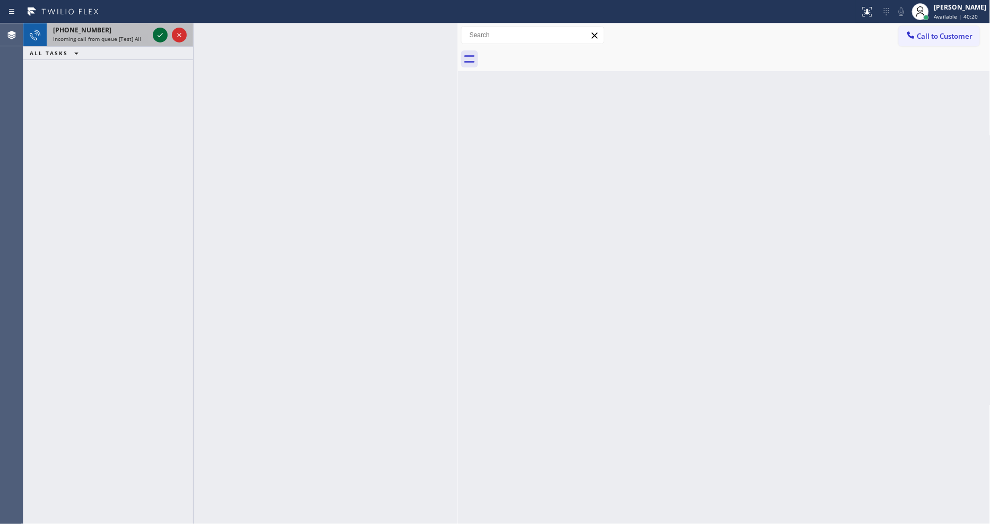
click at [160, 32] on icon at bounding box center [160, 35] width 13 height 13
click at [156, 32] on icon at bounding box center [160, 35] width 13 height 13
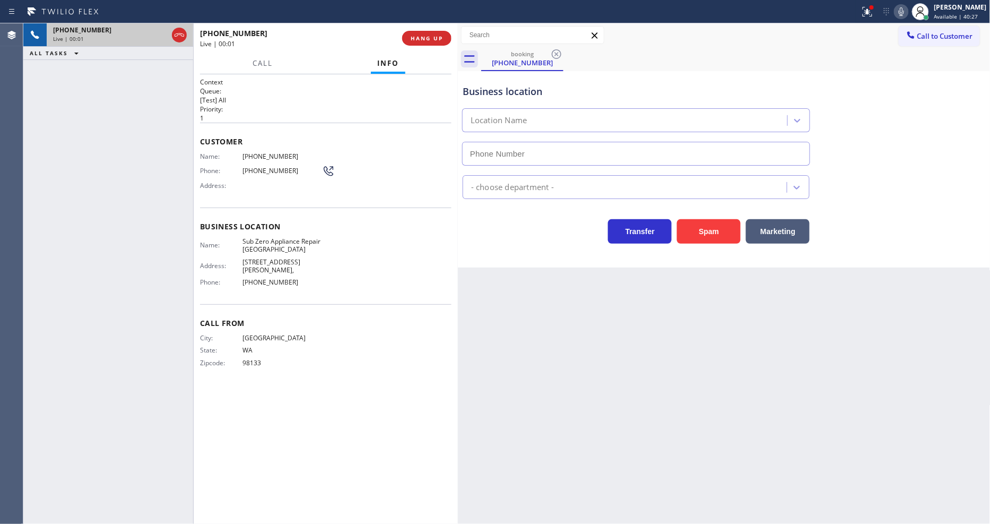
type input "(360) 205-1831"
drag, startPoint x: 597, startPoint y: 412, endPoint x: 427, endPoint y: 309, distance: 198.8
click at [598, 411] on div "Back to Dashboard Change Sender ID Customers Technicians Select a contact Outbo…" at bounding box center [724, 273] width 533 height 500
click at [255, 237] on span "Sub Zero Appliance Repair Bellingham" at bounding box center [283, 245] width 80 height 16
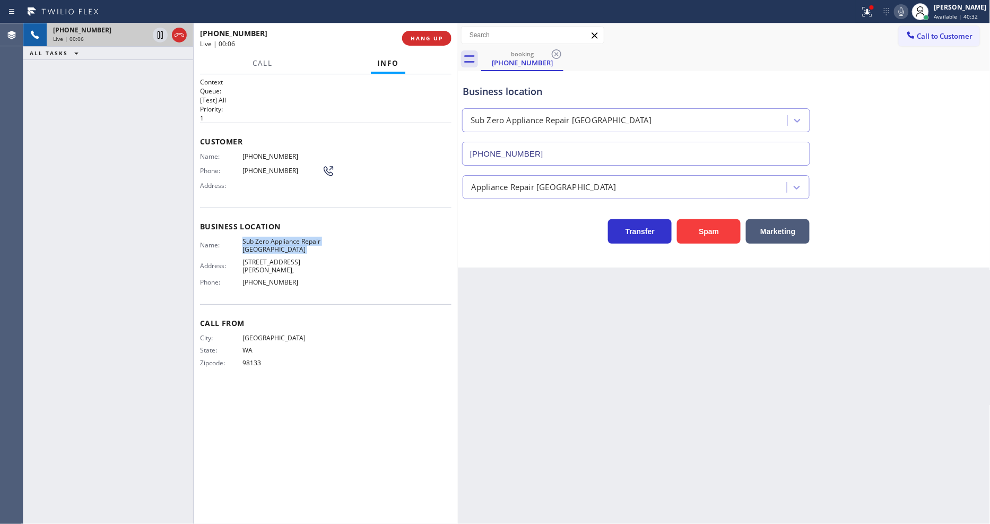
click at [255, 237] on span "Sub Zero Appliance Repair Bellingham" at bounding box center [283, 245] width 80 height 16
click at [187, 77] on div "+12067887827 Live | 00:45 ALL TASKS ALL TASKS ACTIVE TASKS TASKS IN WRAP UP" at bounding box center [108, 273] width 170 height 500
click at [417, 38] on span "HANG UP" at bounding box center [427, 37] width 32 height 7
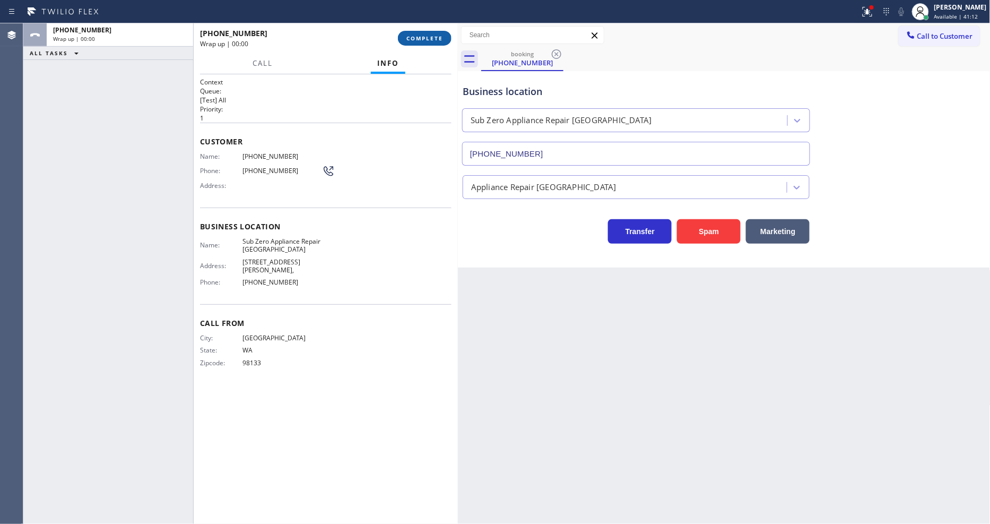
click at [417, 38] on span "COMPLETE" at bounding box center [425, 37] width 37 height 7
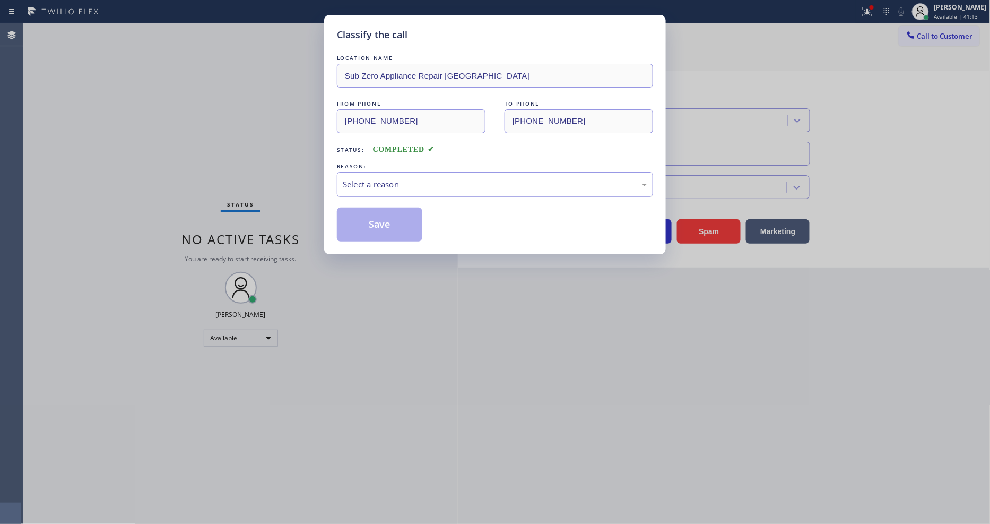
click at [362, 185] on div "Select a reason" at bounding box center [495, 184] width 305 height 12
click at [360, 226] on button "Save" at bounding box center [379, 224] width 85 height 34
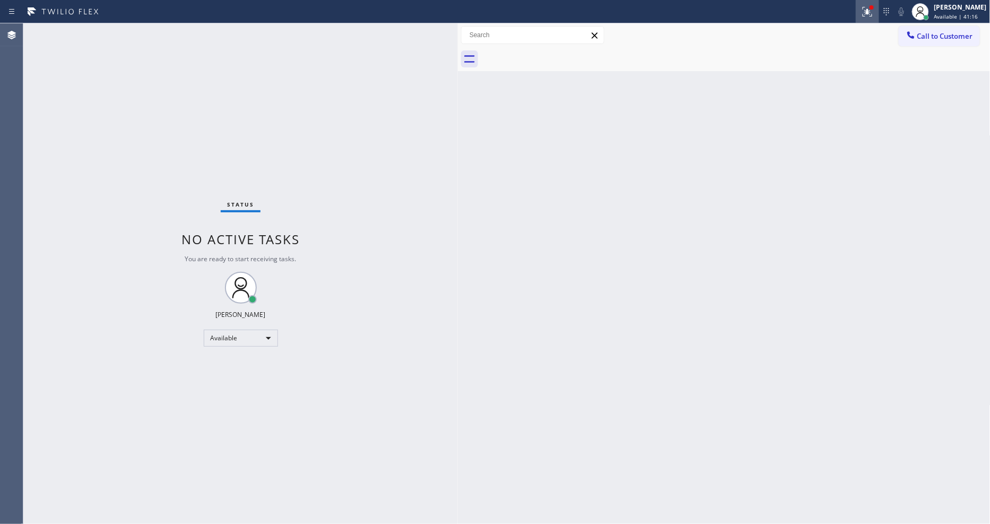
click at [879, 3] on button at bounding box center [867, 11] width 23 height 23
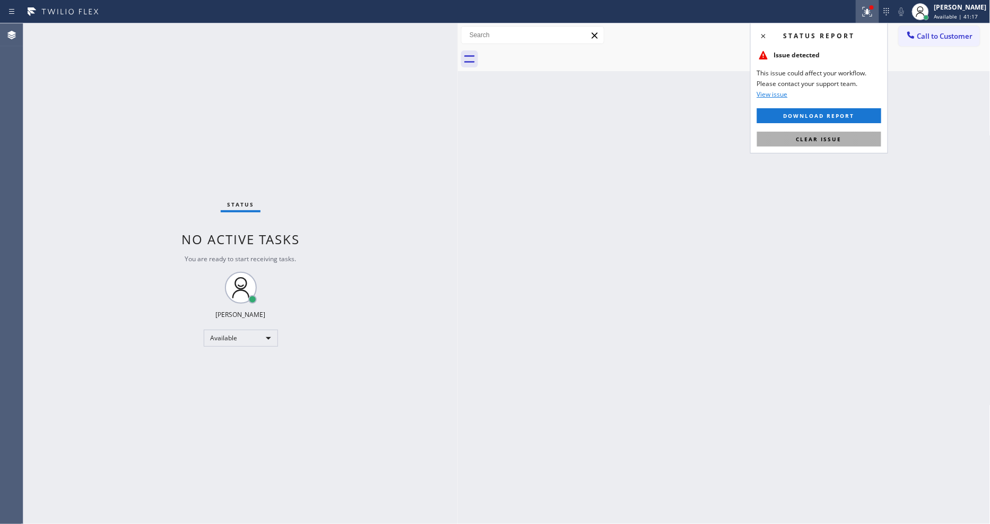
click at [842, 139] on button "Clear issue" at bounding box center [819, 139] width 124 height 15
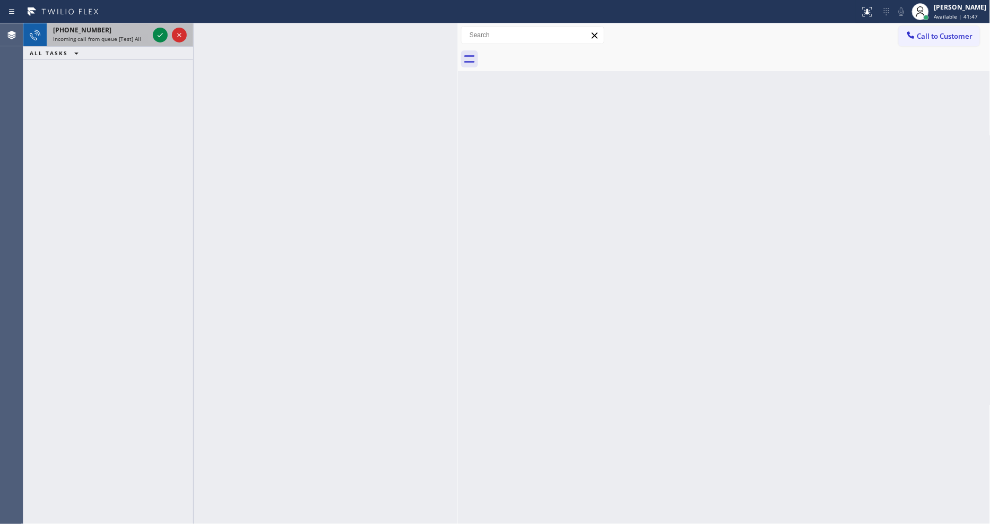
drag, startPoint x: 125, startPoint y: 31, endPoint x: 142, endPoint y: 32, distance: 16.5
click at [126, 32] on div "+17077714340" at bounding box center [101, 29] width 96 height 9
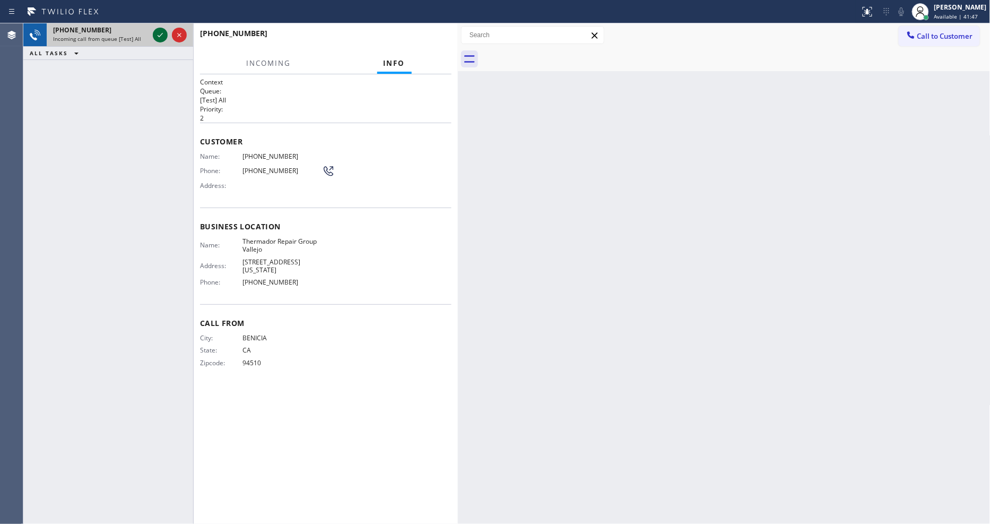
click at [157, 32] on icon at bounding box center [160, 35] width 13 height 13
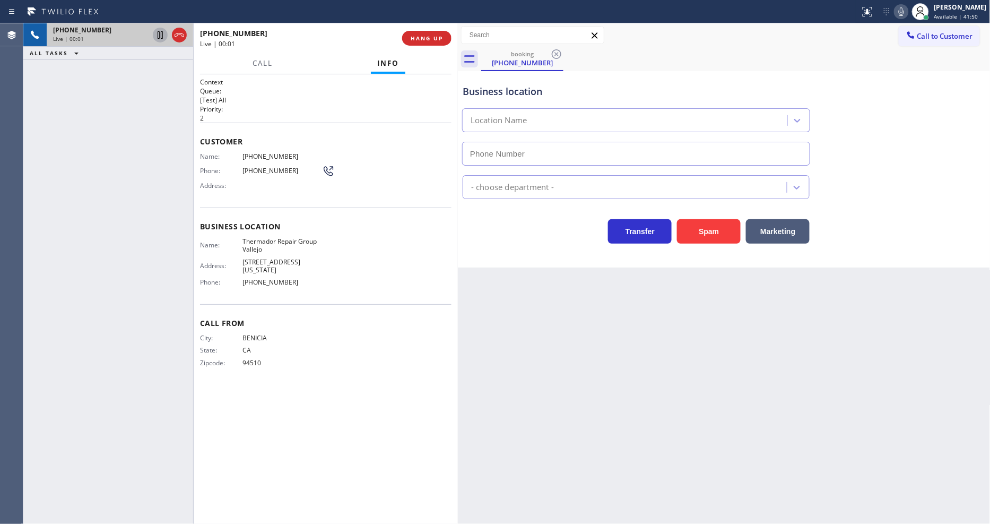
type input "(707) 504-3963"
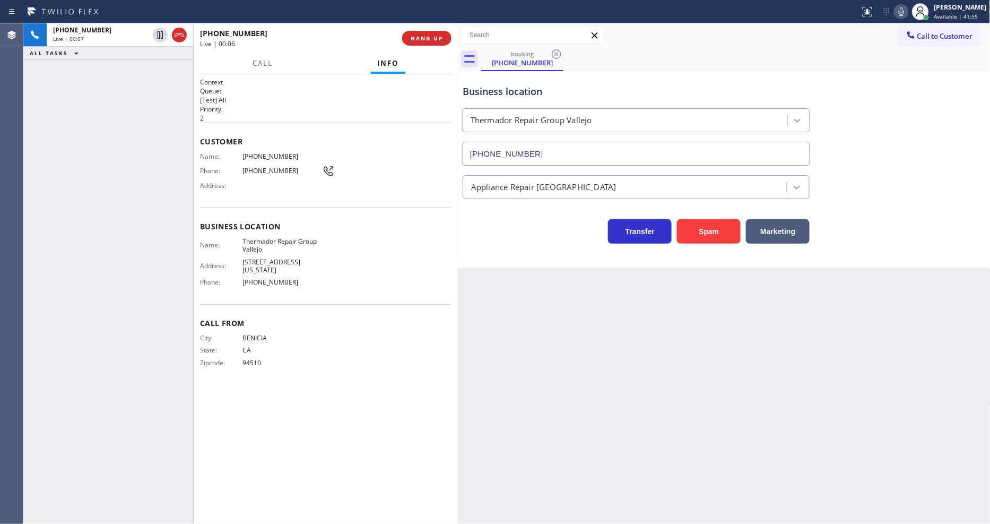
click at [643, 298] on div "Back to Dashboard Change Sender ID Customers Technicians Select a contact Outbo…" at bounding box center [724, 273] width 533 height 500
click at [272, 238] on span "Thermador Repair Group Vallejo" at bounding box center [283, 245] width 80 height 16
click at [362, 366] on div "Call From City: BENICIA State: CA Zipcode: 94510" at bounding box center [326, 344] width 252 height 80
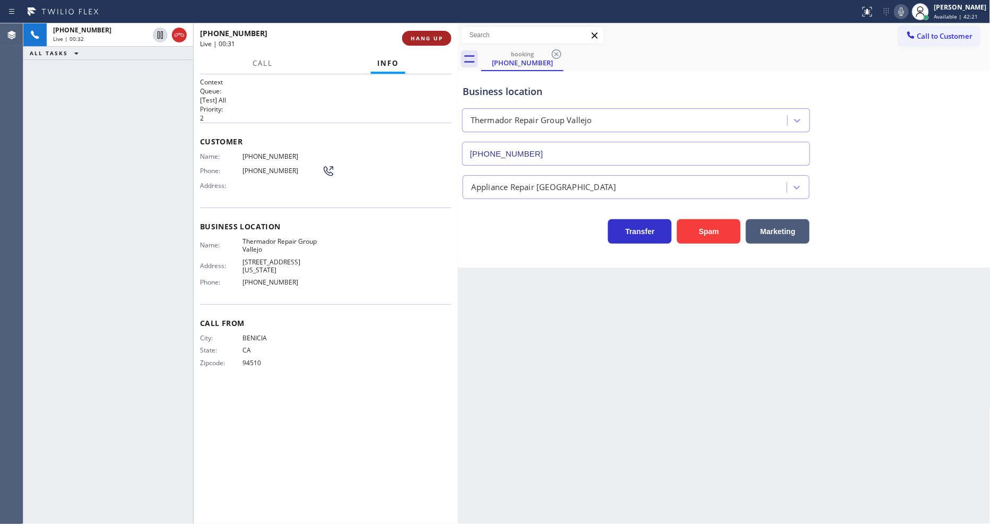
click at [430, 38] on span "HANG UP" at bounding box center [427, 37] width 32 height 7
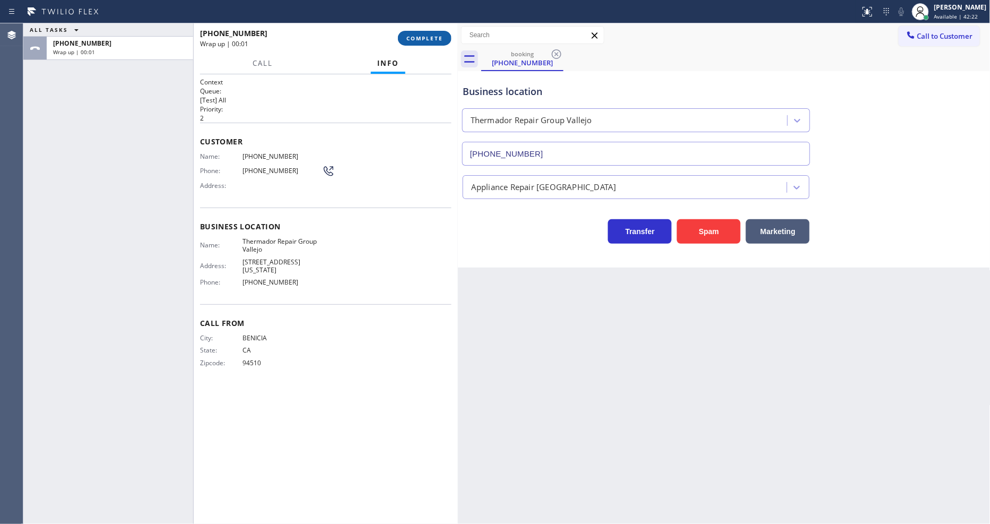
click at [430, 38] on span "COMPLETE" at bounding box center [425, 37] width 37 height 7
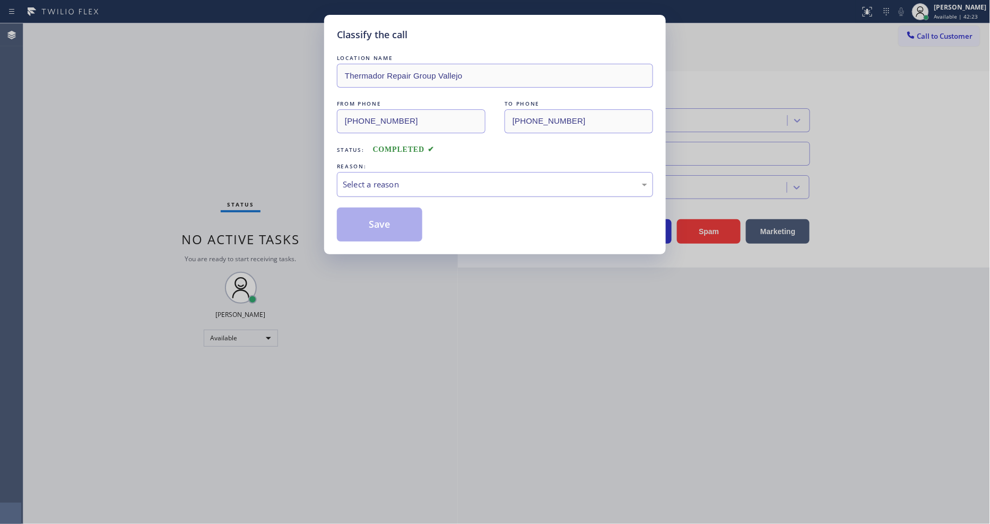
click at [388, 182] on div "Select a reason" at bounding box center [495, 184] width 305 height 12
click at [373, 214] on button "Save" at bounding box center [379, 224] width 85 height 34
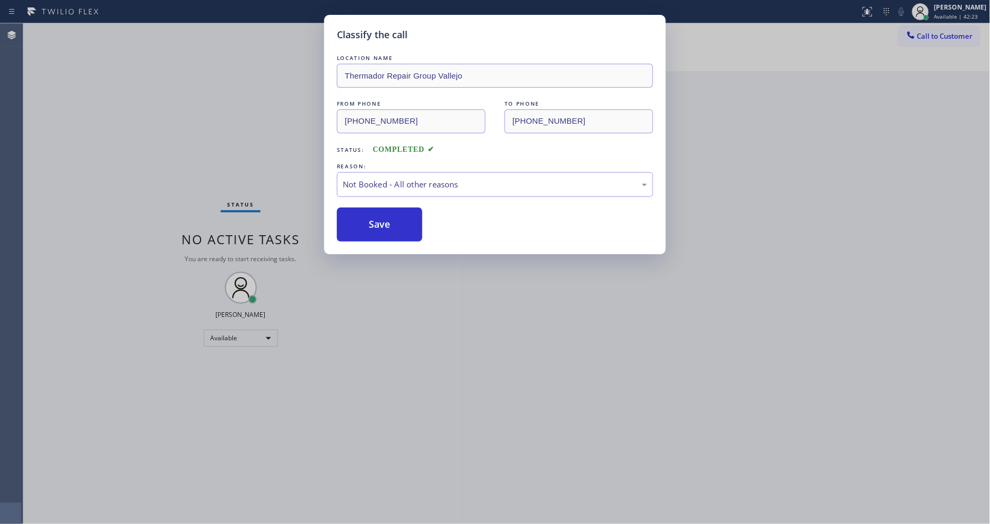
click at [373, 214] on button "Save" at bounding box center [379, 224] width 85 height 34
click at [380, 213] on button "Save" at bounding box center [379, 224] width 85 height 34
click at [141, 30] on div "Status No active tasks You are ready to start receiving tasks. [PERSON_NAME] Av…" at bounding box center [240, 273] width 435 height 500
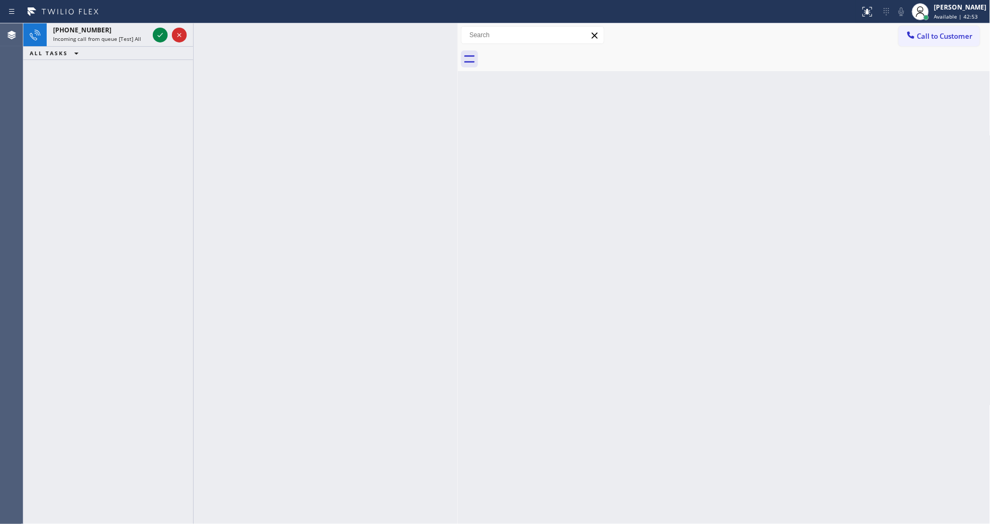
click at [142, 29] on div "+19498997344" at bounding box center [101, 29] width 96 height 9
click at [155, 30] on icon at bounding box center [160, 35] width 13 height 13
drag, startPoint x: 145, startPoint y: 35, endPoint x: 154, endPoint y: 34, distance: 8.5
click at [145, 36] on div "Incoming call from queue [Test] All" at bounding box center [101, 38] width 96 height 7
click at [166, 38] on icon at bounding box center [160, 35] width 13 height 13
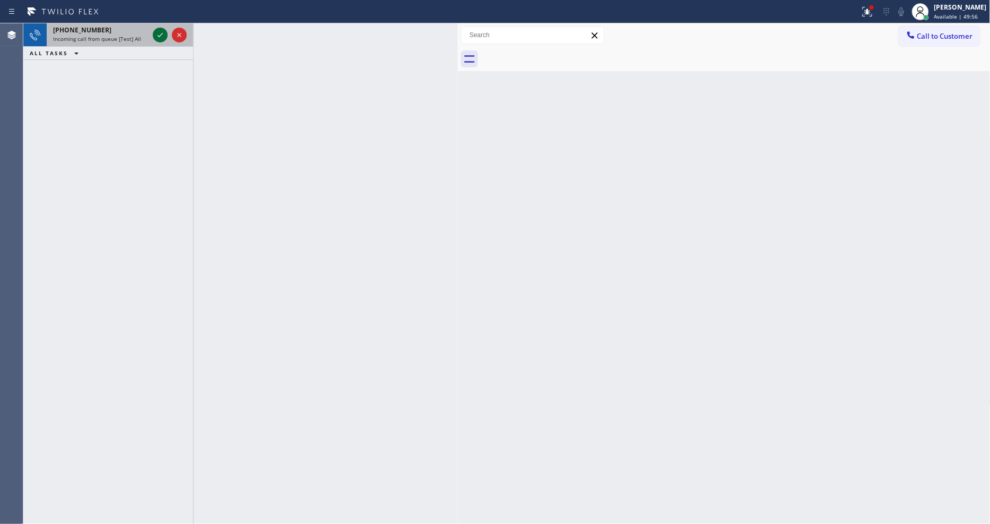
click at [156, 36] on icon at bounding box center [160, 35] width 13 height 13
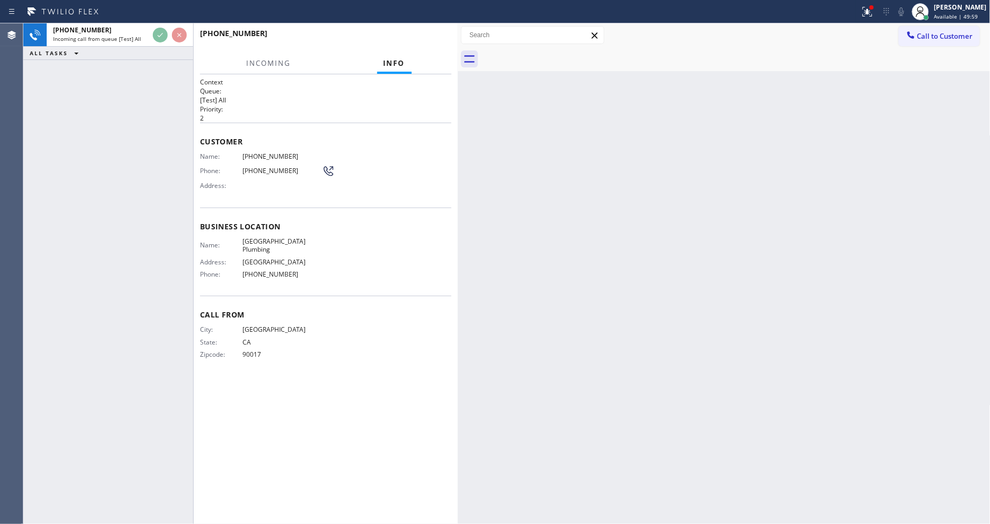
click at [430, 36] on div "+12132718156" at bounding box center [322, 33] width 244 height 10
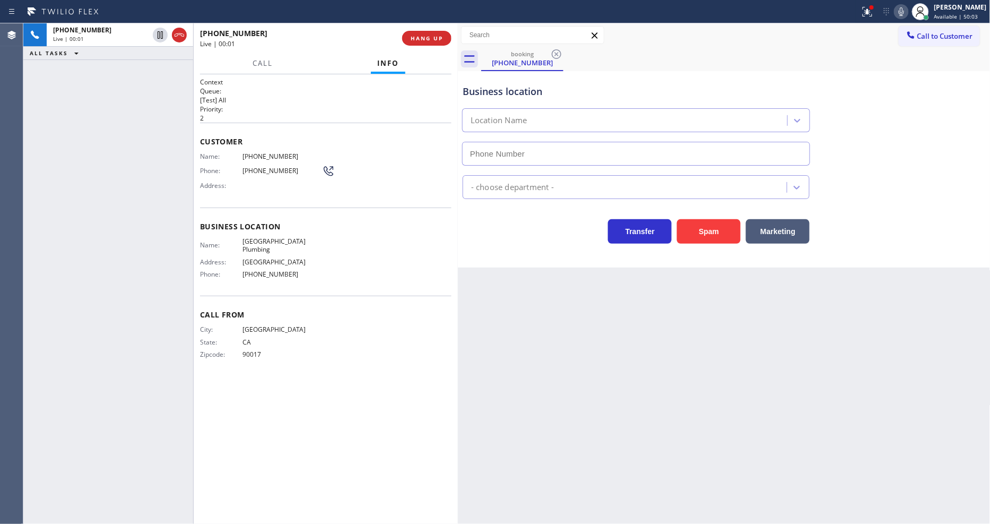
type input "(213) 474-7849"
click at [421, 35] on span "HANG UP" at bounding box center [427, 37] width 32 height 7
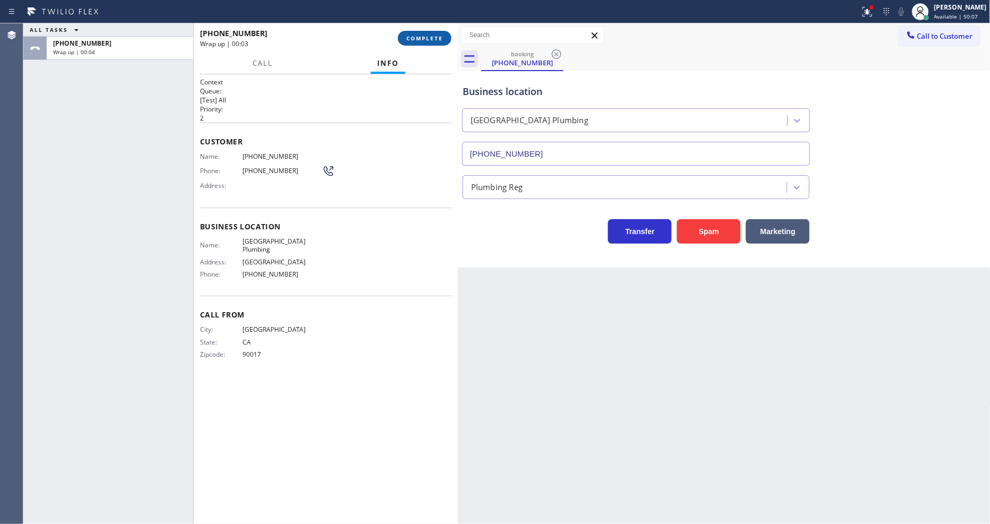
click at [431, 32] on button "COMPLETE" at bounding box center [425, 38] width 54 height 15
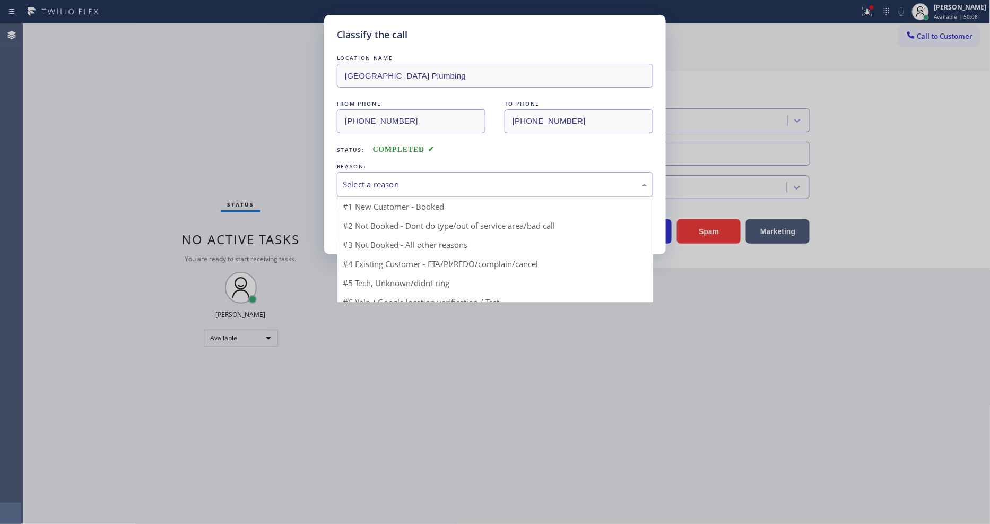
click at [377, 178] on div "Select a reason" at bounding box center [495, 184] width 305 height 12
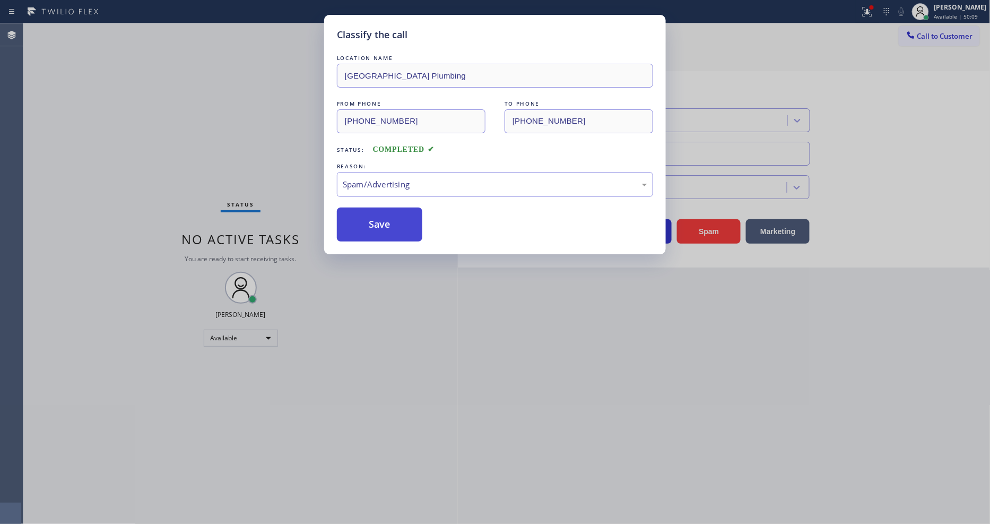
click at [385, 211] on button "Save" at bounding box center [379, 224] width 85 height 34
click at [385, 210] on button "Save" at bounding box center [379, 224] width 85 height 34
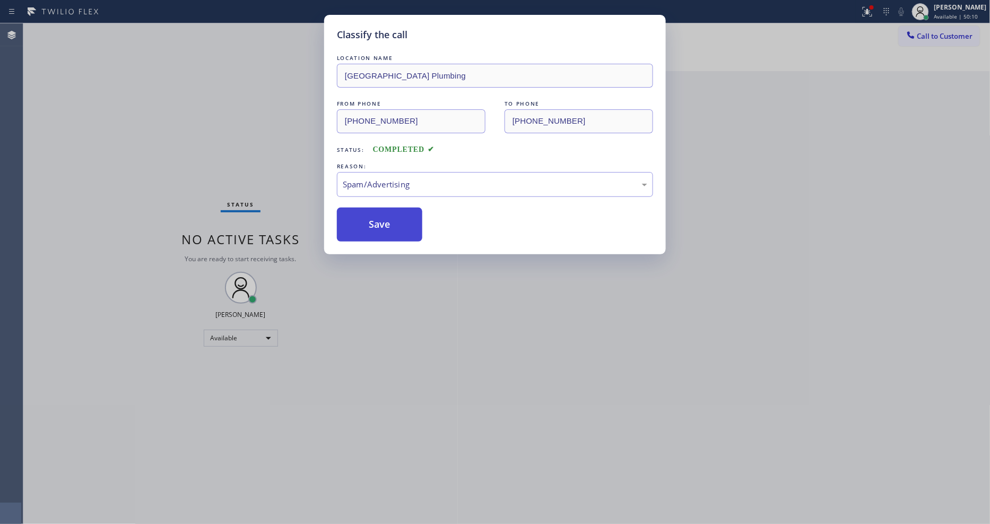
click at [385, 210] on button "Save" at bounding box center [379, 224] width 85 height 34
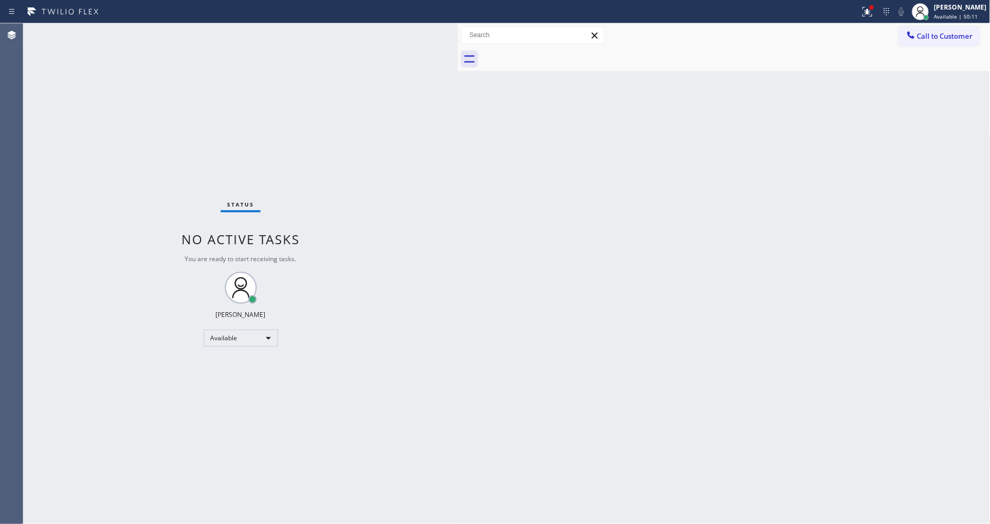
click at [136, 28] on div "Status No active tasks You are ready to start receiving tasks. [PERSON_NAME] Av…" at bounding box center [240, 273] width 435 height 500
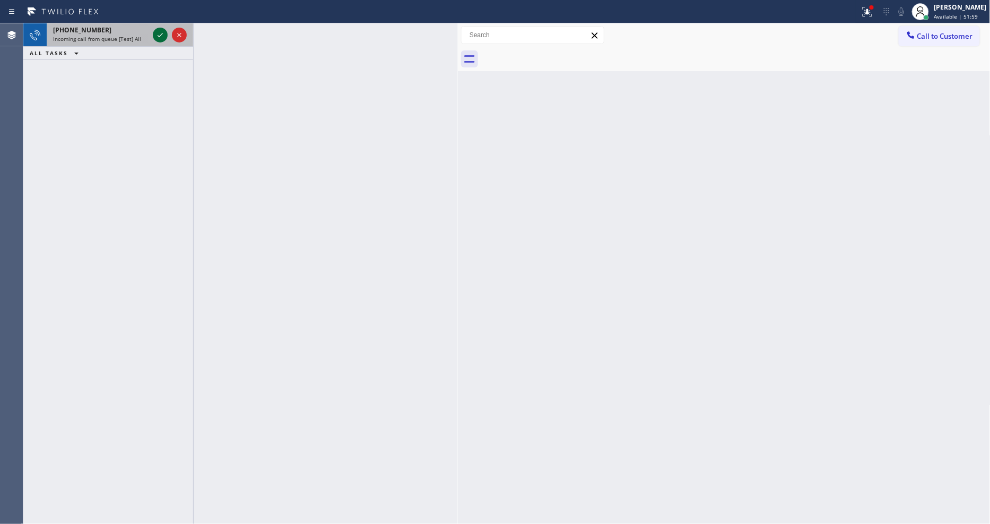
click at [158, 33] on icon at bounding box center [160, 35] width 13 height 13
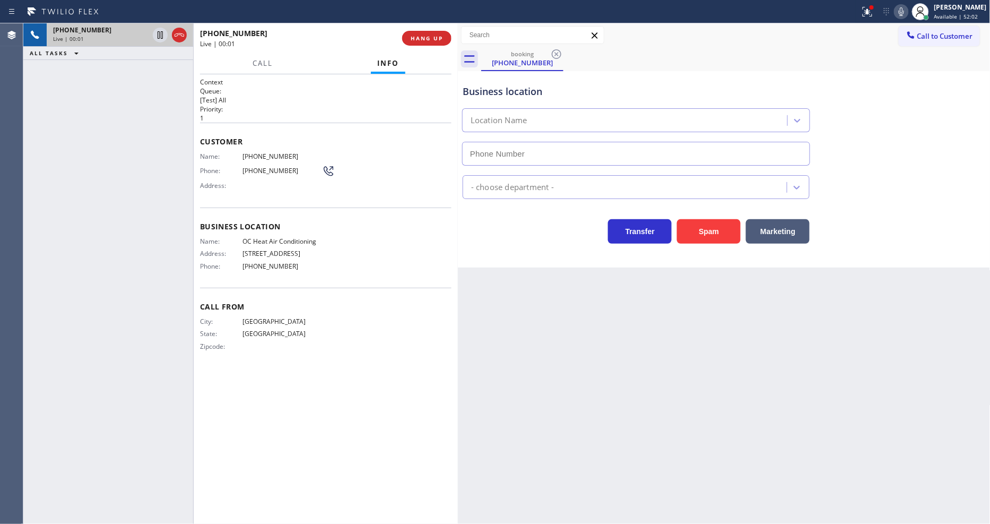
click at [430, 37] on span "HANG UP" at bounding box center [427, 37] width 32 height 7
type input "(657) 325-2173"
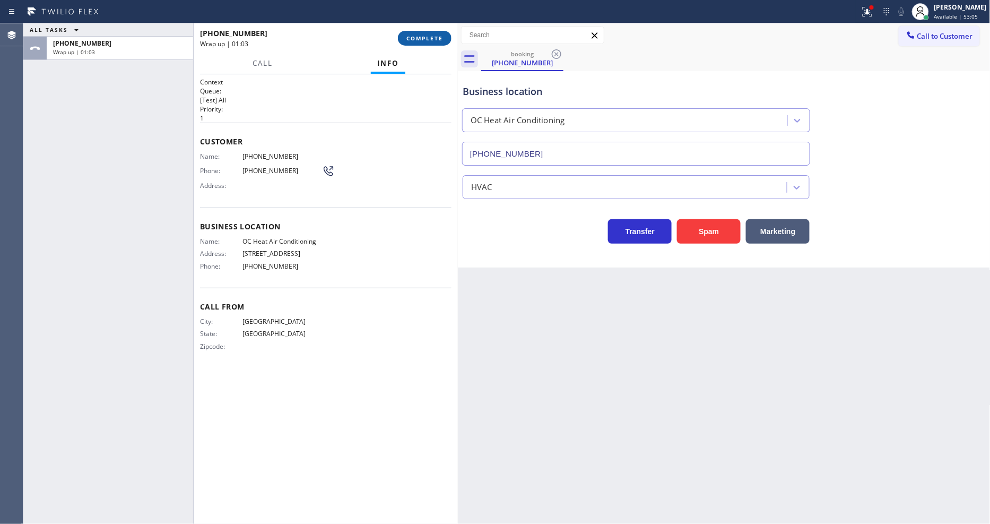
click at [427, 39] on span "COMPLETE" at bounding box center [425, 37] width 37 height 7
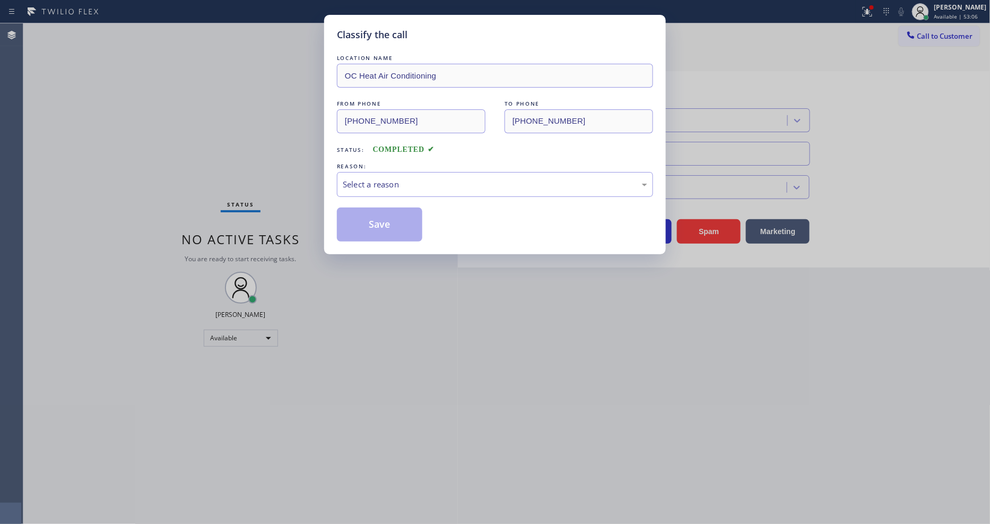
click at [373, 183] on div "Select a reason" at bounding box center [495, 184] width 305 height 12
click at [376, 221] on button "Save" at bounding box center [379, 224] width 85 height 34
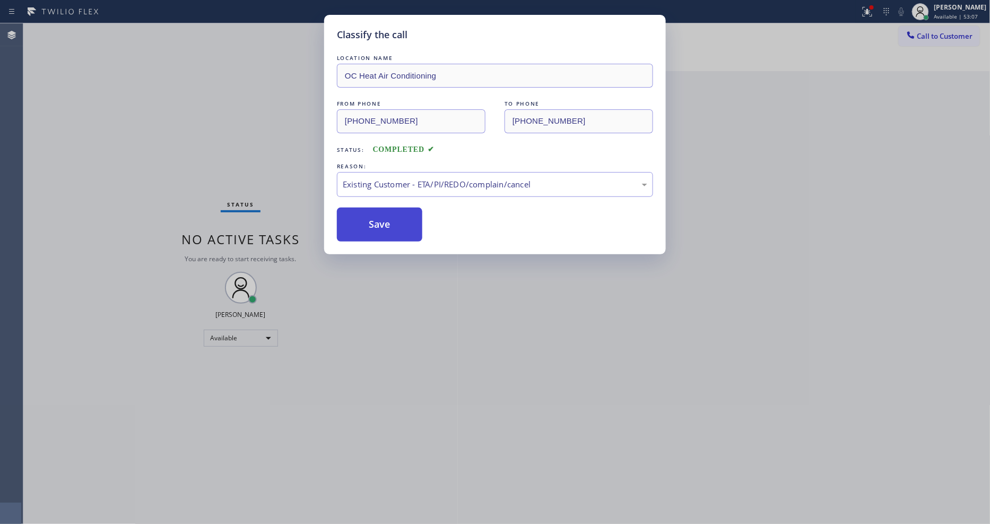
click at [376, 221] on button "Save" at bounding box center [379, 224] width 85 height 34
drag, startPoint x: 376, startPoint y: 221, endPoint x: 376, endPoint y: 215, distance: 5.8
click at [376, 218] on button "Save" at bounding box center [379, 224] width 85 height 34
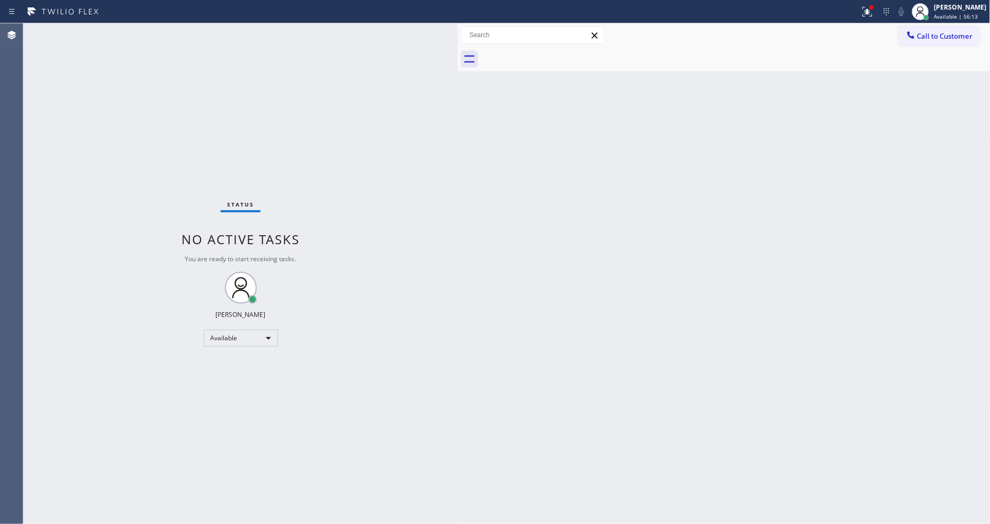
drag, startPoint x: 582, startPoint y: 459, endPoint x: 452, endPoint y: 523, distance: 145.5
click at [582, 459] on div "Back to Dashboard Change Sender ID Customers Technicians Select a contact Outbo…" at bounding box center [724, 273] width 533 height 500
click at [665, 256] on div "Back to Dashboard Change Sender ID Customers Technicians Select a contact Outbo…" at bounding box center [724, 273] width 533 height 500
click at [135, 29] on div "Status No active tasks You are ready to start receiving tasks. [PERSON_NAME] Av…" at bounding box center [240, 273] width 435 height 500
click at [143, 32] on div "Status No active tasks You are ready to start receiving tasks. [PERSON_NAME] Av…" at bounding box center [240, 273] width 435 height 500
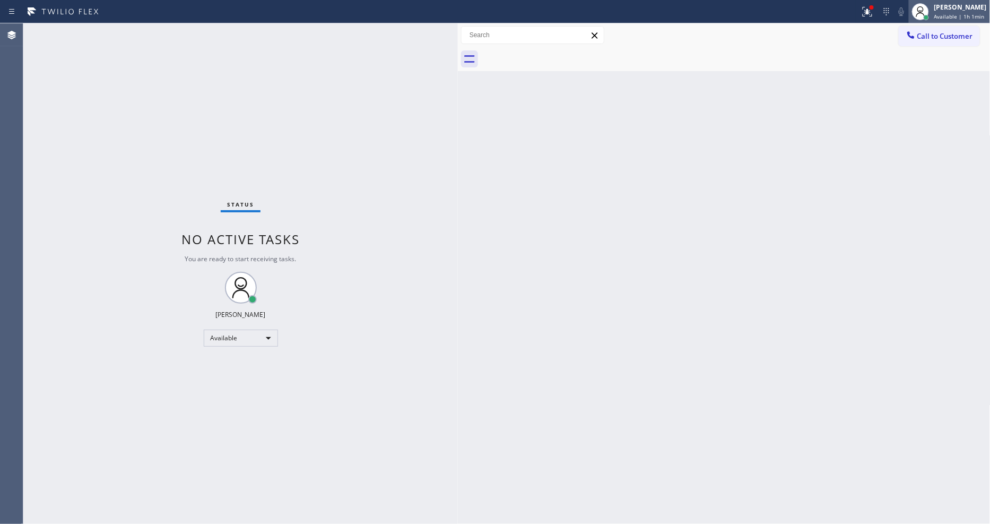
click at [952, 11] on div "[PERSON_NAME]" at bounding box center [961, 7] width 53 height 9
click at [453, 362] on div "Status No active tasks You are ready to start receiving tasks. [PERSON_NAME] Av…" at bounding box center [240, 273] width 435 height 500
drag, startPoint x: 961, startPoint y: 442, endPoint x: 968, endPoint y: 454, distance: 14.5
click at [961, 442] on div "Back to Dashboard Change Sender ID Customers Technicians Select a contact Outbo…" at bounding box center [724, 273] width 533 height 500
click at [952, 23] on div "Call to Customer Outbound call Location Search location Your caller id phone nu…" at bounding box center [724, 35] width 533 height 24
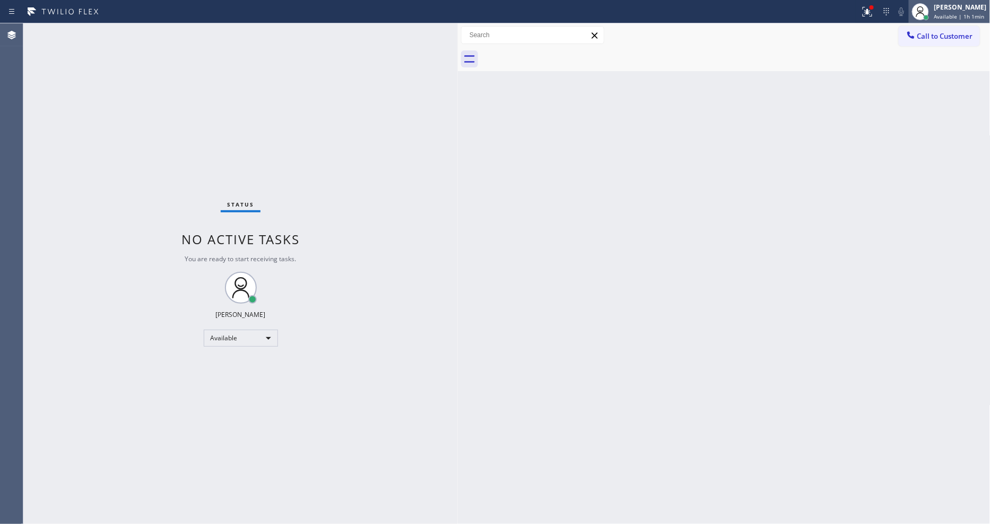
click at [951, 20] on div "Lyka Montero Available | 1h 1min" at bounding box center [961, 11] width 58 height 19
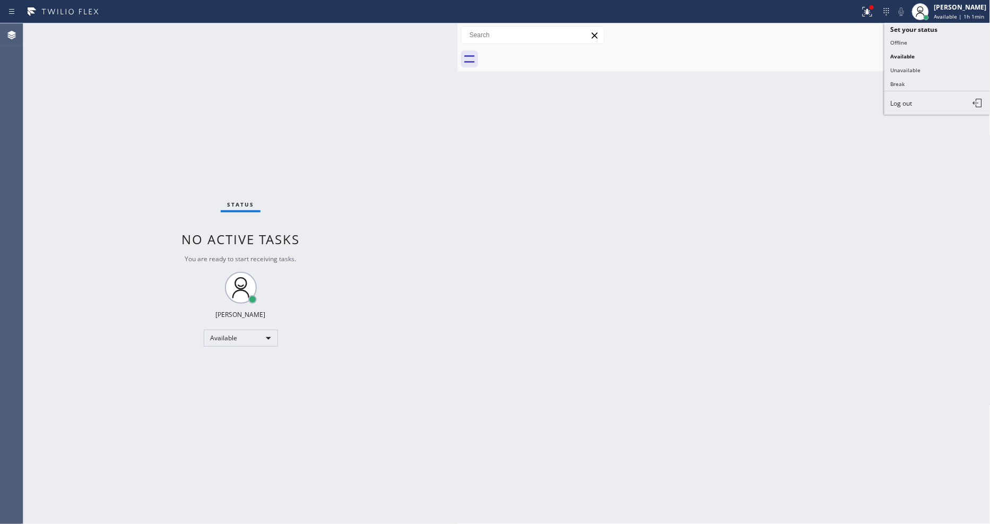
click at [942, 33] on div "Status report Issues detected These issues could affect your workflow. Please c…" at bounding box center [495, 262] width 990 height 524
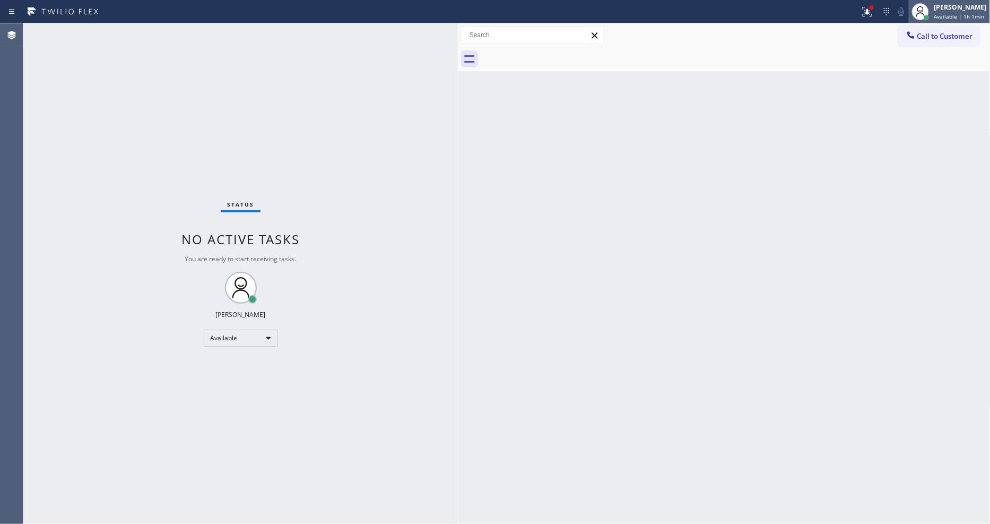
click at [954, 13] on span "Available | 1h 1min" at bounding box center [960, 16] width 50 height 7
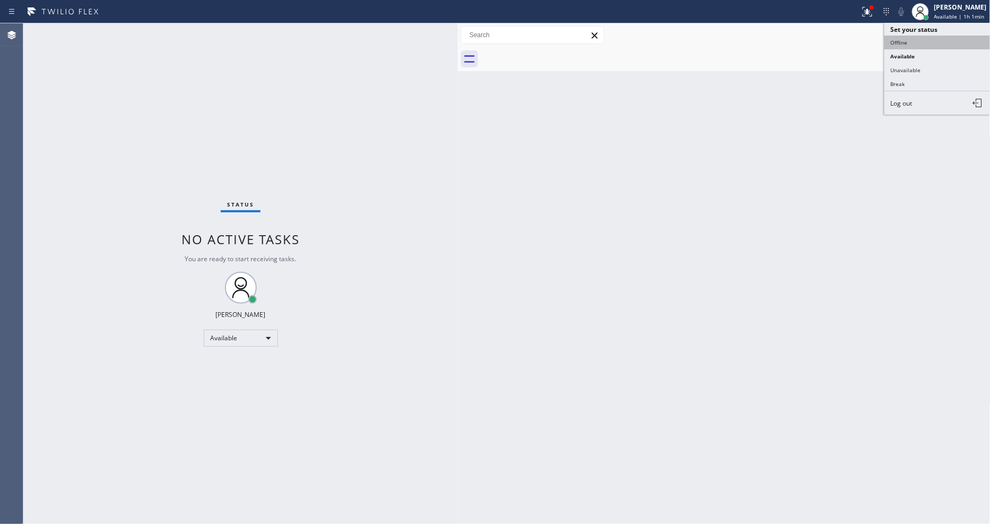
click at [938, 41] on button "Offline" at bounding box center [938, 43] width 106 height 14
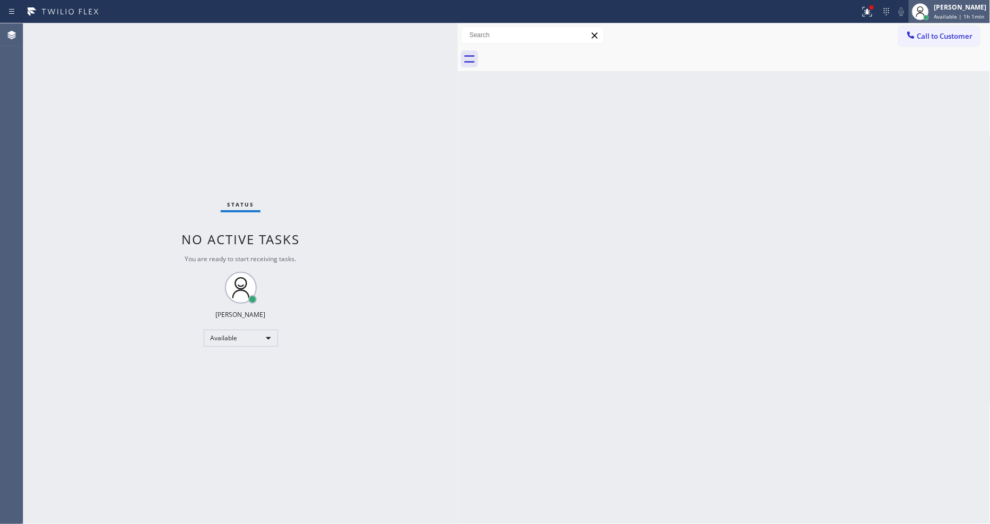
click at [966, 10] on div "[PERSON_NAME]" at bounding box center [961, 7] width 53 height 9
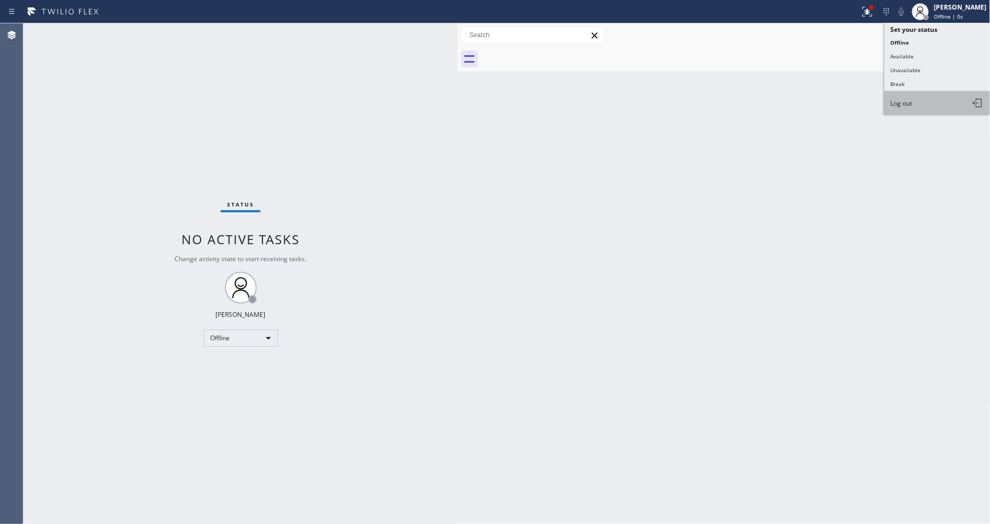
click at [928, 109] on button "Log out" at bounding box center [938, 102] width 106 height 23
